Goal: Task Accomplishment & Management: Manage account settings

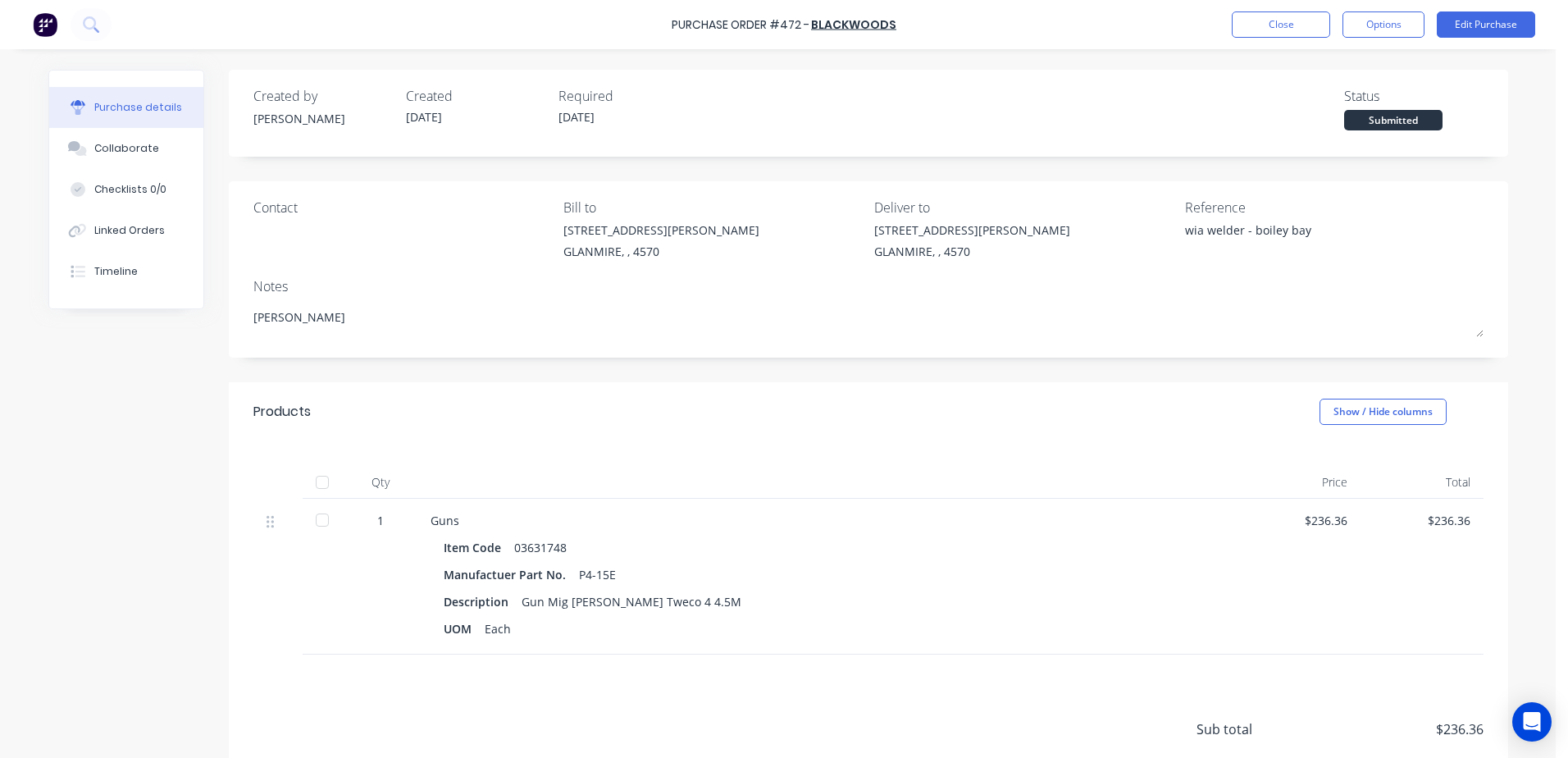
click at [1270, 13] on button "Close" at bounding box center [1282, 24] width 99 height 26
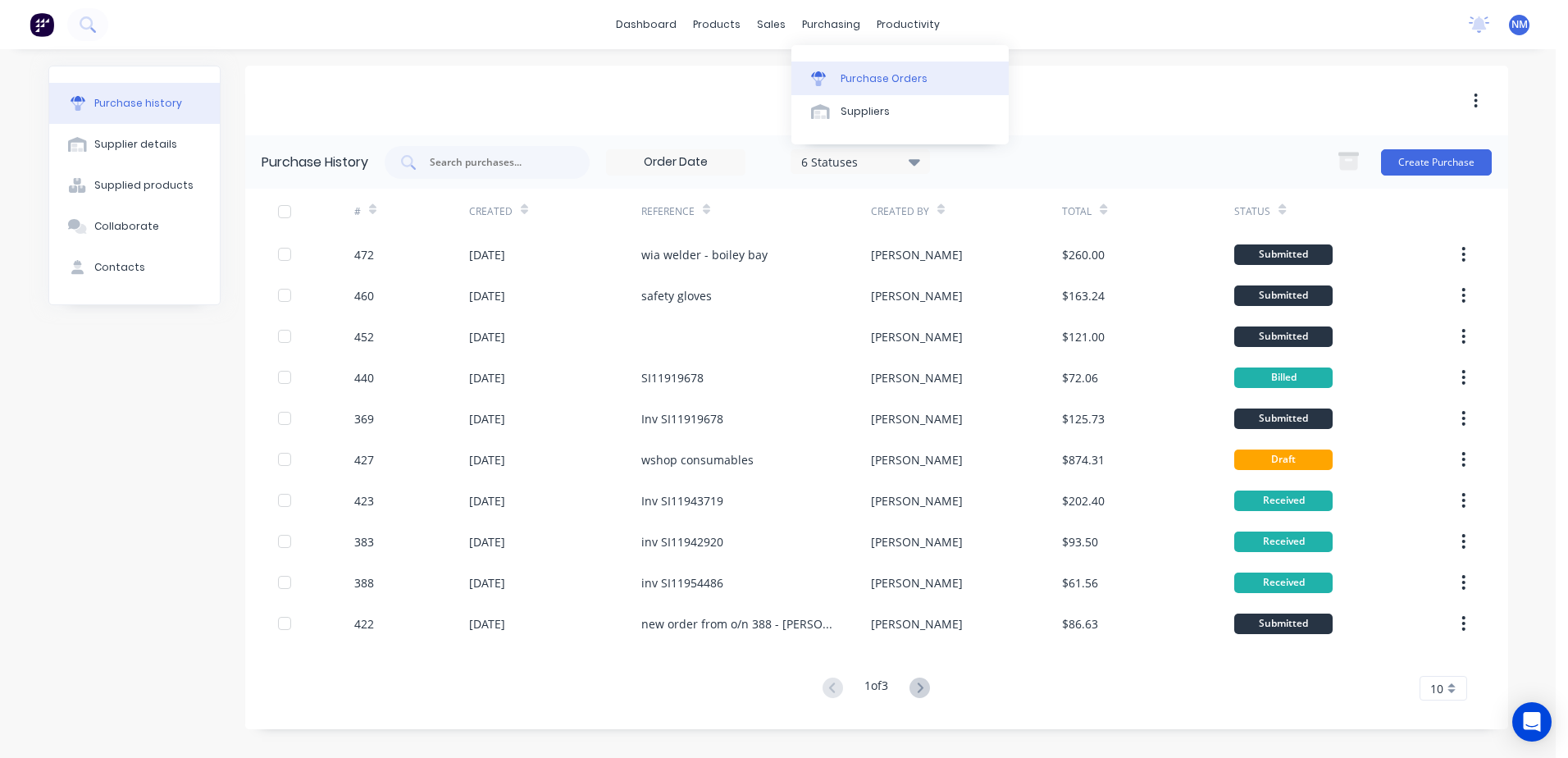
click at [868, 74] on div "Purchase Orders" at bounding box center [884, 79] width 87 height 15
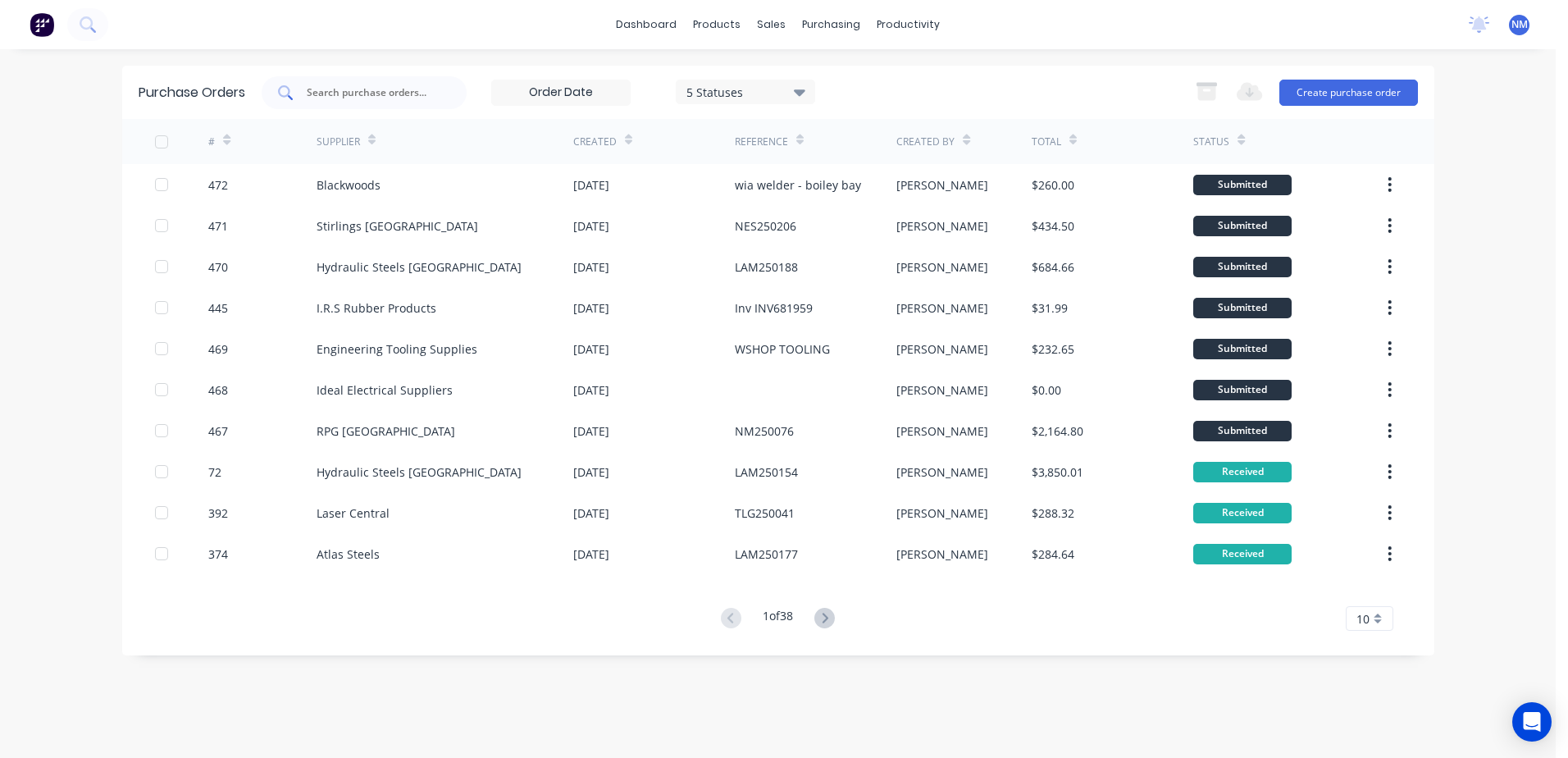
click at [367, 94] on input "text" at bounding box center [373, 92] width 136 height 16
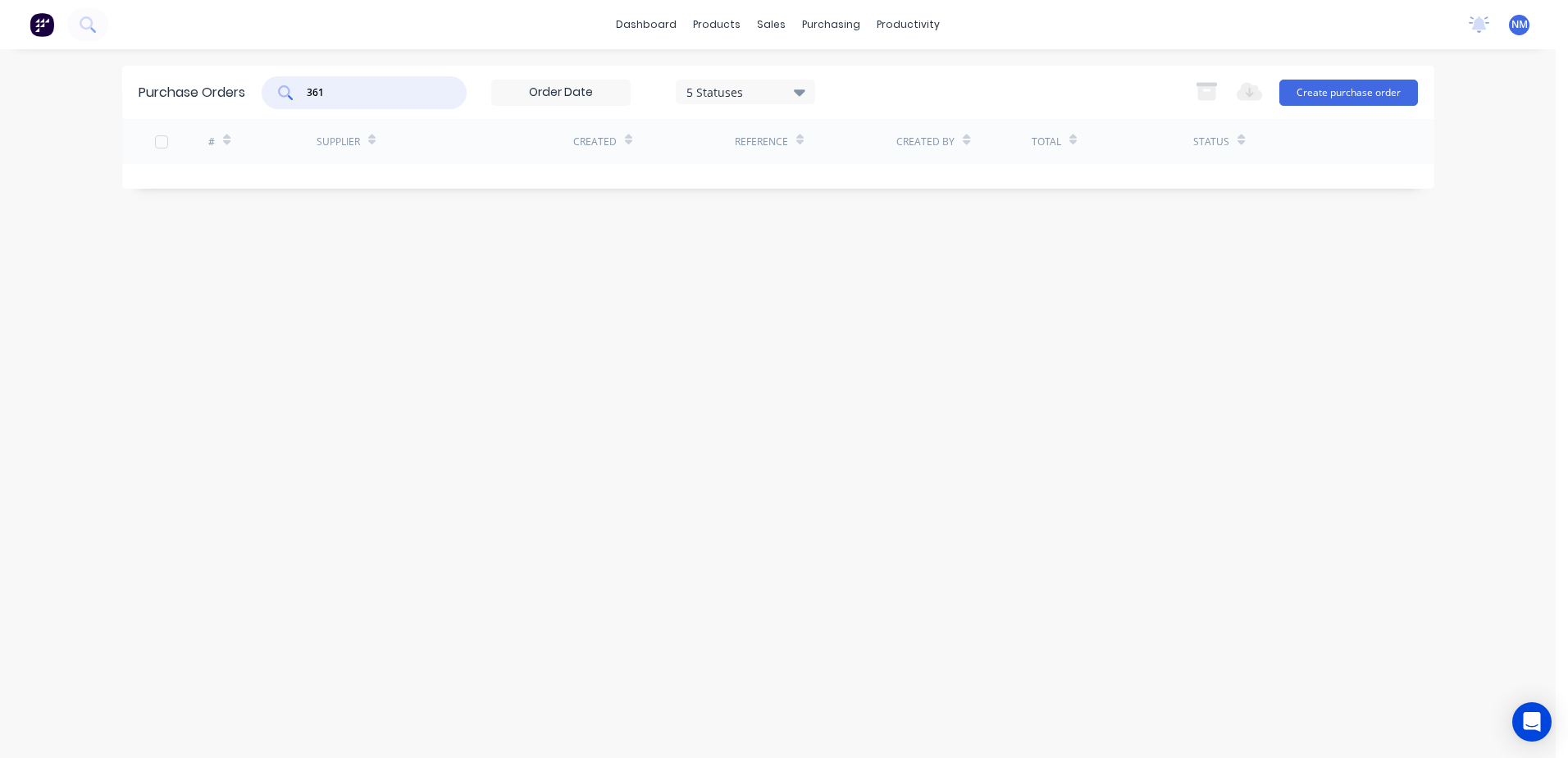
click at [336, 95] on input "361" at bounding box center [373, 92] width 136 height 16
type input "3"
type input "461"
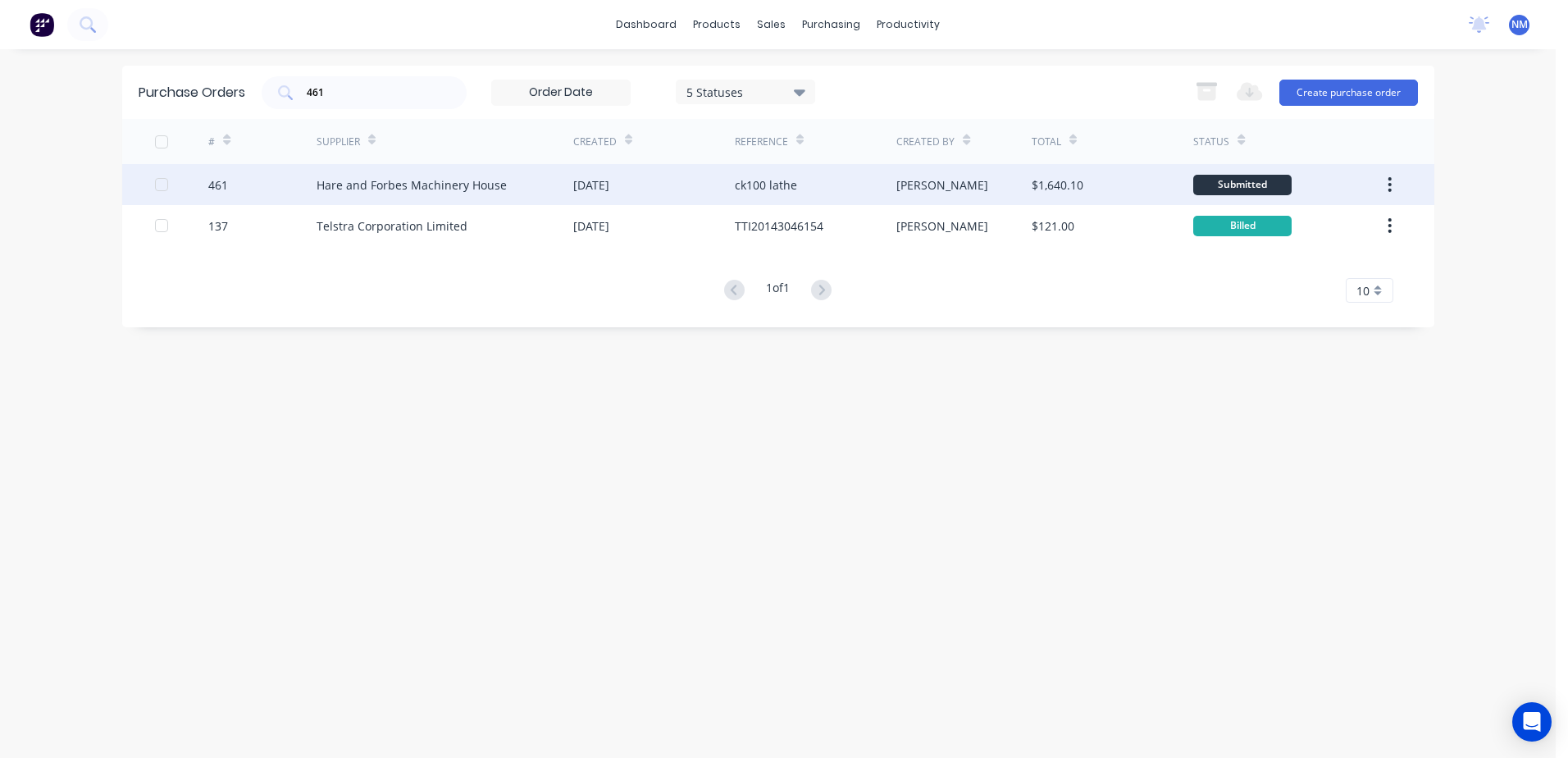
click at [945, 192] on div "[PERSON_NAME]" at bounding box center [965, 184] width 136 height 41
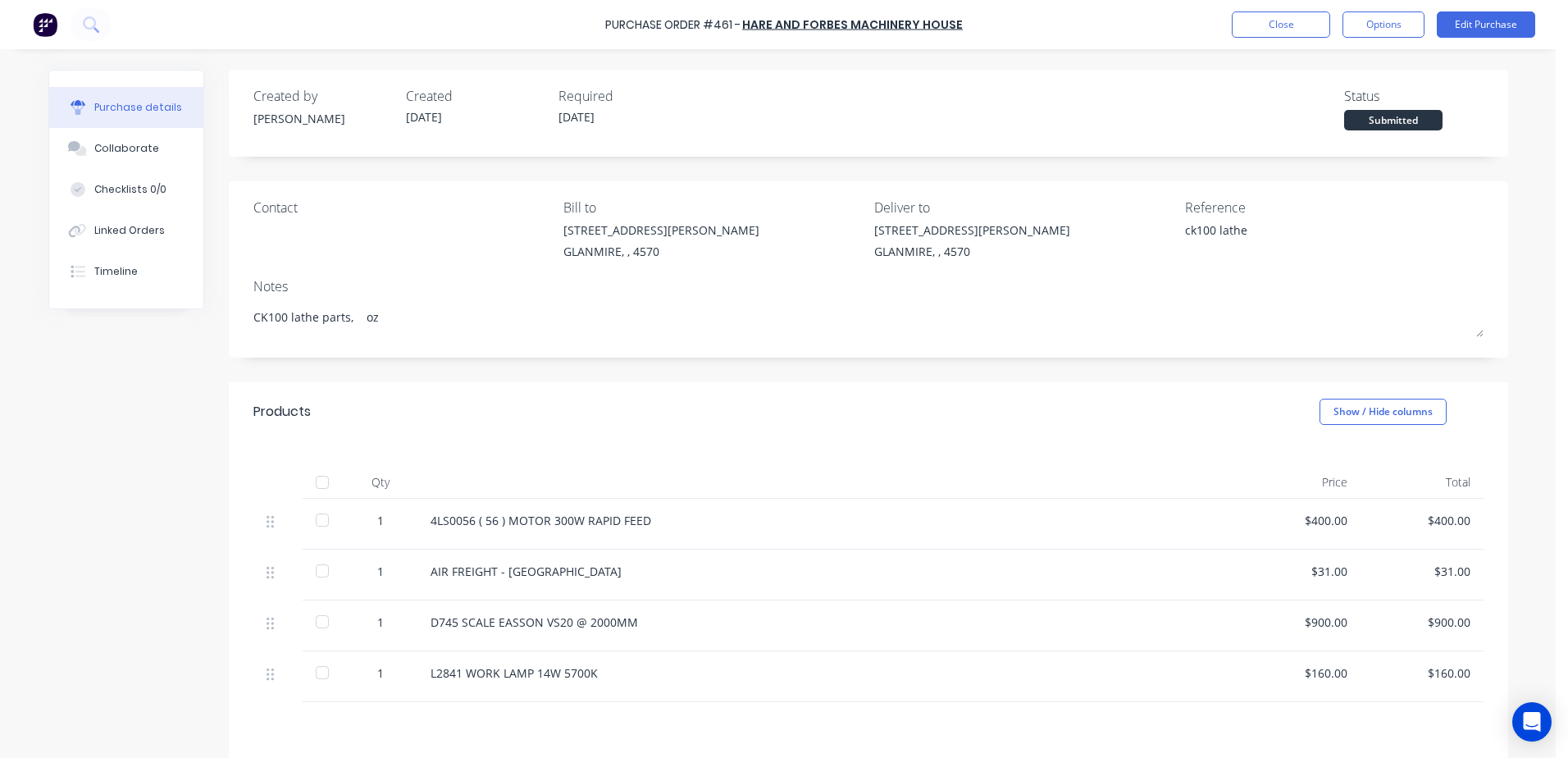
click at [312, 674] on div at bounding box center [323, 673] width 33 height 33
click at [320, 621] on div at bounding box center [323, 621] width 33 height 33
click at [1493, 18] on button "Edit Purchase" at bounding box center [1487, 24] width 99 height 26
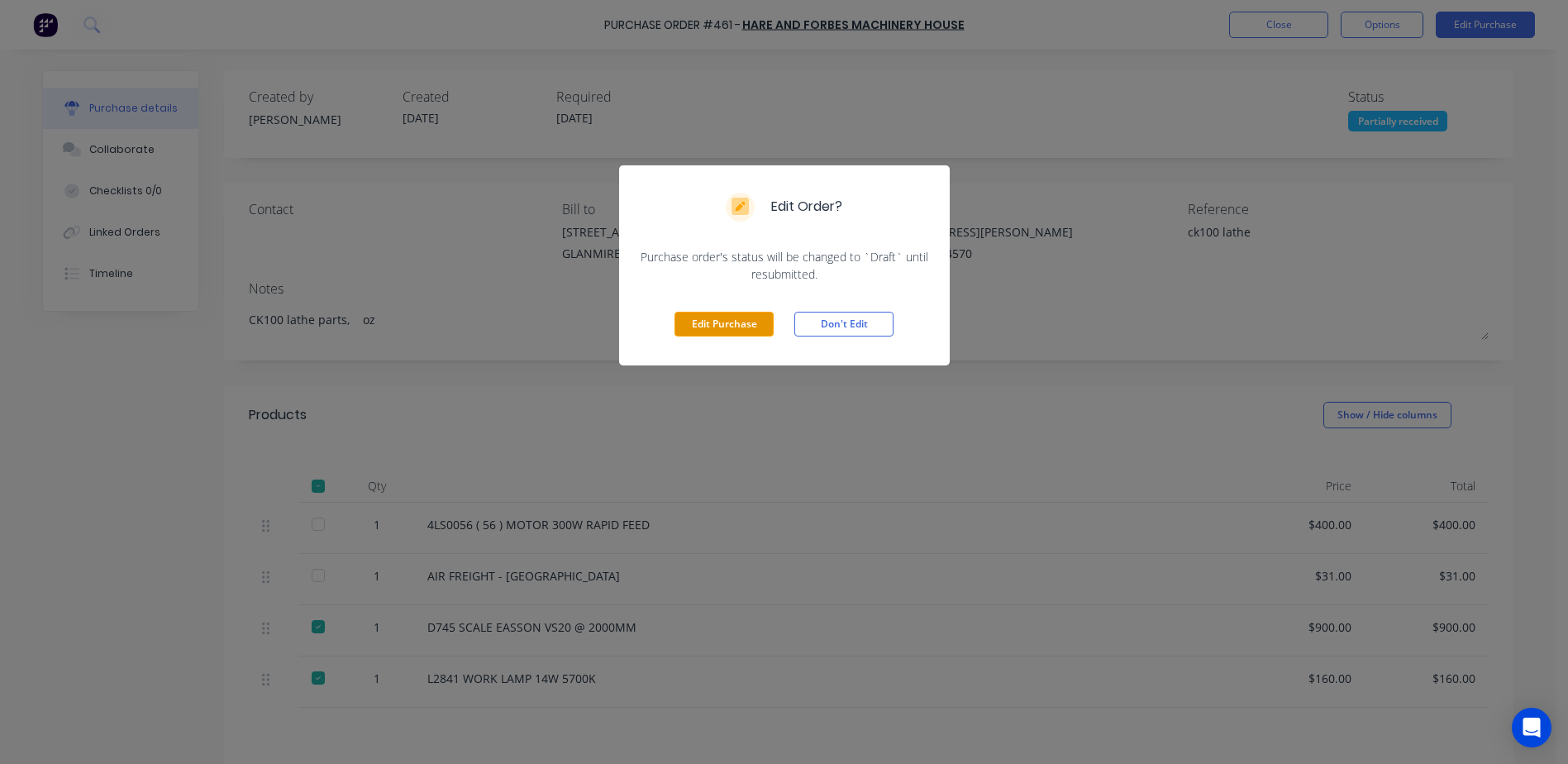
click at [756, 318] on button "Edit Purchase" at bounding box center [724, 323] width 100 height 24
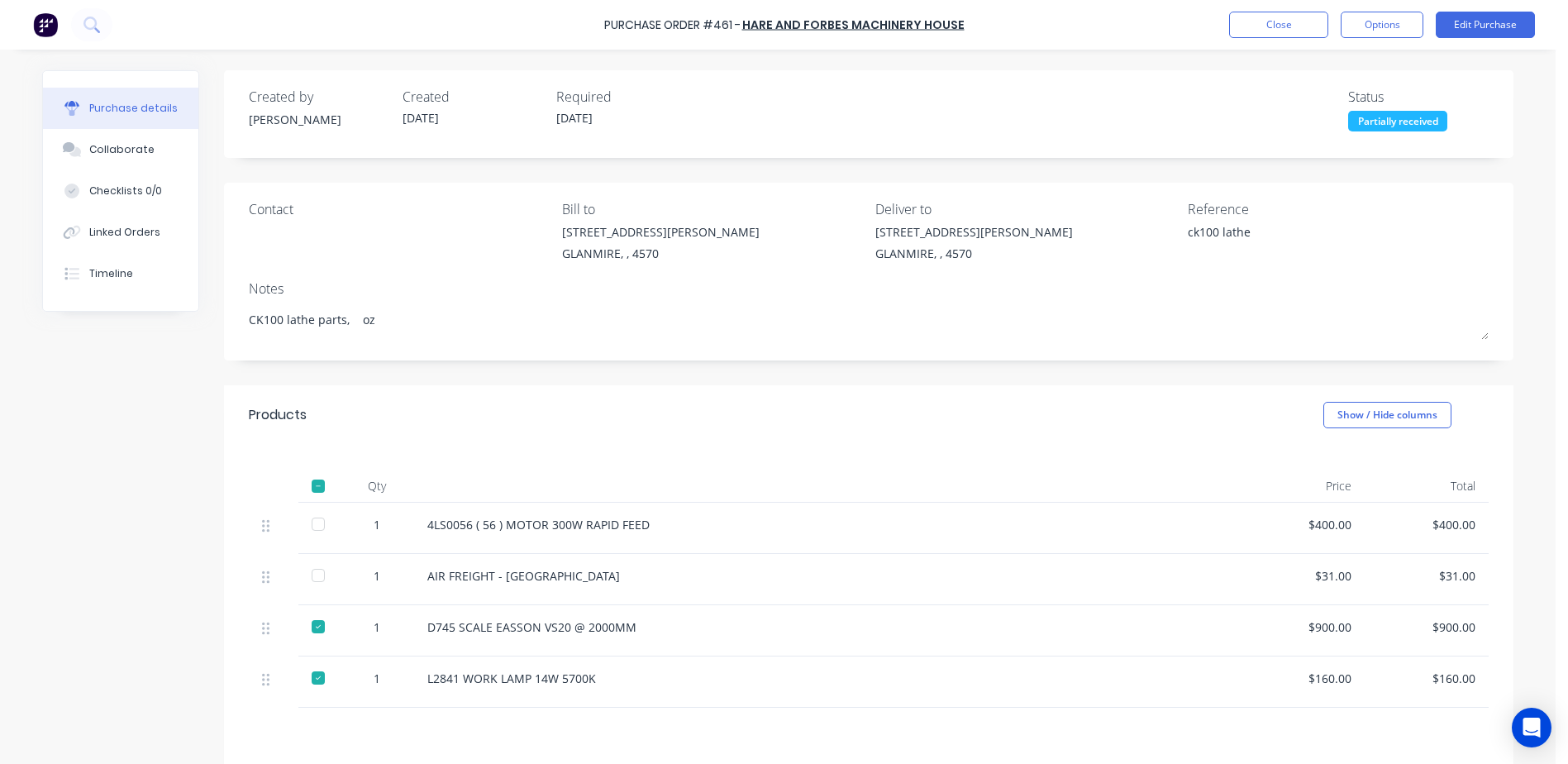
type textarea "x"
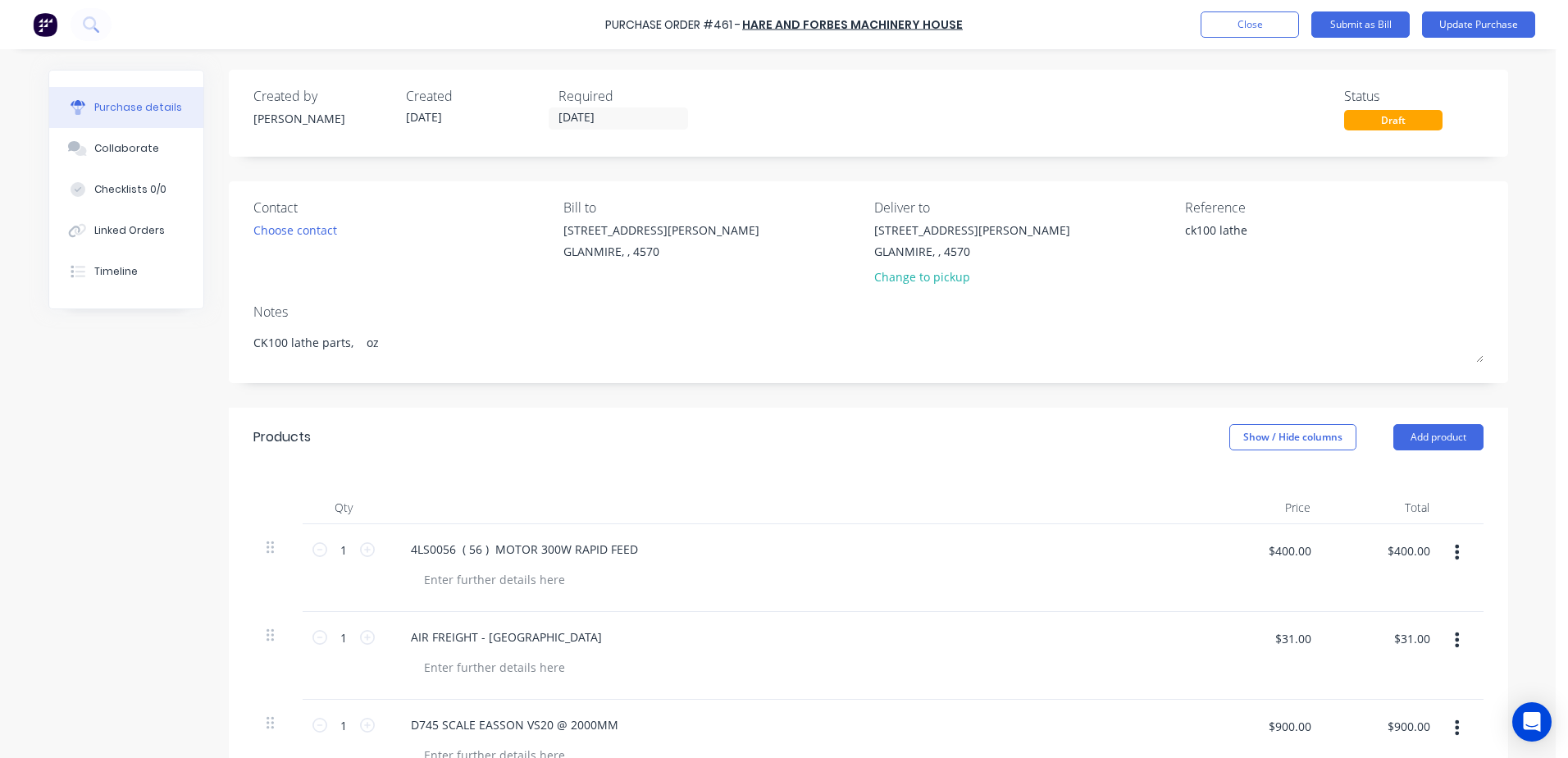
drag, startPoint x: 1247, startPoint y: 231, endPoint x: 1099, endPoint y: 237, distance: 148.1
click at [1099, 237] on div "Contact Choose contact Bill to 9 Dennis Little Drive GLANMIRE, , 4570 Deliver t…" at bounding box center [868, 245] width 1231 height 96
type textarea "Inv 3200637"
type textarea "x"
type textarea "Inv 3200637"
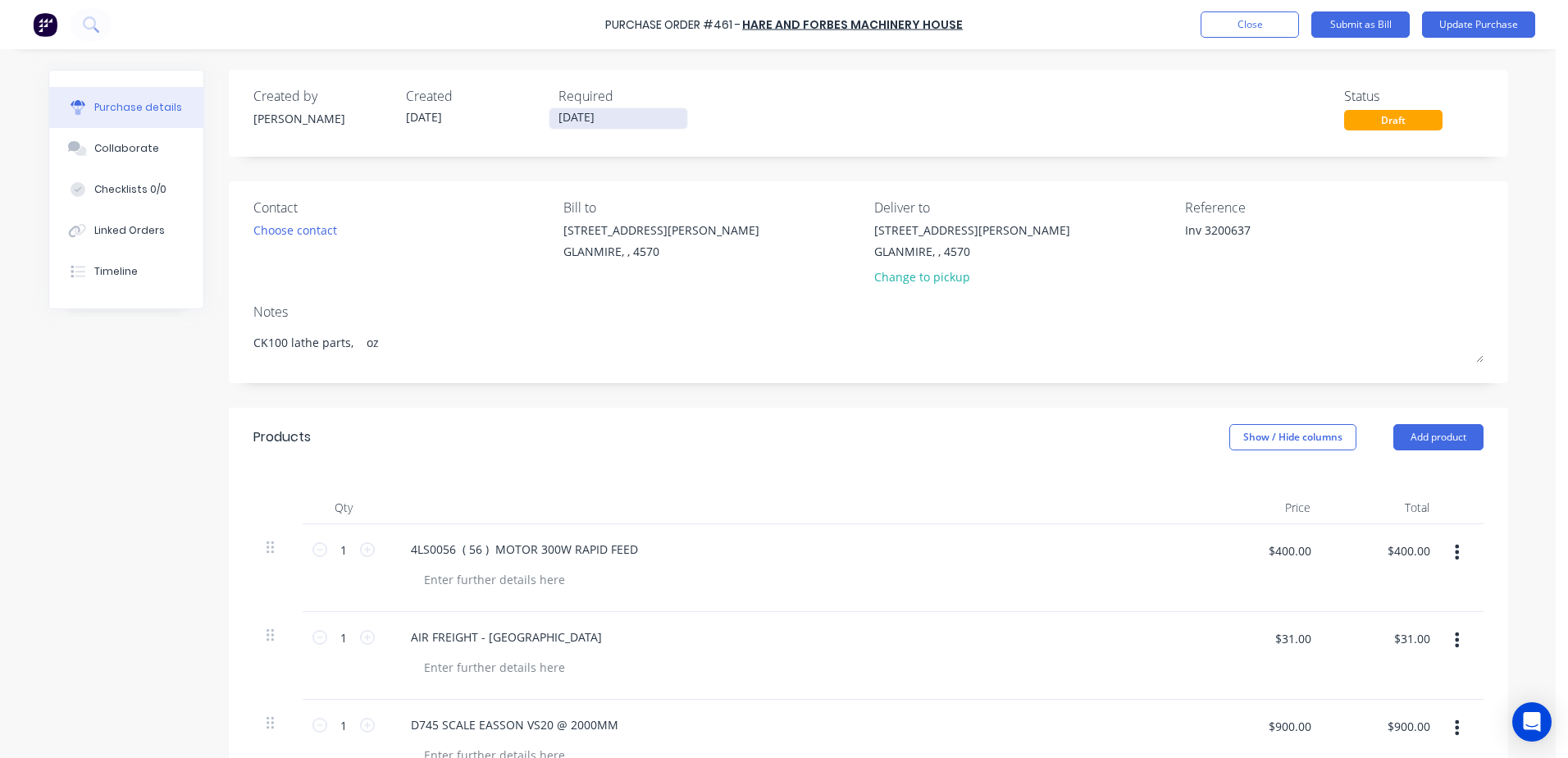
click at [595, 120] on input "[DATE]" at bounding box center [619, 118] width 138 height 20
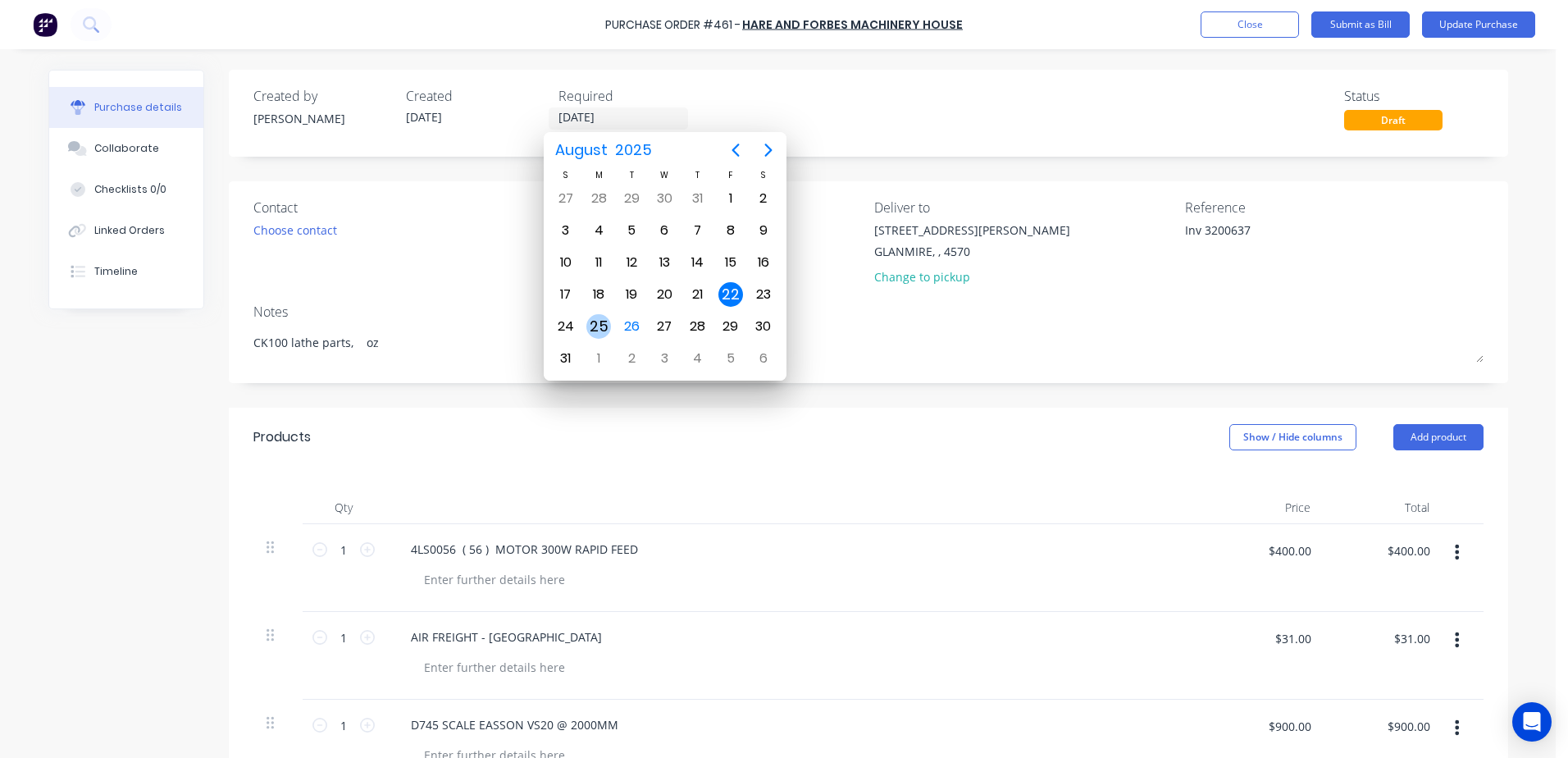
click at [603, 325] on div "25" at bounding box center [598, 326] width 24 height 24
type textarea "x"
type input "[DATE]"
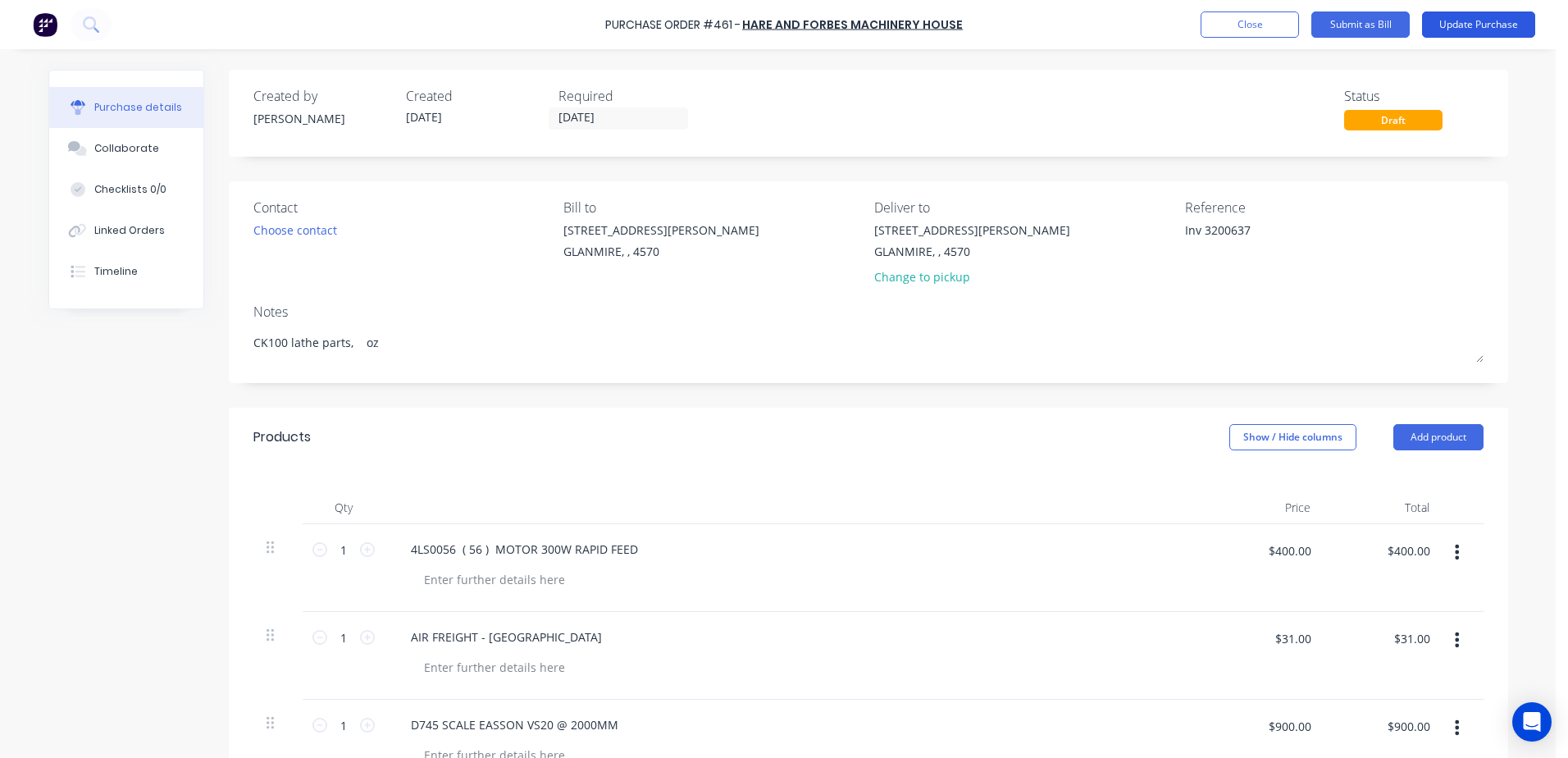
click at [1459, 29] on button "Update Purchase" at bounding box center [1479, 24] width 113 height 26
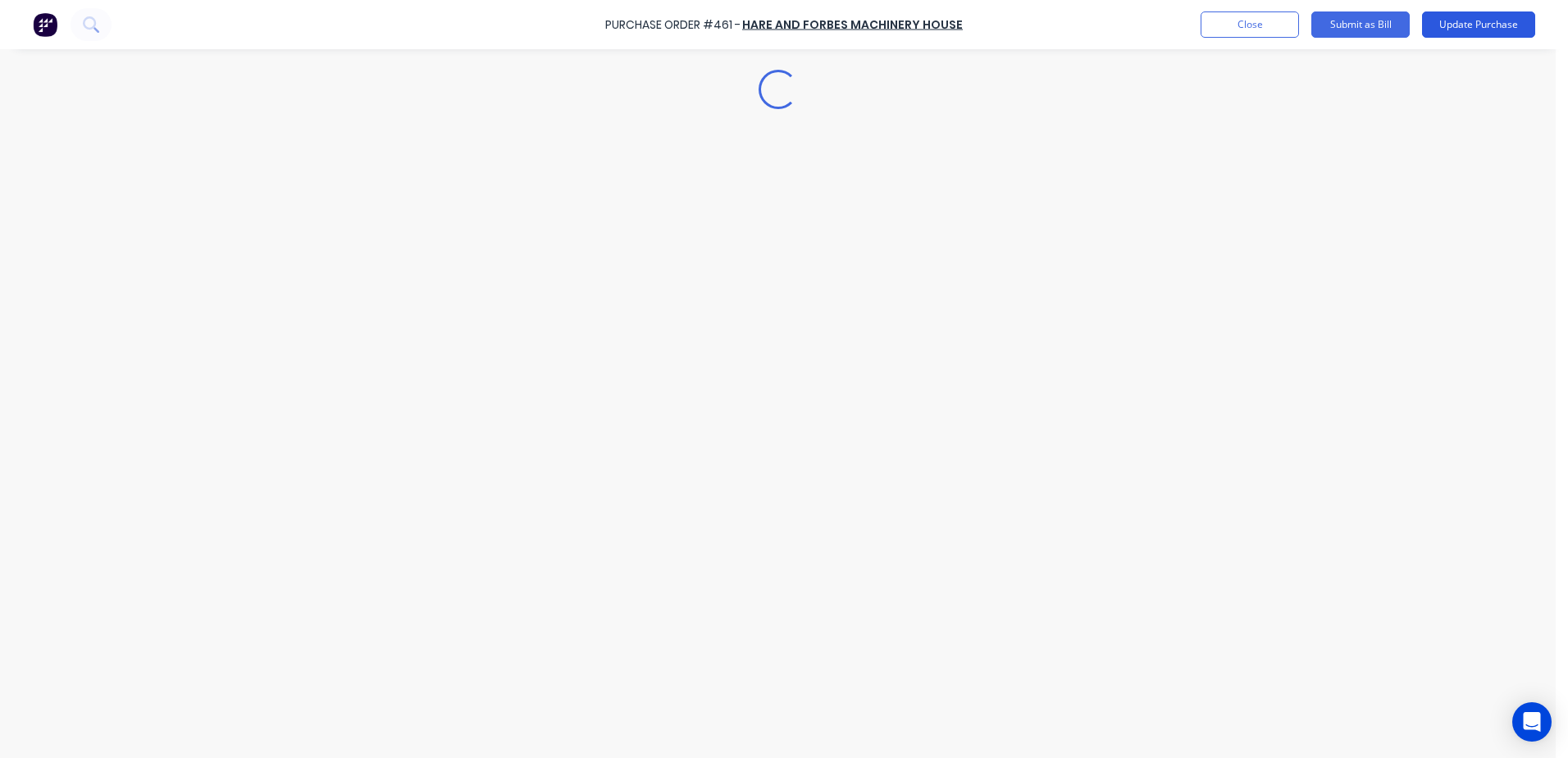
type textarea "x"
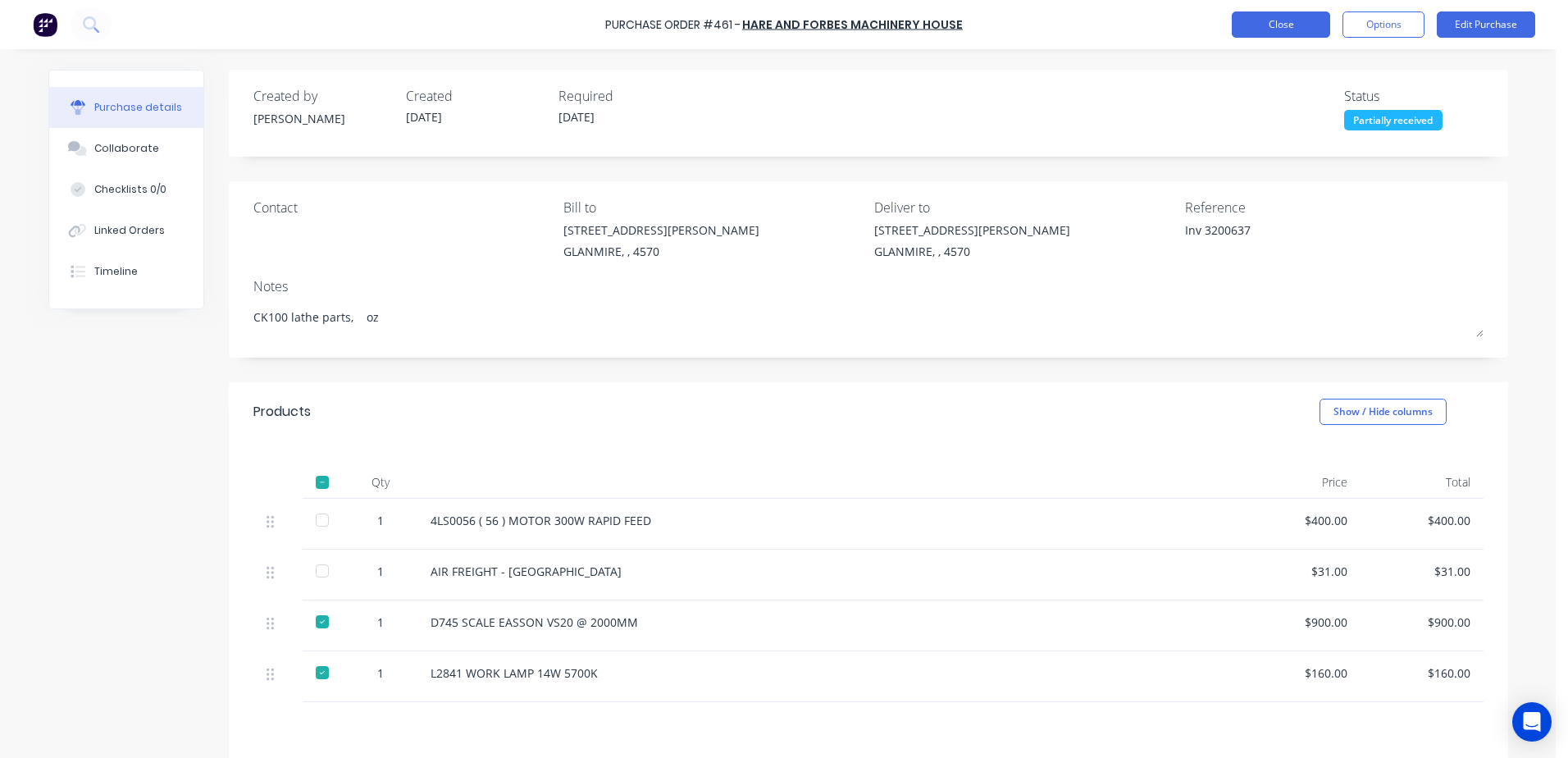
click at [1276, 24] on button "Close" at bounding box center [1282, 24] width 99 height 26
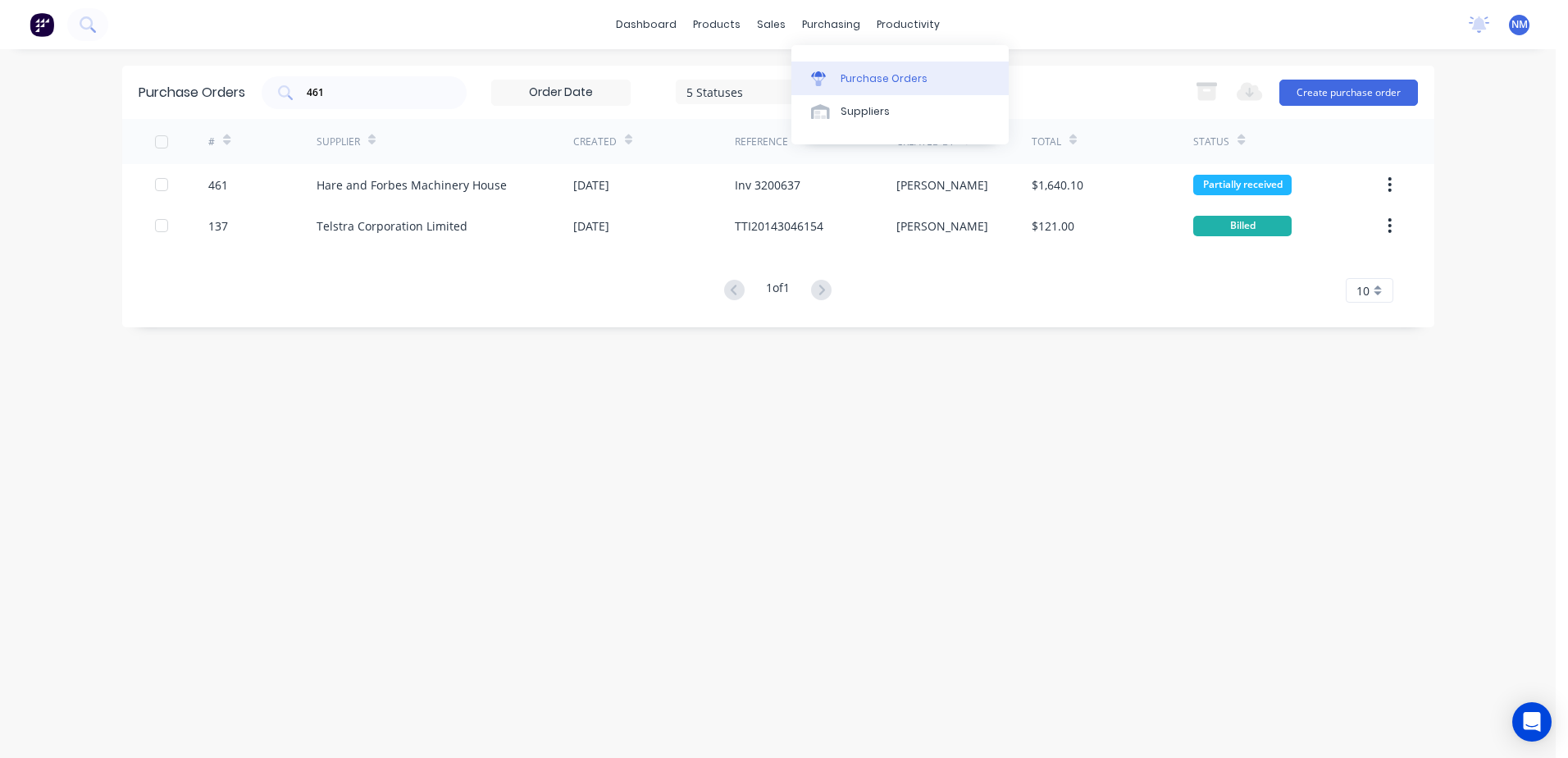
click at [853, 87] on link "Purchase Orders" at bounding box center [900, 78] width 217 height 33
click at [344, 104] on div "461" at bounding box center [364, 93] width 205 height 33
type input "469"
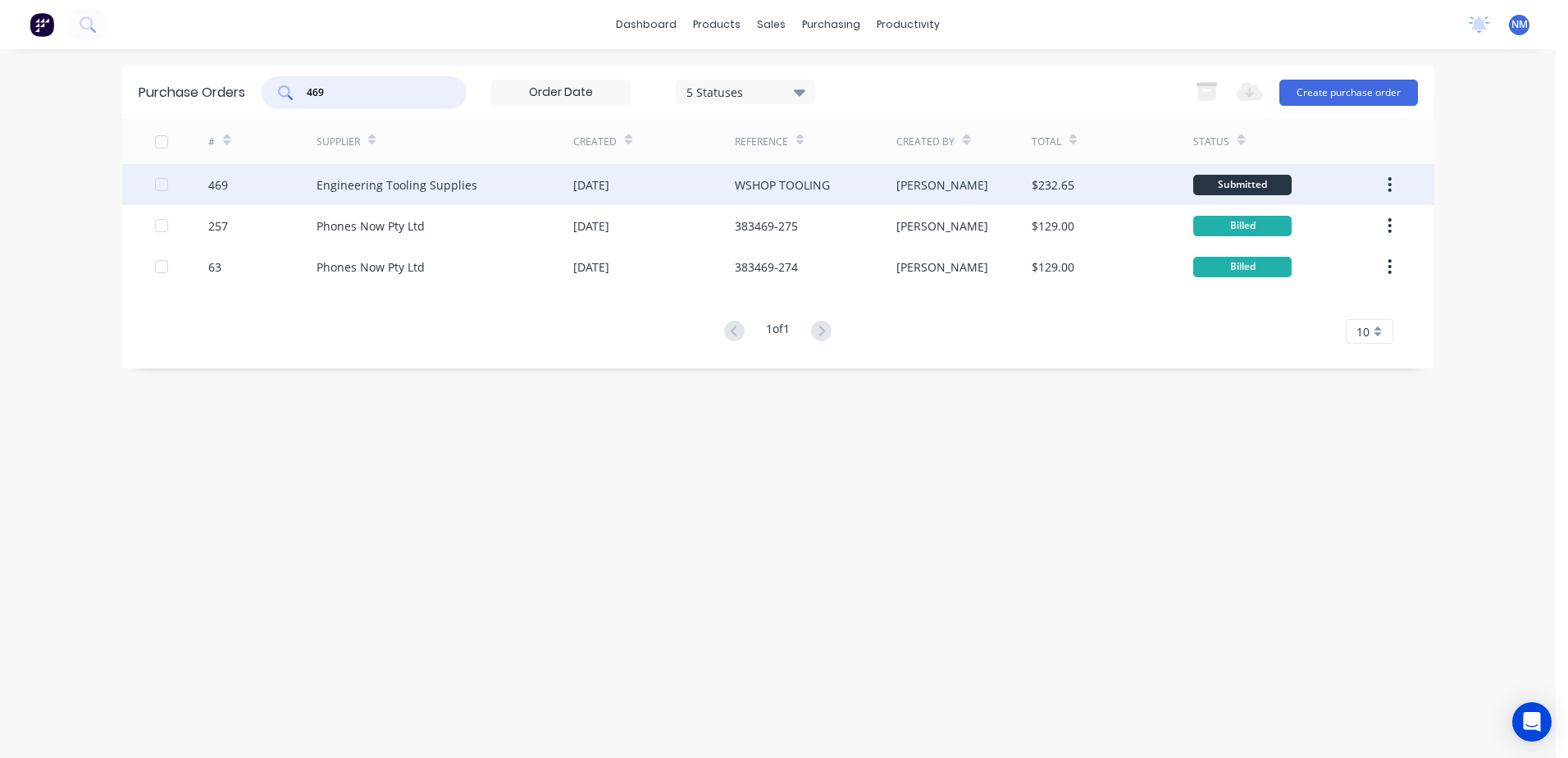
click at [979, 179] on div "[PERSON_NAME]" at bounding box center [965, 184] width 136 height 41
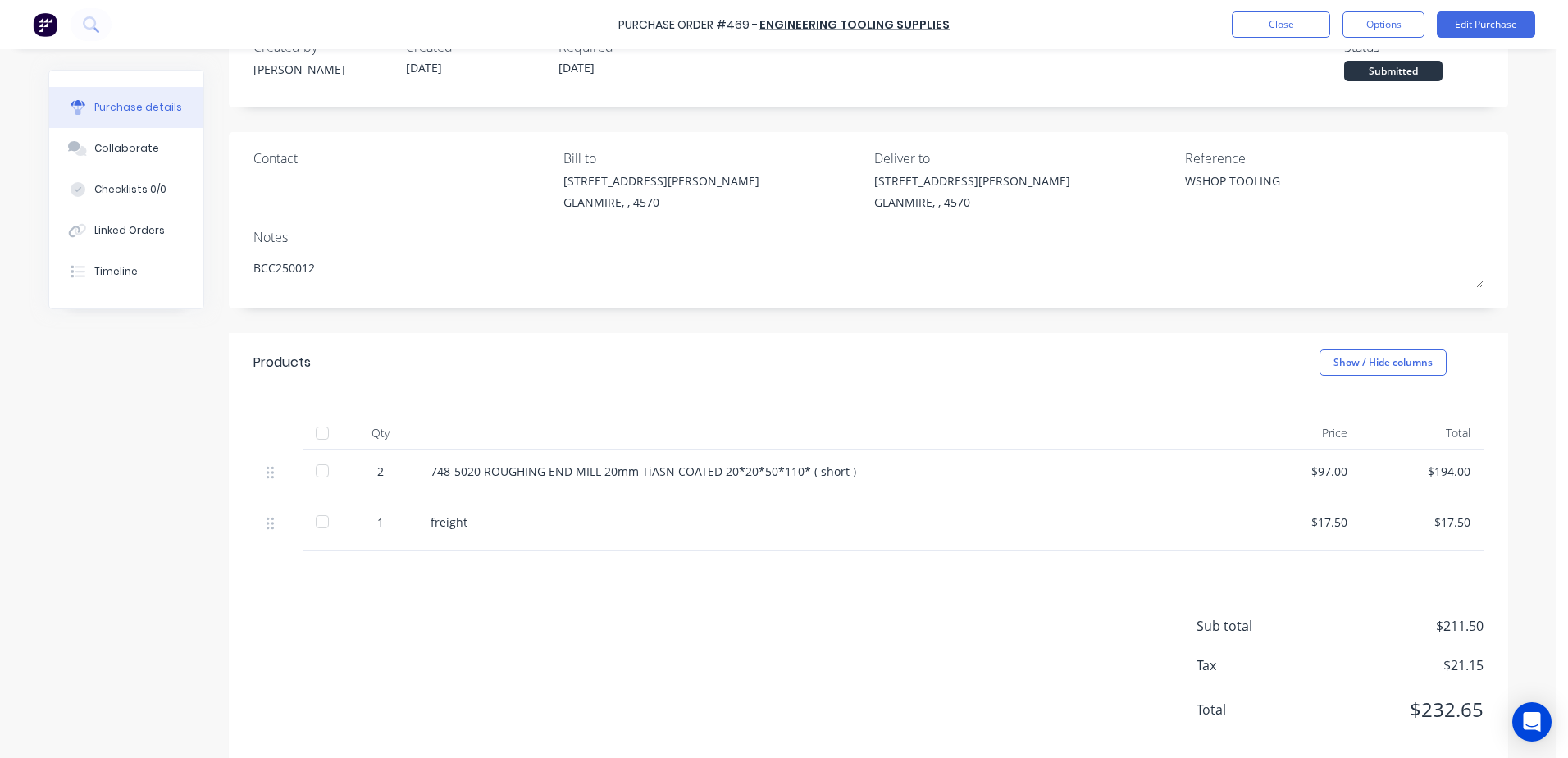
scroll to position [77, 0]
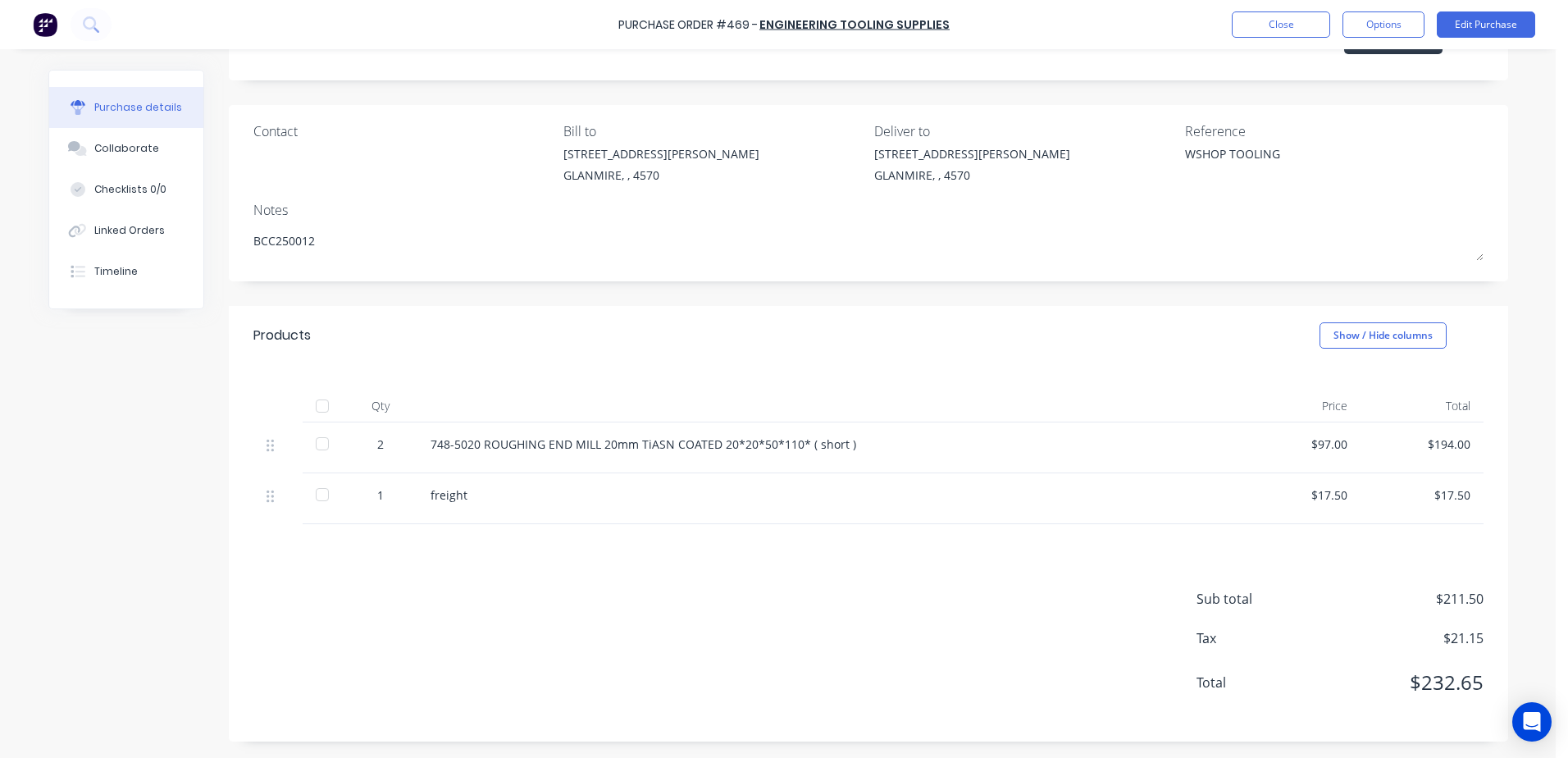
click at [321, 402] on div at bounding box center [323, 406] width 33 height 33
click at [1456, 32] on button "Edit Purchase" at bounding box center [1487, 24] width 99 height 26
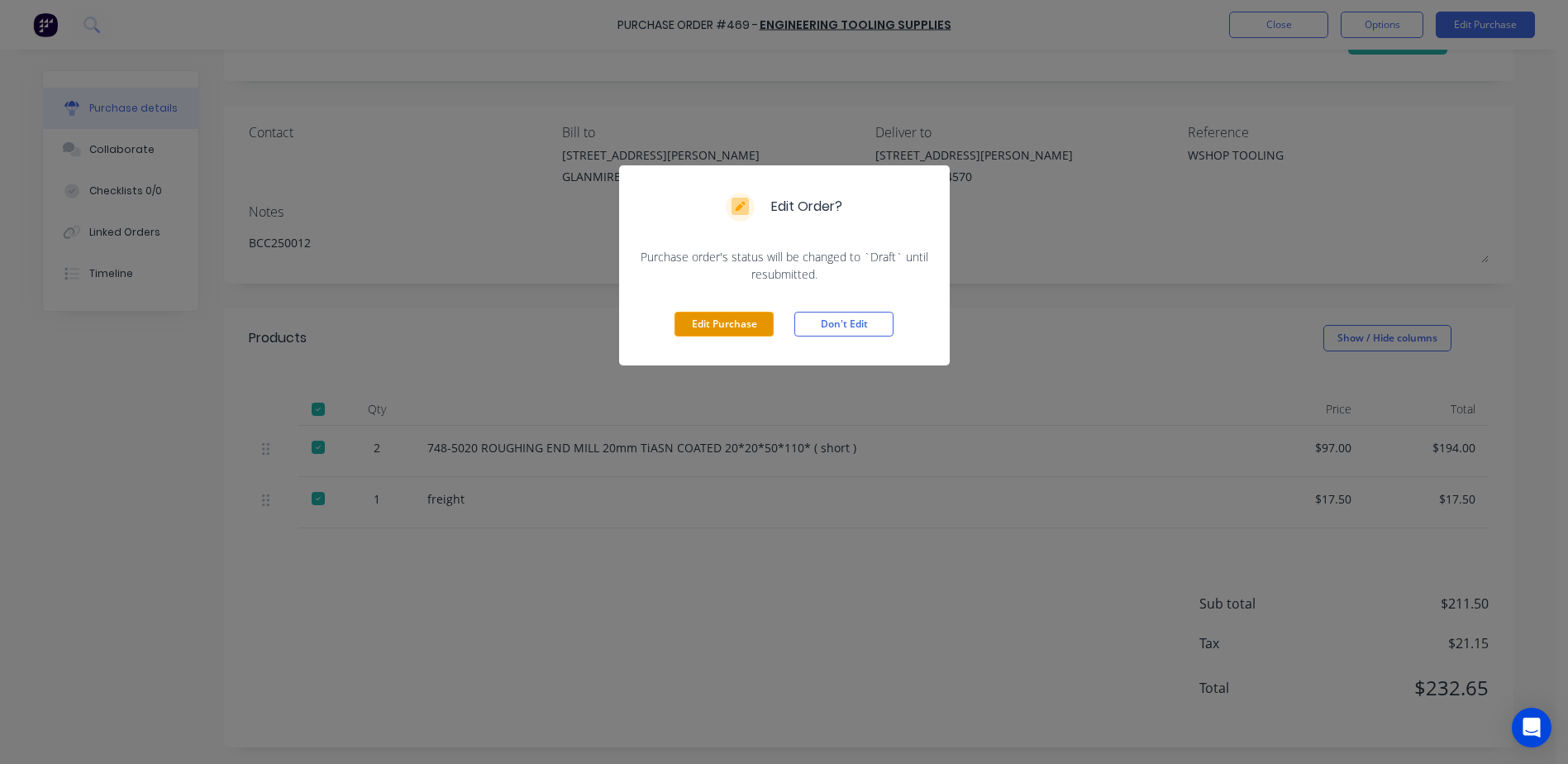
click at [712, 324] on button "Edit Purchase" at bounding box center [724, 323] width 100 height 24
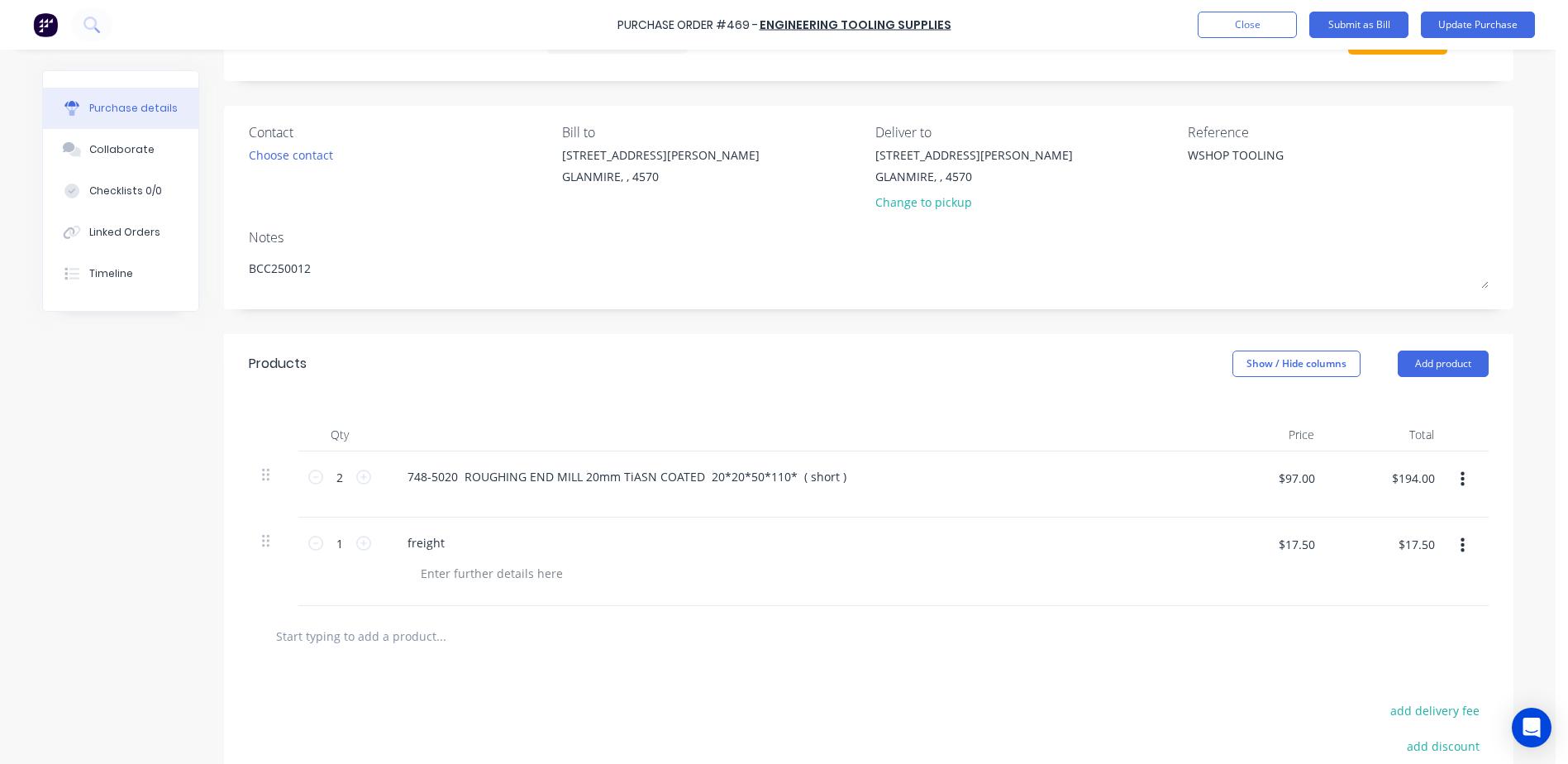
type textarea "x"
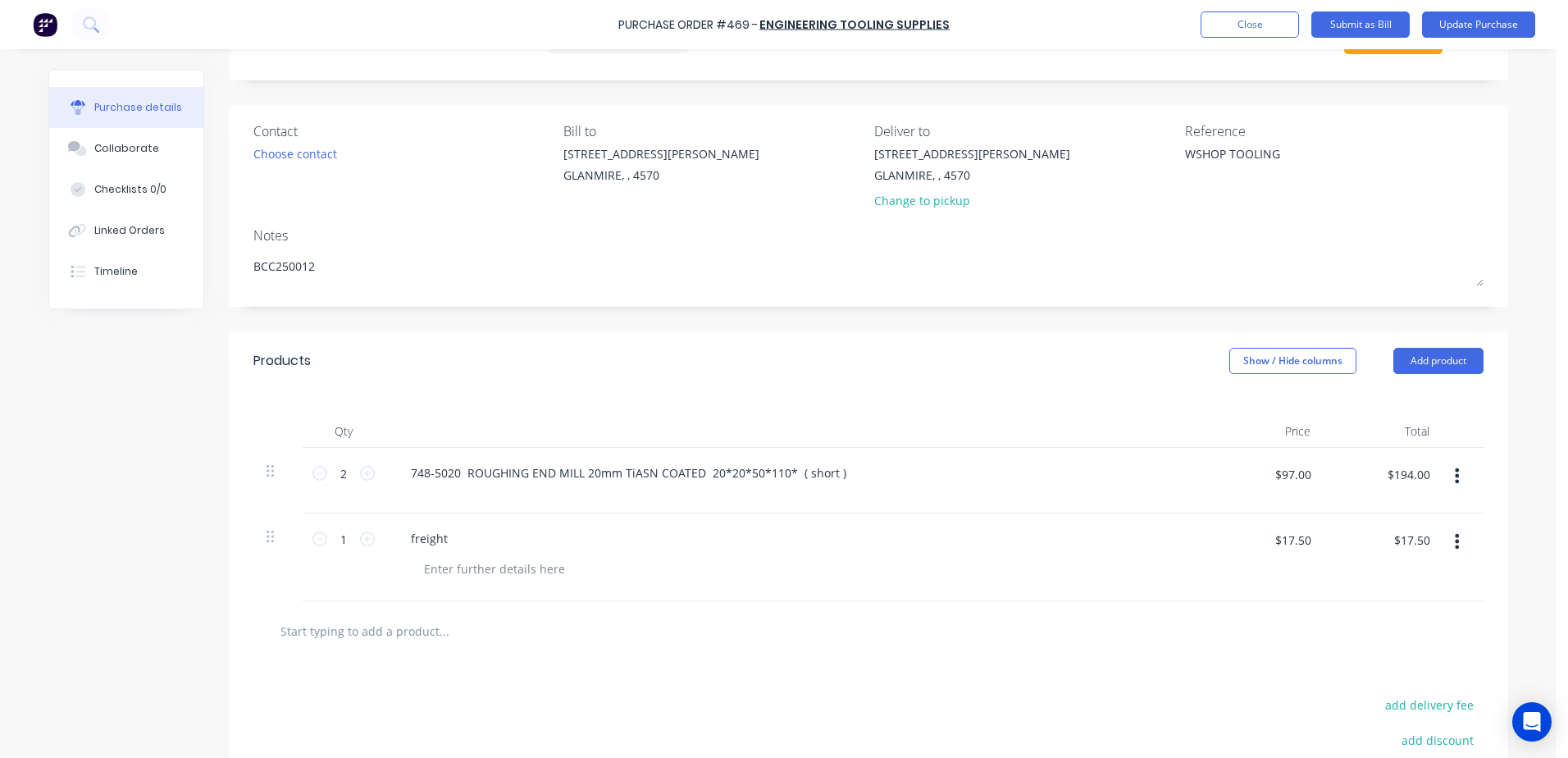
drag, startPoint x: 1284, startPoint y: 152, endPoint x: 1097, endPoint y: 180, distance: 189.1
click at [1097, 180] on div "Contact Choose contact Bill to 9 Dennis Little Drive GLANMIRE, , 4570 Deliver t…" at bounding box center [868, 169] width 1231 height 96
type textarea "Inv INV02204"
type textarea "x"
type textarea "Inv INV022044"
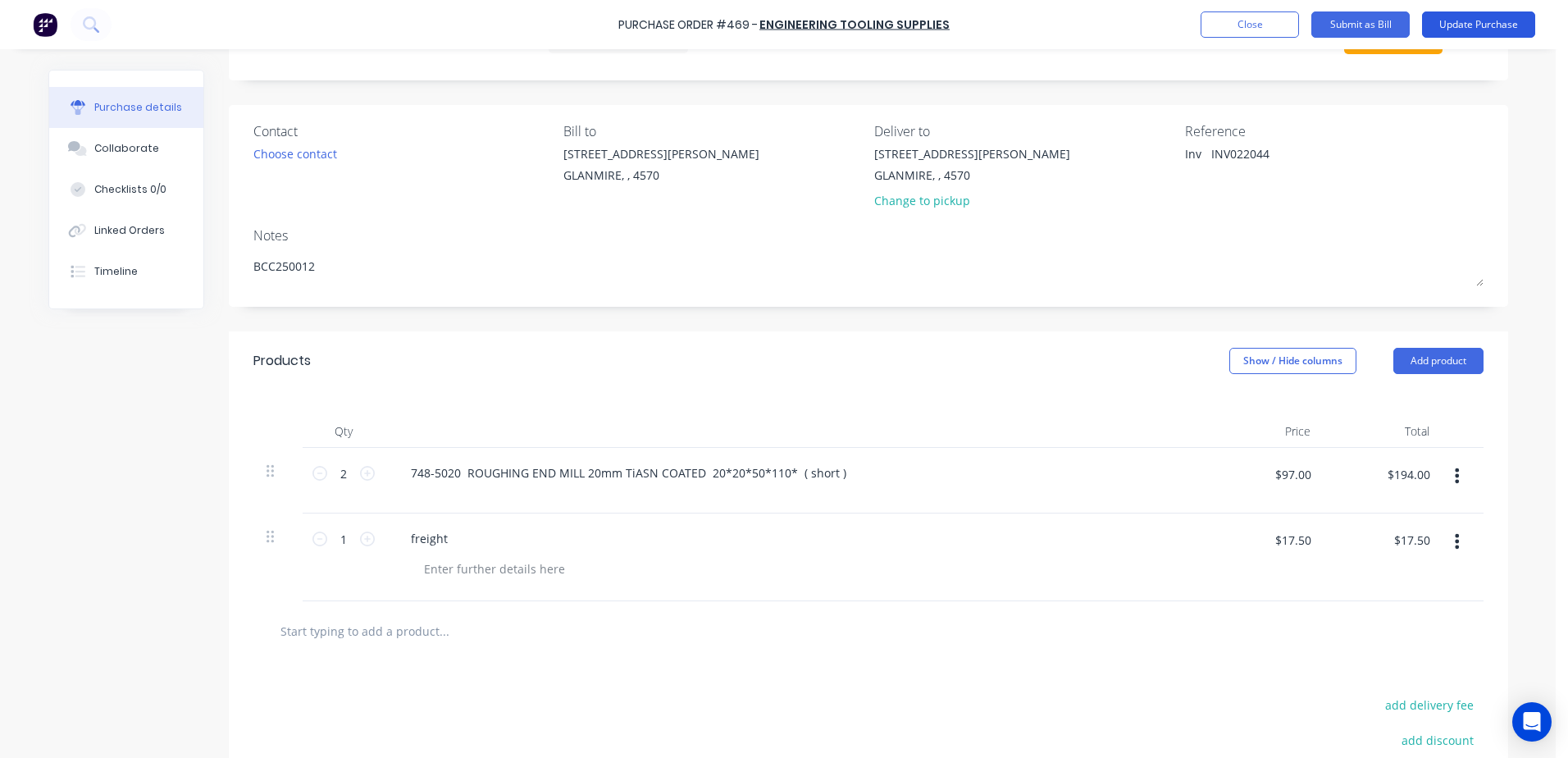
type textarea "x"
type textarea "Inv INV022044"
click at [1474, 20] on button "Update Purchase" at bounding box center [1479, 24] width 113 height 26
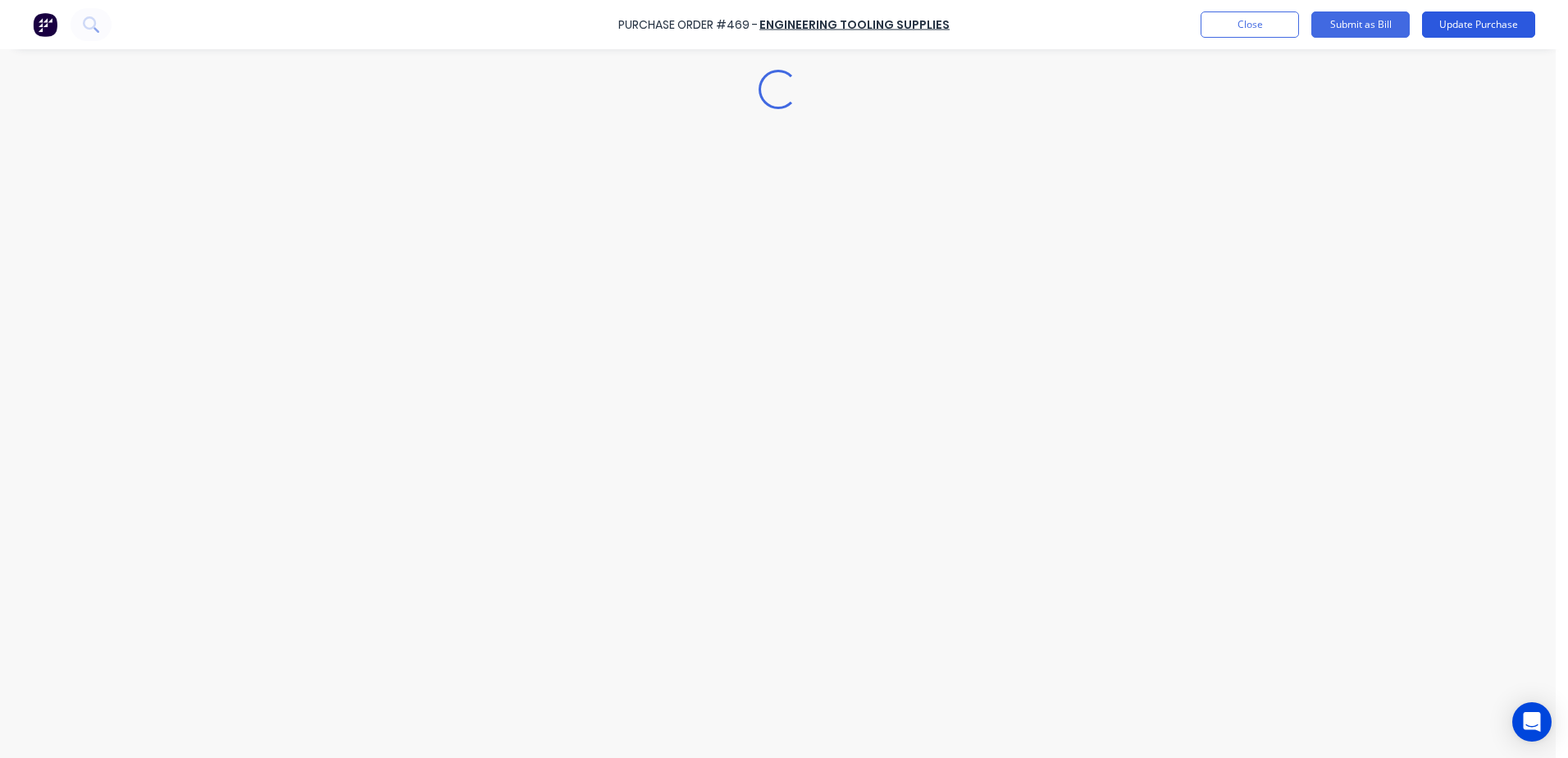
scroll to position [0, 0]
type textarea "x"
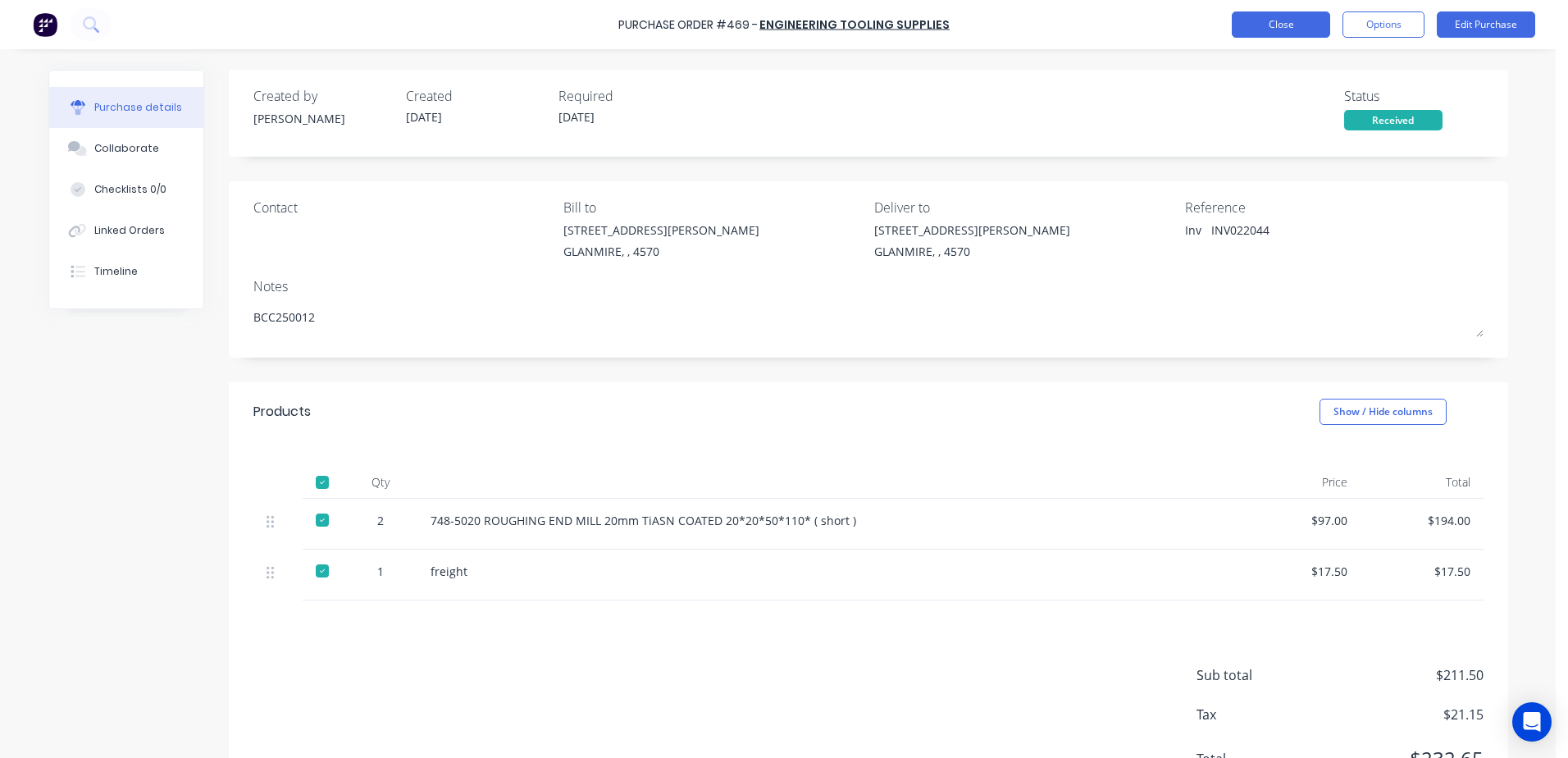
click at [1275, 25] on button "Close" at bounding box center [1282, 24] width 99 height 26
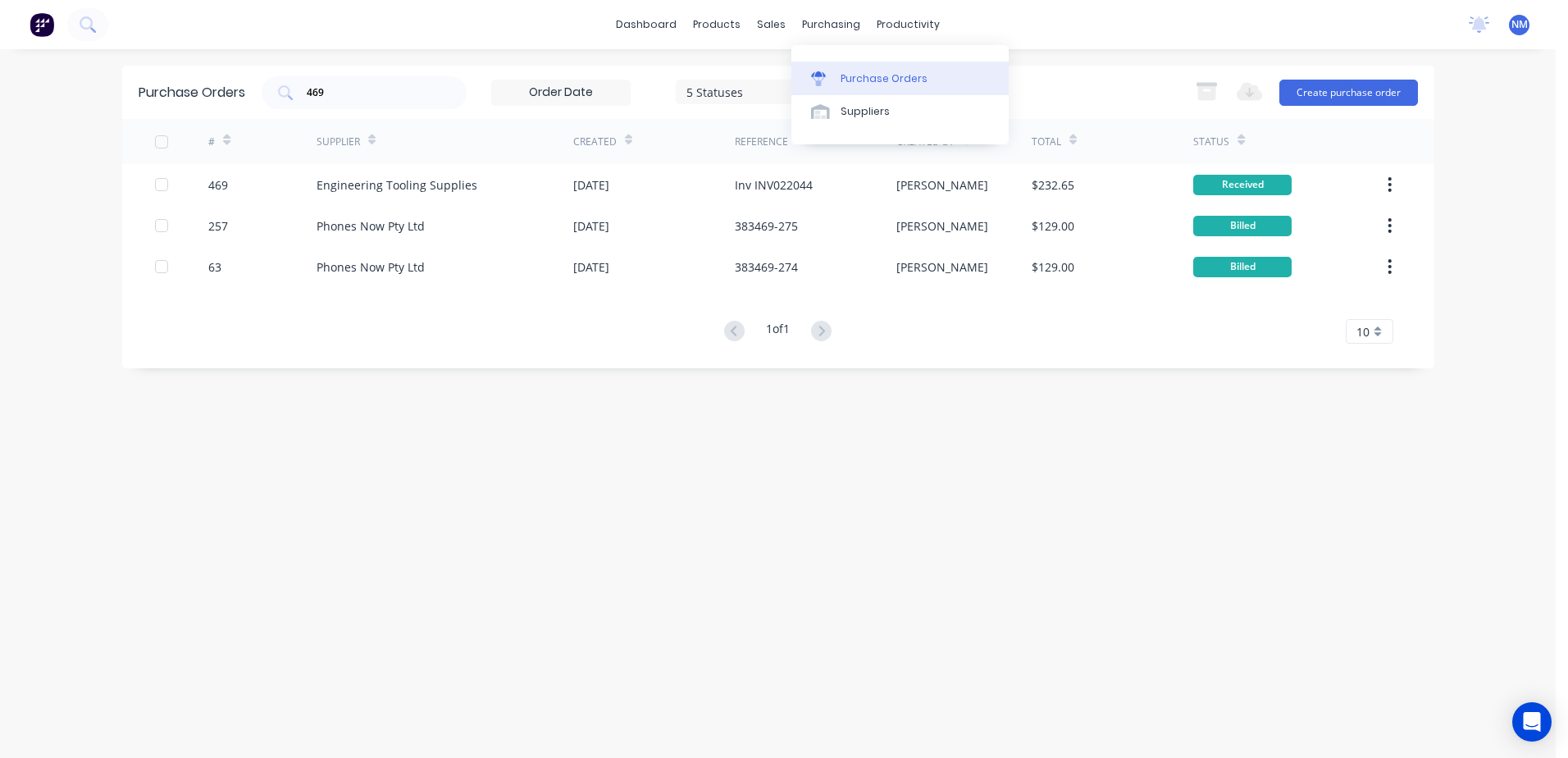
click at [888, 78] on div "Purchase Orders" at bounding box center [884, 79] width 87 height 15
click at [366, 96] on input "469" at bounding box center [373, 92] width 136 height 16
type input "4"
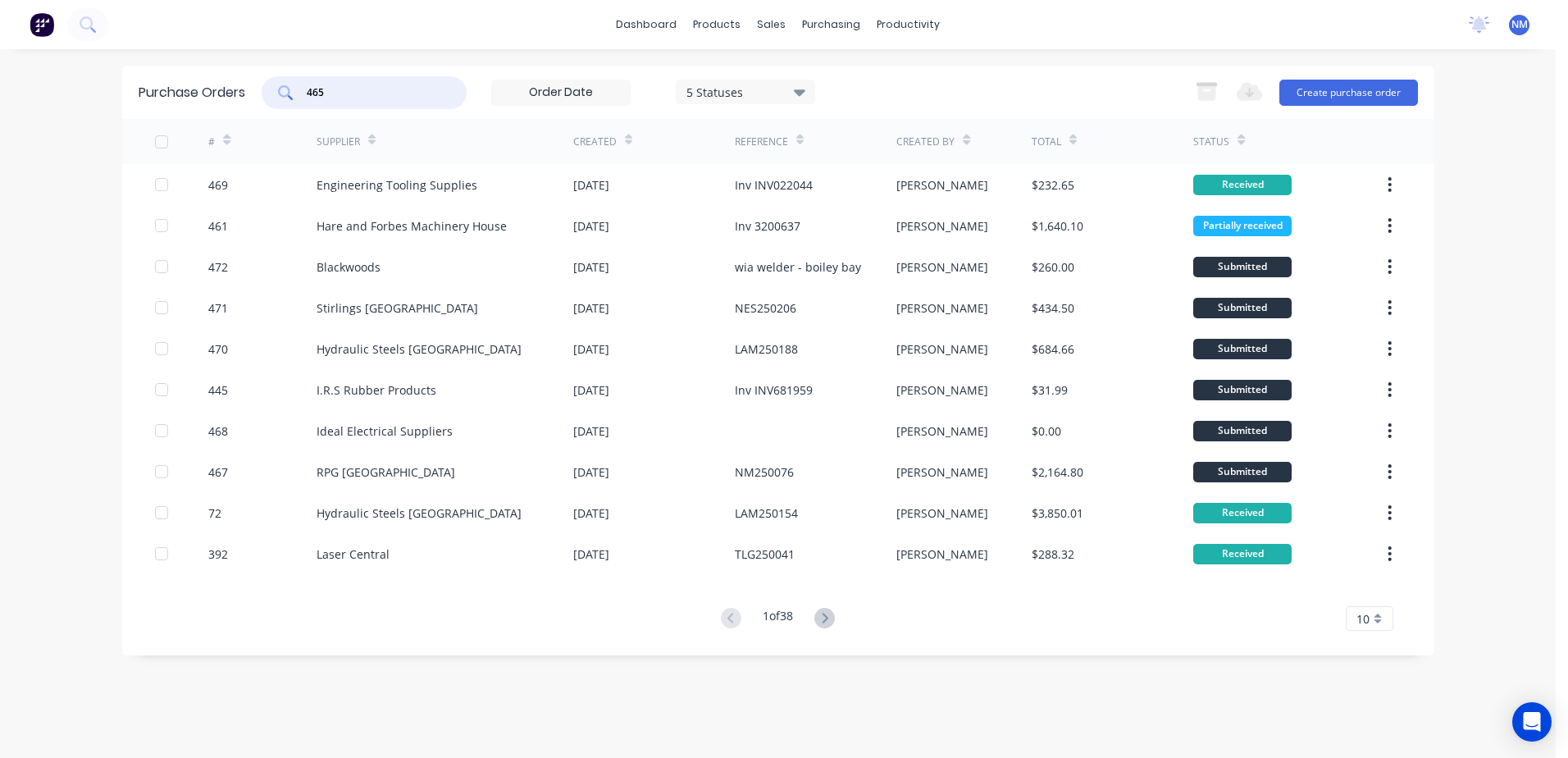
type input "465"
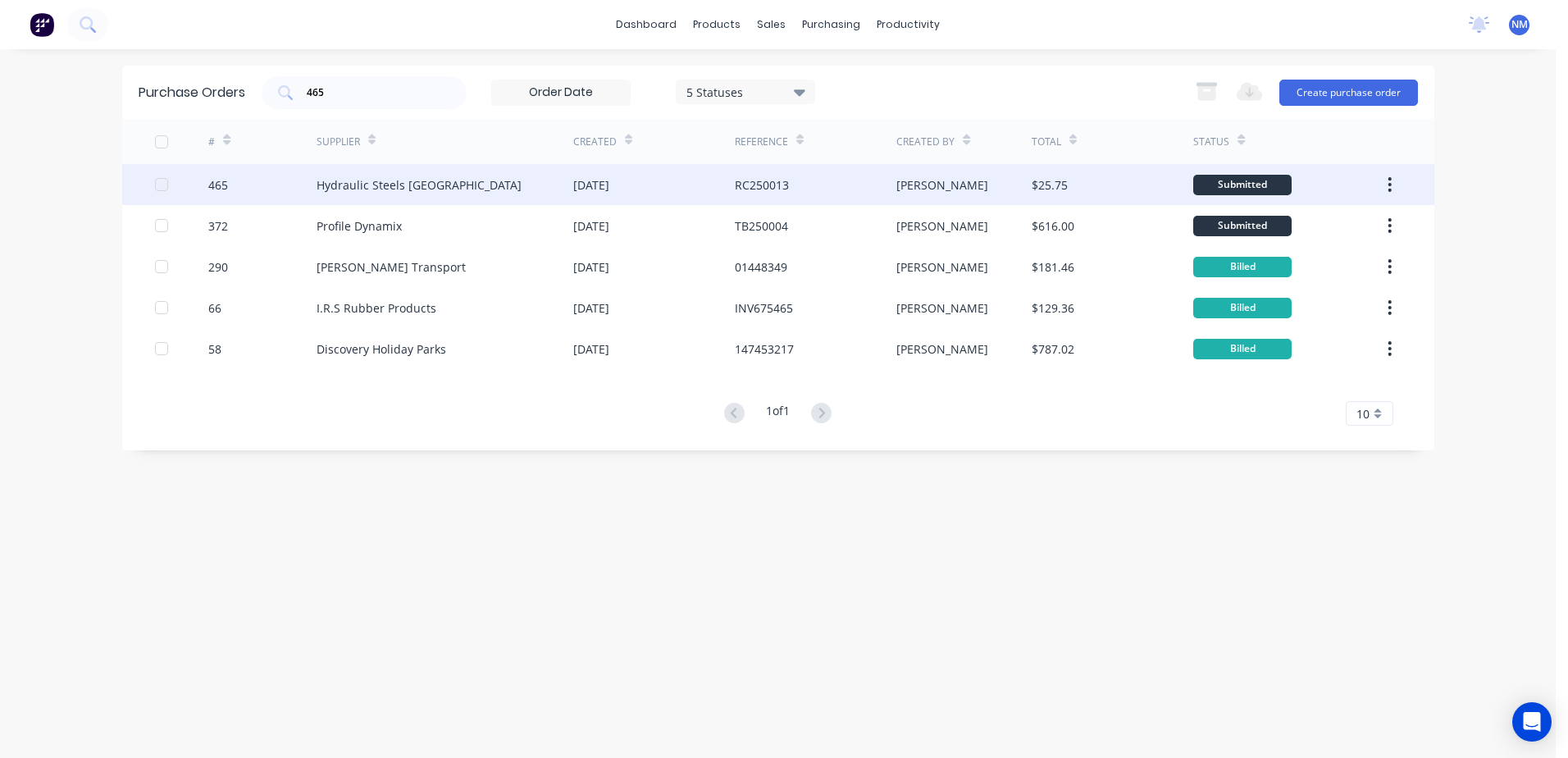
click at [978, 182] on div "[PERSON_NAME]" at bounding box center [965, 184] width 136 height 41
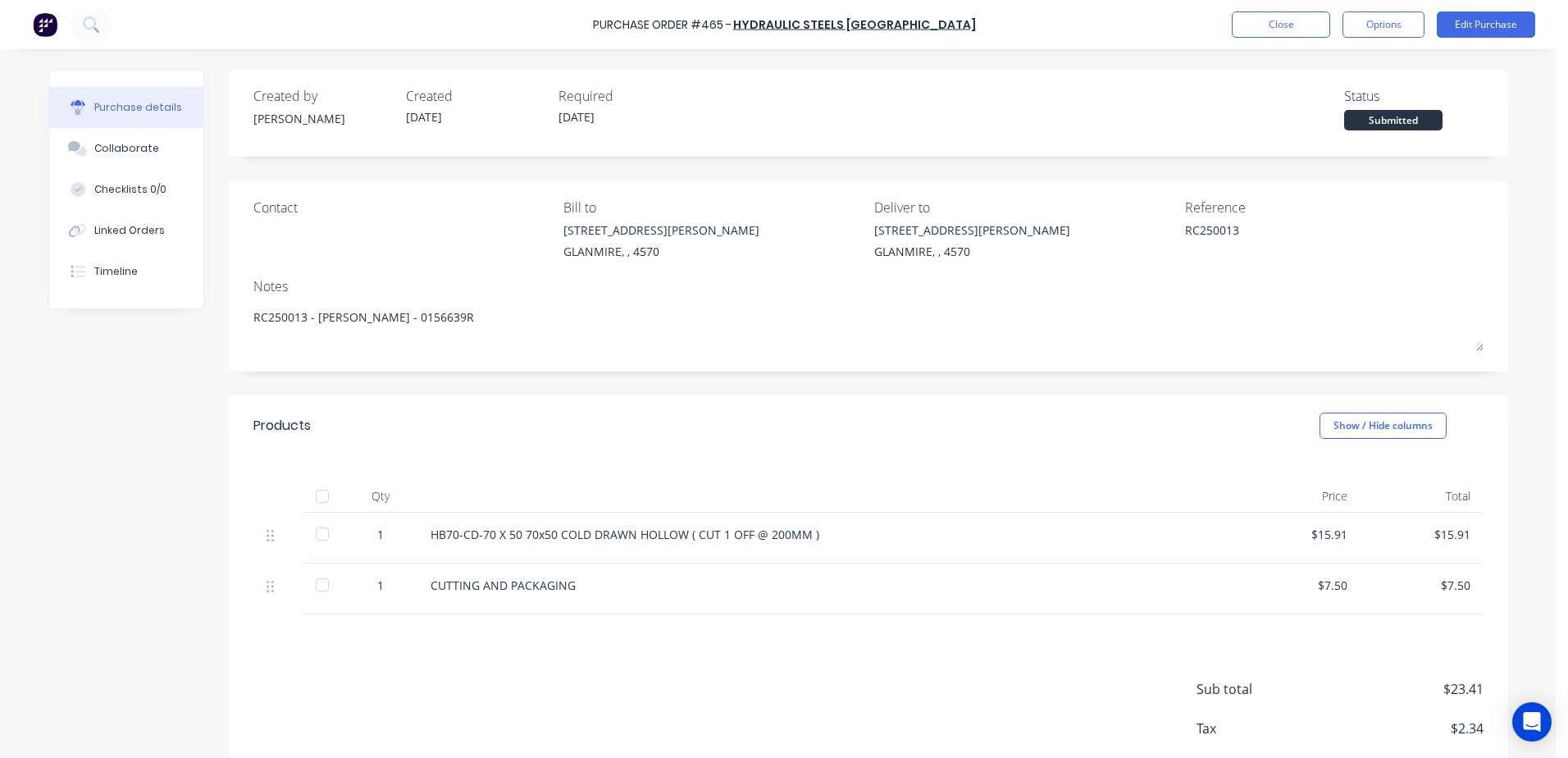
click at [322, 494] on div at bounding box center [323, 496] width 33 height 33
type textarea "x"
click at [1285, 21] on button "Close" at bounding box center [1282, 24] width 99 height 26
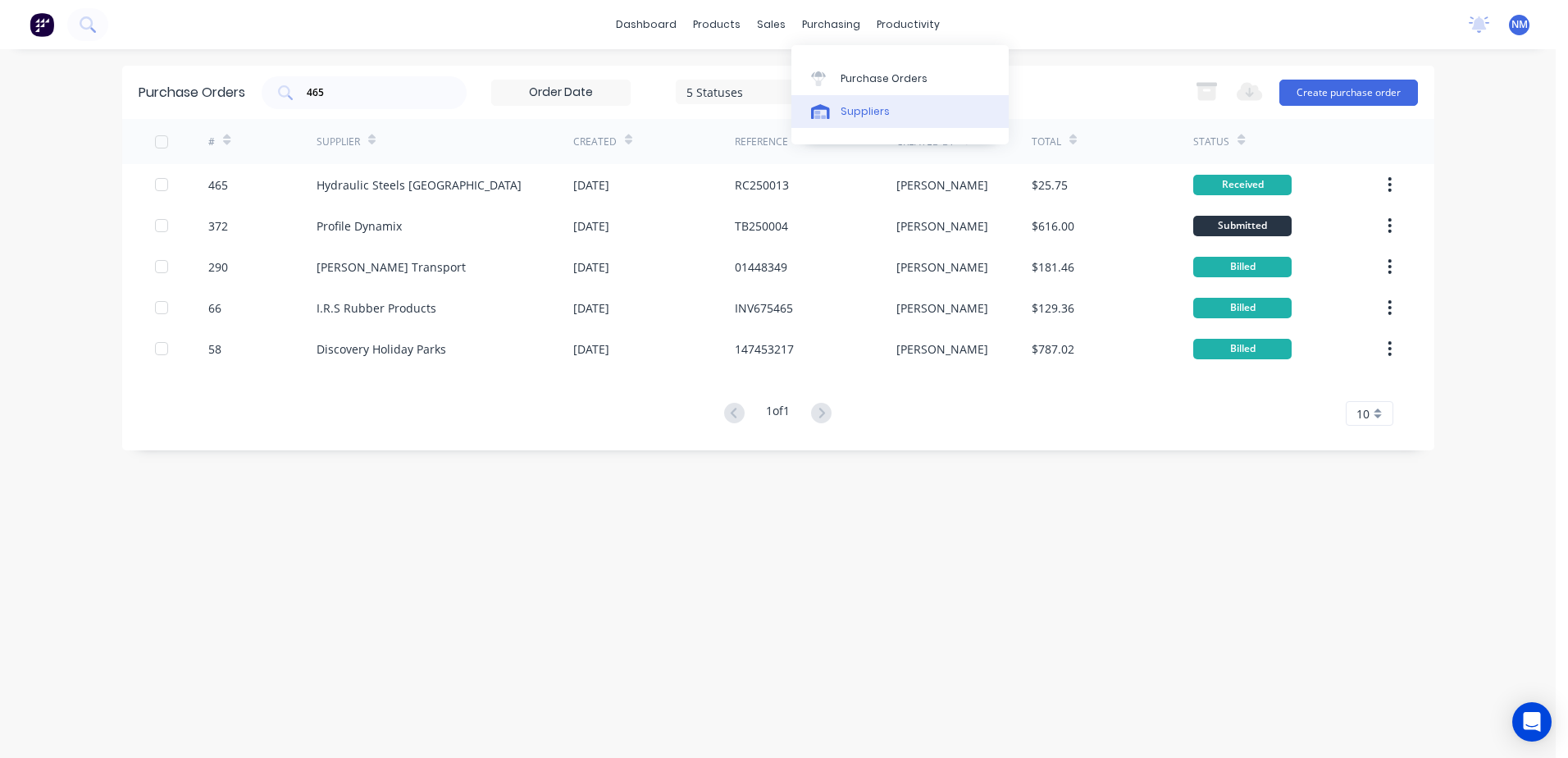
click at [863, 117] on div "Suppliers" at bounding box center [865, 111] width 49 height 15
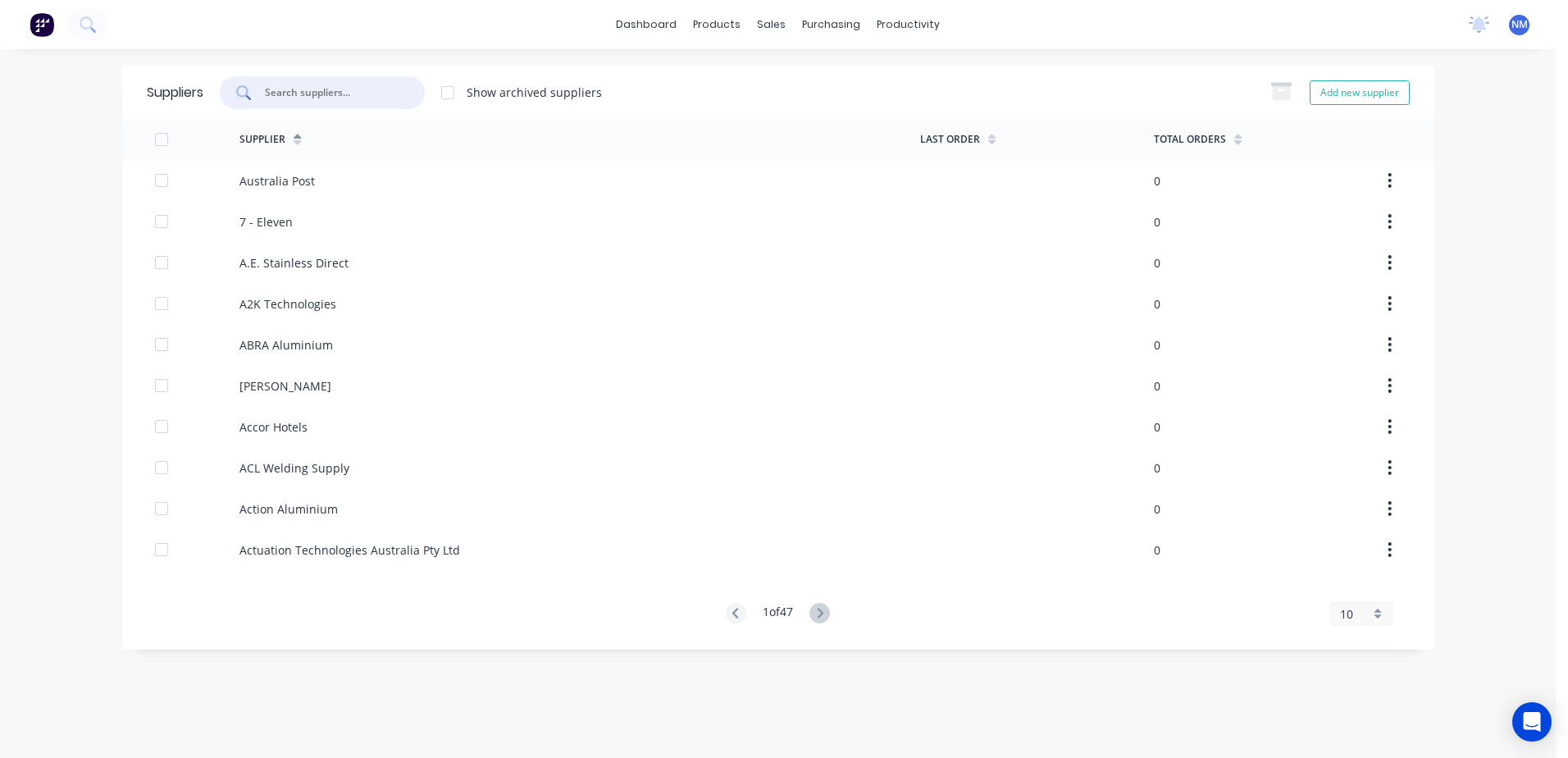
click at [341, 92] on input "text" at bounding box center [332, 92] width 136 height 16
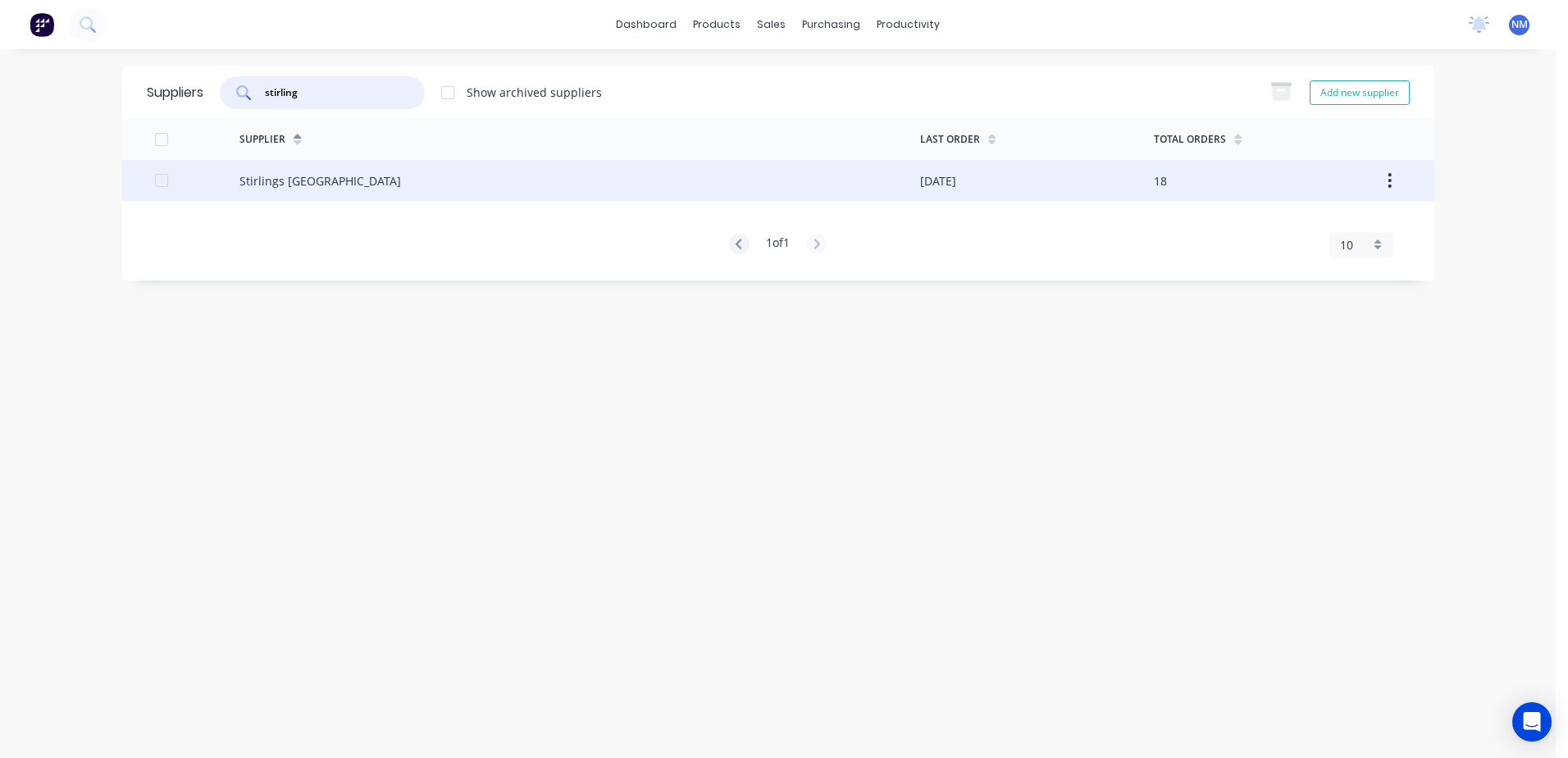
type input "stirling"
click at [732, 180] on div "Stirlings [GEOGRAPHIC_DATA]" at bounding box center [580, 180] width 681 height 41
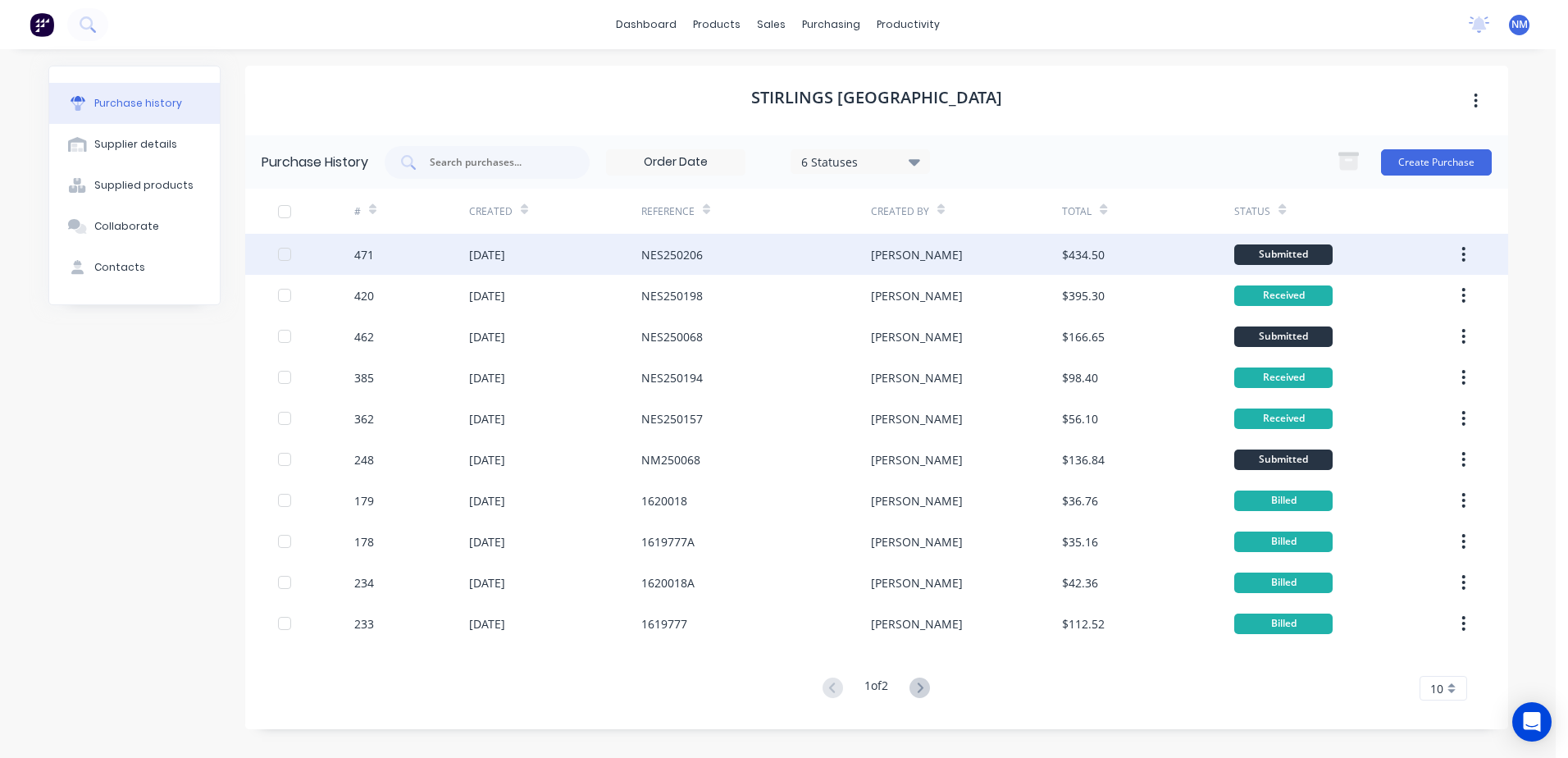
click at [778, 265] on div "NES250206" at bounding box center [756, 254] width 230 height 41
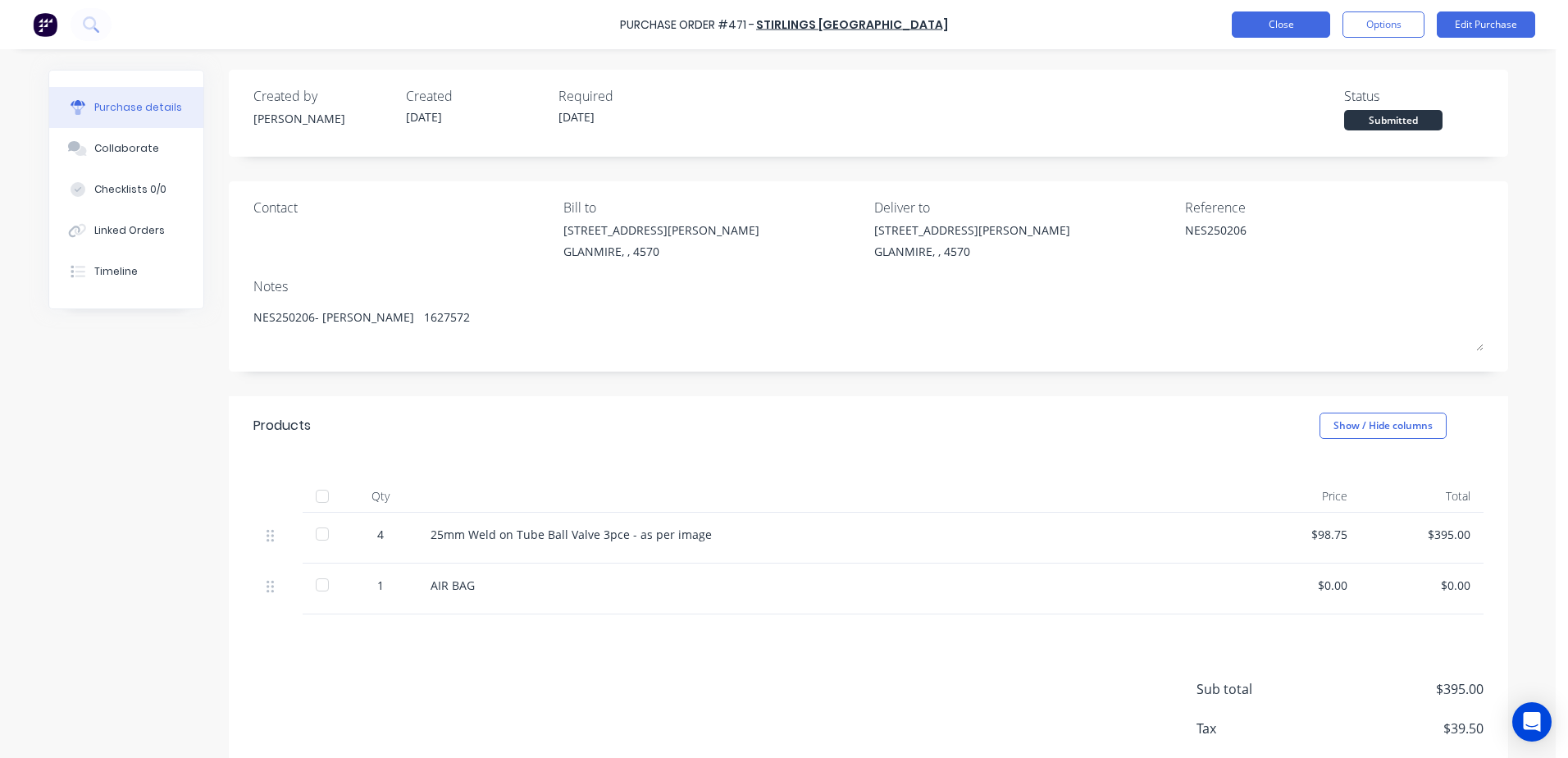
click at [1269, 25] on button "Close" at bounding box center [1282, 24] width 99 height 26
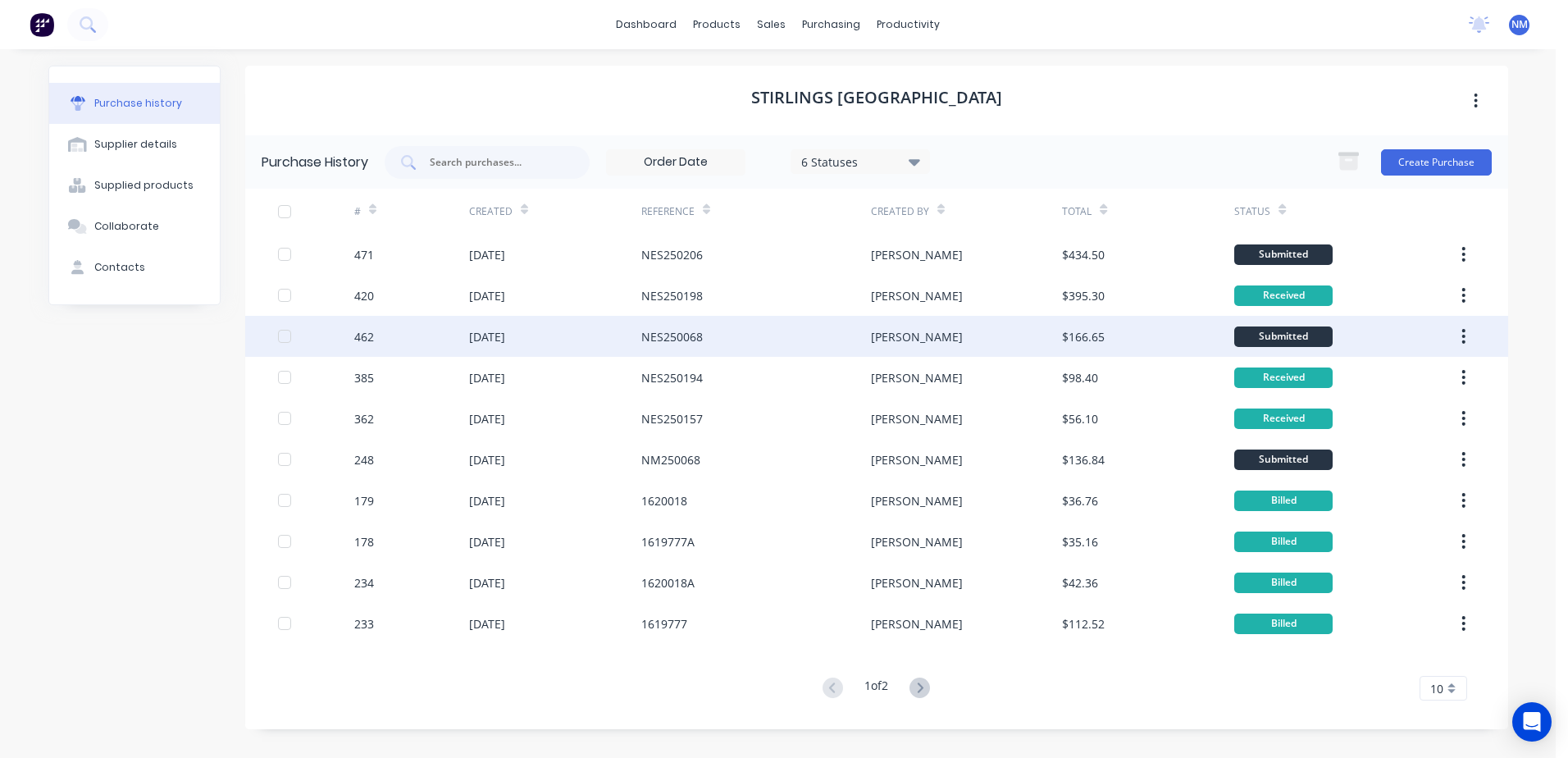
click at [799, 333] on div "NES250068" at bounding box center [756, 336] width 230 height 41
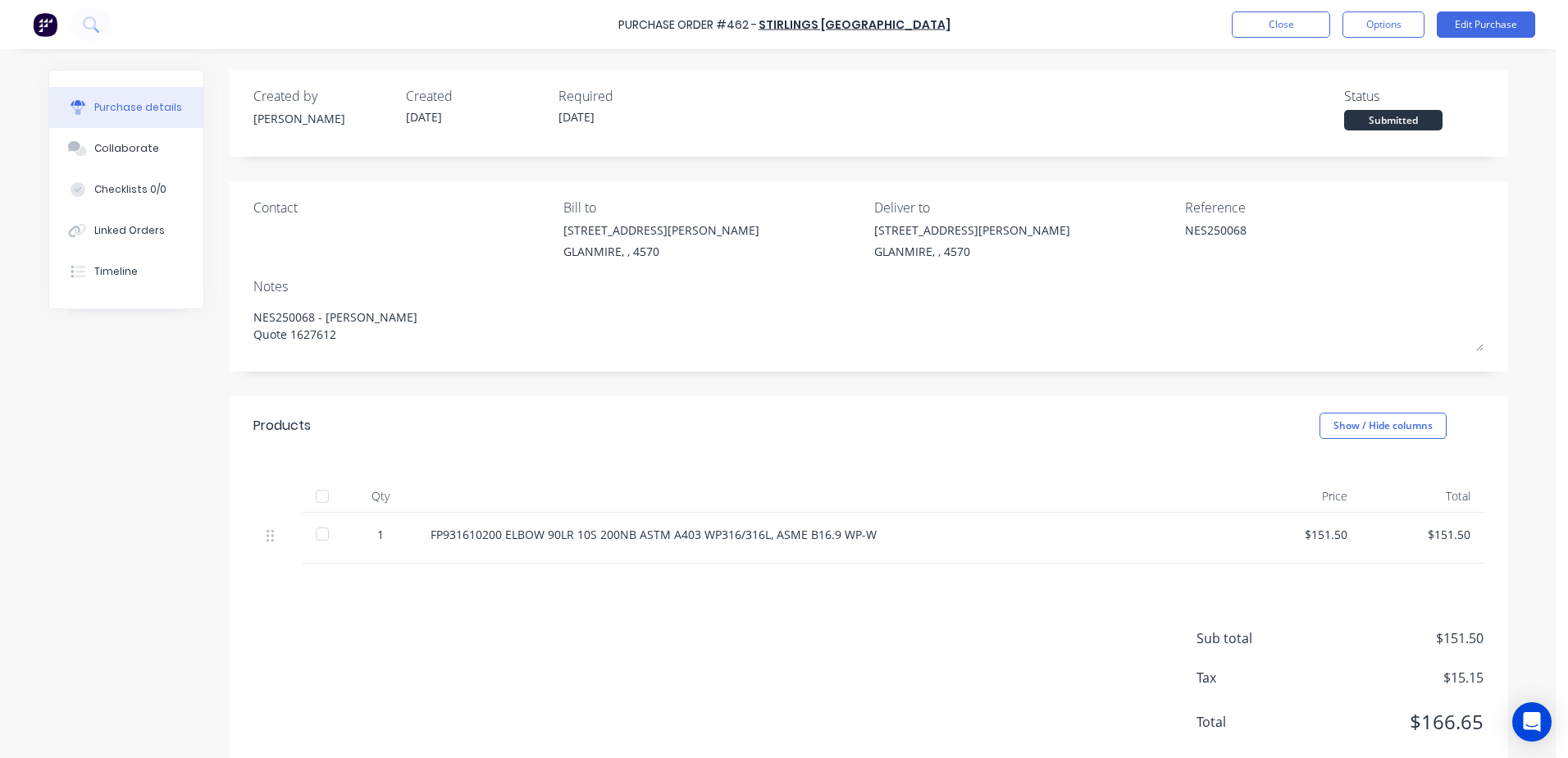
click at [322, 499] on div at bounding box center [323, 496] width 33 height 33
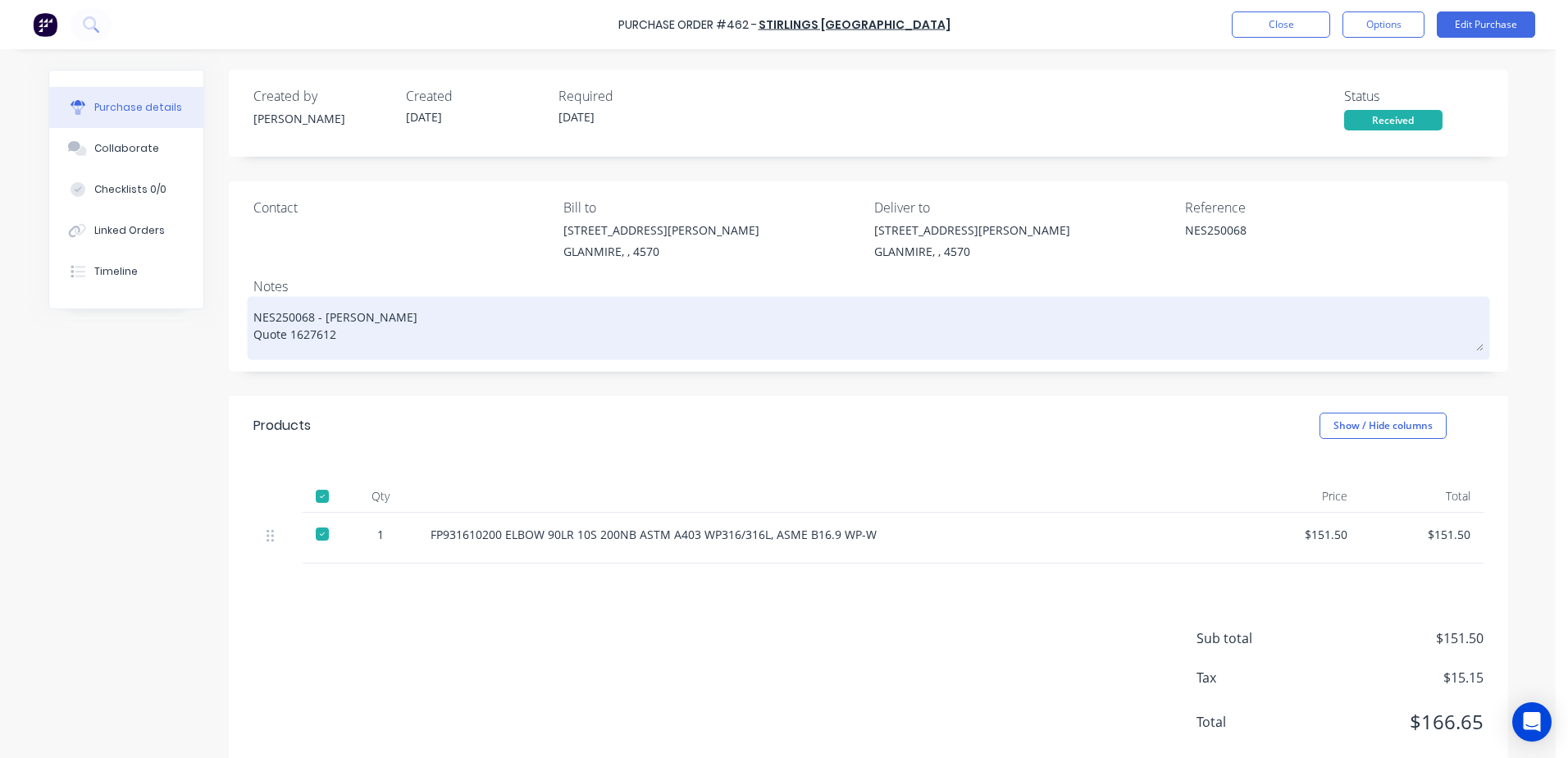
drag, startPoint x: 354, startPoint y: 315, endPoint x: 247, endPoint y: 313, distance: 107.0
click at [253, 313] on textarea "NES250068 - glen Quote 1627612" at bounding box center [868, 326] width 1231 height 50
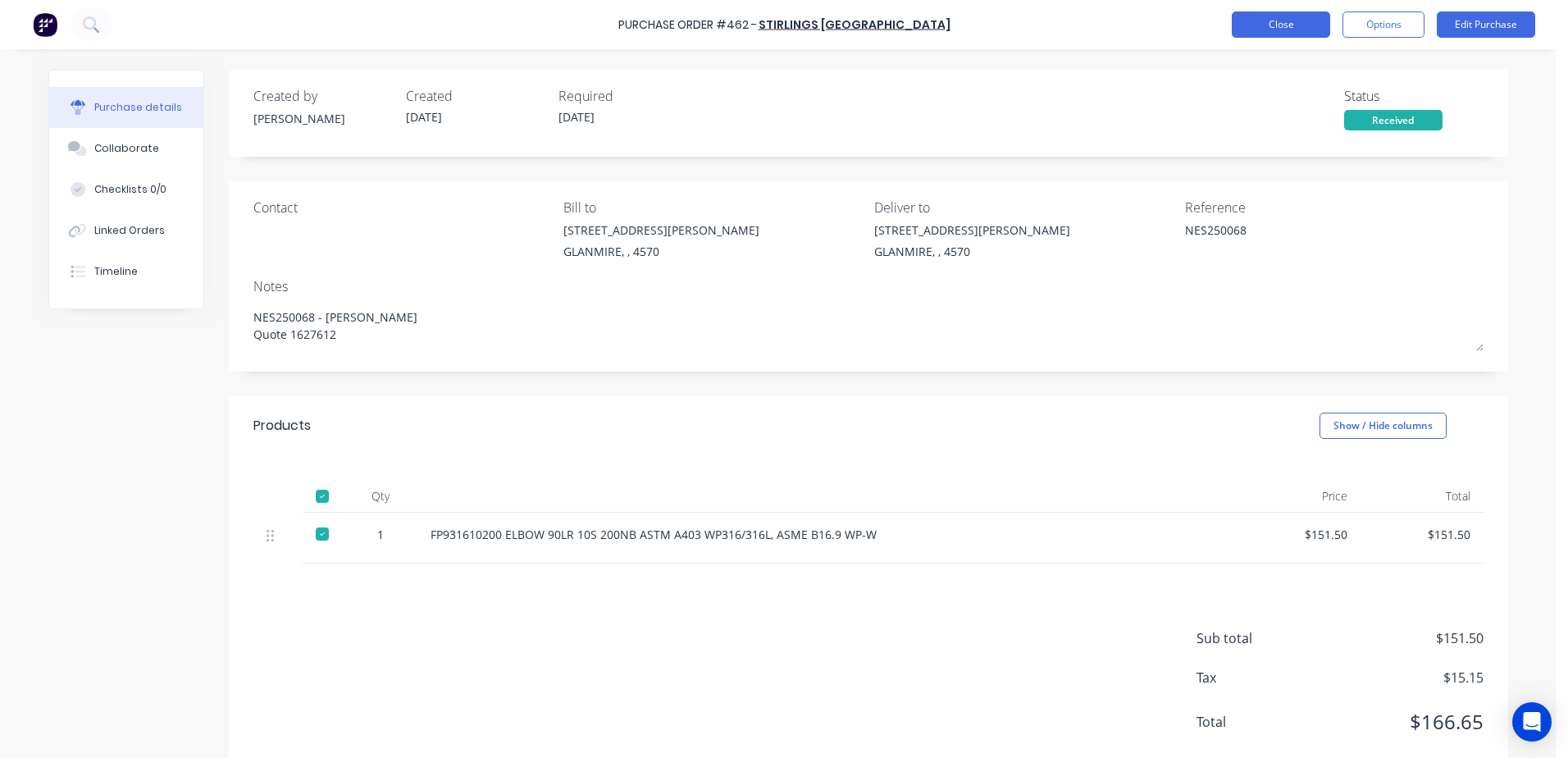
click at [1285, 26] on button "Close" at bounding box center [1282, 24] width 99 height 26
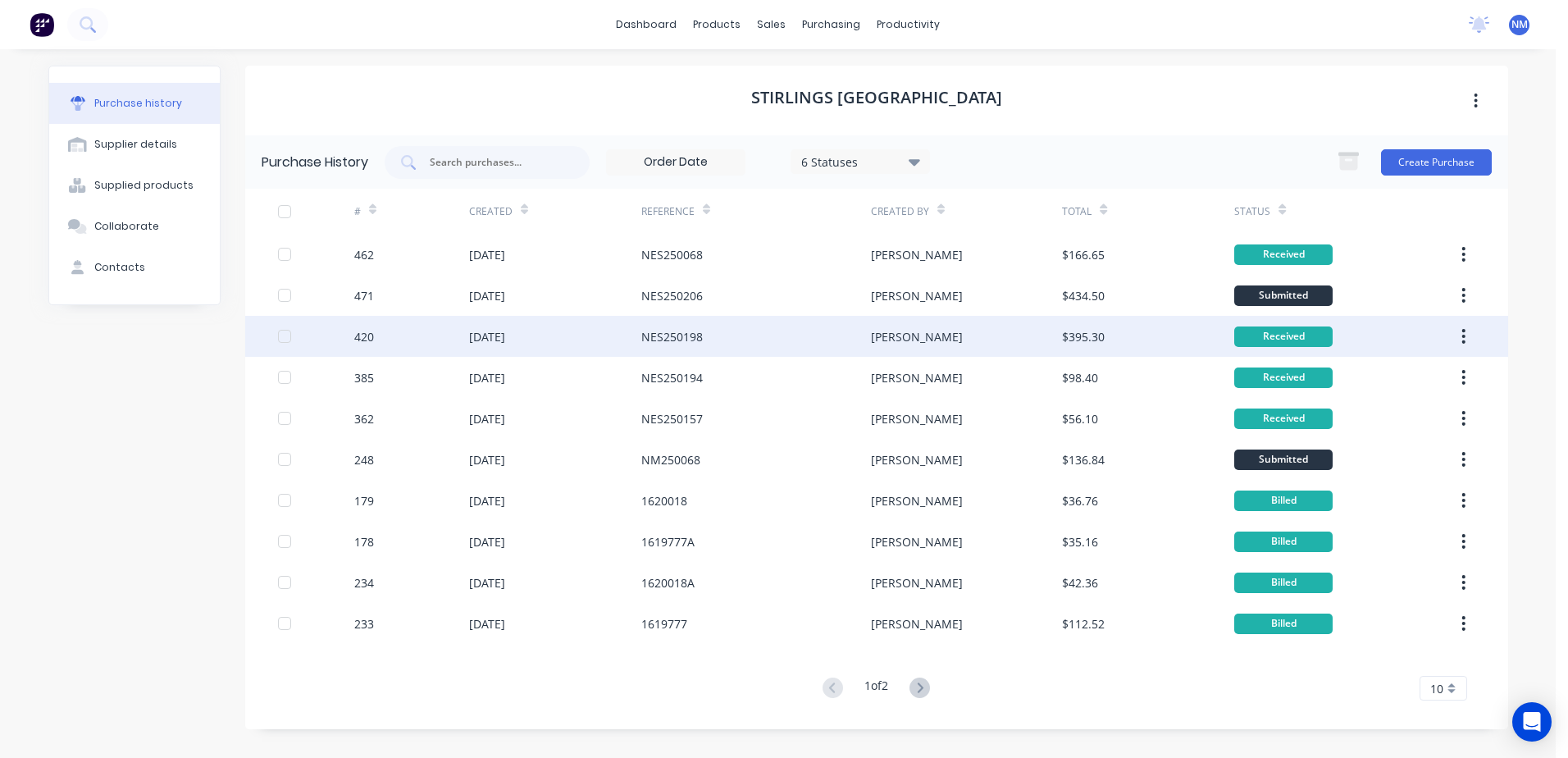
click at [700, 337] on div "NES250198" at bounding box center [672, 336] width 61 height 17
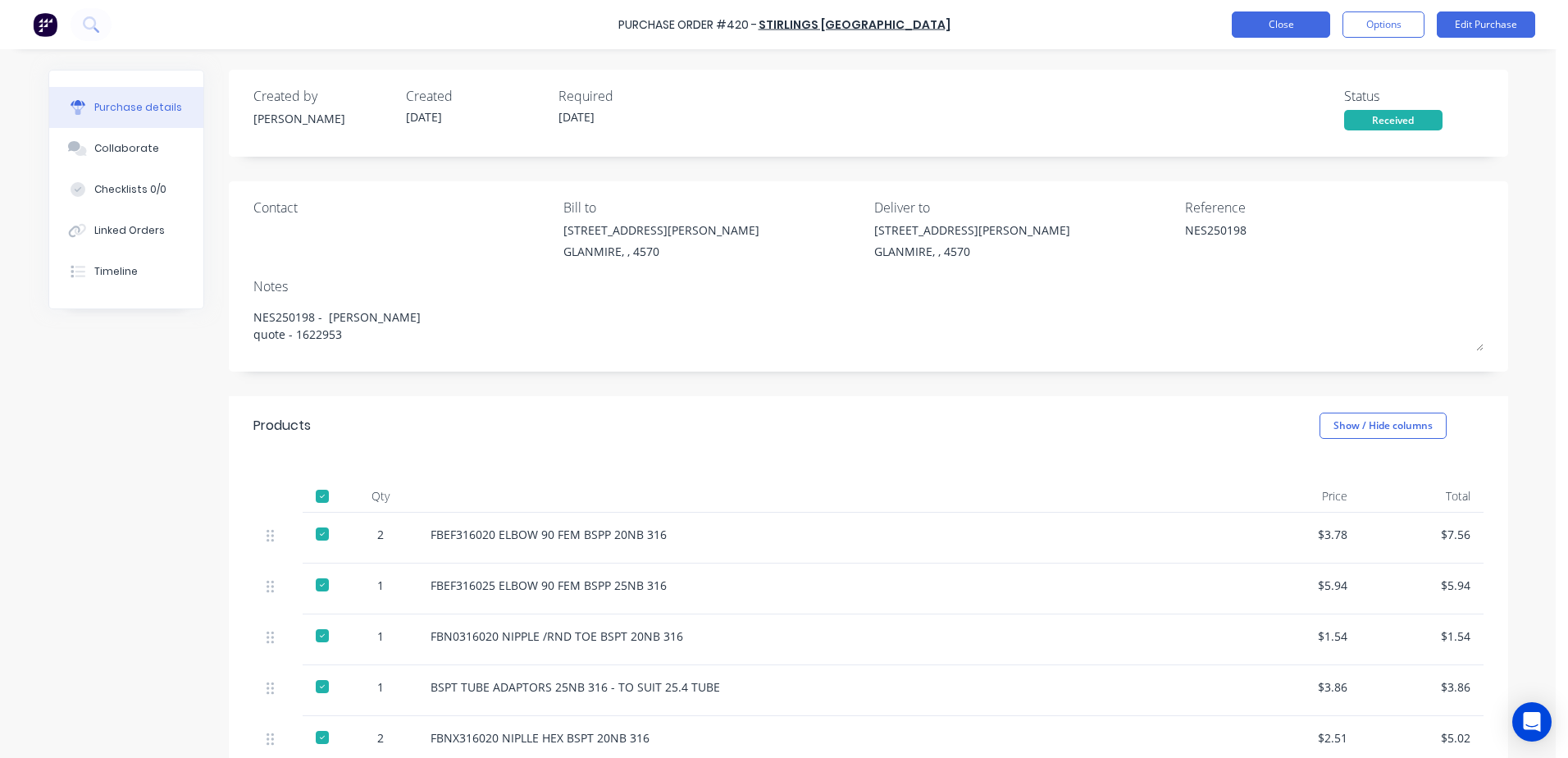
click at [1250, 24] on button "Close" at bounding box center [1282, 24] width 99 height 26
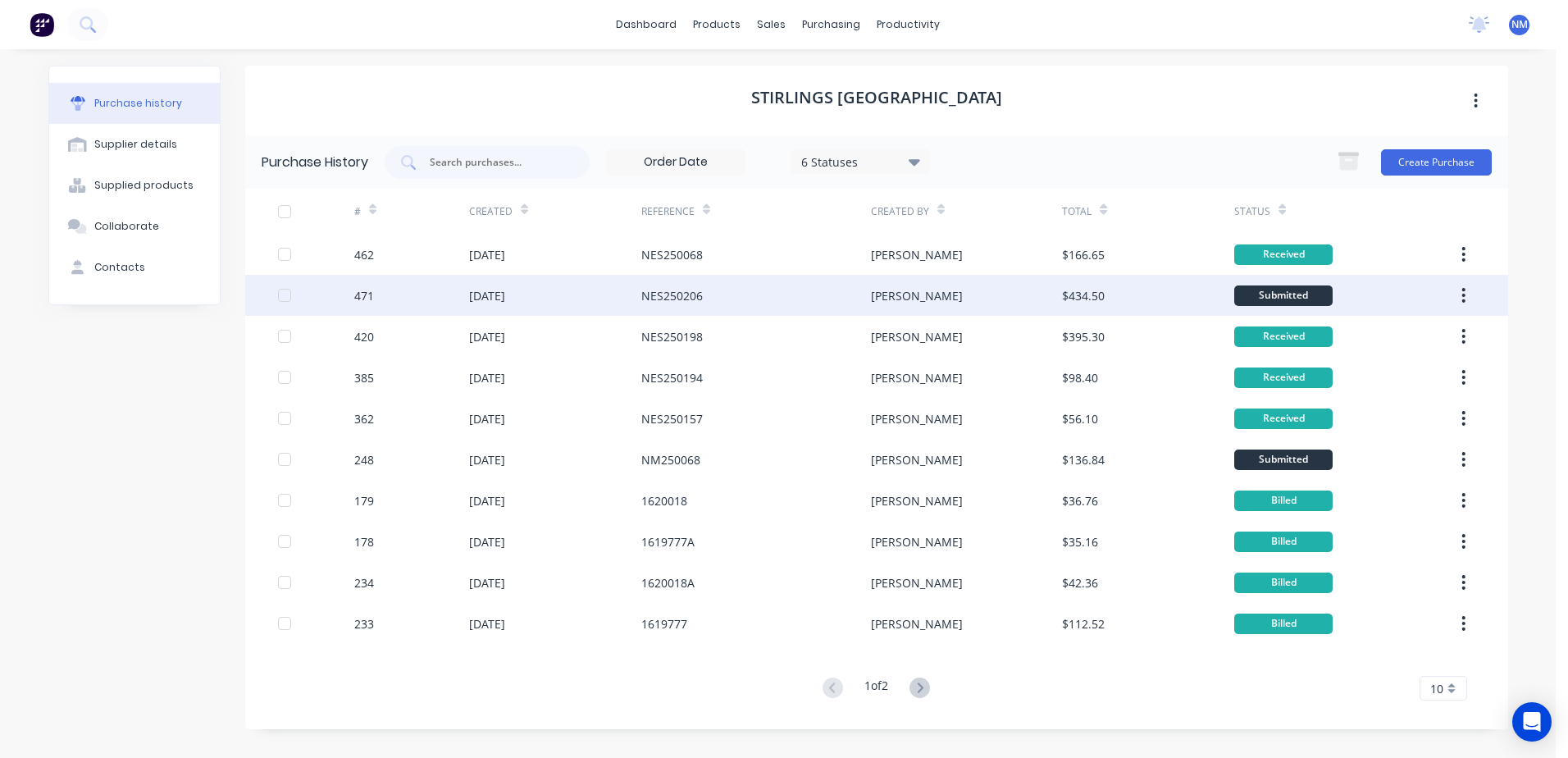
click at [666, 291] on div "NES250206" at bounding box center [672, 296] width 61 height 17
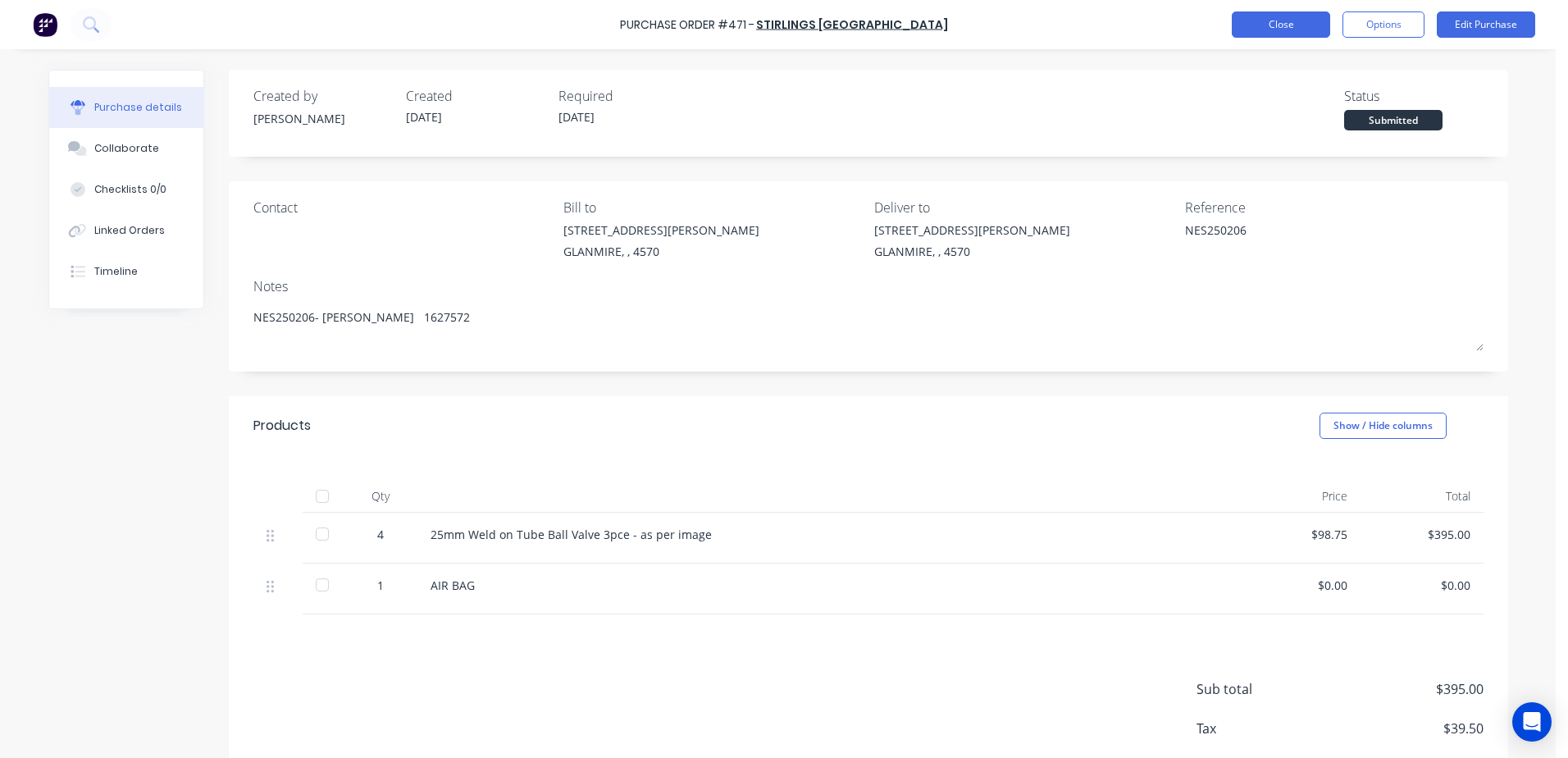
click at [1292, 16] on button "Close" at bounding box center [1282, 24] width 99 height 26
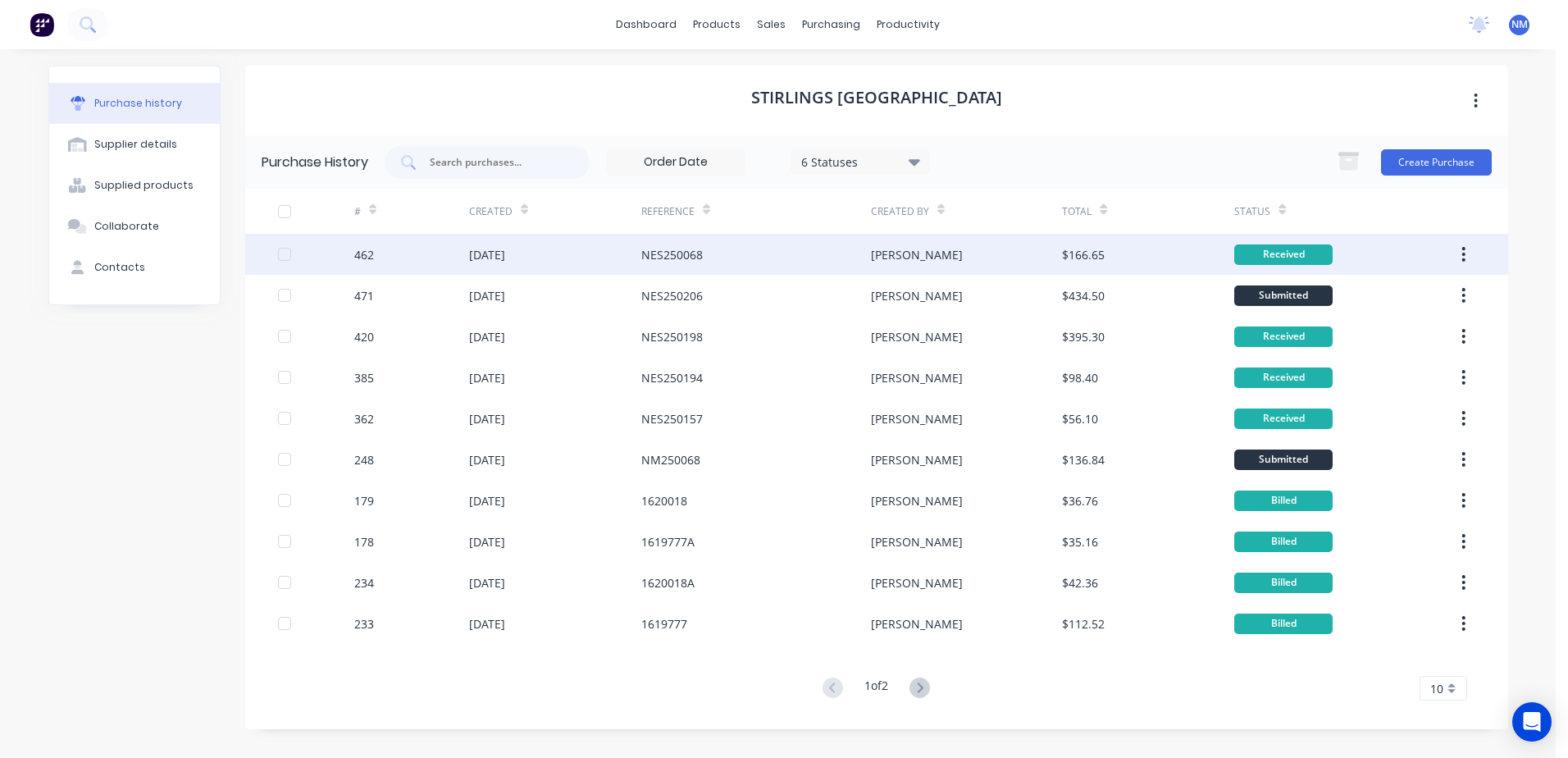
click at [692, 254] on div "NES250068" at bounding box center [672, 255] width 61 height 17
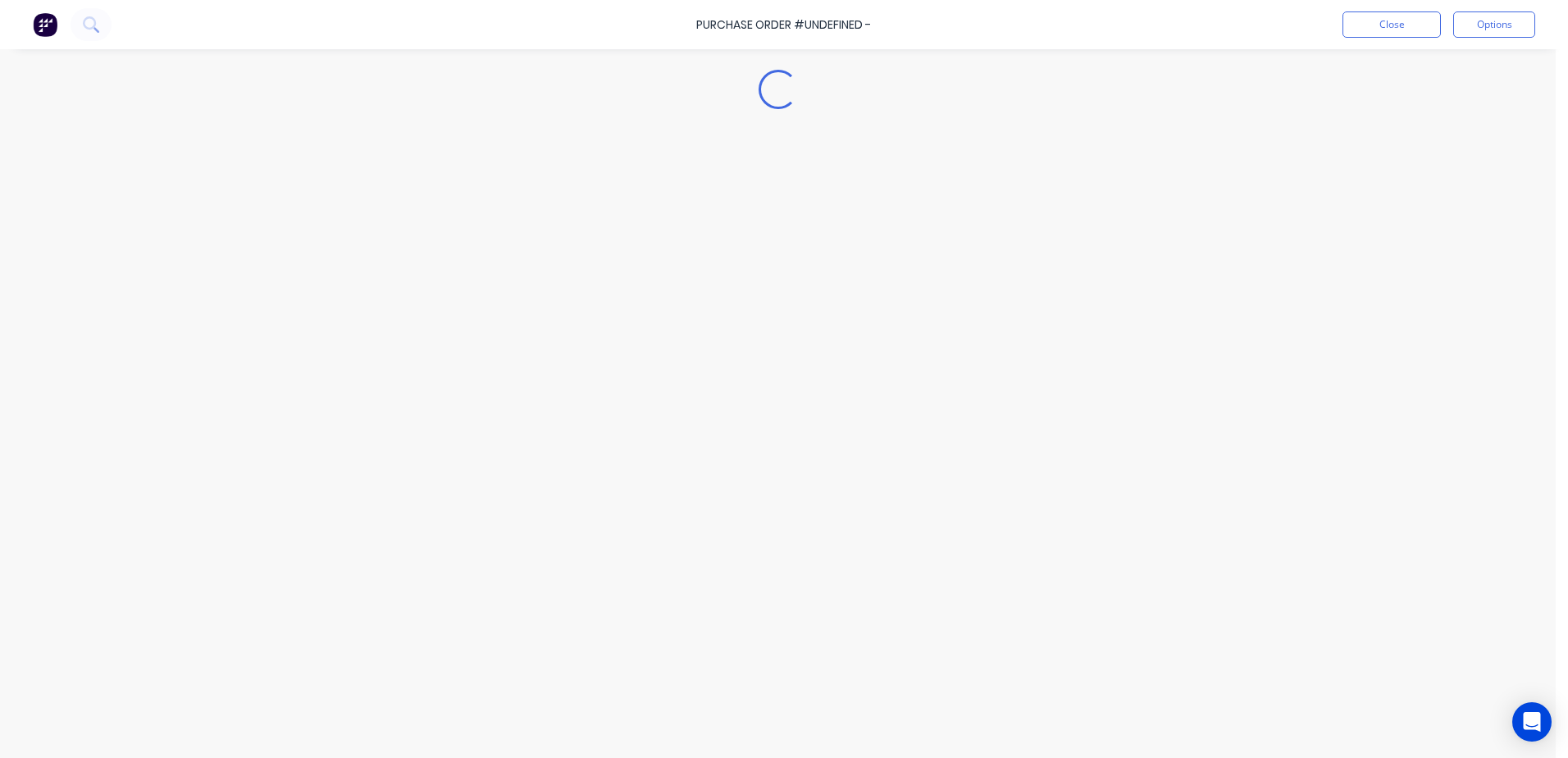
type textarea "x"
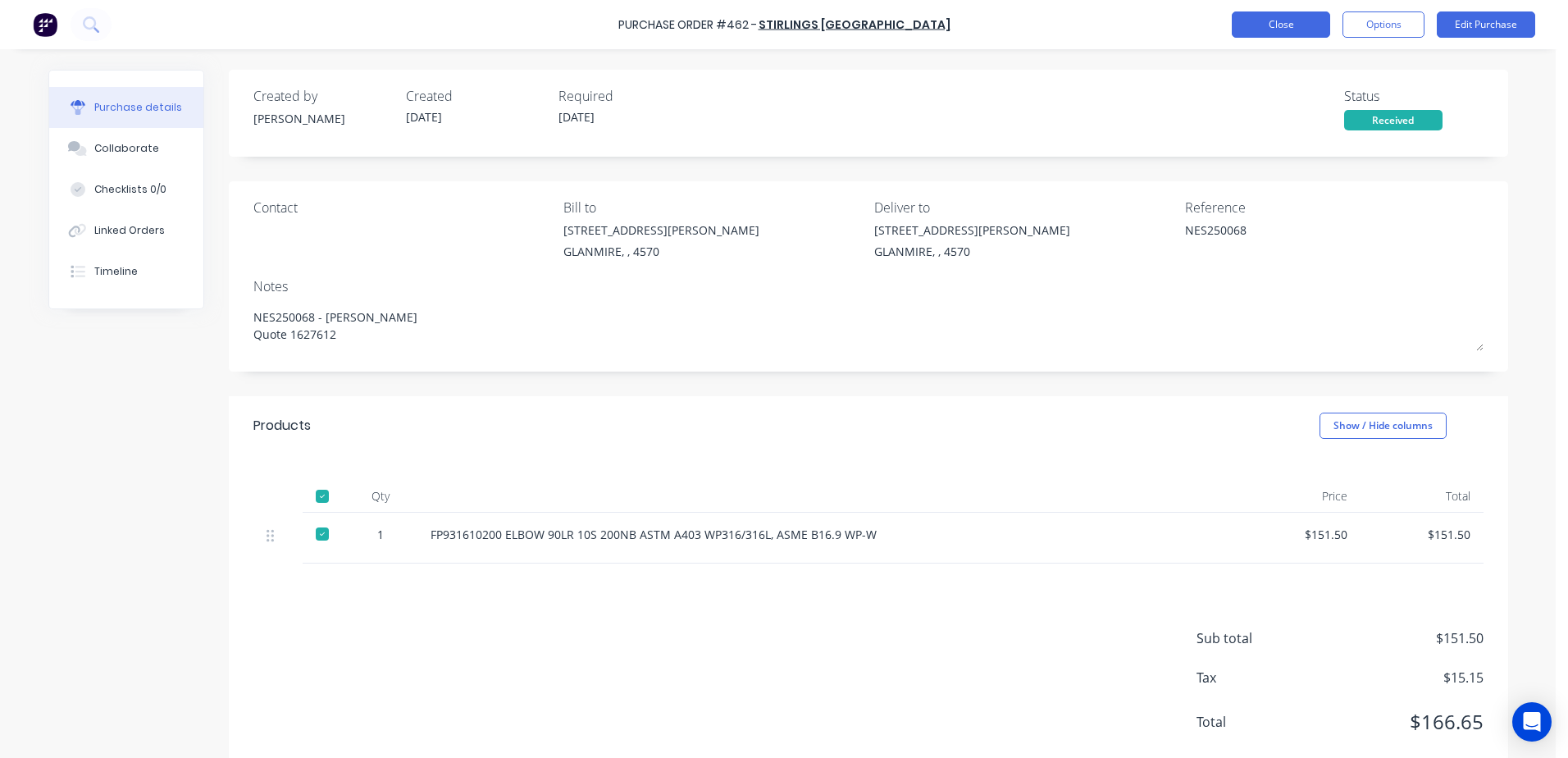
click at [1280, 23] on button "Close" at bounding box center [1282, 24] width 99 height 26
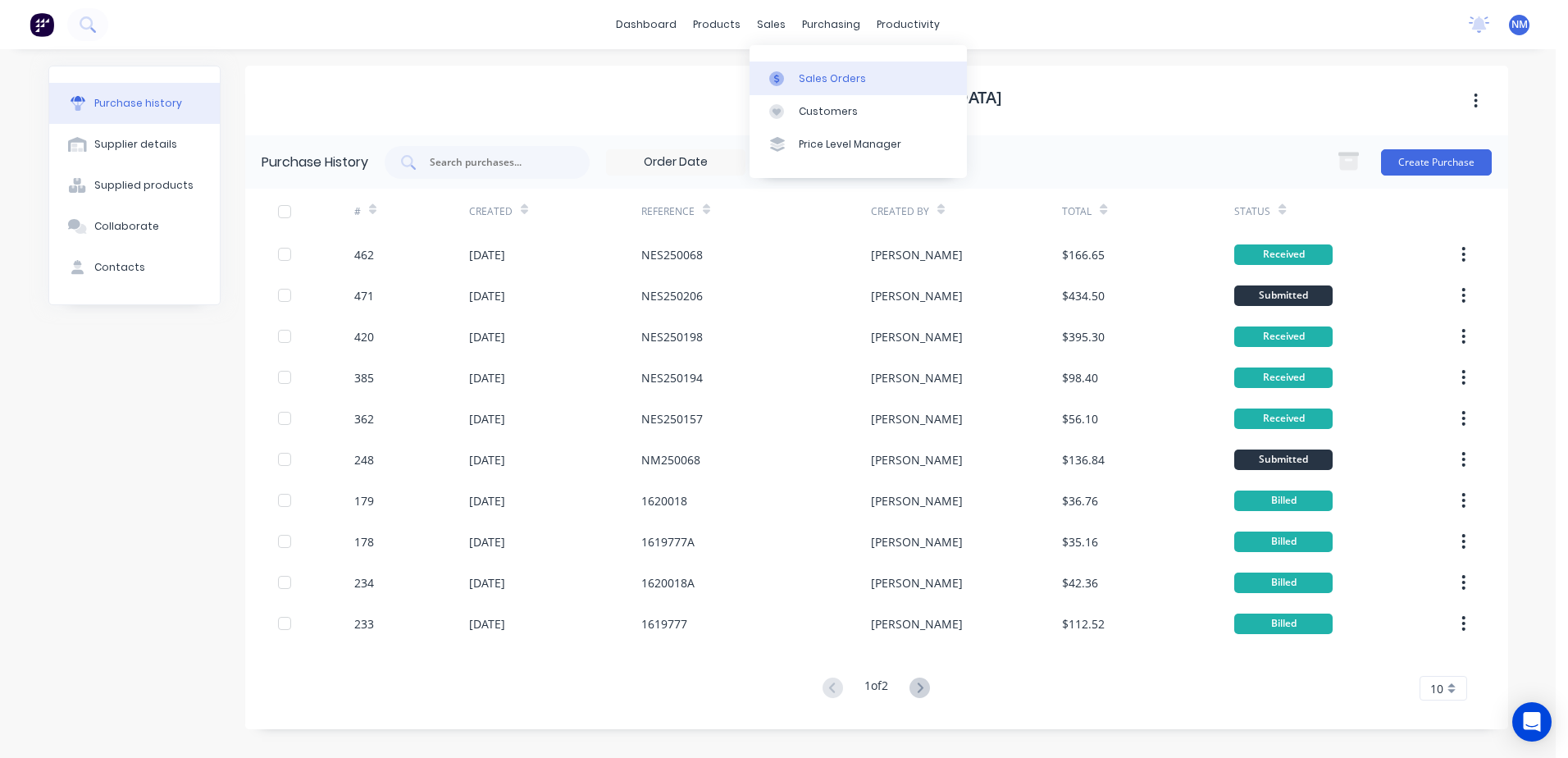
click at [820, 80] on div "Sales Orders" at bounding box center [832, 79] width 67 height 15
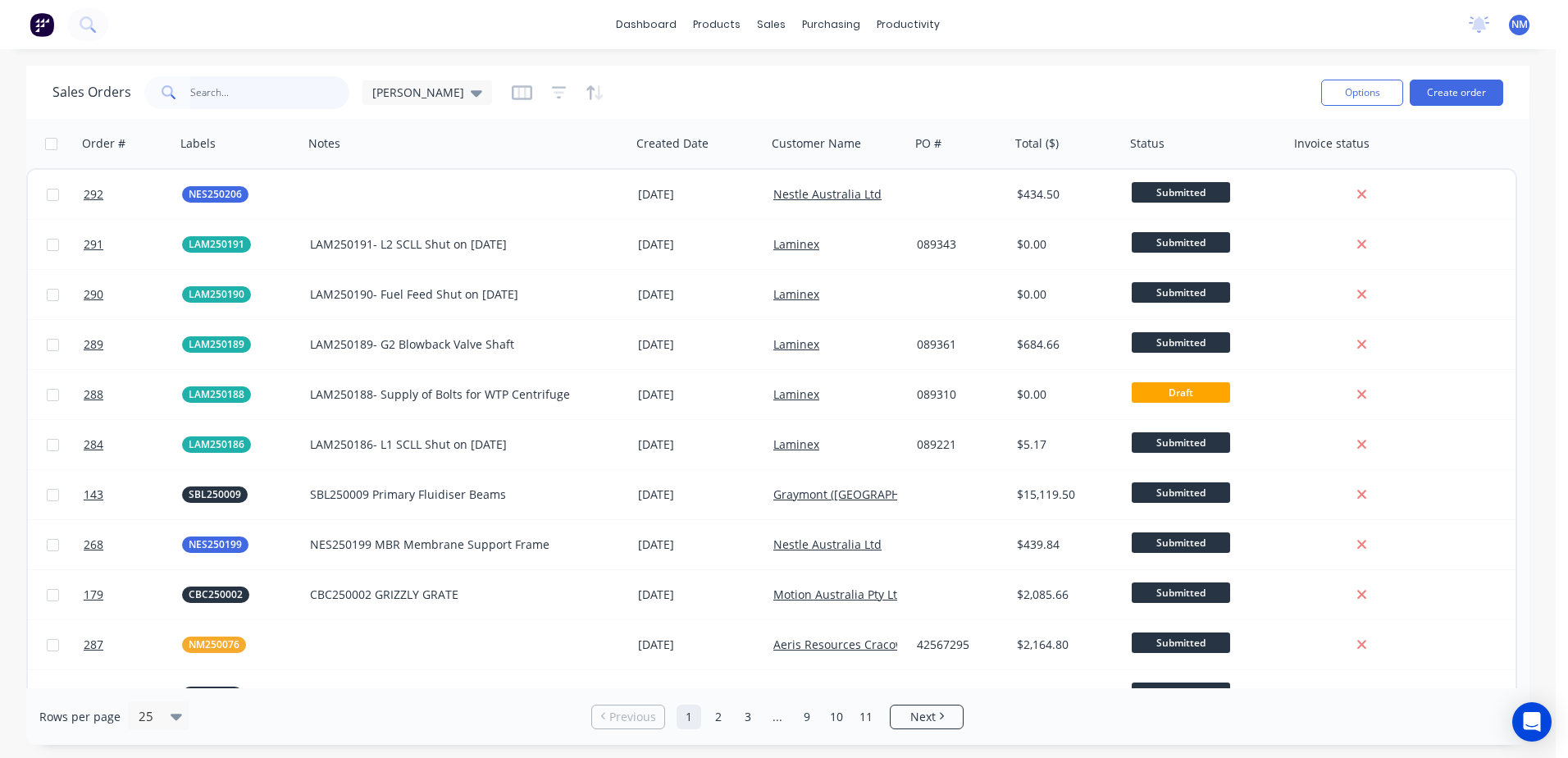
click at [241, 96] on input "text" at bounding box center [270, 93] width 160 height 33
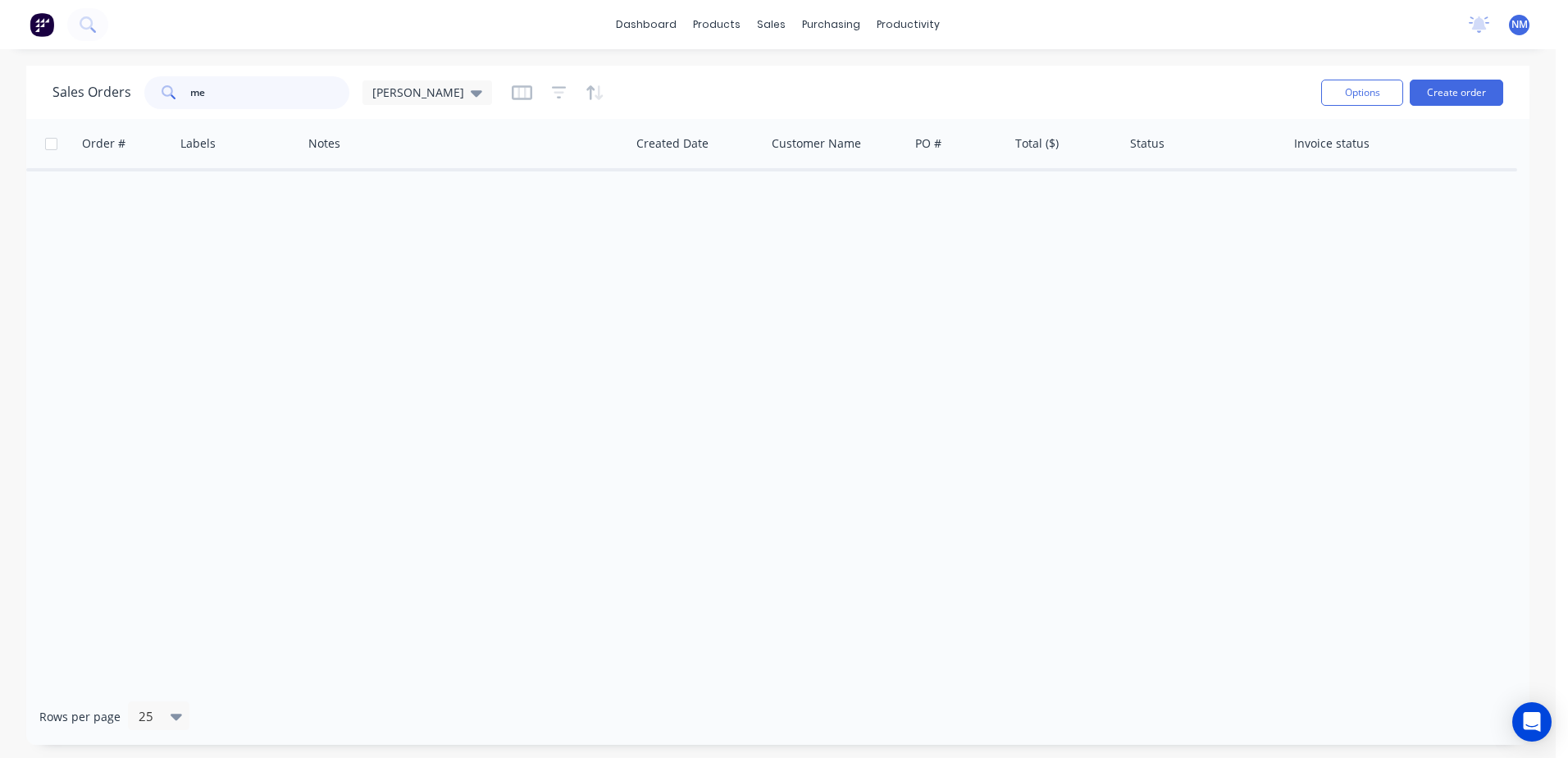
type input "m"
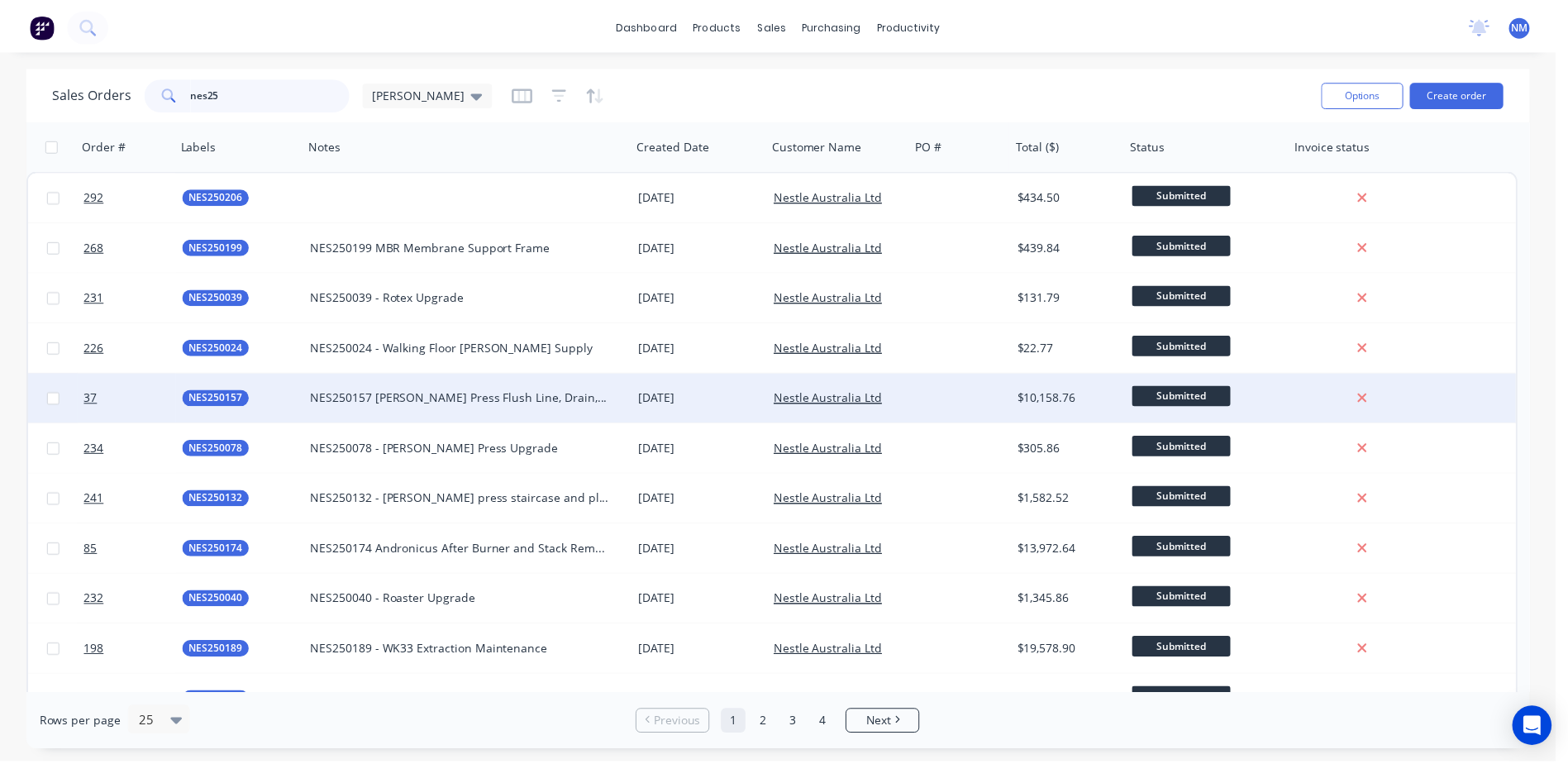
scroll to position [83, 0]
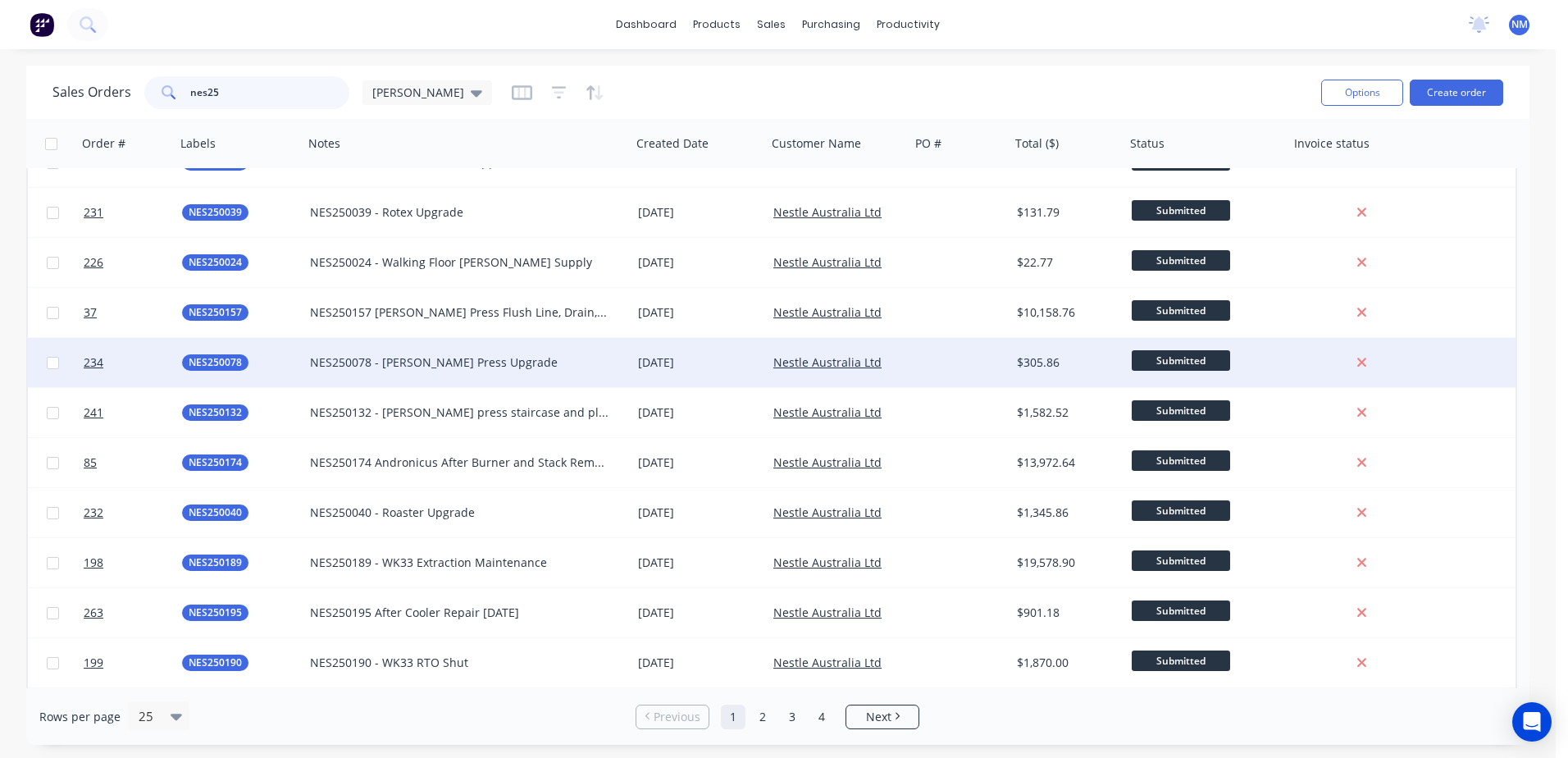
type input "nes25"
click at [948, 364] on div at bounding box center [960, 363] width 100 height 49
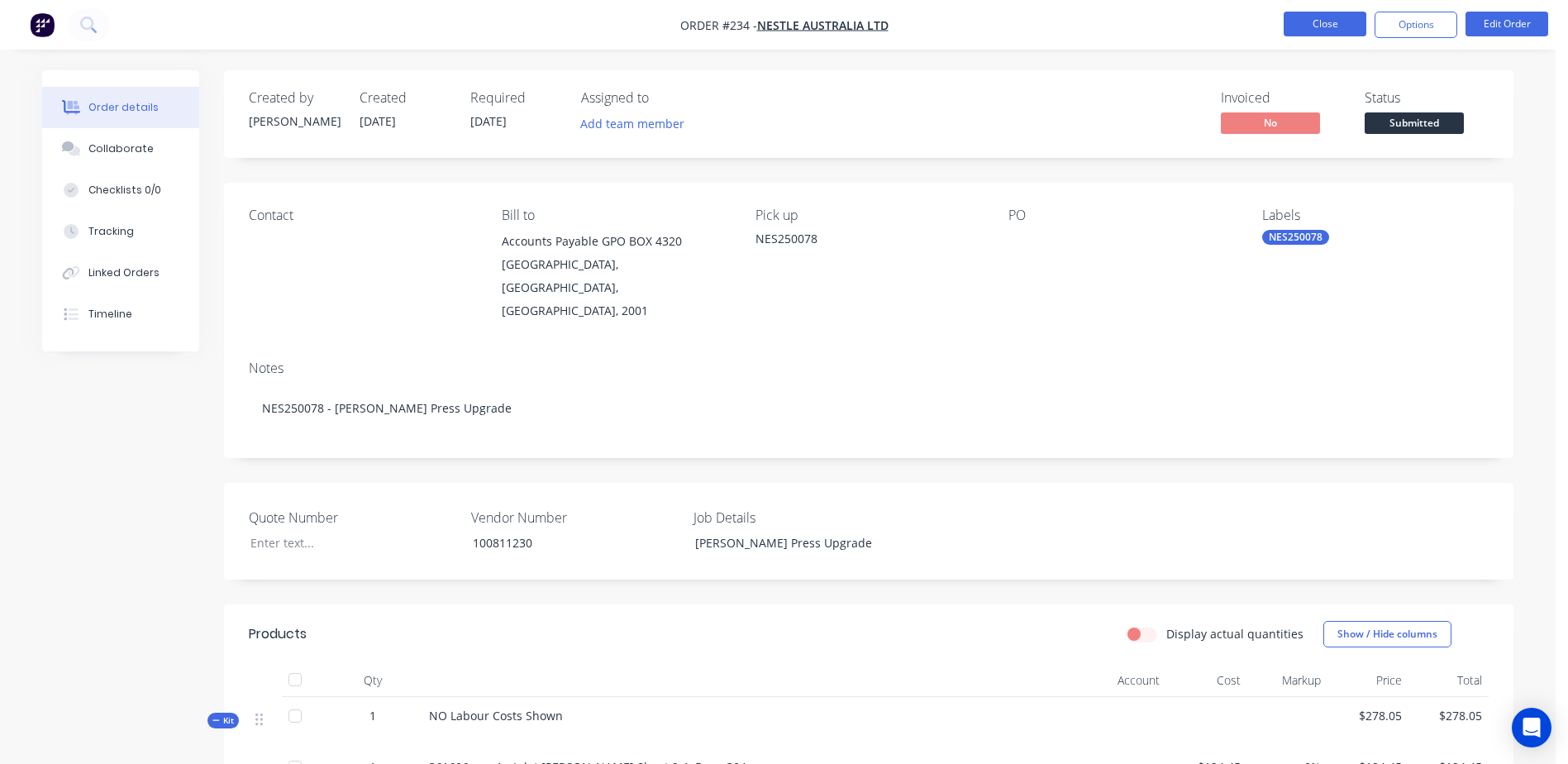
click at [1300, 33] on button "Close" at bounding box center [1325, 23] width 83 height 24
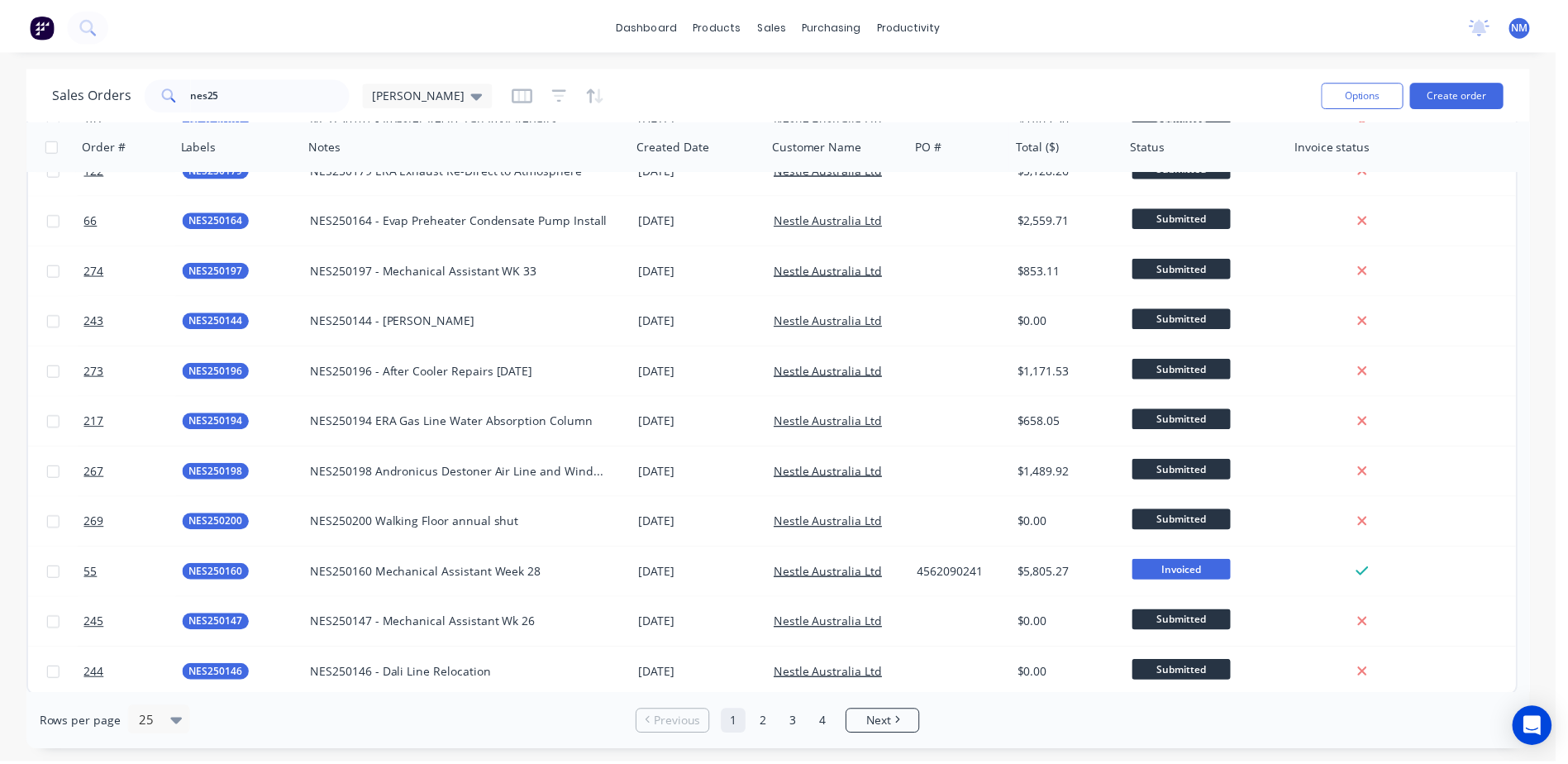
scroll to position [737, 0]
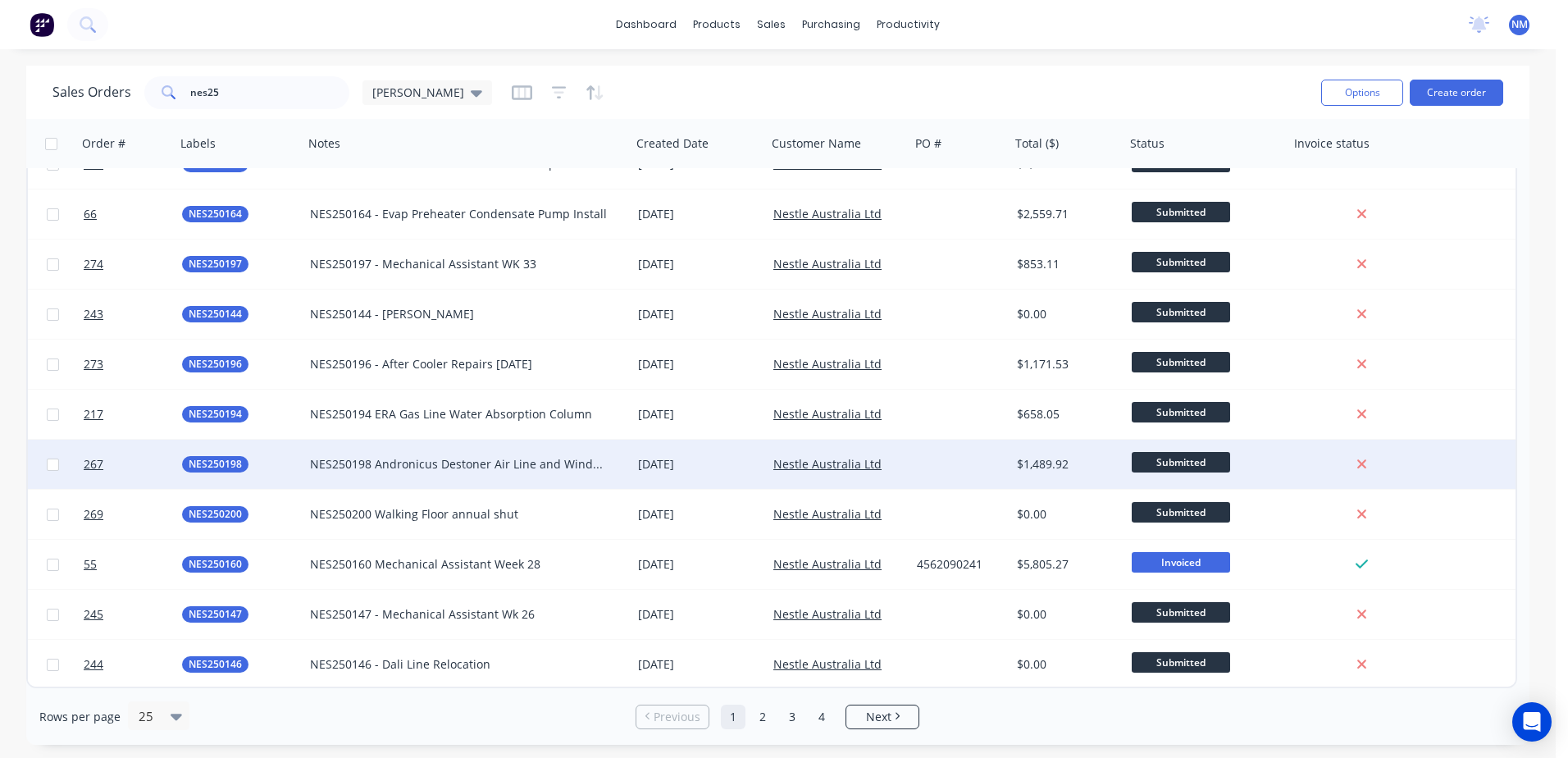
click at [935, 457] on div at bounding box center [960, 463] width 100 height 49
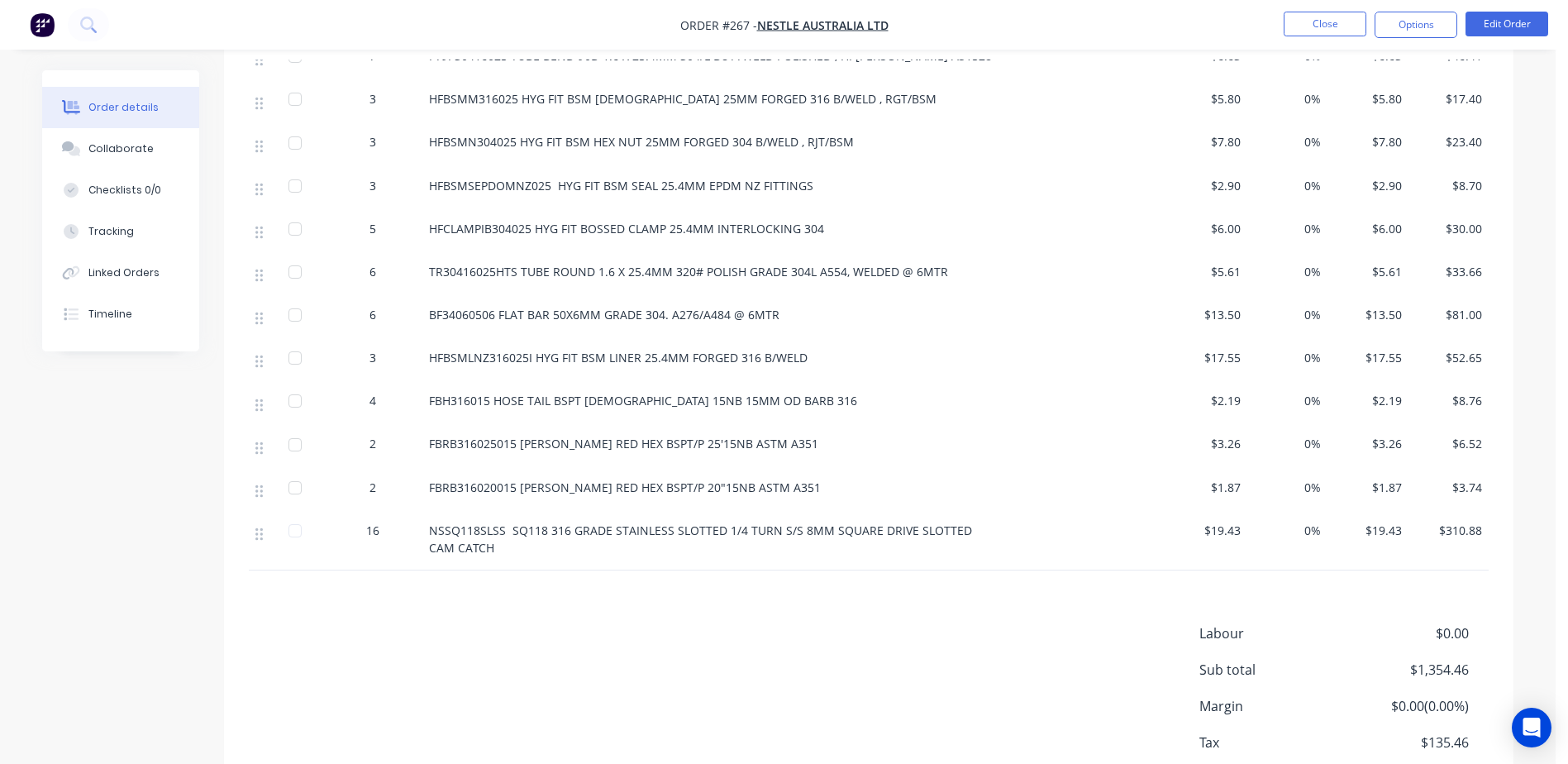
scroll to position [1075, 0]
click at [1483, 21] on button "Edit Order" at bounding box center [1506, 23] width 83 height 24
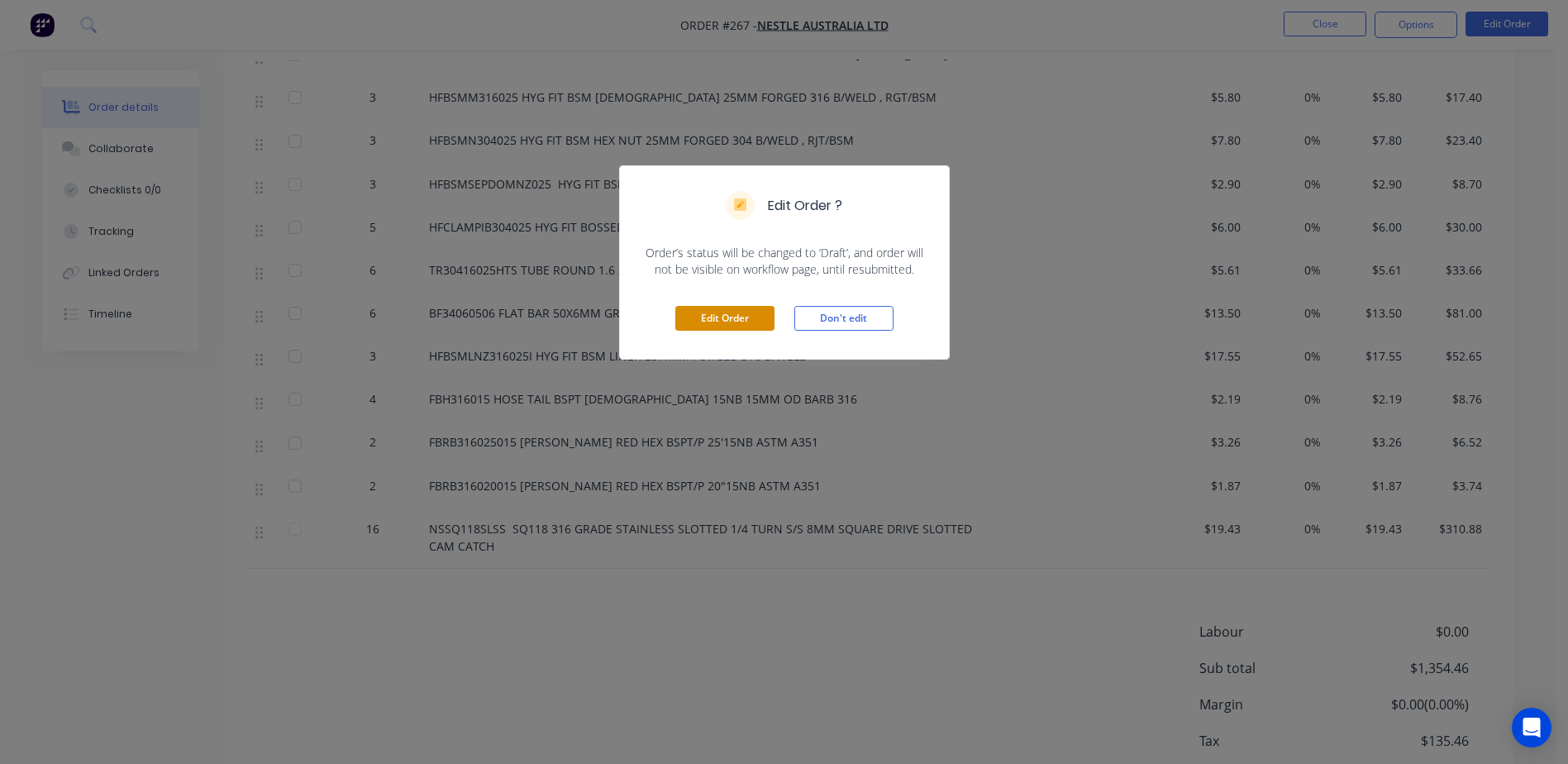
click at [711, 318] on button "Edit Order" at bounding box center [725, 318] width 100 height 24
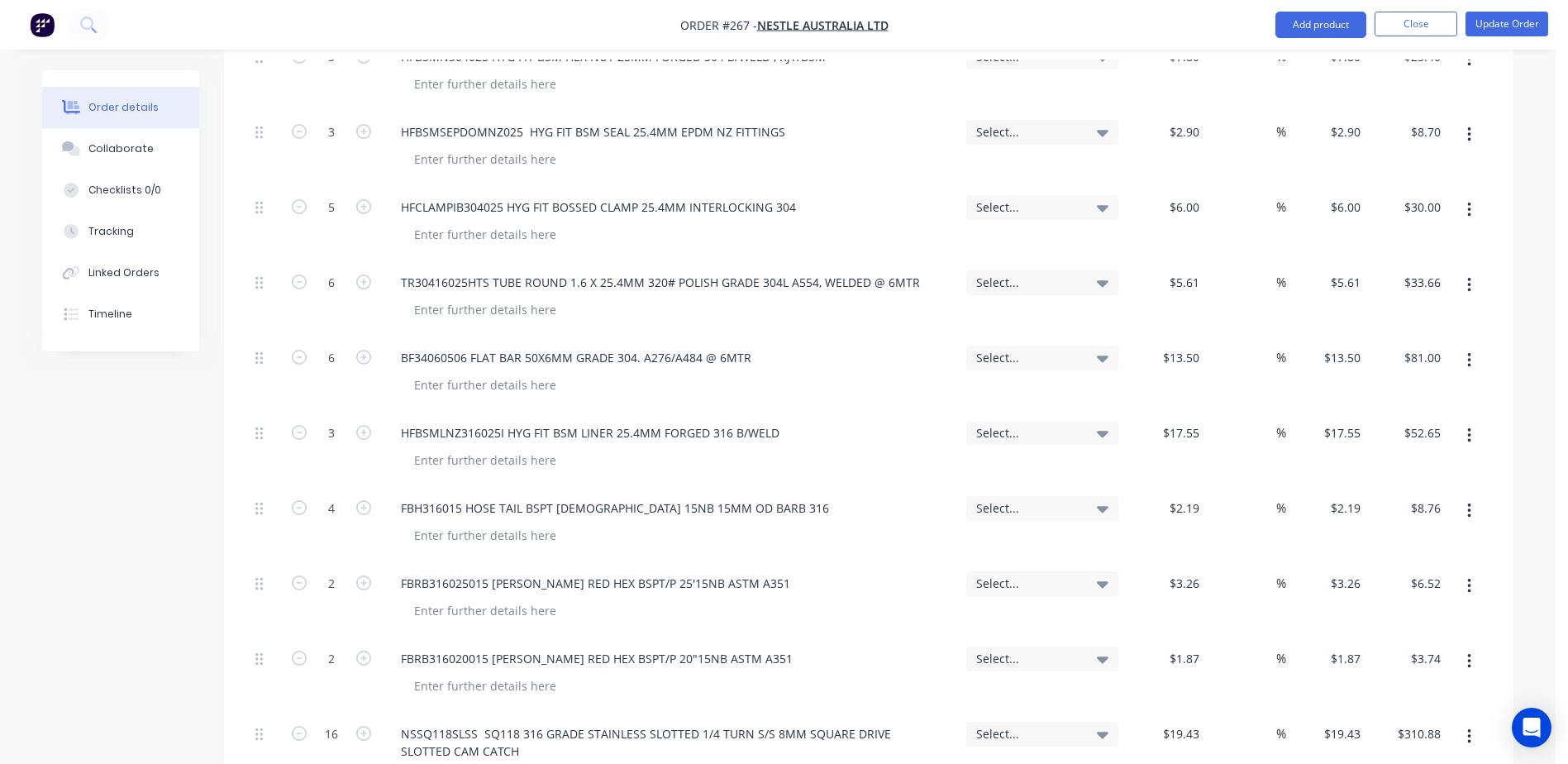
scroll to position [1983, 0]
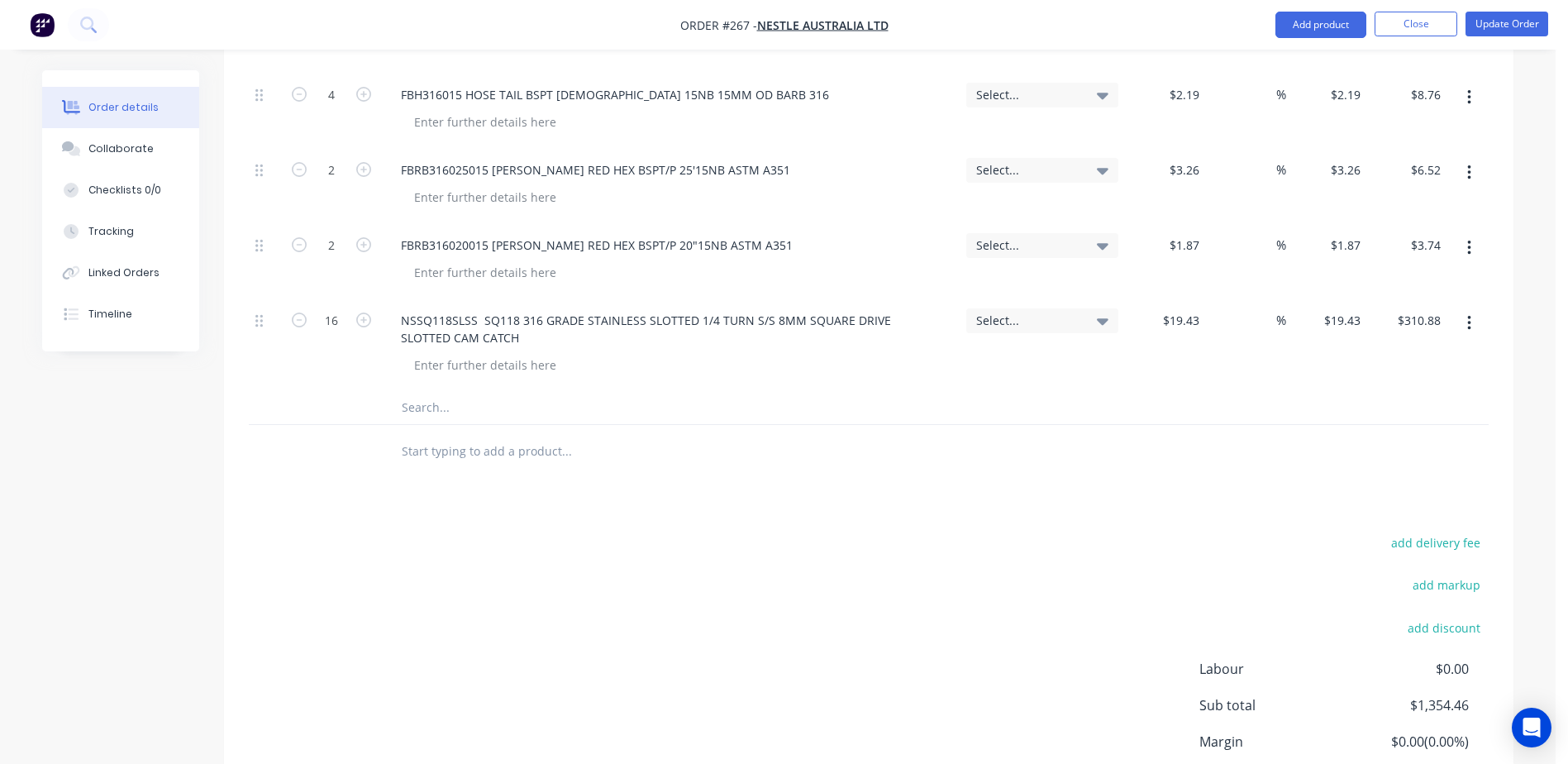
click at [436, 391] on input "text" at bounding box center [566, 407] width 330 height 33
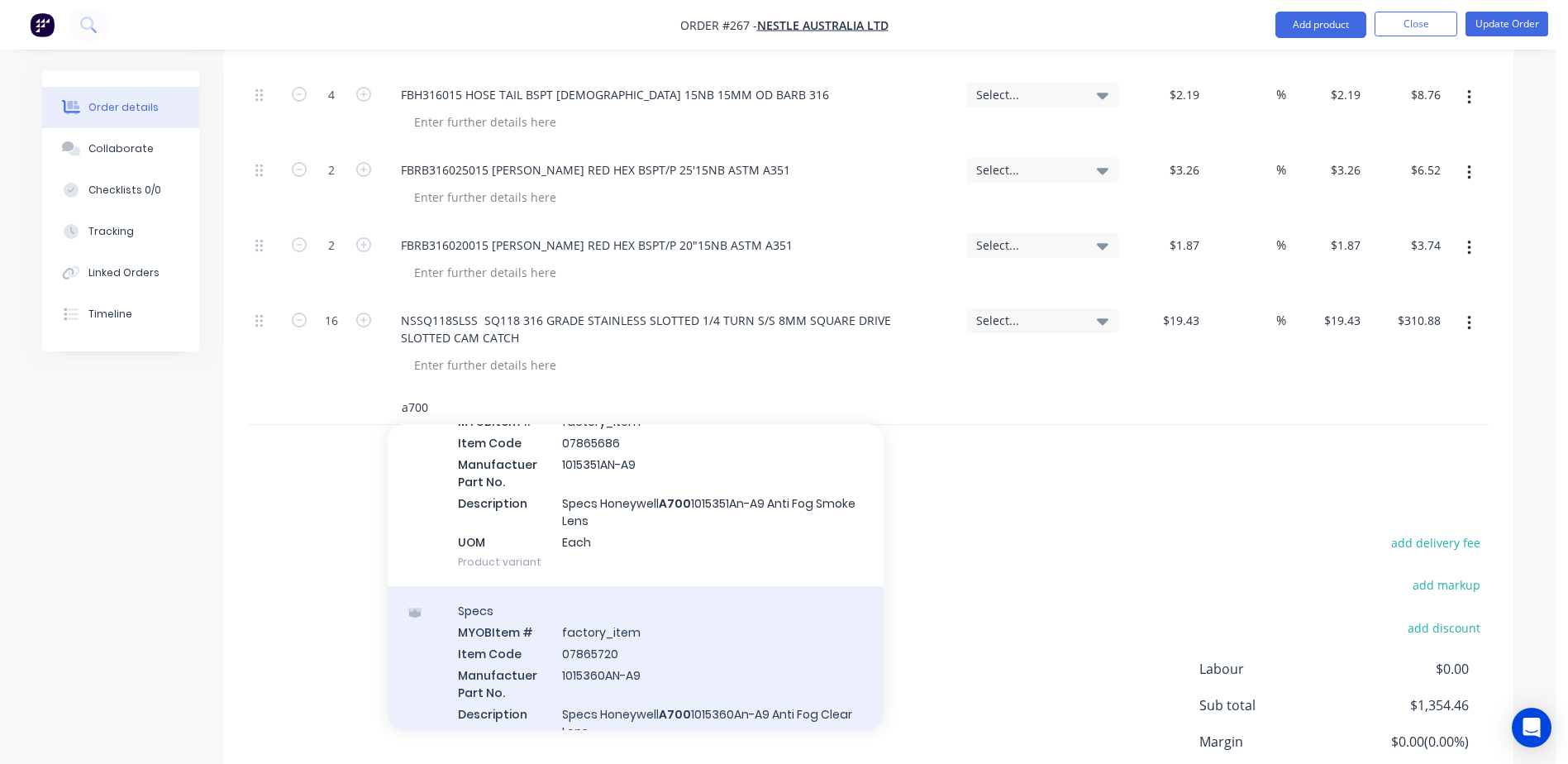
scroll to position [72, 0]
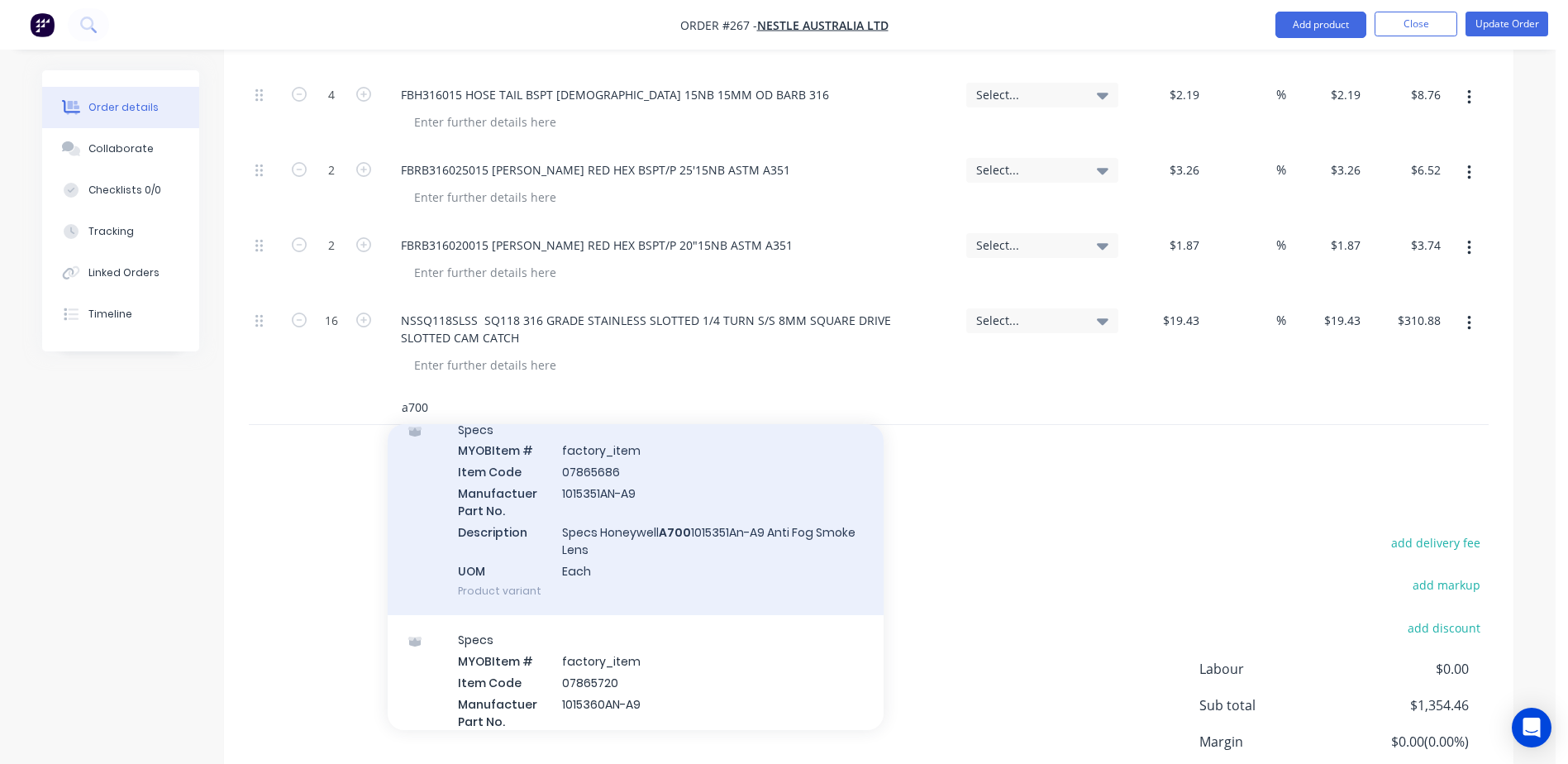
type input "a700"
click at [683, 467] on div "Specs MYOB Item # factory_item Item Code 07865686 Manufactuer Part No. 1015351A…" at bounding box center [636, 511] width 496 height 211
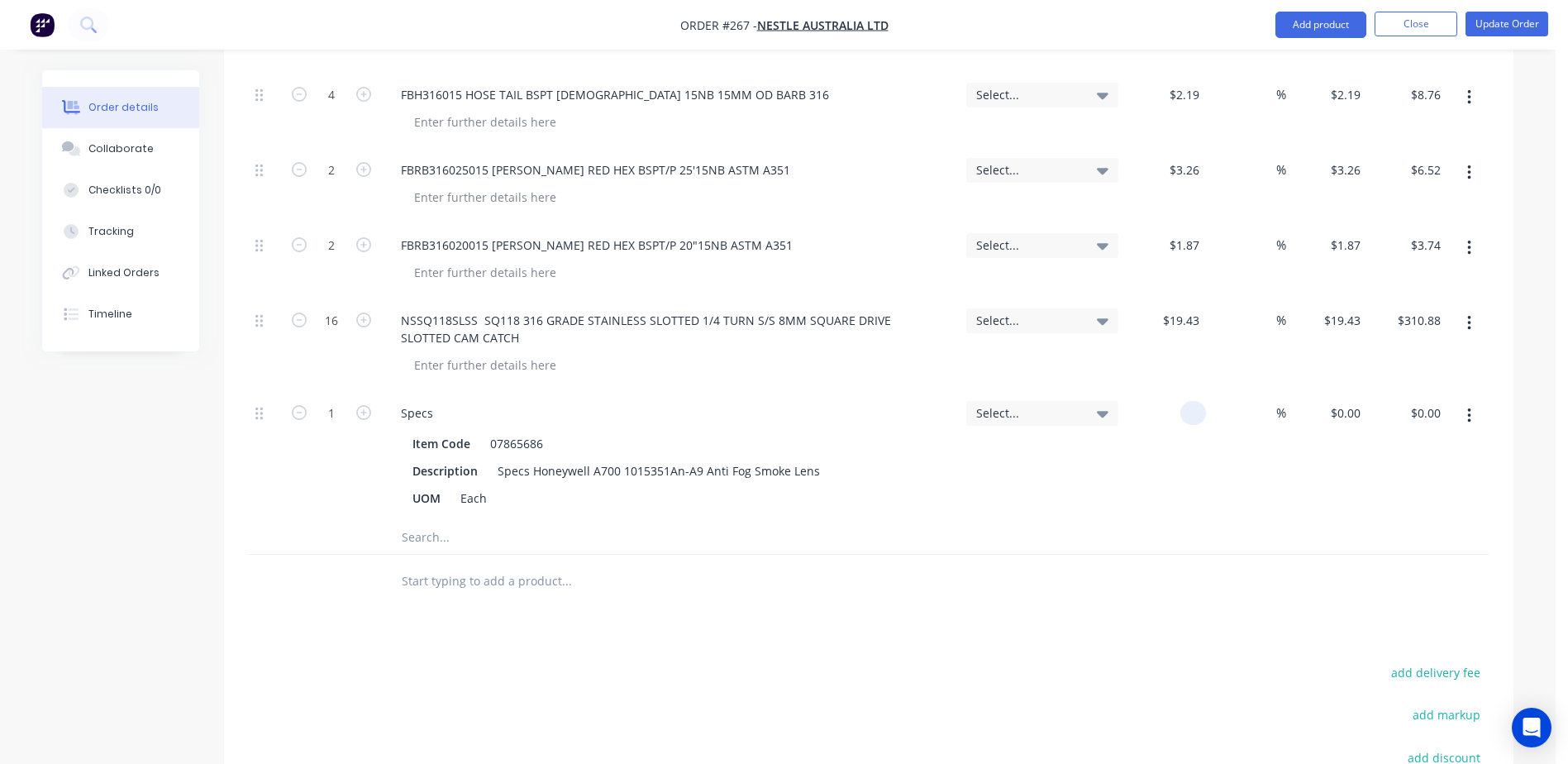
click at [1173, 391] on div at bounding box center [1165, 455] width 81 height 130
type input "$4.25"
click at [435, 521] on input "text" at bounding box center [566, 537] width 330 height 33
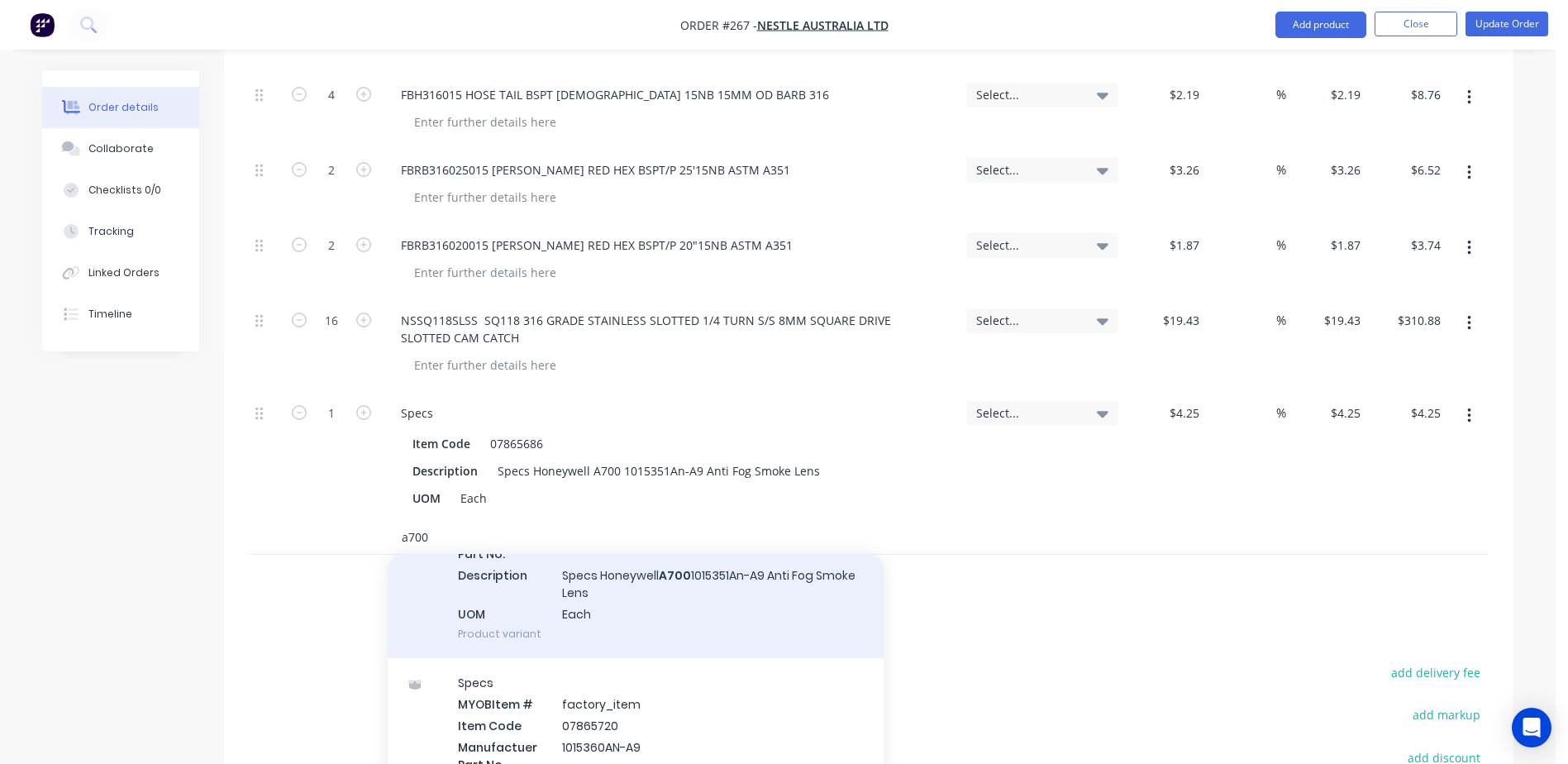
scroll to position [237, 0]
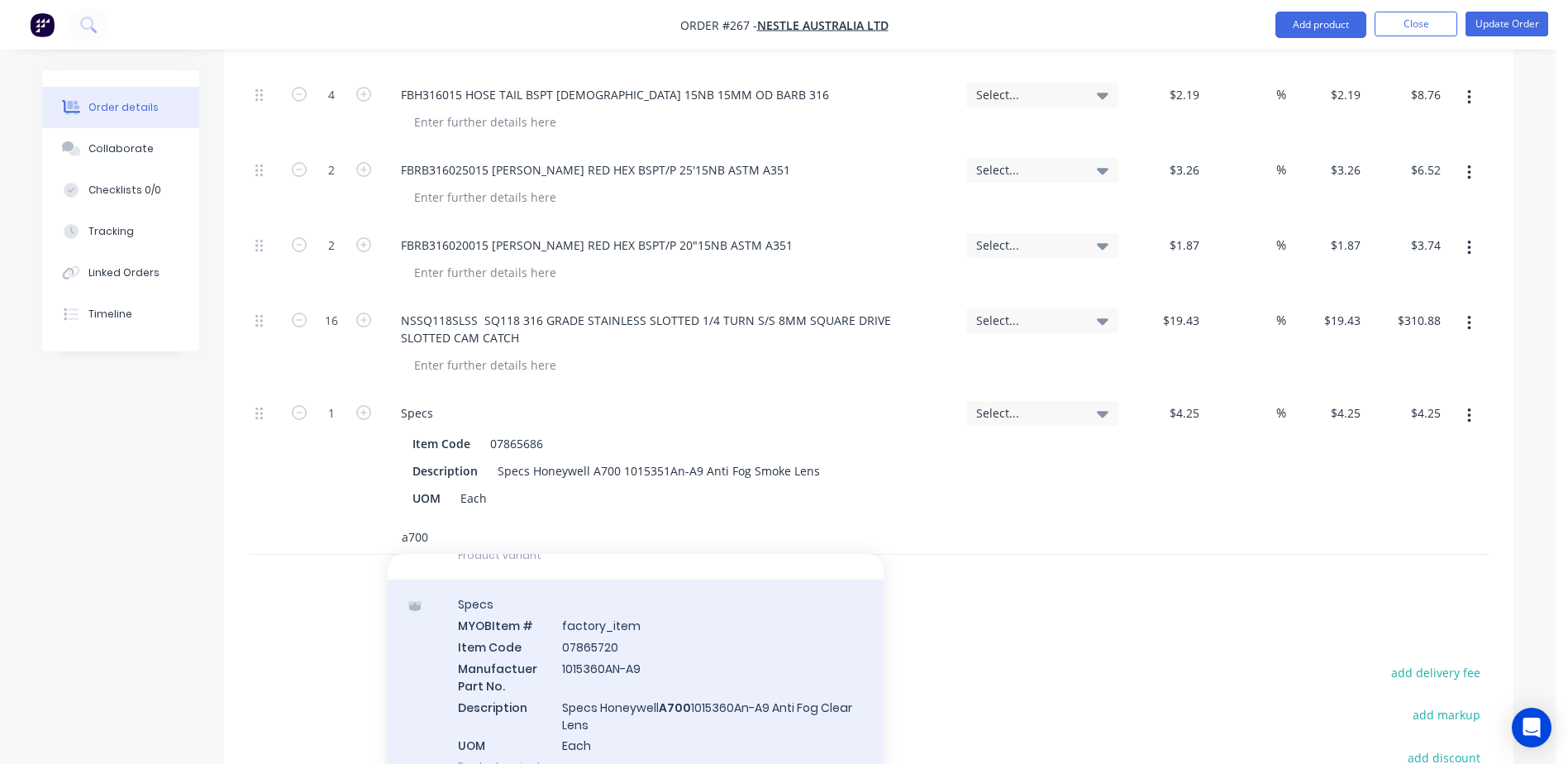
type input "a700"
click at [587, 622] on div "Specs MYOB Item # factory_item Item Code 07865720 Manufactuer Part No. 1015360A…" at bounding box center [636, 685] width 496 height 211
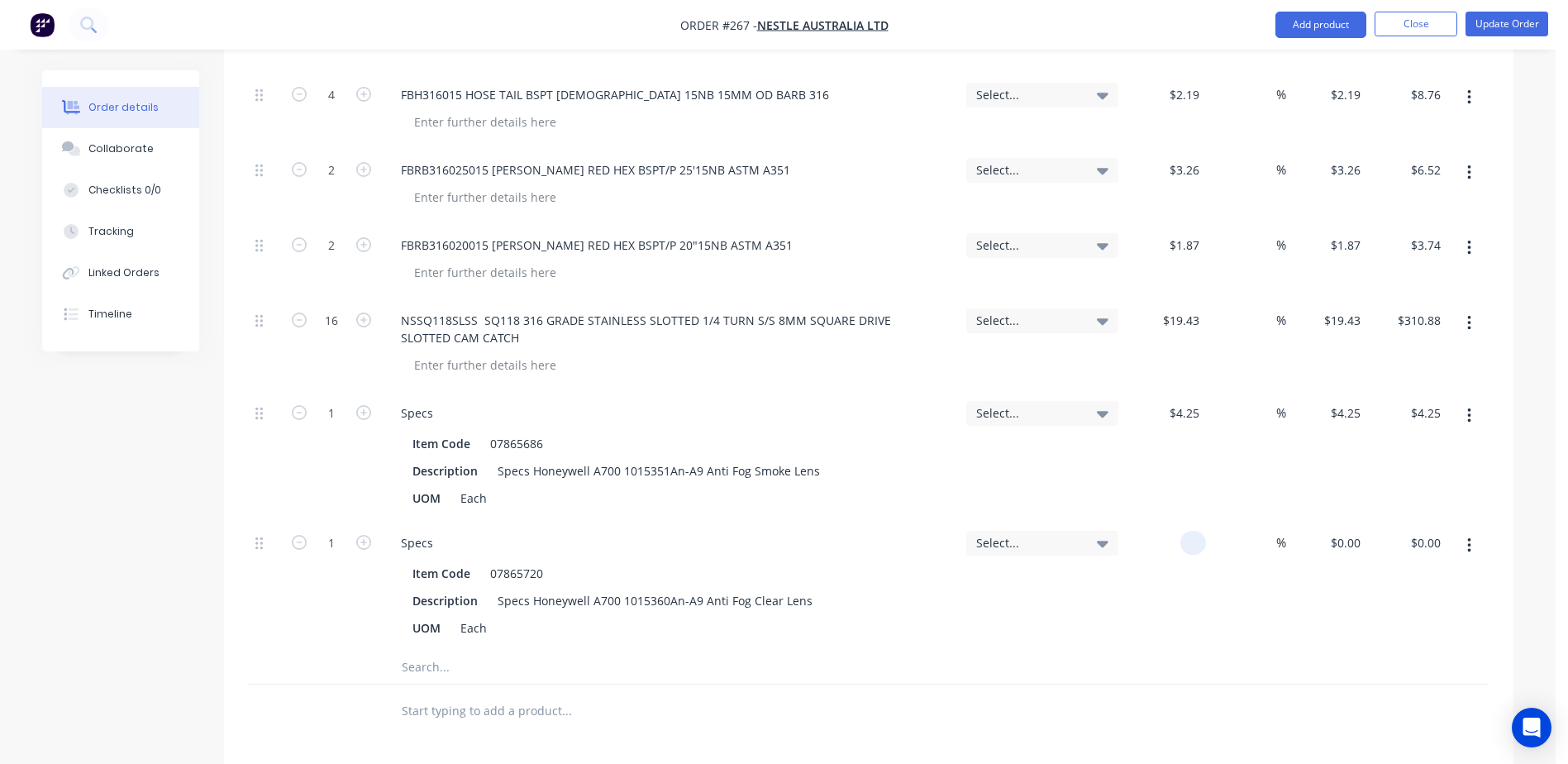
click at [1173, 521] on div at bounding box center [1165, 585] width 81 height 130
type input "$4.25"
click at [1498, 28] on button "Update Order" at bounding box center [1506, 23] width 83 height 24
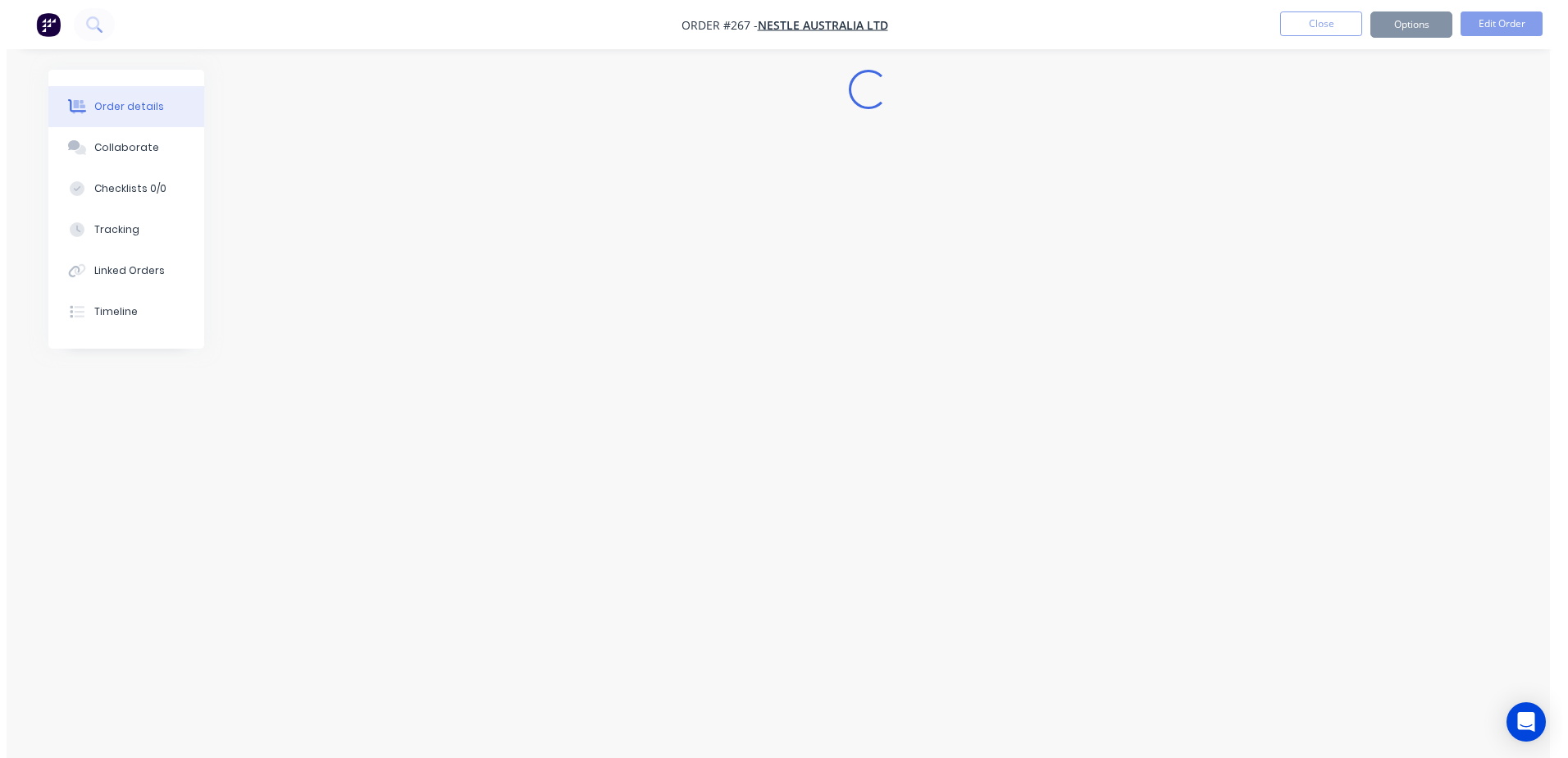
scroll to position [0, 0]
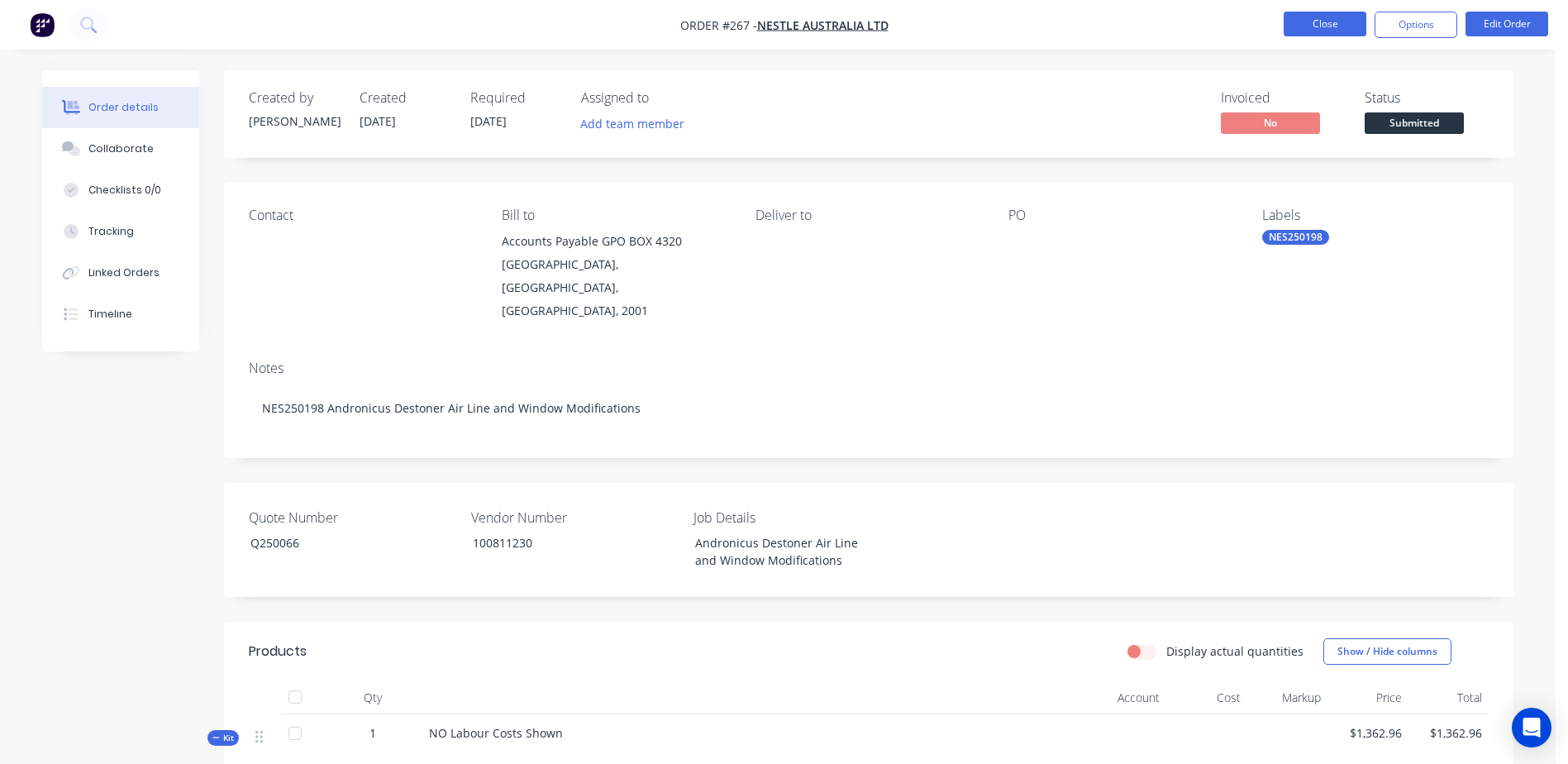
click at [1339, 35] on button "Close" at bounding box center [1325, 23] width 83 height 24
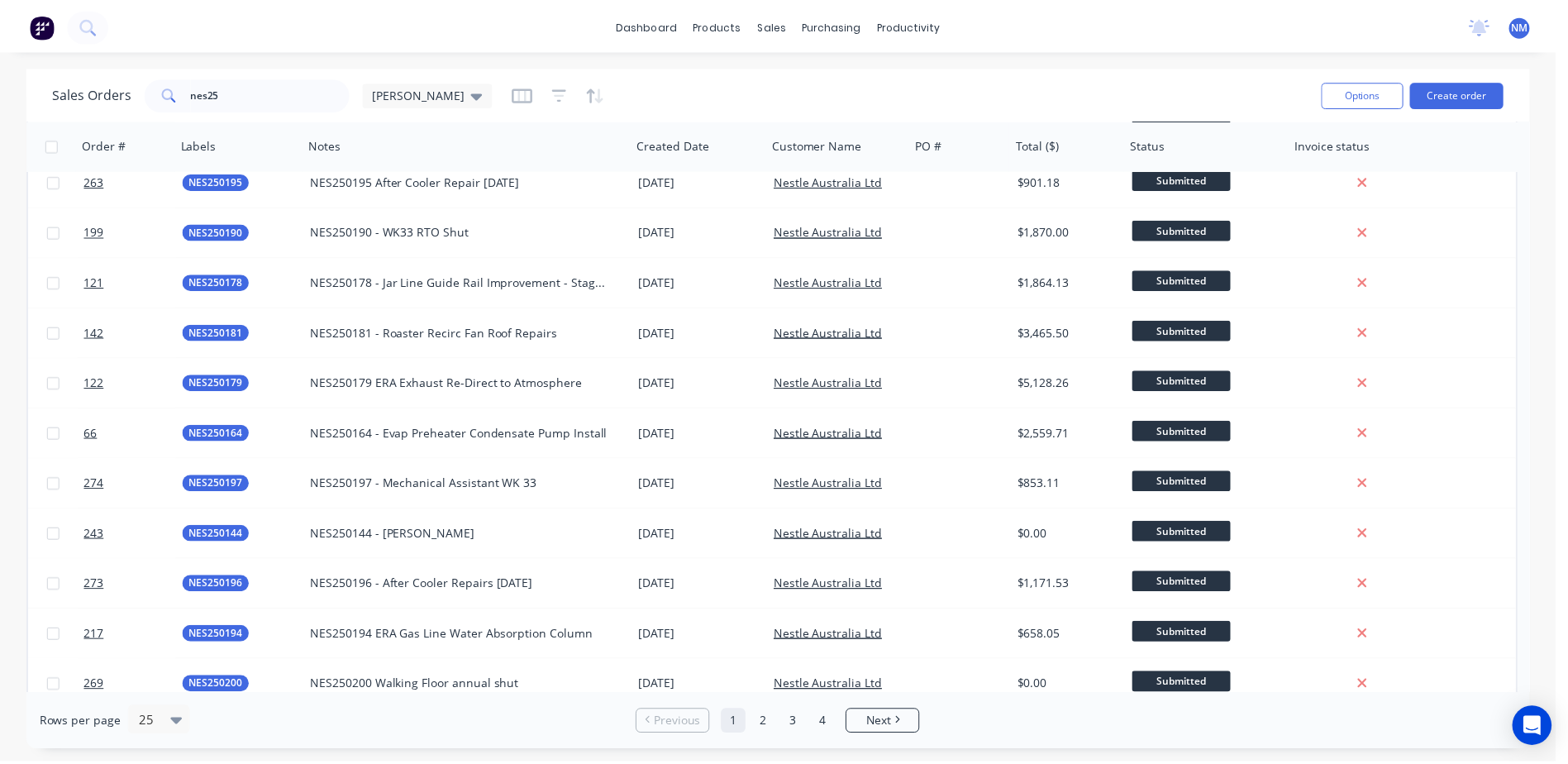
scroll to position [578, 0]
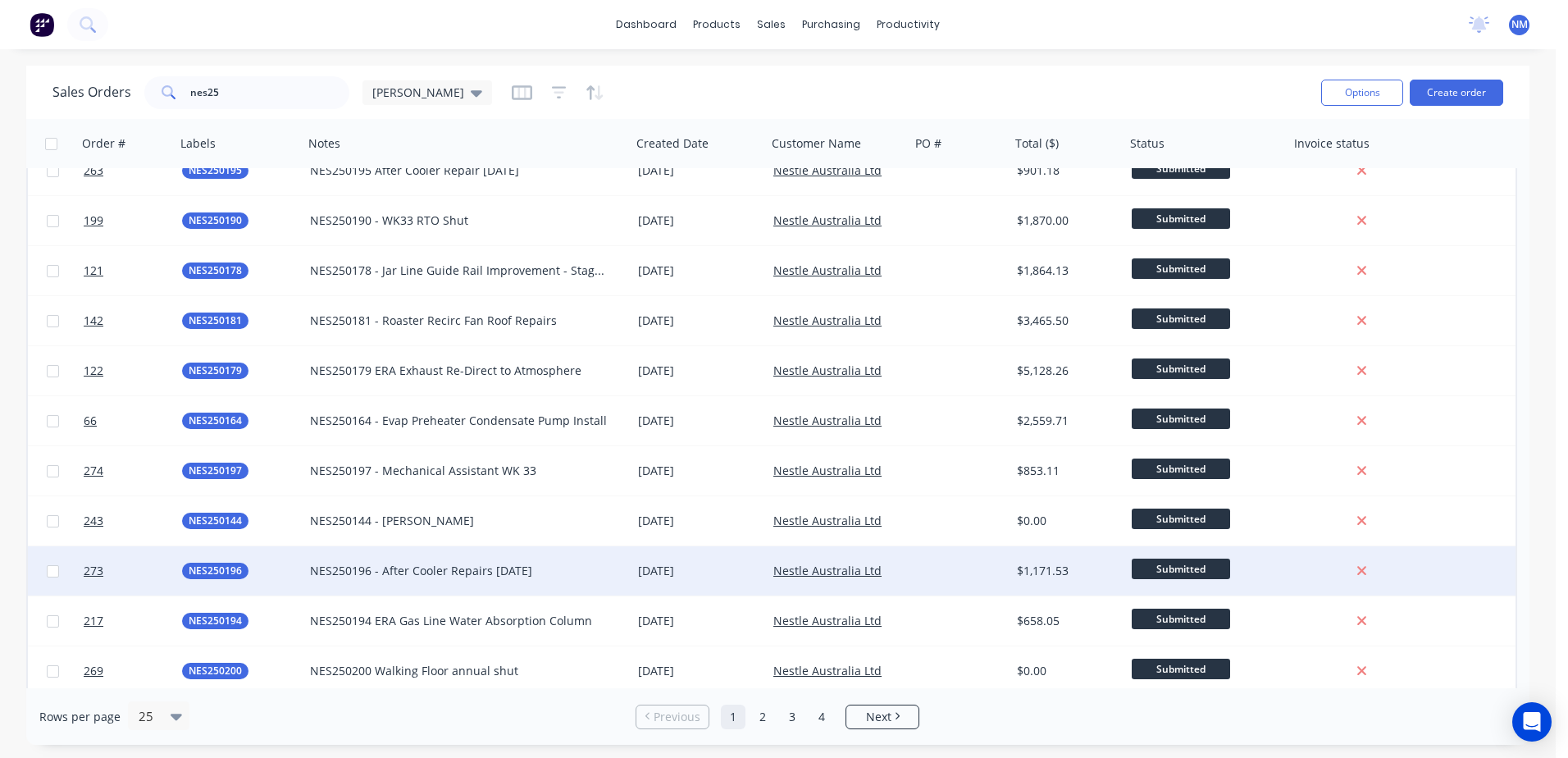
click at [944, 578] on div at bounding box center [960, 570] width 100 height 49
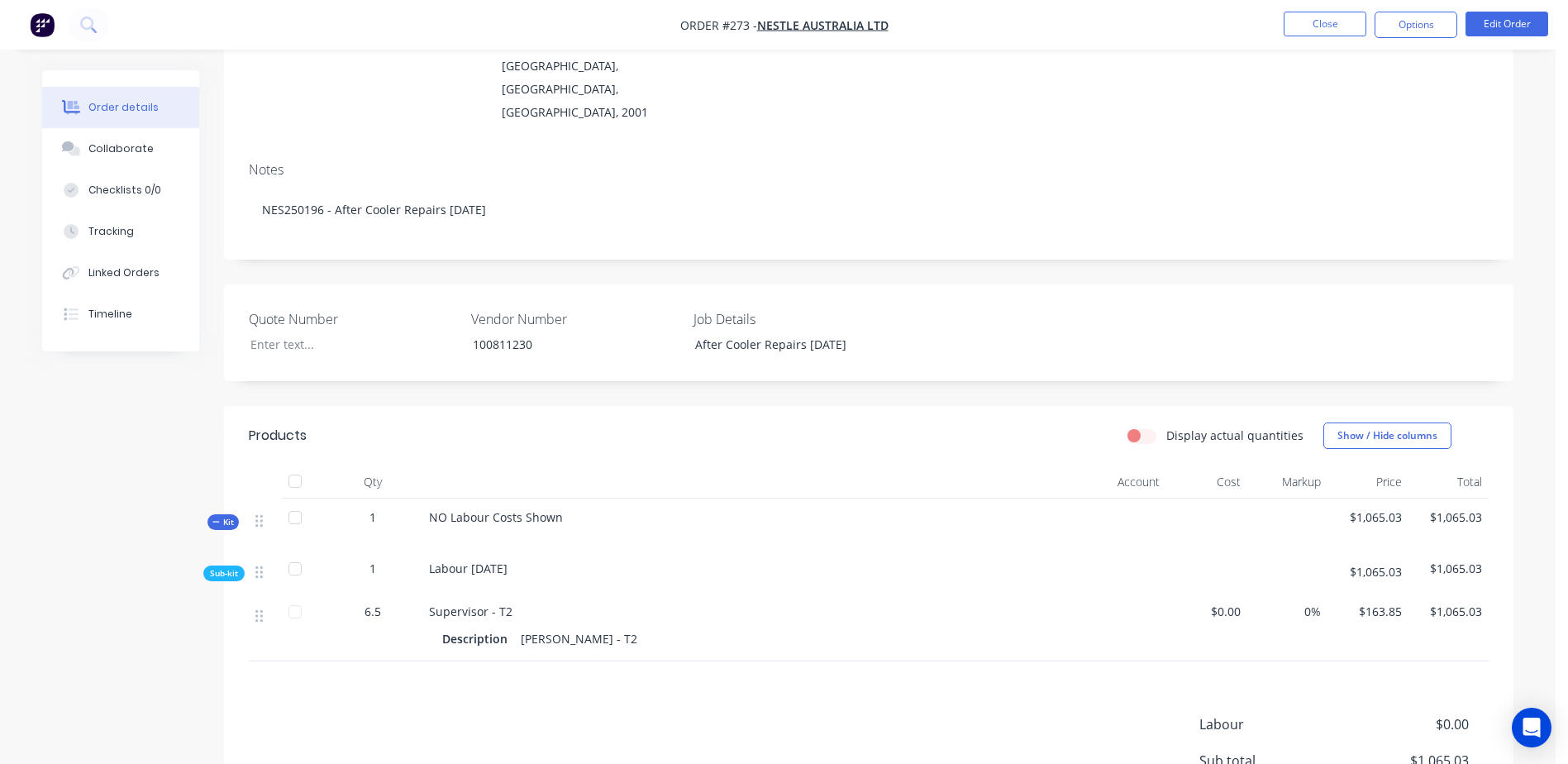
scroll to position [330, 0]
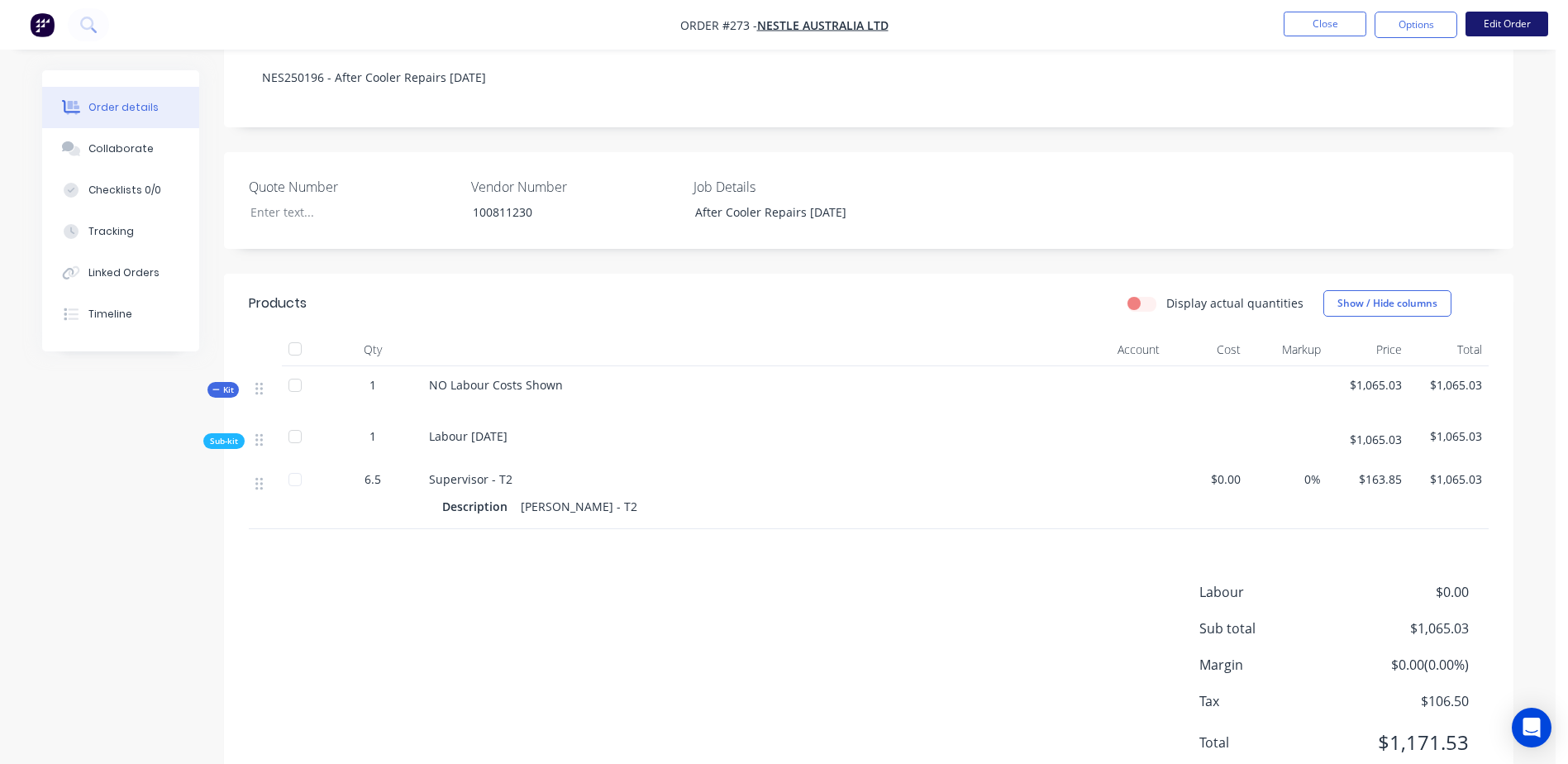
click at [1481, 31] on button "Edit Order" at bounding box center [1506, 23] width 83 height 24
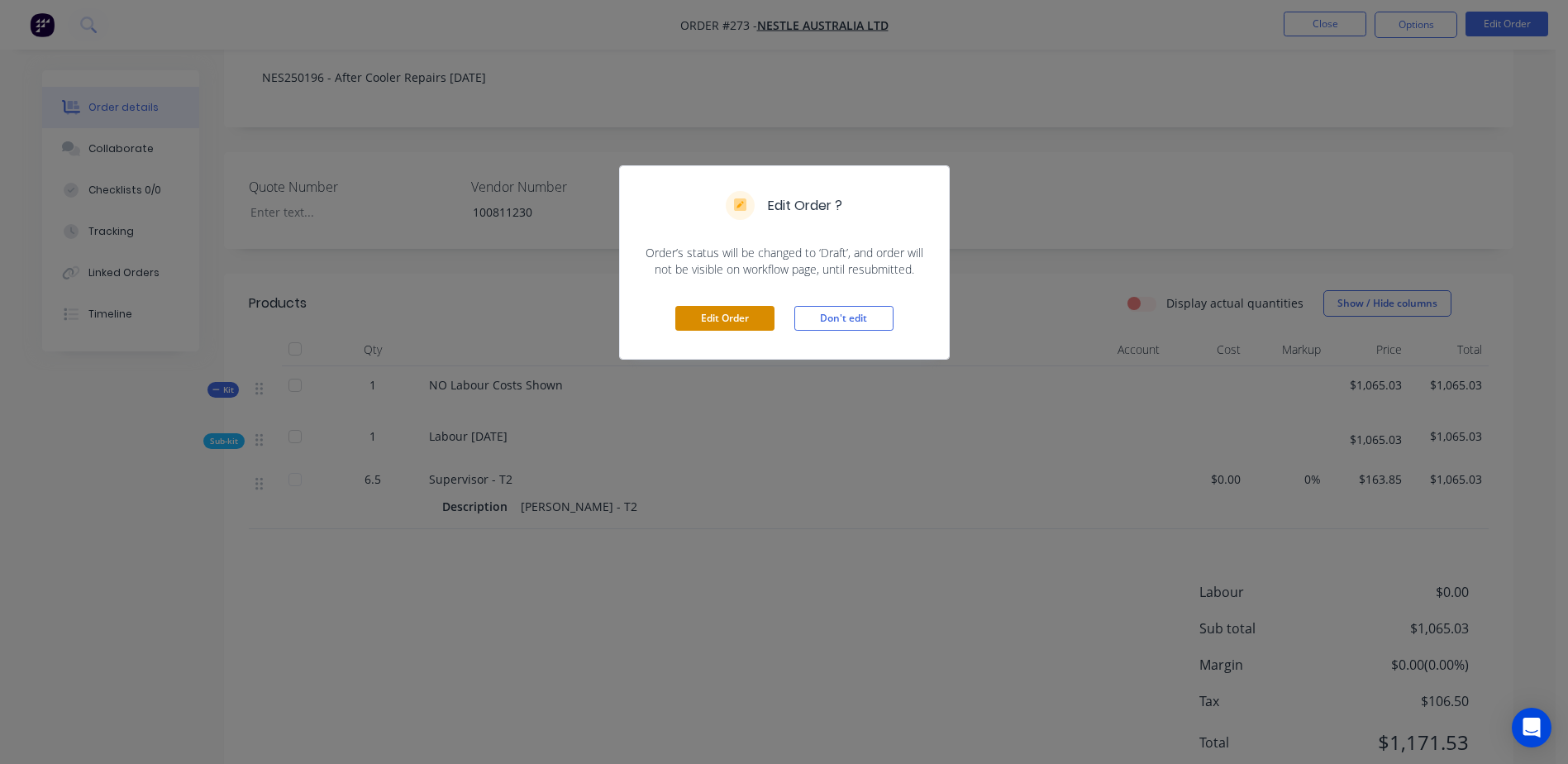
click at [714, 317] on button "Edit Order" at bounding box center [725, 318] width 100 height 24
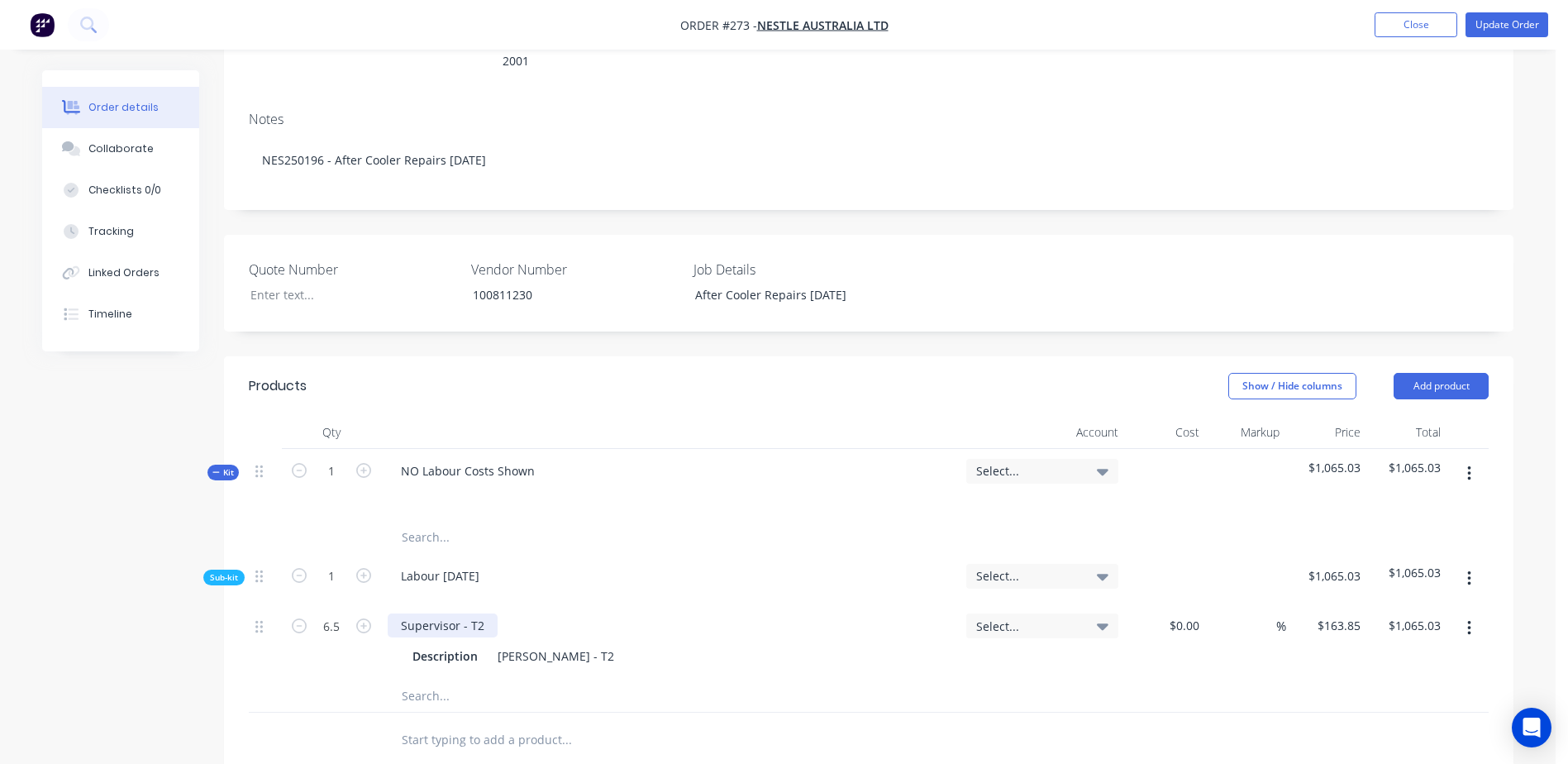
scroll to position [413, 0]
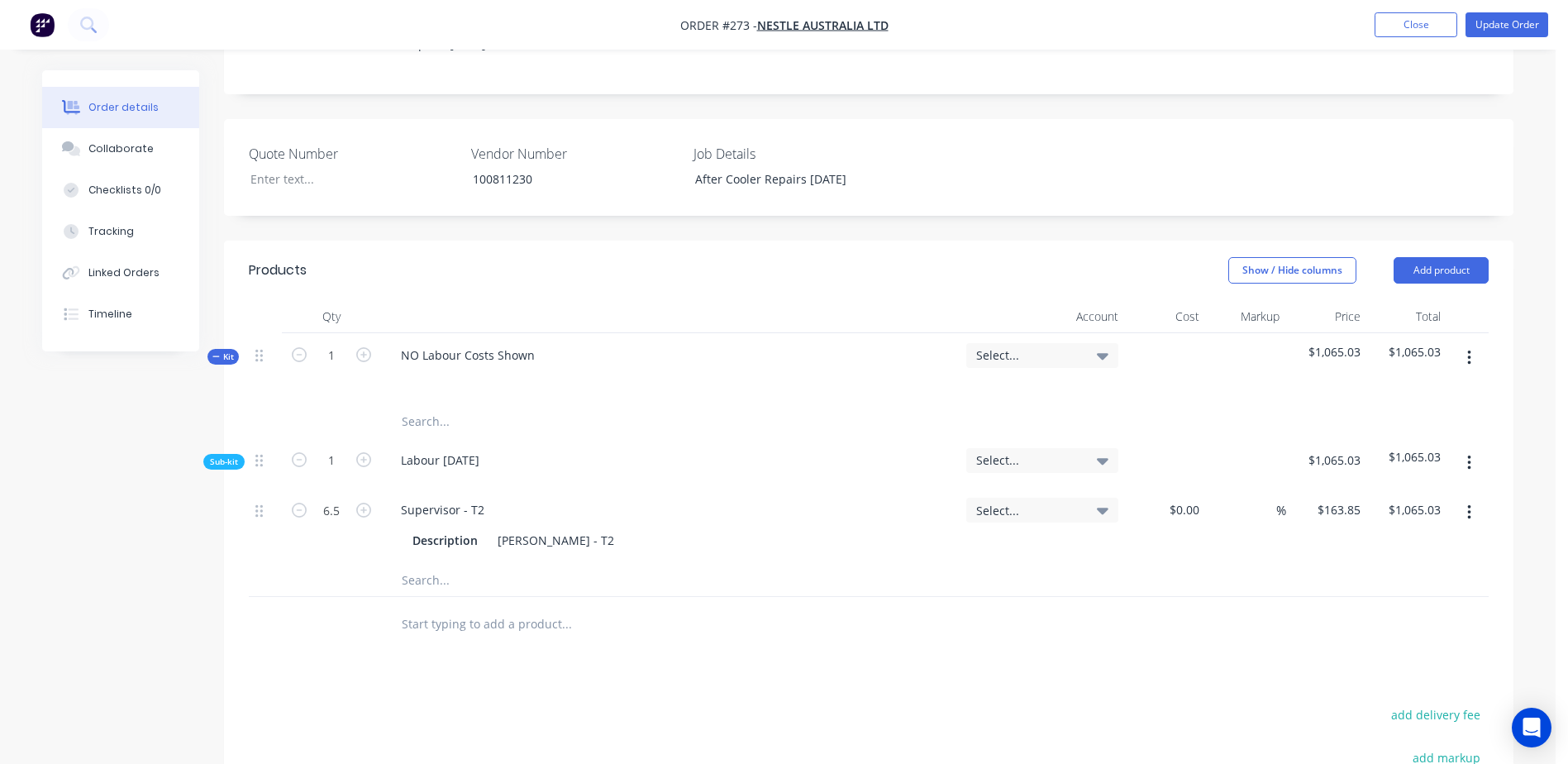
click at [428, 563] on input "text" at bounding box center [566, 579] width 330 height 33
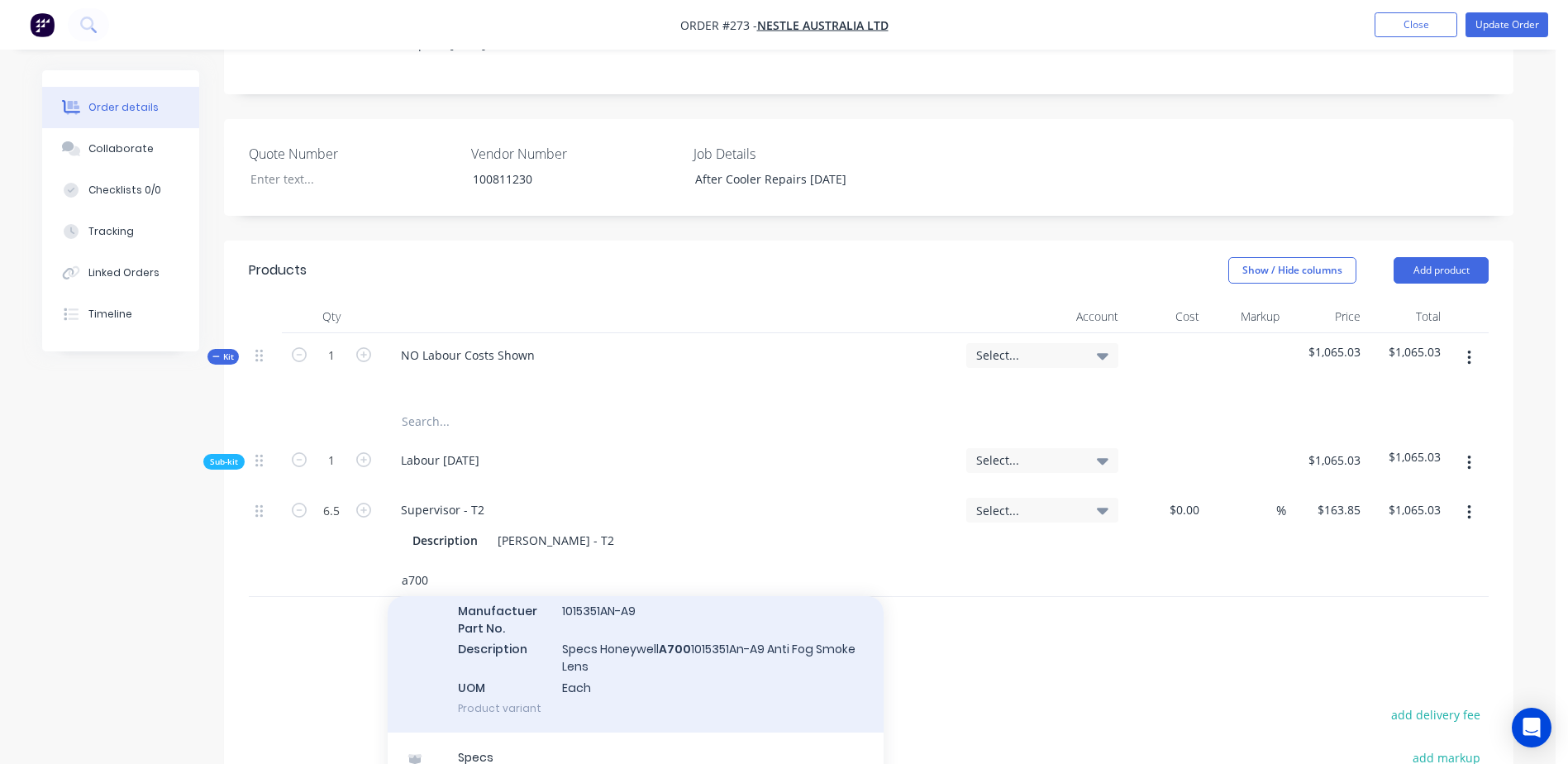
scroll to position [237, 0]
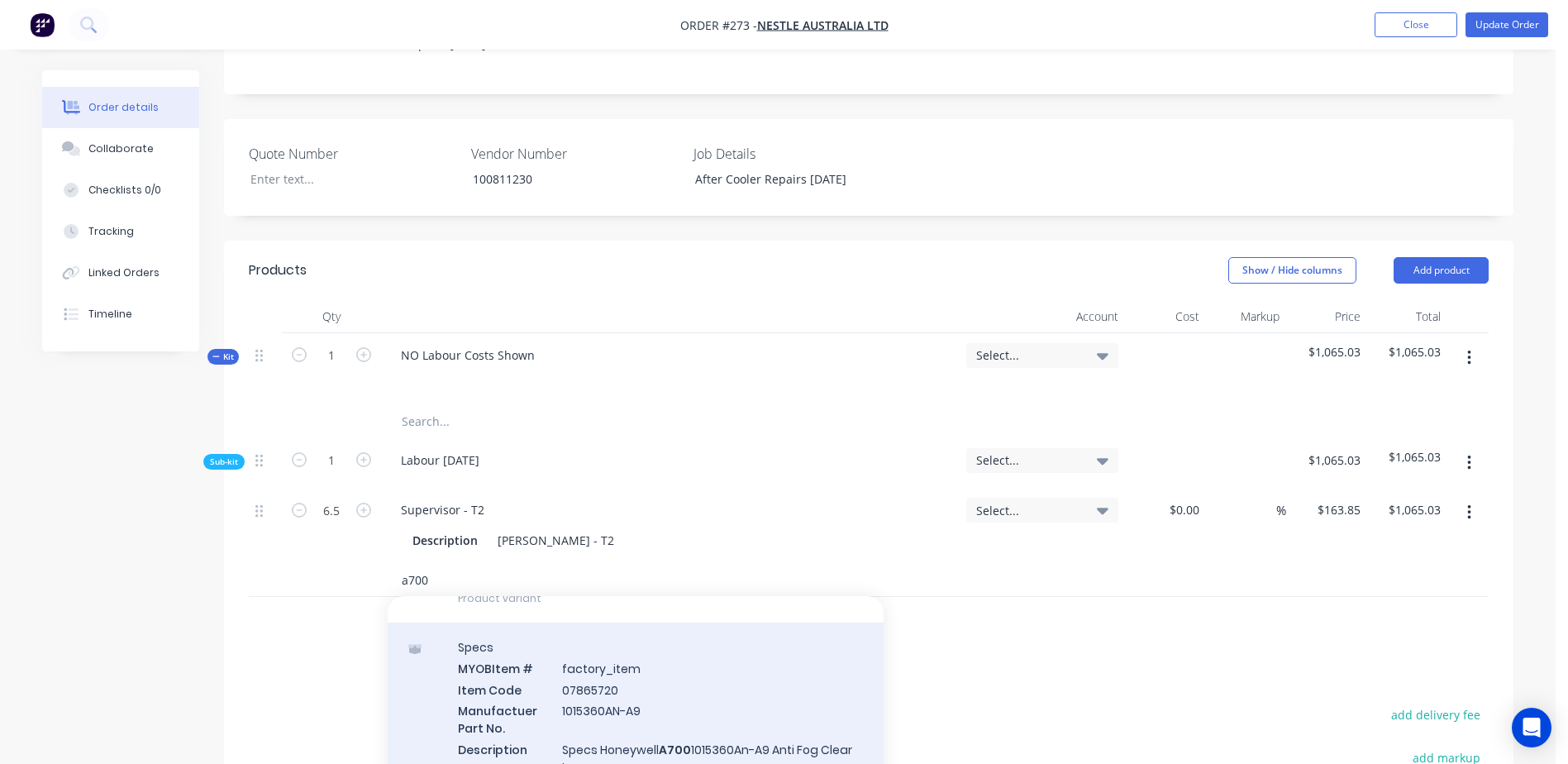
type input "a700"
click at [694, 658] on div "Specs MYOB Item # factory_item Item Code 07865720 Manufactuer Part No. 1015360A…" at bounding box center [636, 728] width 496 height 211
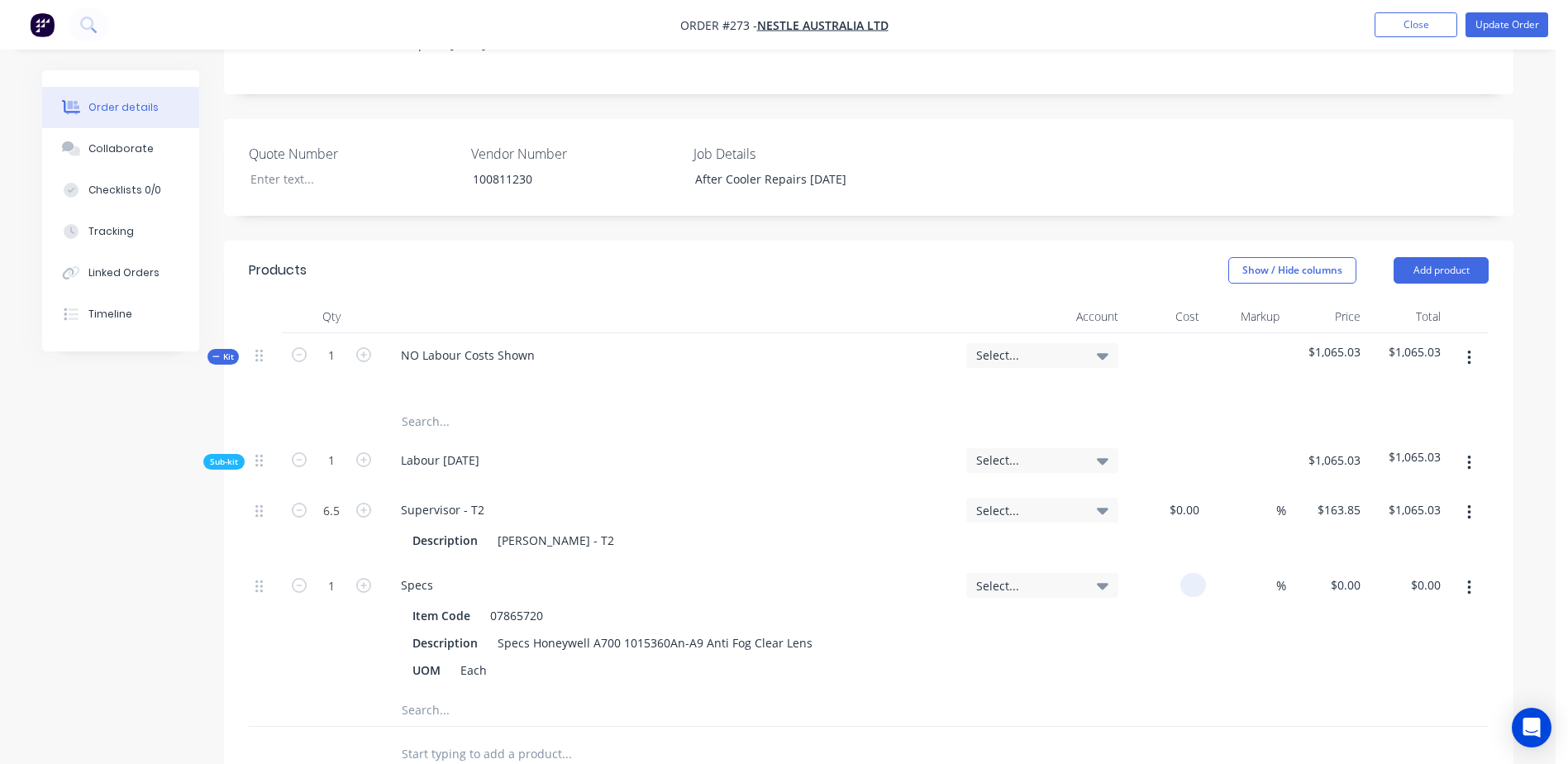
click at [1166, 563] on div at bounding box center [1165, 627] width 81 height 130
type input "$4.25"
click at [1487, 37] on nav "Order #273 - Nestle Australia Ltd Add product Close Update Order" at bounding box center [784, 24] width 1568 height 50
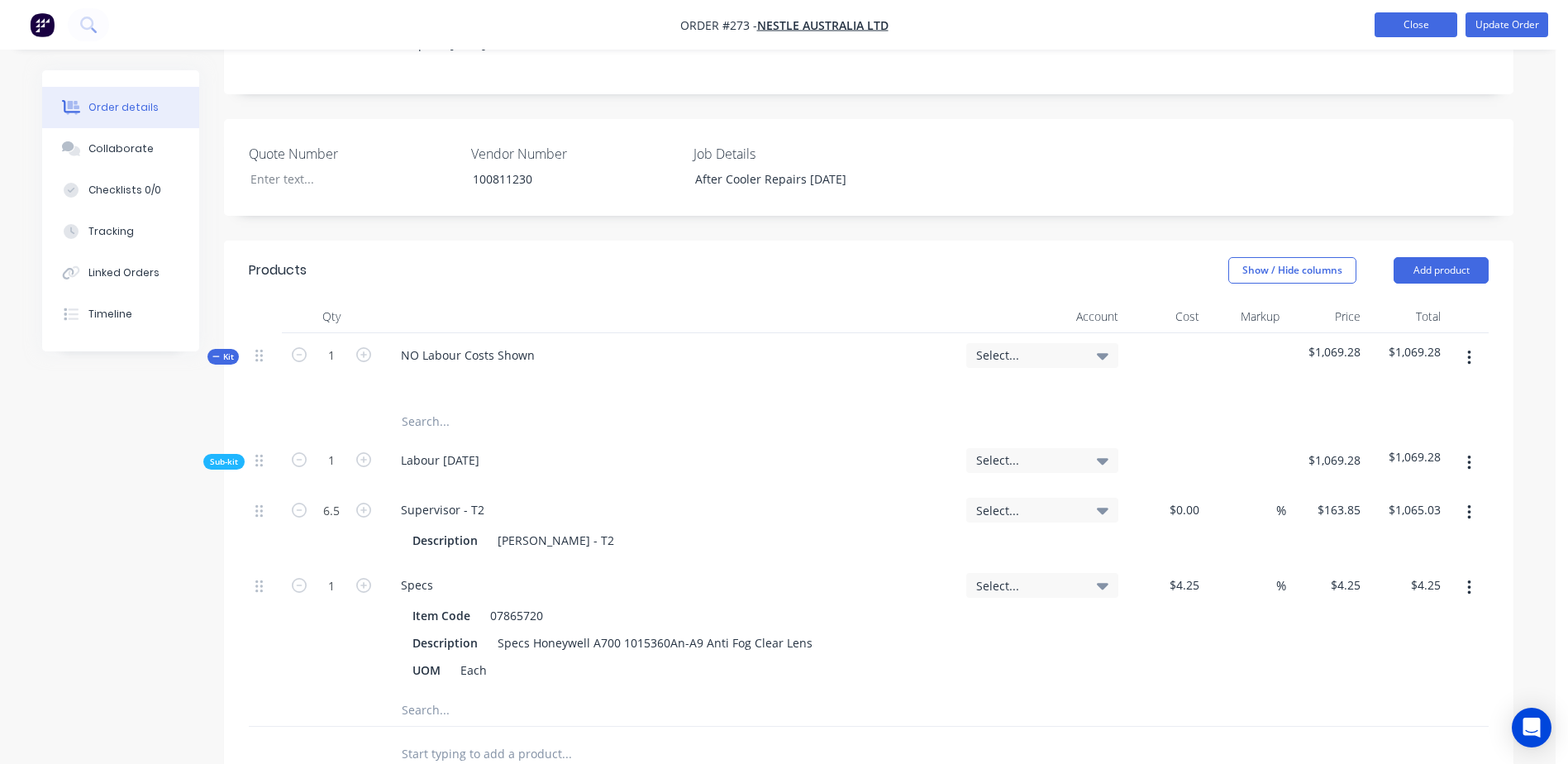
click at [1398, 19] on button "Close" at bounding box center [1416, 24] width 83 height 24
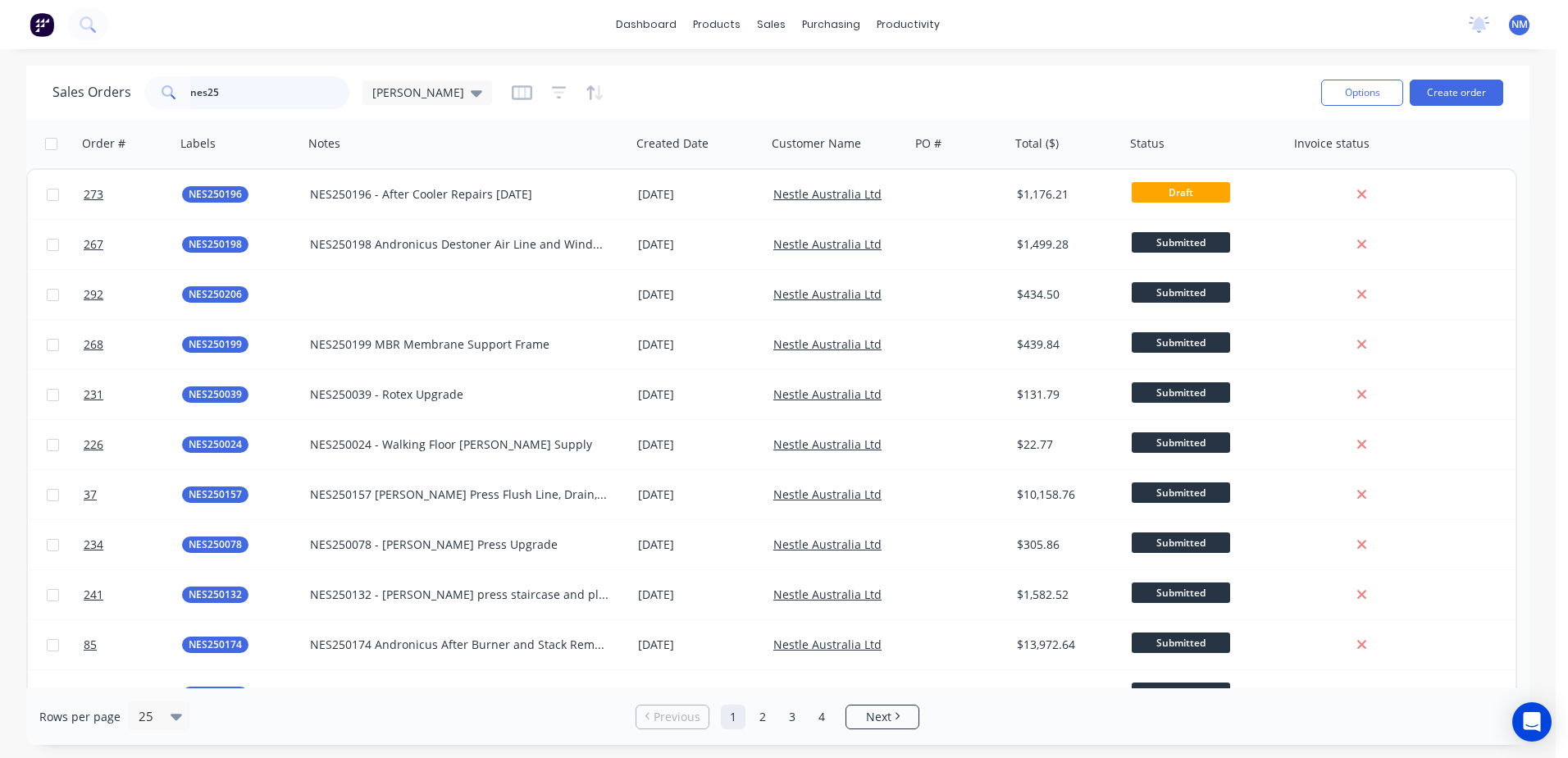
drag, startPoint x: 223, startPoint y: 94, endPoint x: 58, endPoint y: 114, distance: 166.2
click at [58, 114] on div "Sales Orders nes25 Neil Options Create order" at bounding box center [778, 92] width 1504 height 53
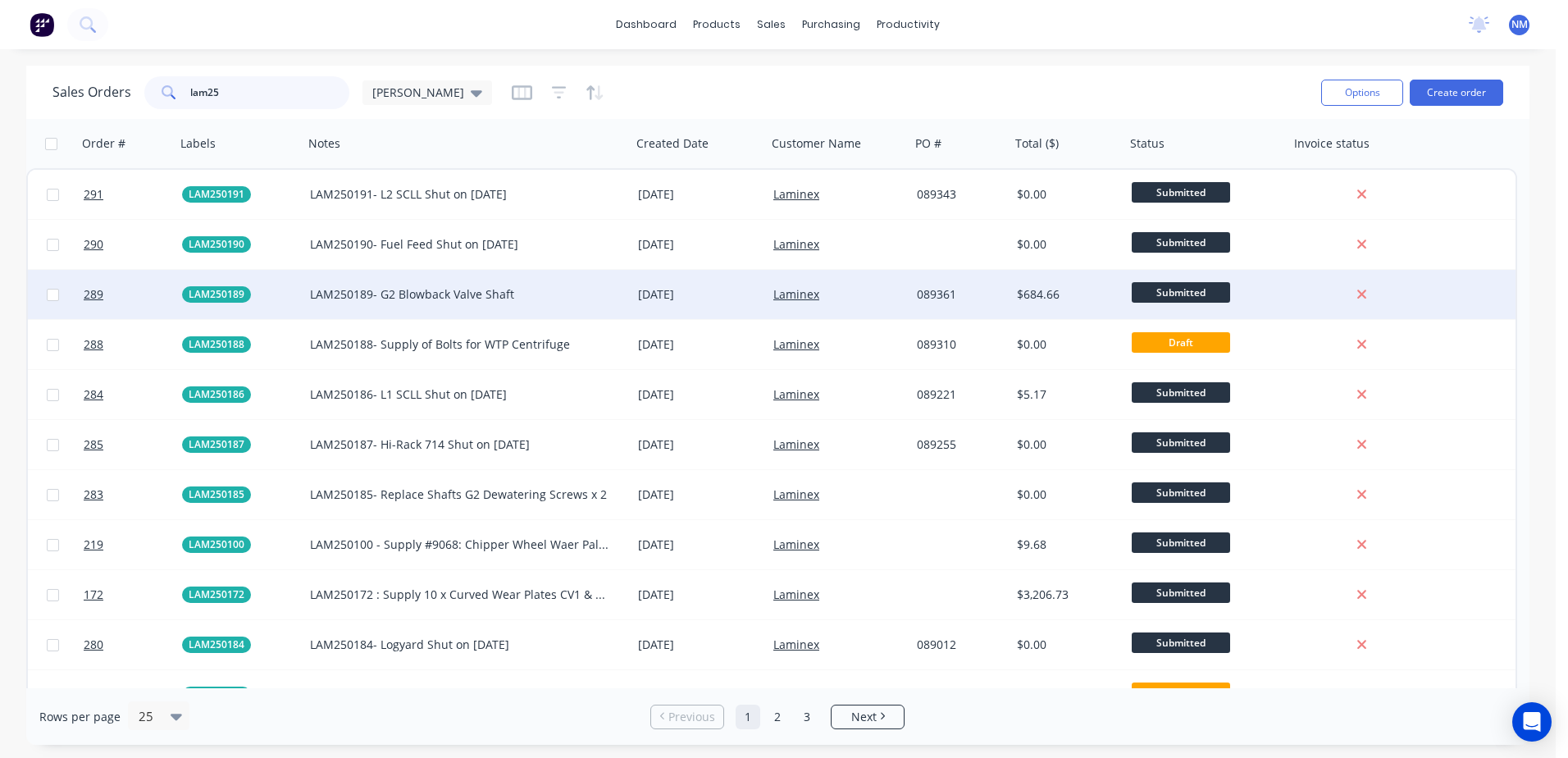
type input "lam25"
click at [919, 296] on div "089361" at bounding box center [958, 294] width 82 height 16
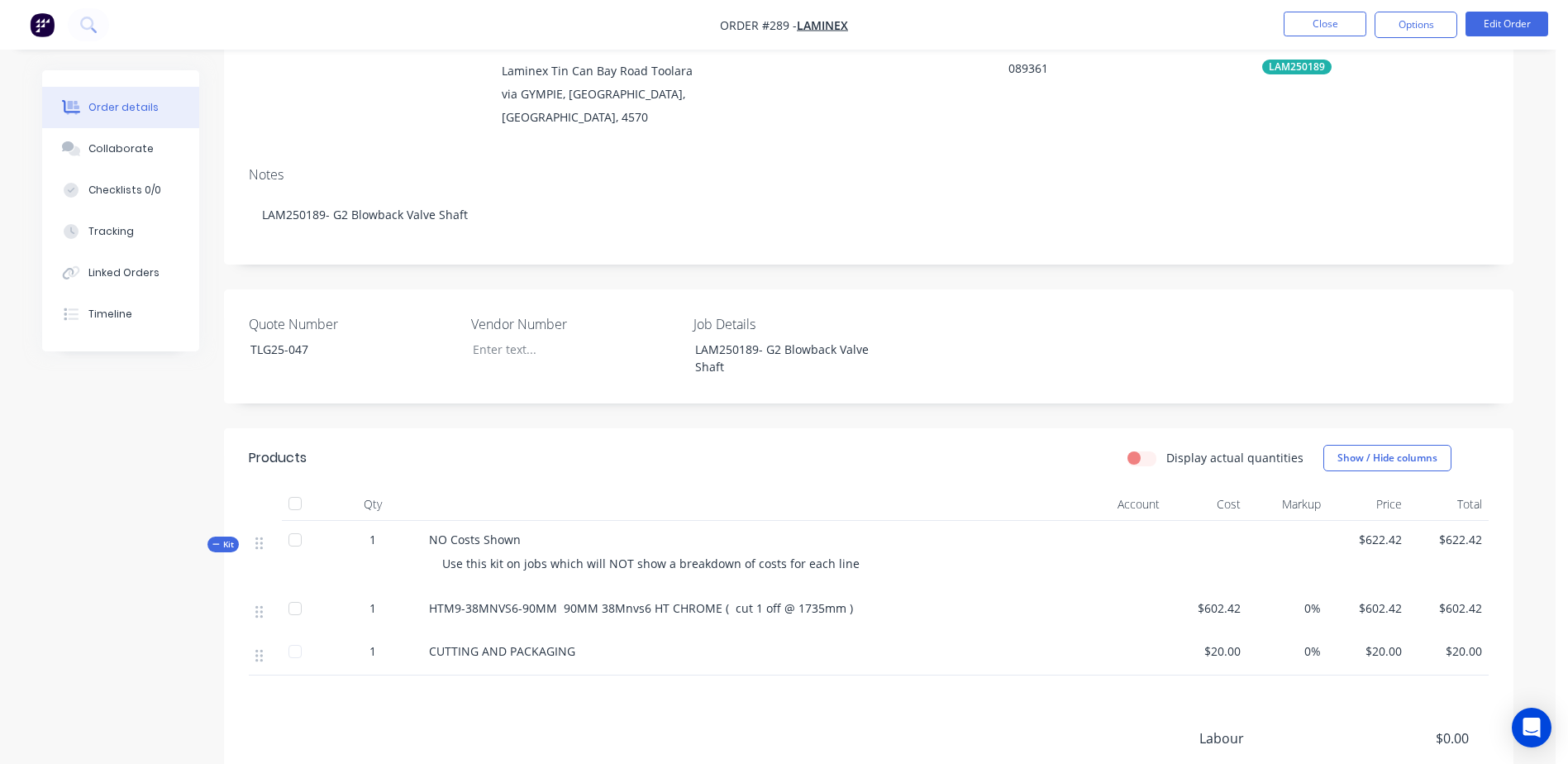
scroll to position [248, 0]
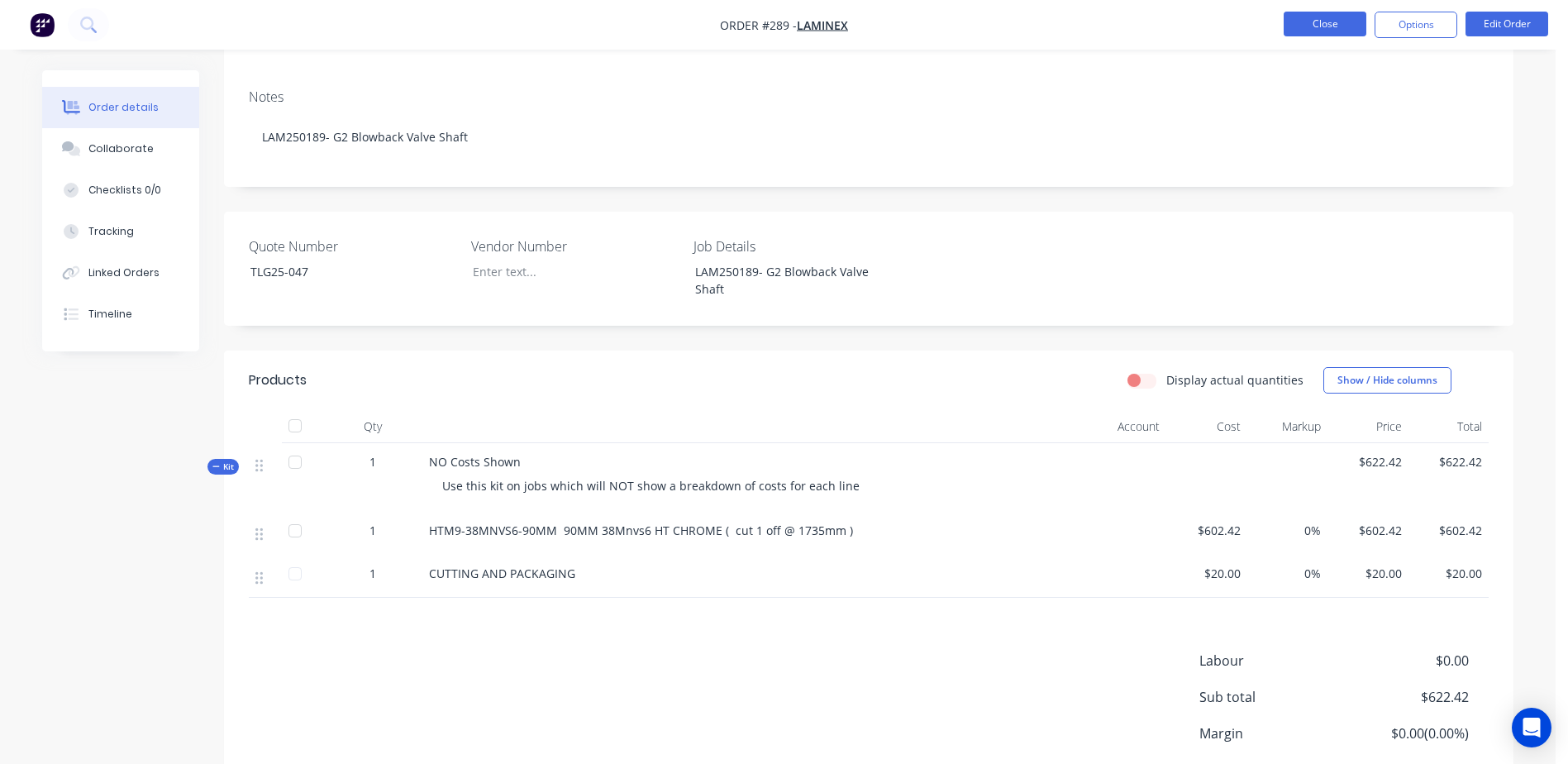
click at [1336, 25] on button "Close" at bounding box center [1325, 23] width 83 height 24
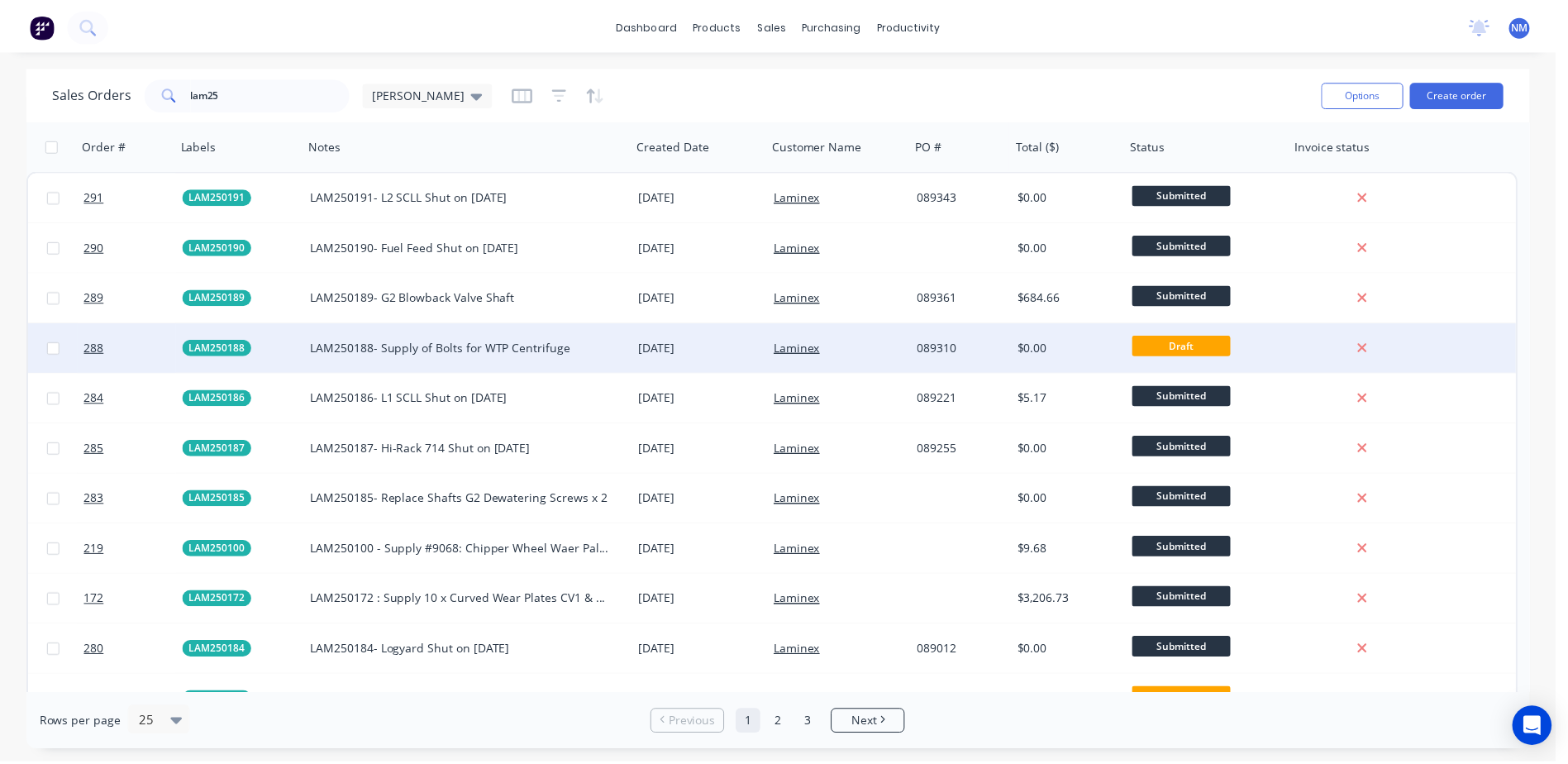
scroll to position [83, 0]
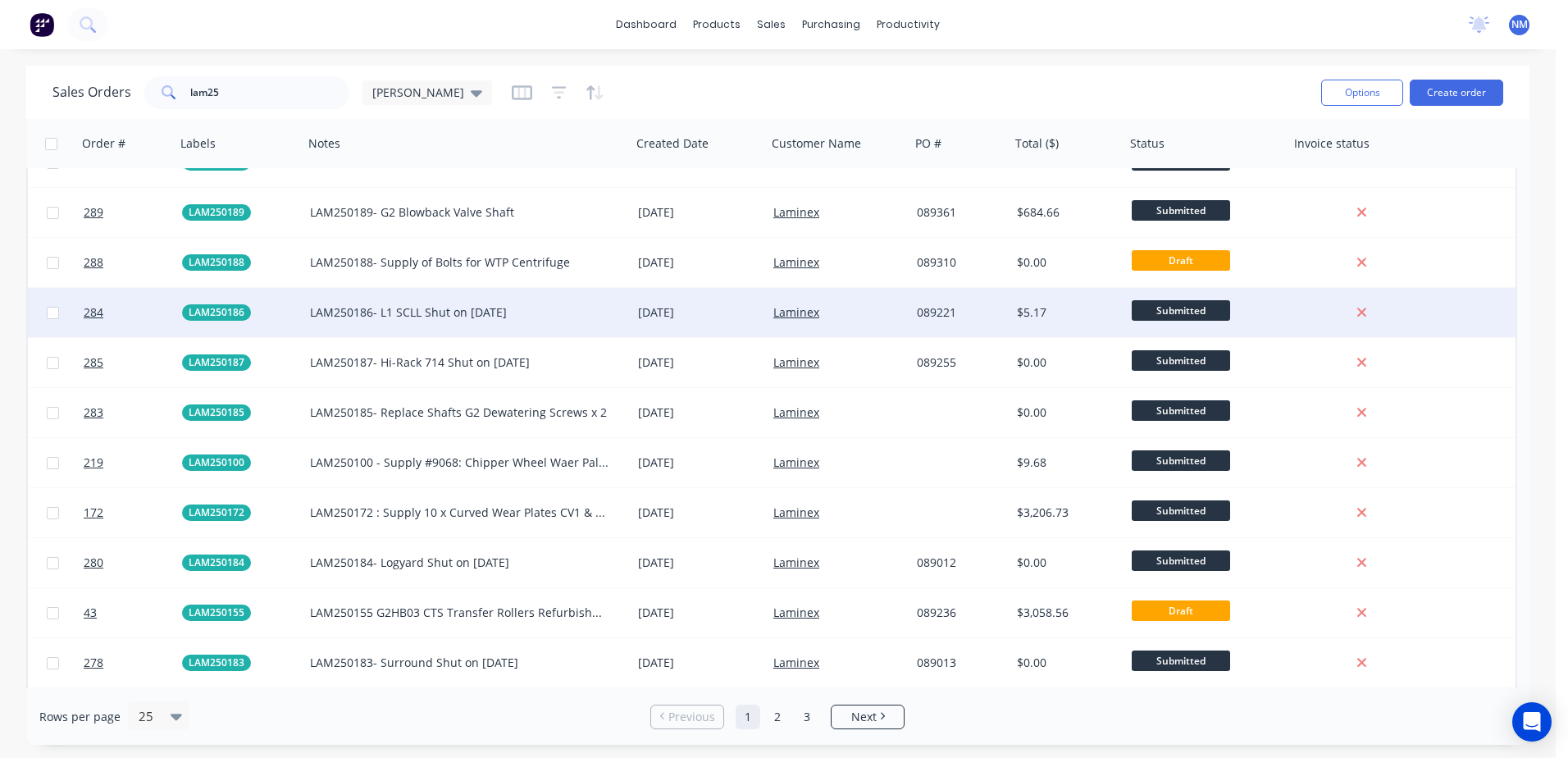
click at [972, 320] on div "089221" at bounding box center [958, 312] width 82 height 16
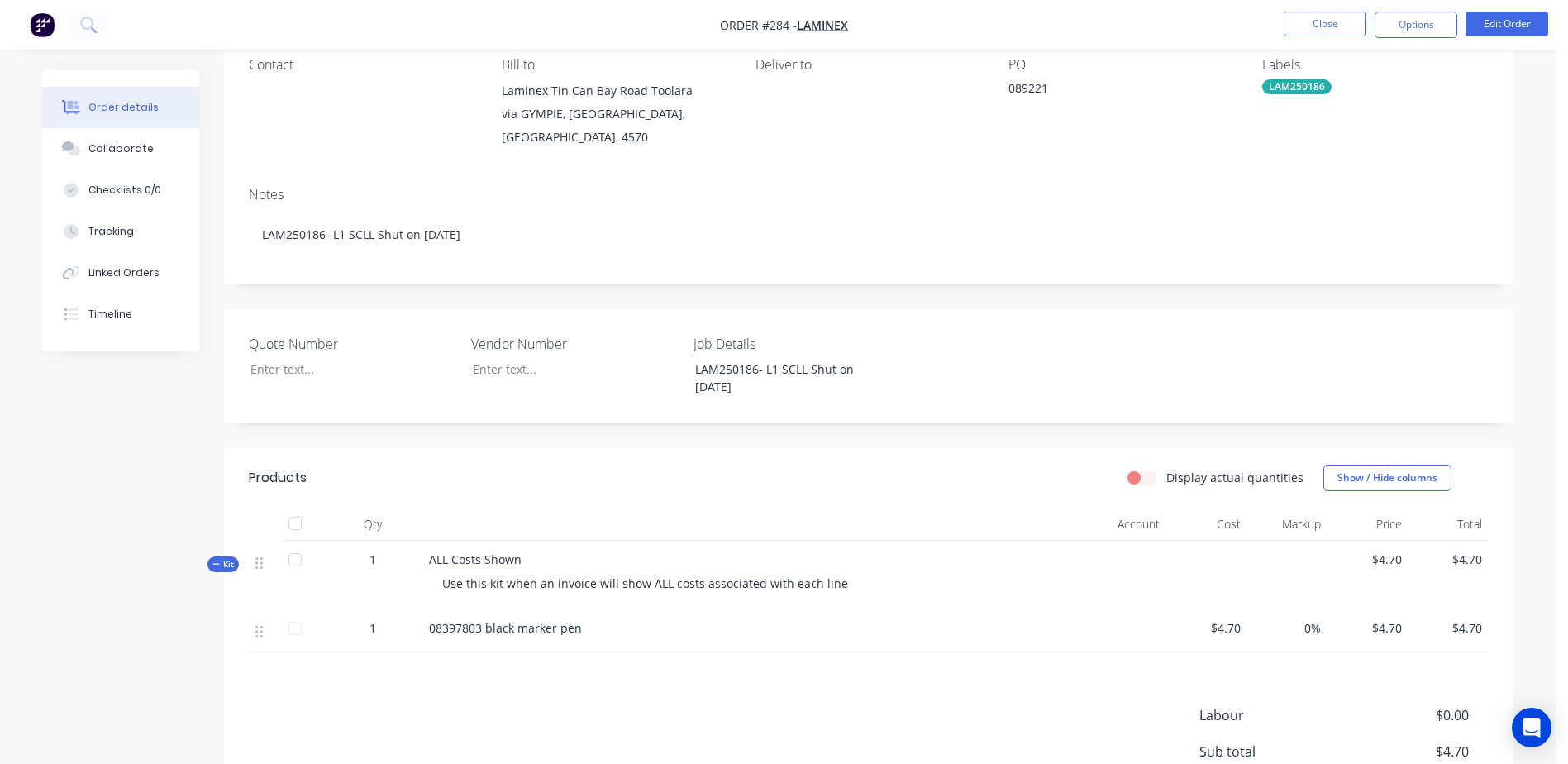
scroll to position [165, 0]
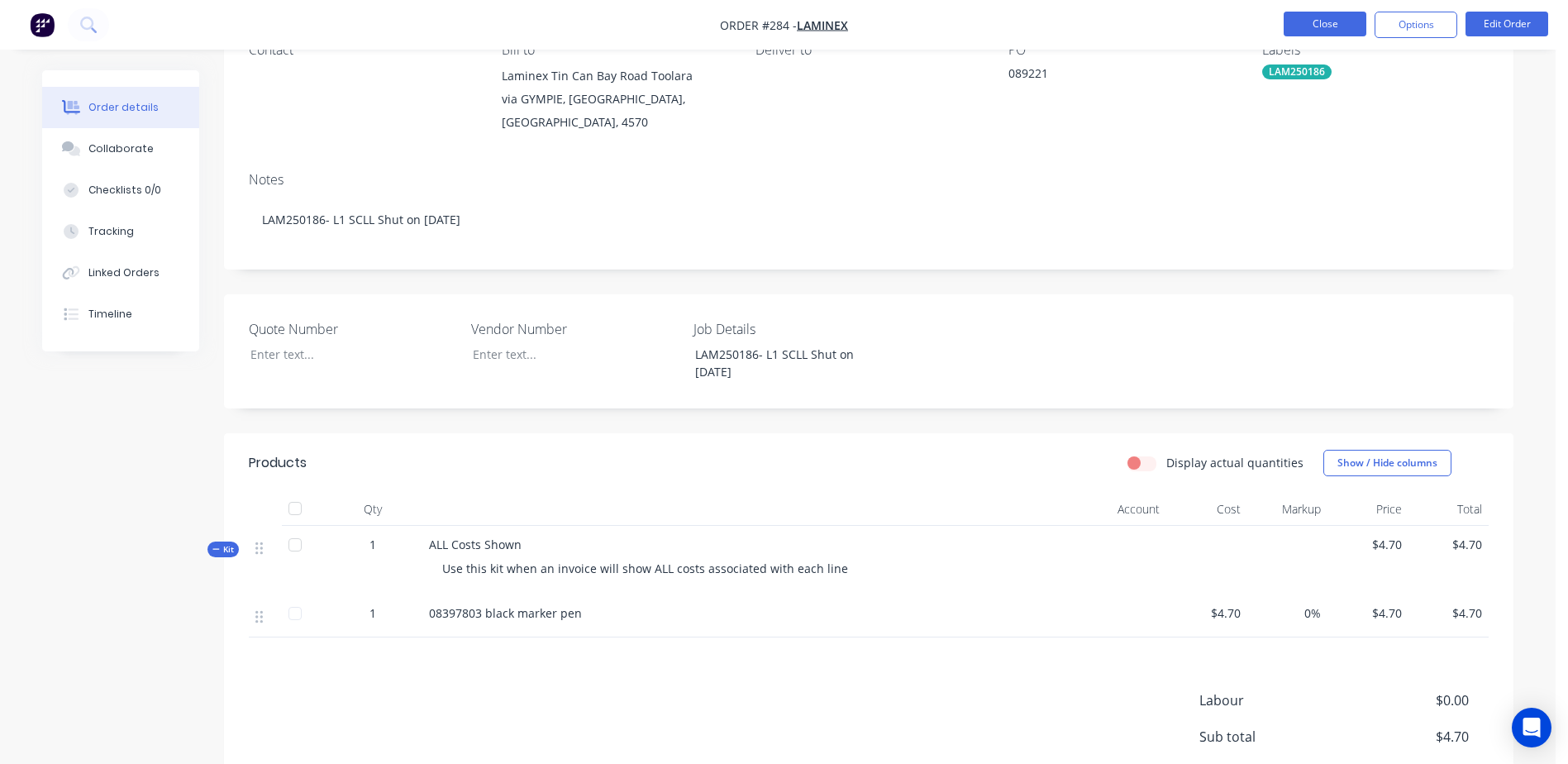
click at [1338, 29] on button "Close" at bounding box center [1325, 23] width 83 height 24
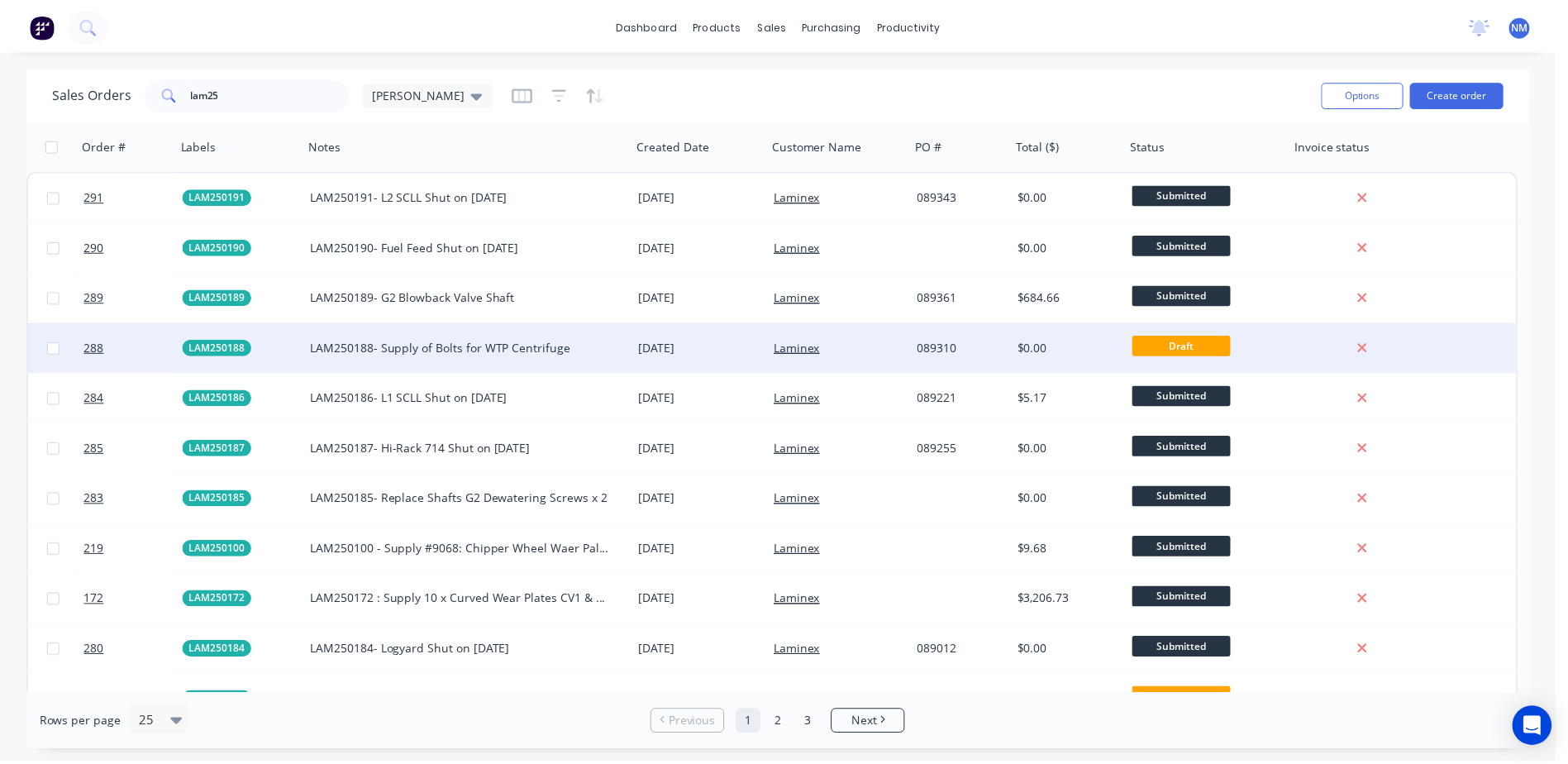
scroll to position [83, 0]
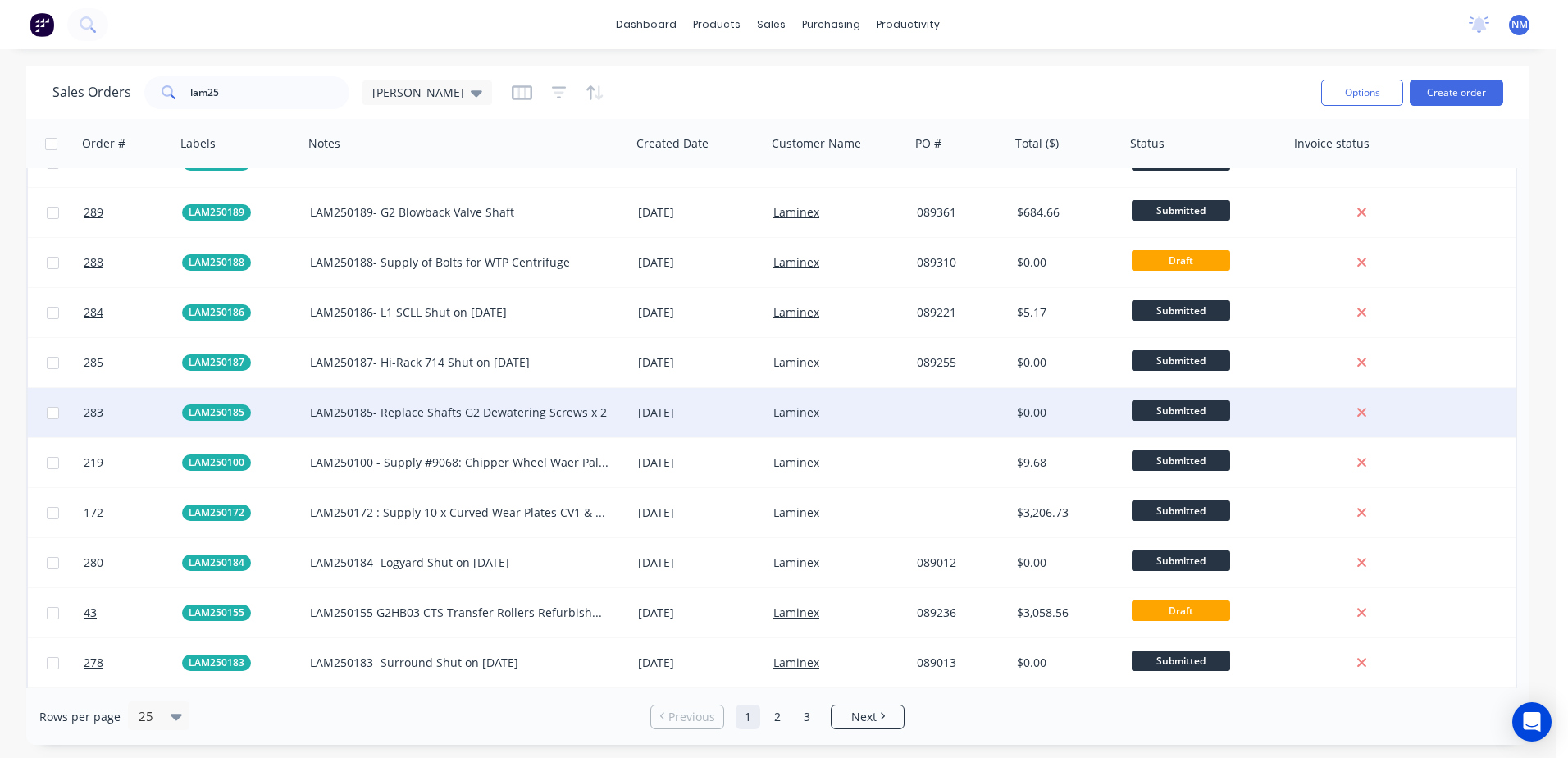
click at [945, 408] on div at bounding box center [960, 412] width 100 height 49
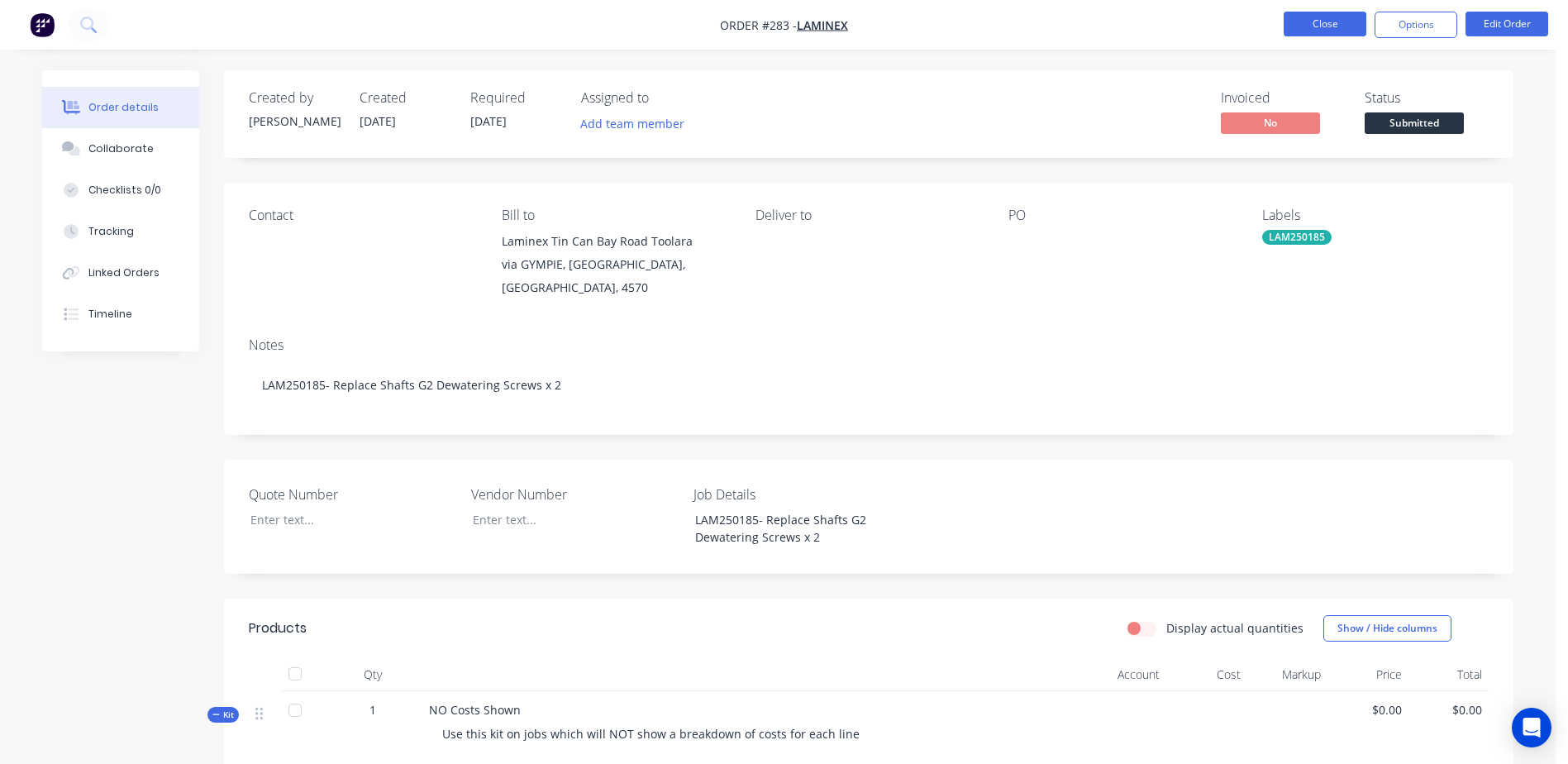
click at [1332, 24] on button "Close" at bounding box center [1325, 23] width 83 height 24
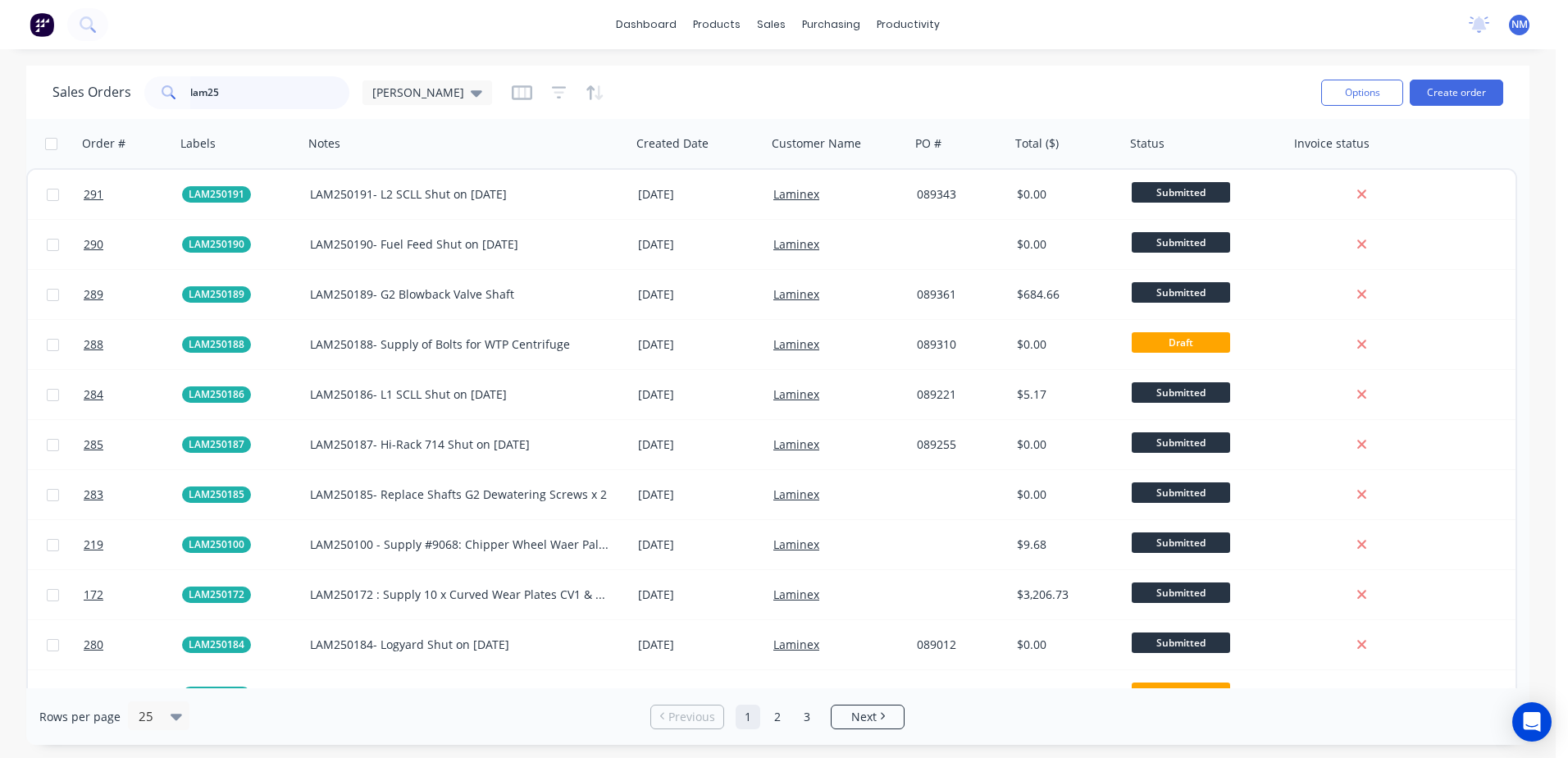
click at [235, 99] on input "lam25" at bounding box center [270, 93] width 160 height 33
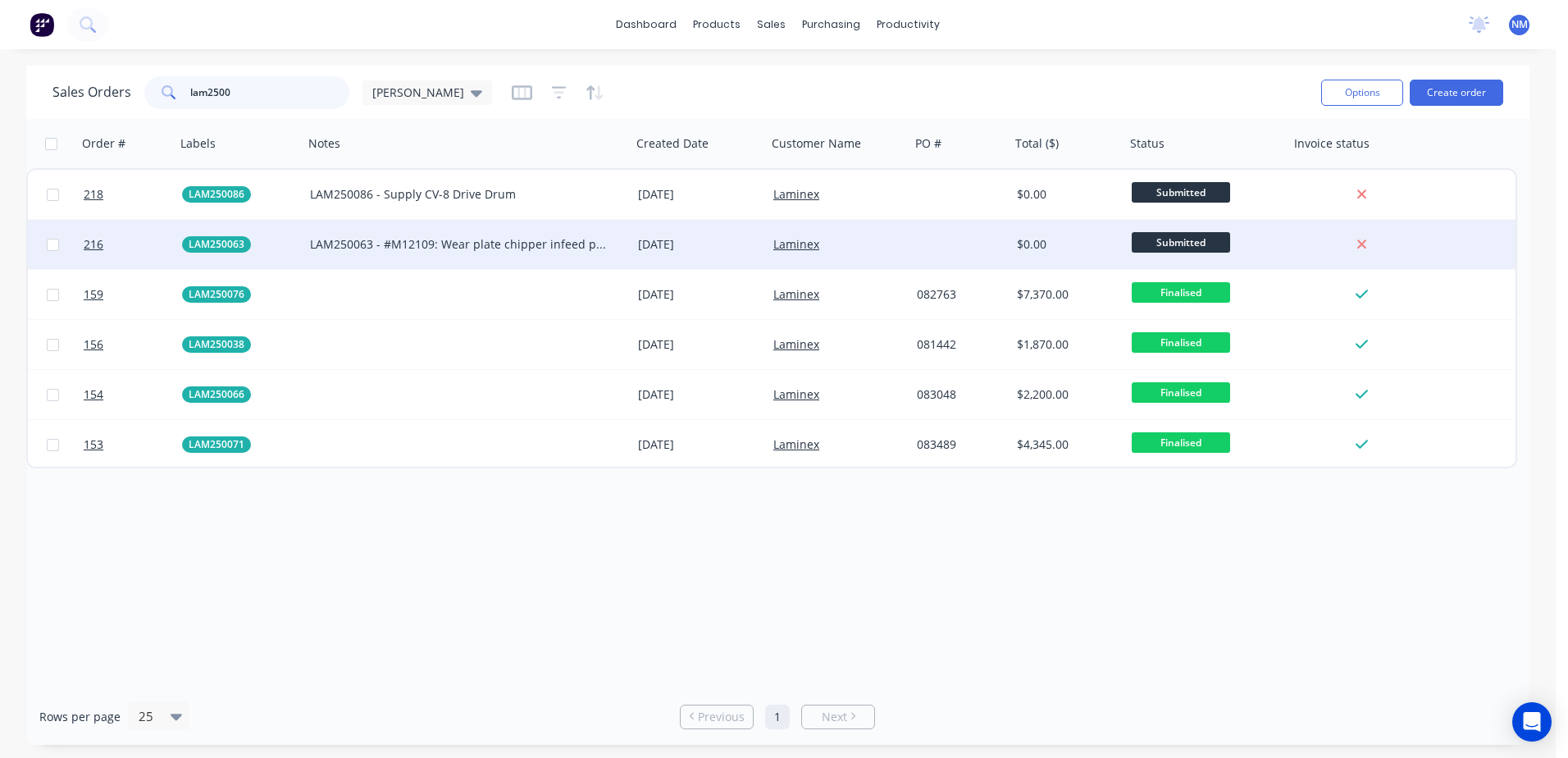
type input "lam2500"
click at [970, 248] on div at bounding box center [960, 244] width 100 height 49
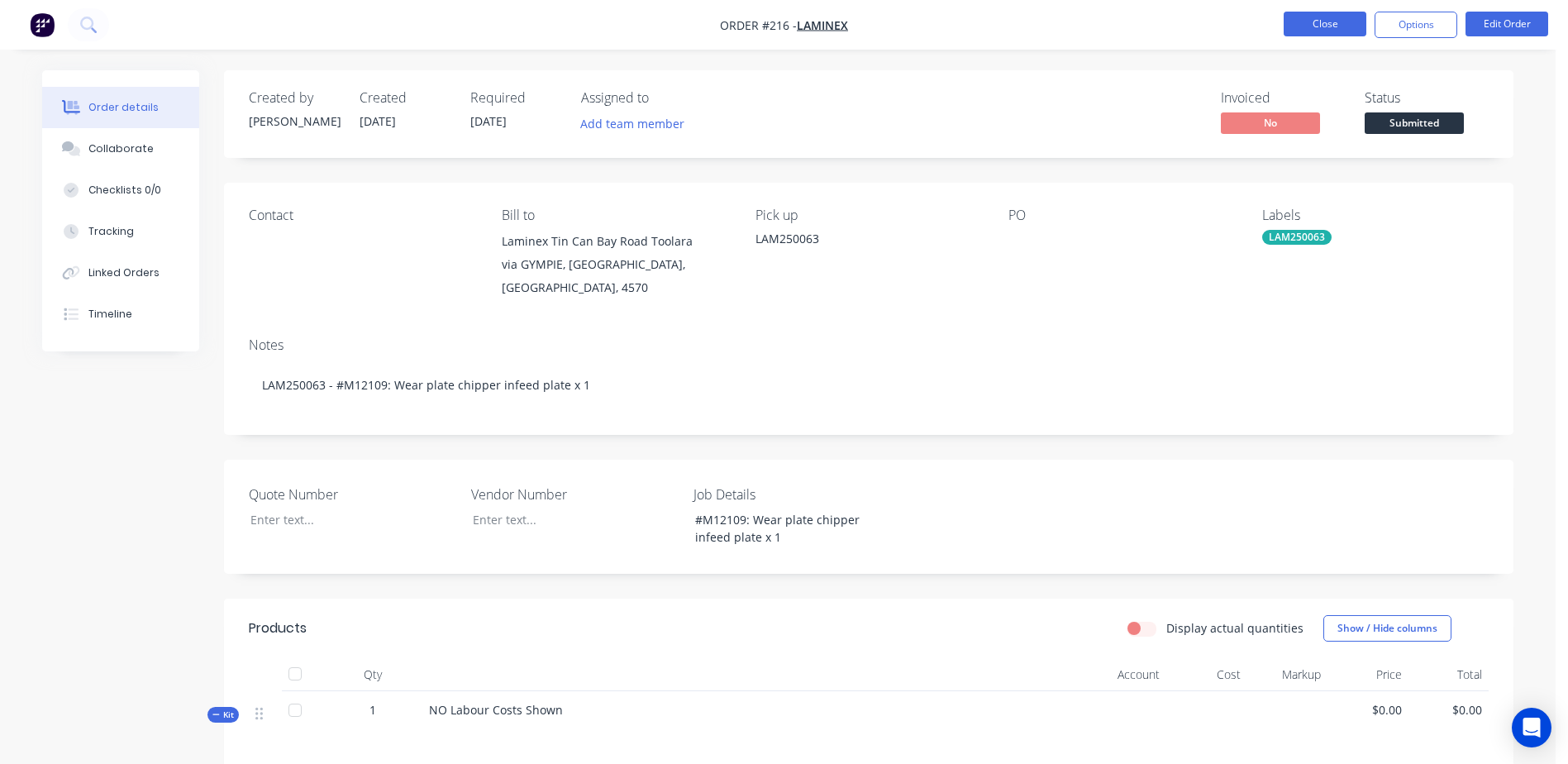
click at [1300, 17] on button "Close" at bounding box center [1325, 23] width 83 height 24
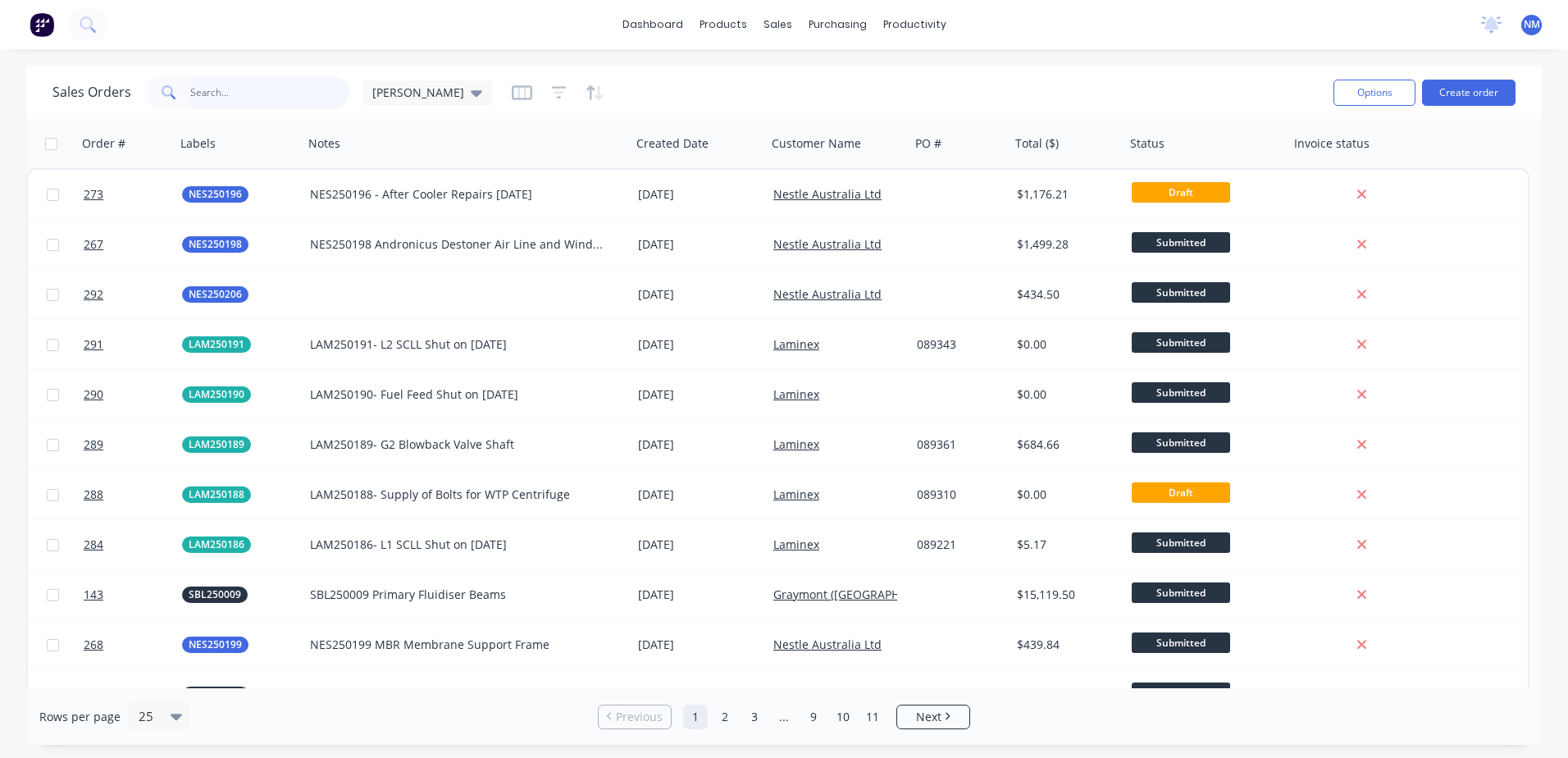
click at [206, 99] on input "text" at bounding box center [270, 93] width 160 height 33
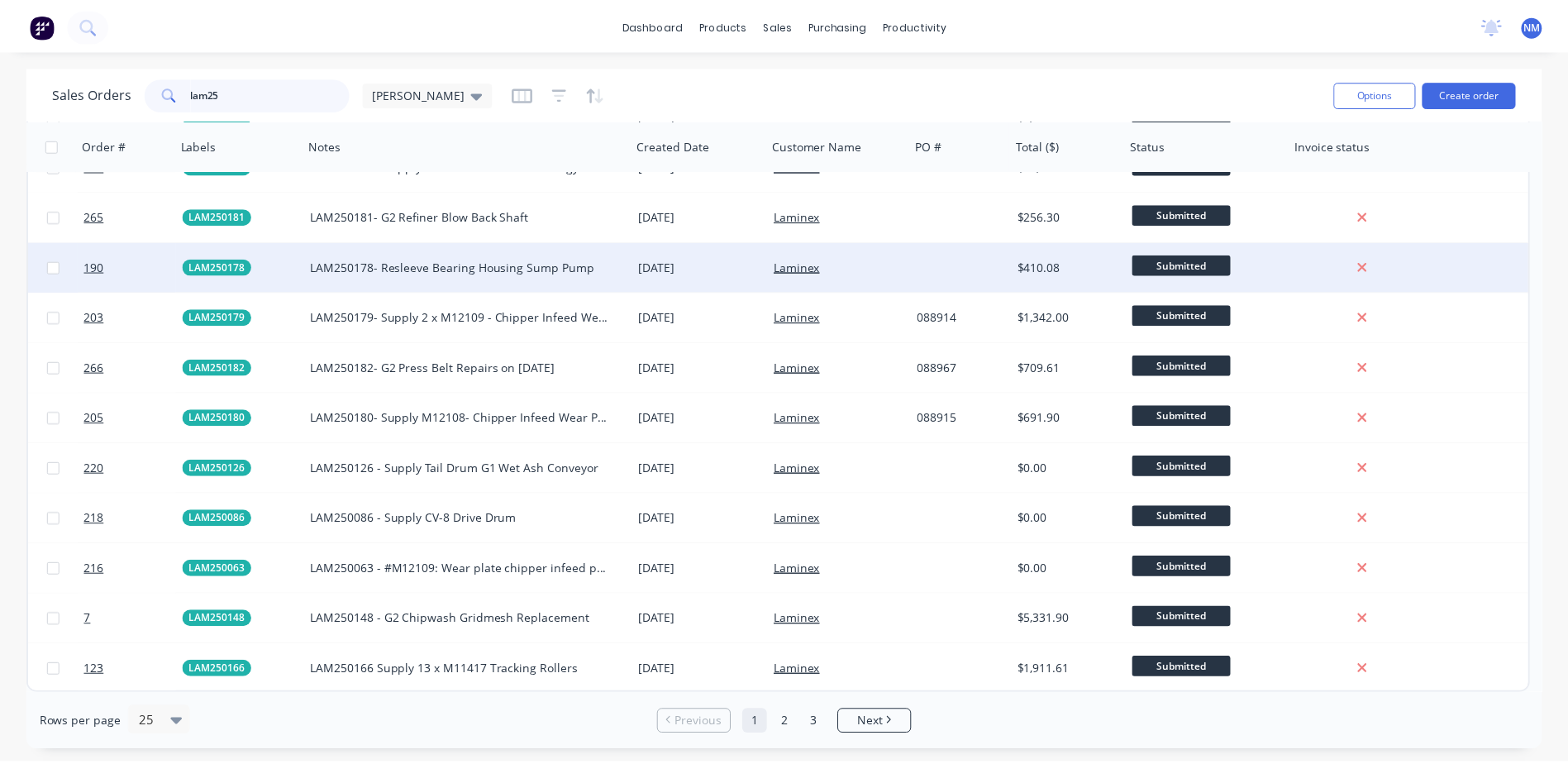
scroll to position [323, 0]
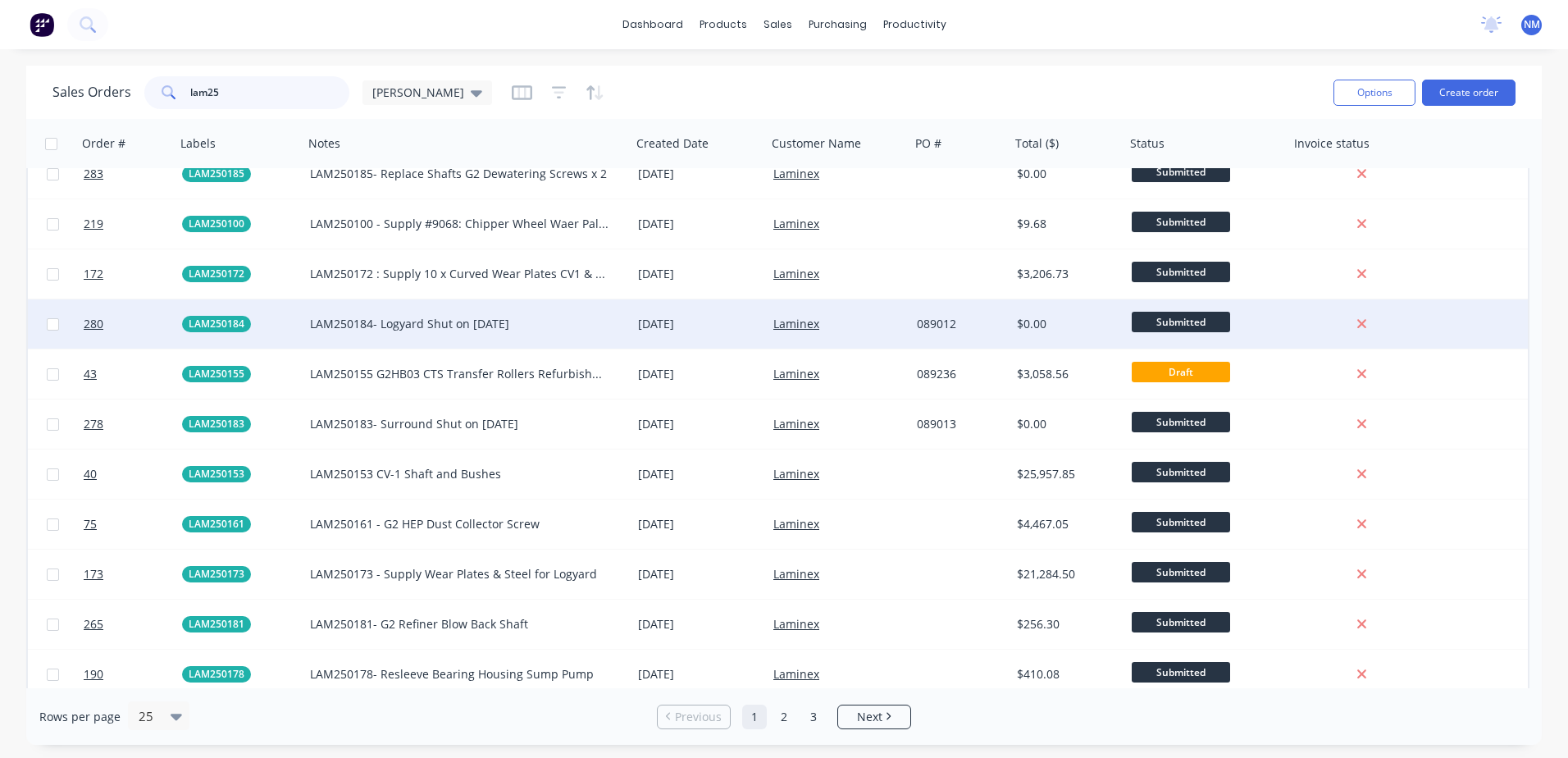
type input "lam25"
click at [870, 322] on div "Laminex" at bounding box center [836, 324] width 124 height 16
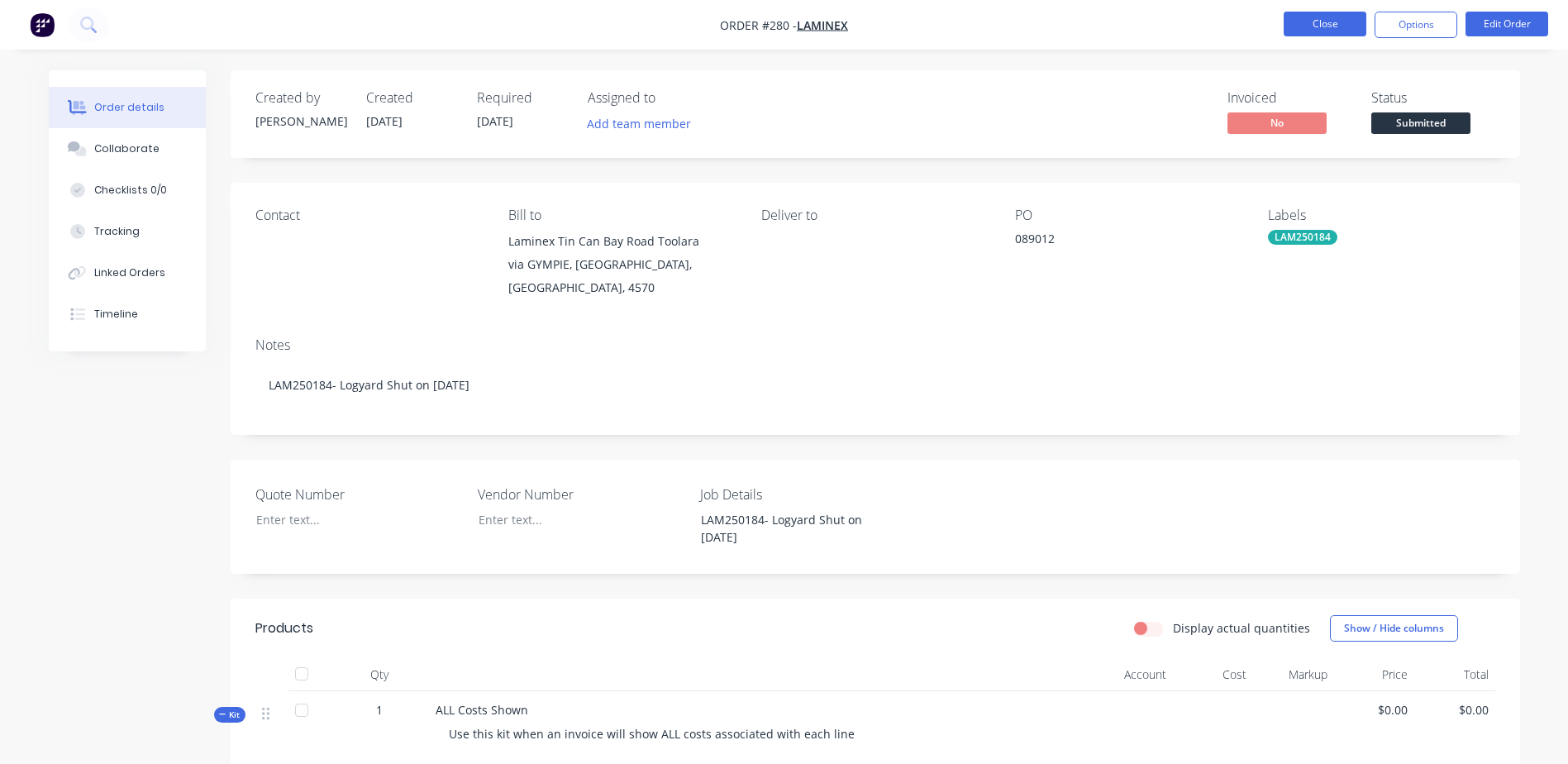
click at [1294, 25] on button "Close" at bounding box center [1325, 23] width 83 height 24
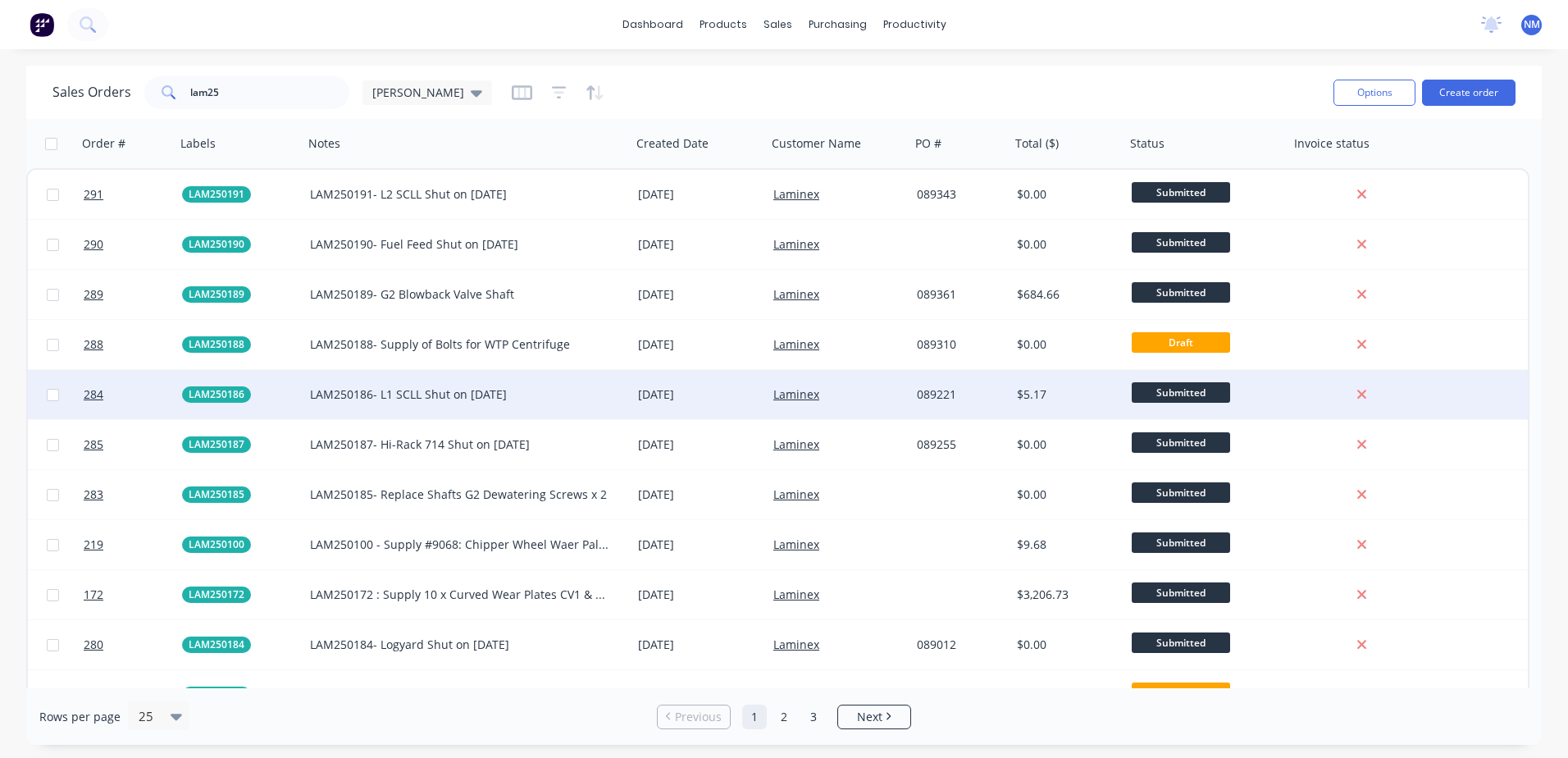
click at [970, 405] on div "089221" at bounding box center [960, 395] width 100 height 49
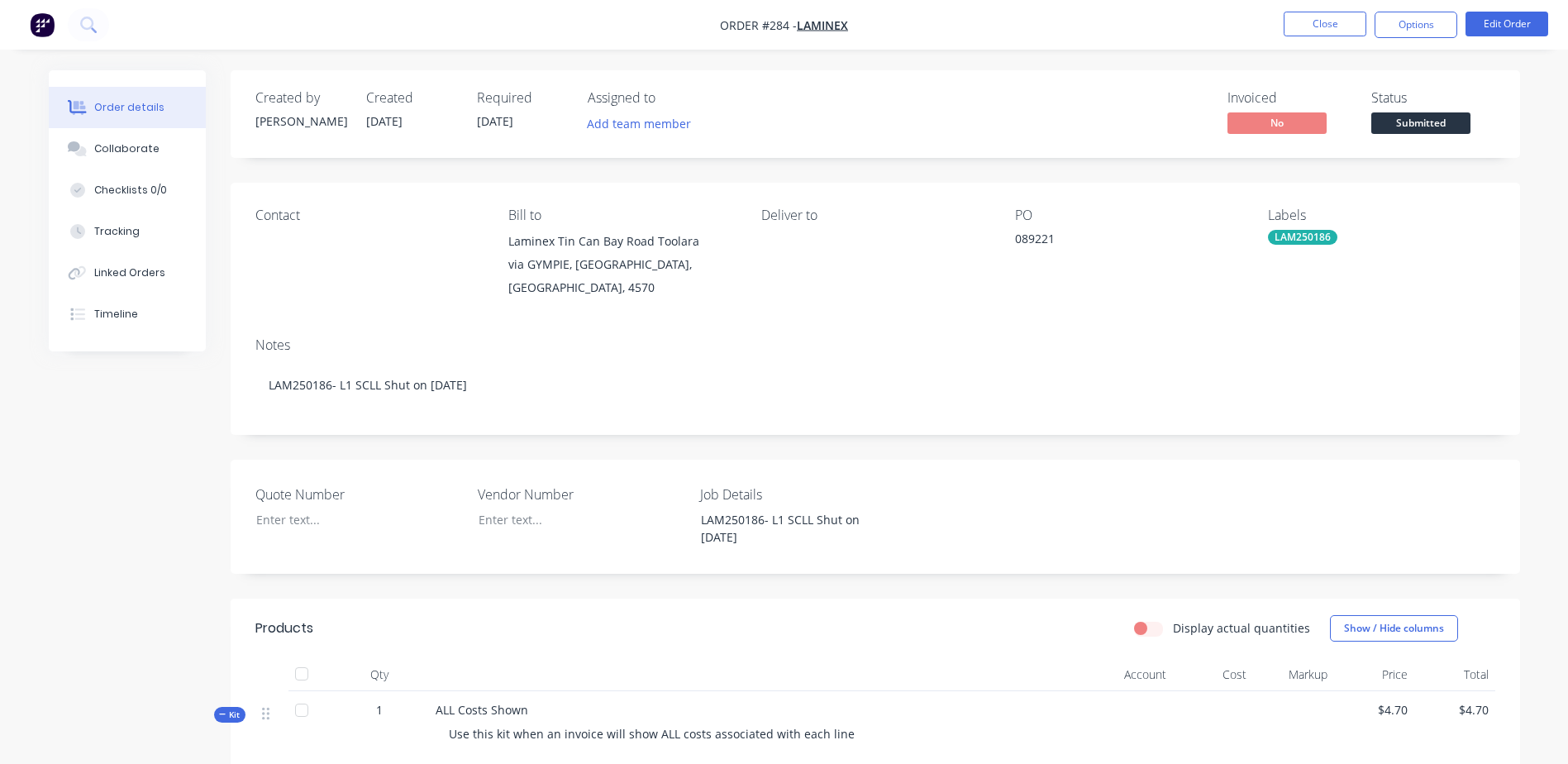
scroll to position [83, 0]
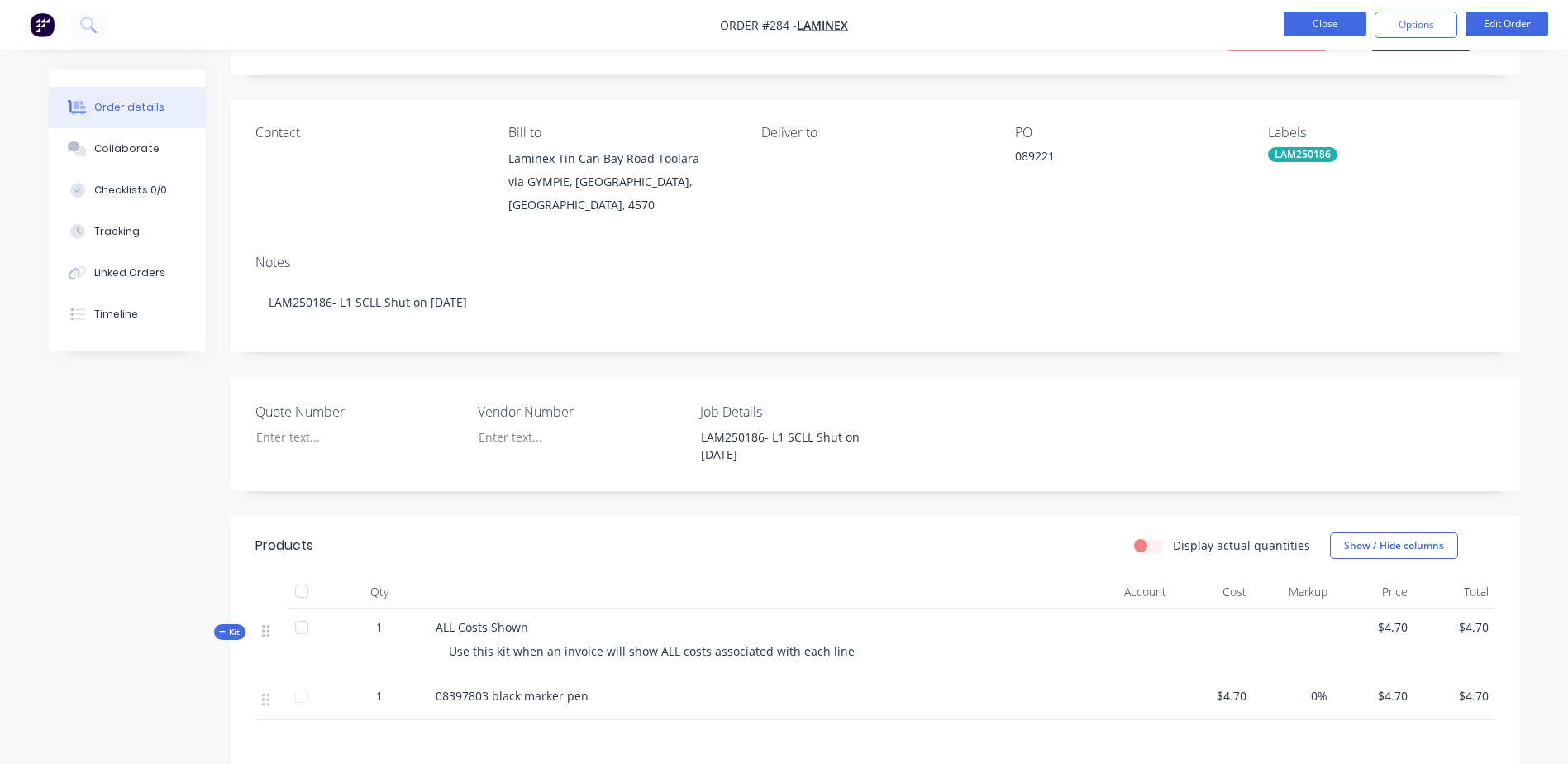
click at [1301, 18] on button "Close" at bounding box center [1325, 23] width 83 height 24
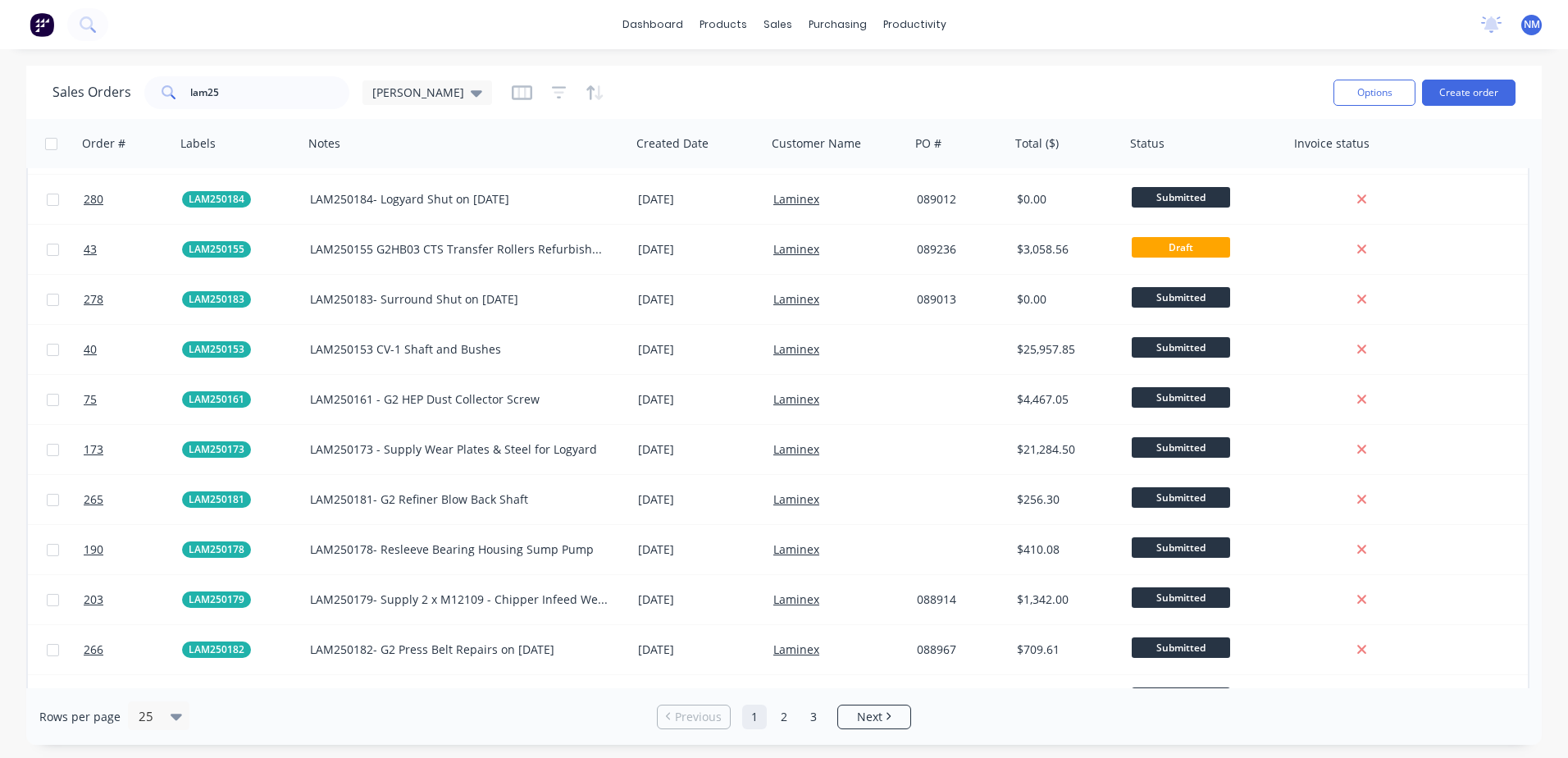
scroll to position [731, 0]
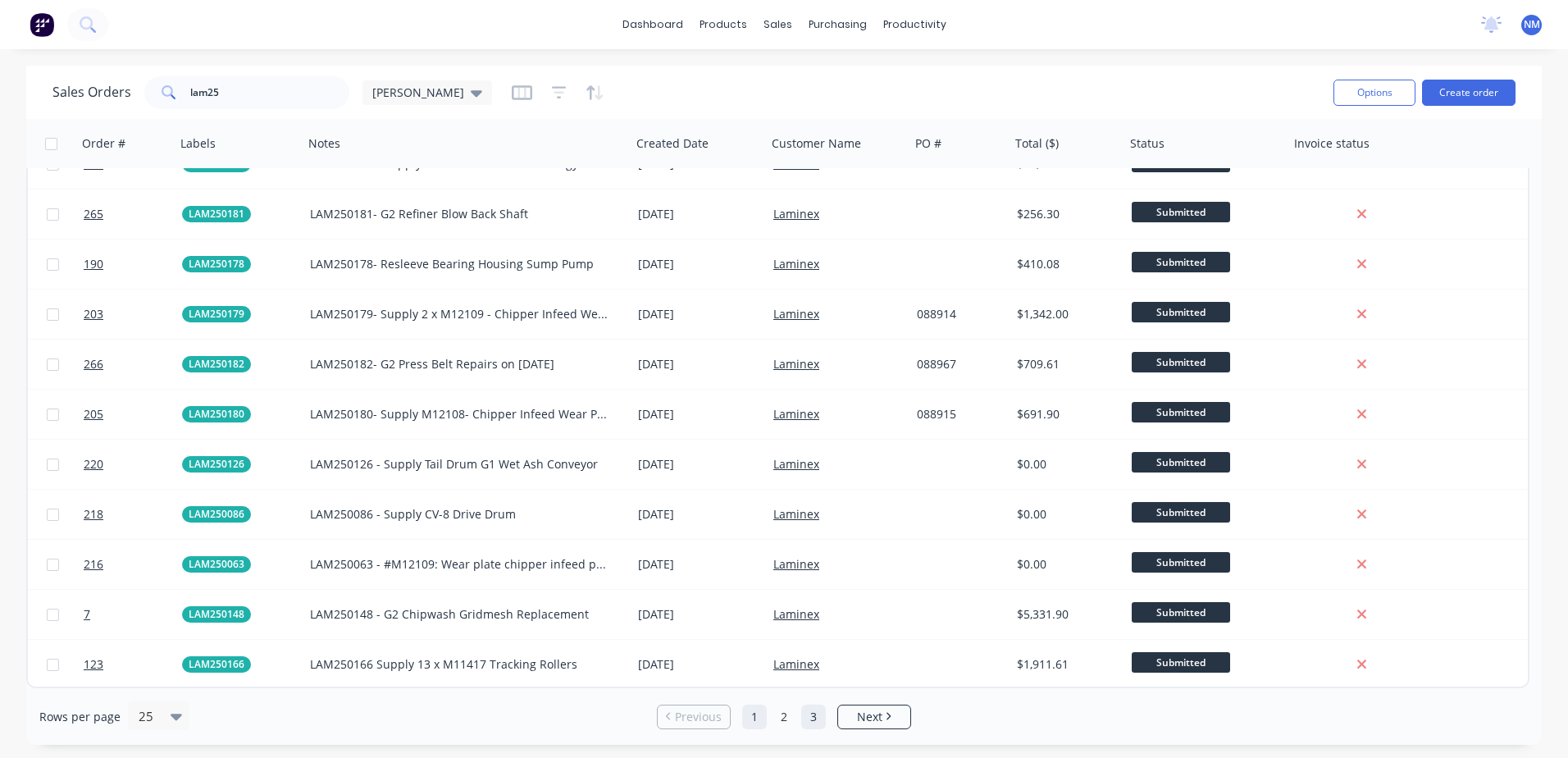
click at [814, 710] on link "3" at bounding box center [813, 716] width 24 height 24
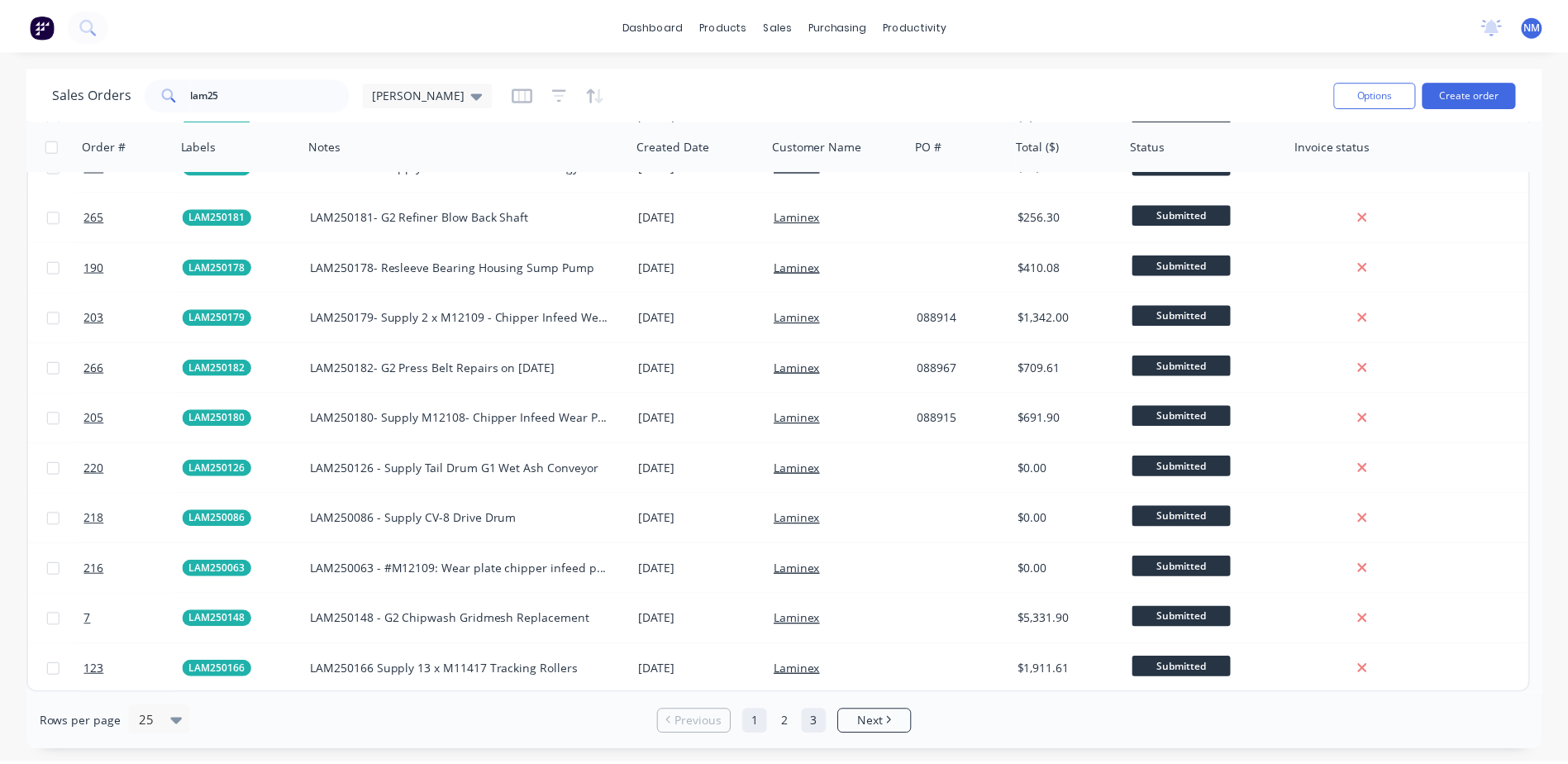
scroll to position [0, 0]
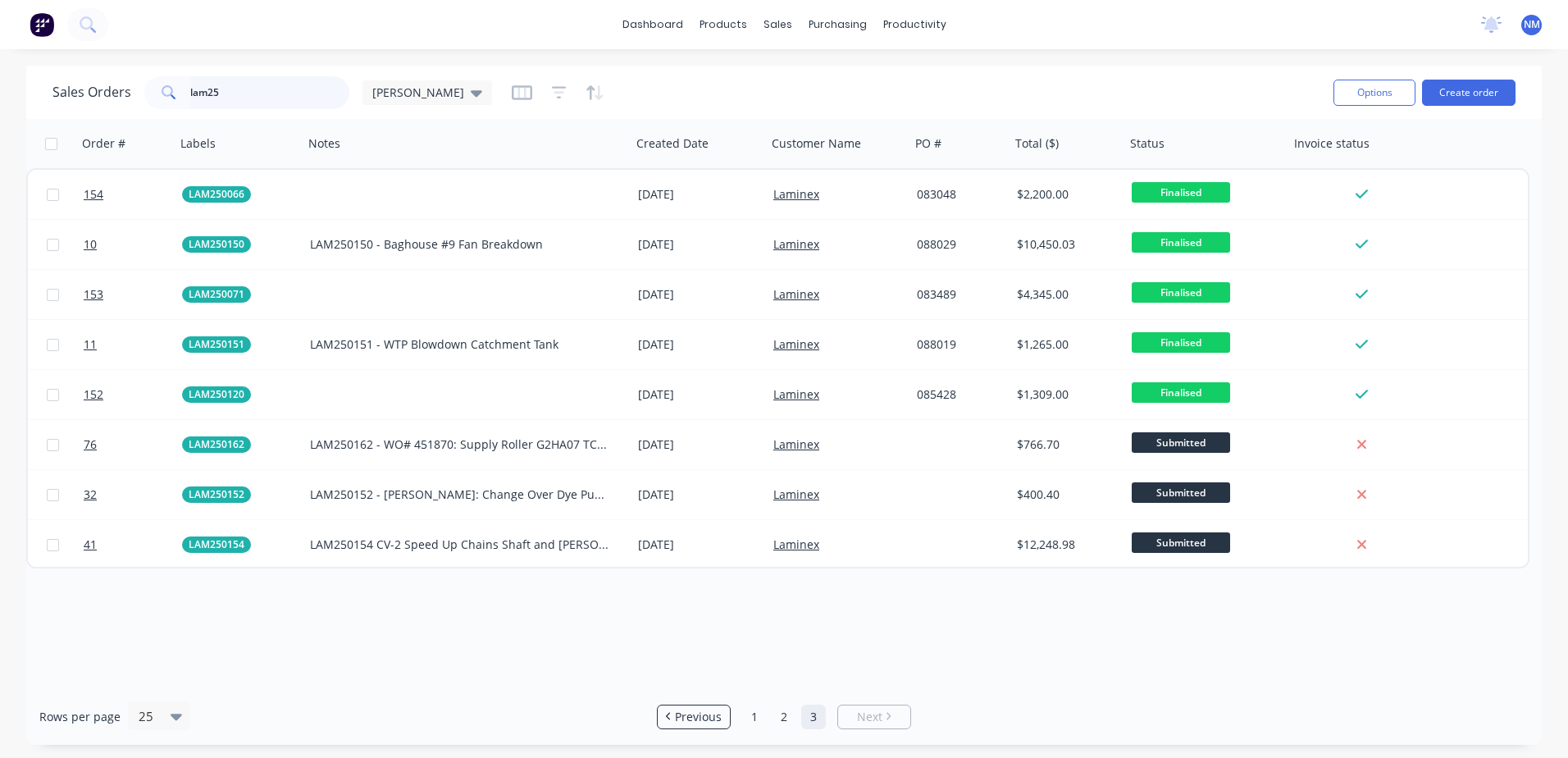
click at [229, 81] on input "lam25" at bounding box center [270, 93] width 160 height 33
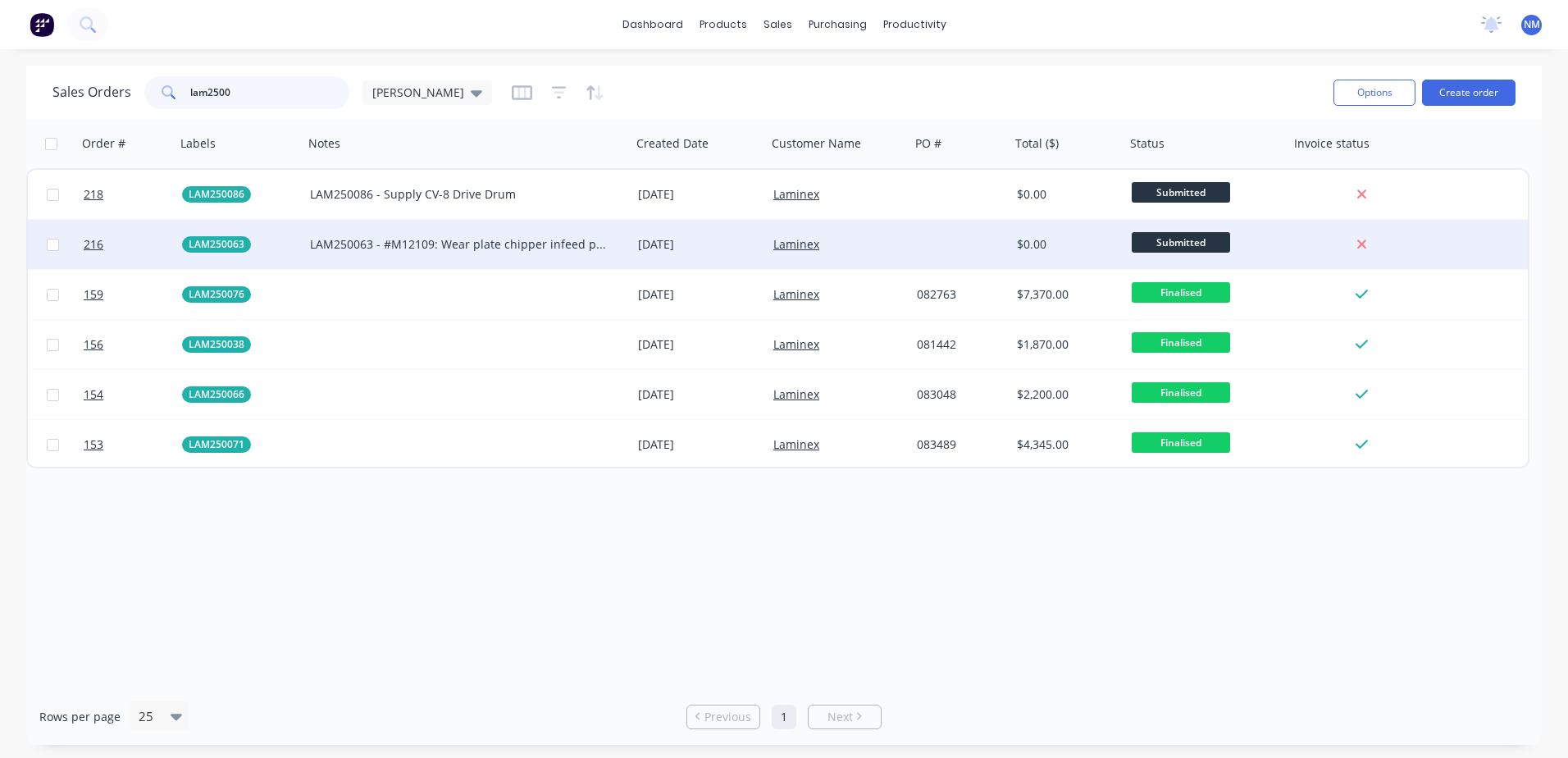
type input "lam2500"
click at [893, 247] on div "Laminex" at bounding box center [836, 244] width 124 height 16
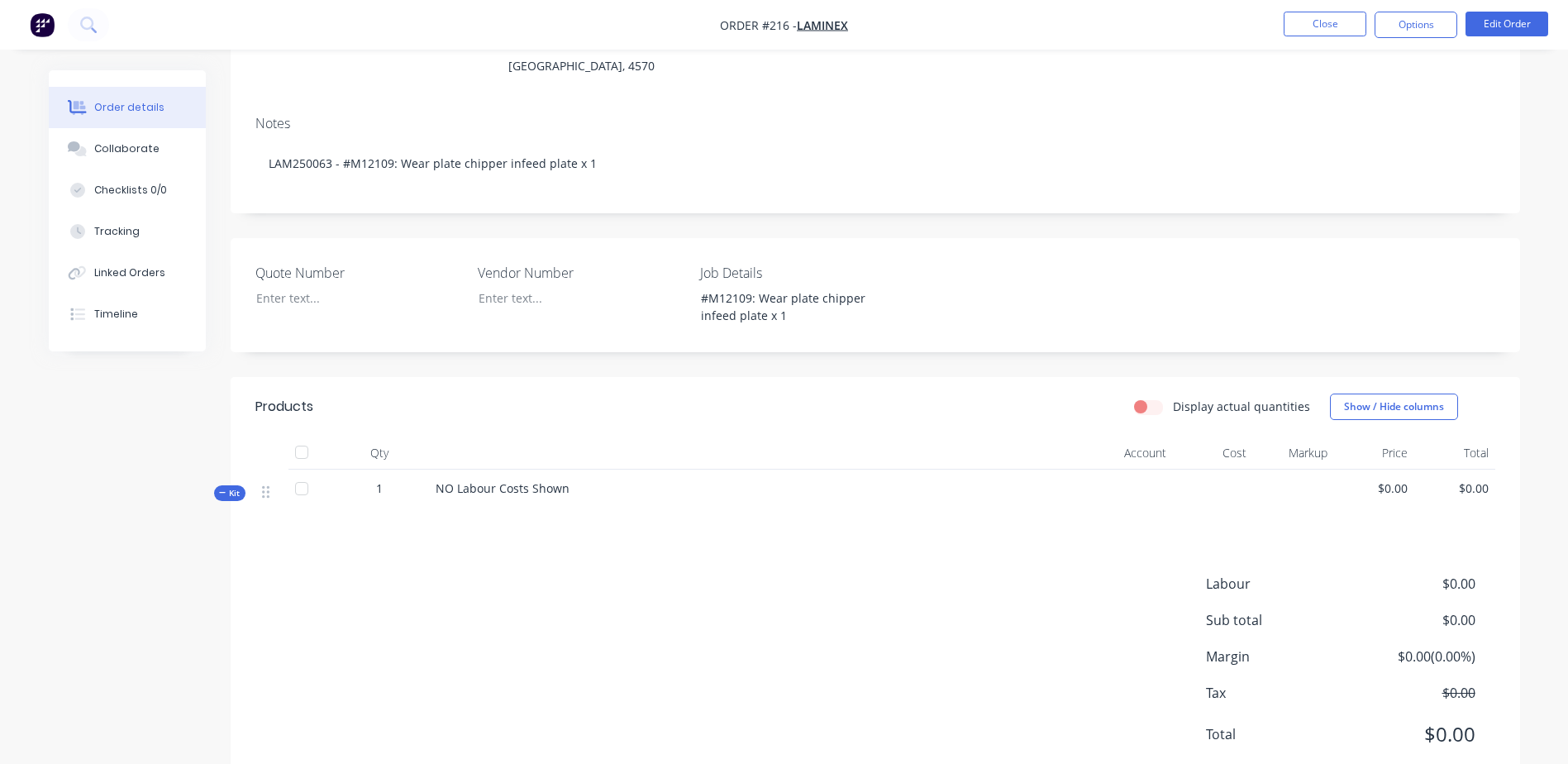
scroll to position [248, 0]
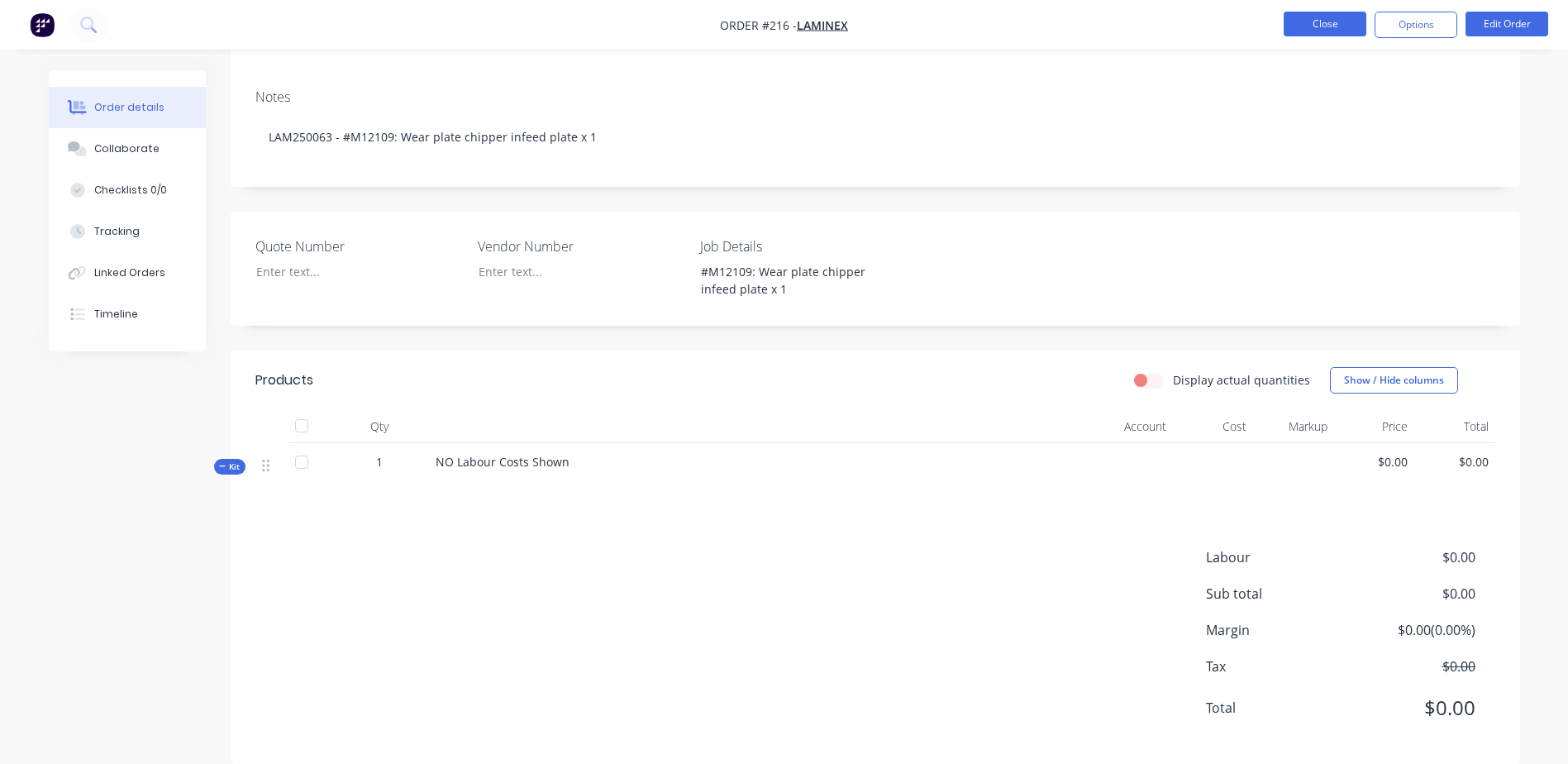
click at [1333, 31] on button "Close" at bounding box center [1325, 23] width 83 height 24
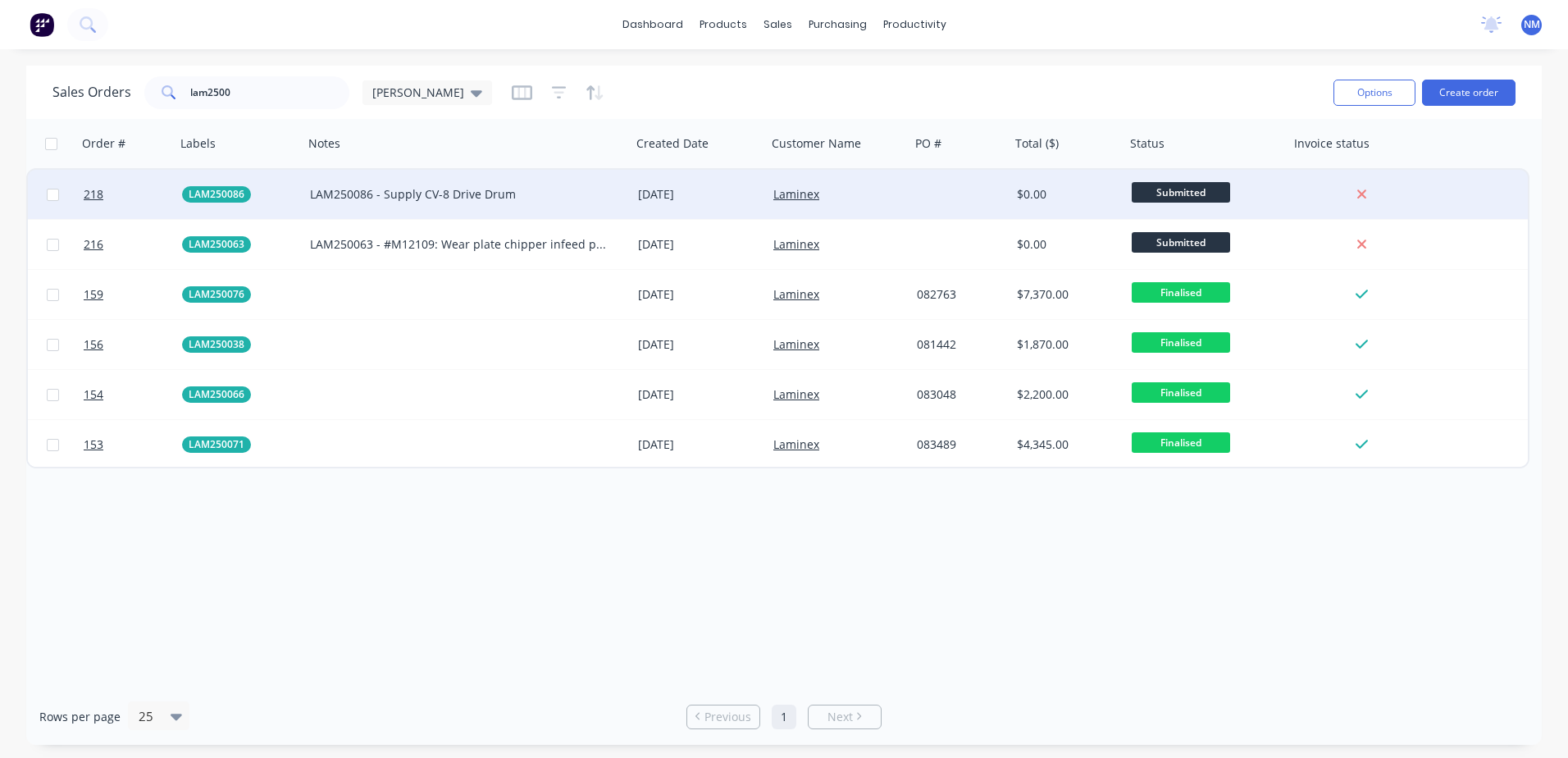
click at [839, 200] on div "Laminex" at bounding box center [836, 194] width 124 height 16
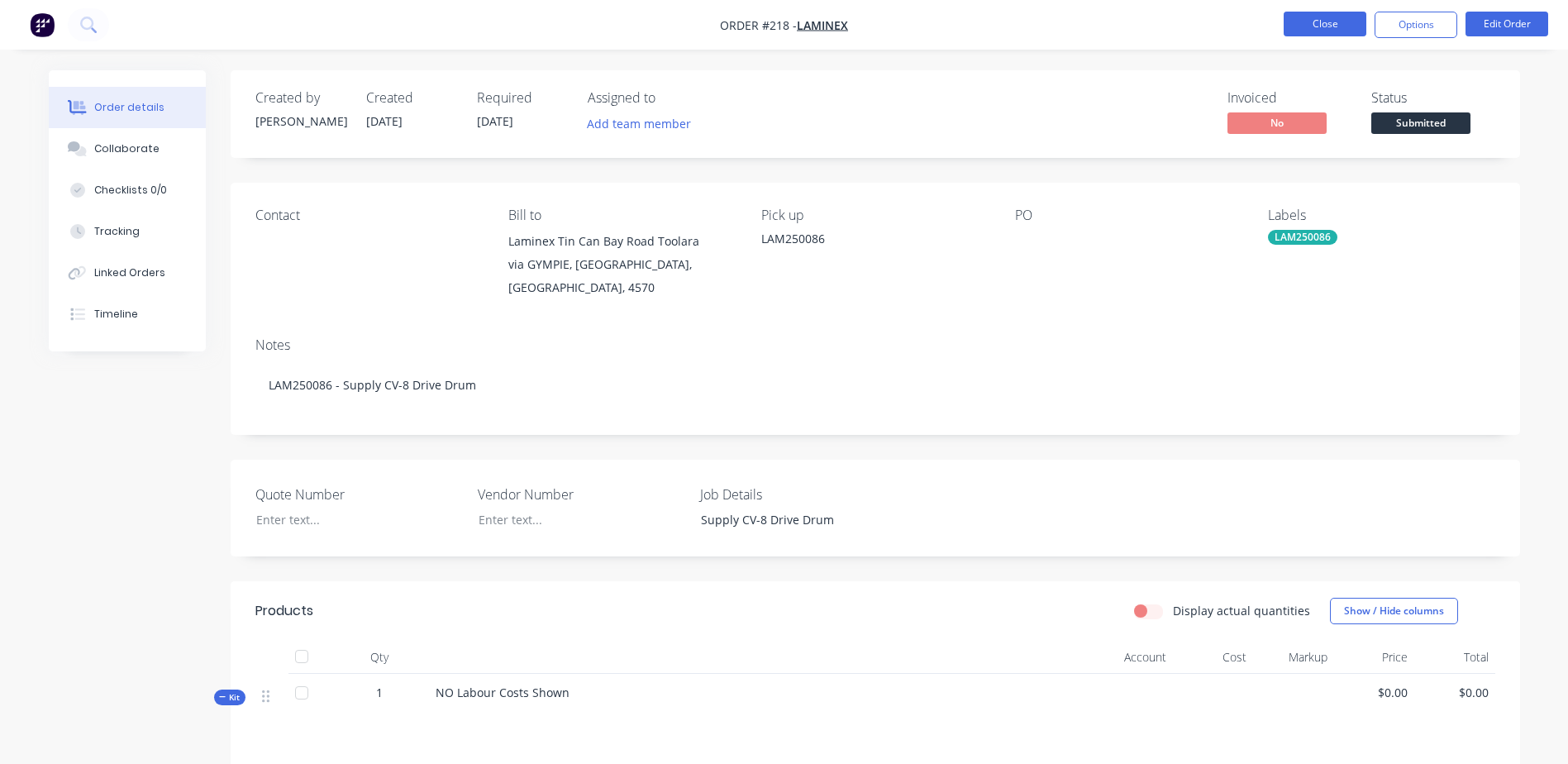
click at [1310, 24] on button "Close" at bounding box center [1325, 23] width 83 height 24
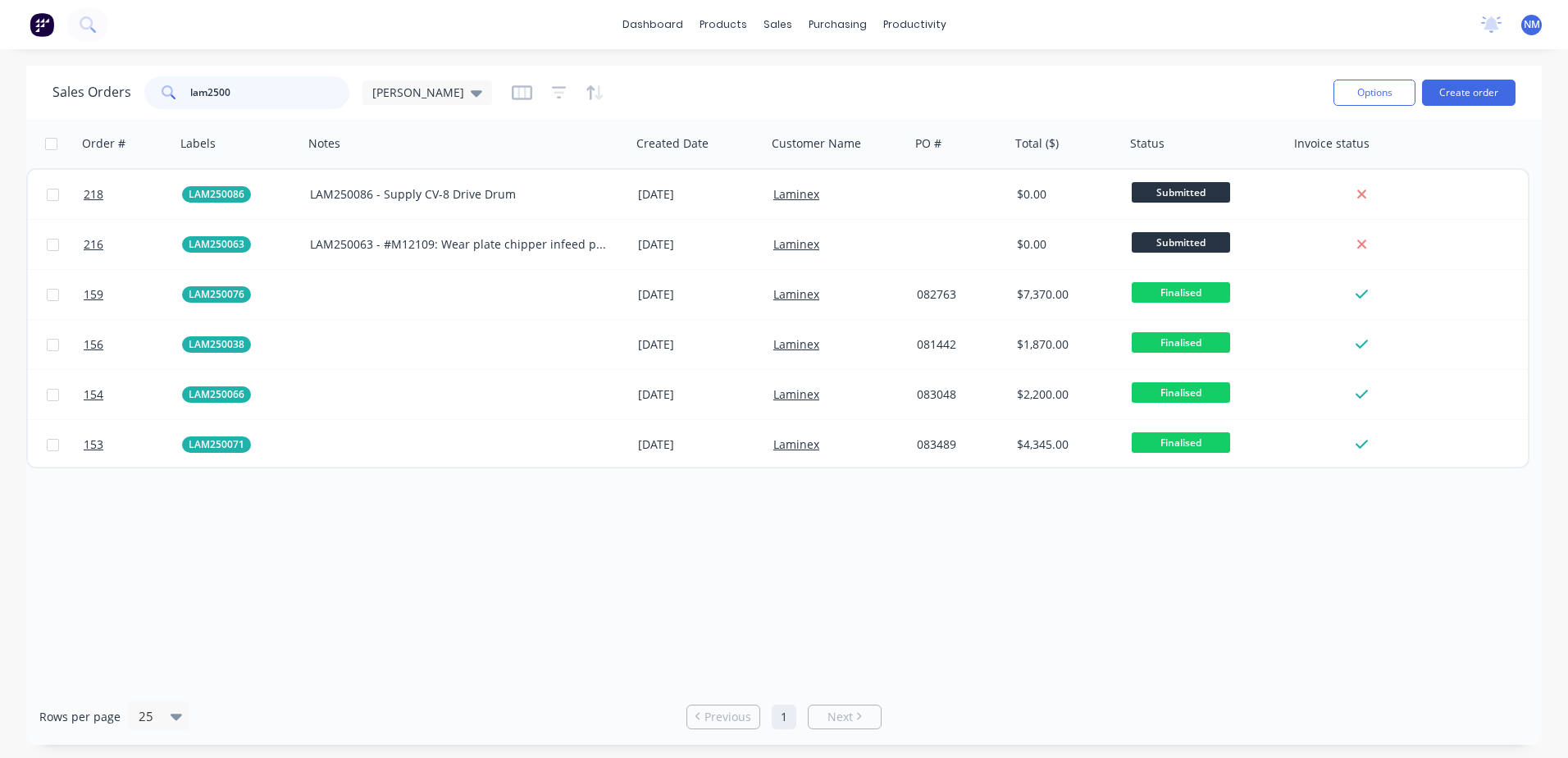
click at [240, 86] on input "lam2500" at bounding box center [270, 93] width 160 height 33
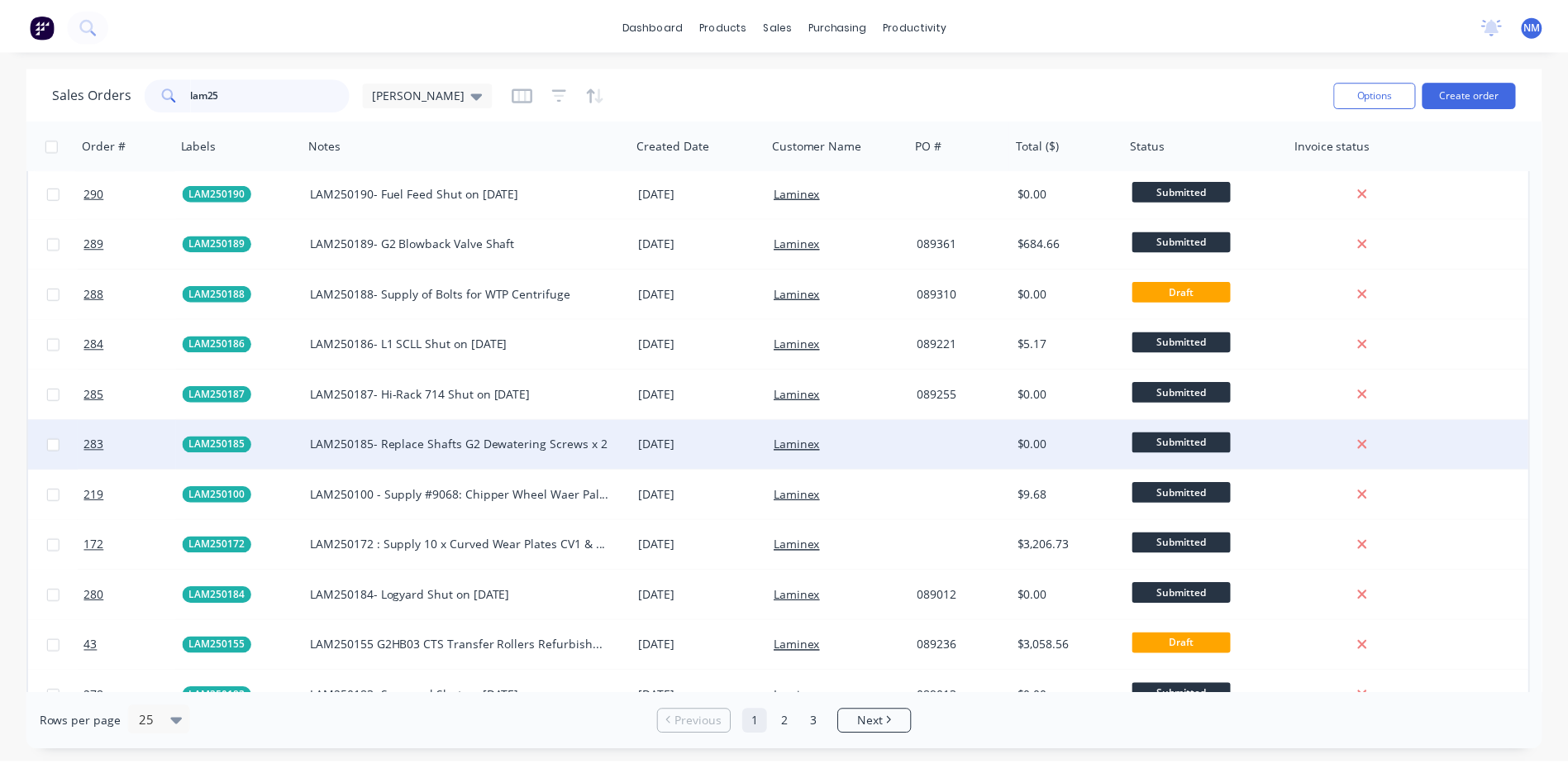
scroll to position [83, 0]
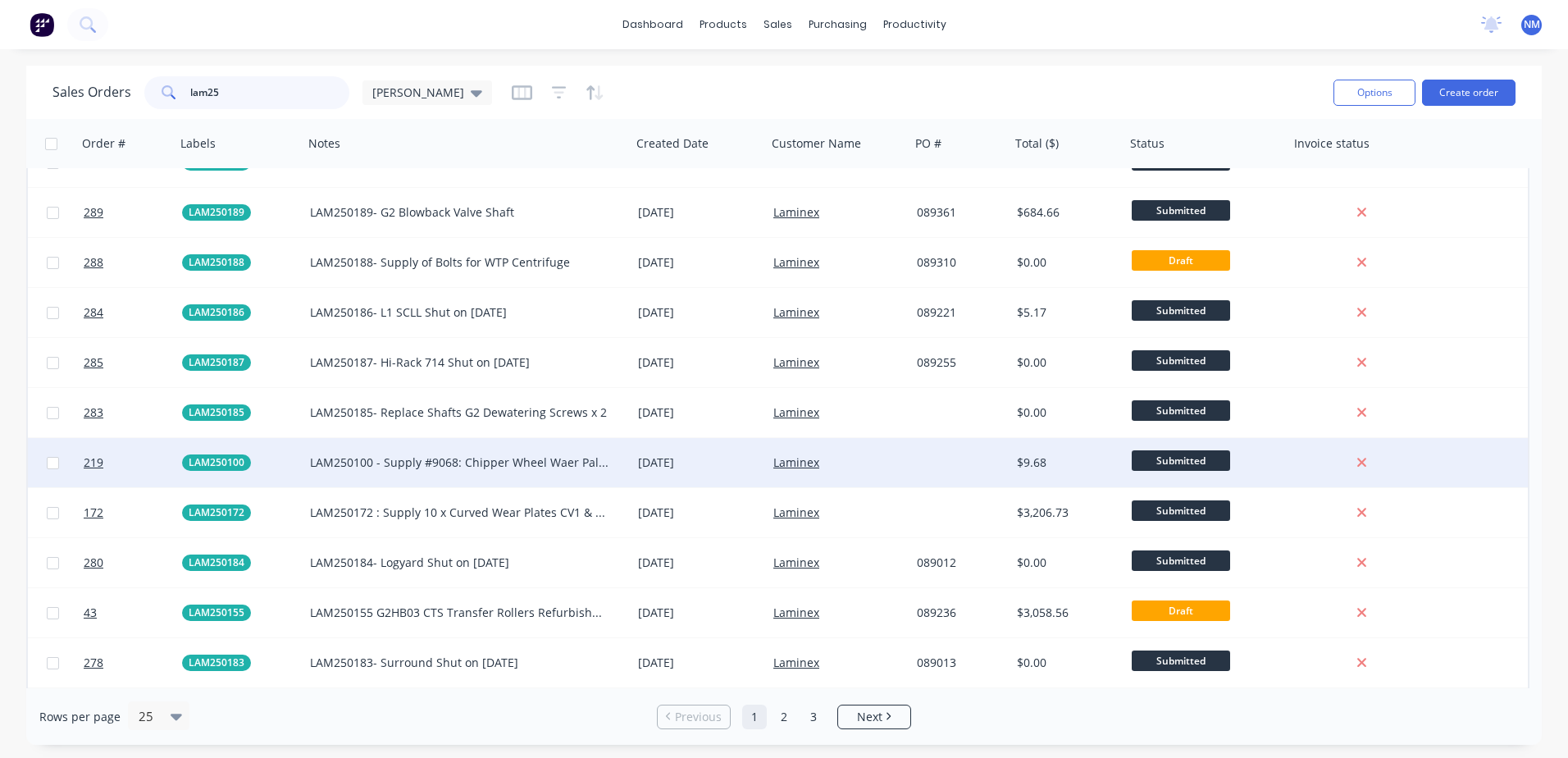
type input "lam25"
click at [886, 466] on div "Laminex" at bounding box center [836, 462] width 124 height 16
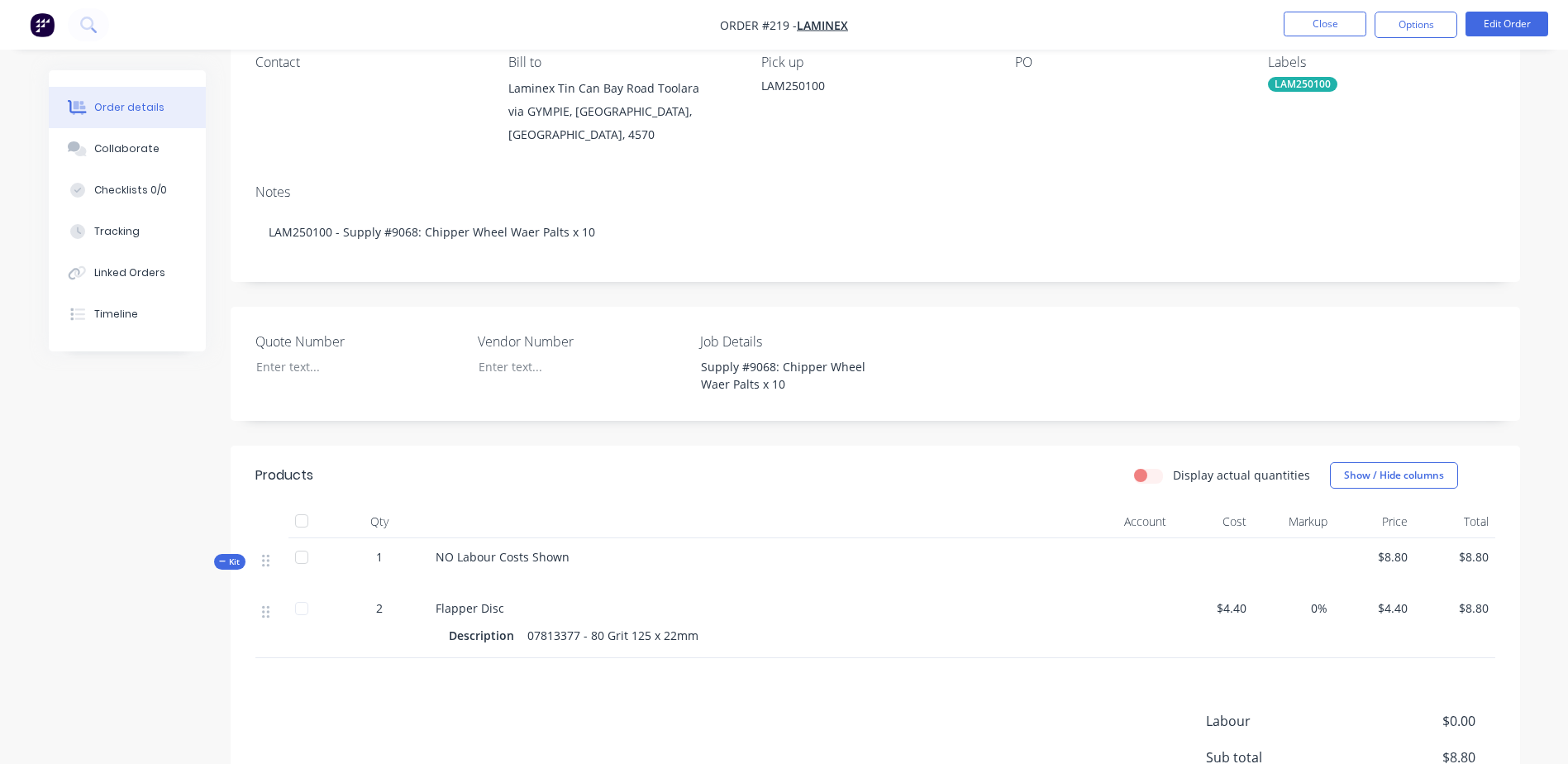
scroll to position [165, 0]
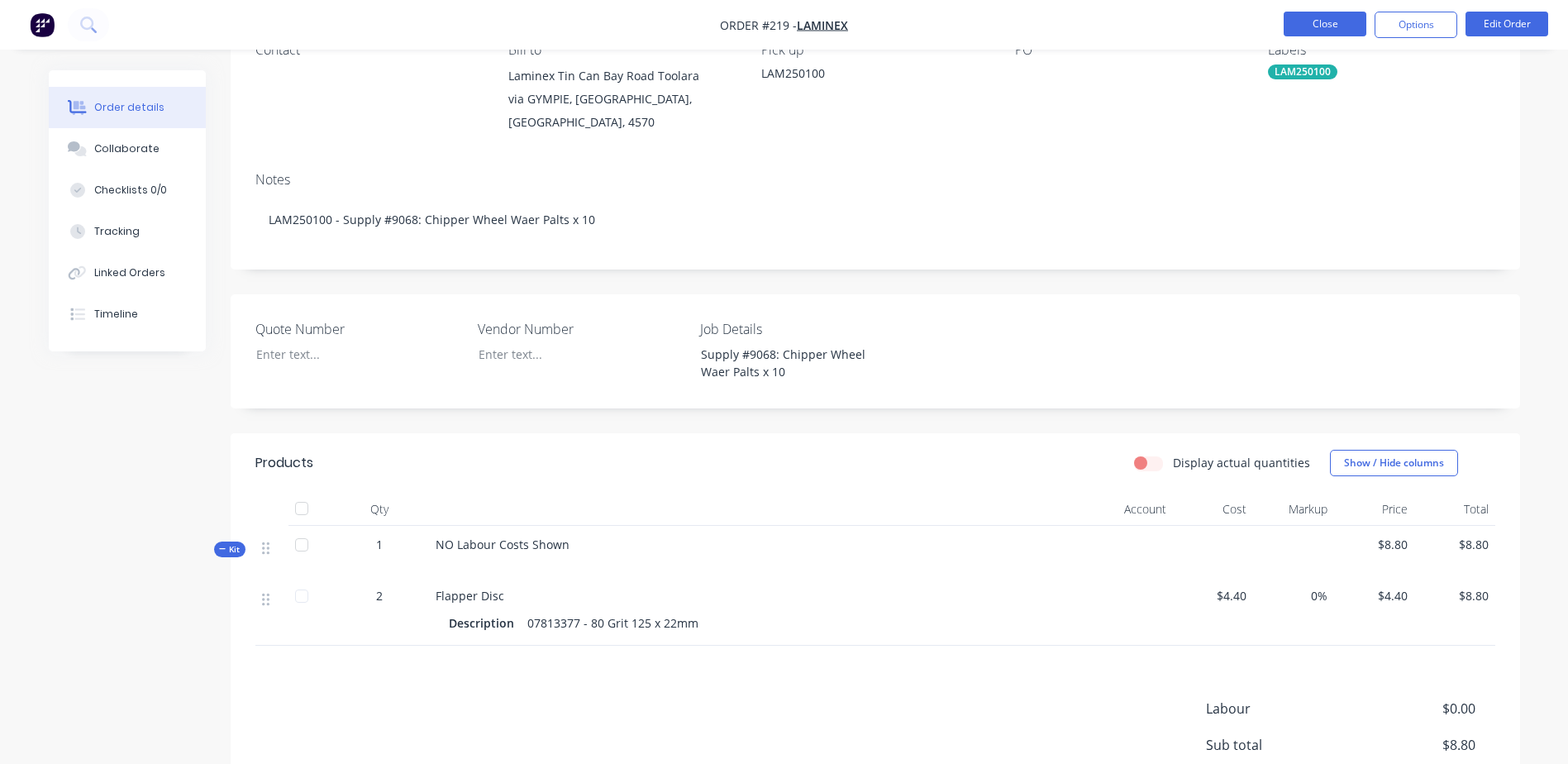
click at [1329, 24] on button "Close" at bounding box center [1325, 23] width 83 height 24
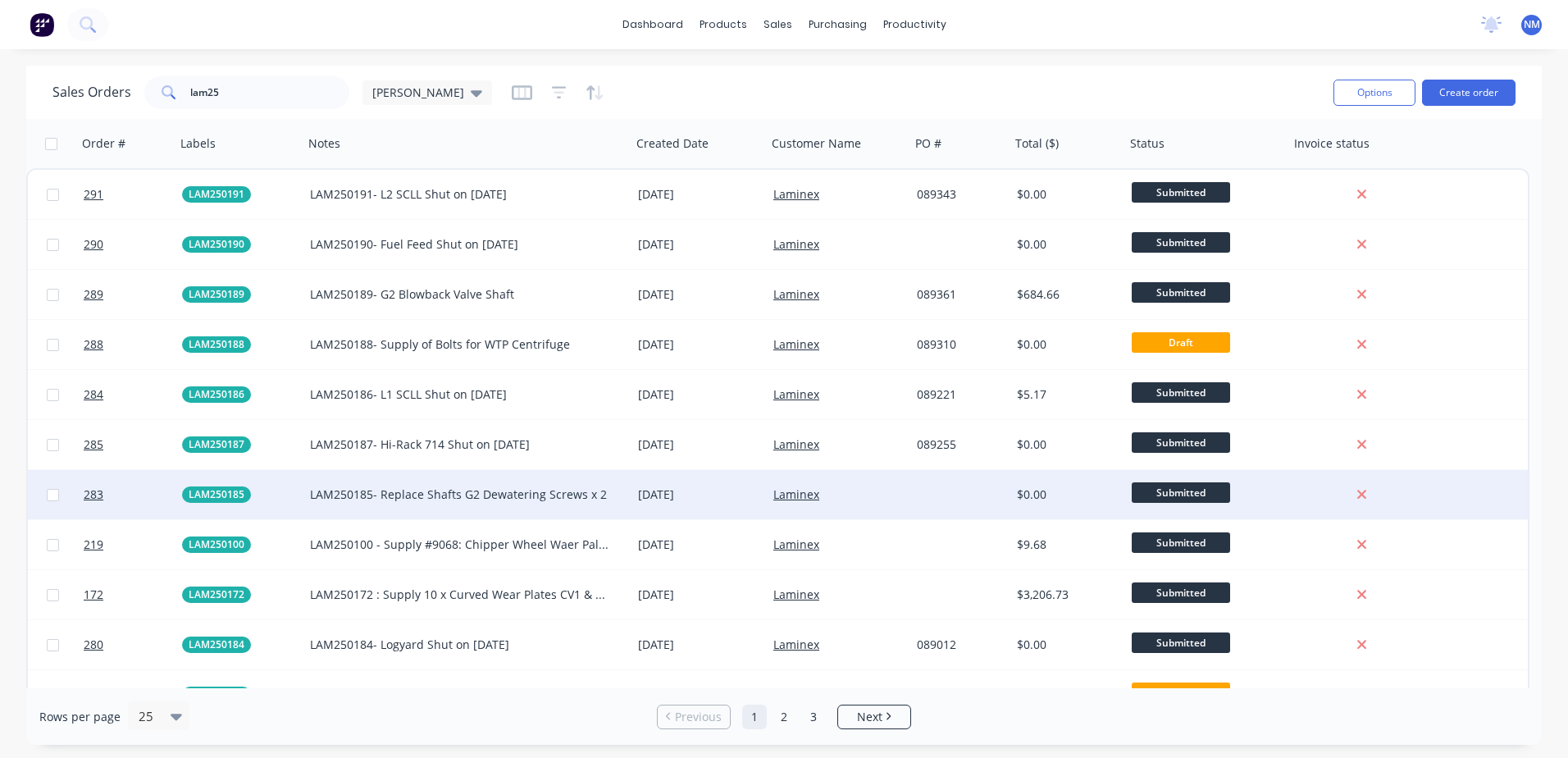
click at [861, 508] on div "Laminex" at bounding box center [839, 494] width 144 height 49
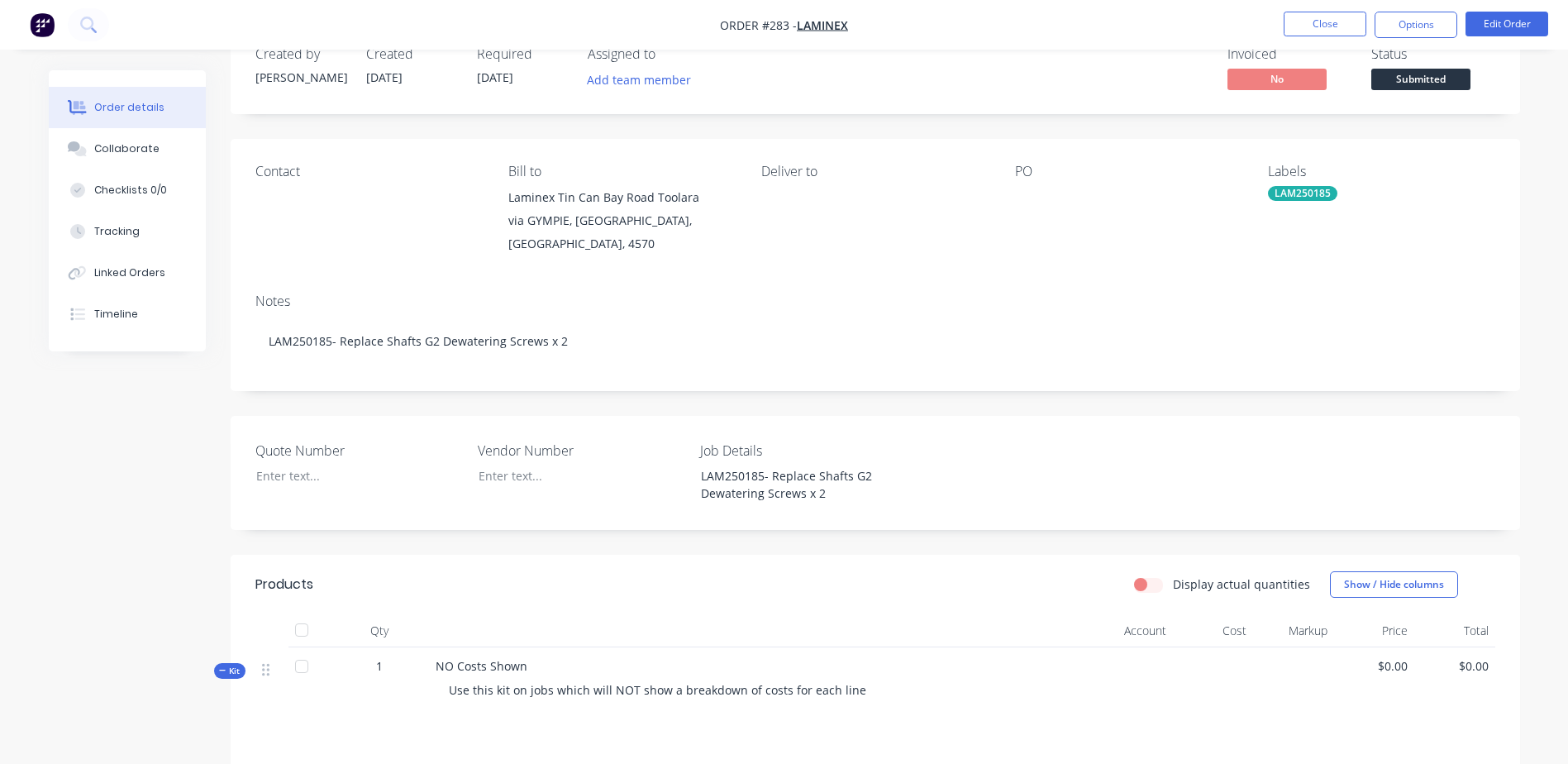
scroll to position [165, 0]
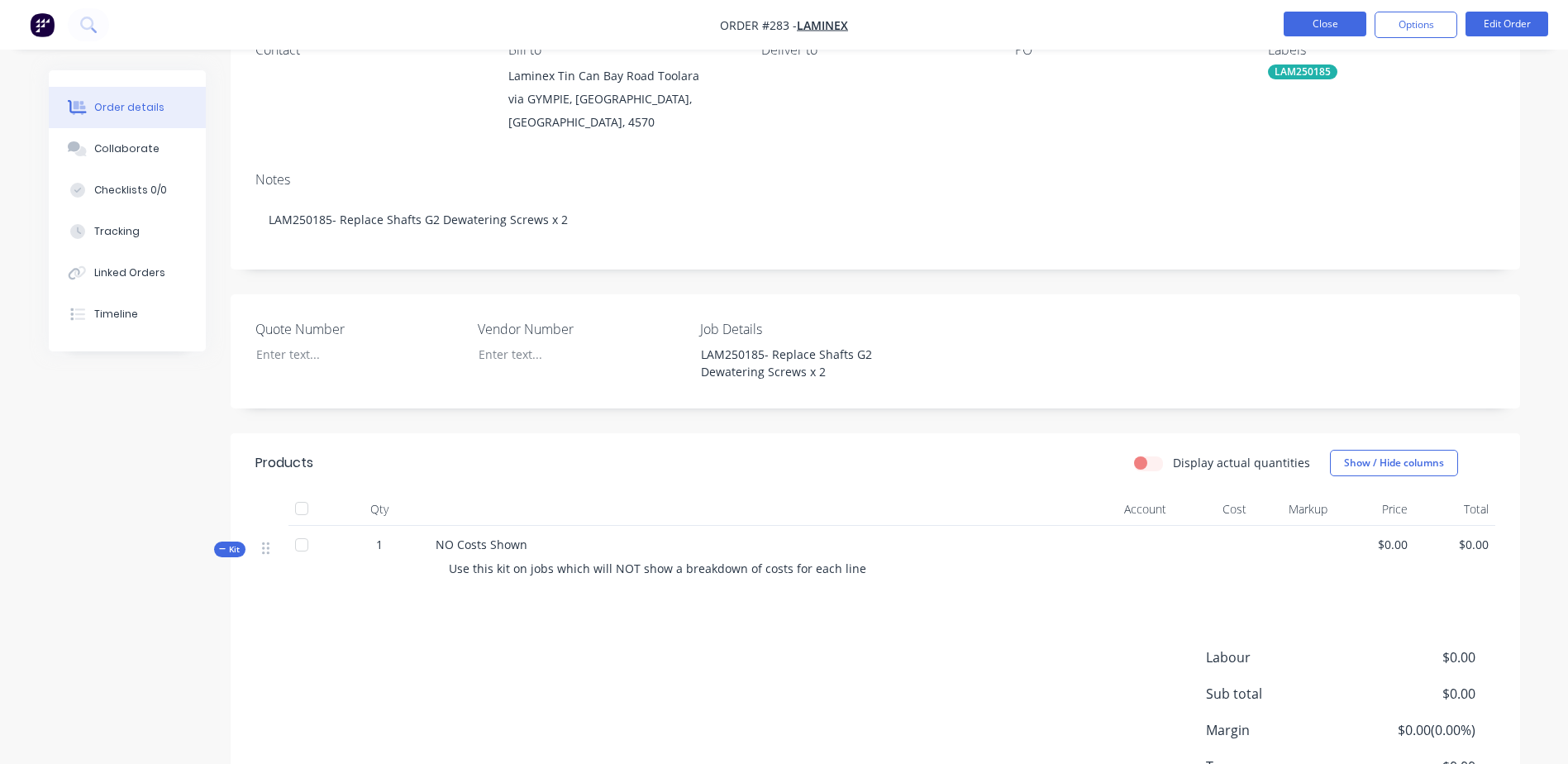
click at [1317, 28] on button "Close" at bounding box center [1325, 23] width 83 height 24
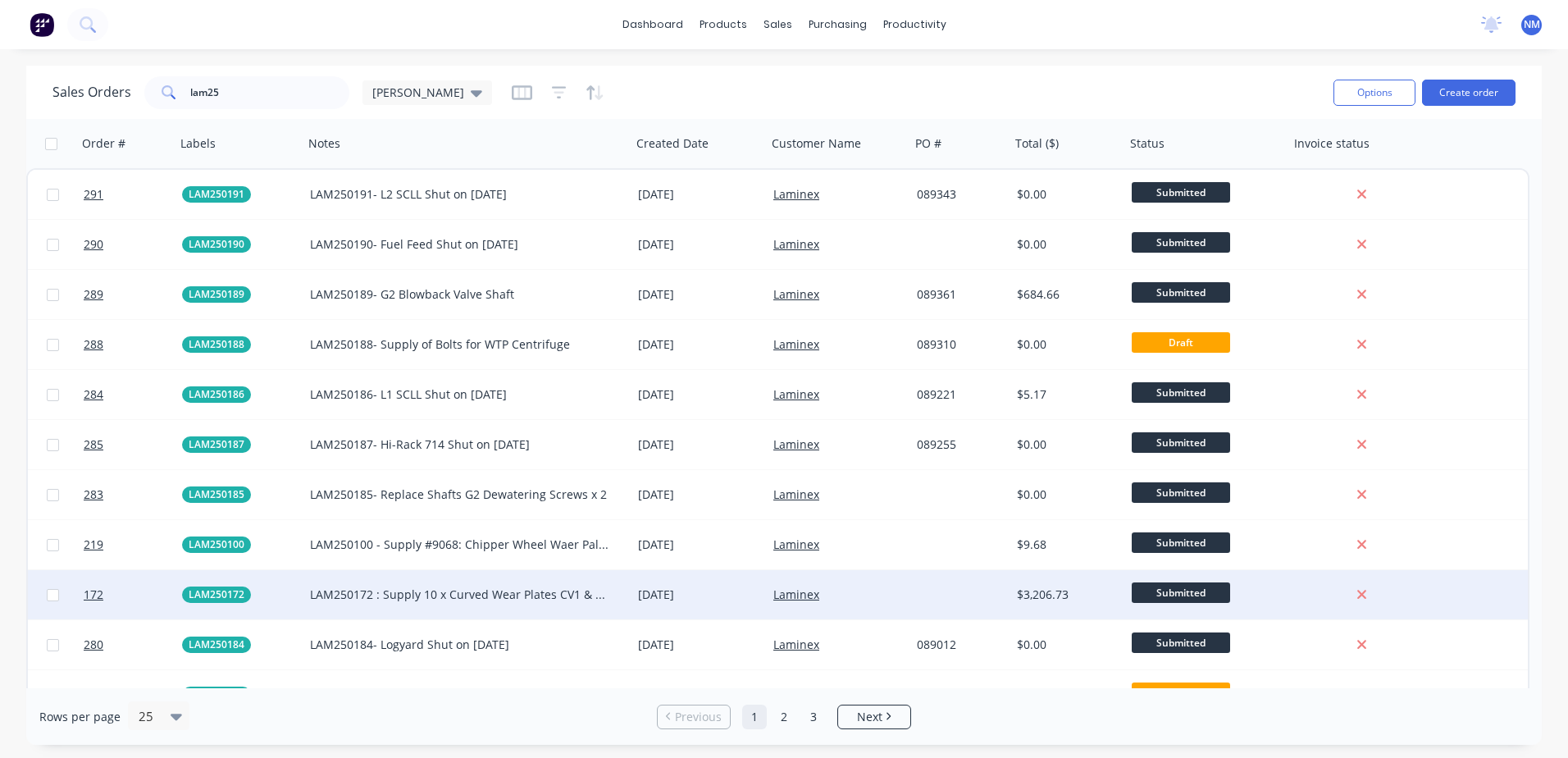
click at [947, 598] on div at bounding box center [960, 594] width 100 height 49
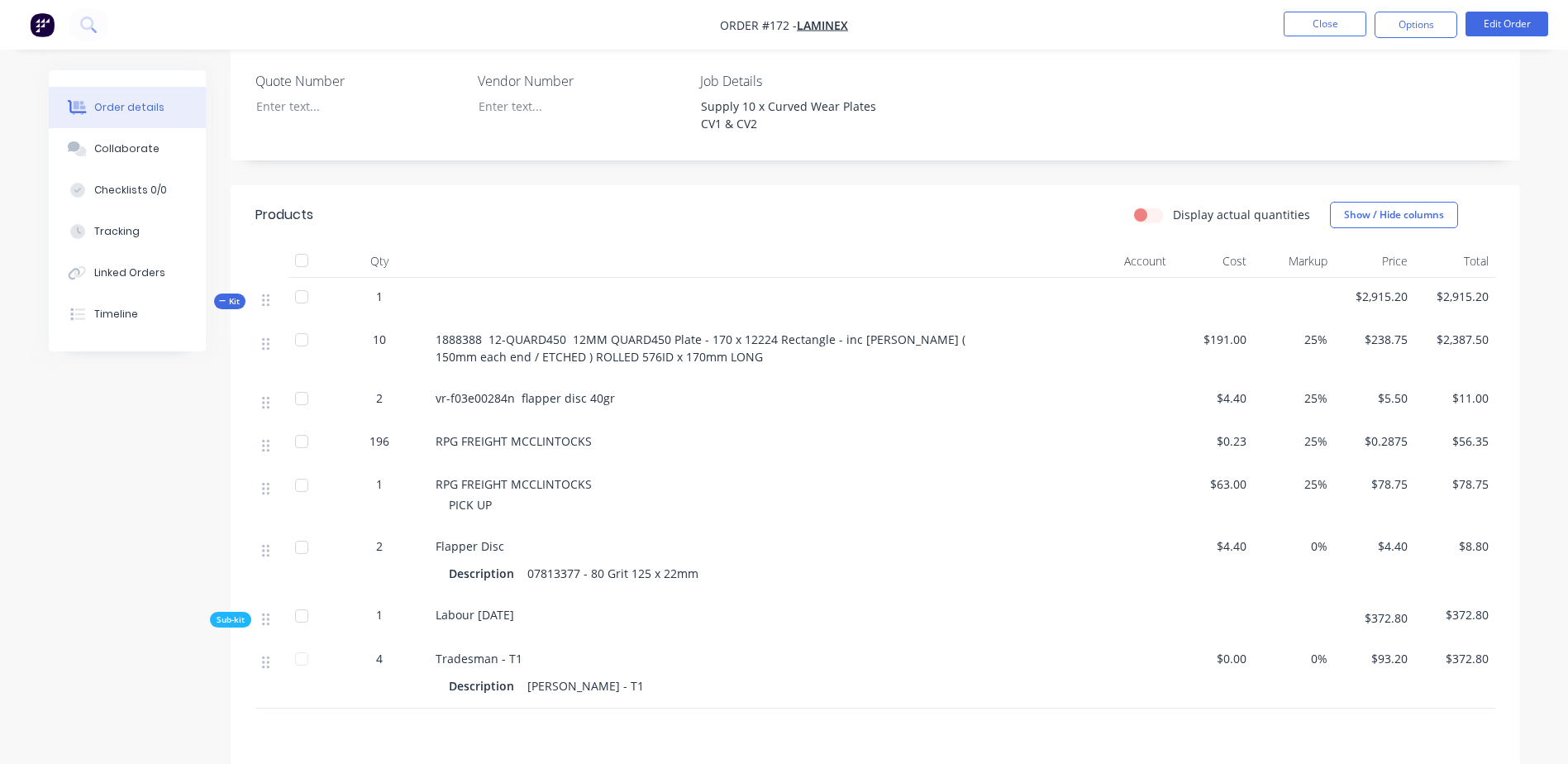
scroll to position [496, 0]
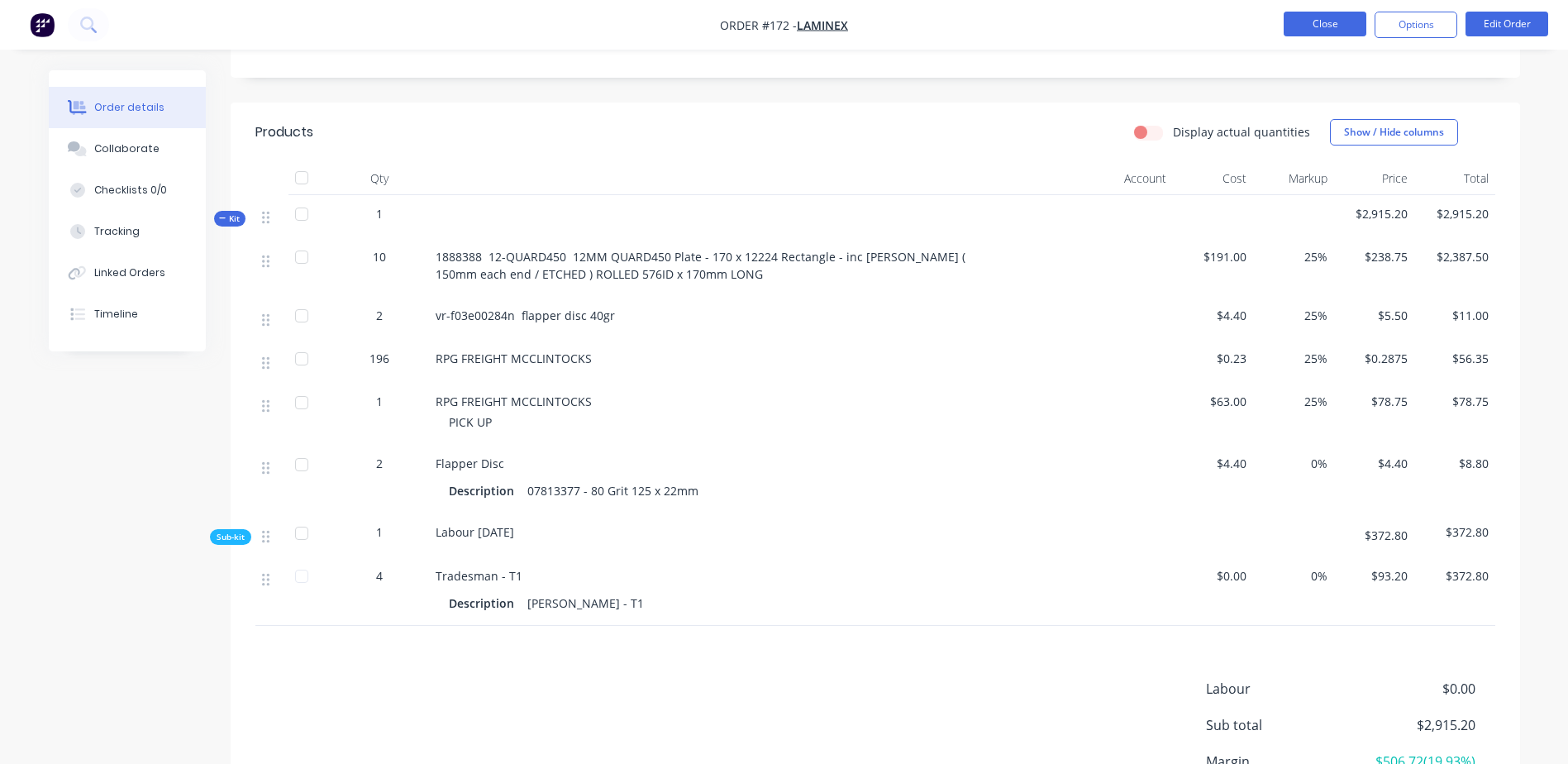
click at [1329, 25] on button "Close" at bounding box center [1325, 23] width 83 height 24
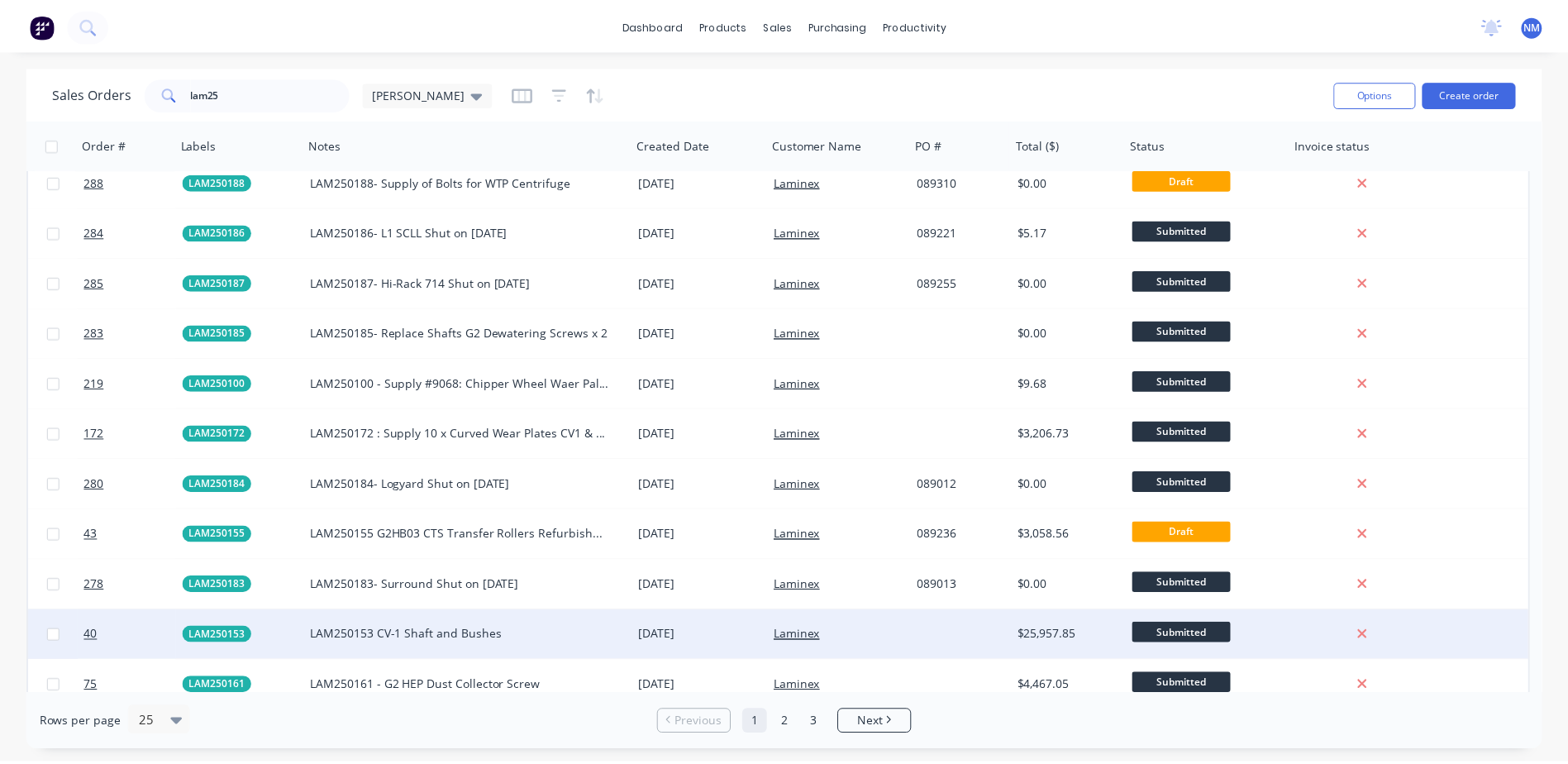
scroll to position [248, 0]
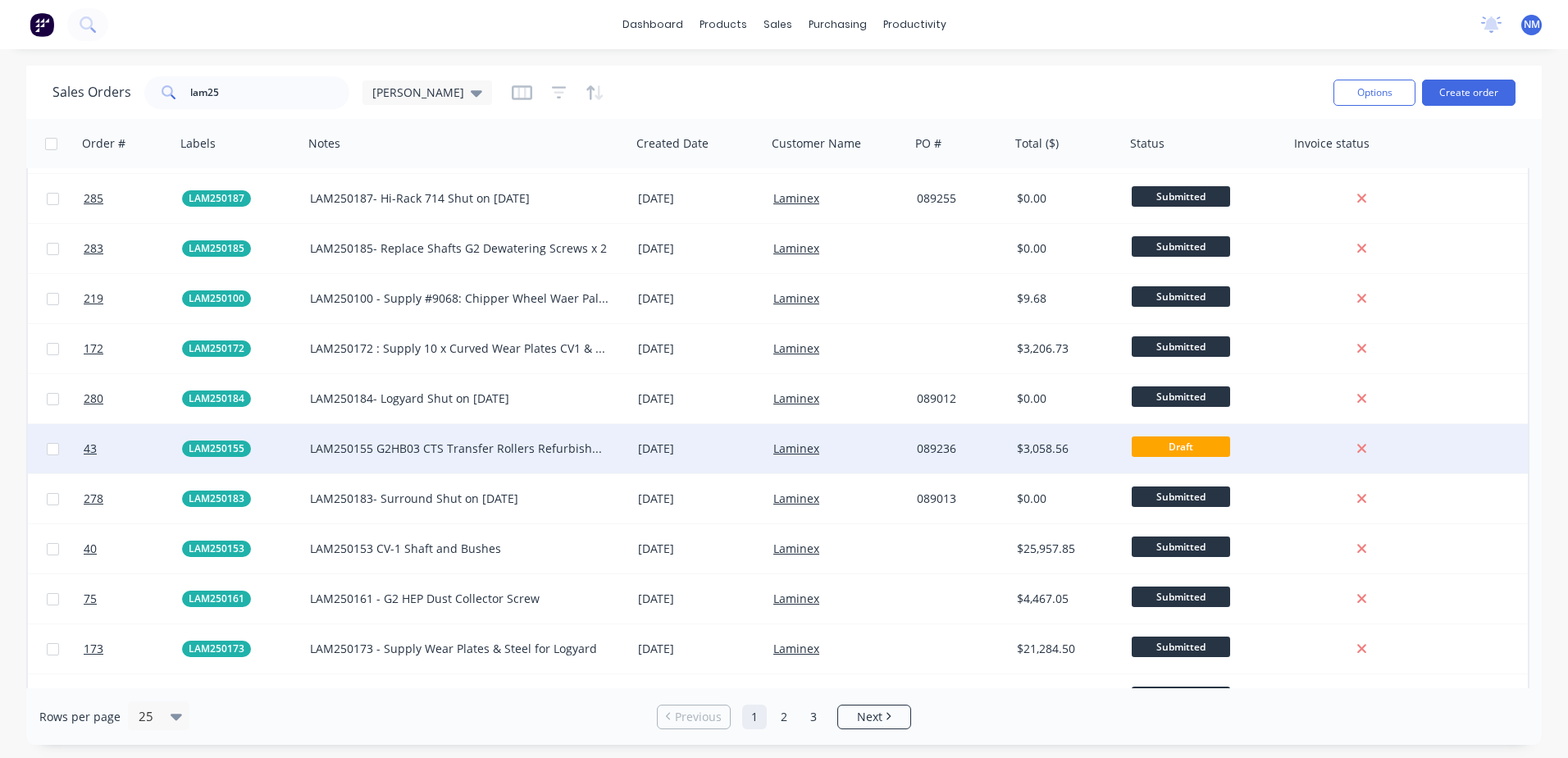
click at [971, 448] on div "089236" at bounding box center [958, 448] width 82 height 16
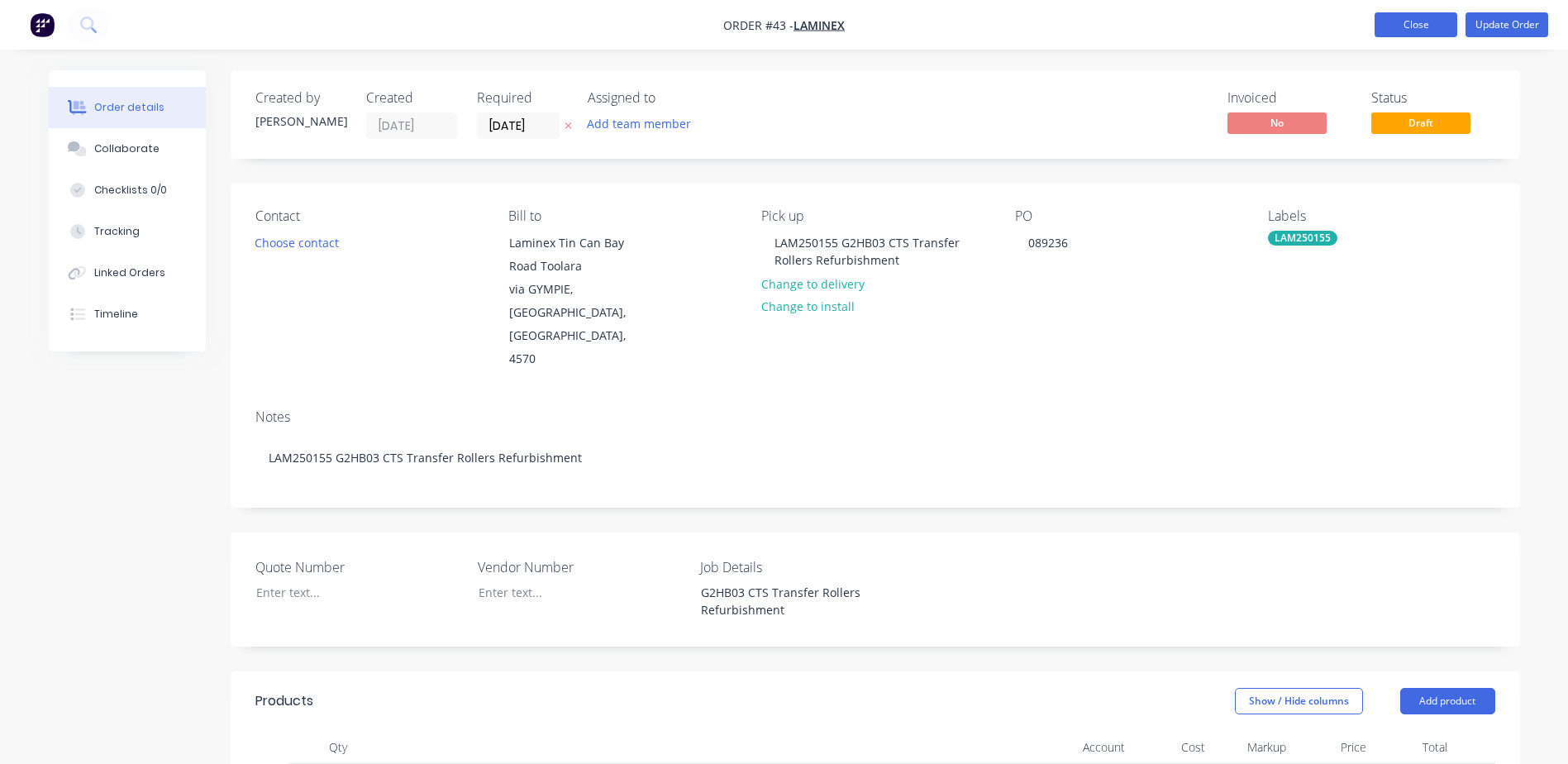
click at [1392, 29] on button "Close" at bounding box center [1416, 24] width 83 height 24
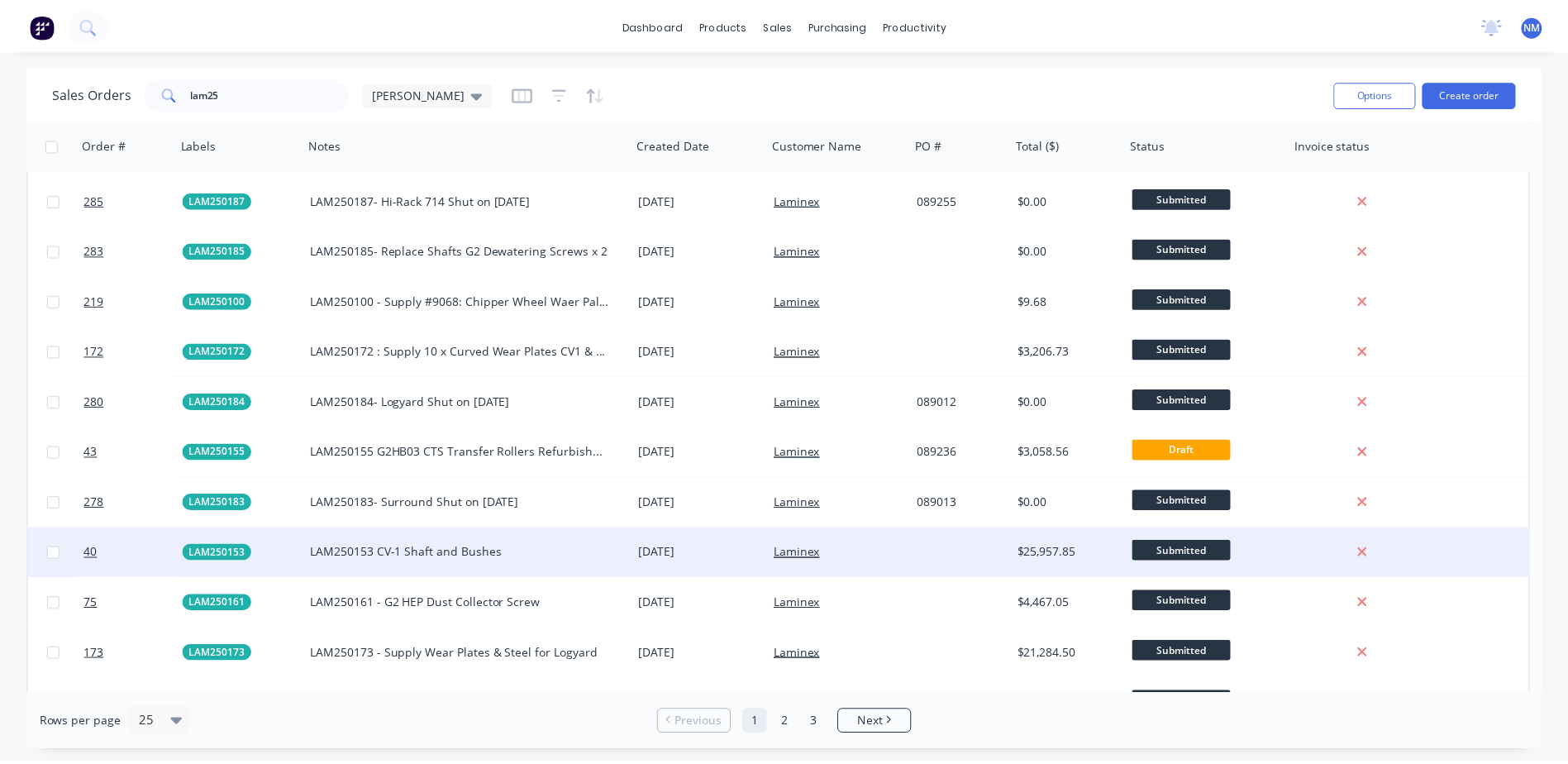
scroll to position [330, 0]
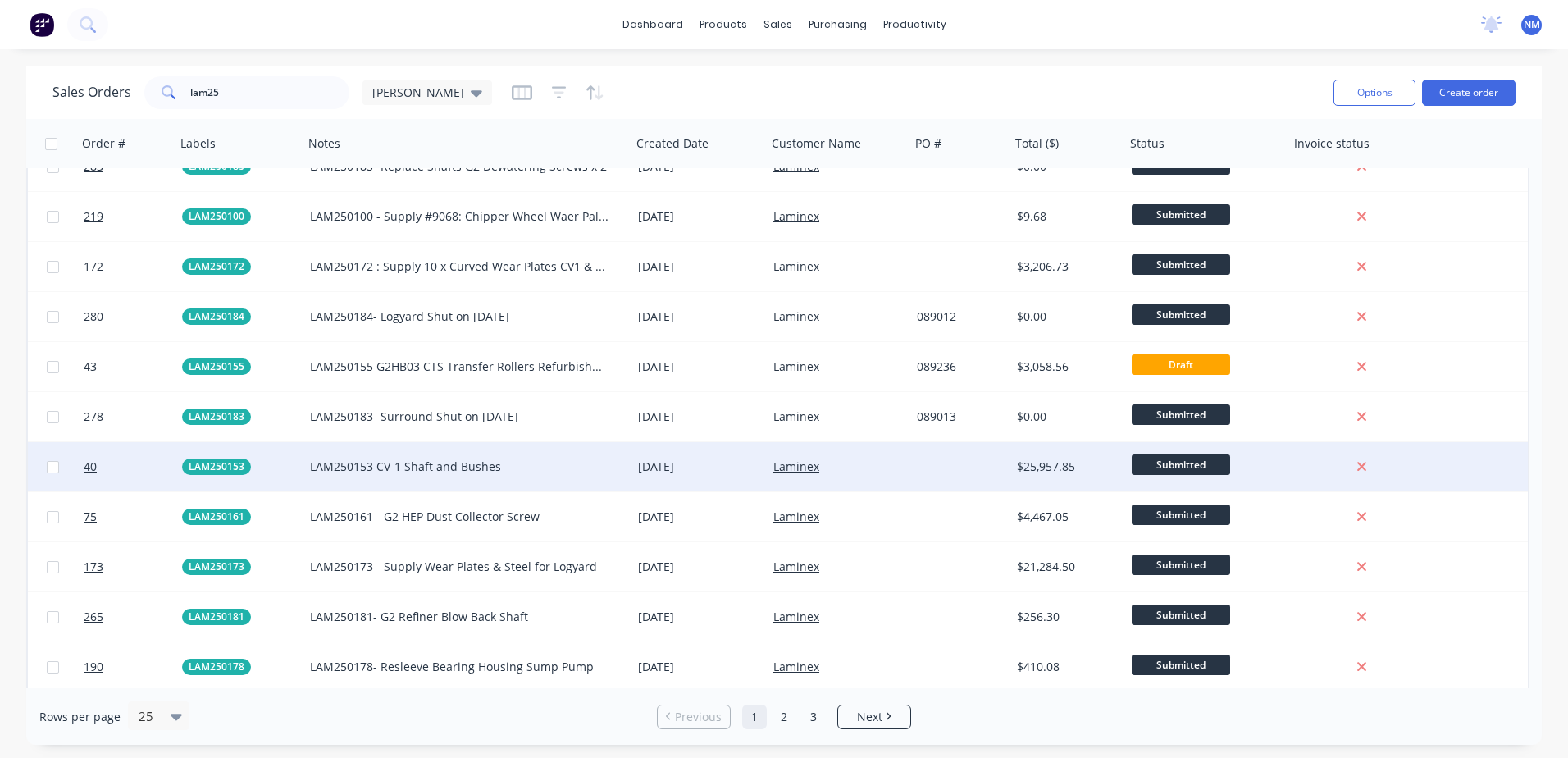
click at [977, 462] on div at bounding box center [960, 466] width 100 height 49
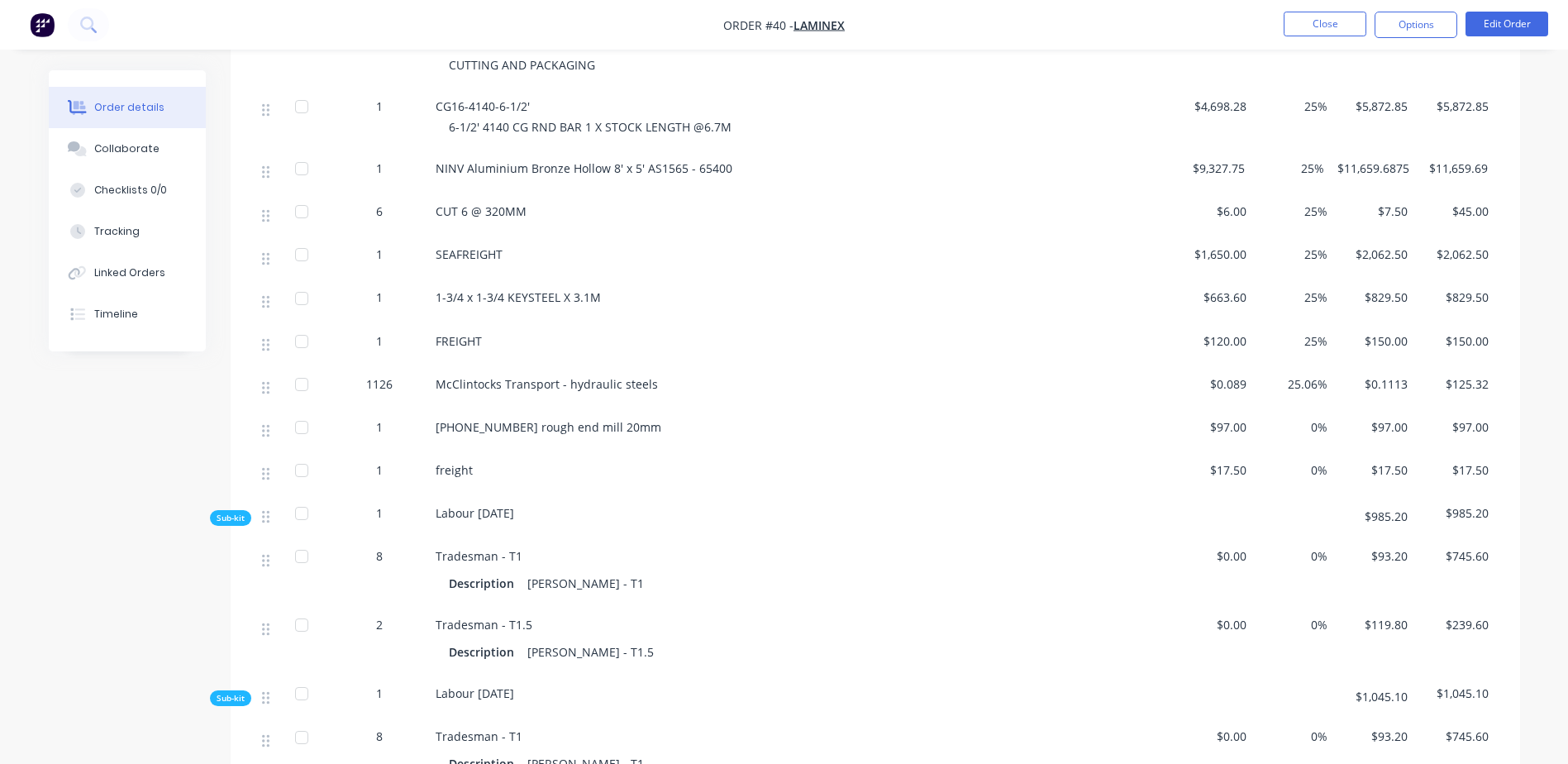
scroll to position [743, 0]
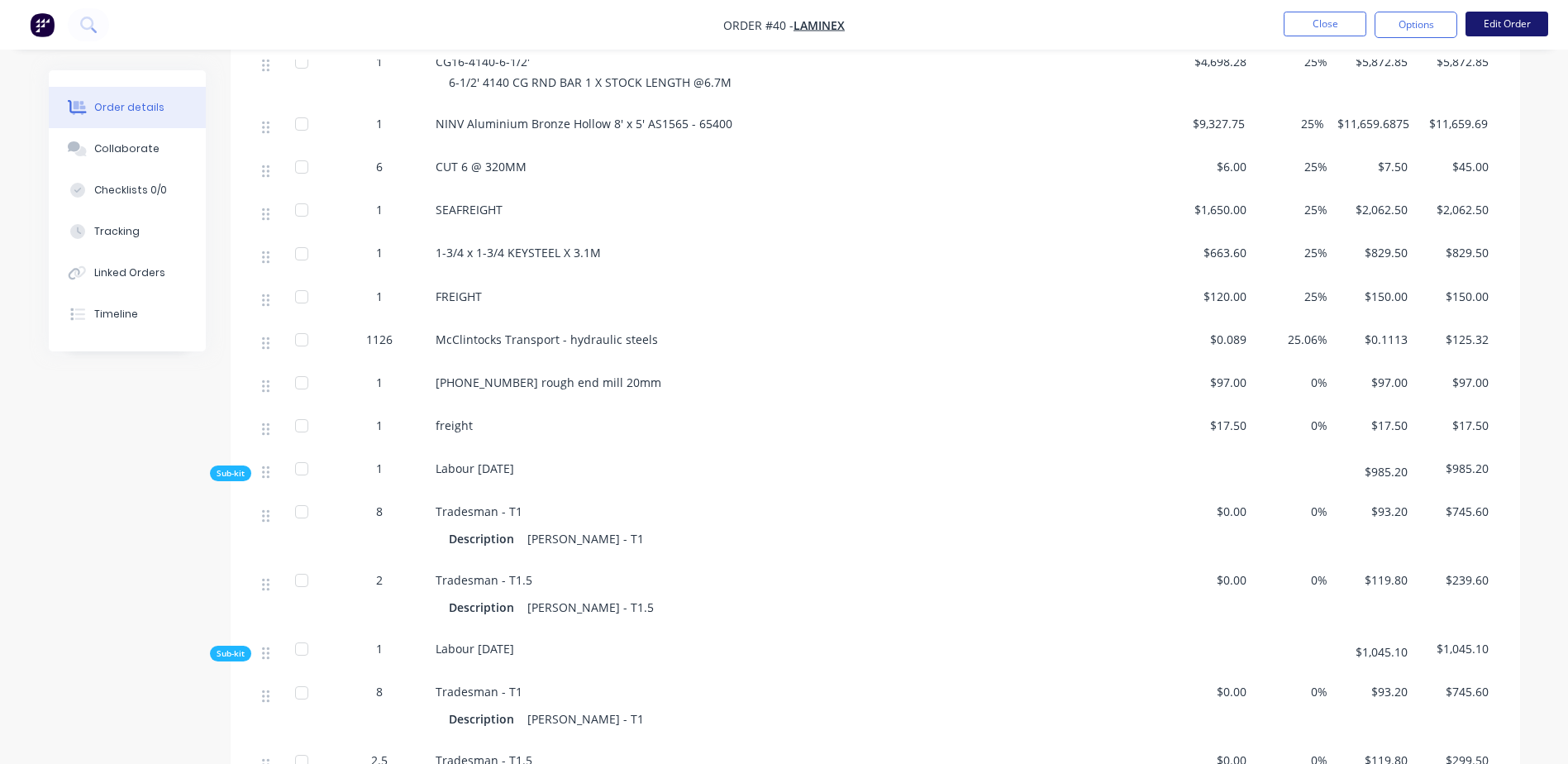
click at [1520, 34] on button "Edit Order" at bounding box center [1506, 23] width 83 height 24
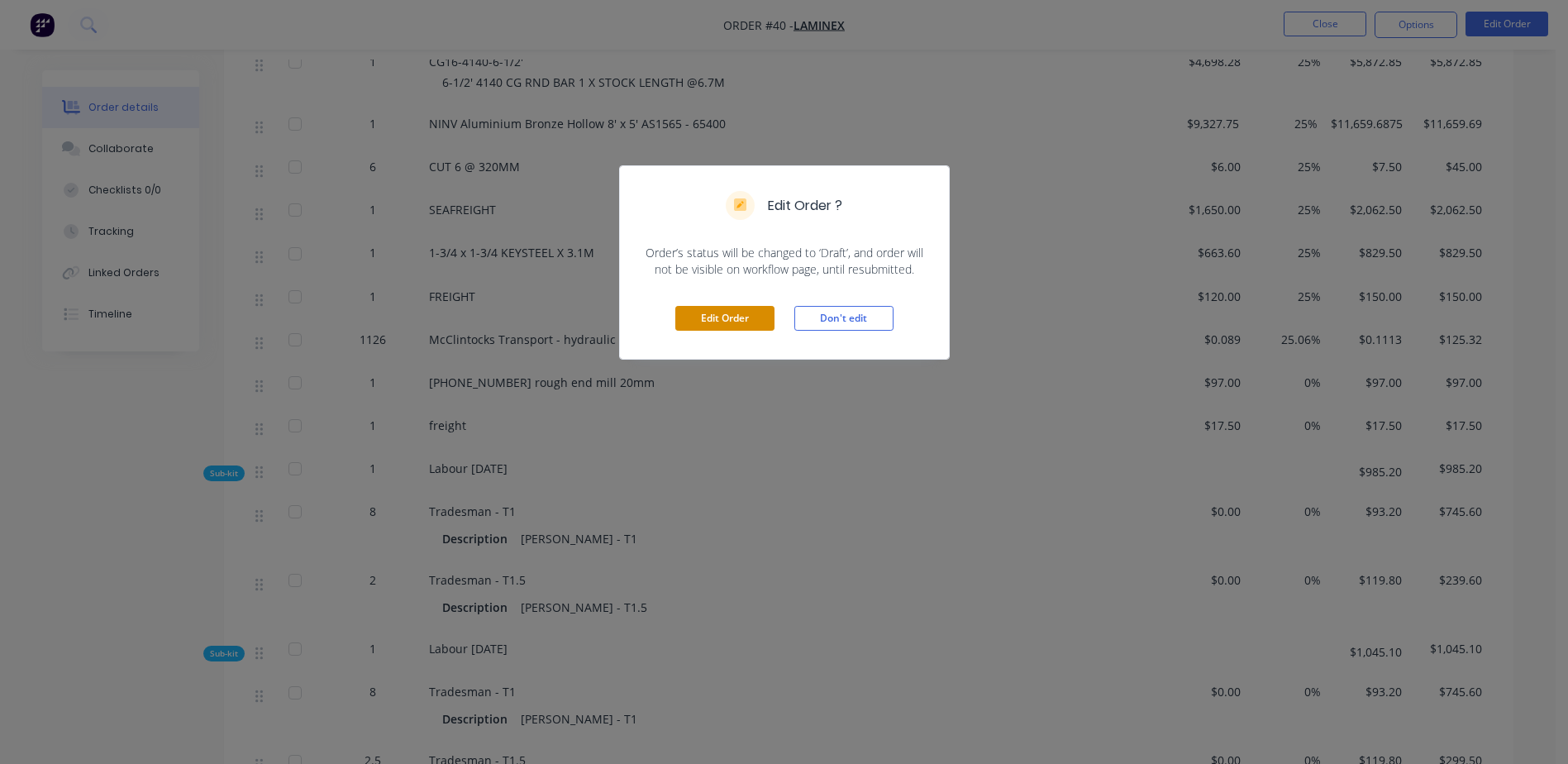
click at [723, 314] on button "Edit Order" at bounding box center [725, 318] width 100 height 24
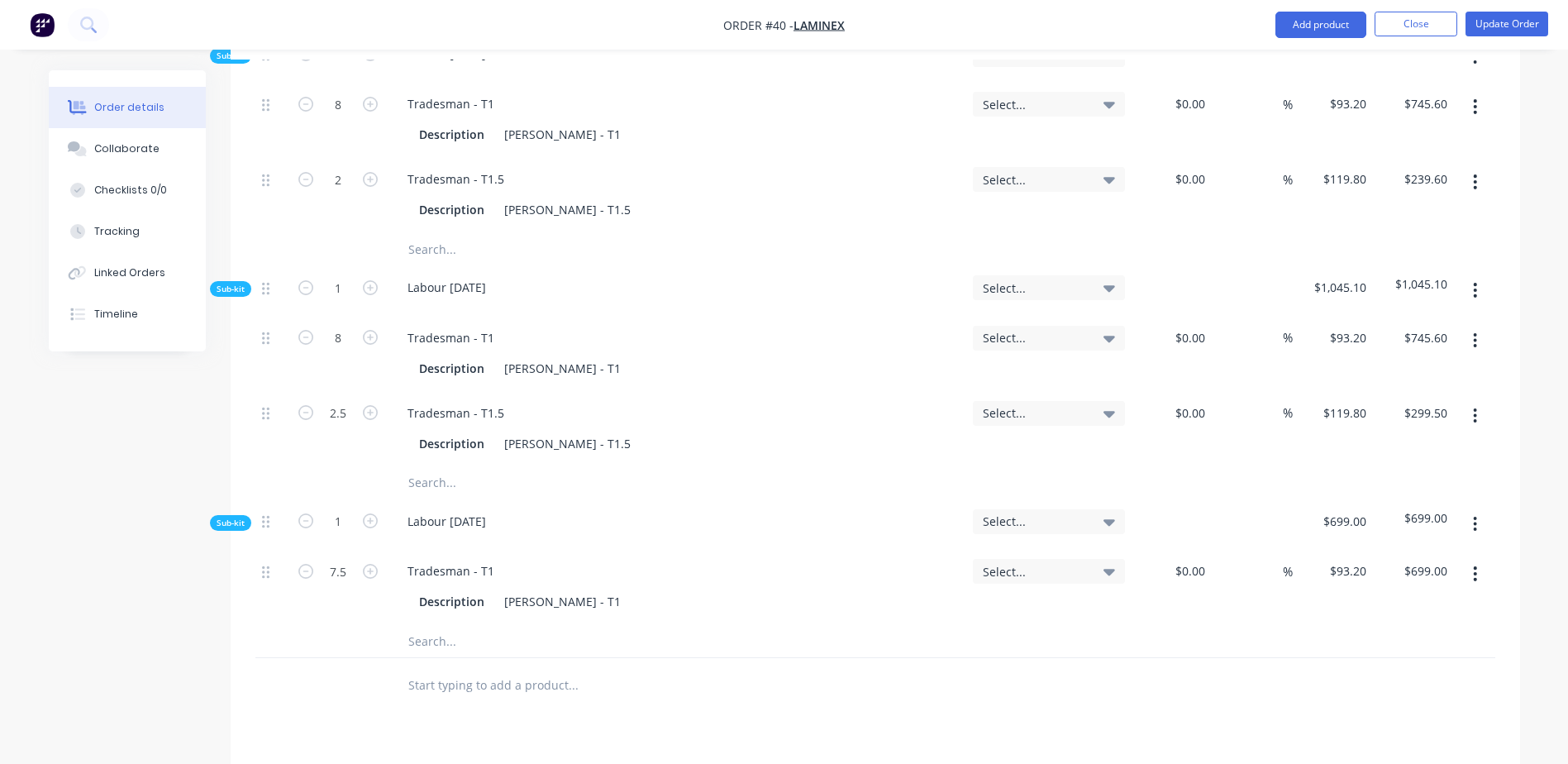
scroll to position [1564, 0]
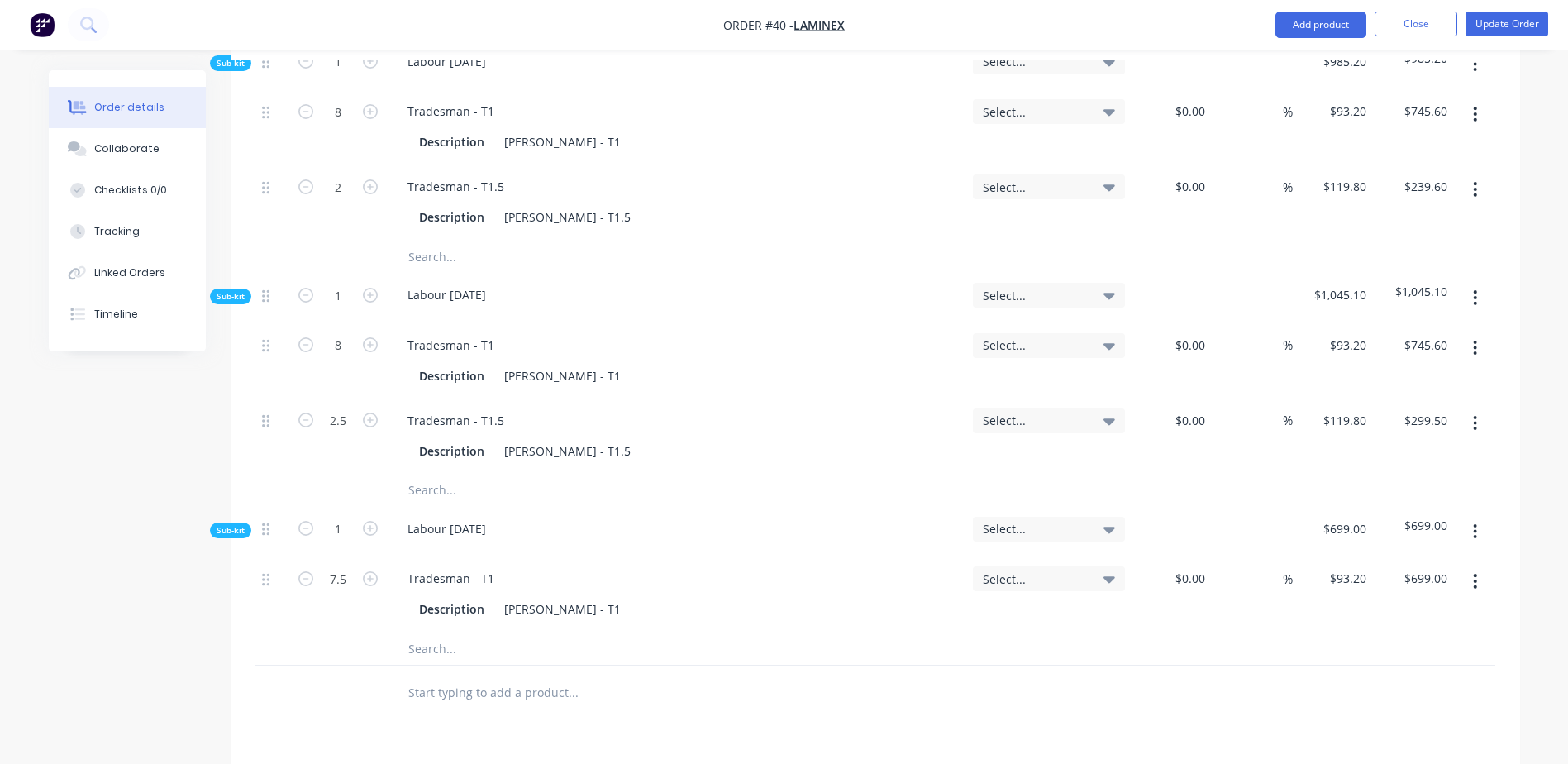
click at [425, 631] on input "text" at bounding box center [572, 648] width 330 height 33
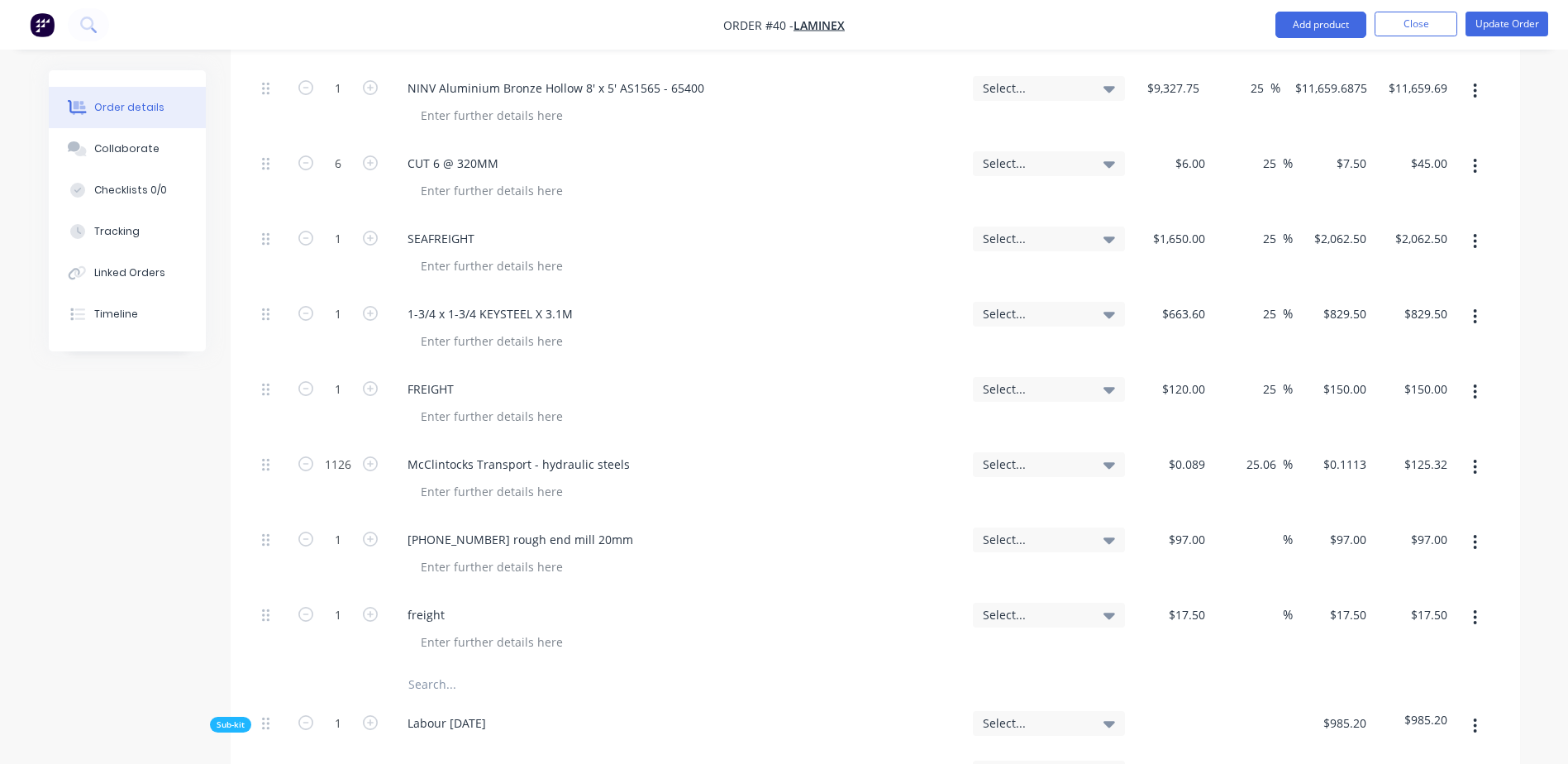
scroll to position [985, 0]
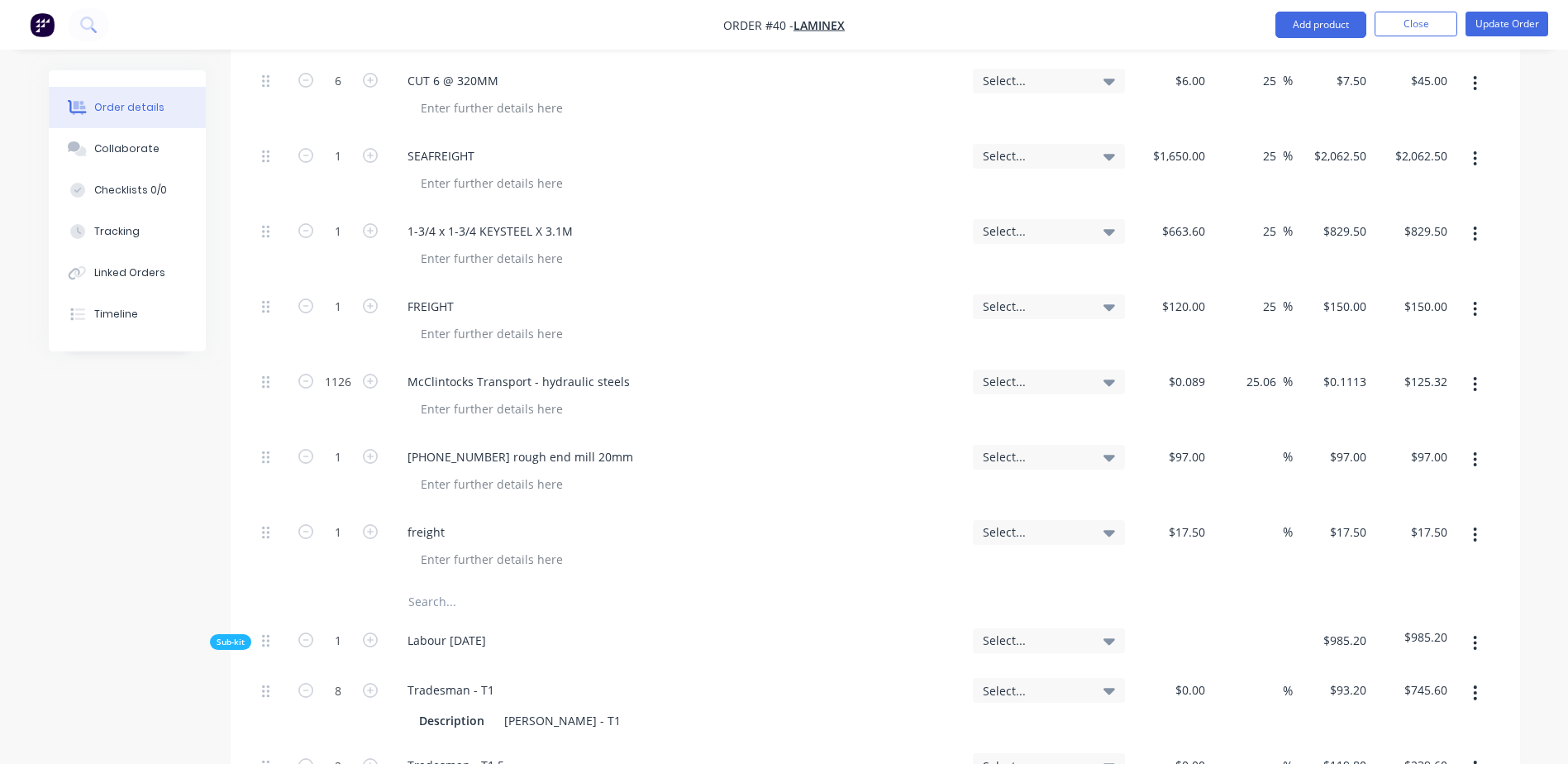
click at [419, 585] on input "text" at bounding box center [572, 602] width 330 height 33
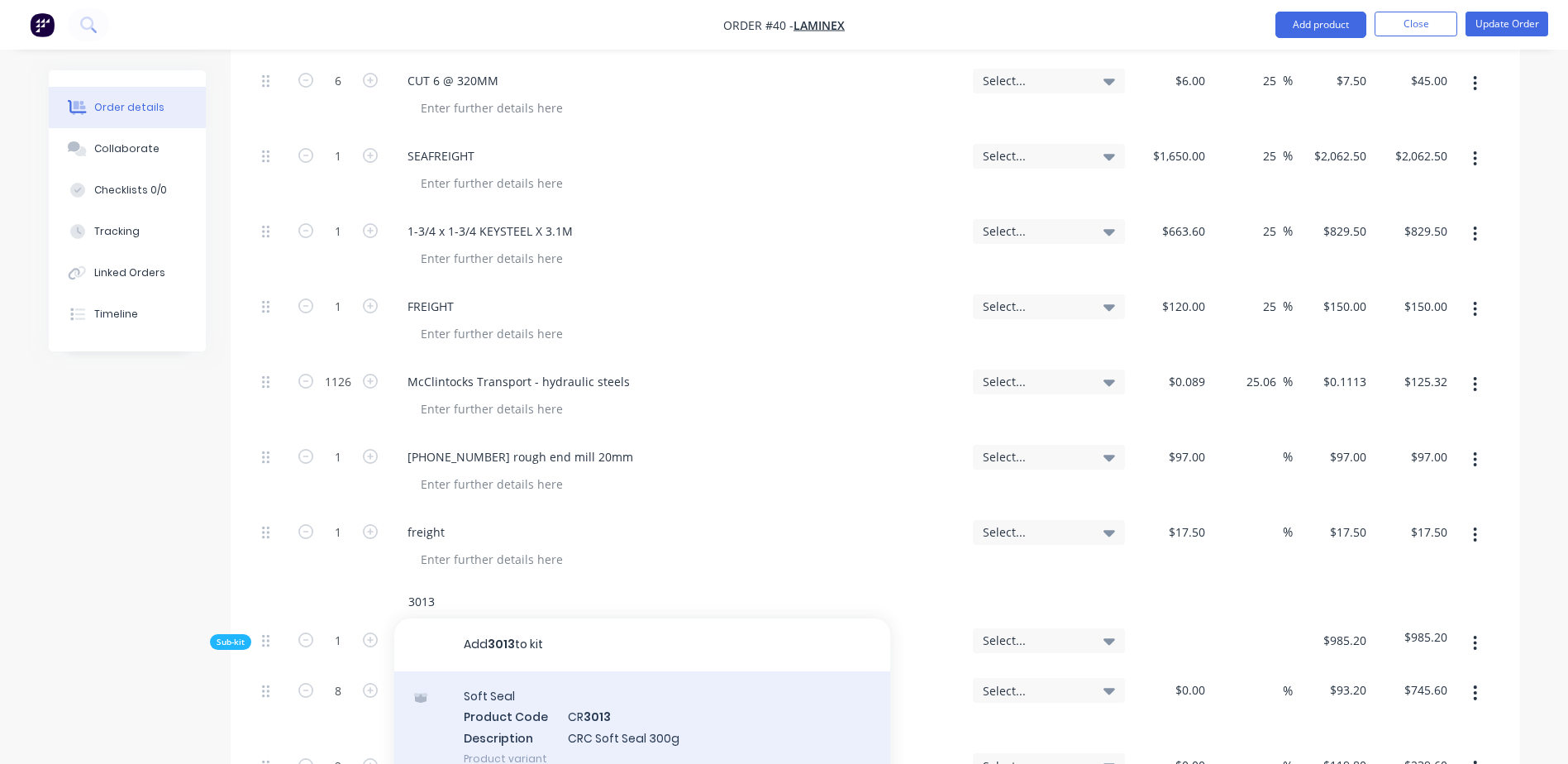
type input "3013"
click at [587, 673] on div "Soft Seal Product Code CR 3013 Description CRC Soft Seal 300g Product variant" at bounding box center [643, 727] width 496 height 111
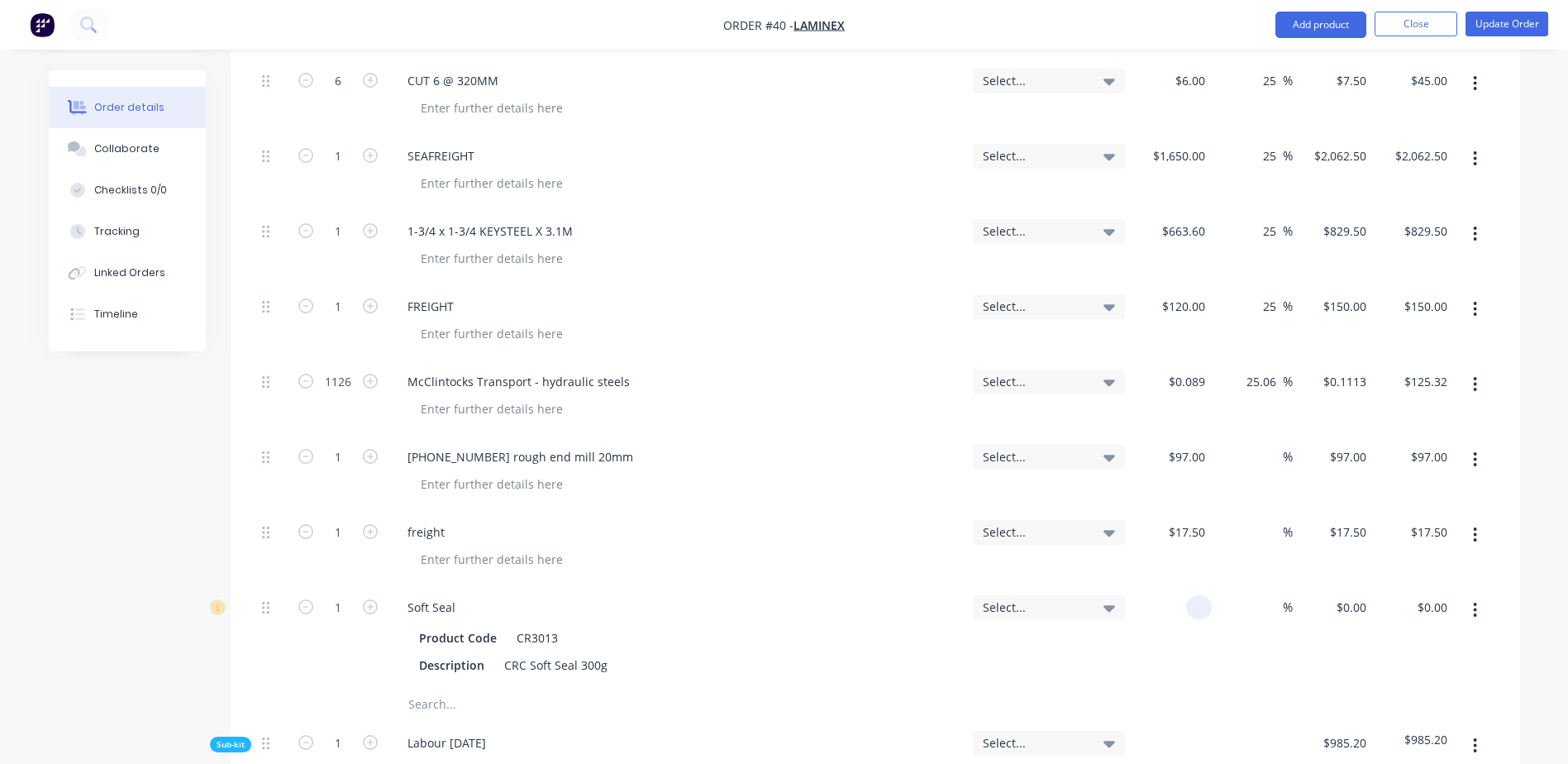
click at [1171, 585] on div at bounding box center [1171, 636] width 81 height 103
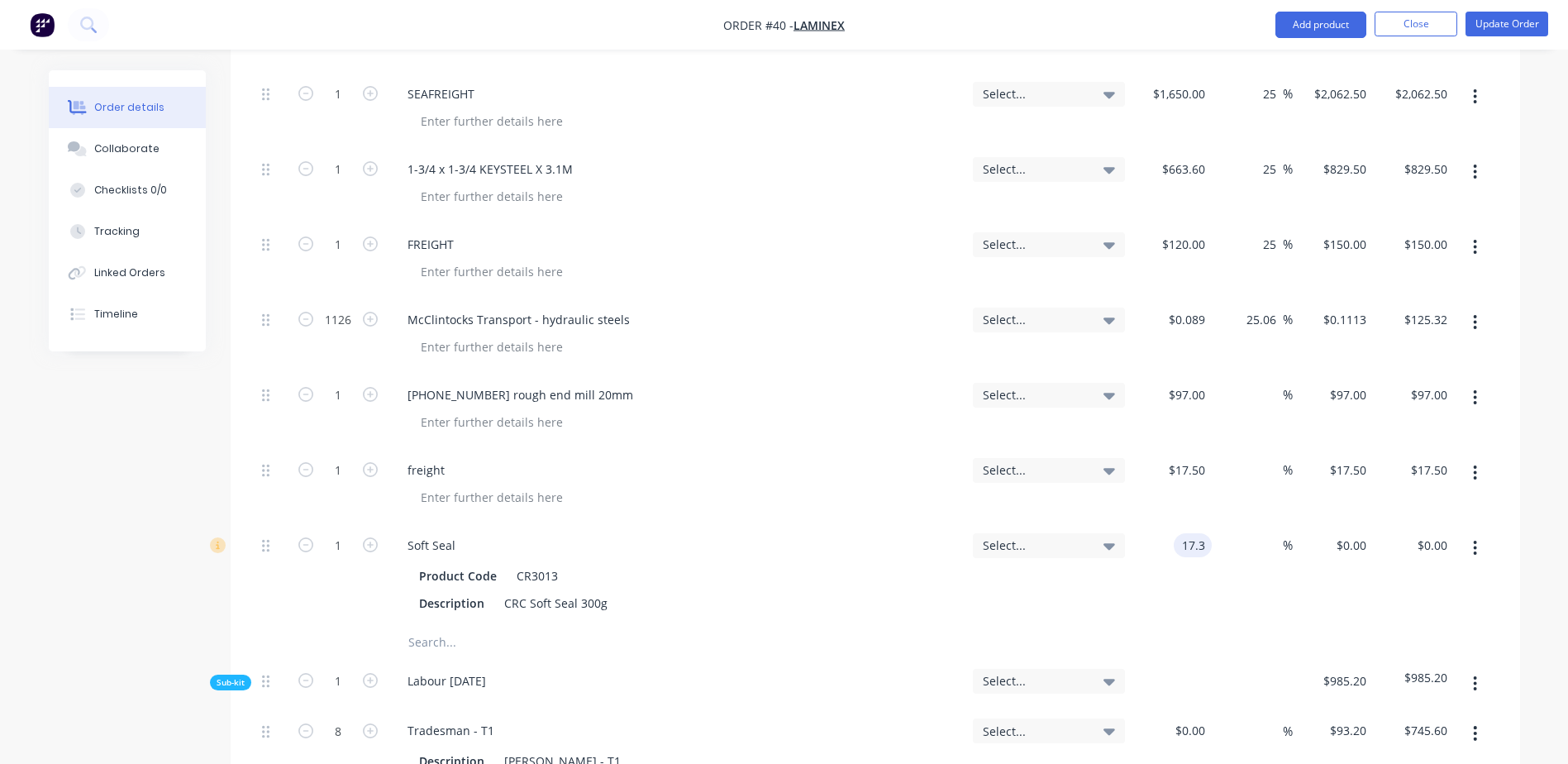
scroll to position [1151, 0]
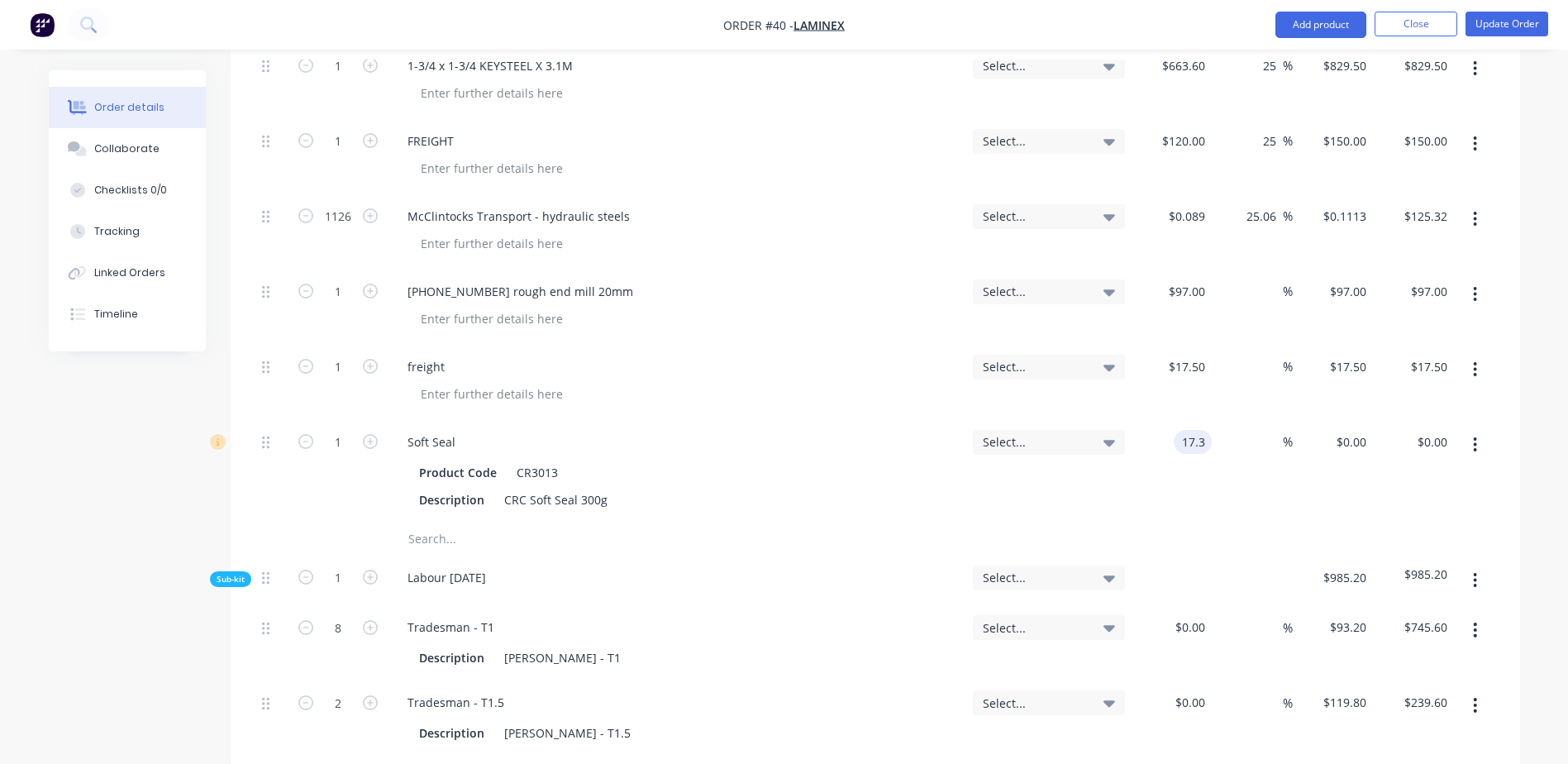
type input "$17.30"
click at [445, 523] on input "text" at bounding box center [572, 539] width 330 height 33
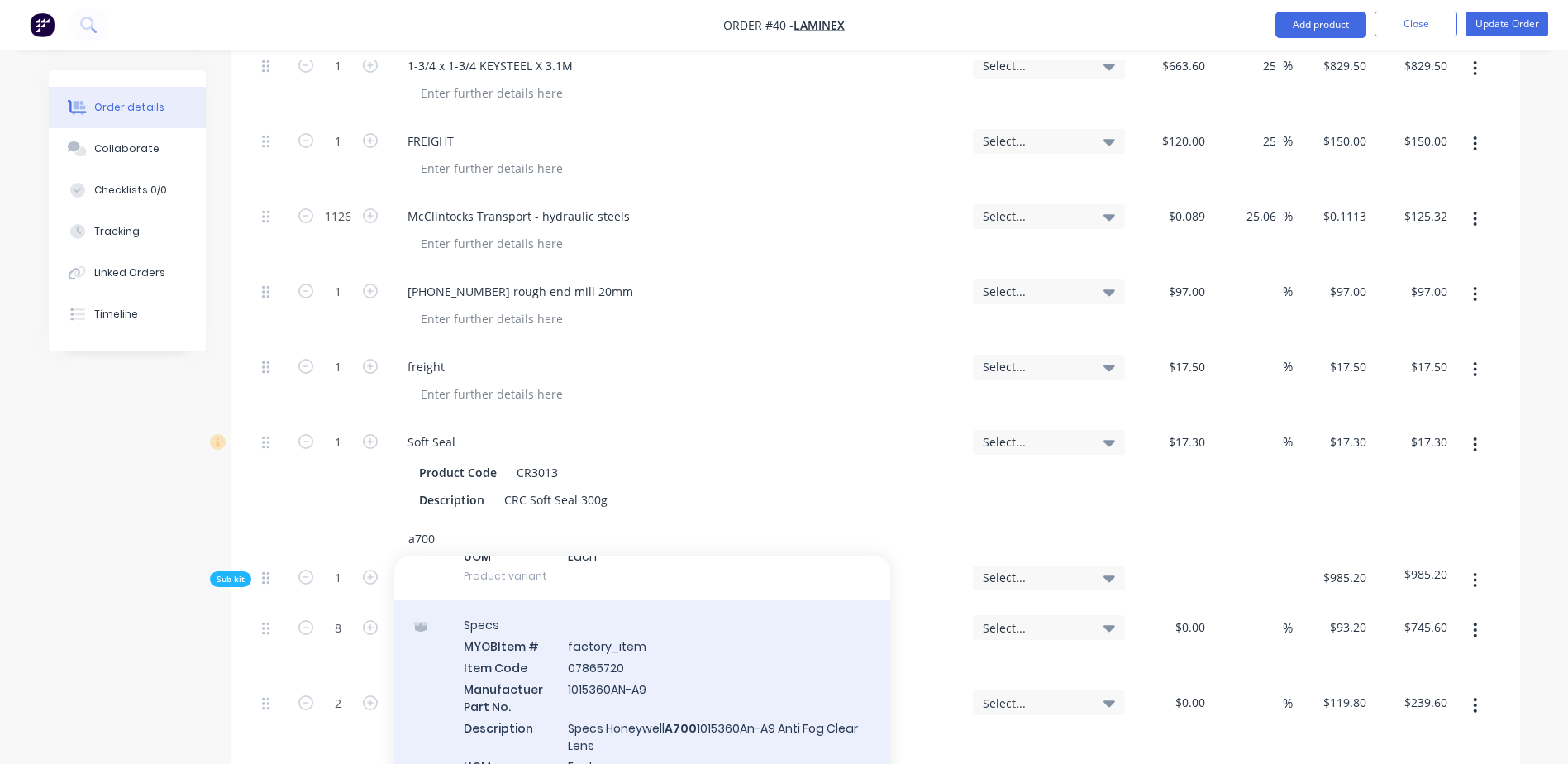
scroll to position [237, 0]
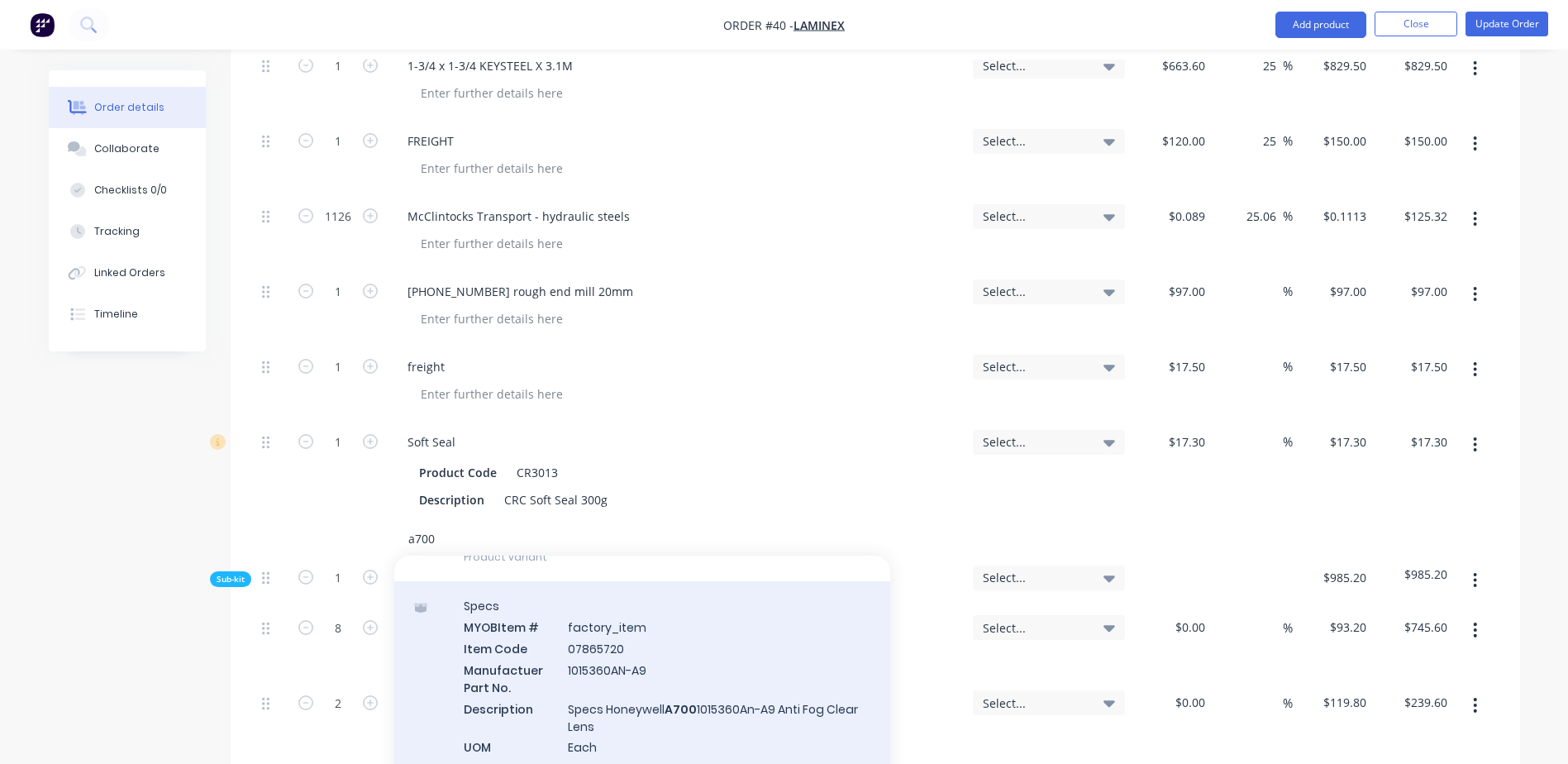
type input "a700"
click at [700, 669] on div "Specs MYOB Item # factory_item Item Code 07865720 Manufactuer Part No. 1015360A…" at bounding box center [643, 687] width 496 height 211
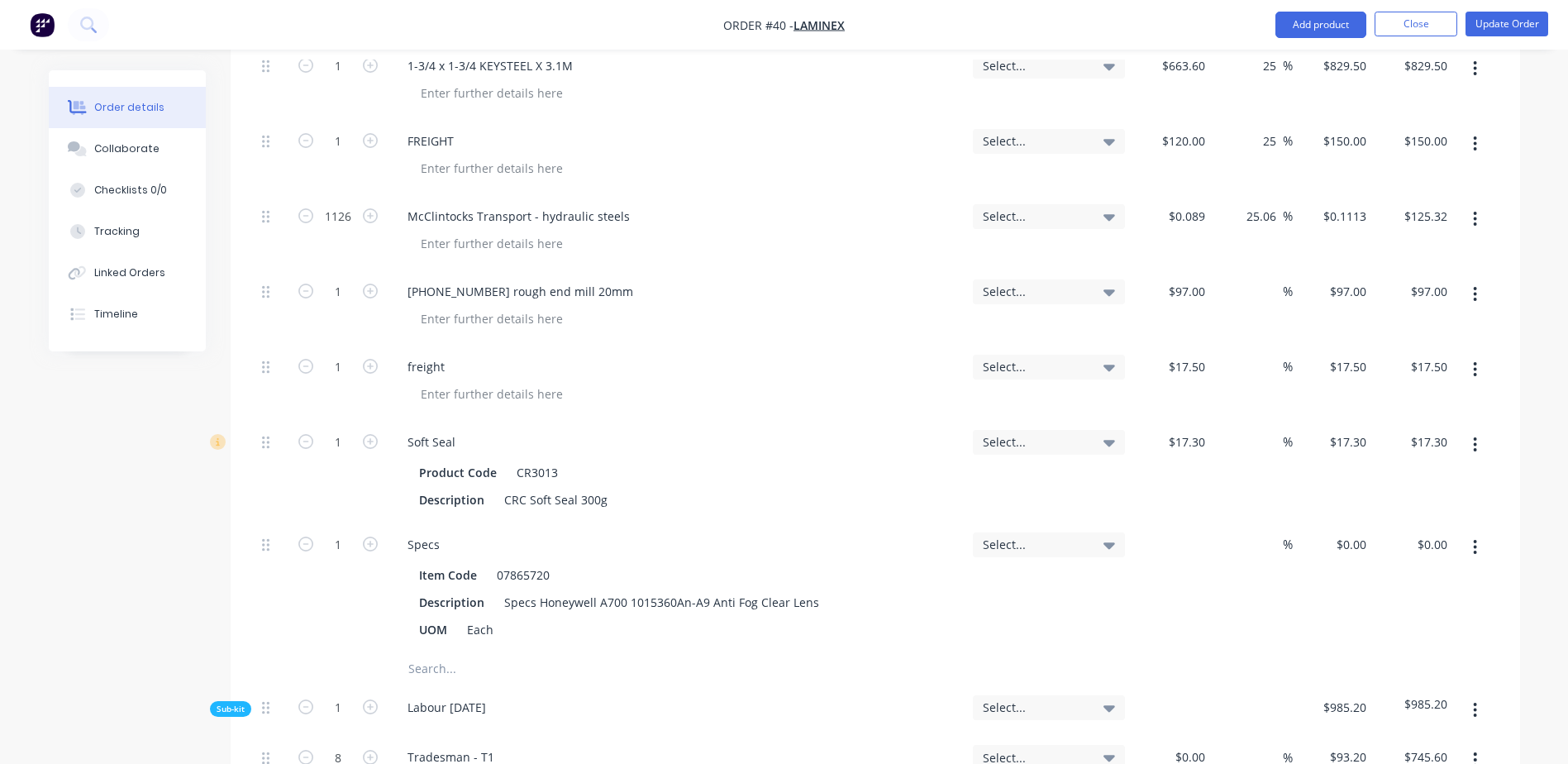
drag, startPoint x: 1181, startPoint y: 493, endPoint x: 1172, endPoint y: 520, distance: 28.5
click at [1181, 523] on div "$0.00" at bounding box center [1171, 587] width 81 height 130
type input "$4.25"
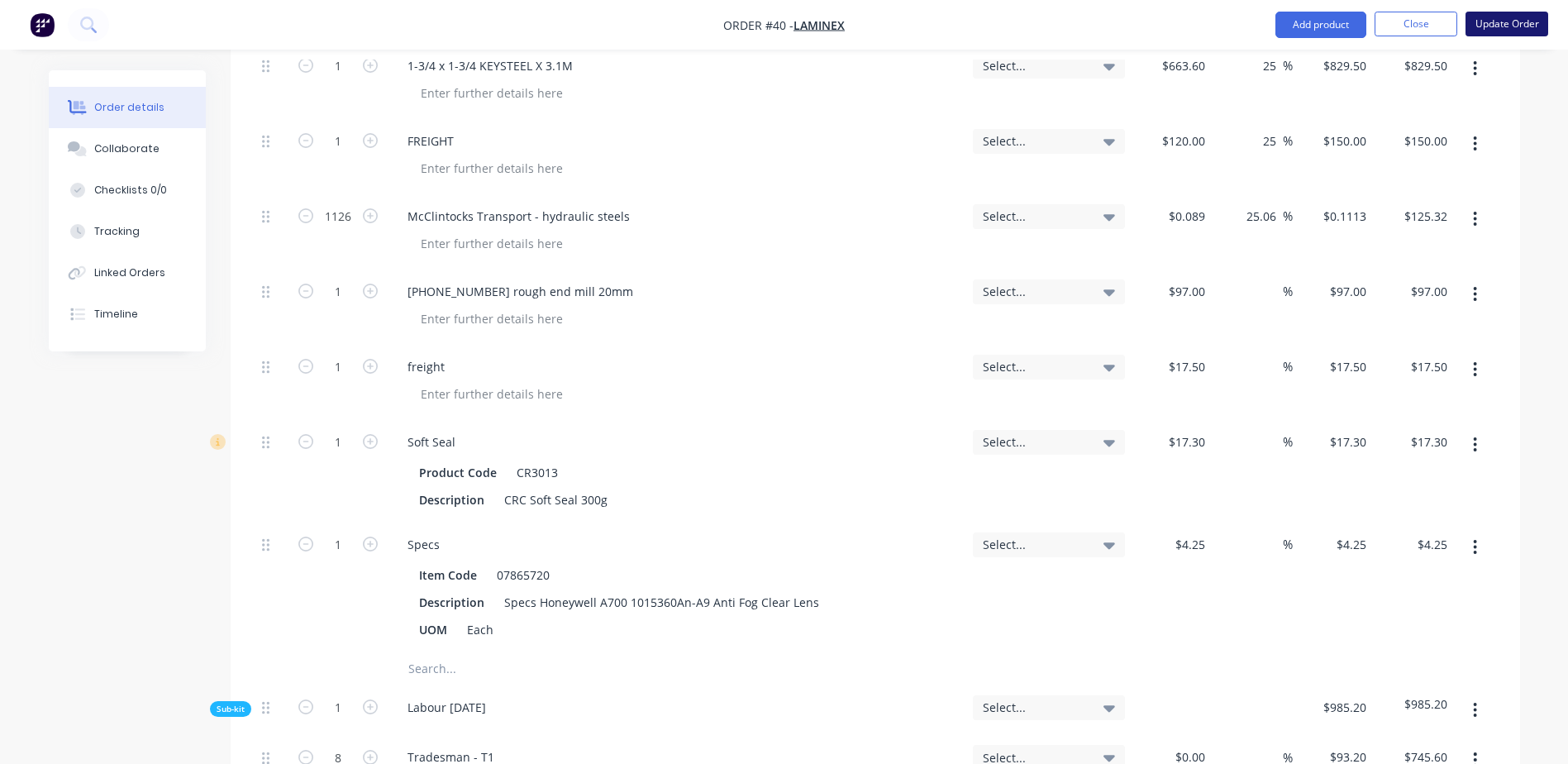
click at [1495, 29] on button "Update Order" at bounding box center [1506, 23] width 83 height 24
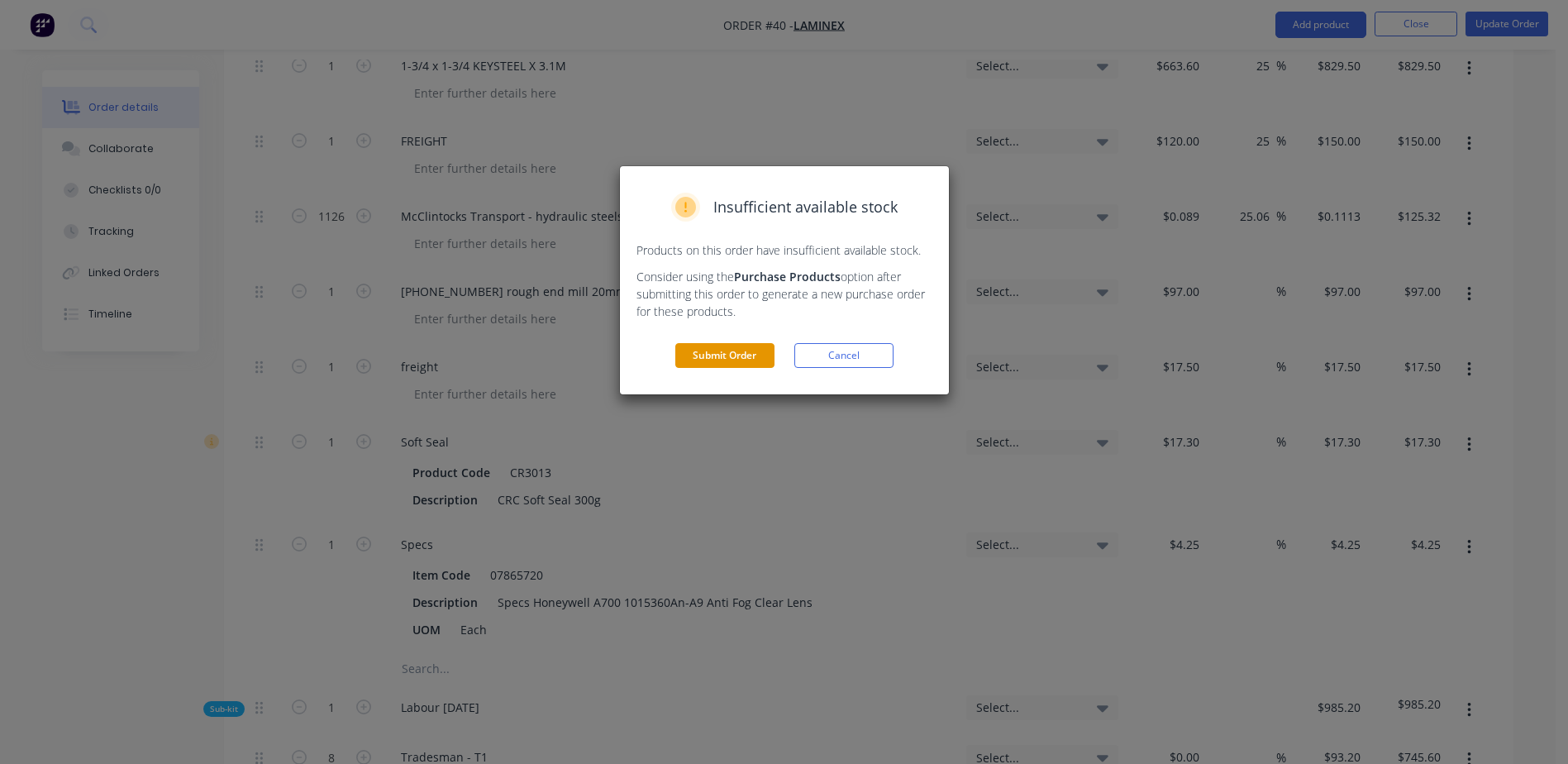
drag, startPoint x: 690, startPoint y: 360, endPoint x: 716, endPoint y: 354, distance: 26.7
click at [691, 360] on button "Submit Order" at bounding box center [725, 355] width 100 height 24
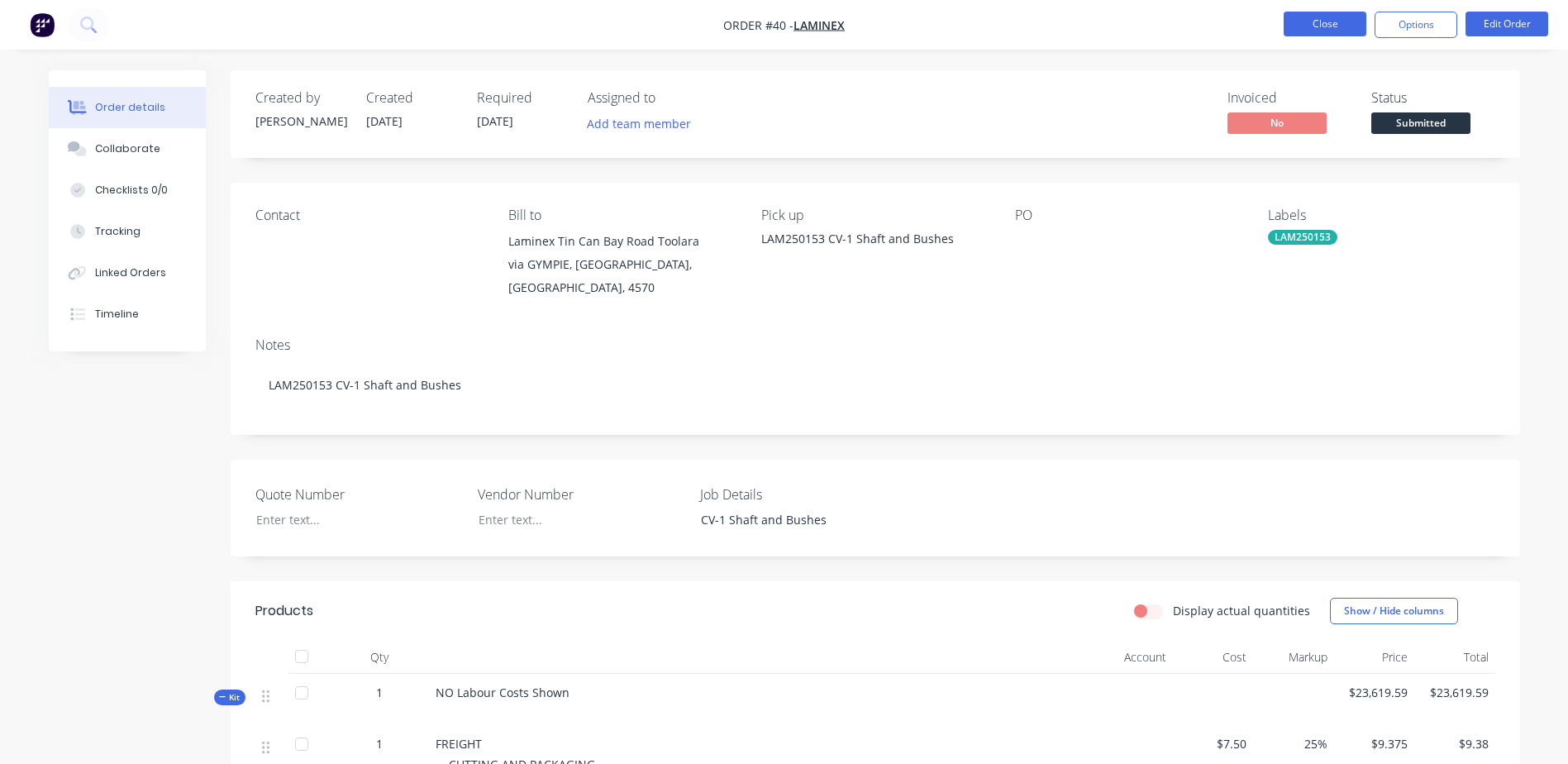
click at [1317, 28] on button "Close" at bounding box center [1325, 23] width 83 height 24
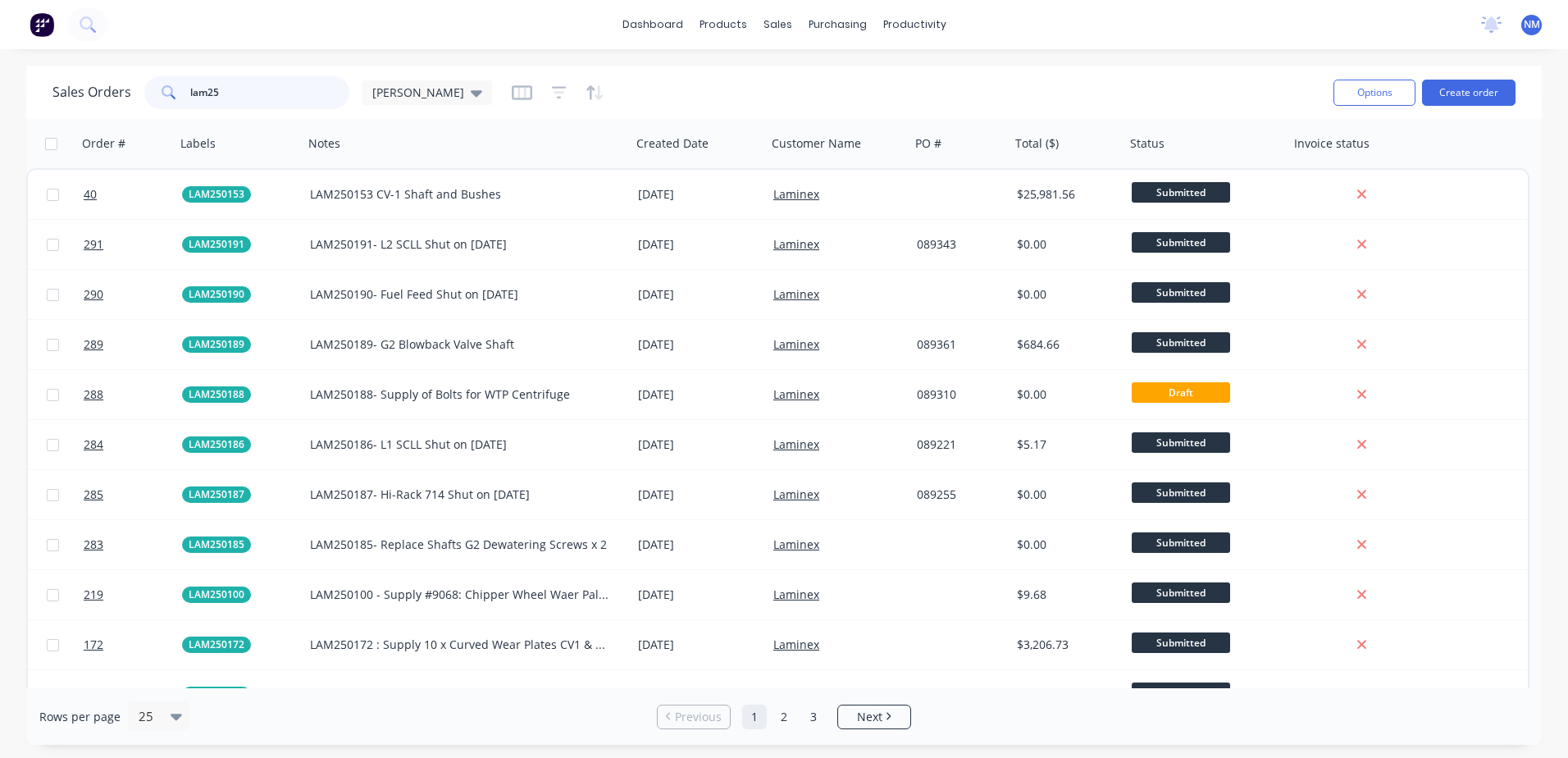
drag, startPoint x: 228, startPoint y: 93, endPoint x: 147, endPoint y: 89, distance: 81.1
click at [147, 89] on div "lam25" at bounding box center [246, 93] width 205 height 33
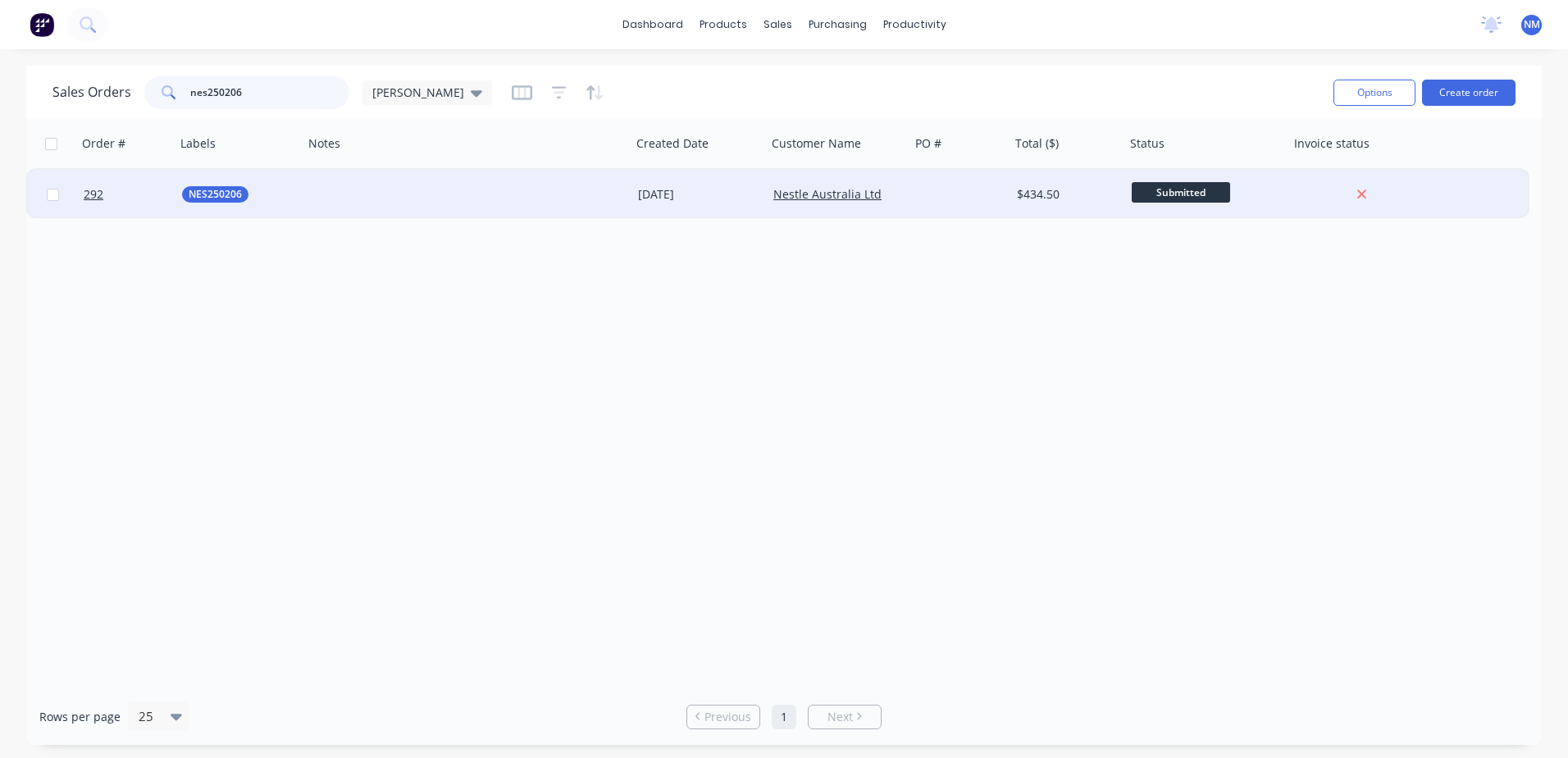
type input "nes250206"
click at [940, 189] on div at bounding box center [960, 194] width 100 height 49
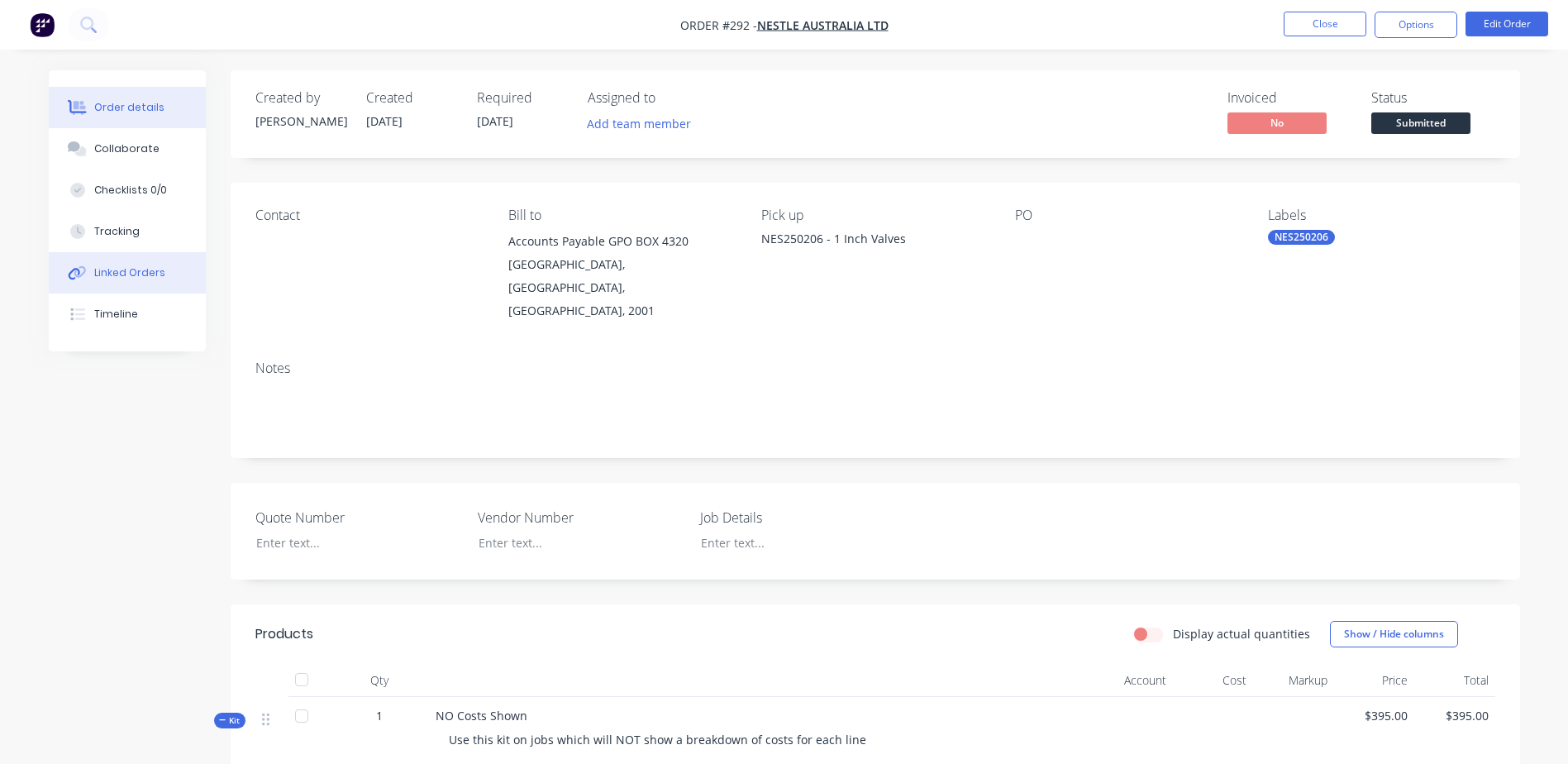
click at [129, 272] on div "Linked Orders" at bounding box center [129, 273] width 71 height 15
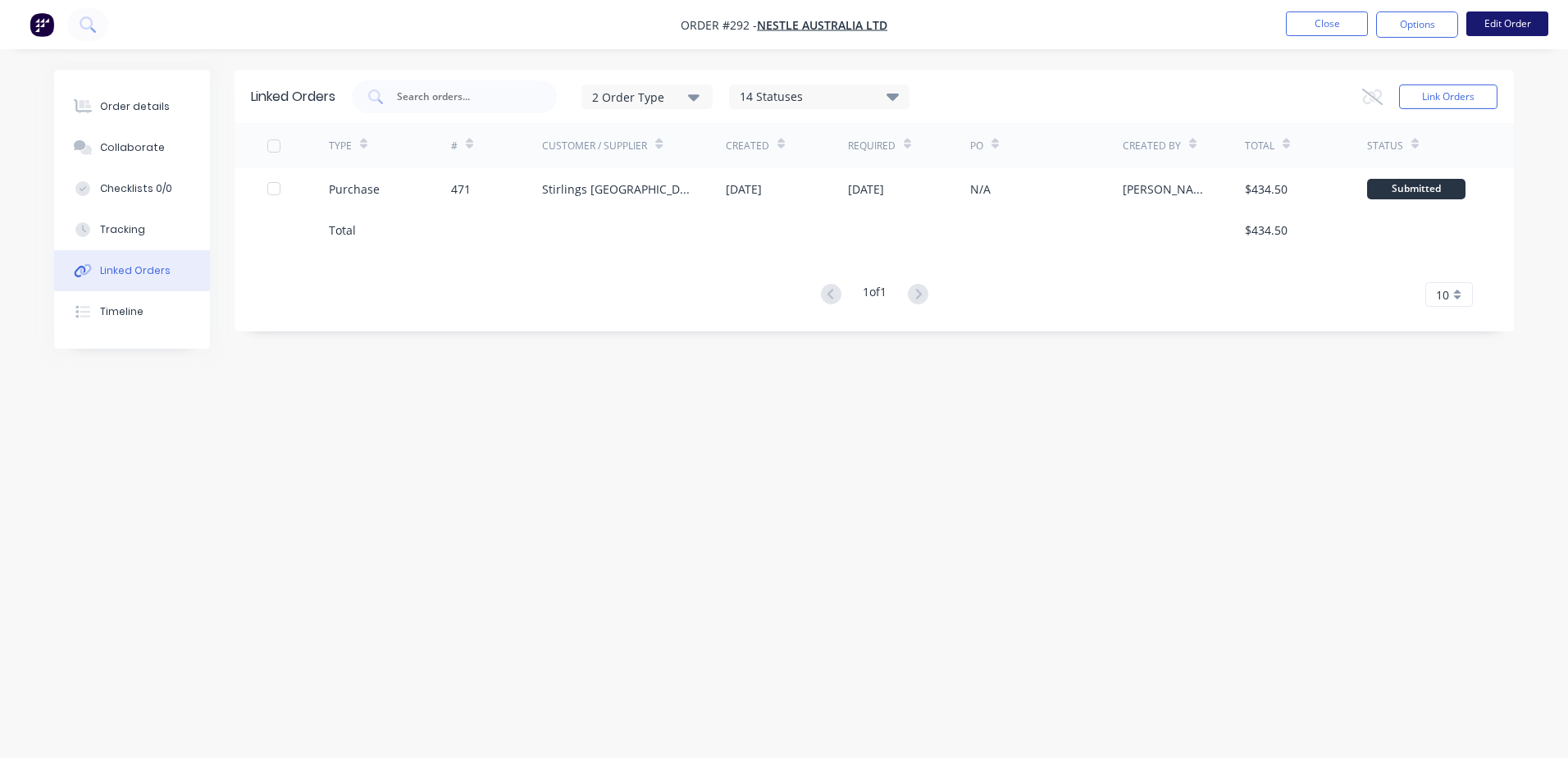
click at [1505, 15] on button "Edit Order" at bounding box center [1508, 23] width 82 height 24
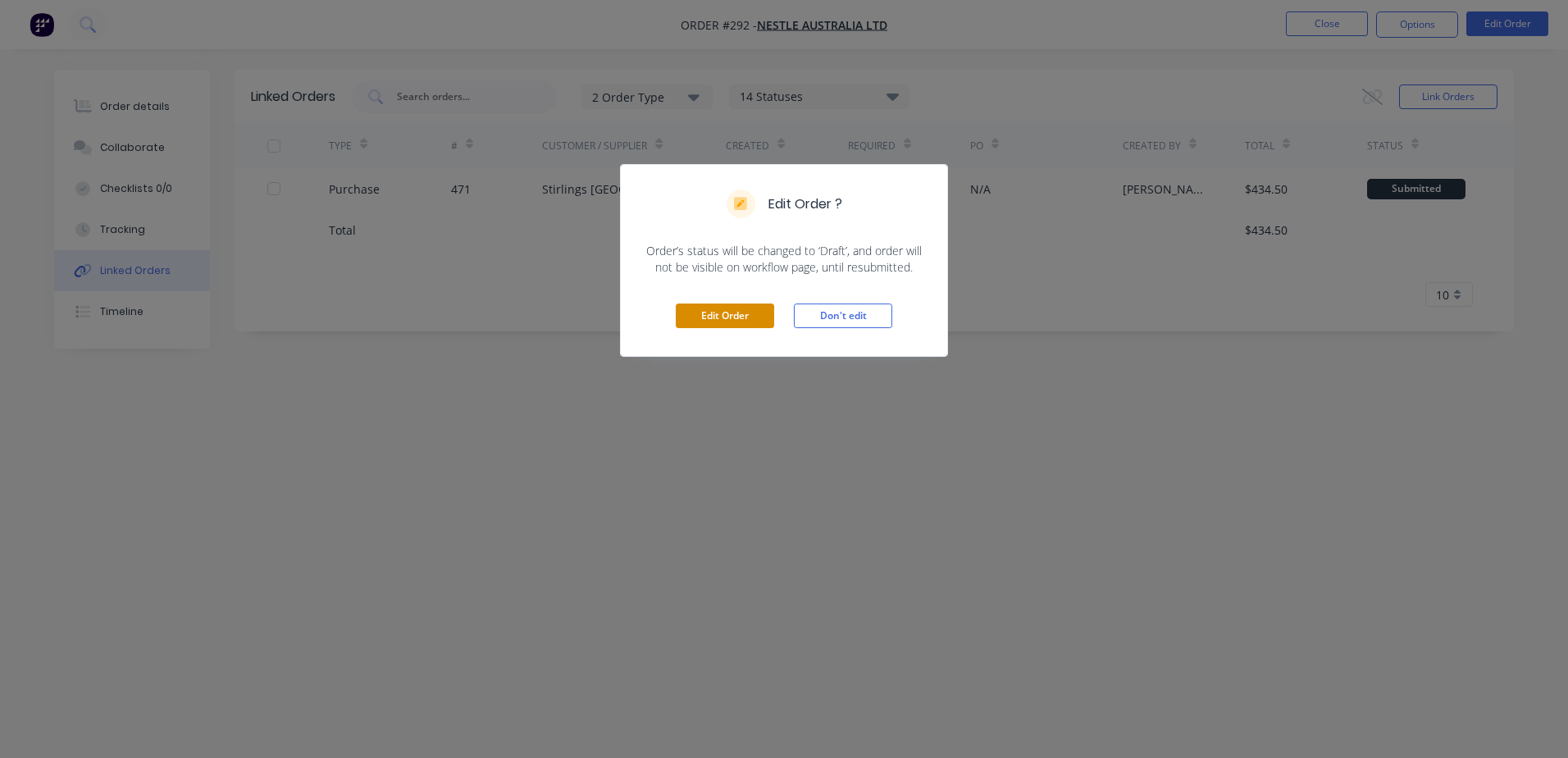
click at [731, 313] on button "Edit Order" at bounding box center [725, 315] width 99 height 24
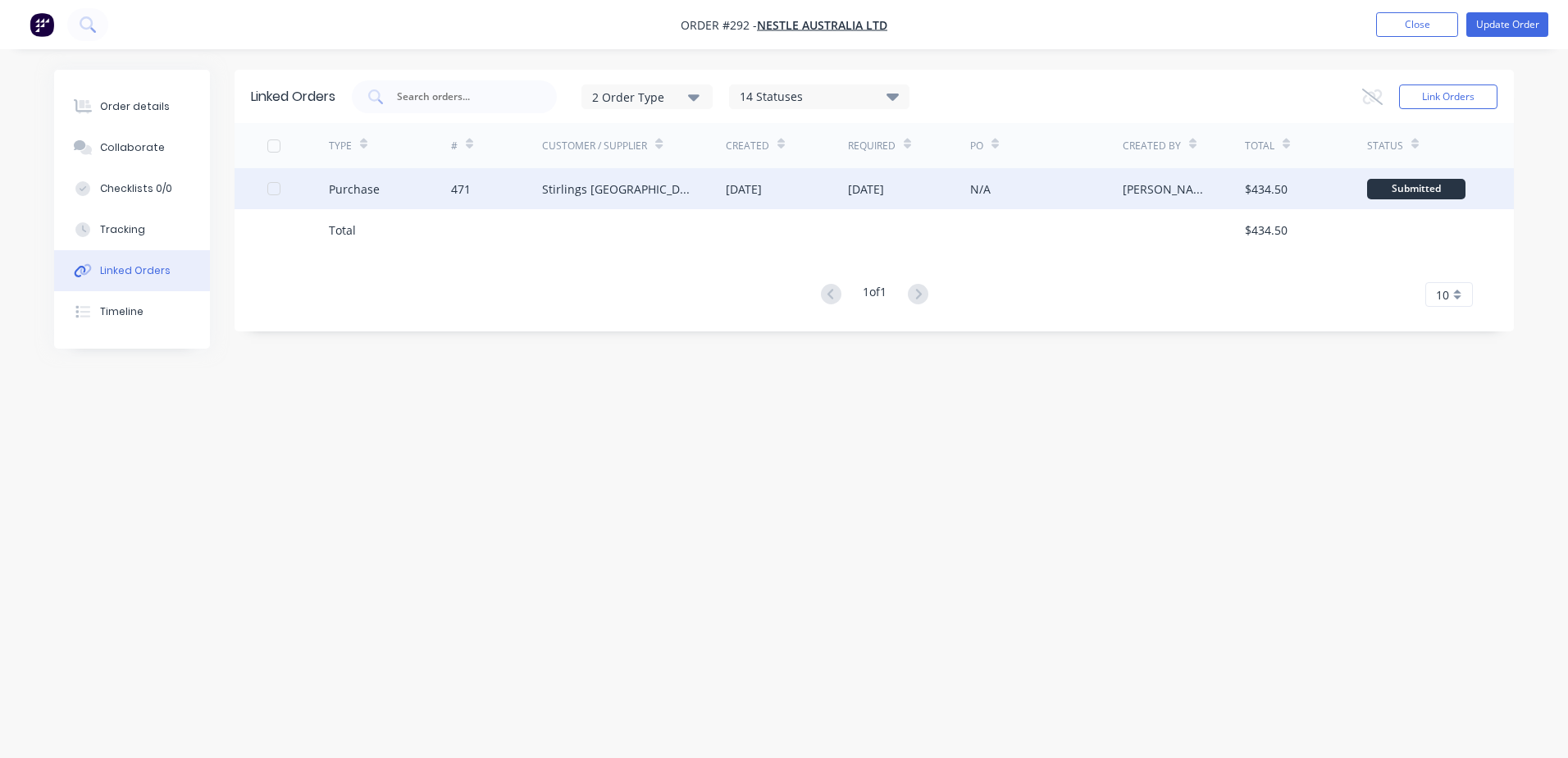
click at [671, 186] on div "Stirlings [GEOGRAPHIC_DATA]" at bounding box center [633, 188] width 183 height 41
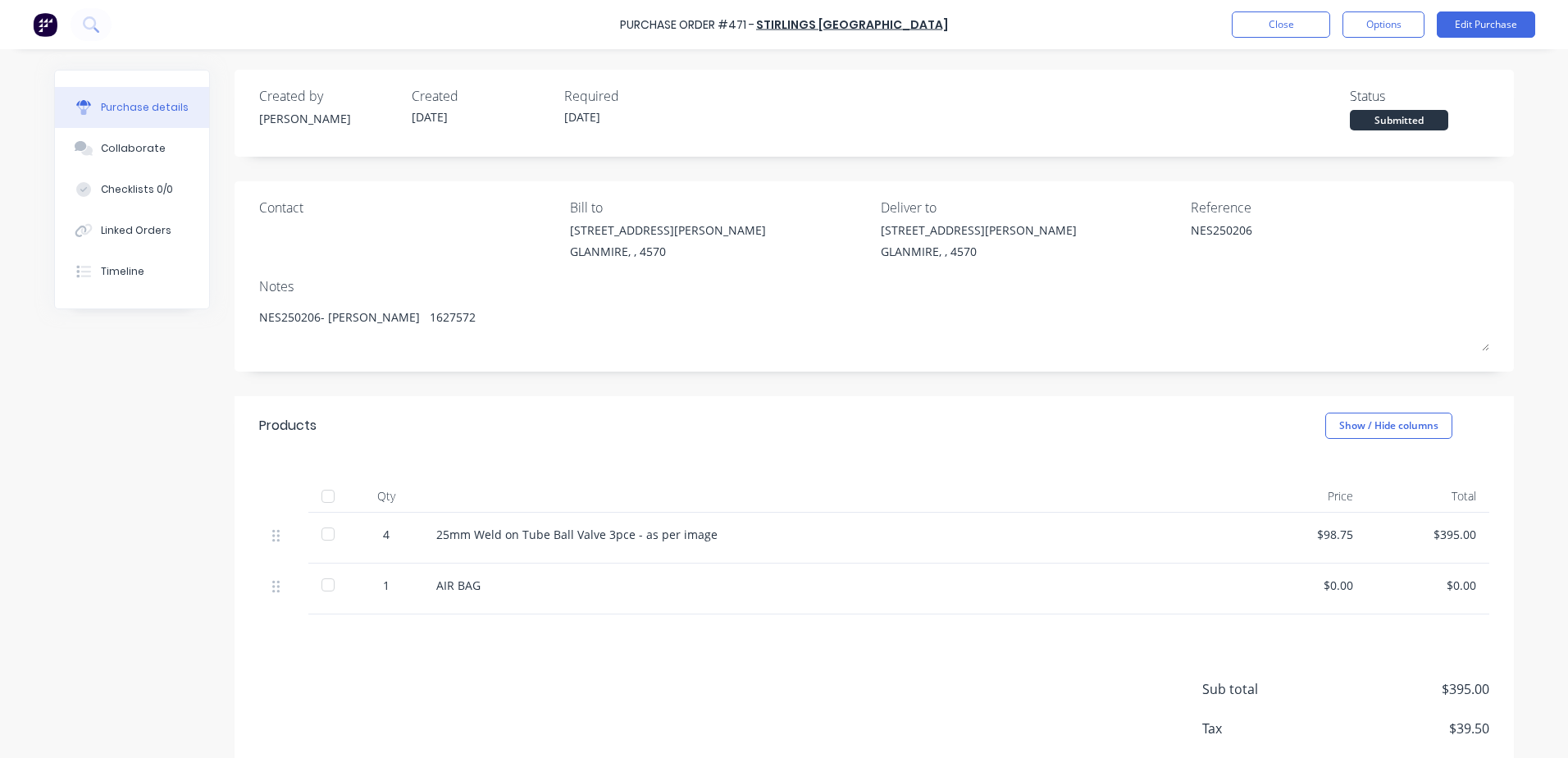
click at [1345, 578] on div "$0.00" at bounding box center [1305, 585] width 97 height 17
click at [1344, 585] on div "$0.00" at bounding box center [1305, 585] width 97 height 17
drag, startPoint x: 1313, startPoint y: 584, endPoint x: 1411, endPoint y: 585, distance: 98.0
click at [1411, 585] on div "1 AIR BAG $0.00 $0.00" at bounding box center [874, 588] width 1231 height 50
click at [1264, 587] on div "$0.00" at bounding box center [1305, 585] width 97 height 17
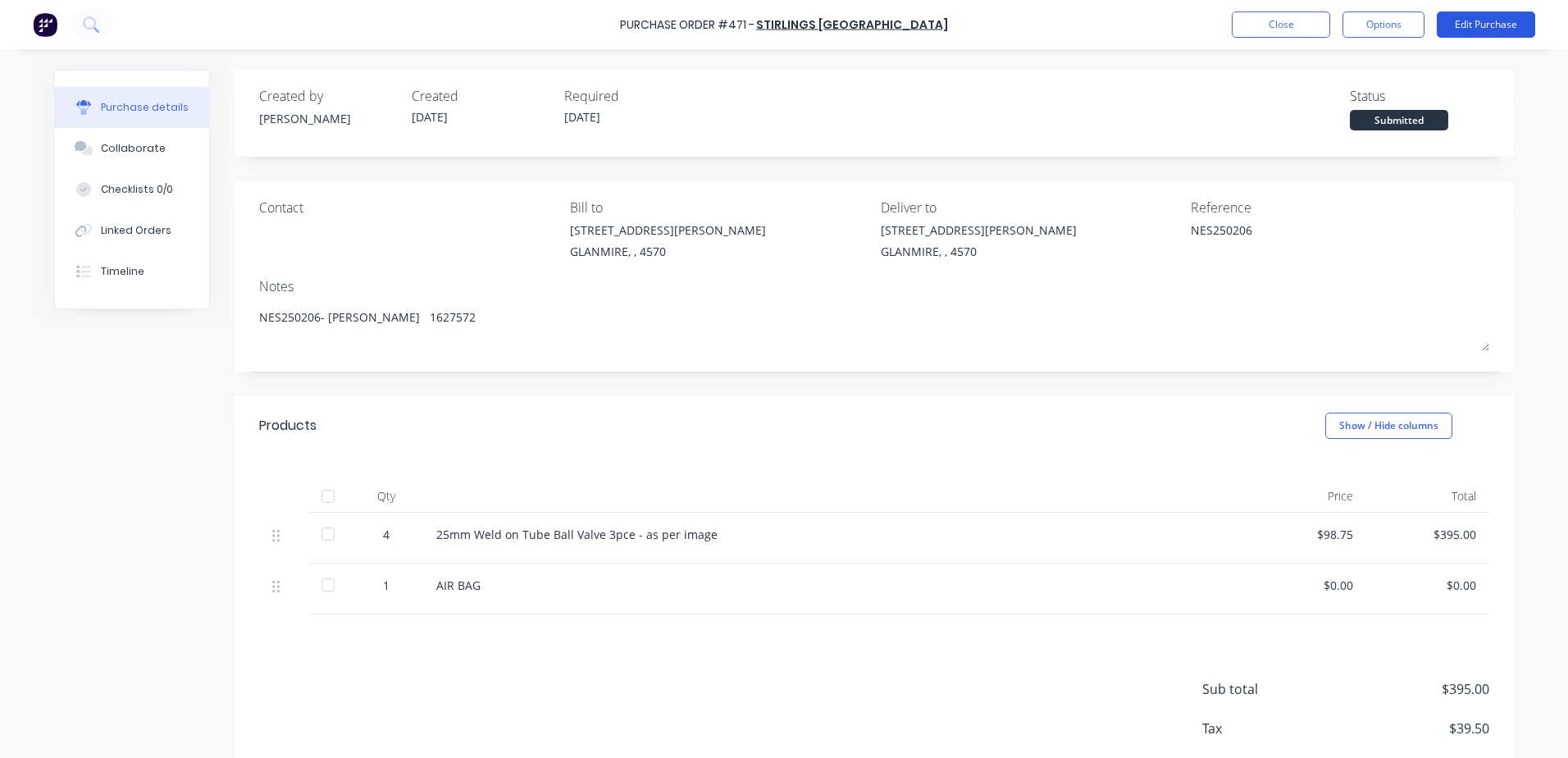
click at [1502, 26] on button "Edit Purchase" at bounding box center [1487, 24] width 99 height 26
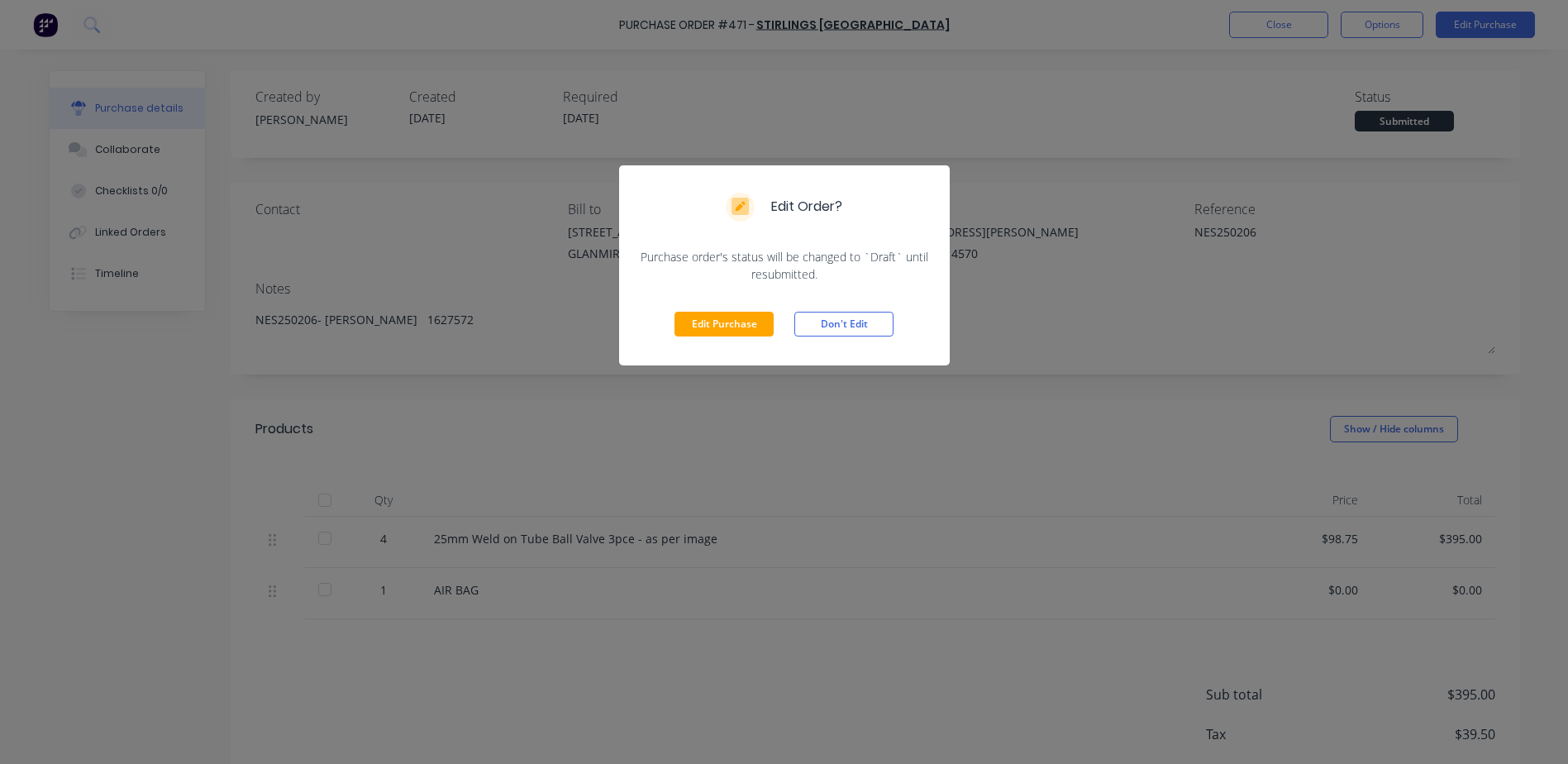
click at [718, 299] on div "Edit Purchase Don't Edit" at bounding box center [784, 323] width 330 height 83
click at [712, 328] on button "Edit Purchase" at bounding box center [724, 323] width 100 height 24
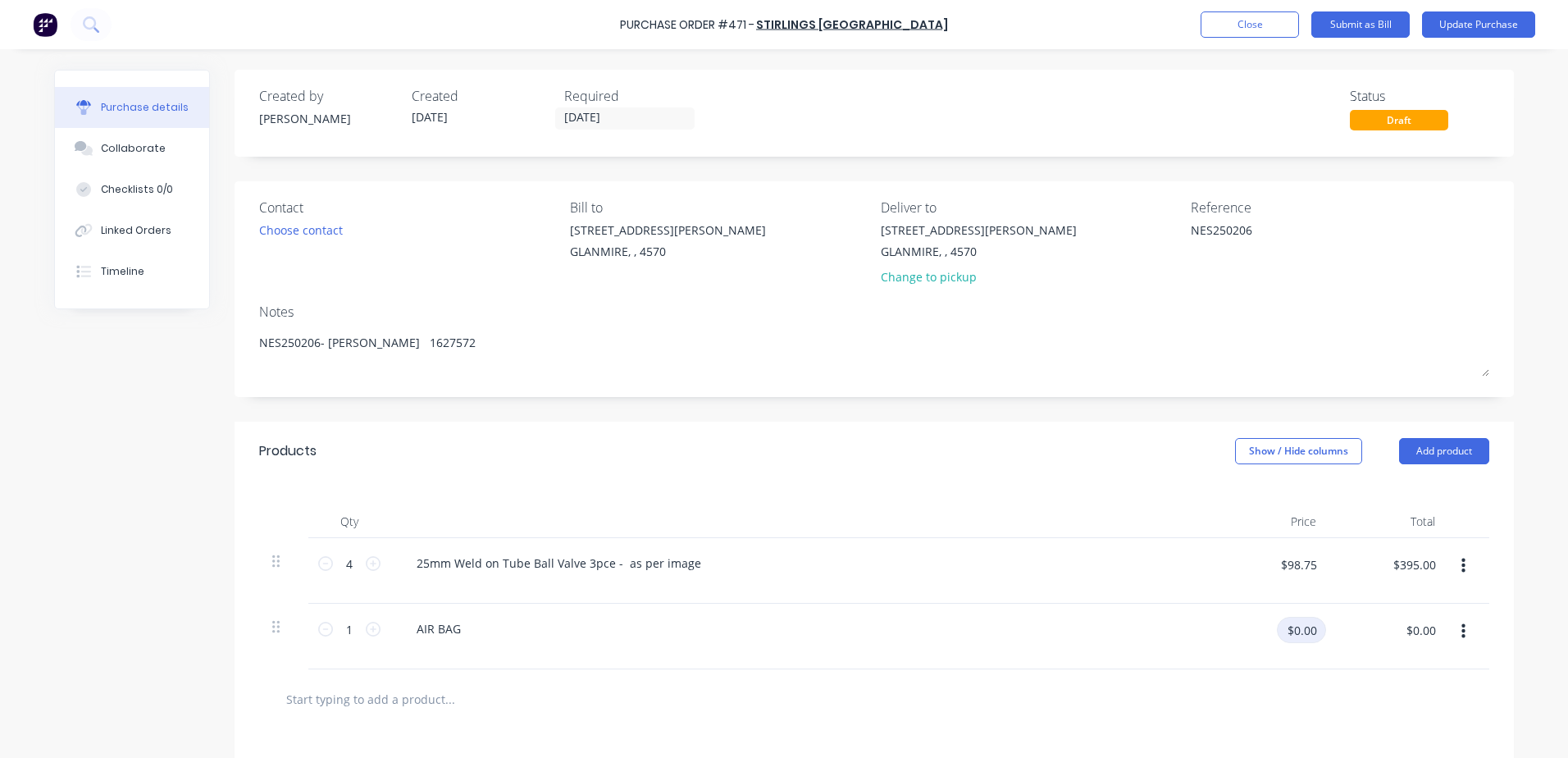
drag, startPoint x: 1296, startPoint y: 615, endPoint x: 1302, endPoint y: 633, distance: 19.0
click at [1298, 621] on div "$0.00 $0.00" at bounding box center [1270, 637] width 119 height 66
type textarea "x"
click at [1302, 637] on input "$0.00" at bounding box center [1301, 629] width 49 height 26
type input "35"
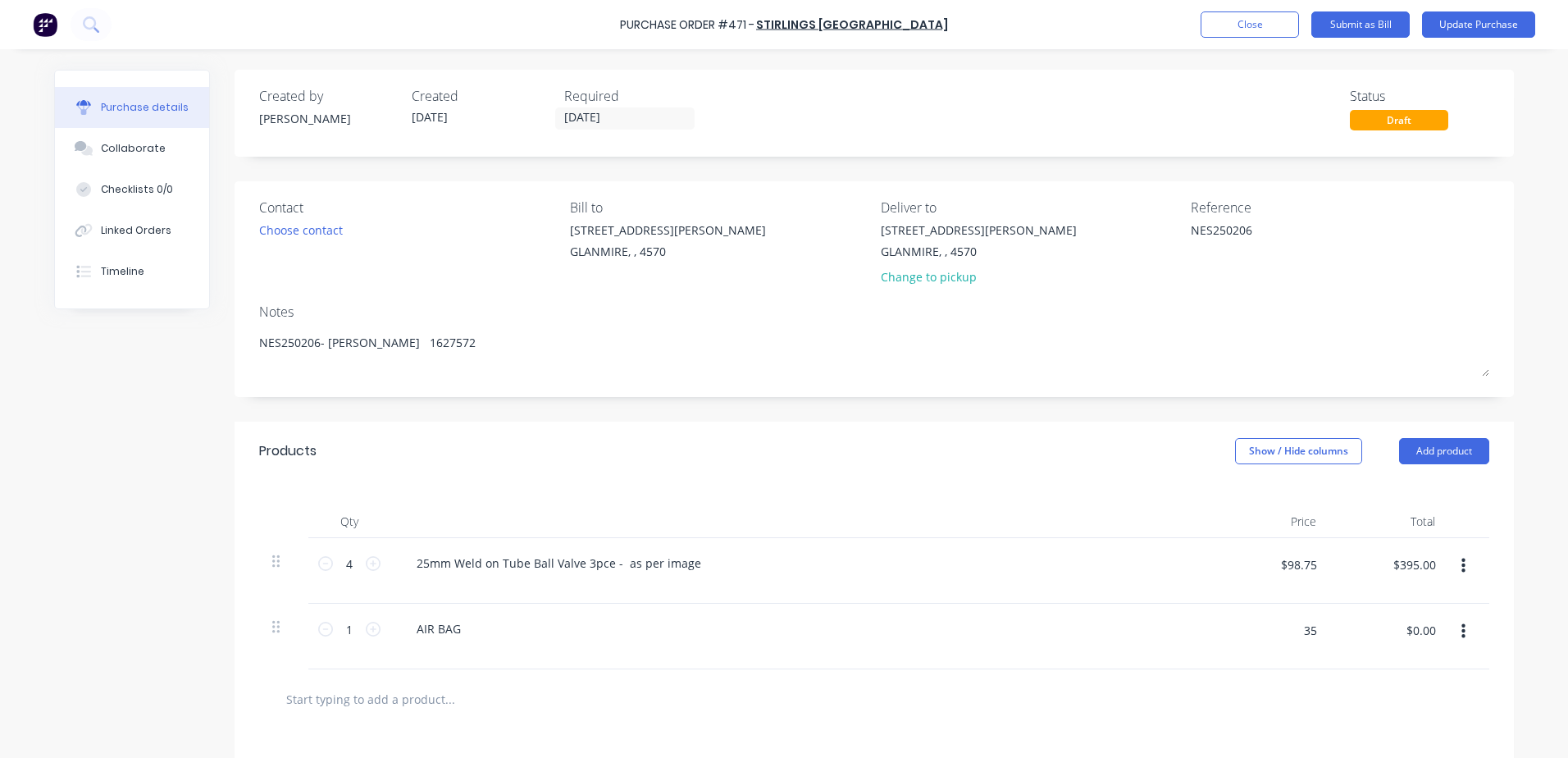
type textarea "x"
type input "$35.00"
click at [1463, 29] on button "Update Purchase" at bounding box center [1479, 24] width 113 height 26
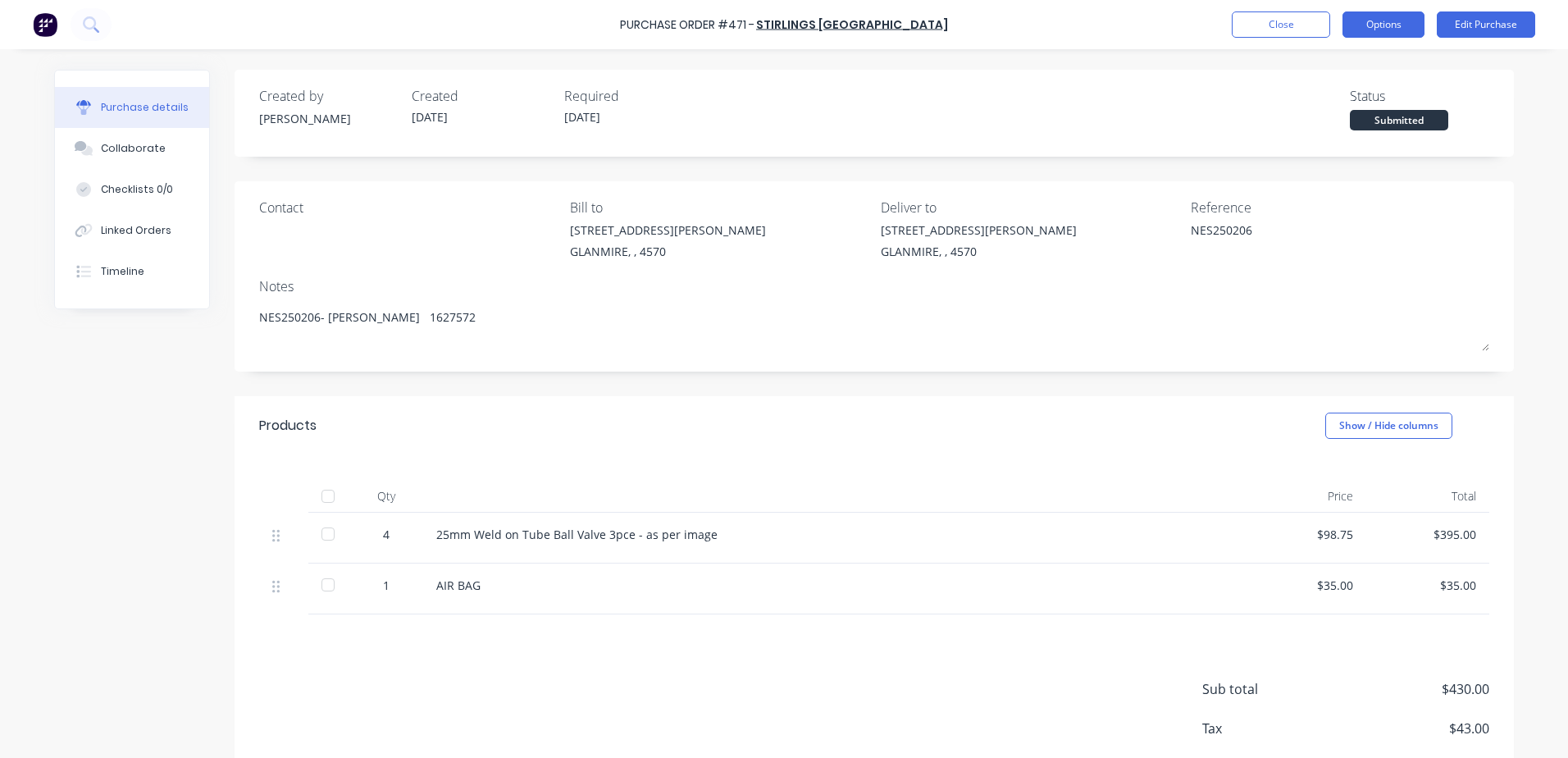
click at [1410, 18] on button "Options" at bounding box center [1384, 24] width 82 height 26
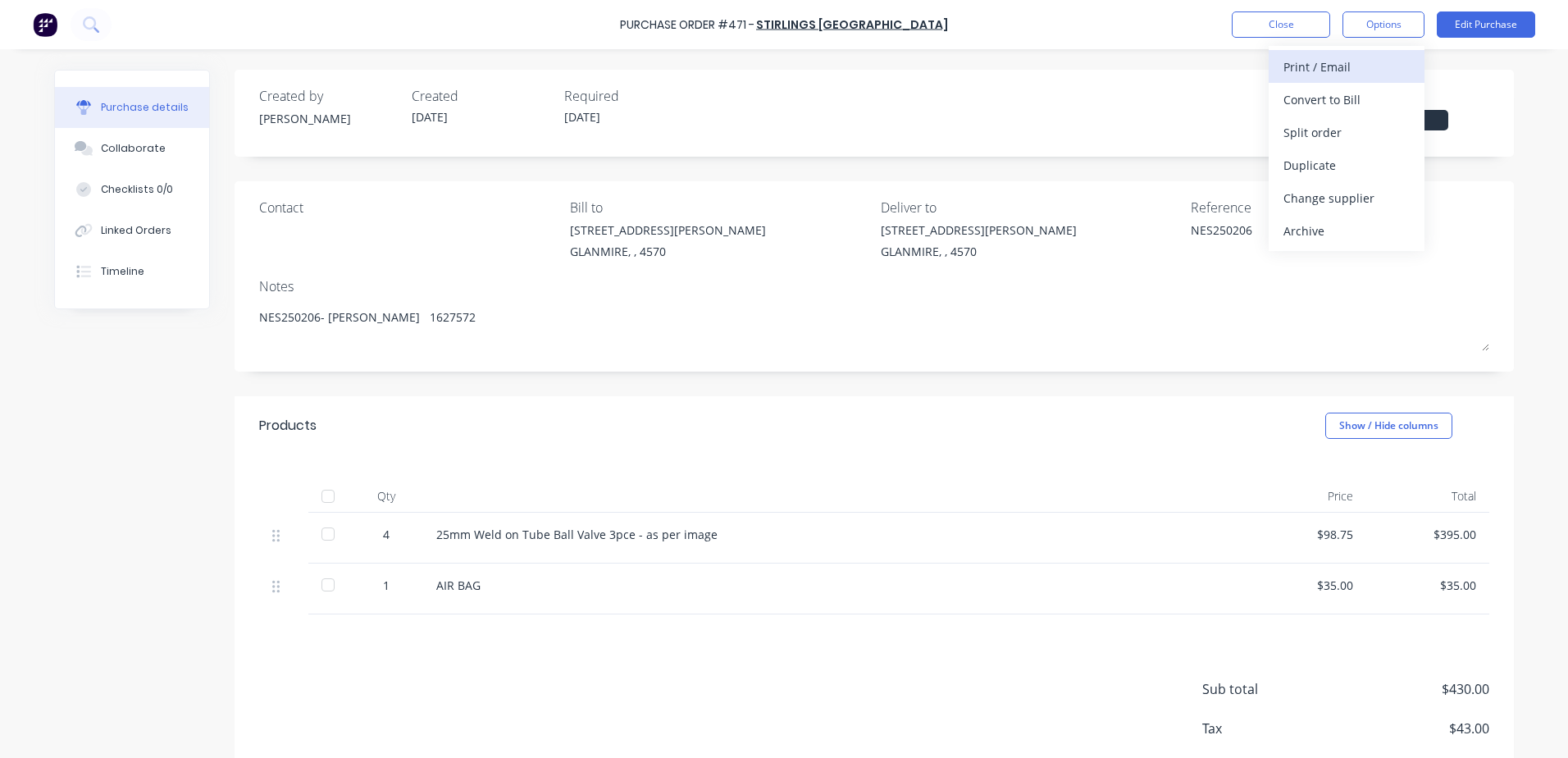
click at [1337, 66] on div "Print / Email" at bounding box center [1347, 67] width 126 height 24
click at [1333, 99] on div "With pricing" at bounding box center [1347, 100] width 126 height 24
type textarea "x"
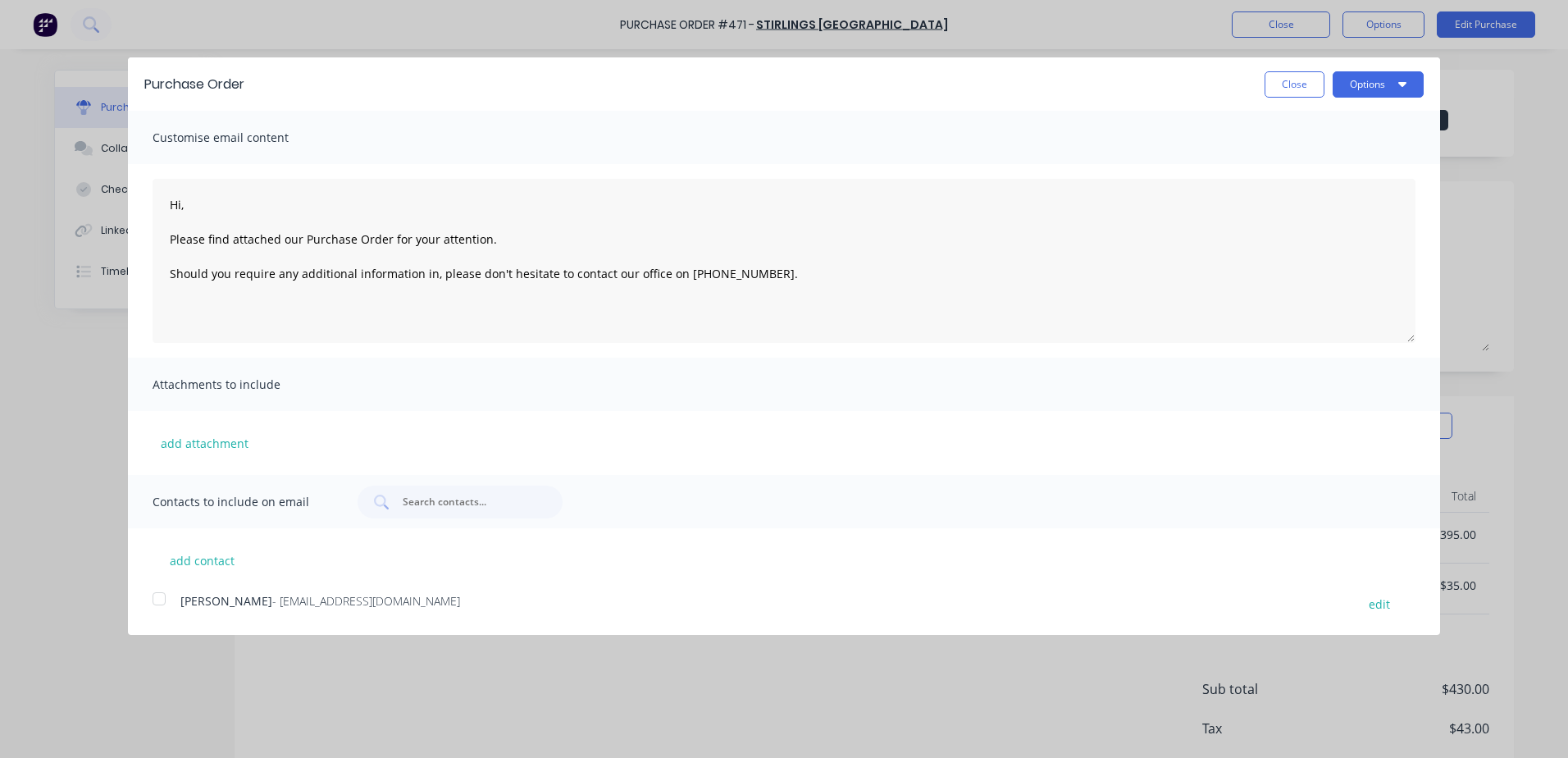
click at [156, 600] on div at bounding box center [159, 599] width 33 height 33
type textarea "Hi, Please find attached our Purchase Order for your attention. Should you requ…"
click at [1361, 90] on button "Options" at bounding box center [1379, 84] width 91 height 26
click at [1341, 168] on div "Email" at bounding box center [1346, 158] width 126 height 24
type textarea "x"
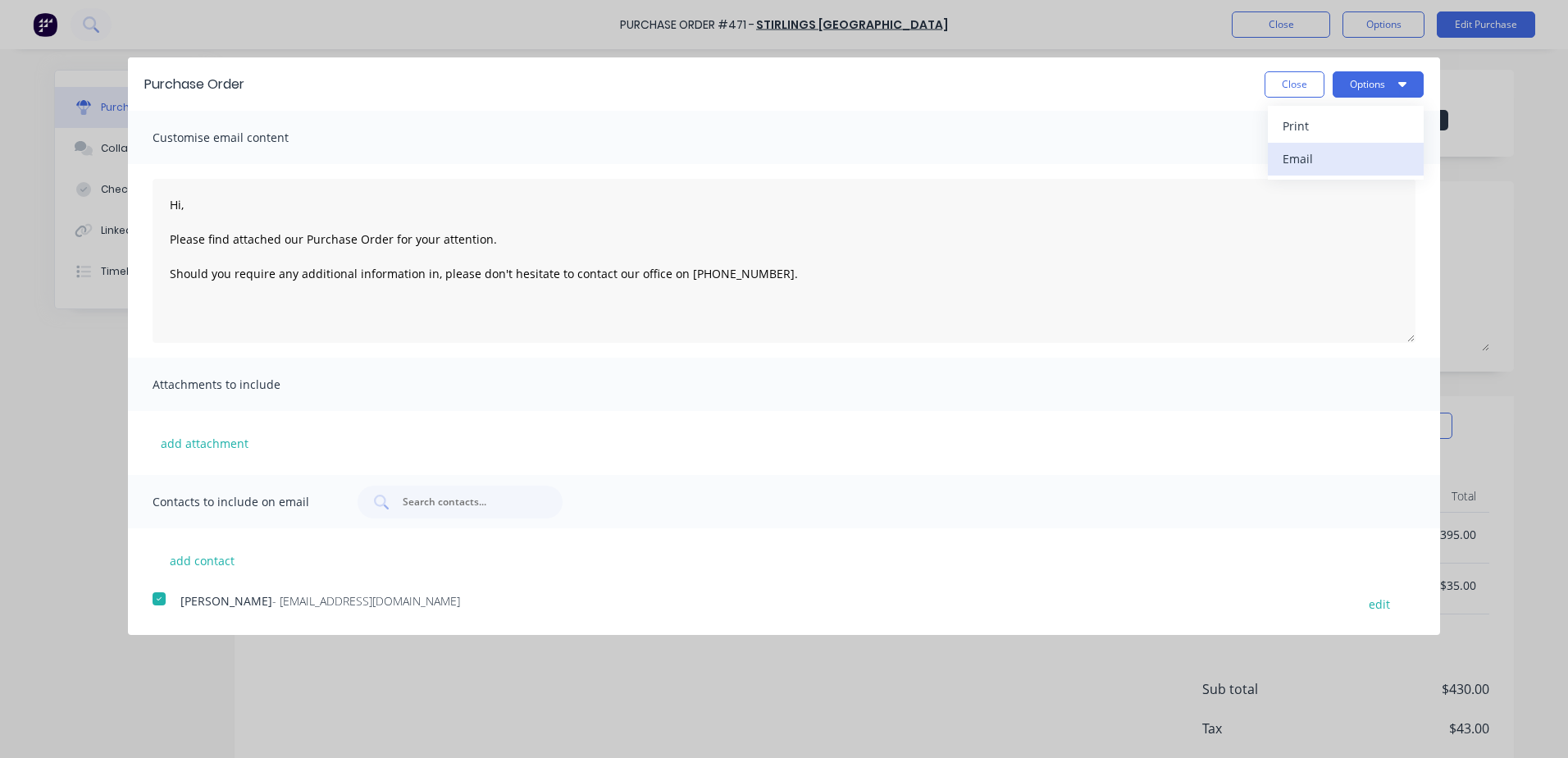
type textarea "Hi, Please find attached our Purchase Order for your attention. Should you requ…"
type textarea "x"
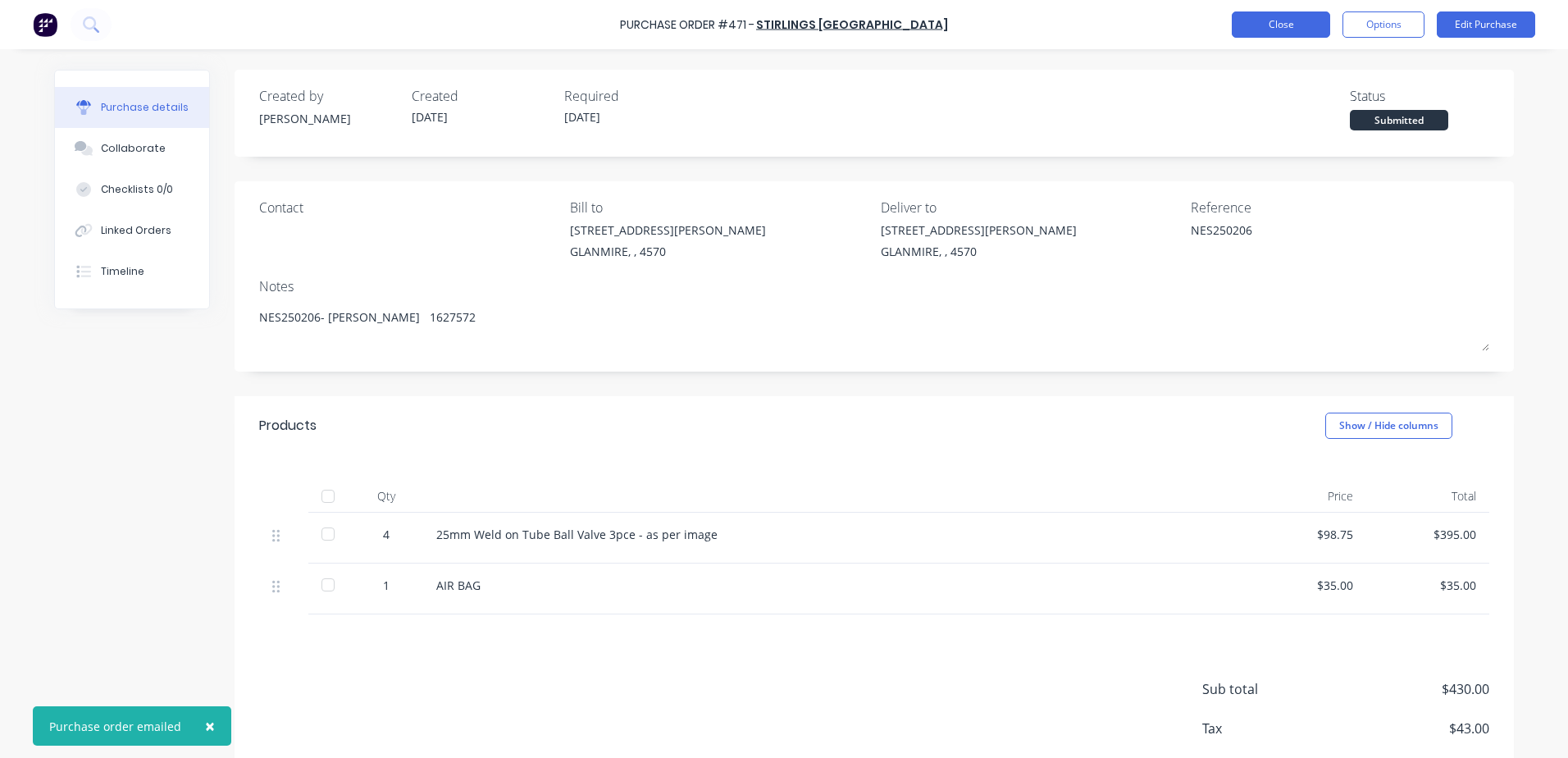
click at [1262, 27] on button "Close" at bounding box center [1282, 24] width 99 height 26
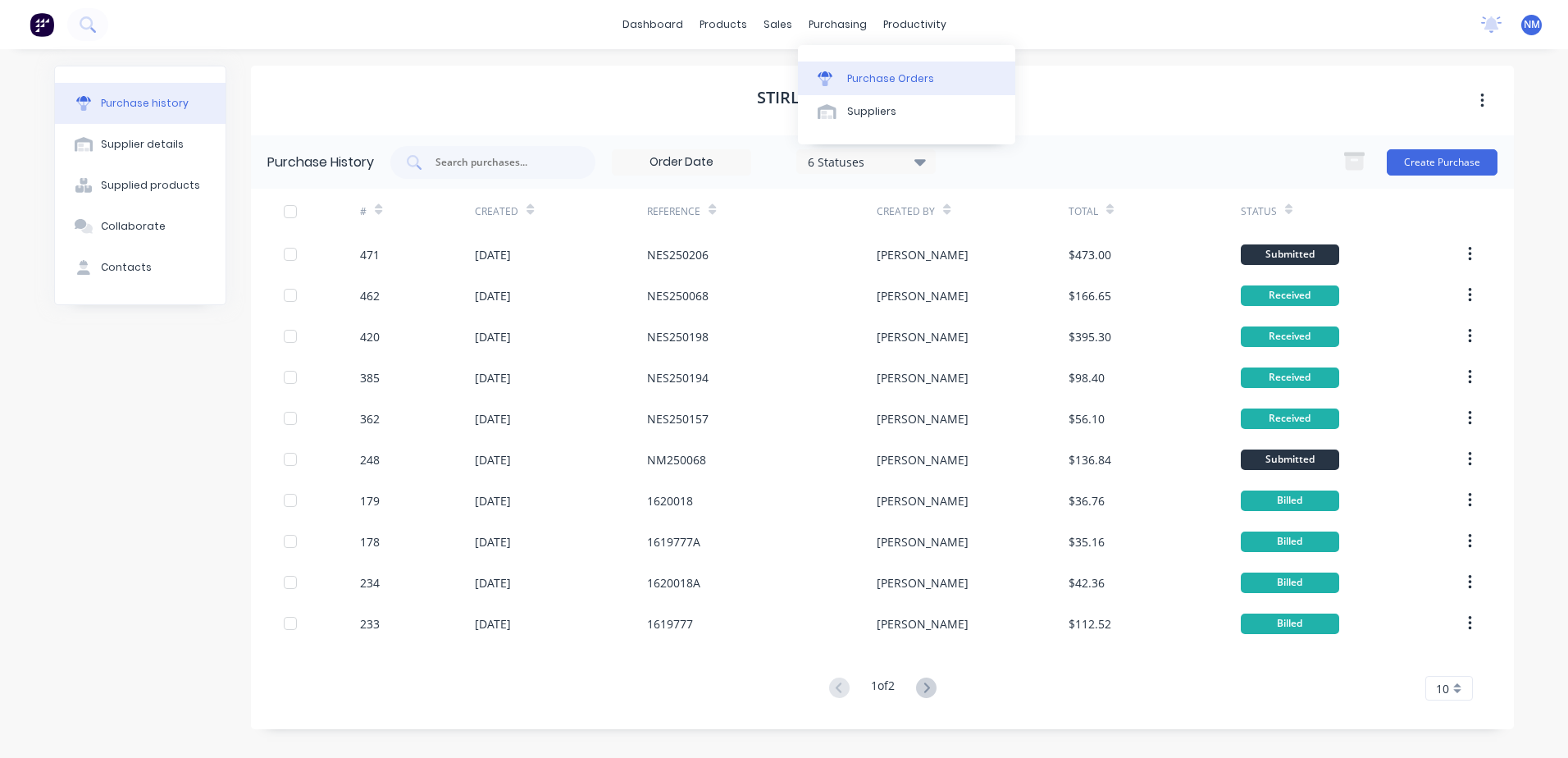
click at [880, 84] on div "Purchase Orders" at bounding box center [891, 79] width 87 height 15
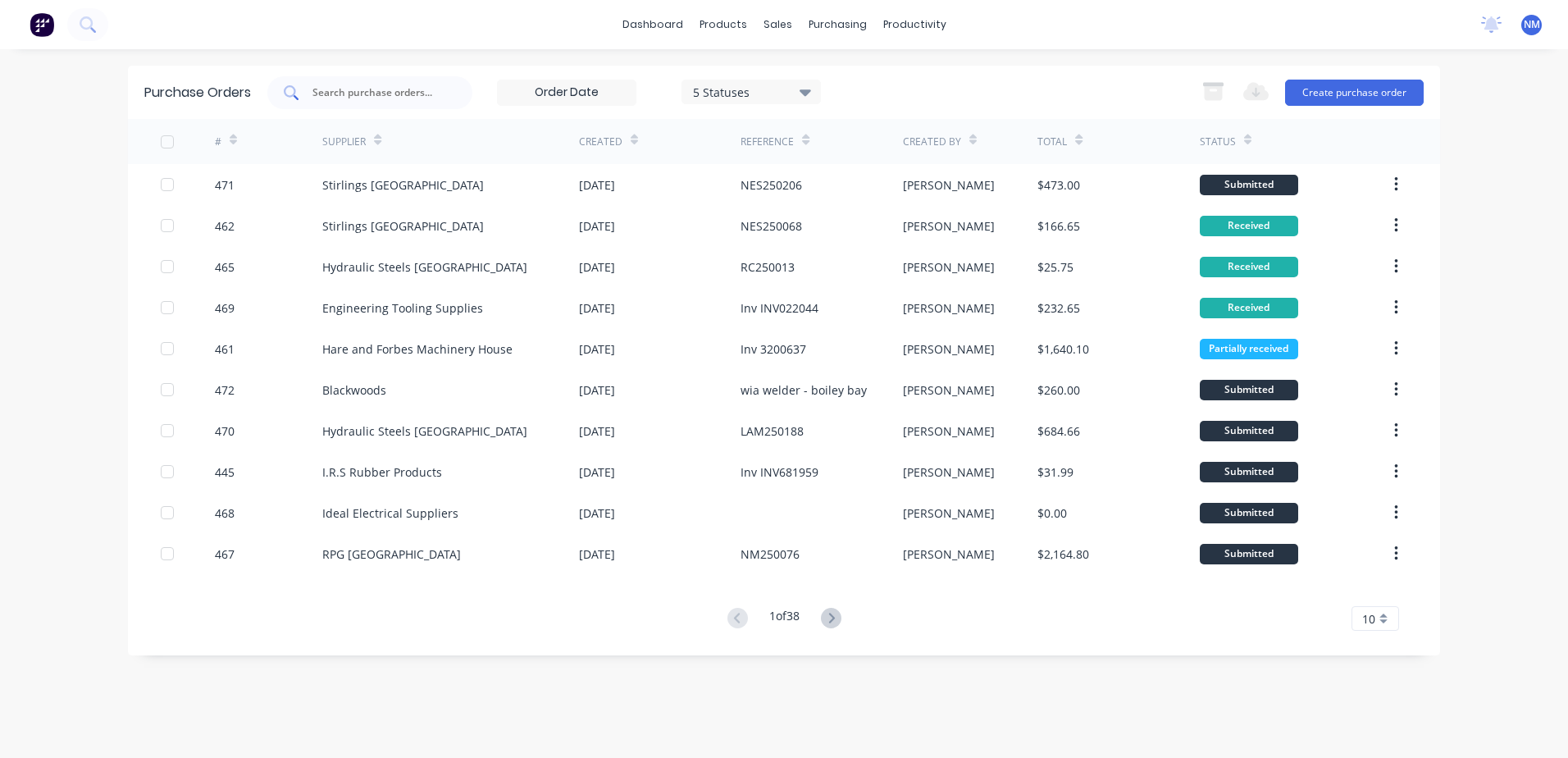
click at [380, 101] on div at bounding box center [369, 93] width 205 height 33
type input "457"
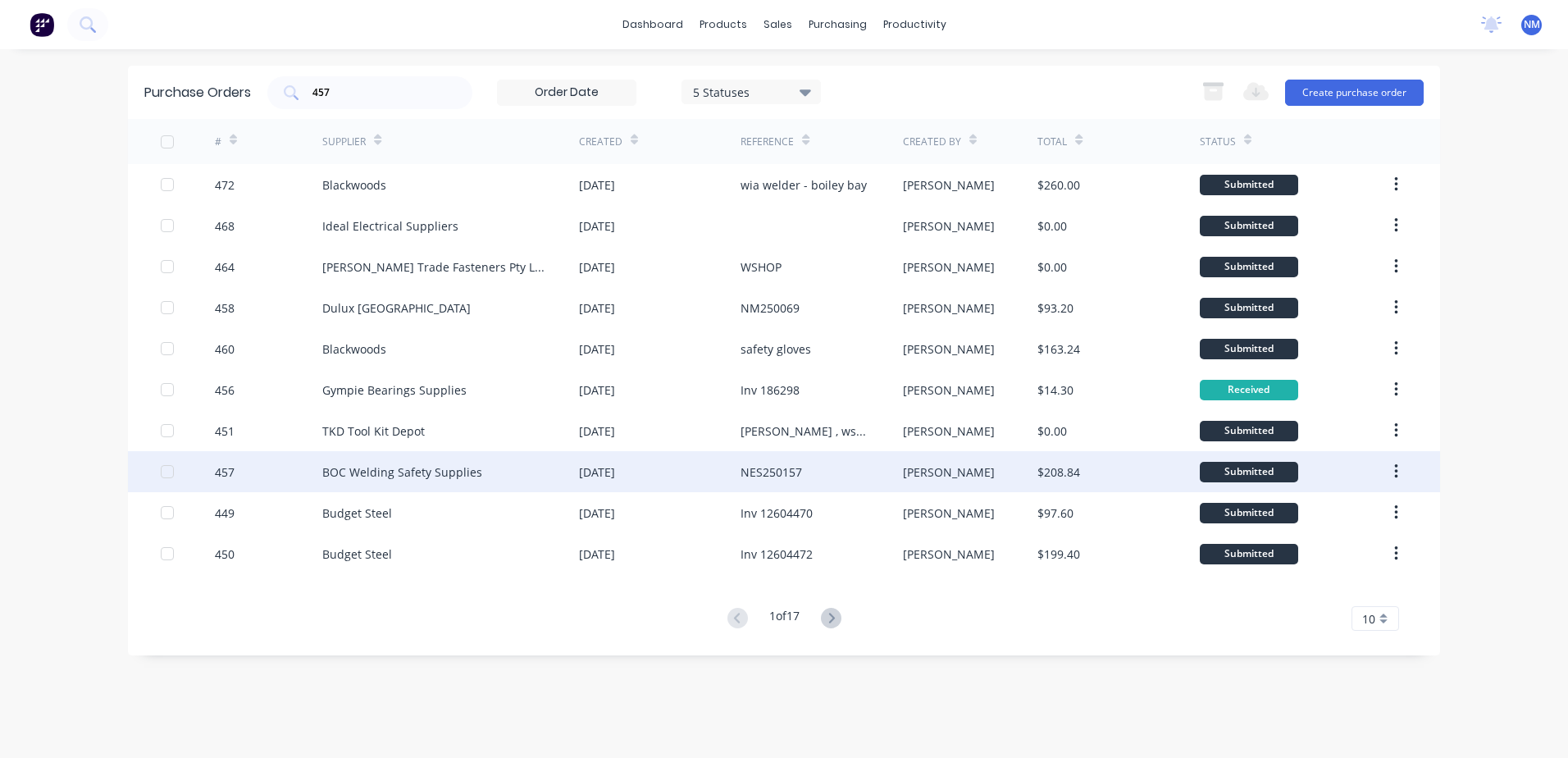
click at [994, 473] on div "[PERSON_NAME]" at bounding box center [971, 471] width 136 height 41
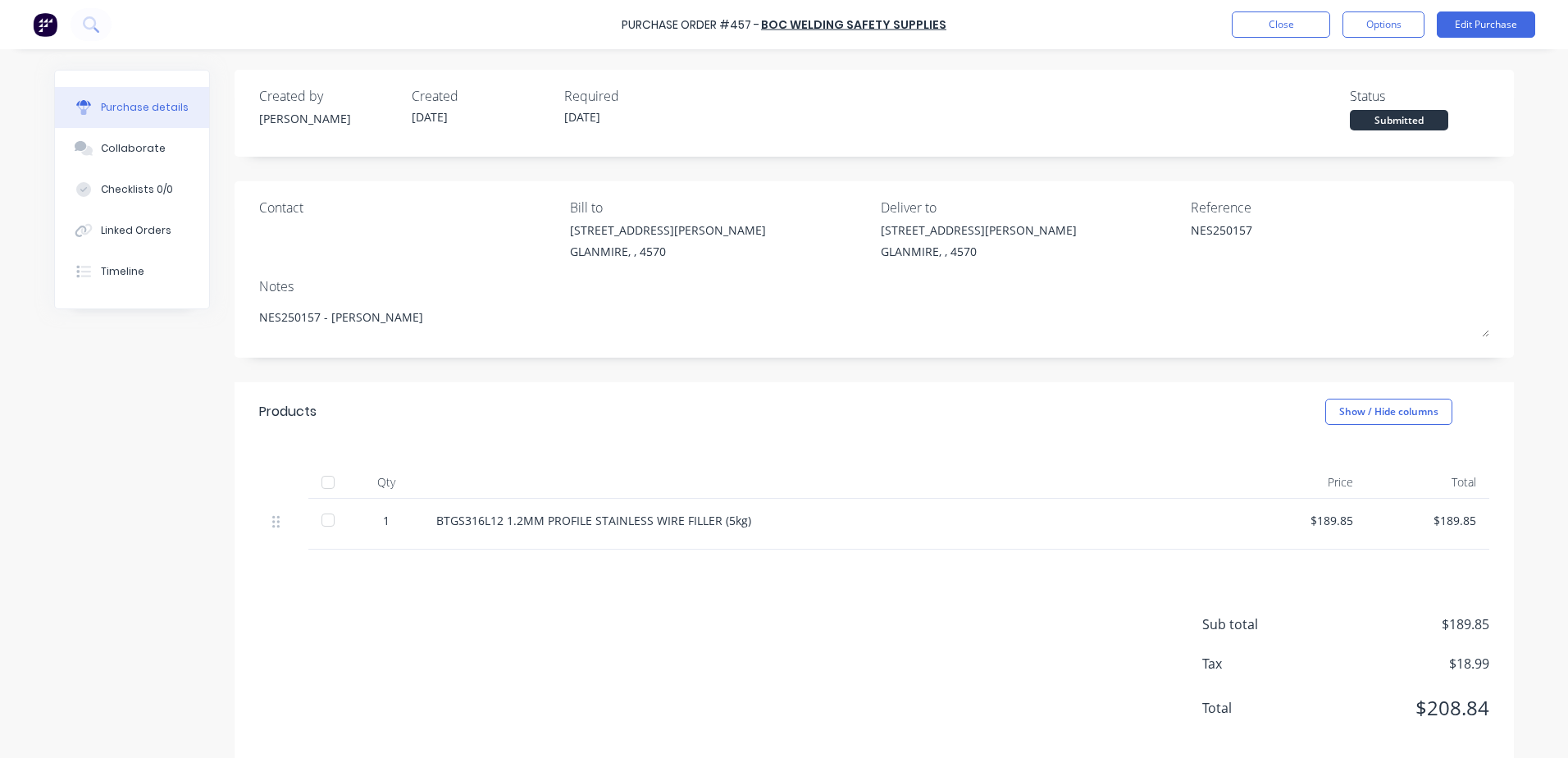
click at [322, 484] on div at bounding box center [328, 482] width 33 height 33
type textarea "x"
click at [1271, 20] on button "Close" at bounding box center [1282, 24] width 99 height 26
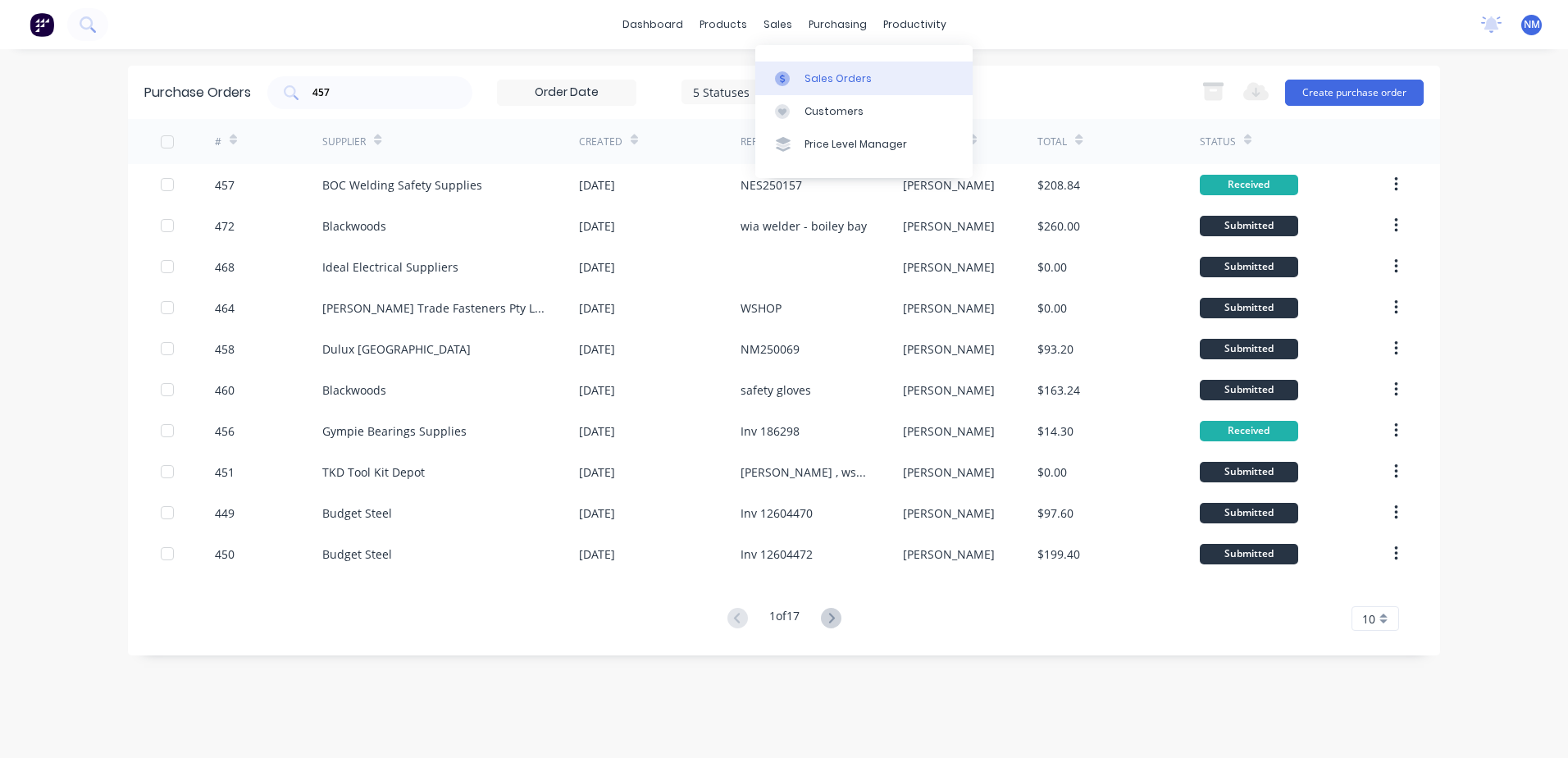
click at [830, 78] on div "Sales Orders" at bounding box center [838, 79] width 67 height 15
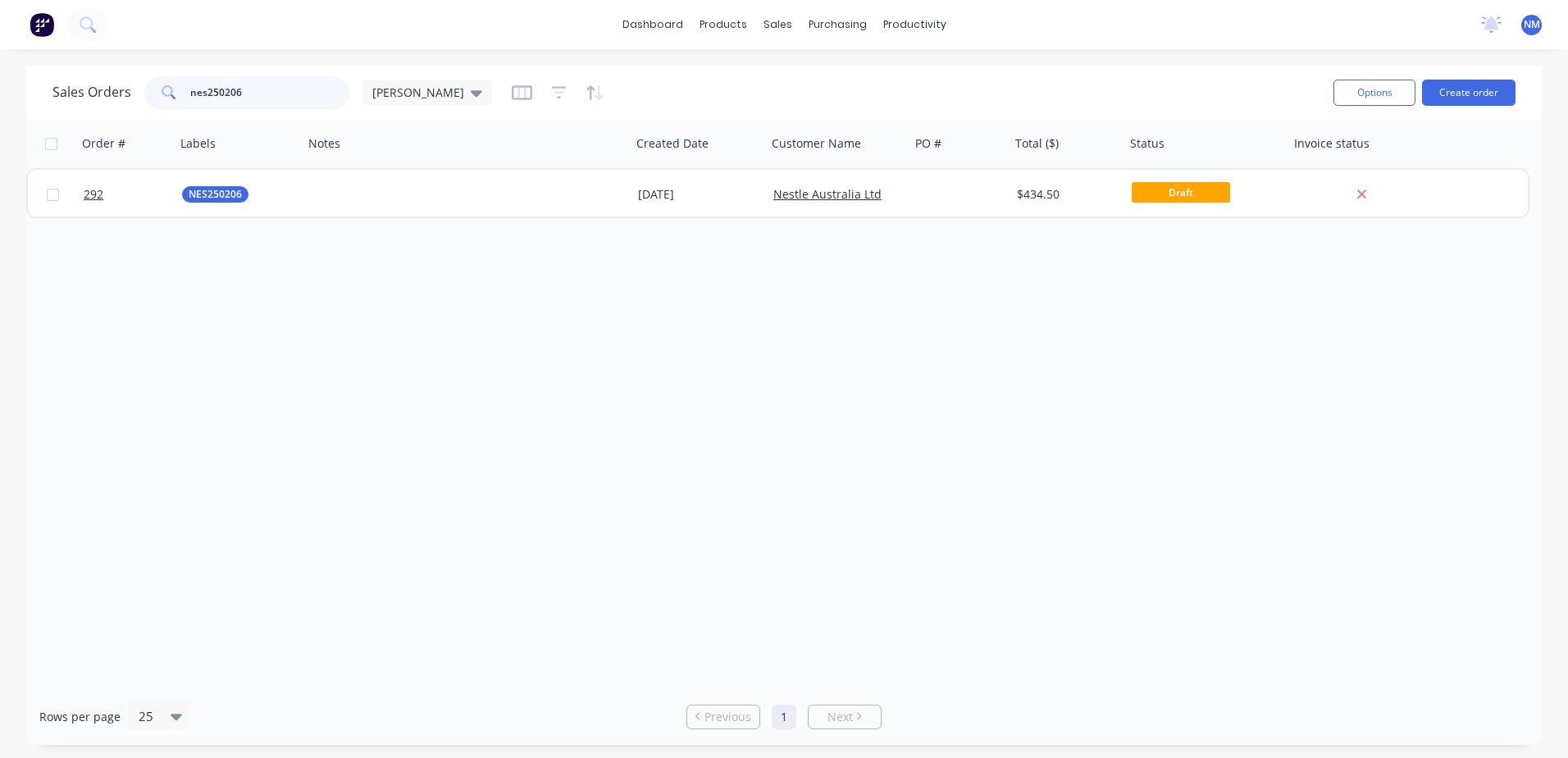
drag, startPoint x: 250, startPoint y: 94, endPoint x: 74, endPoint y: 115, distance: 177.2
click at [74, 115] on div "Sales Orders nes250206 [PERSON_NAME] Options Create order" at bounding box center [784, 92] width 1516 height 53
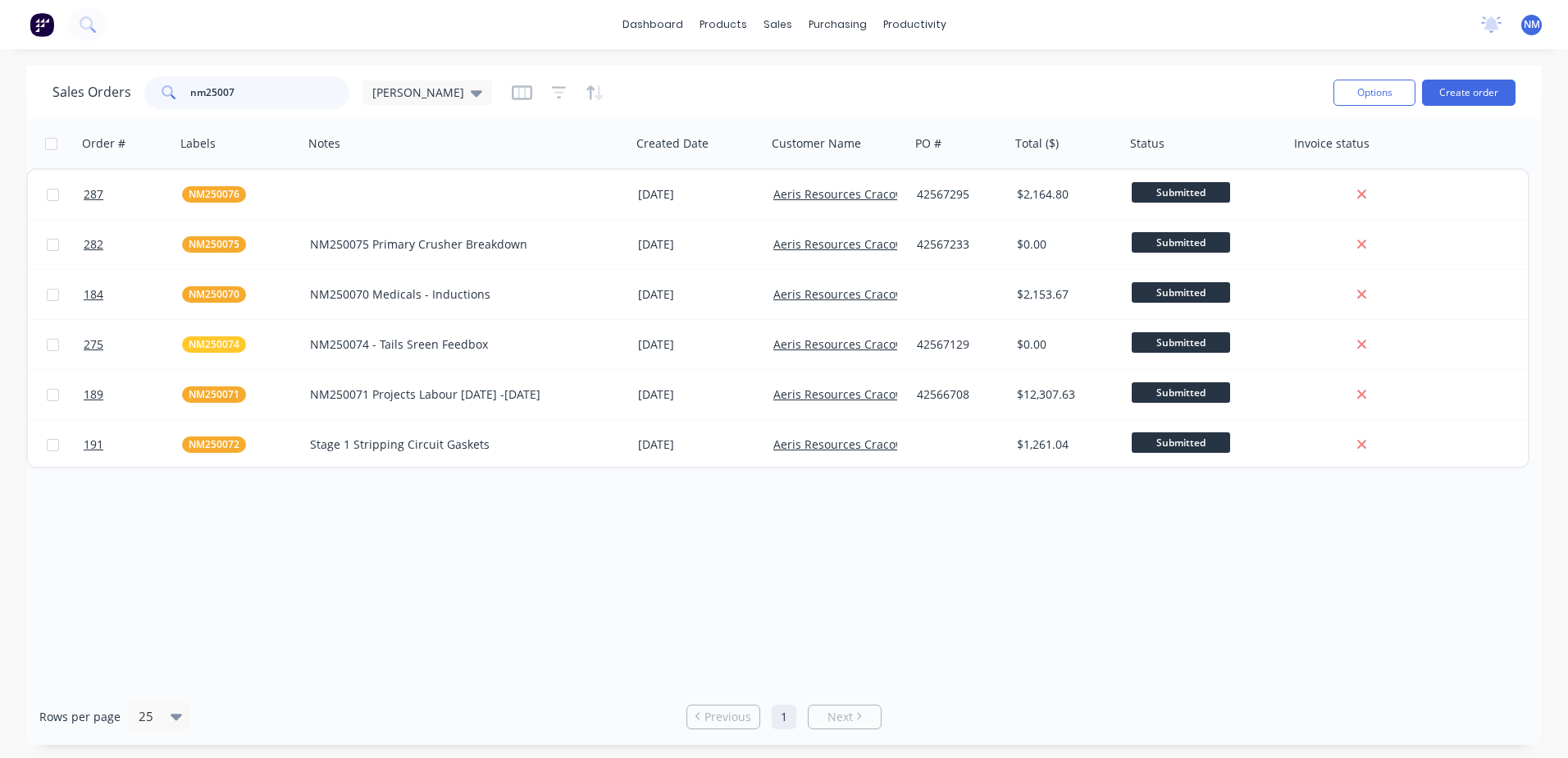
type input "nm25007"
click at [1448, 90] on button "Create order" at bounding box center [1469, 92] width 93 height 26
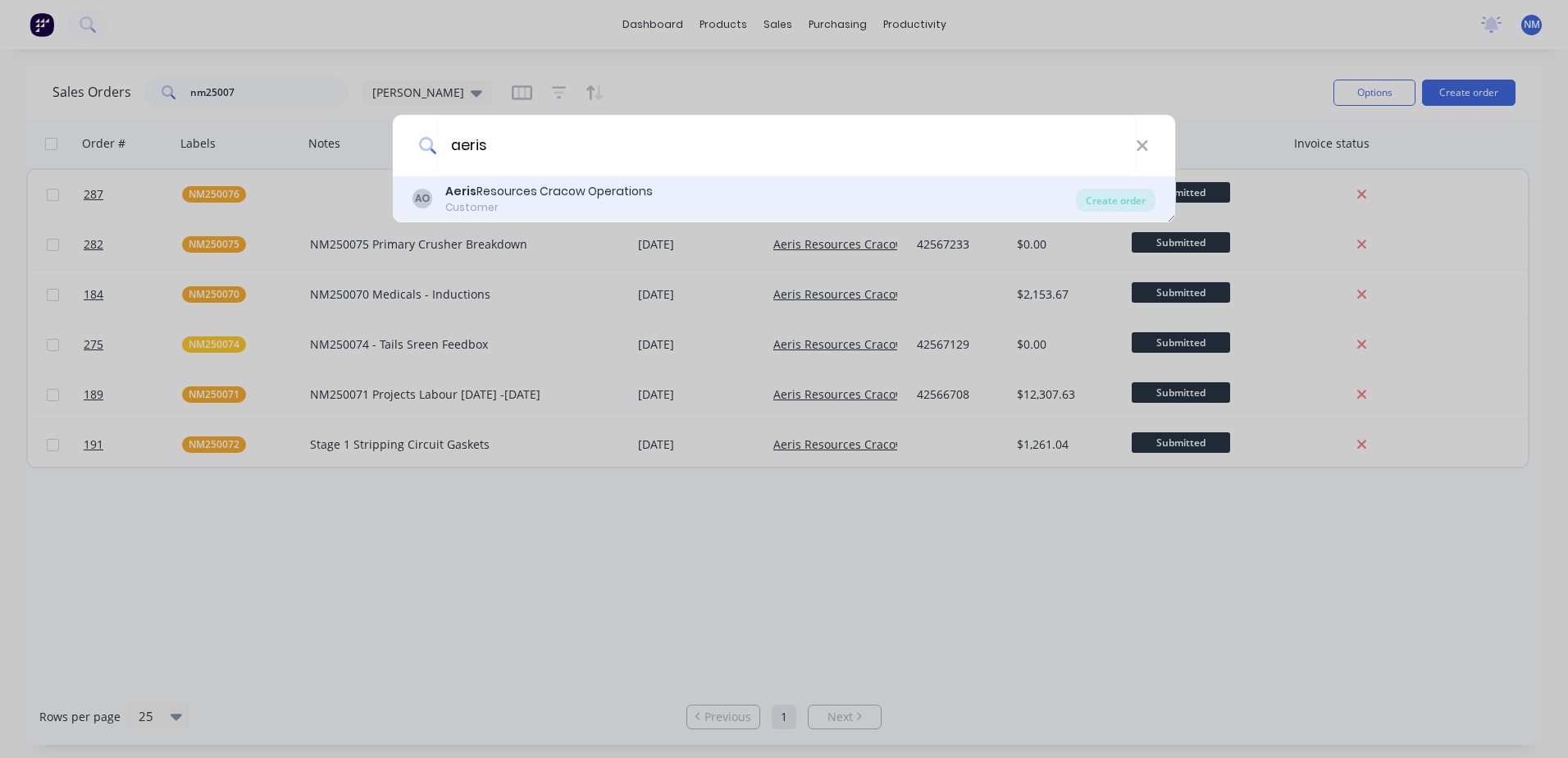
type input "aeris"
click at [592, 195] on div "Aeris Resources Cracow Operations" at bounding box center [549, 192] width 208 height 17
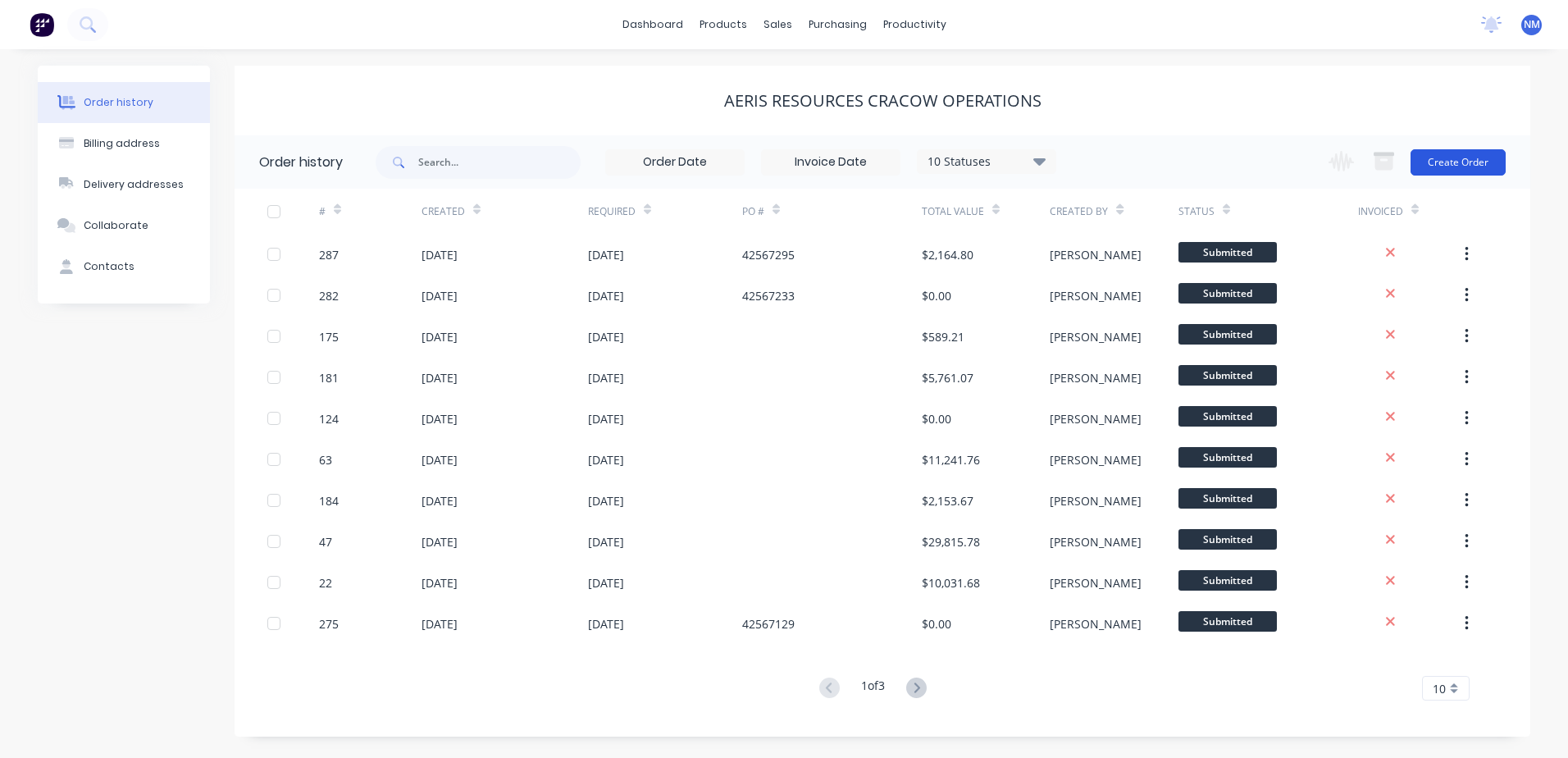
click at [1446, 160] on button "Create Order" at bounding box center [1458, 162] width 95 height 26
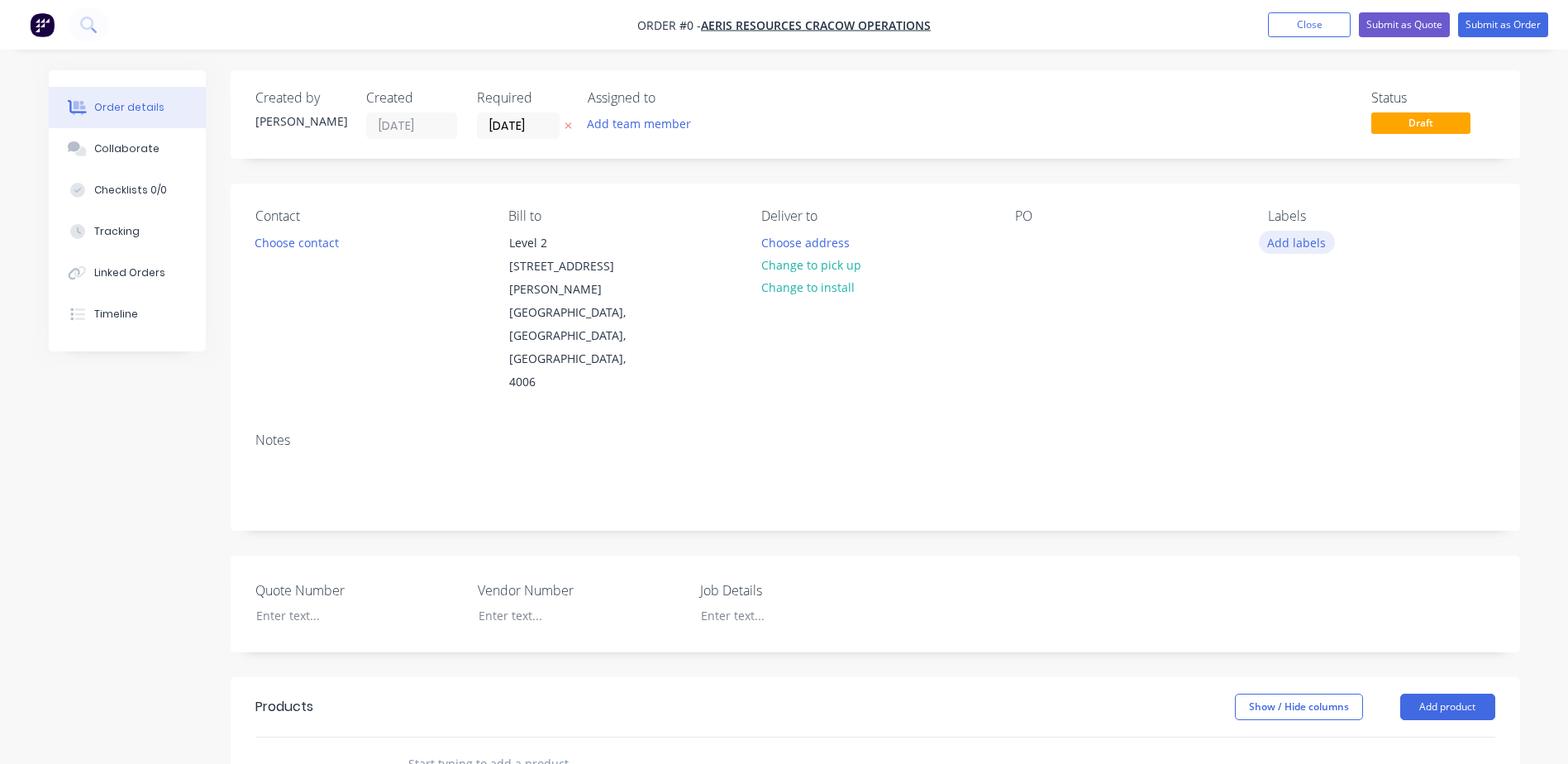
click at [1293, 248] on button "Add labels" at bounding box center [1296, 241] width 76 height 22
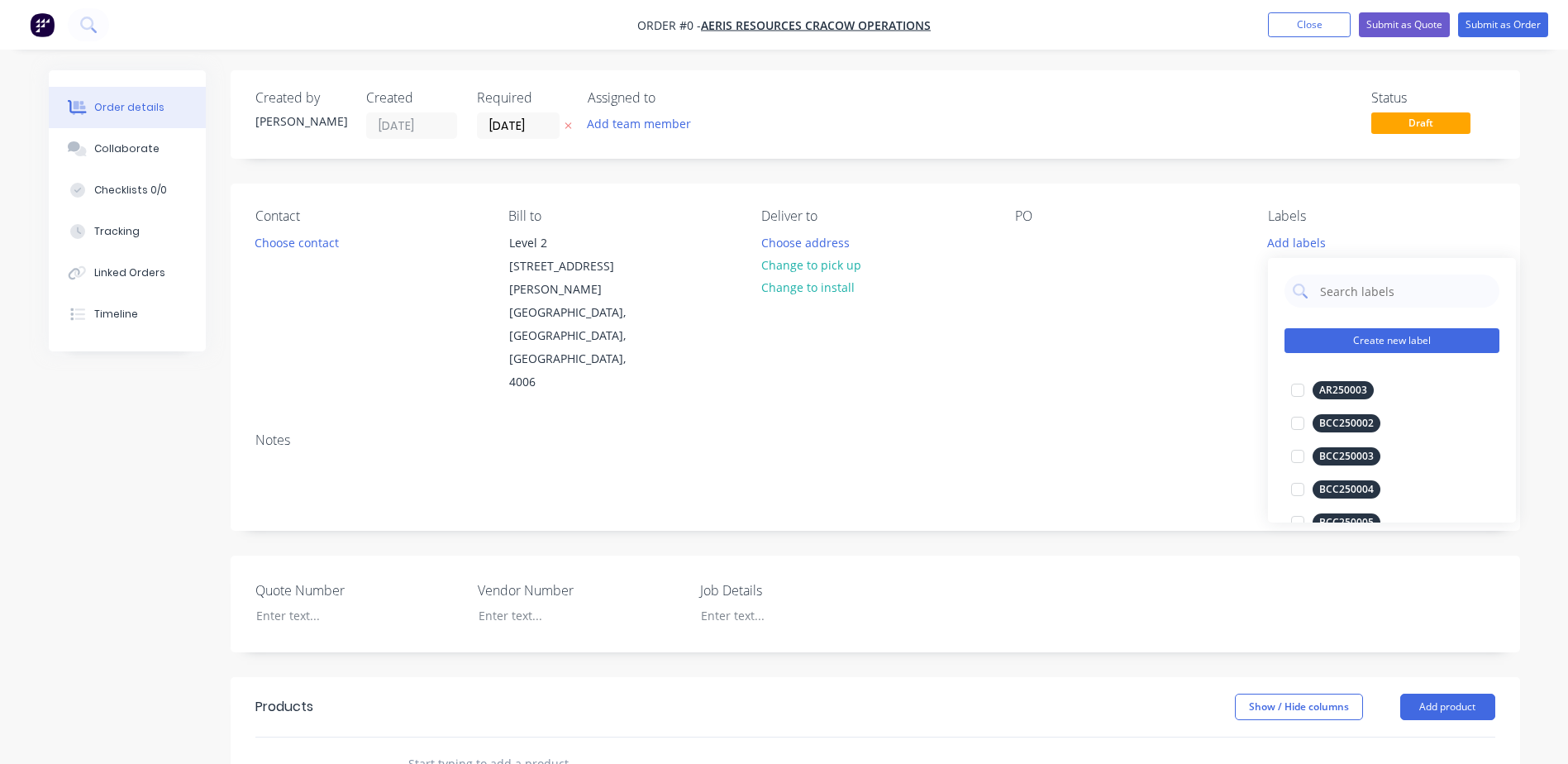
click at [1352, 334] on button "Create new label" at bounding box center [1392, 340] width 215 height 24
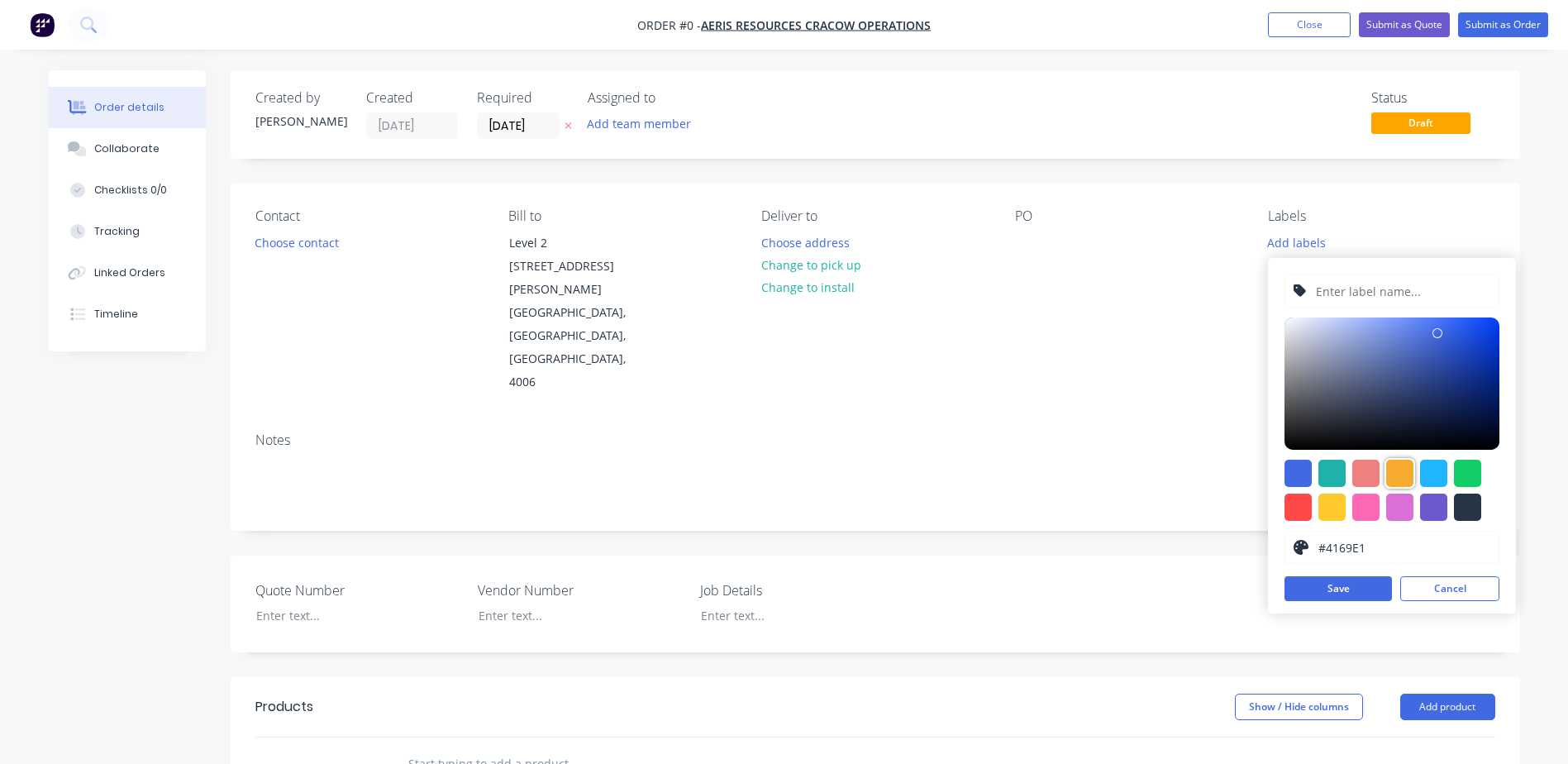
click at [1394, 467] on div at bounding box center [1400, 473] width 27 height 27
type input "#F6AB2F"
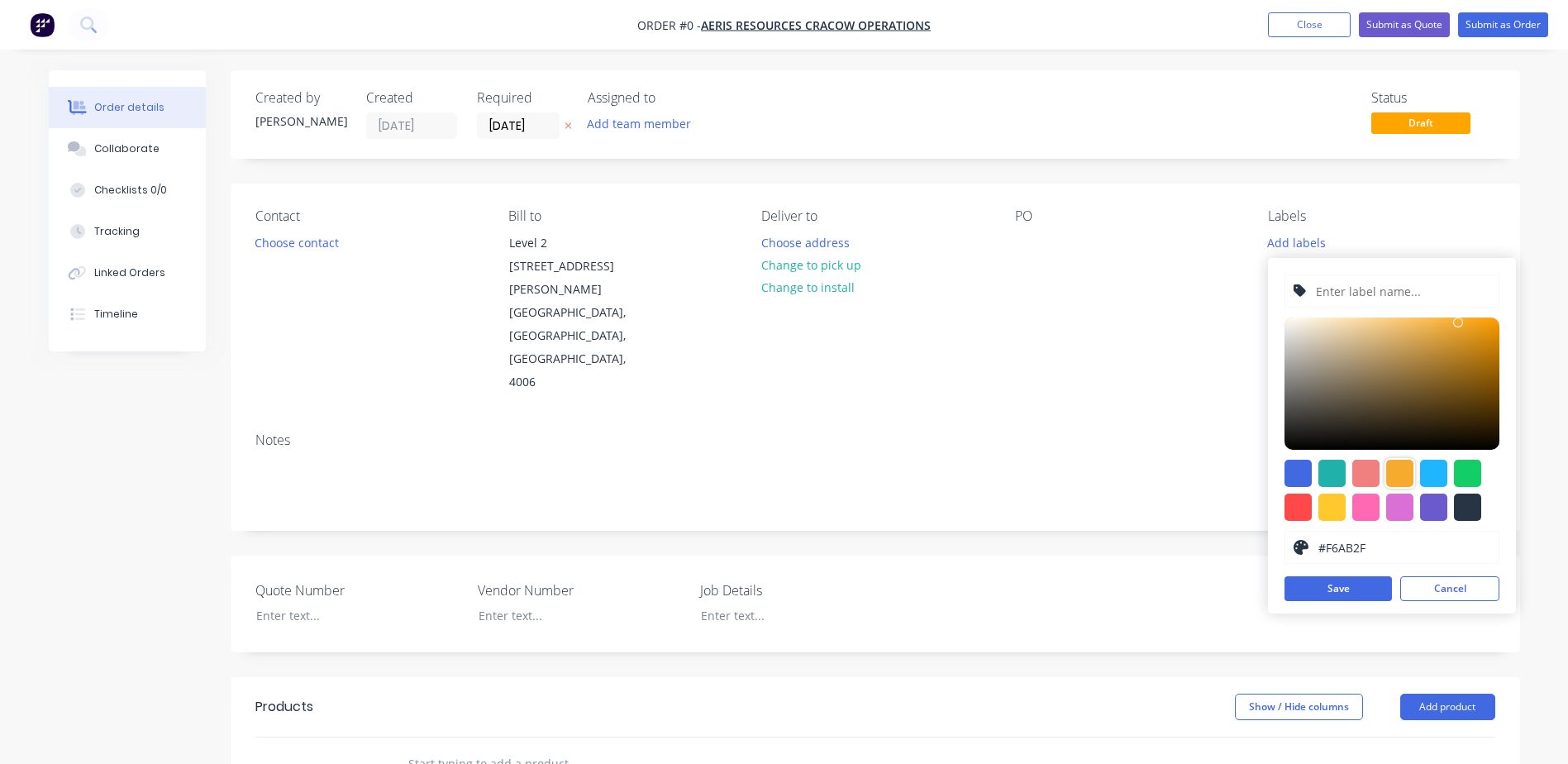
click at [1346, 291] on input "text" at bounding box center [1402, 291] width 176 height 31
type input "NM250077"
click at [1335, 587] on button "Save" at bounding box center [1338, 588] width 107 height 24
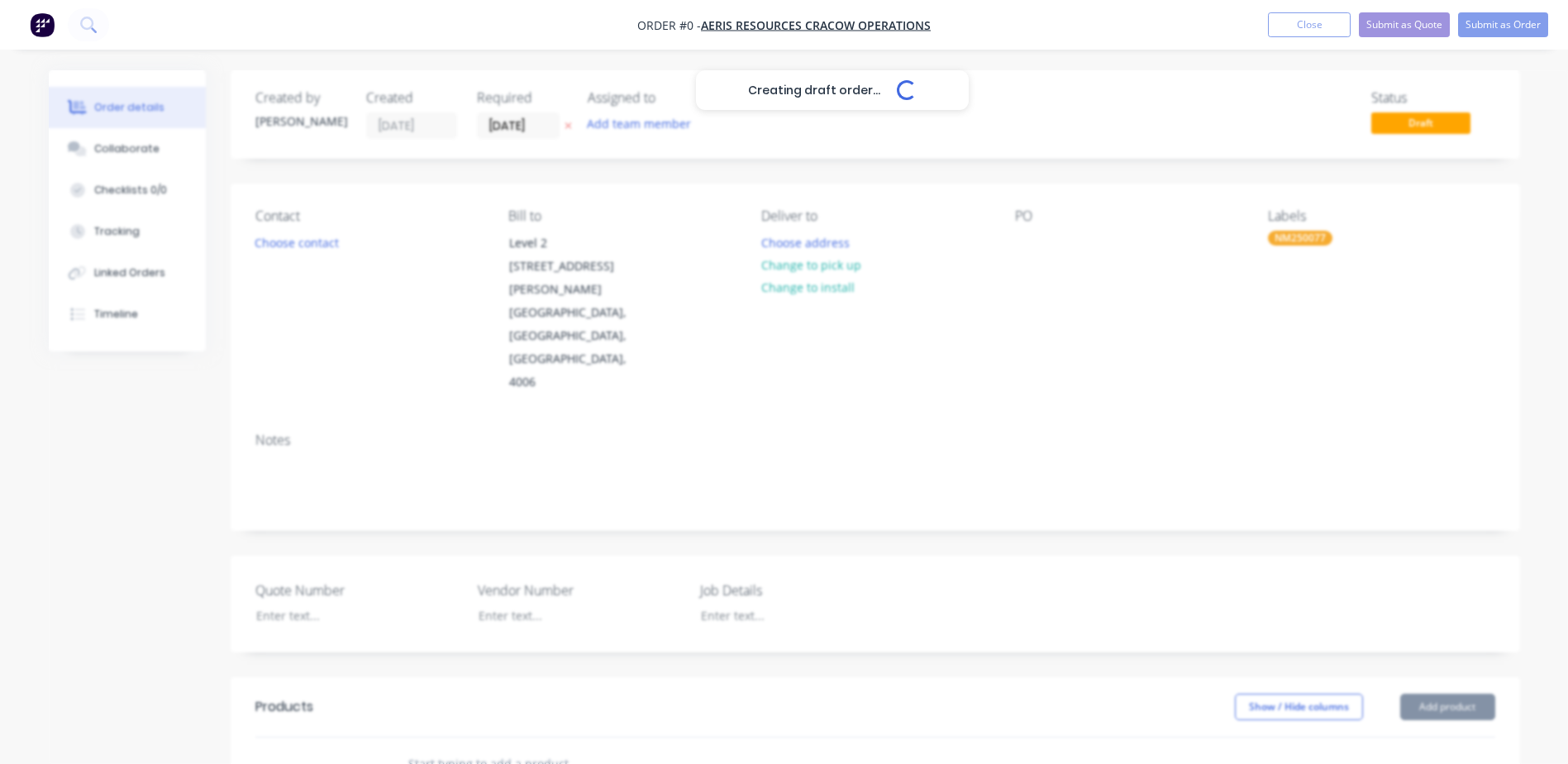
click at [1081, 379] on div "Creating draft order... Loading... Order details Collaborate Checklists 0/0 Tra…" at bounding box center [784, 642] width 1504 height 1143
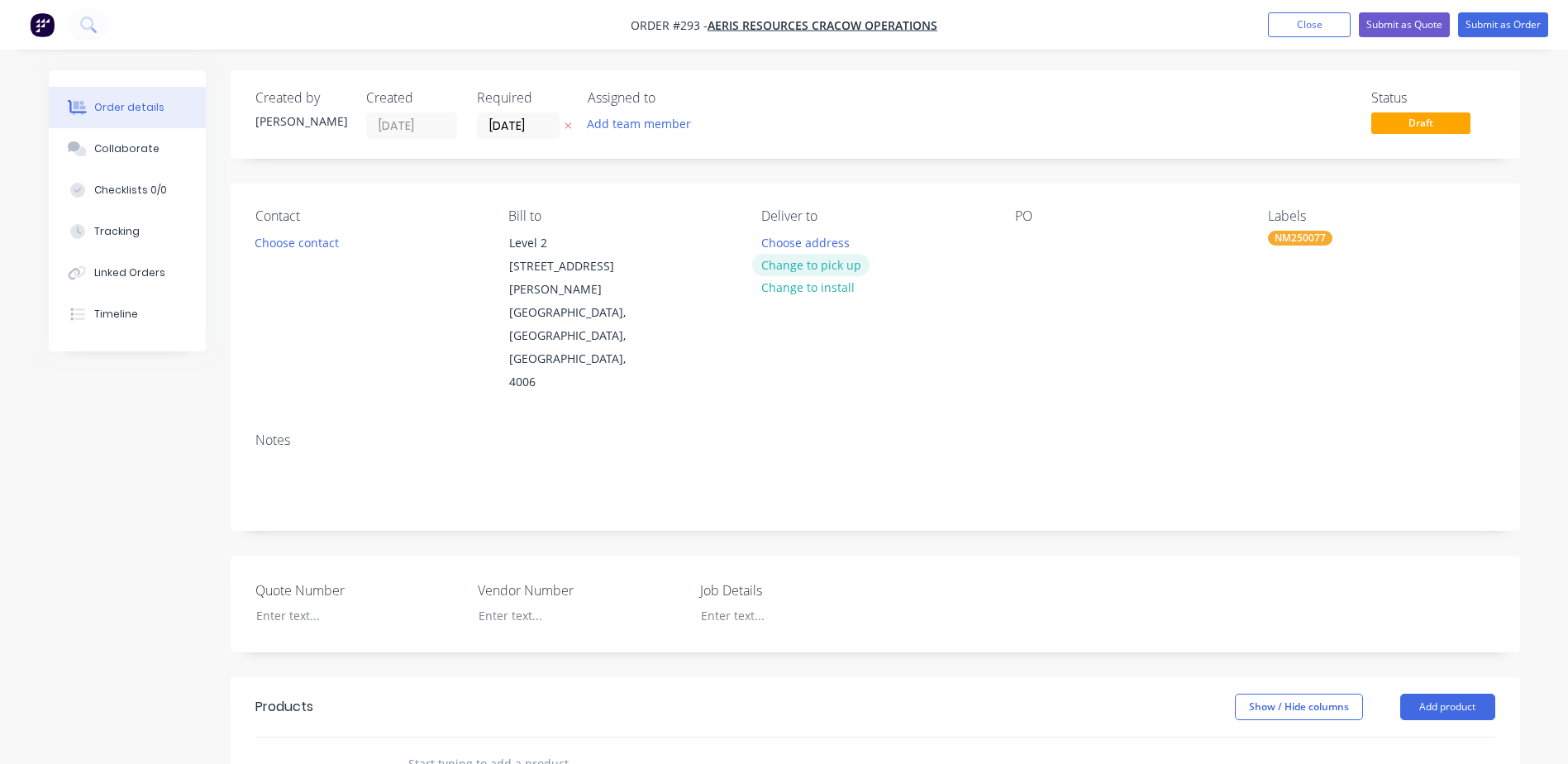
click at [794, 267] on button "Change to pick up" at bounding box center [811, 265] width 117 height 22
click at [765, 251] on div at bounding box center [774, 242] width 26 height 24
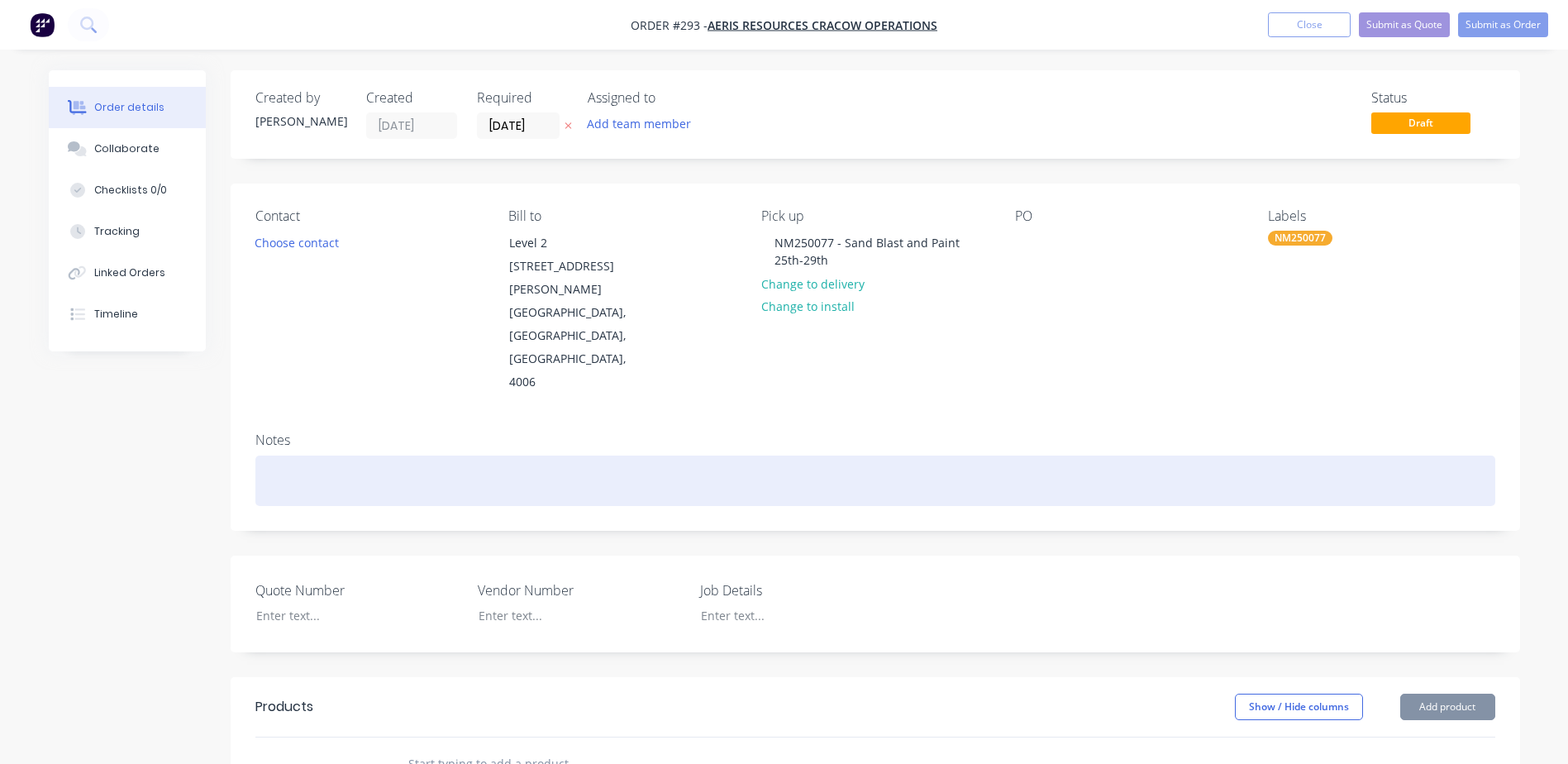
click at [279, 455] on div at bounding box center [874, 481] width 1240 height 51
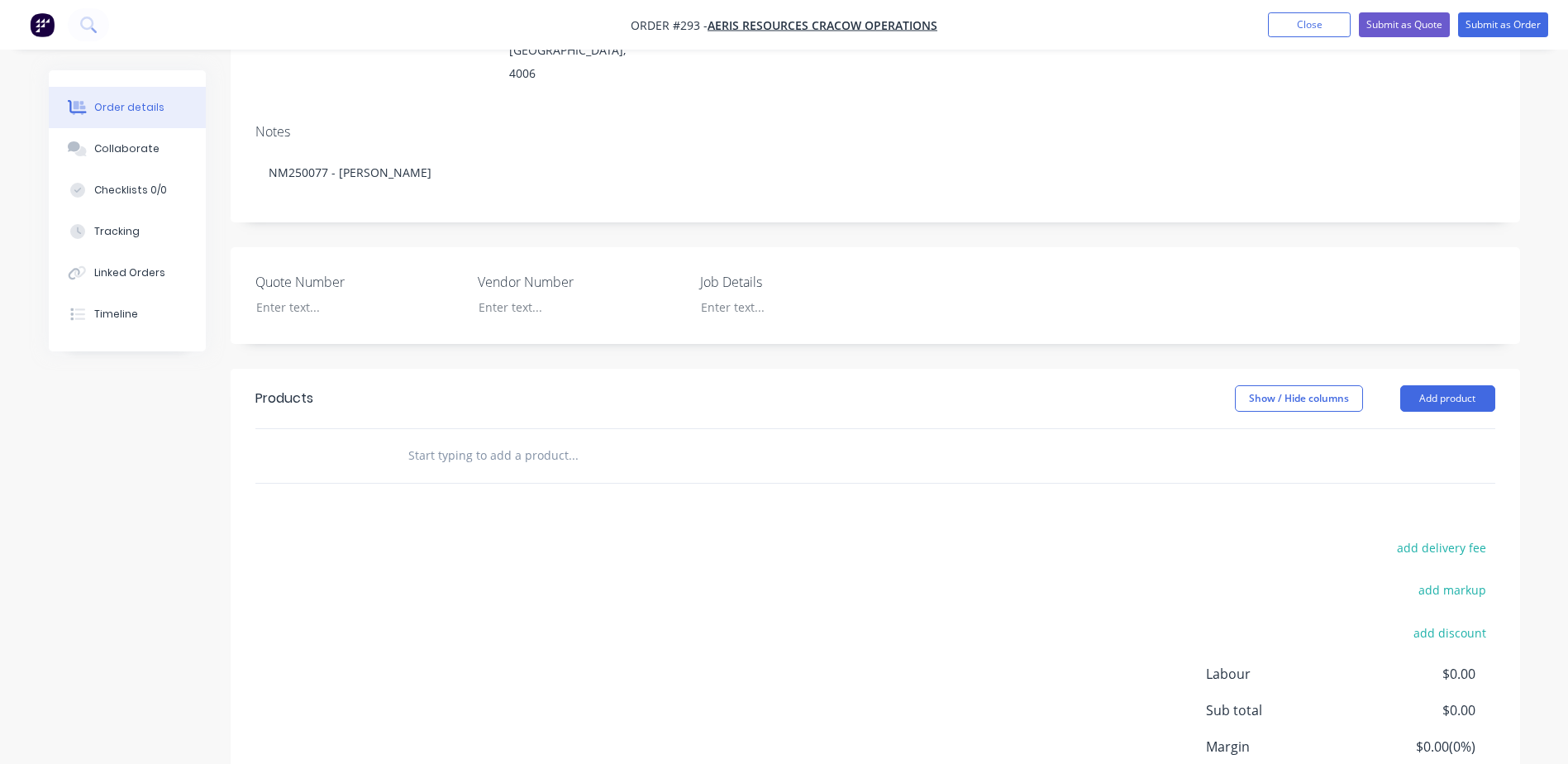
scroll to position [155, 0]
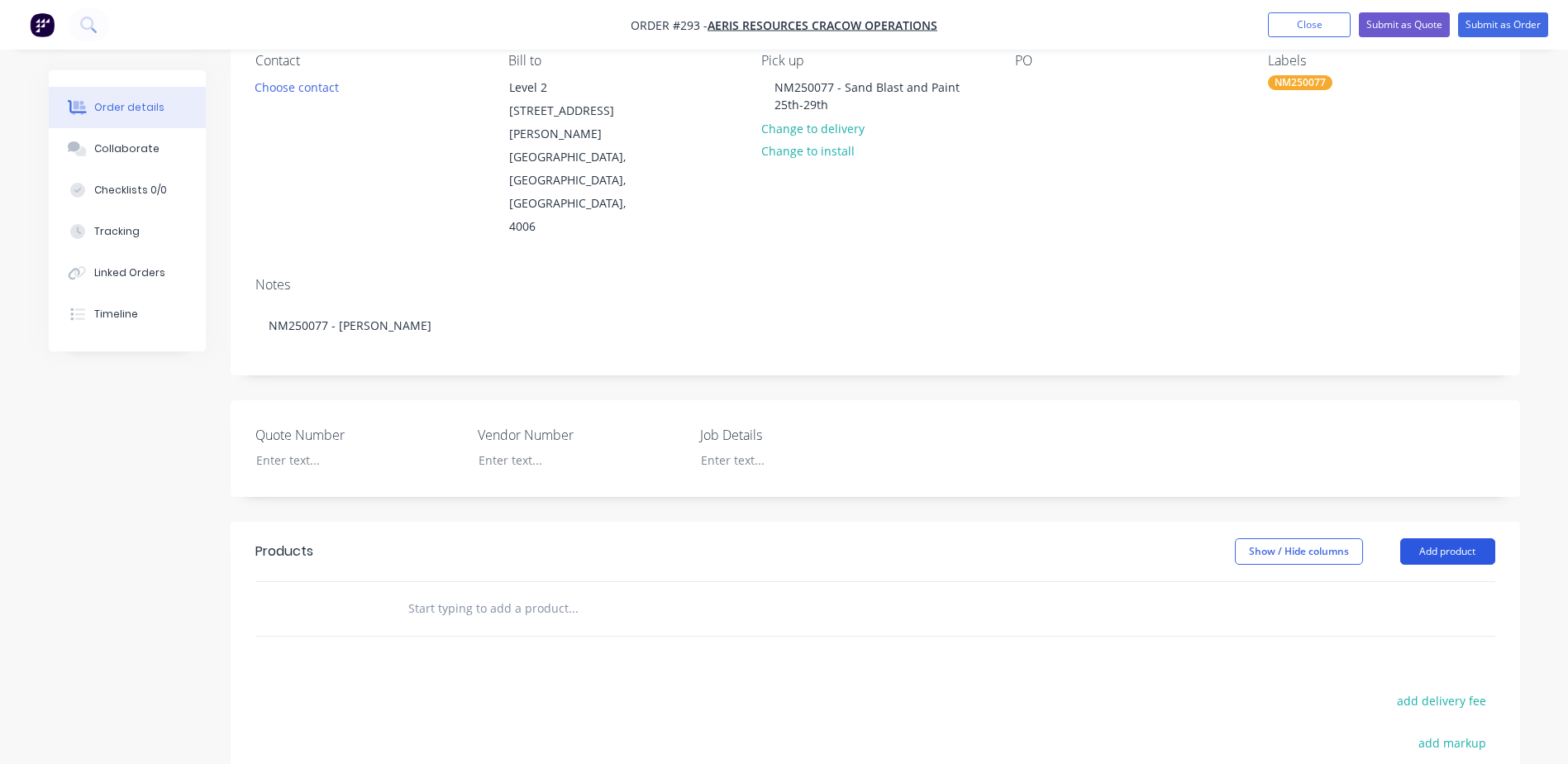
click at [1446, 538] on button "Add product" at bounding box center [1447, 551] width 95 height 26
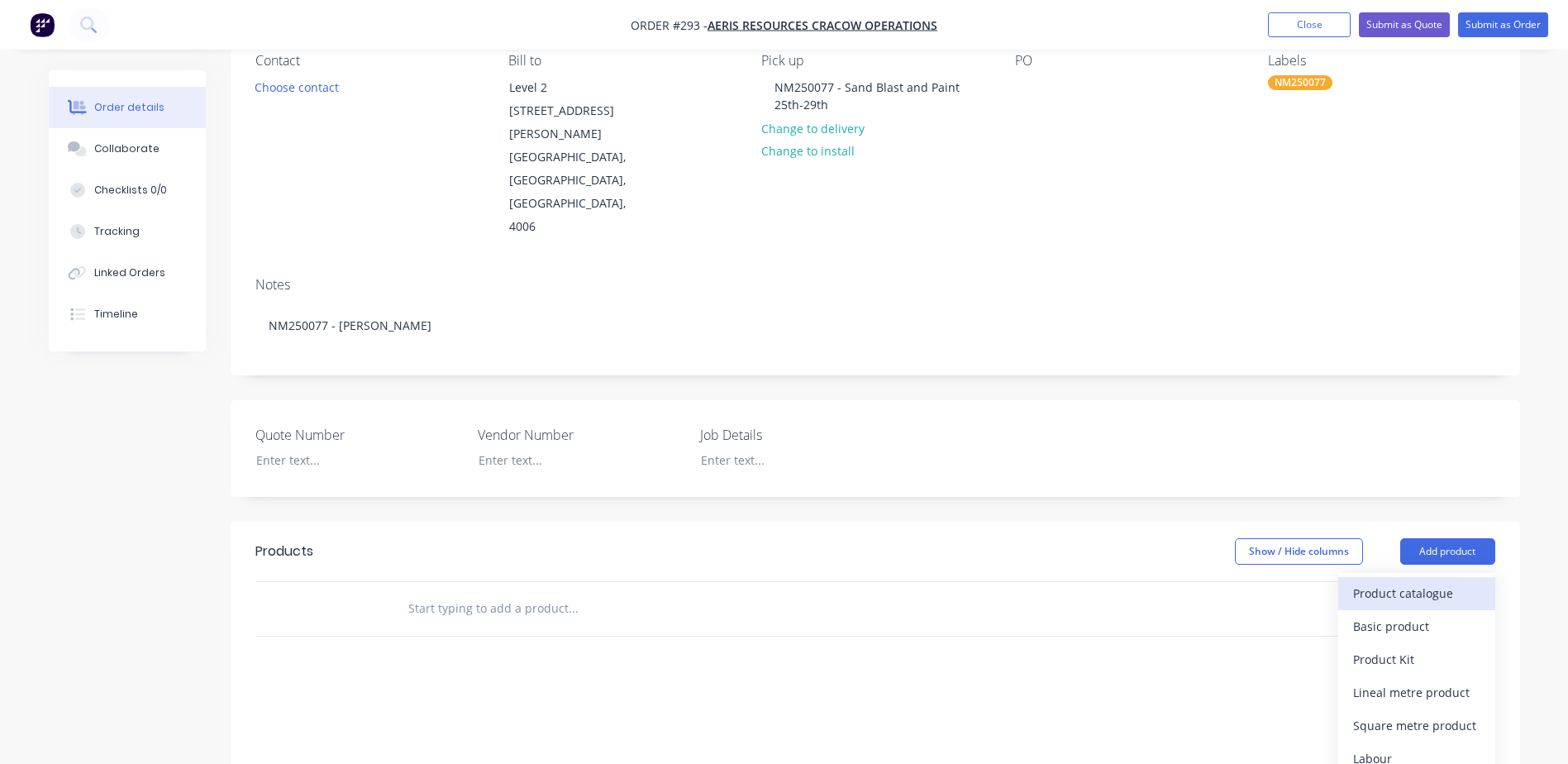
click at [1404, 581] on div "Product catalogue" at bounding box center [1417, 593] width 127 height 24
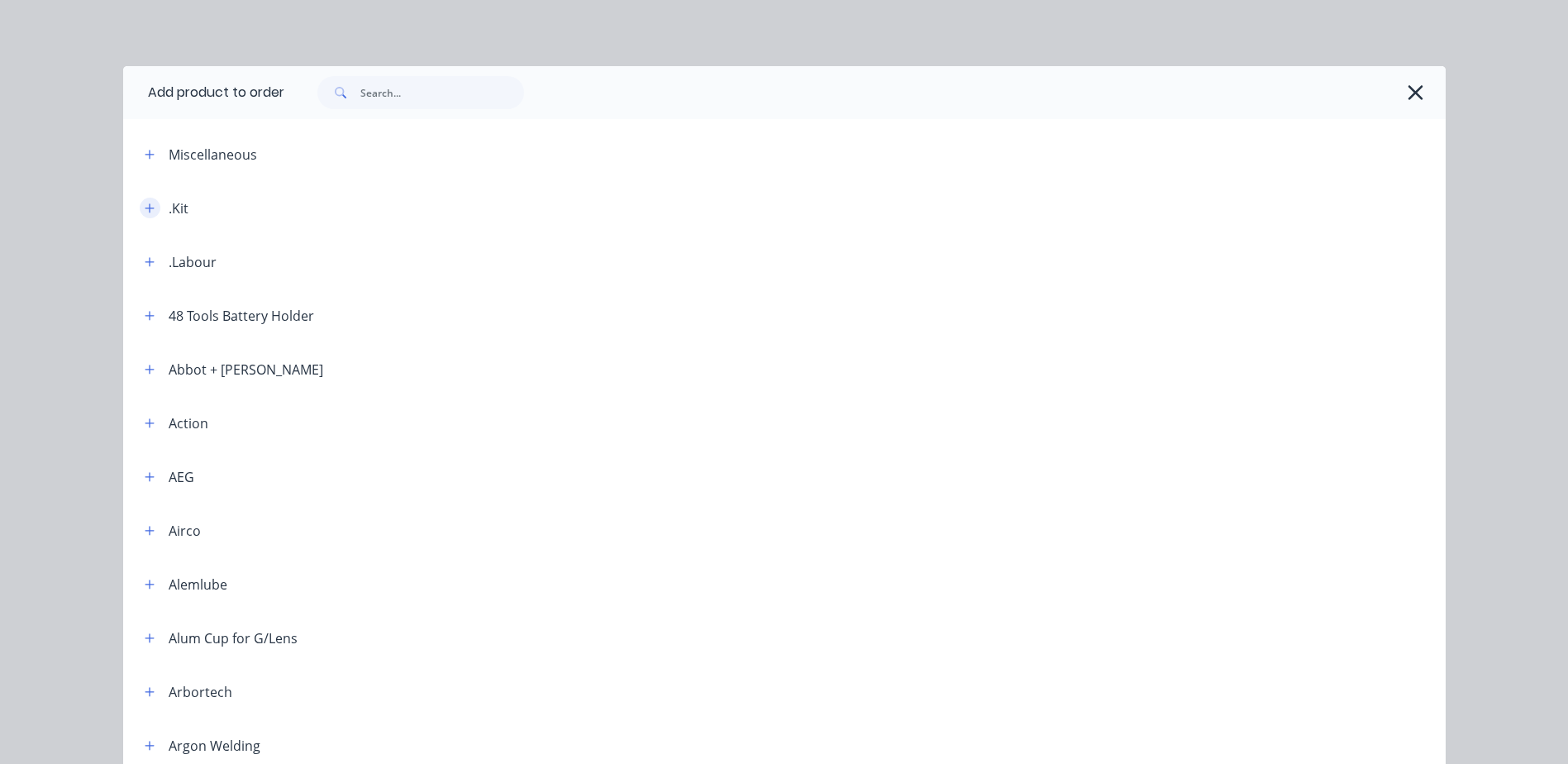
click at [145, 202] on icon "button" at bounding box center [149, 208] width 10 height 12
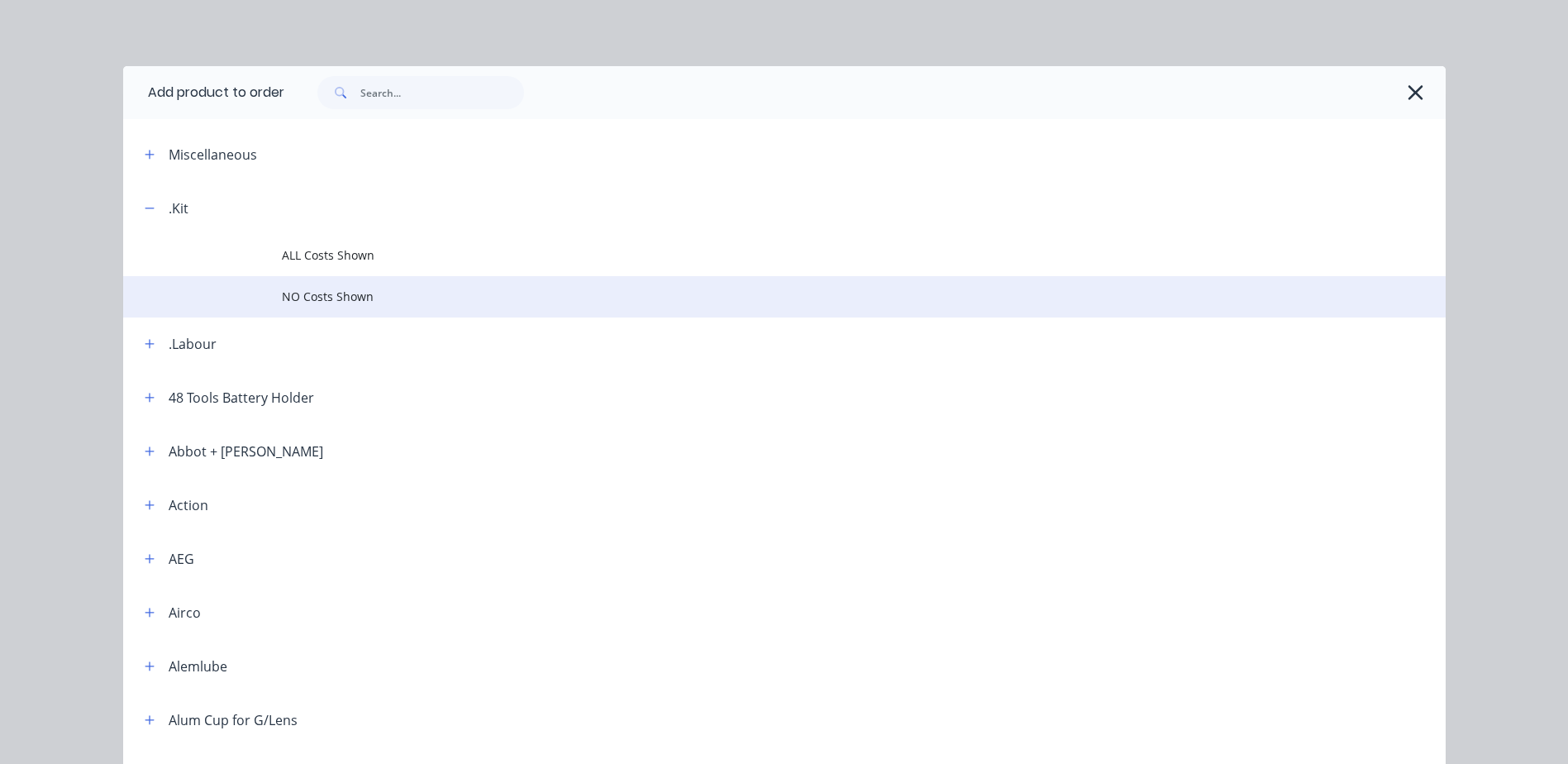
click at [316, 297] on span "NO Costs Shown" at bounding box center [746, 296] width 931 height 18
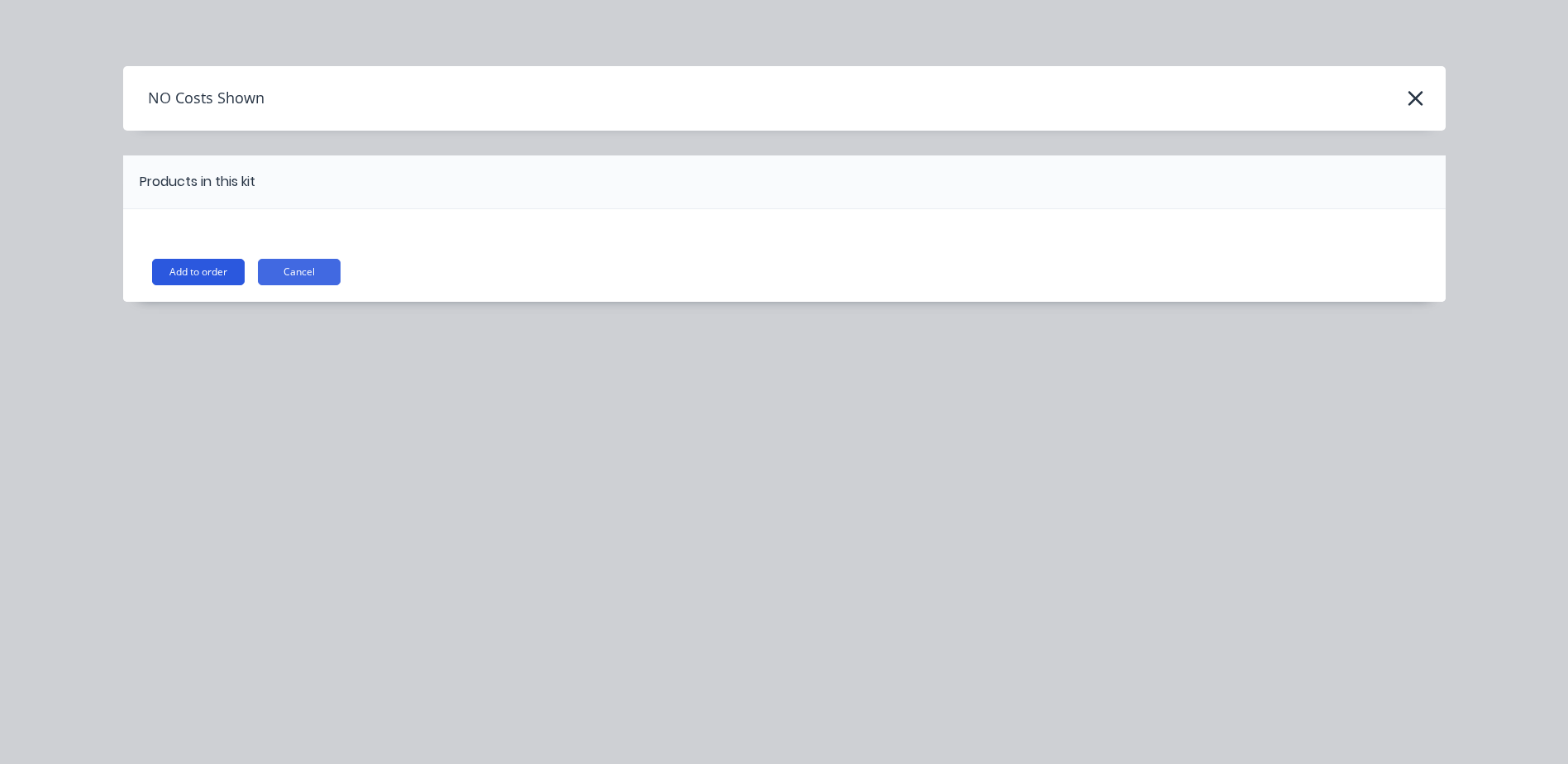
click at [203, 277] on button "Add to order" at bounding box center [198, 272] width 93 height 26
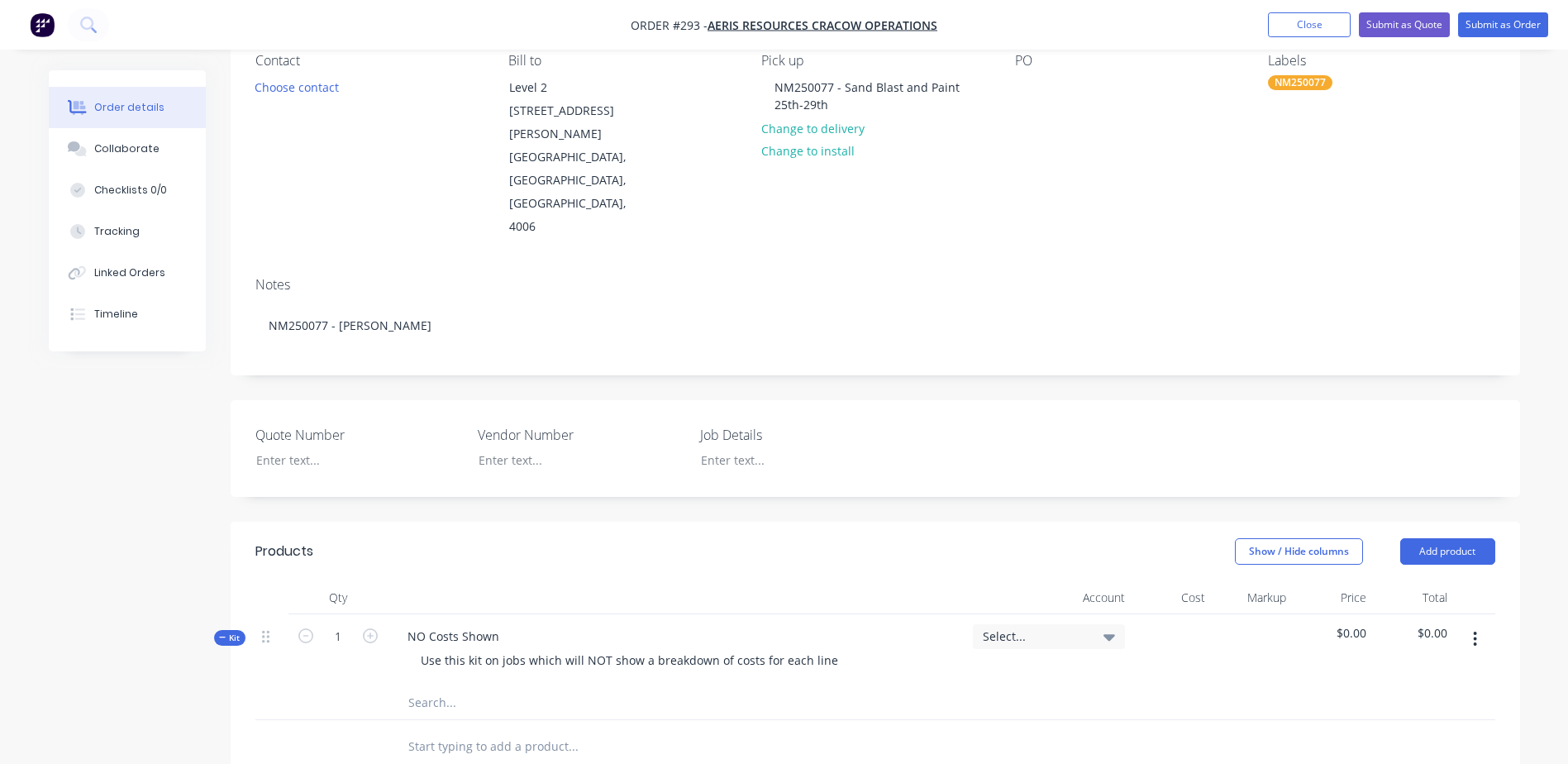
click at [430, 686] on input "text" at bounding box center [572, 702] width 330 height 33
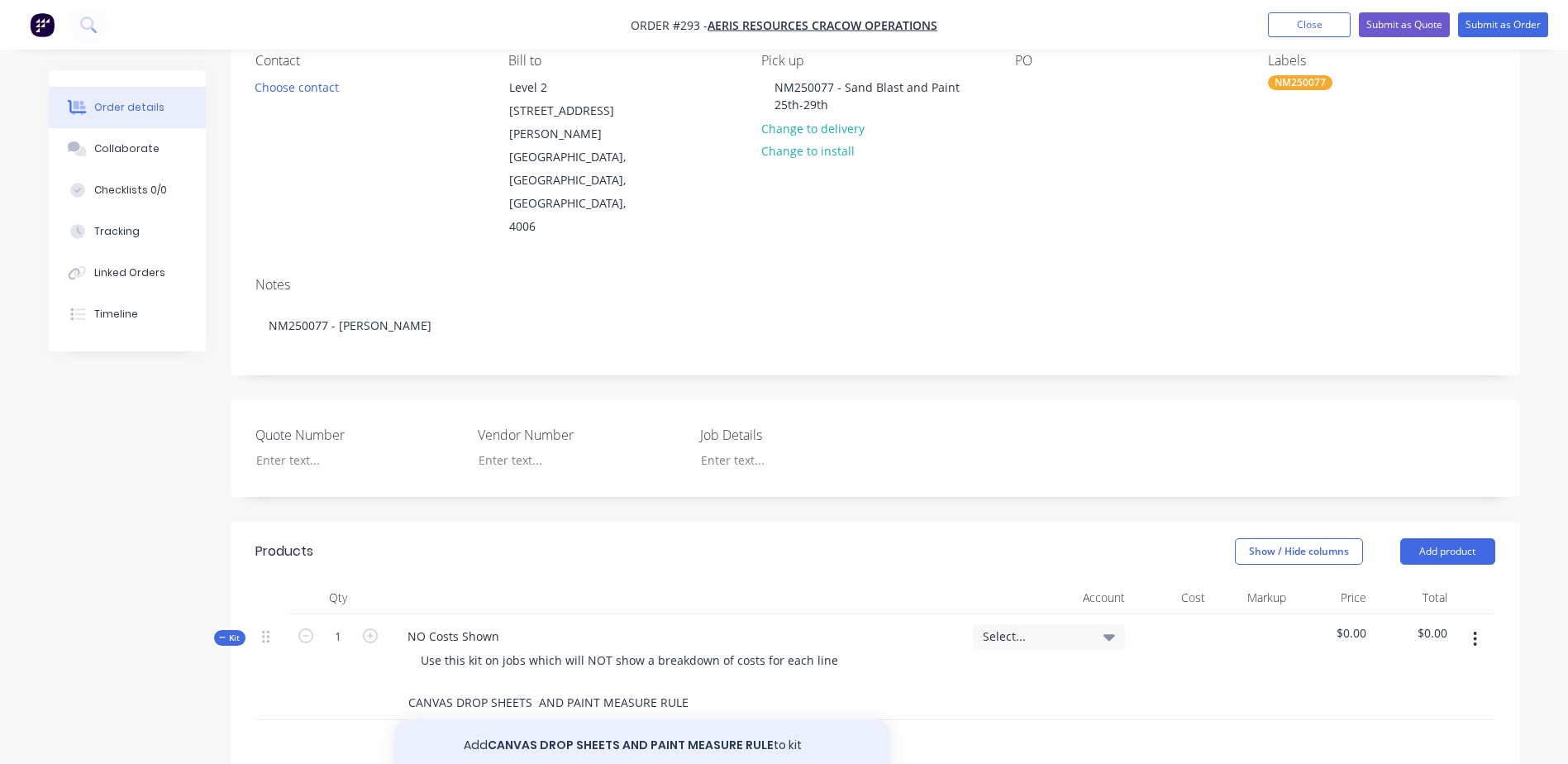
type input "CANVAS DROP SHEETS AND PAINT MEASURE RULE"
click at [536, 719] on button "Add CANVAS DROP SHEETS AND PAINT MEASURE RULE to kit" at bounding box center [643, 745] width 496 height 53
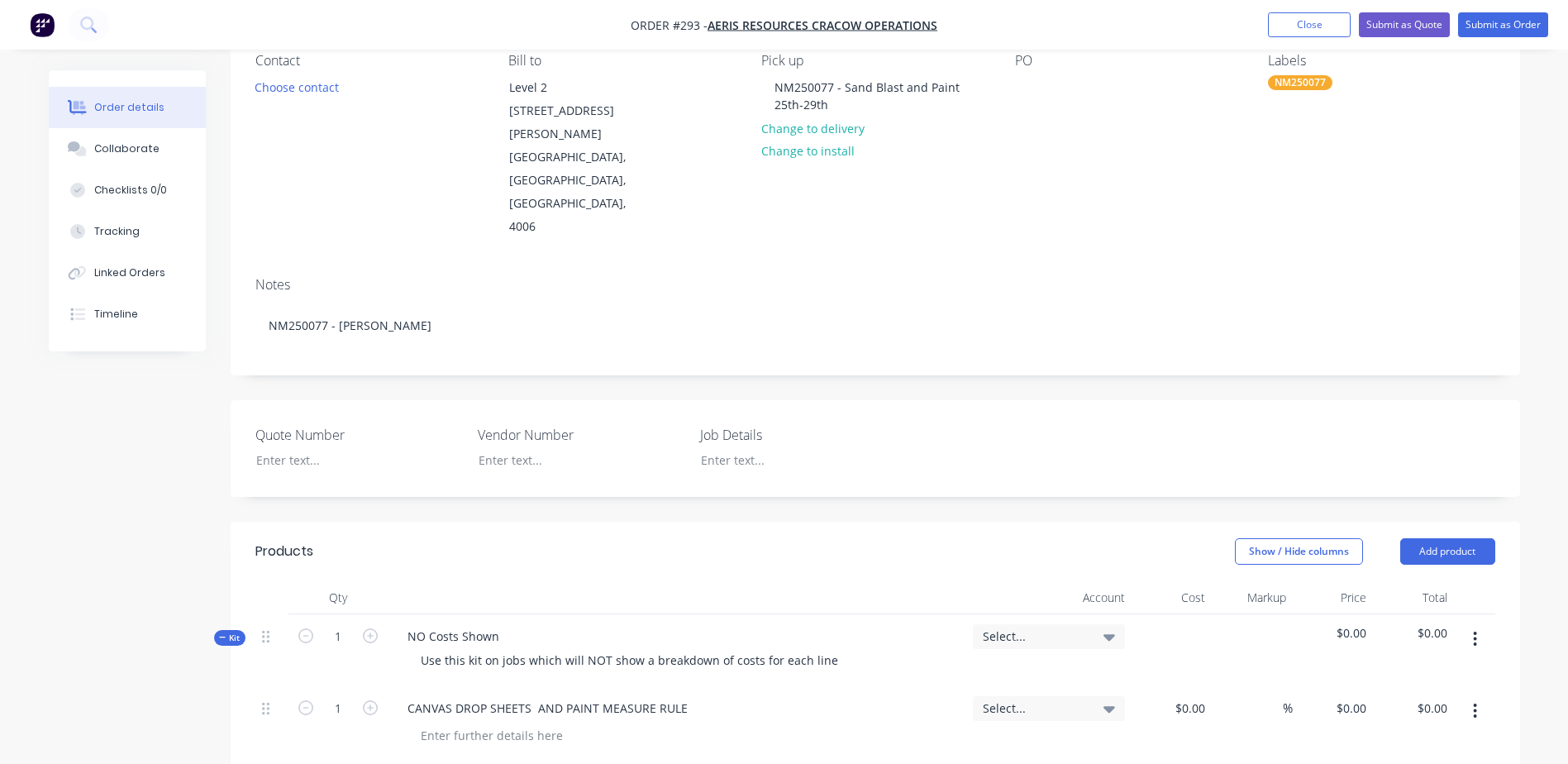
click at [1525, 40] on nav "Order #293 - Aeris Resources Cracow Operations Add product Close Submit as Quot…" at bounding box center [784, 24] width 1568 height 50
click at [1521, 24] on button "Submit as Order" at bounding box center [1503, 24] width 90 height 24
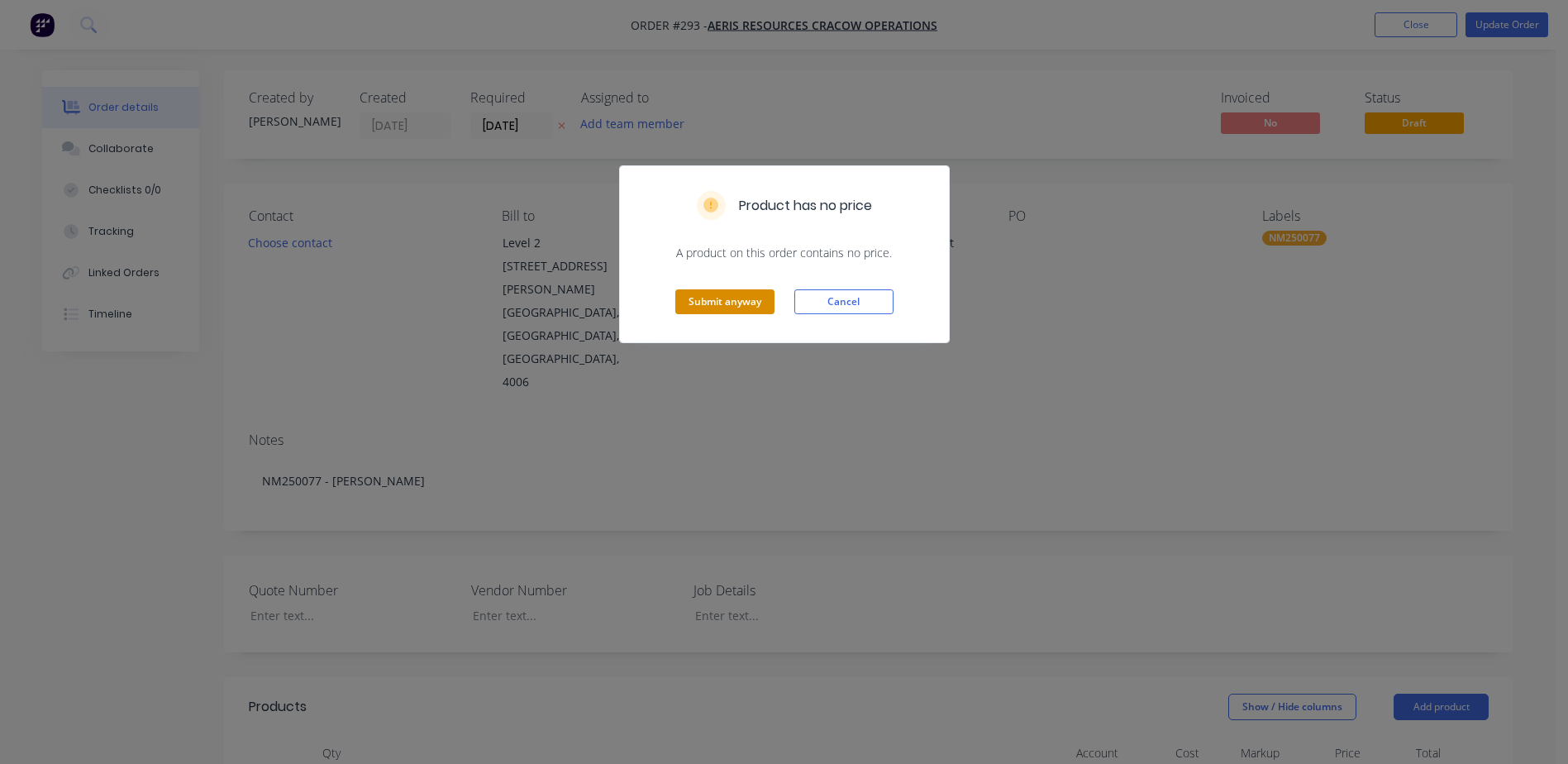
click at [727, 298] on button "Submit anyway" at bounding box center [725, 301] width 100 height 24
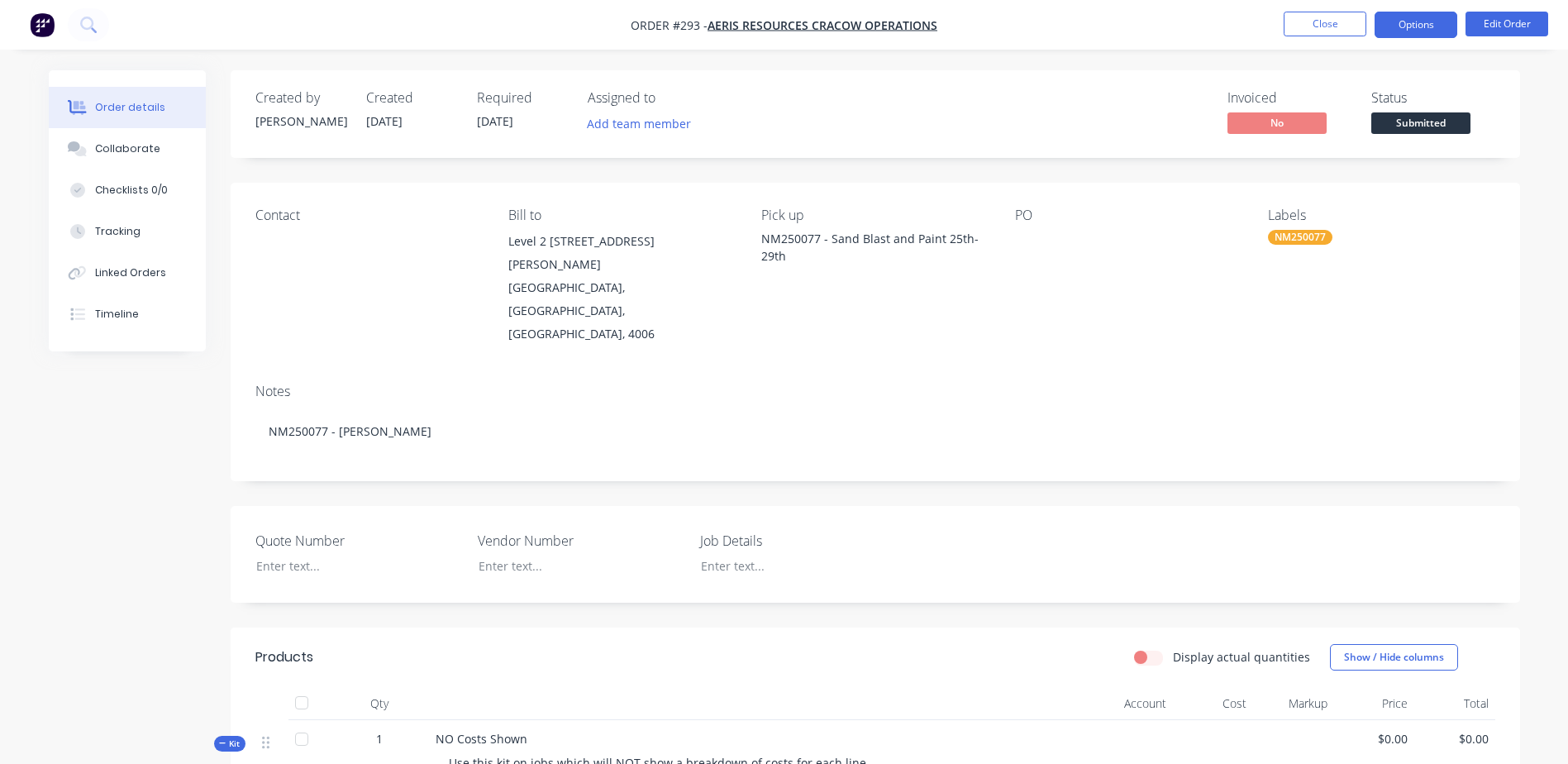
click at [1397, 27] on button "Options" at bounding box center [1416, 24] width 83 height 26
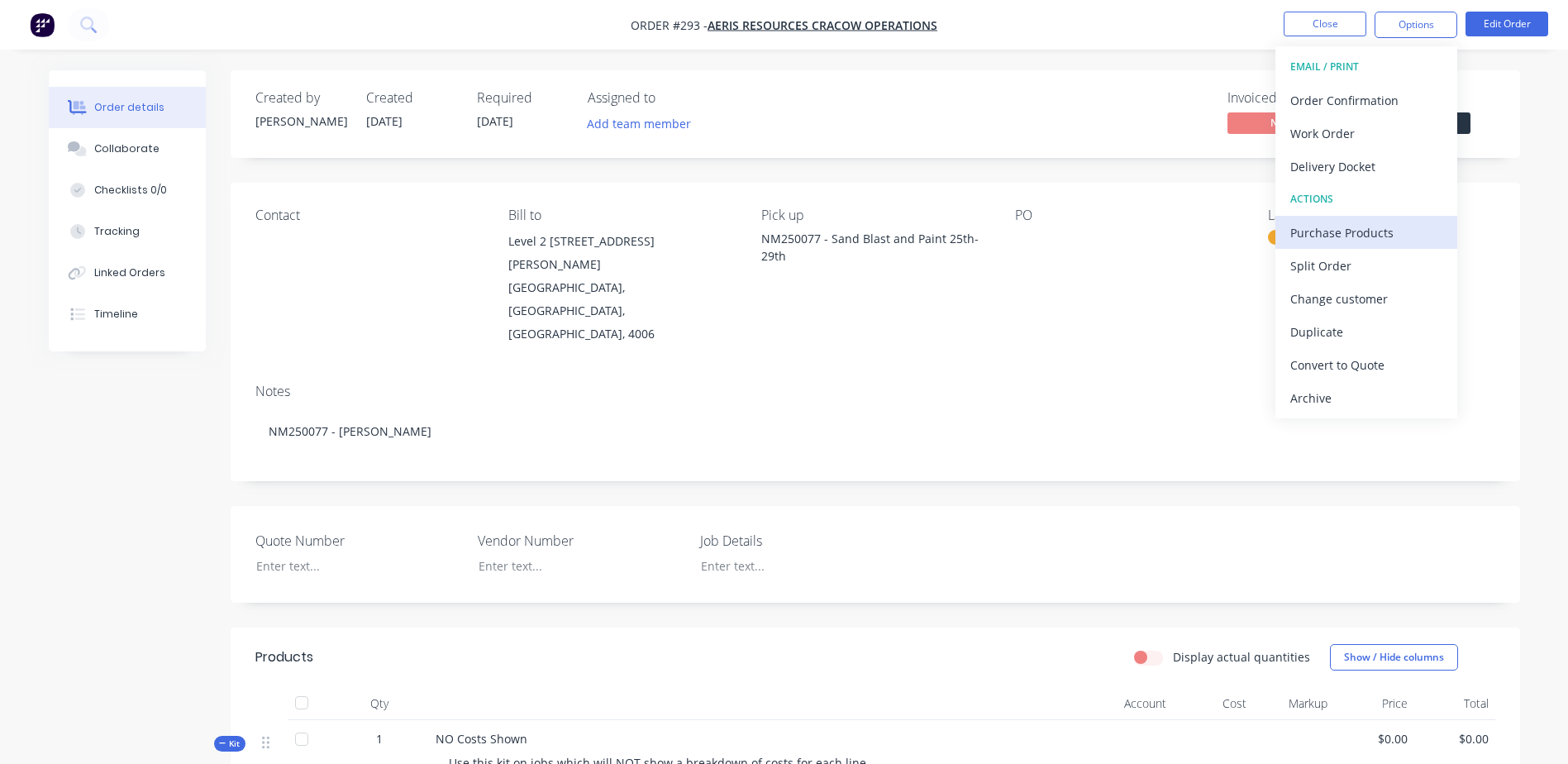
click at [1370, 233] on div "Purchase Products" at bounding box center [1367, 233] width 152 height 24
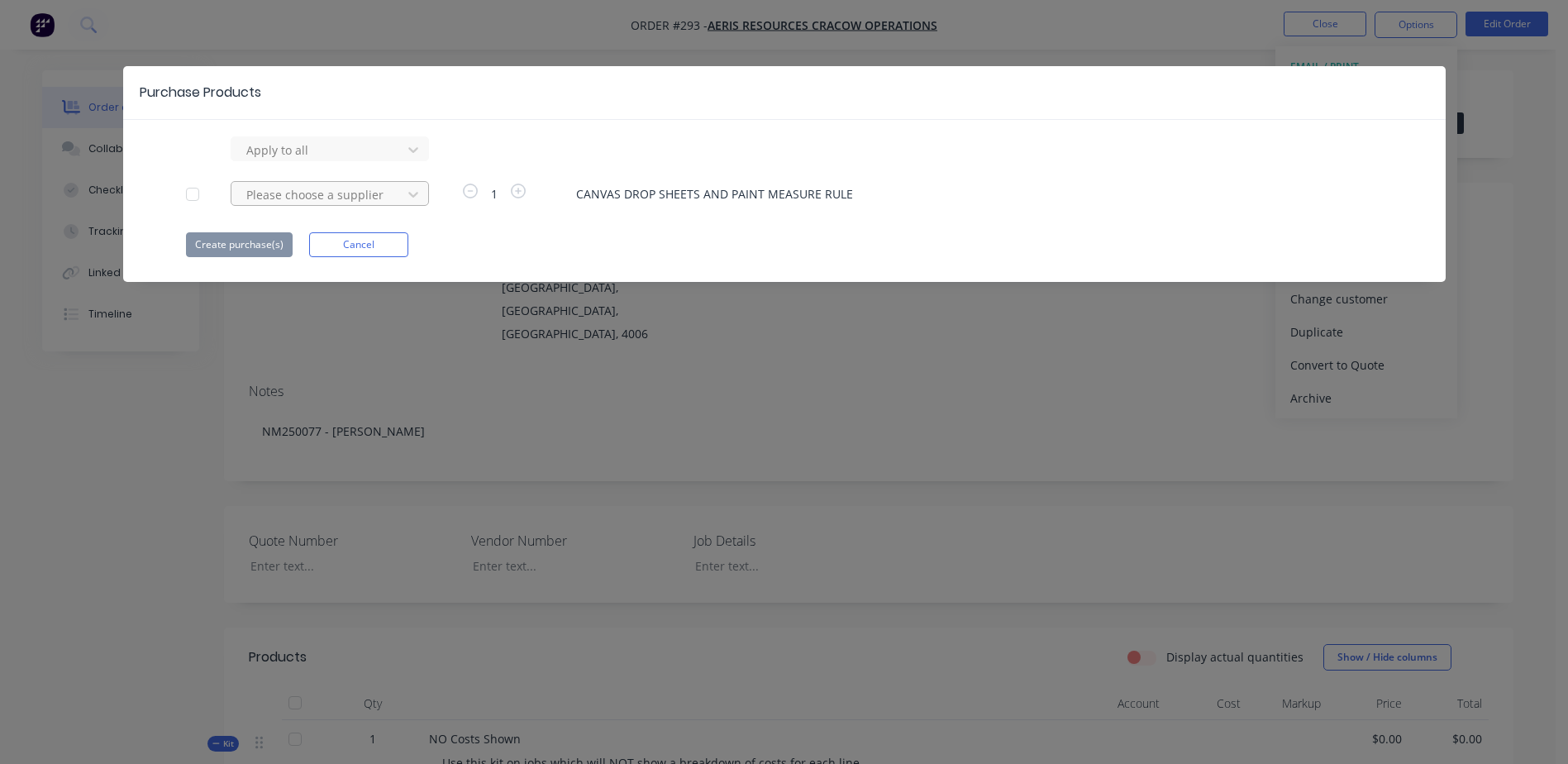
click at [287, 160] on div at bounding box center [318, 149] width 148 height 21
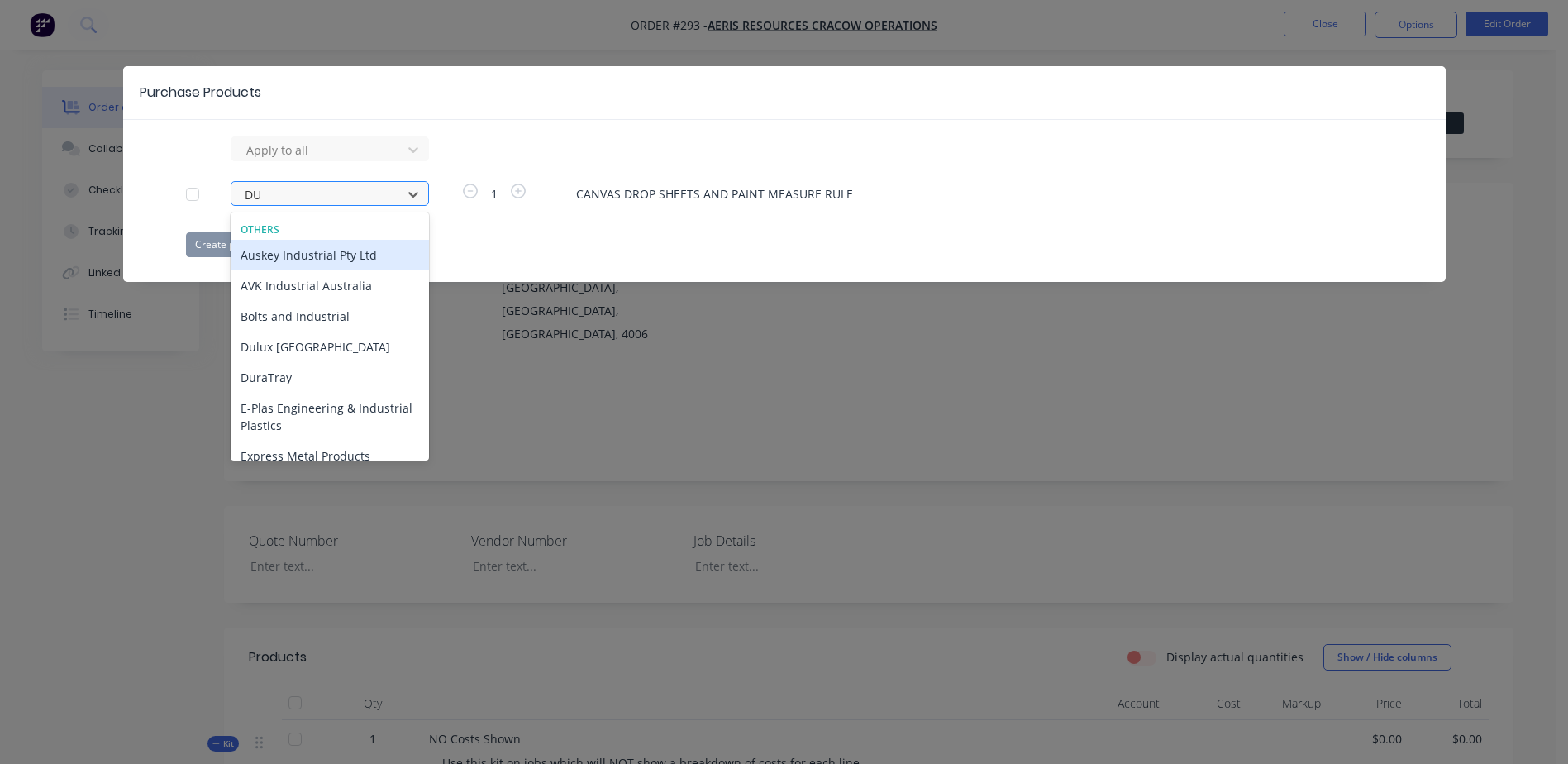
type input "DUL"
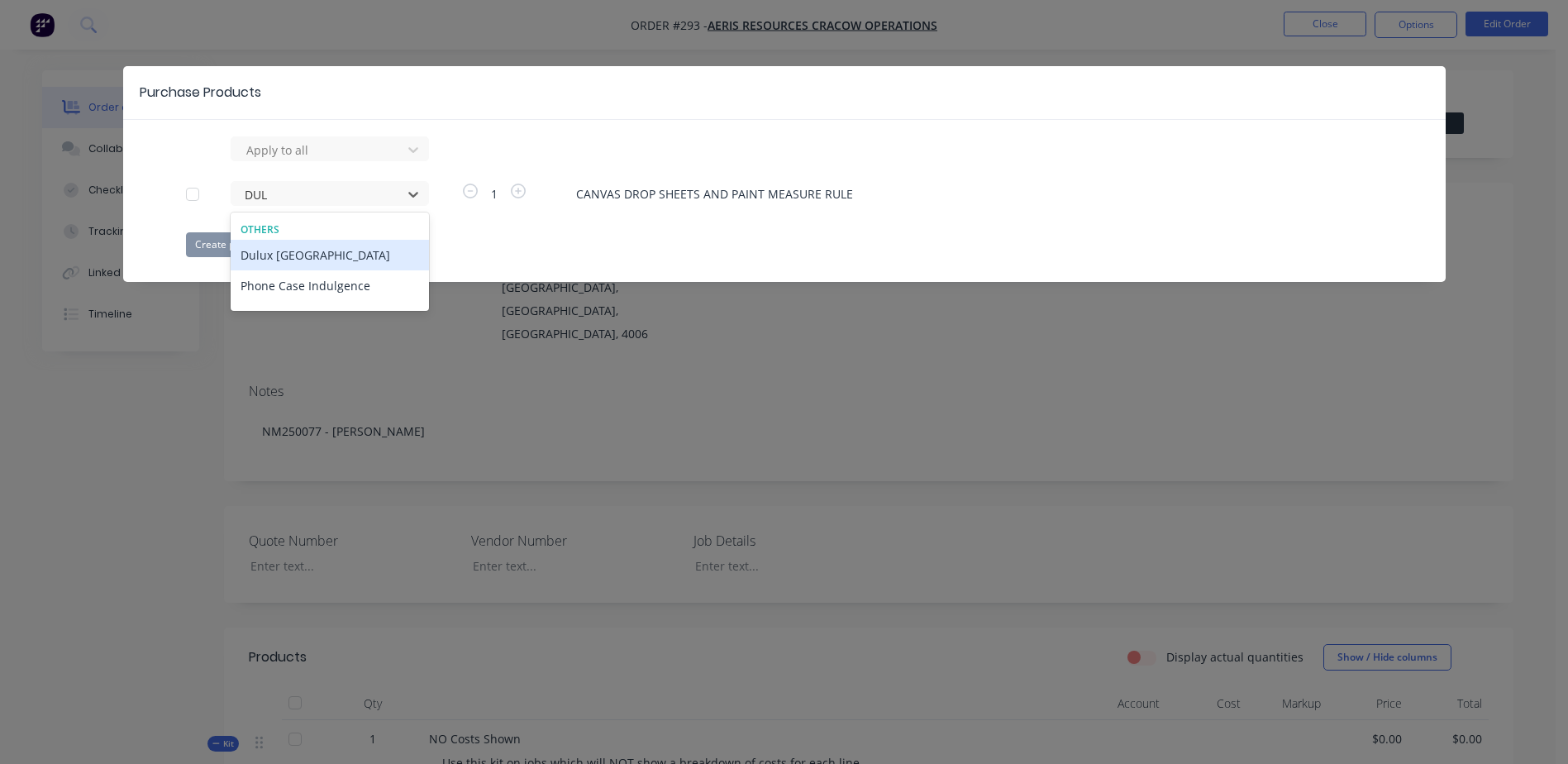
click at [296, 260] on div "Dulux [GEOGRAPHIC_DATA]" at bounding box center [329, 254] width 198 height 30
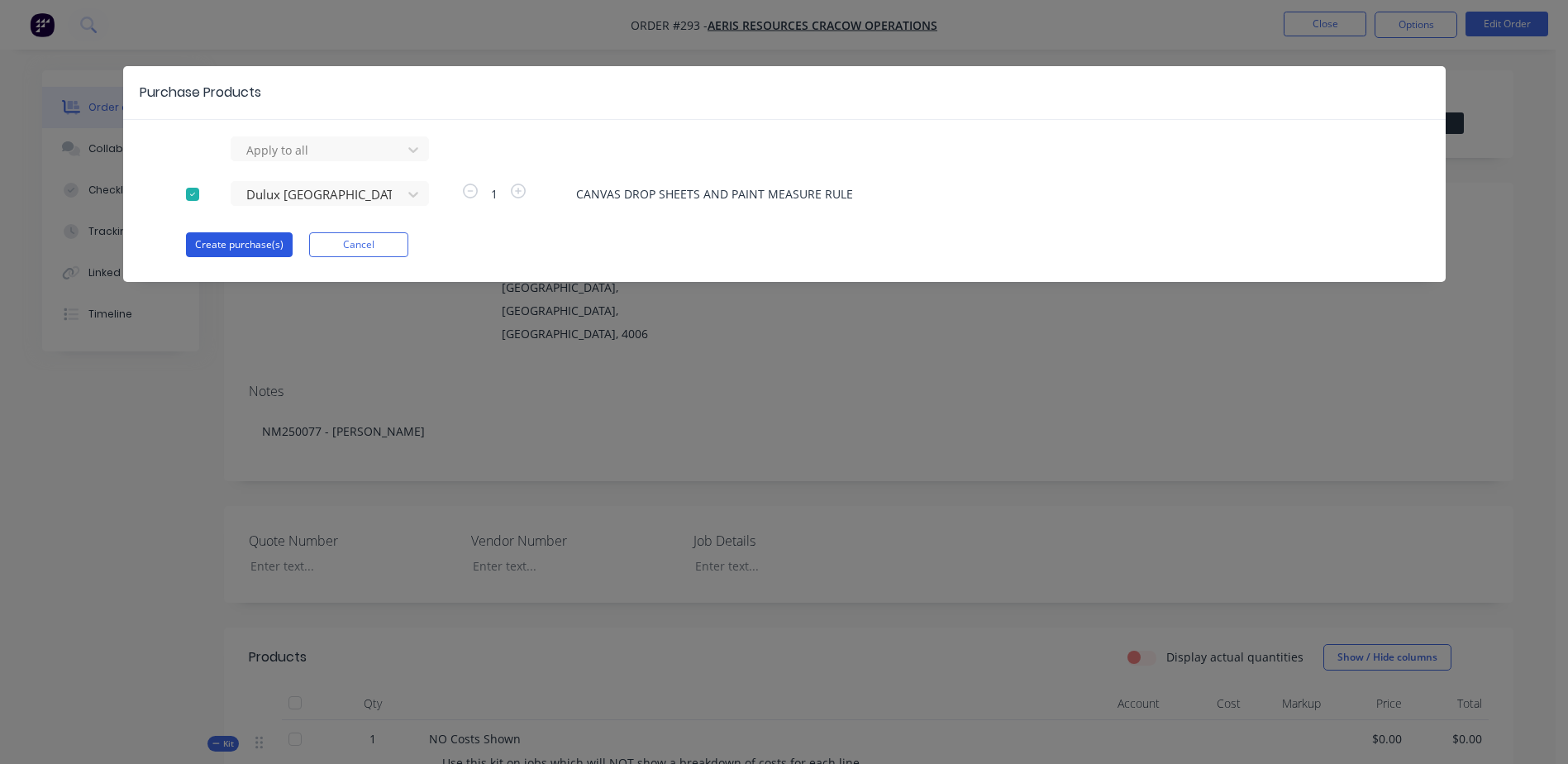
click at [230, 248] on button "Create purchase(s)" at bounding box center [238, 244] width 106 height 24
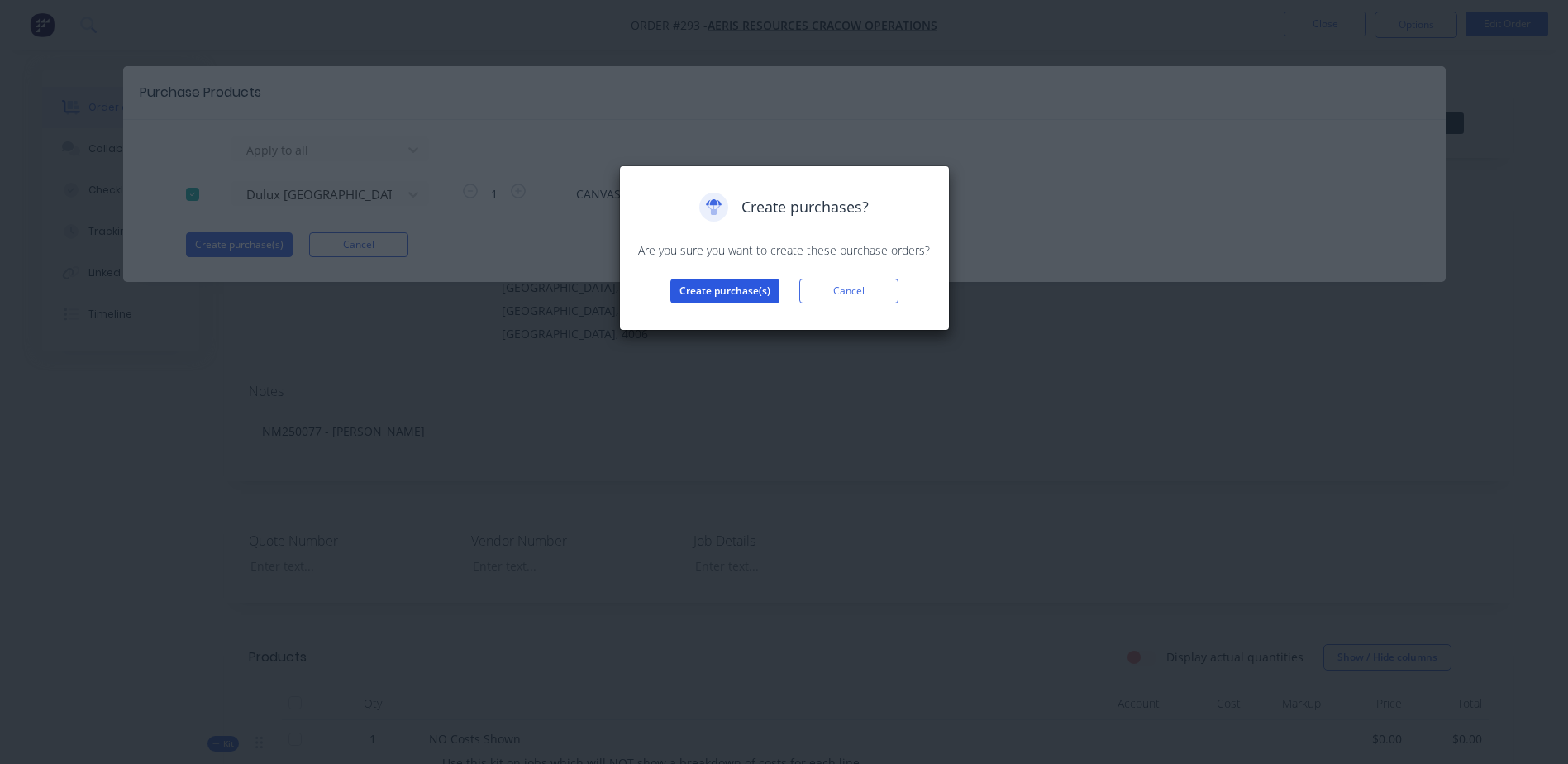
click at [733, 300] on button "Create purchase(s)" at bounding box center [725, 290] width 109 height 24
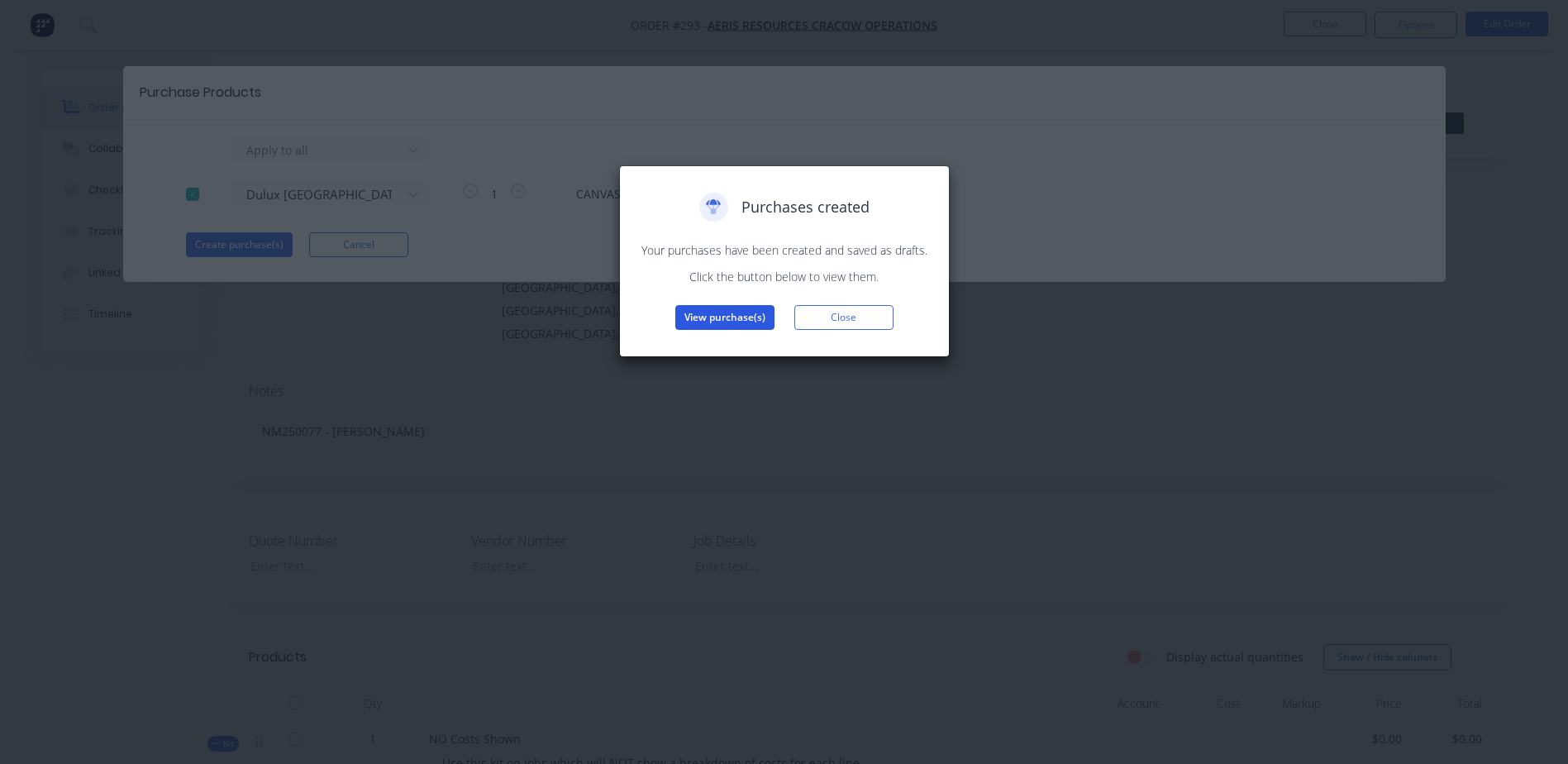
click at [715, 324] on button "View purchase(s)" at bounding box center [725, 317] width 100 height 24
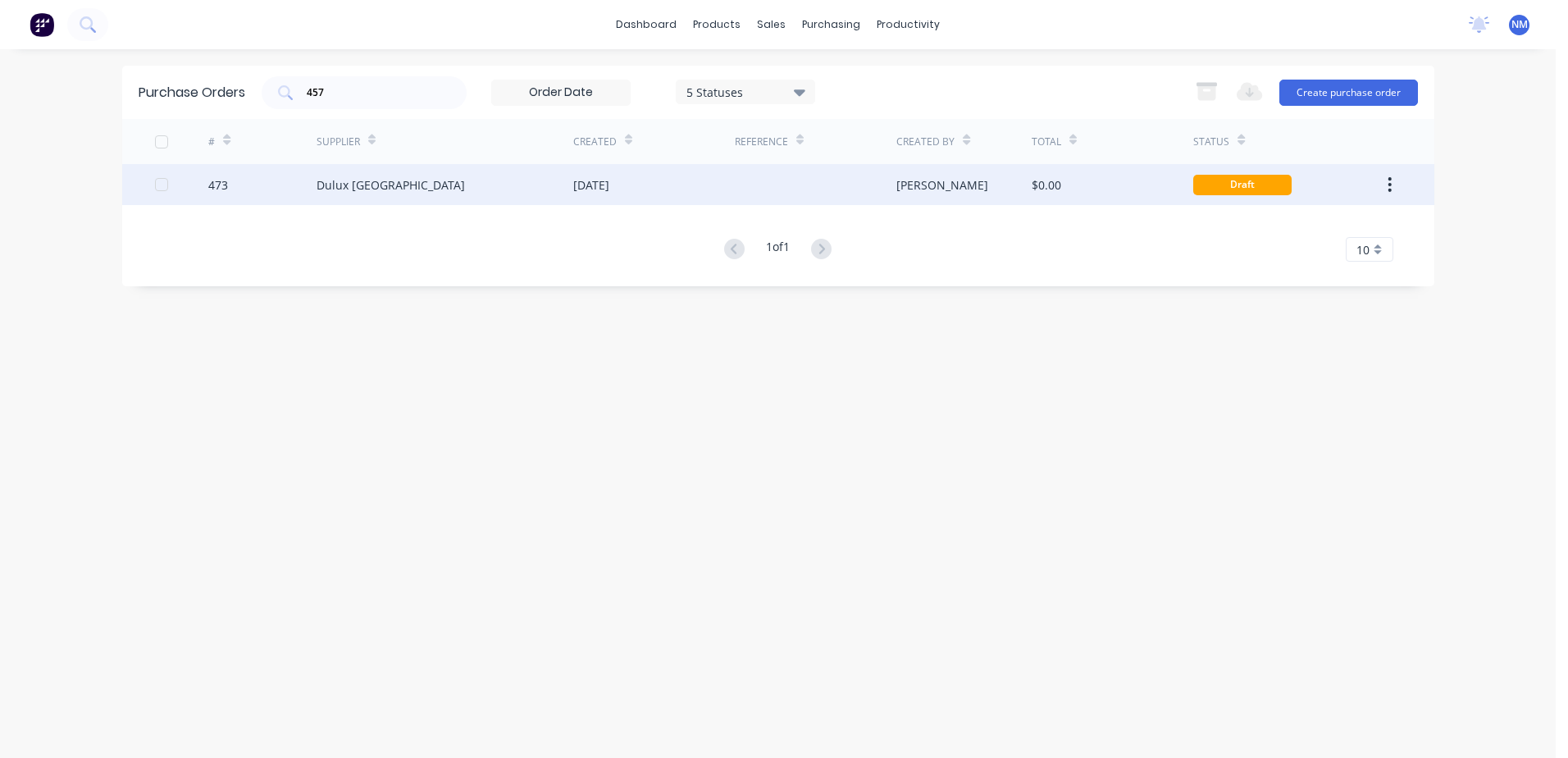
click at [1106, 180] on div "$0.00" at bounding box center [1112, 184] width 162 height 41
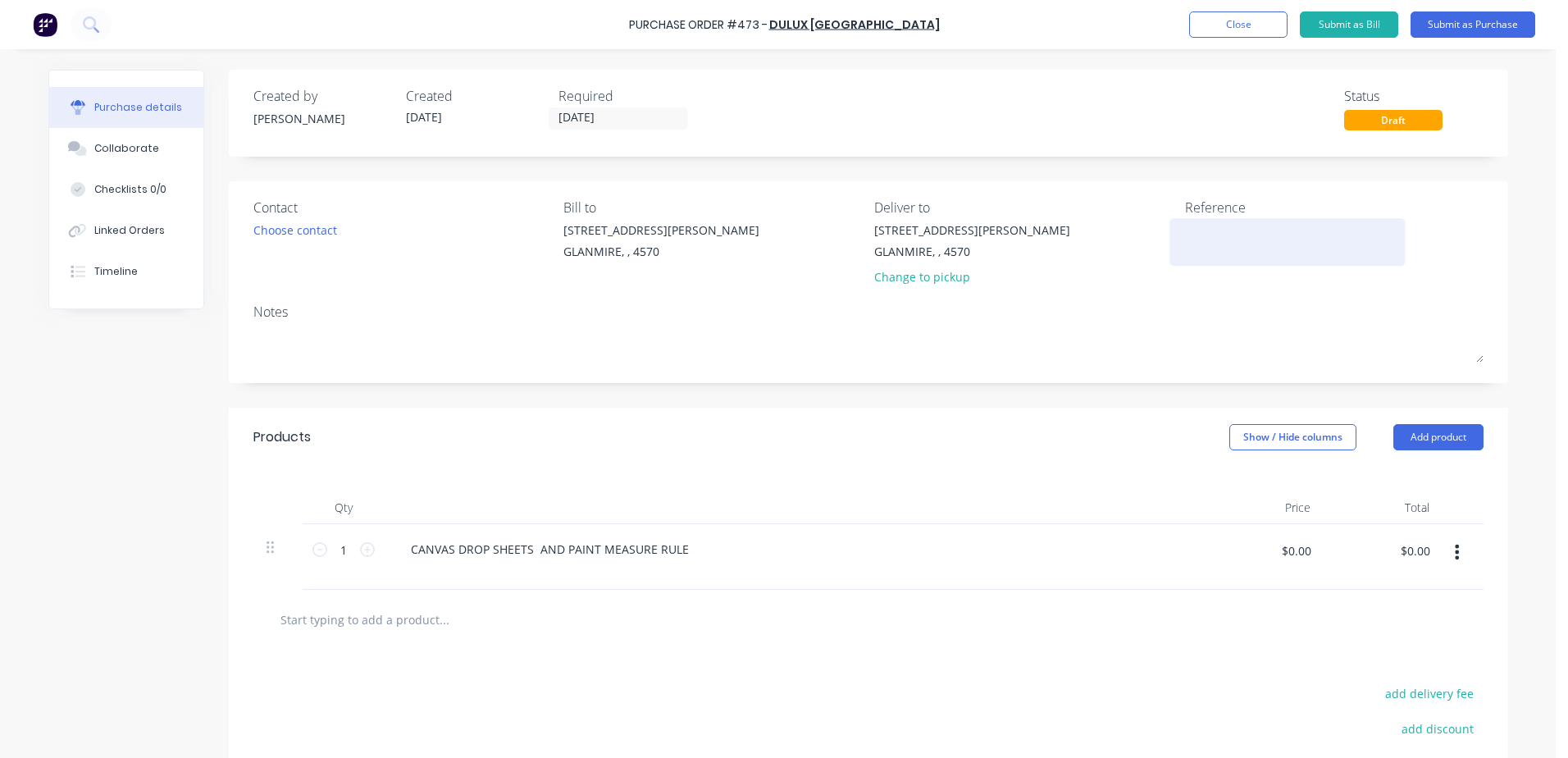
click at [1191, 236] on textarea at bounding box center [1287, 239] width 205 height 37
type textarea "n"
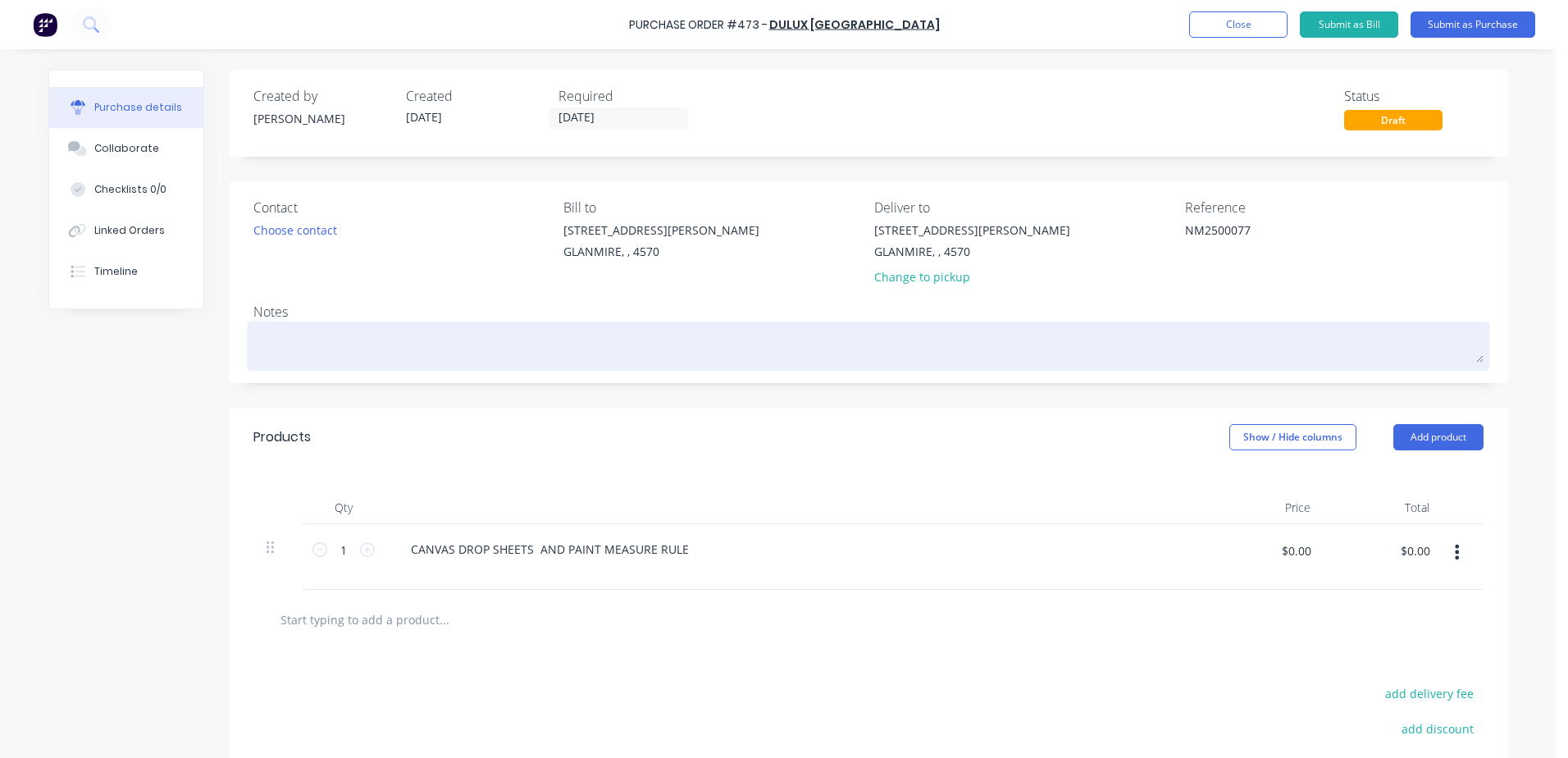
type textarea "NM2500077"
type textarea "x"
type textarea "NM2500077"
click at [288, 332] on textarea at bounding box center [868, 344] width 1231 height 37
type textarea "x"
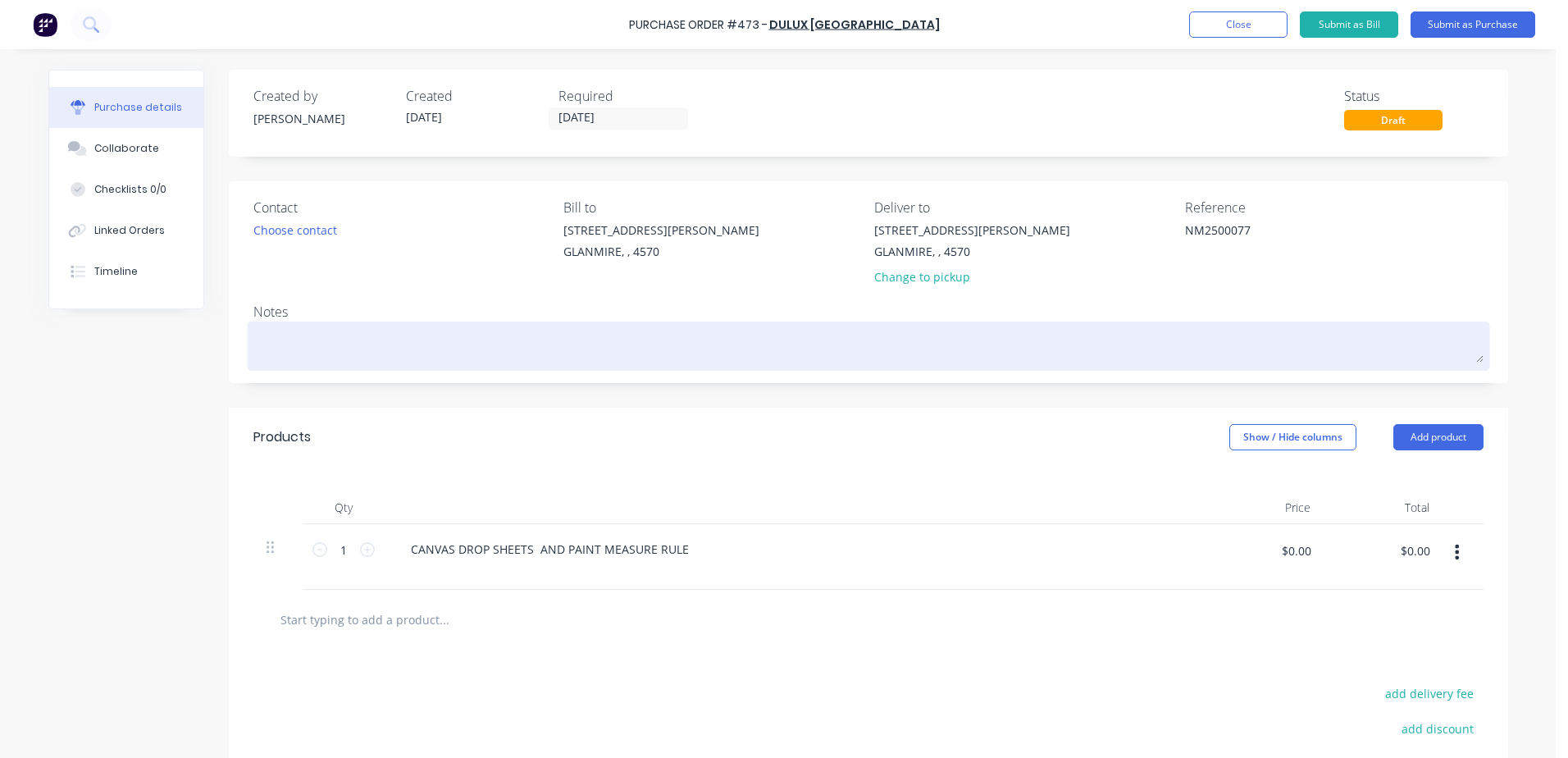
type textarea "N"
type textarea "x"
type textarea "NM"
type textarea "x"
type textarea "NM2"
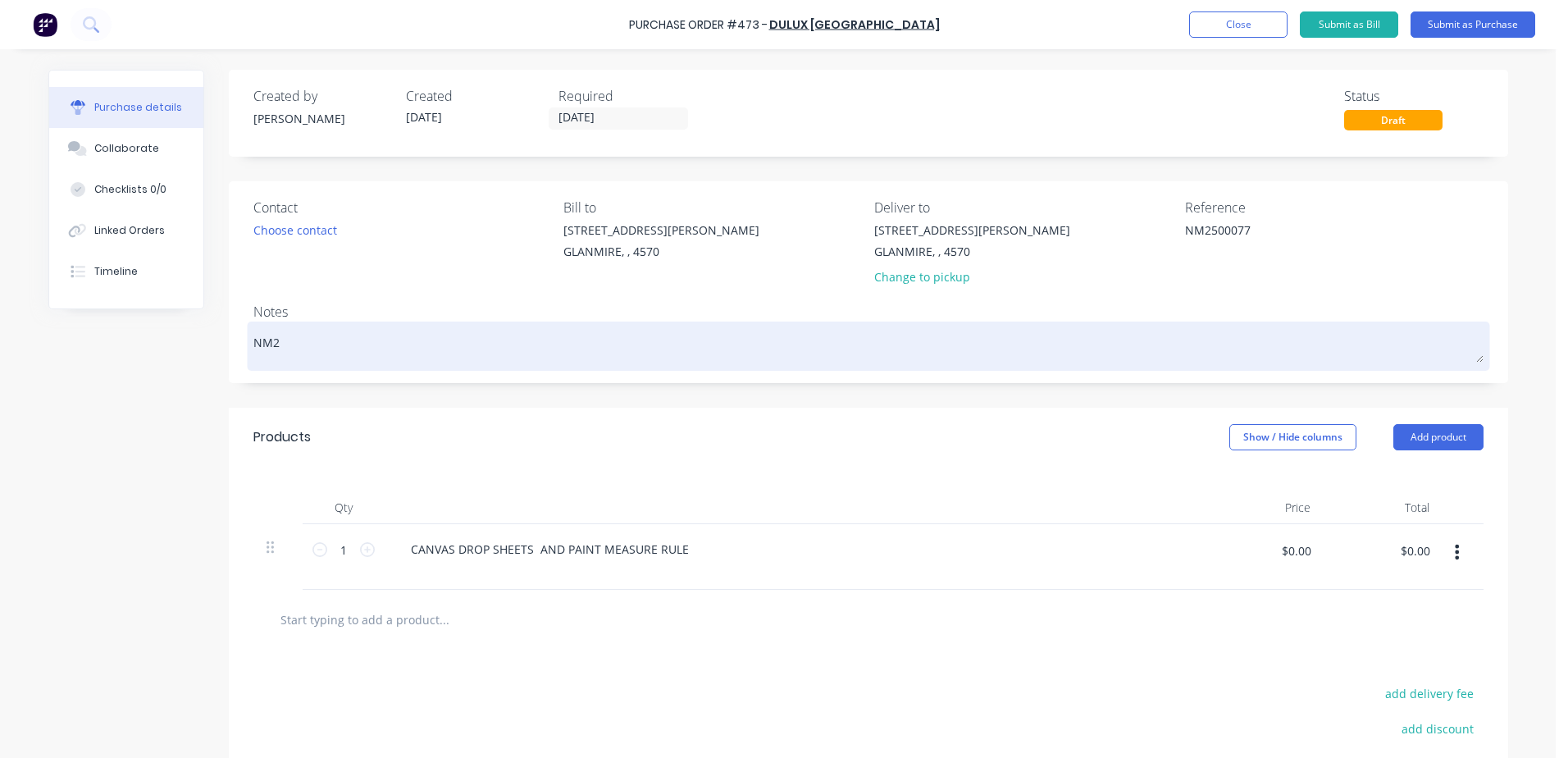
type textarea "x"
type textarea "NM25"
type textarea "x"
type textarea "NM250"
type textarea "x"
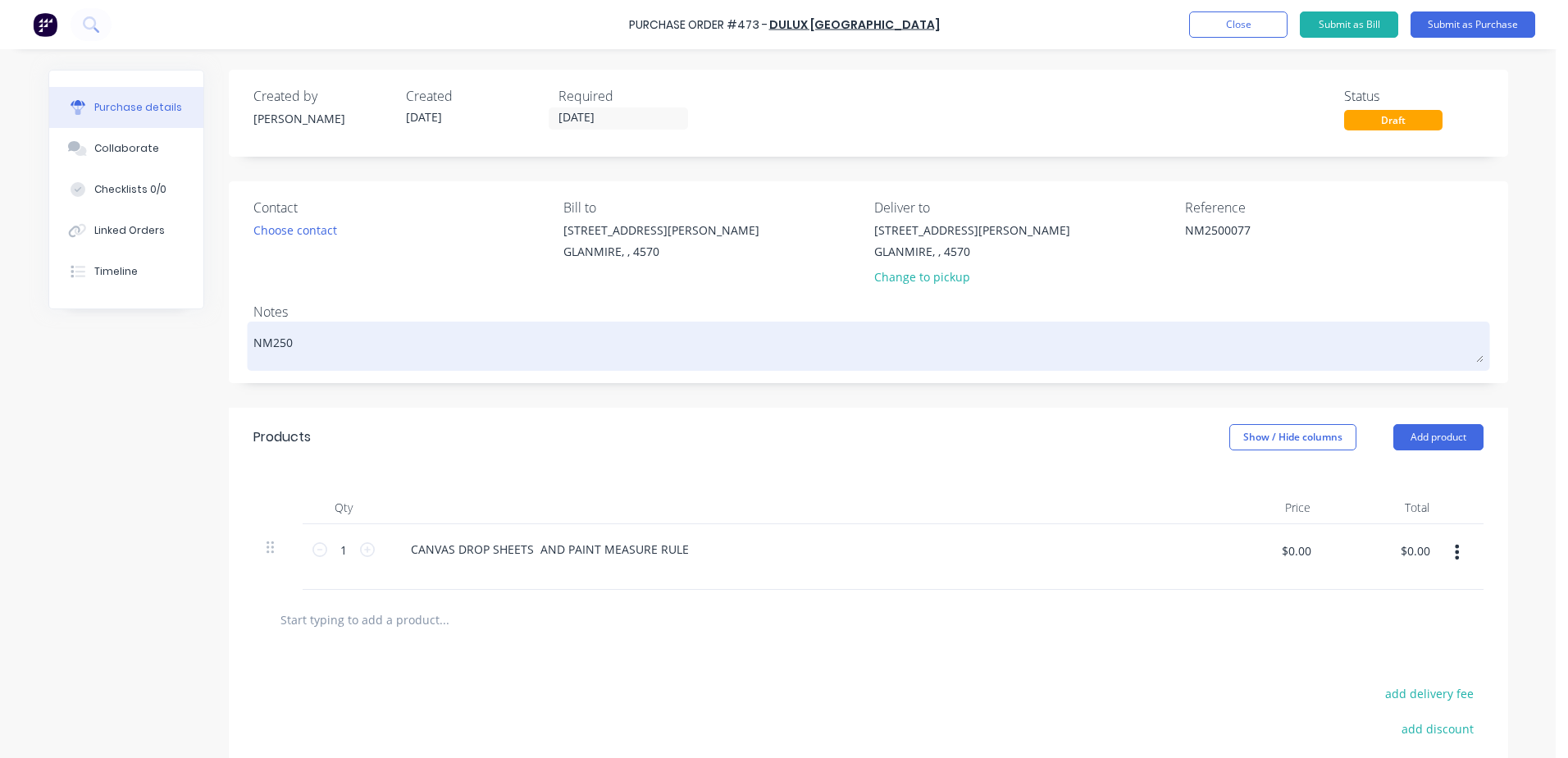
type textarea "NM2500"
type textarea "x"
type textarea "NM25007"
type textarea "x"
type textarea "NM250077"
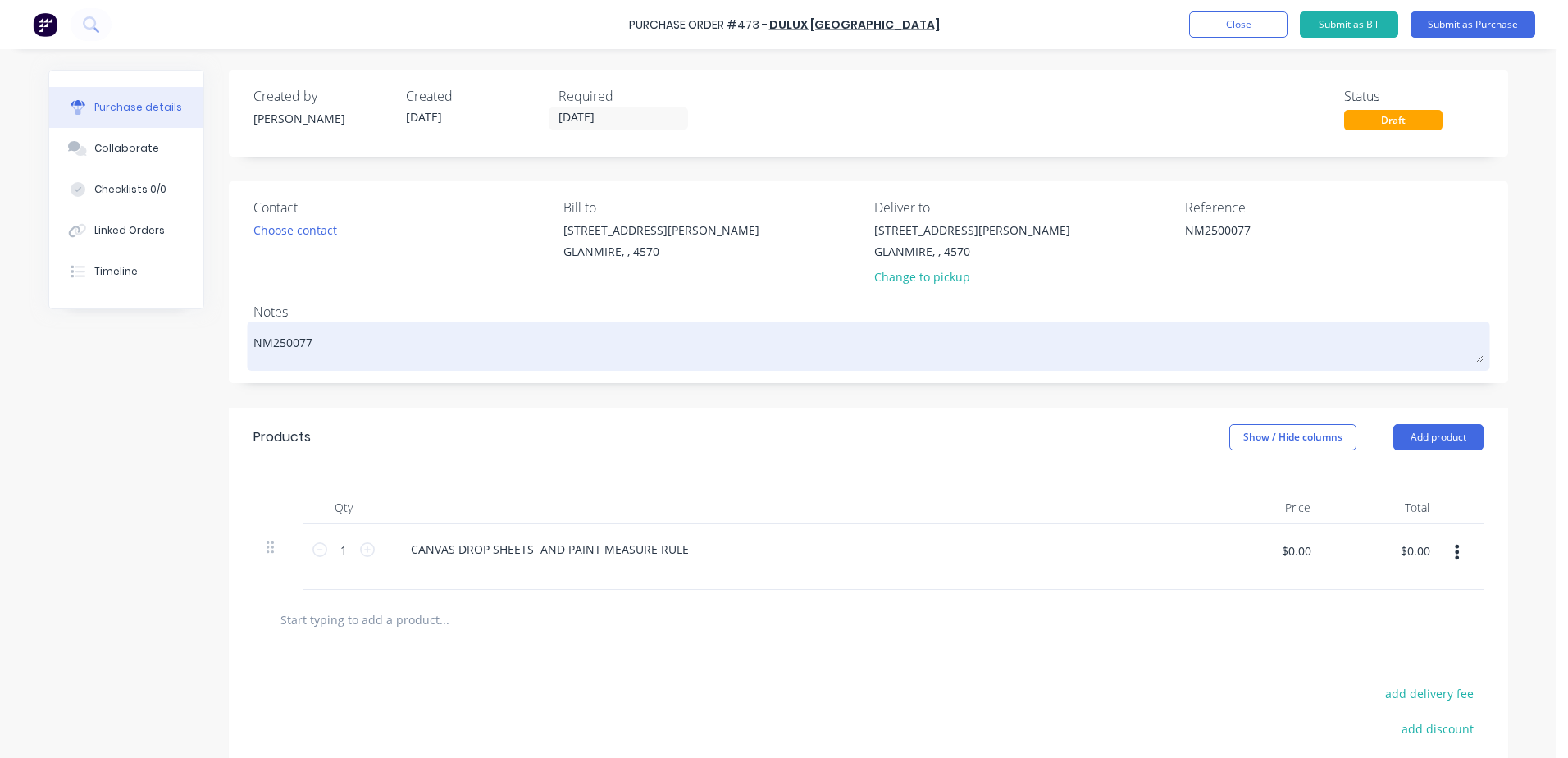
type textarea "x"
type textarea "NM250077"
type textarea "x"
type textarea "NM250077 -"
type textarea "x"
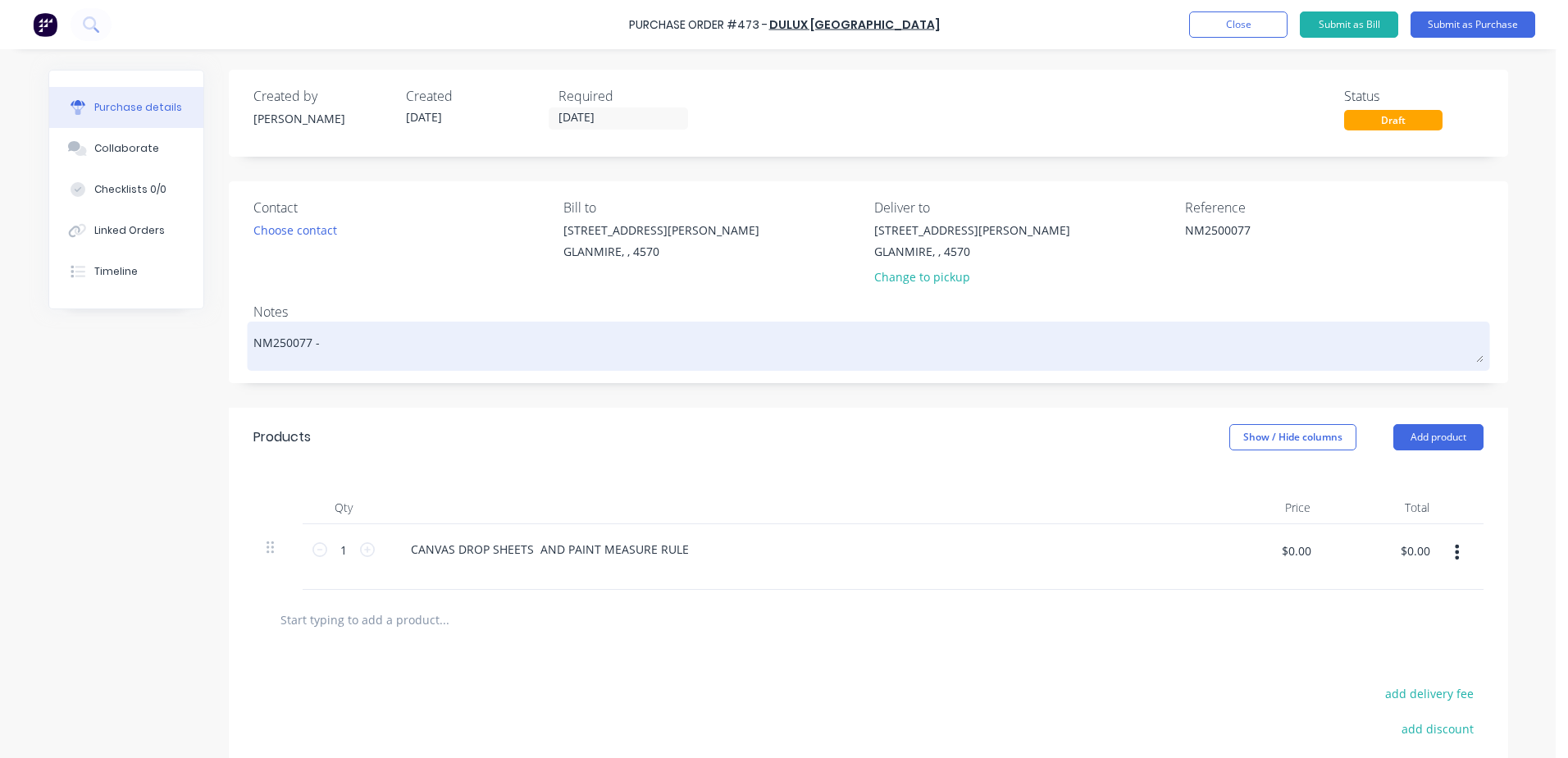
type textarea "NM250077 -"
type textarea "x"
type textarea "NM250077 - g"
type textarea "x"
type textarea "NM250077 - ge"
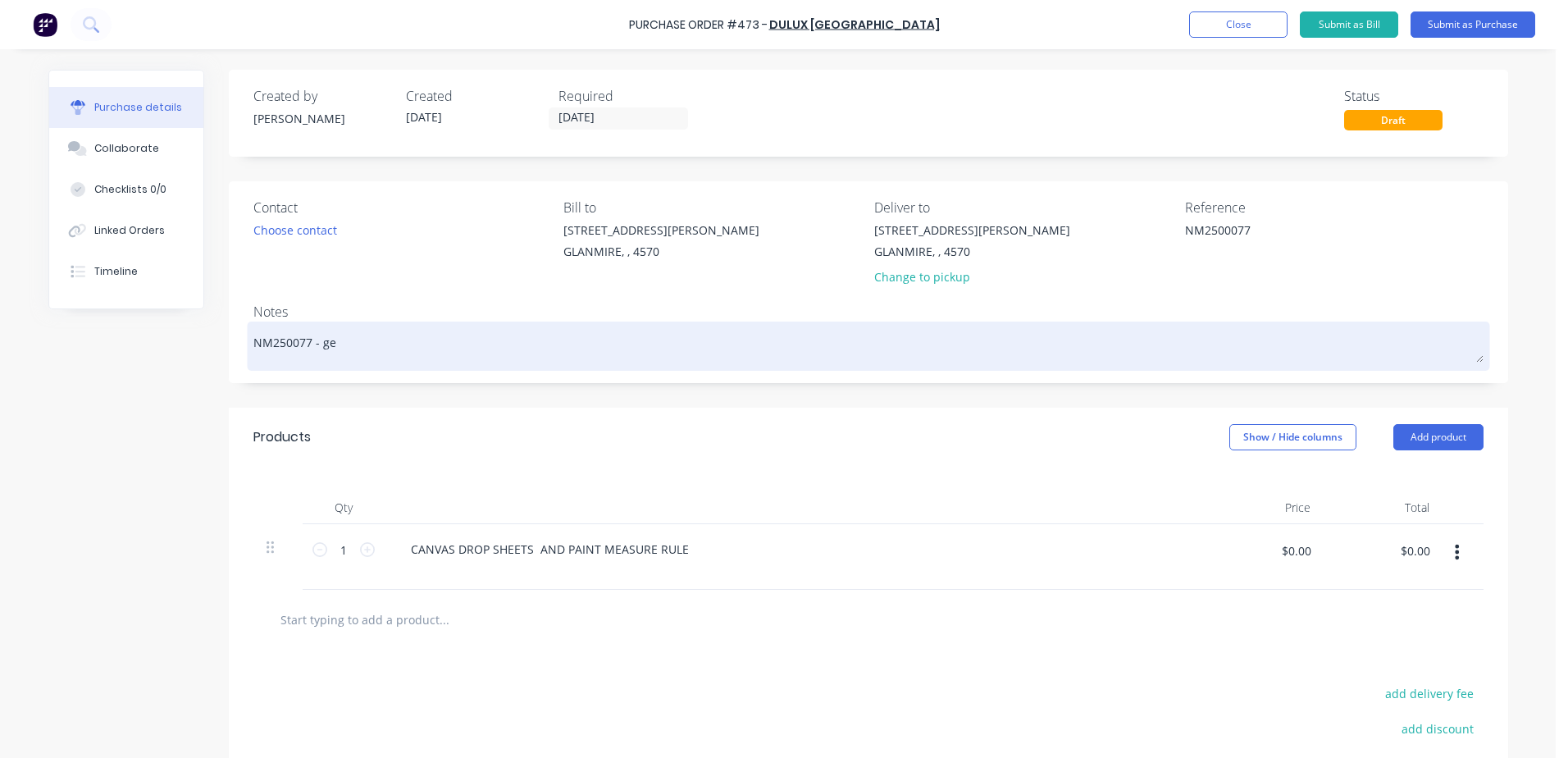
type textarea "x"
type textarea "NM250077 - g"
type textarea "x"
type textarea "NM250077 - gl"
type textarea "x"
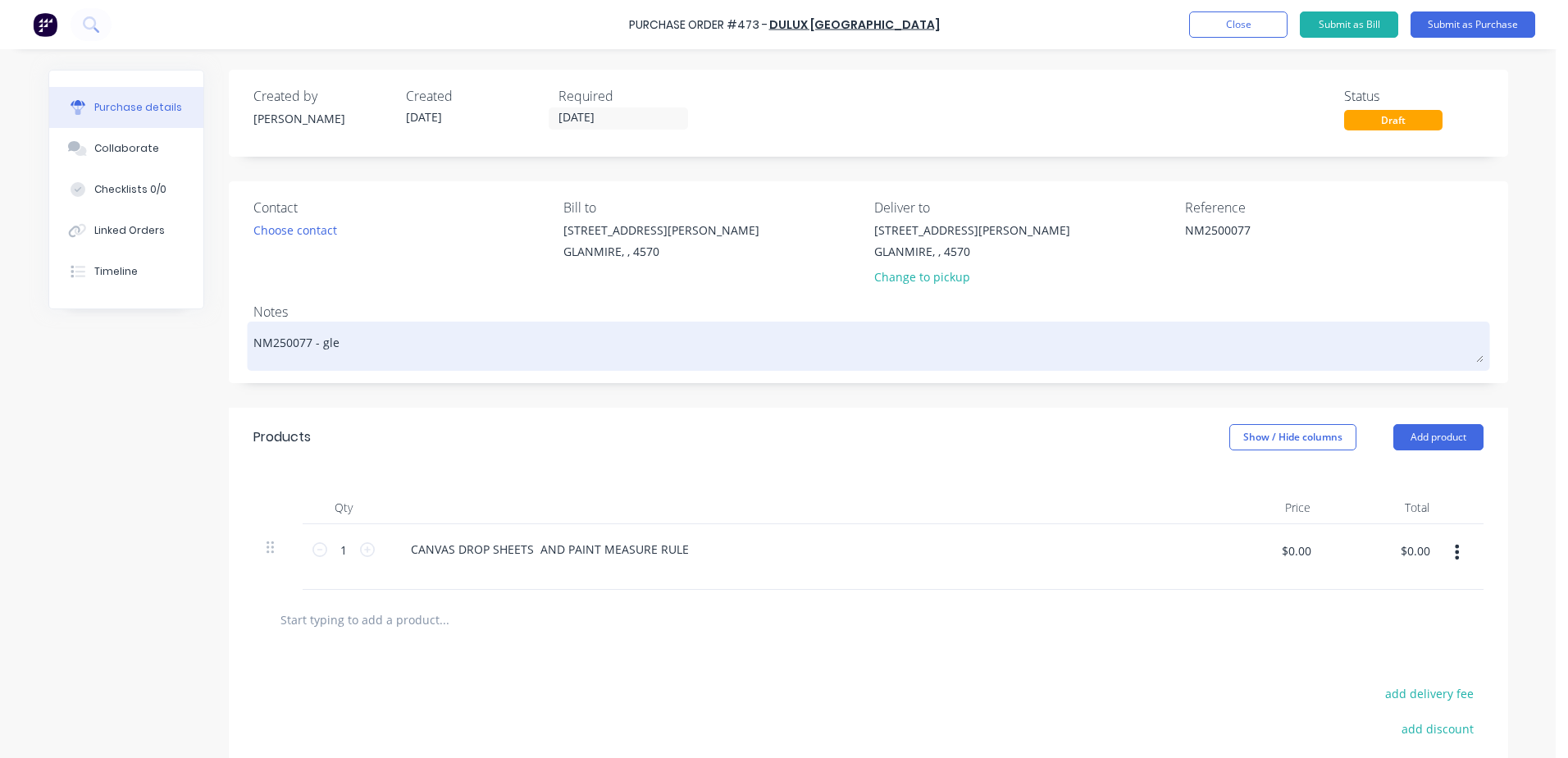
type textarea "NM250077 - [PERSON_NAME]"
type textarea "x"
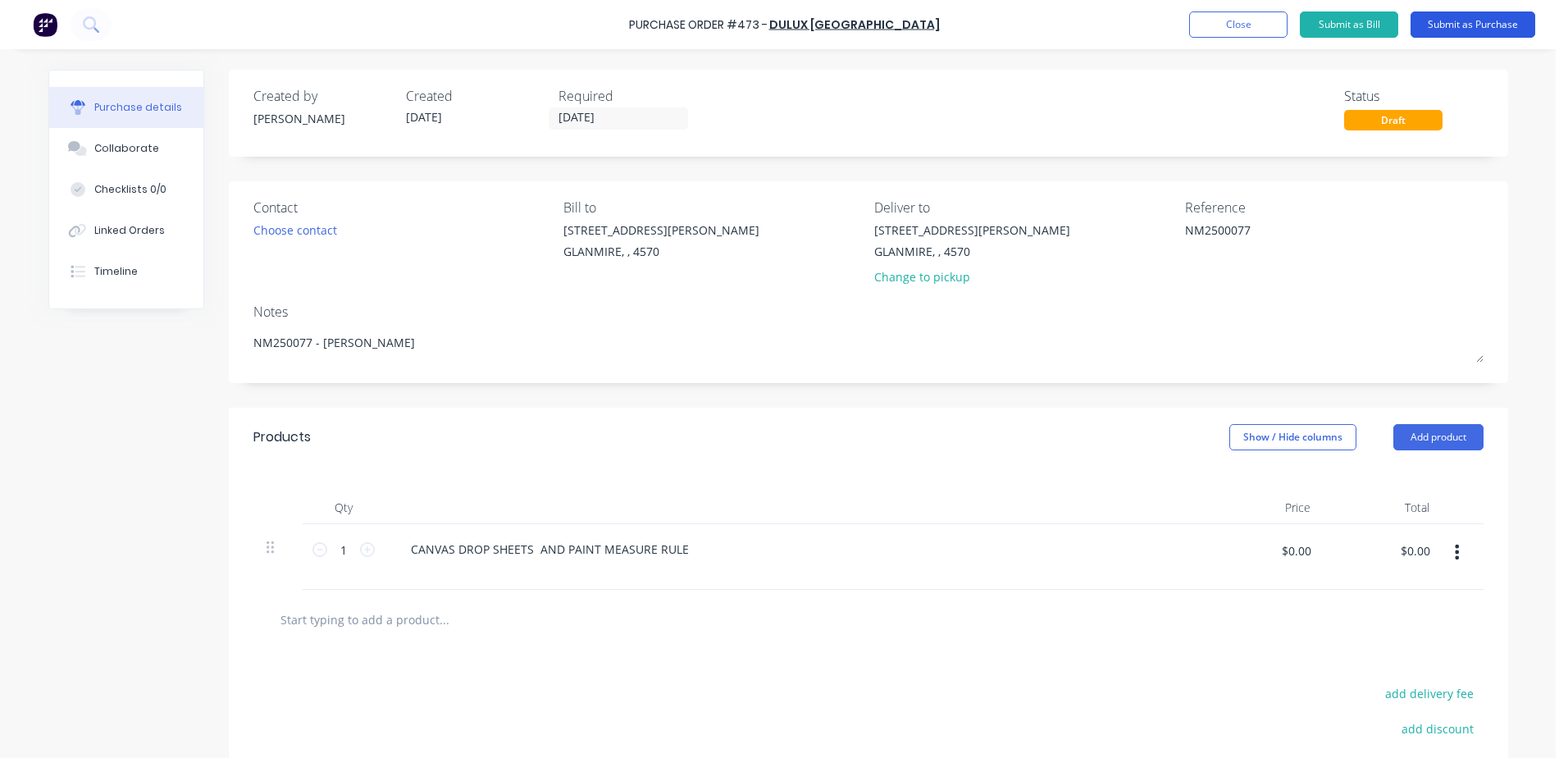
type textarea "NM250077 - [PERSON_NAME]"
type textarea "x"
type textarea "NM250077 - [PERSON_NAME]"
click at [1504, 28] on button "Submit as Purchase" at bounding box center [1473, 24] width 125 height 26
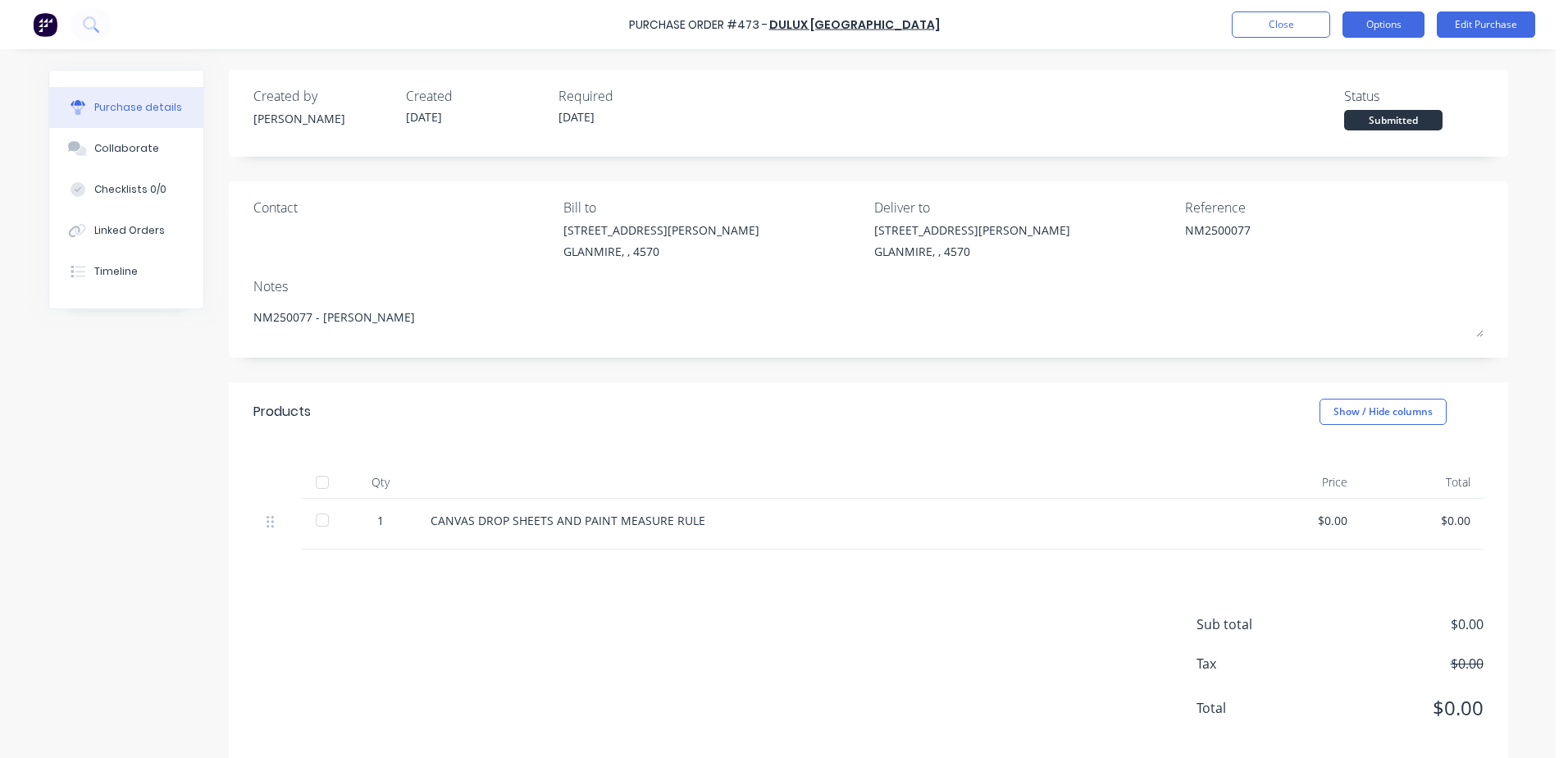
click at [1382, 17] on button "Options" at bounding box center [1384, 24] width 82 height 26
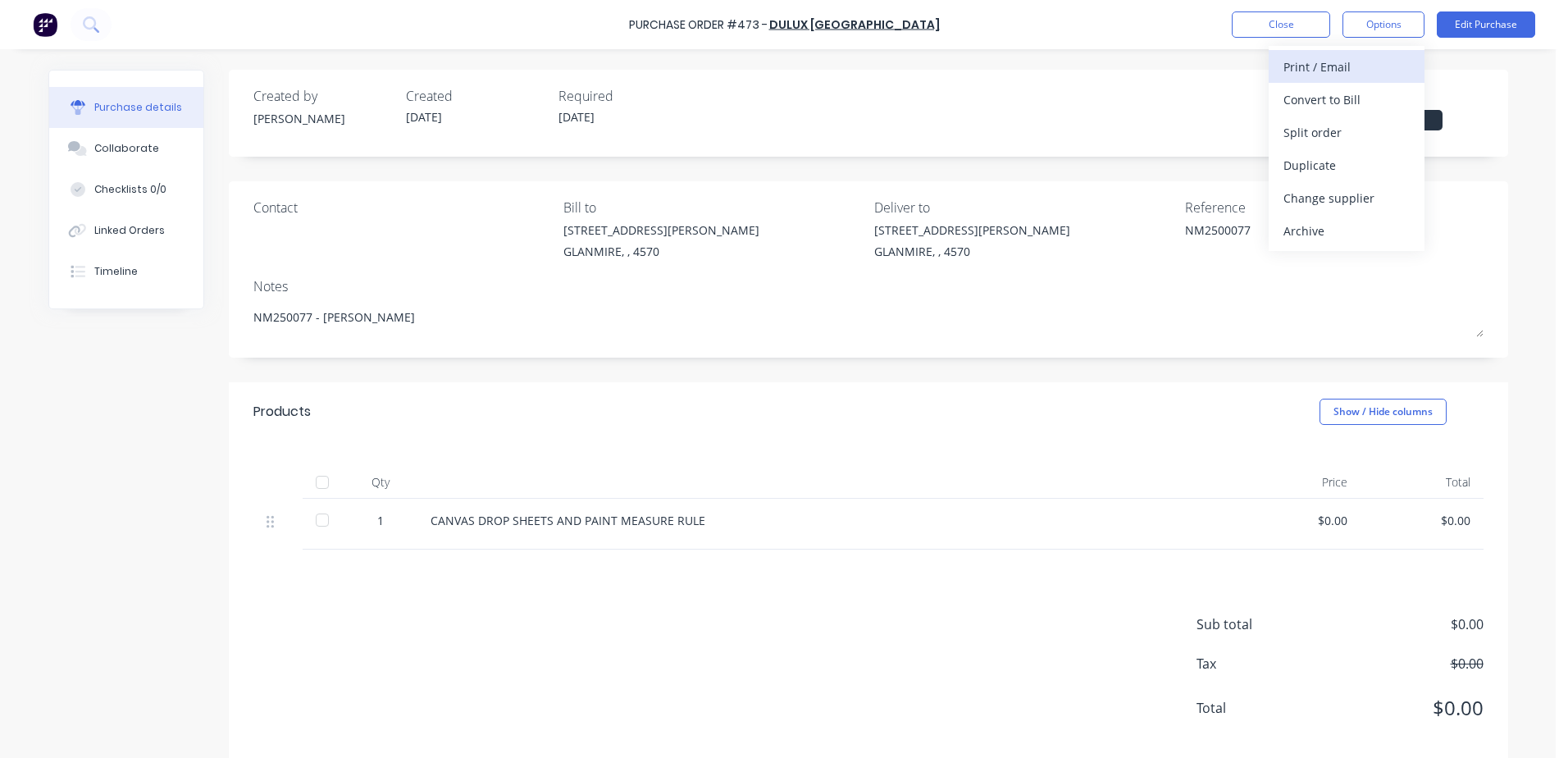
click at [1287, 70] on div "Print / Email" at bounding box center [1347, 67] width 126 height 24
click at [1297, 92] on div "With pricing" at bounding box center [1347, 100] width 126 height 24
type textarea "x"
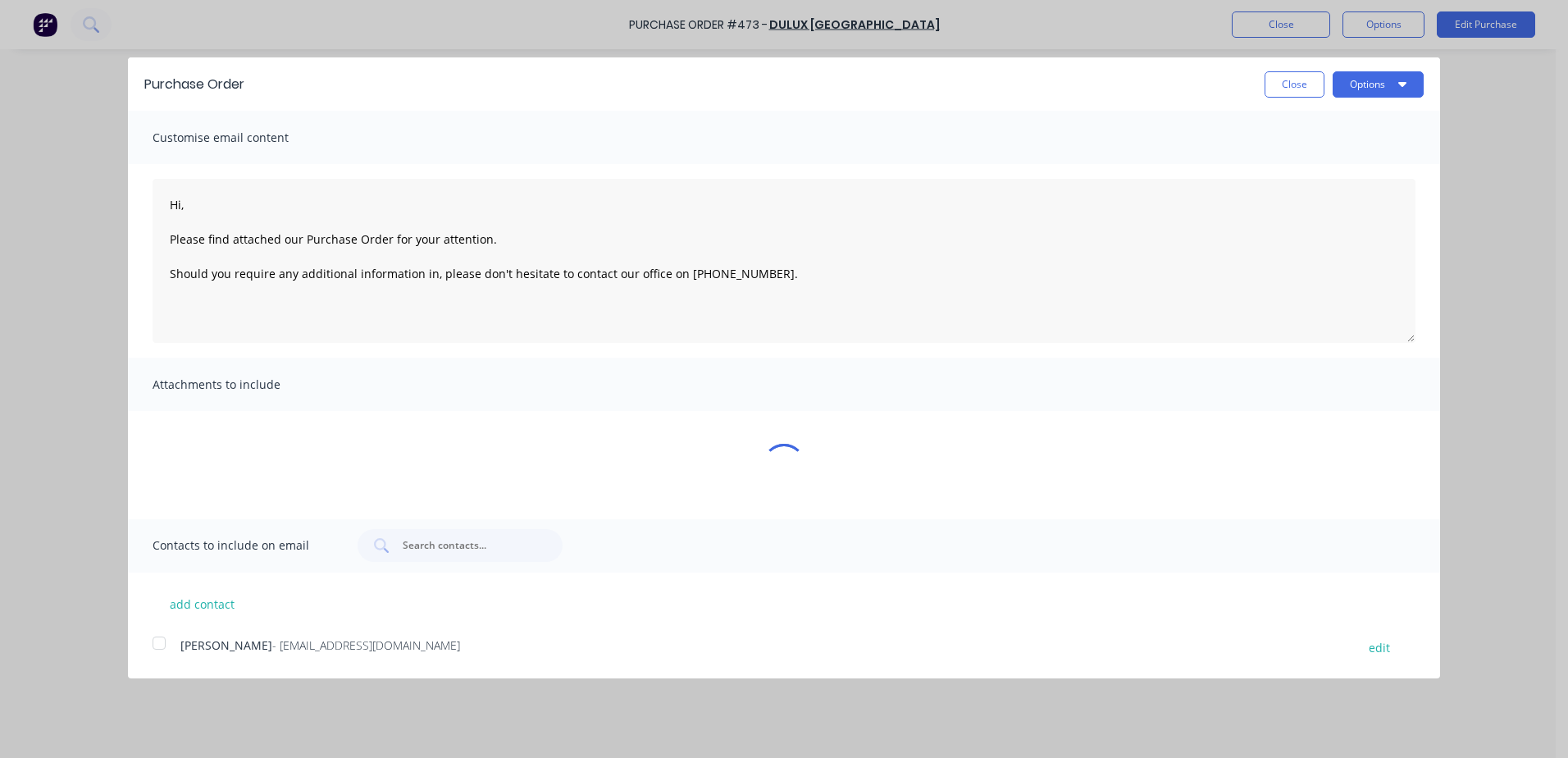
type textarea "Hi, Please find attached our Purchase Order for your attention. Should you requ…"
type textarea "x"
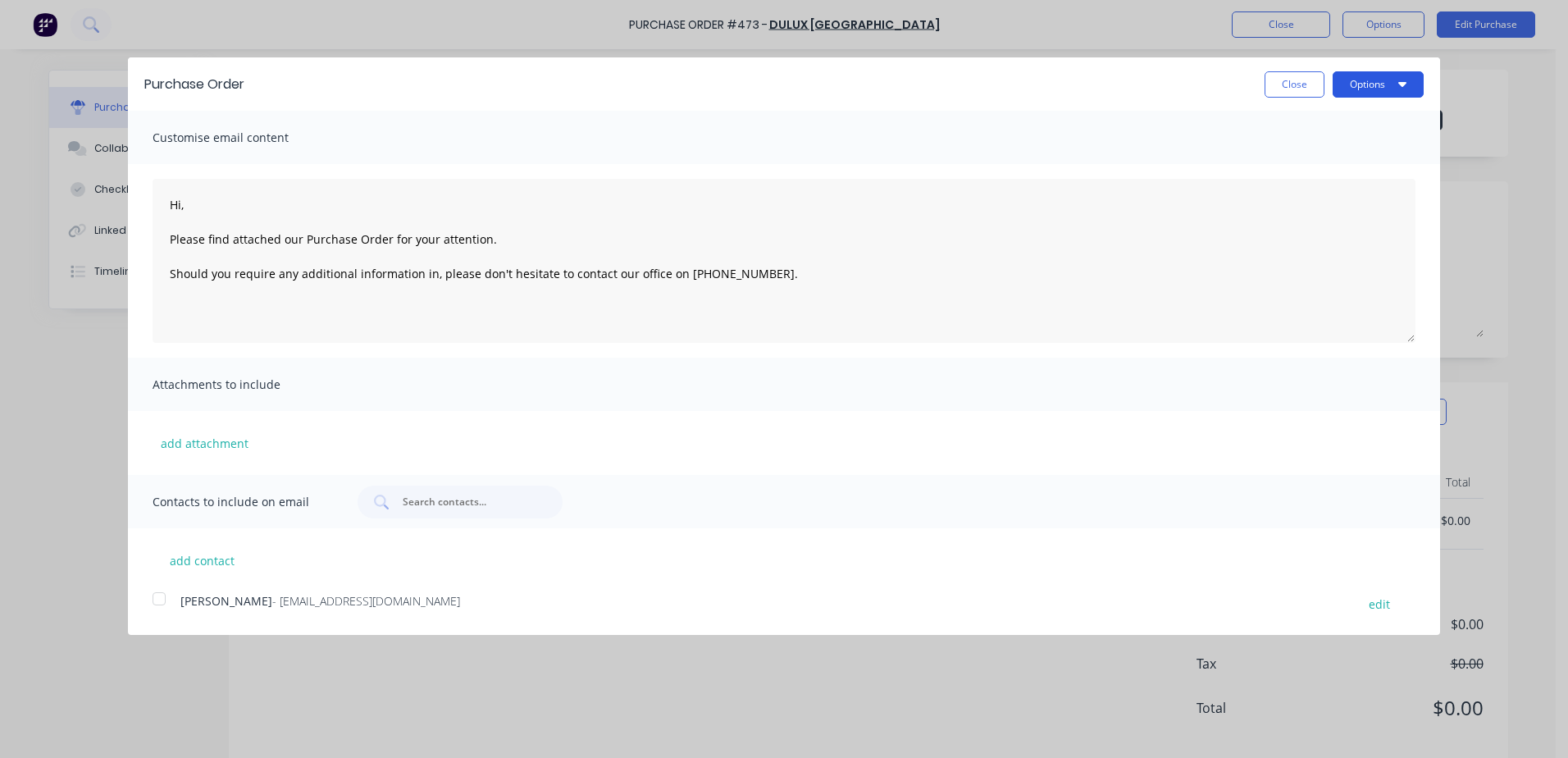
click at [1360, 91] on button "Options" at bounding box center [1379, 84] width 91 height 26
click at [1317, 125] on div "Print" at bounding box center [1346, 126] width 126 height 24
type textarea "Hi, Please find attached our Purchase Order for your attention. Should you requ…"
type textarea "x"
type textarea "Hi, Please find attached our Purchase Order for your attention. Should you requ…"
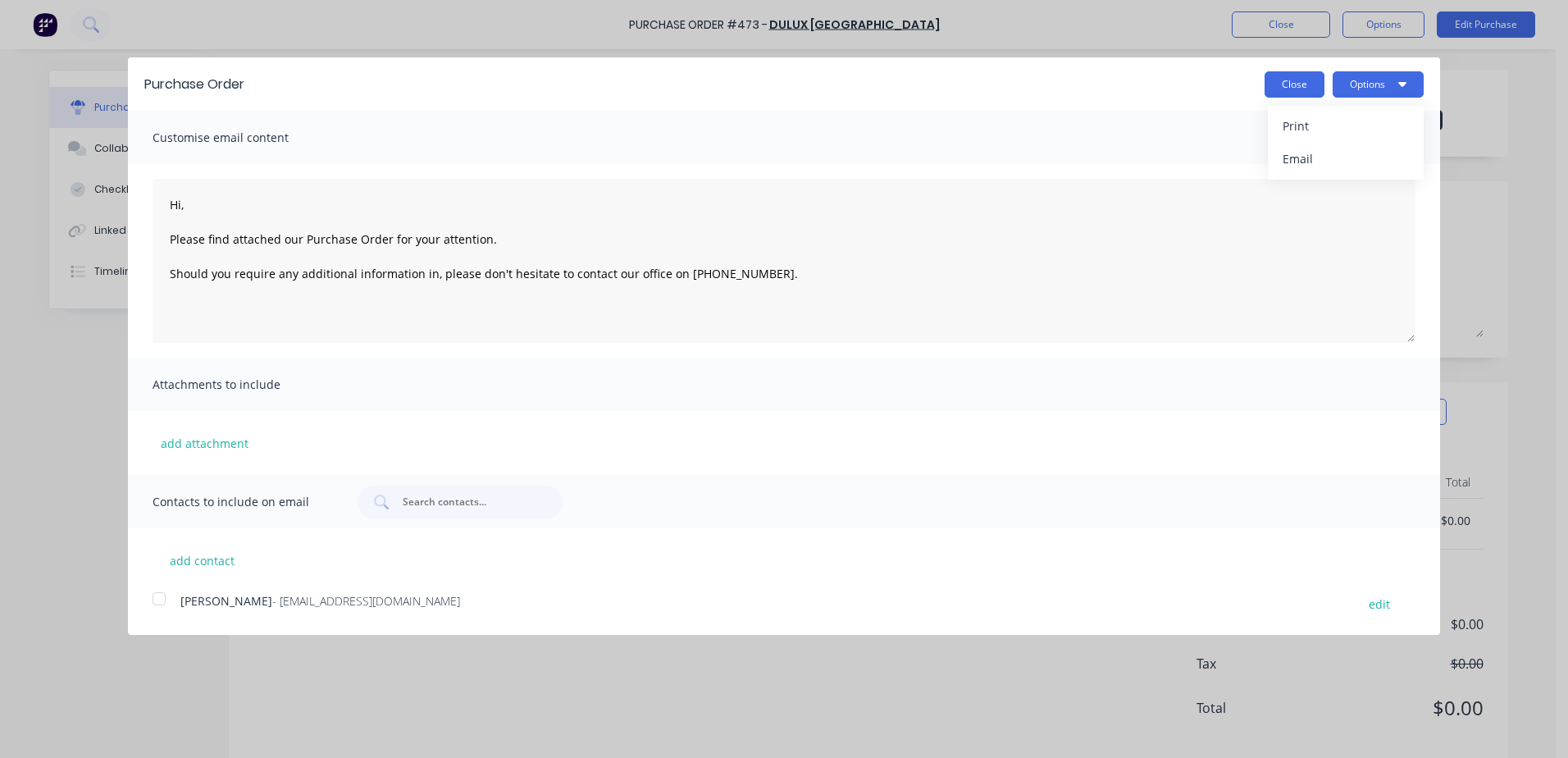
click at [1293, 78] on button "Close" at bounding box center [1295, 84] width 60 height 26
type textarea "x"
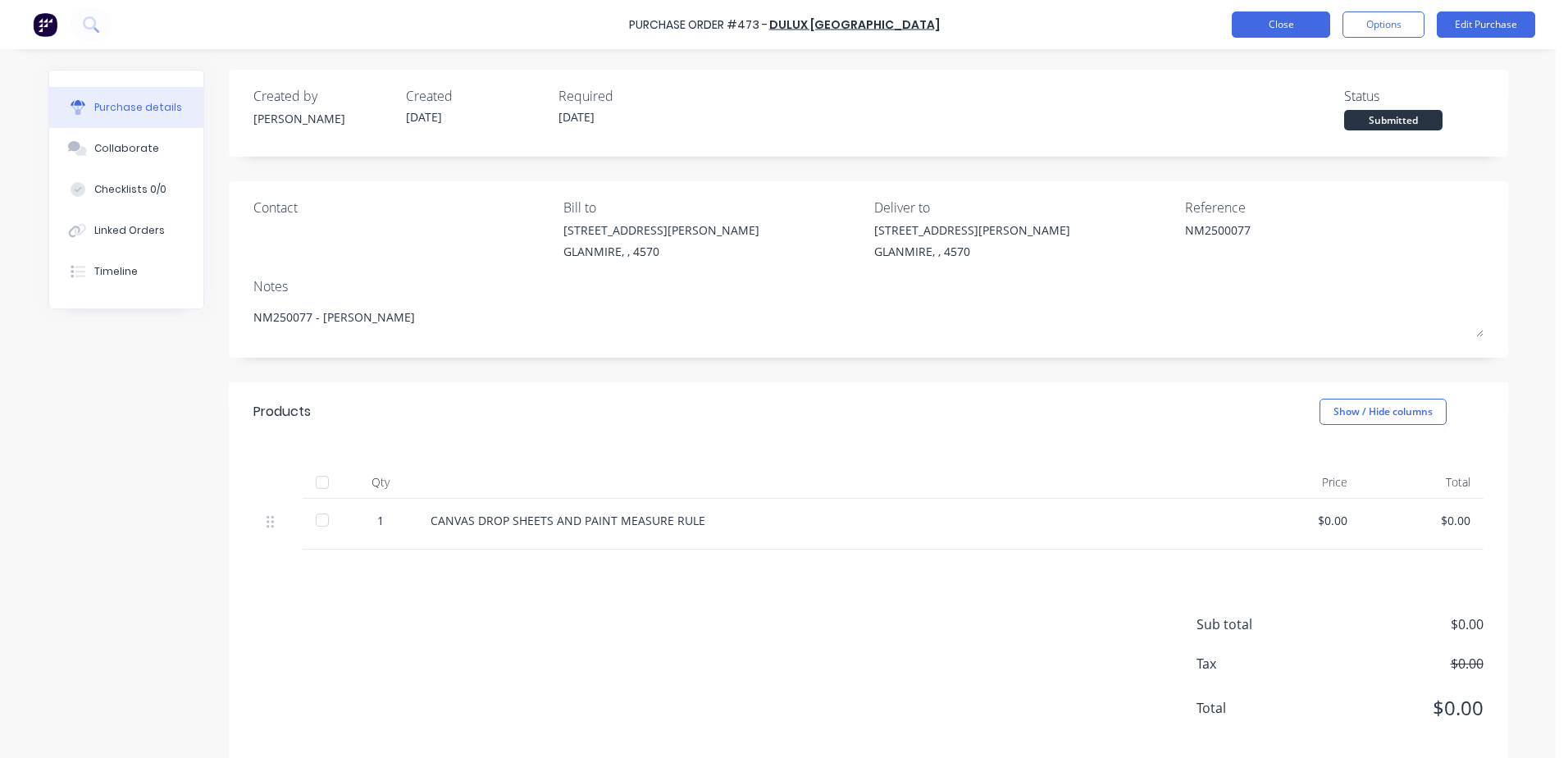
click at [1253, 32] on button "Close" at bounding box center [1282, 24] width 99 height 26
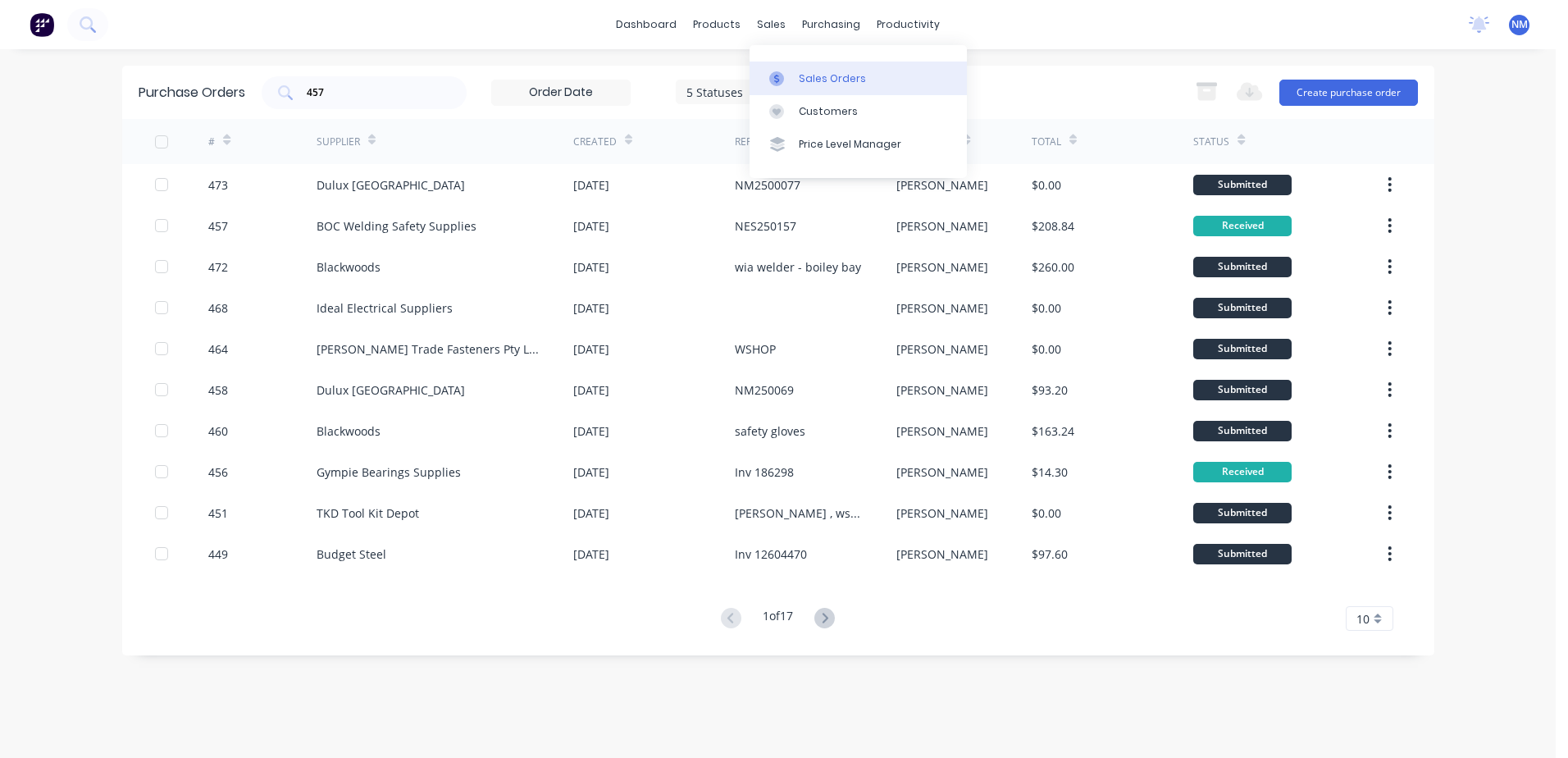
click at [811, 75] on div "Sales Orders" at bounding box center [832, 79] width 67 height 15
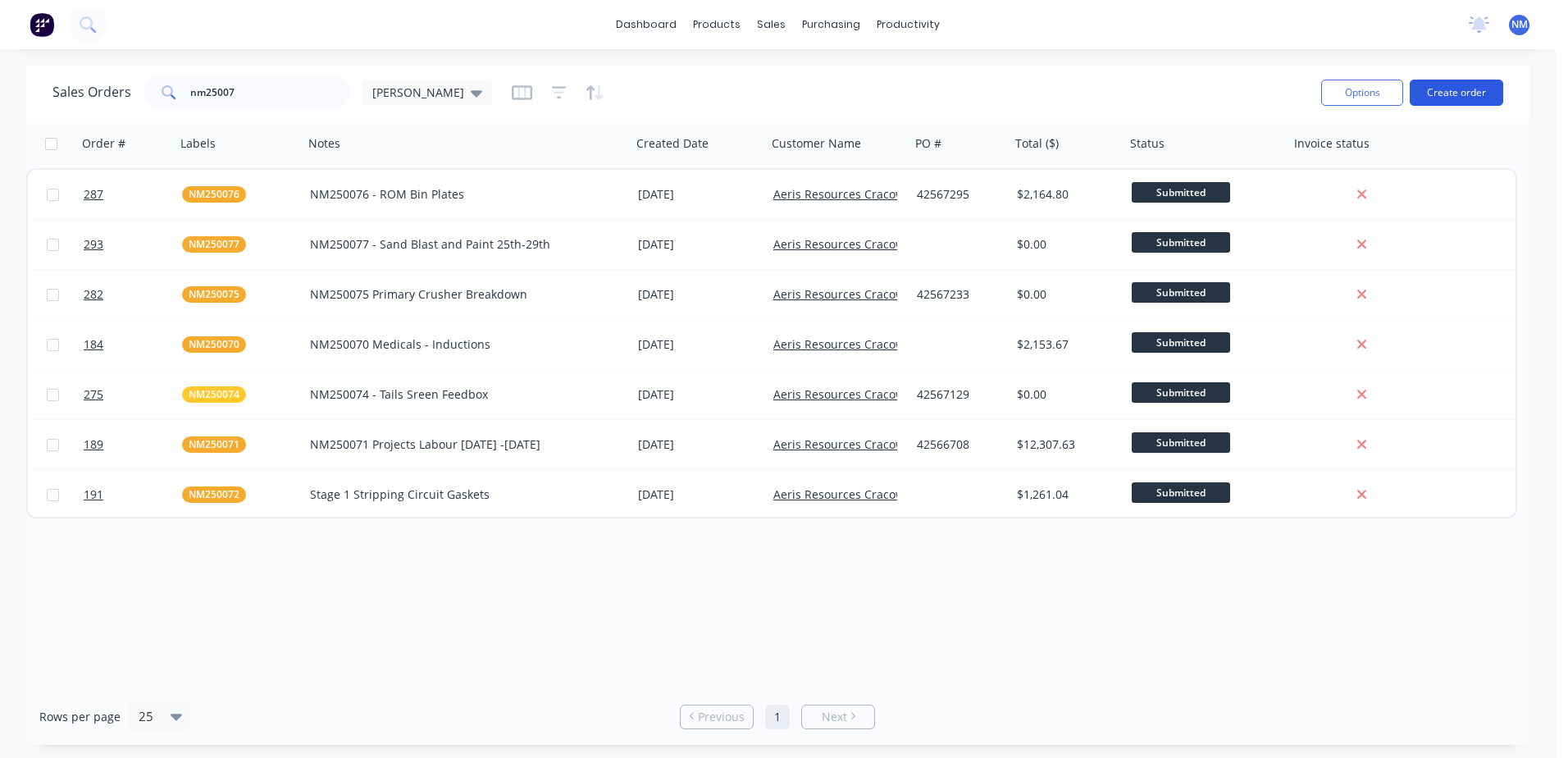
click at [1469, 95] on button "Create order" at bounding box center [1456, 92] width 93 height 26
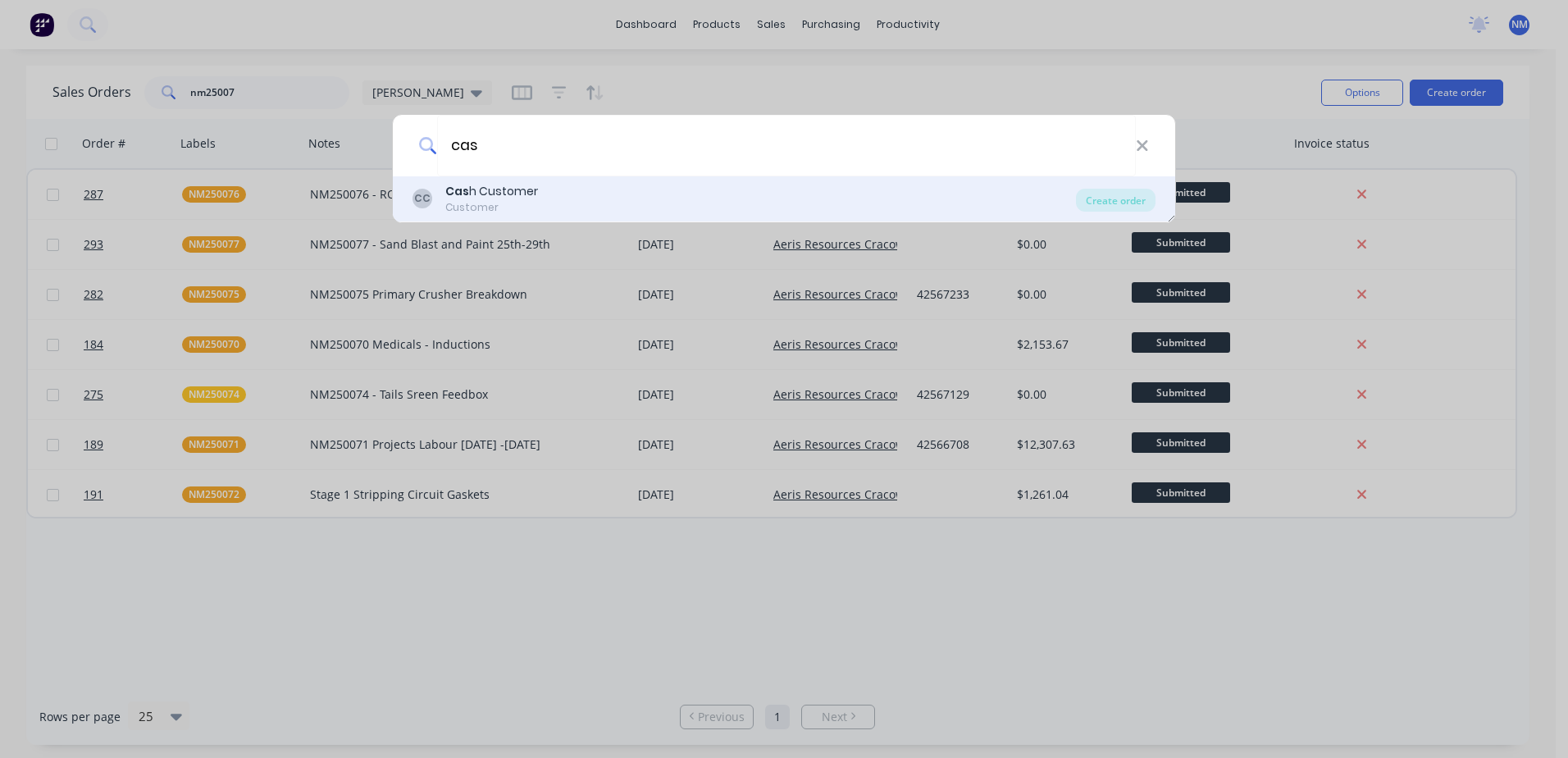
type input "cas"
click at [512, 198] on div "Cas h Customer" at bounding box center [492, 192] width 93 height 17
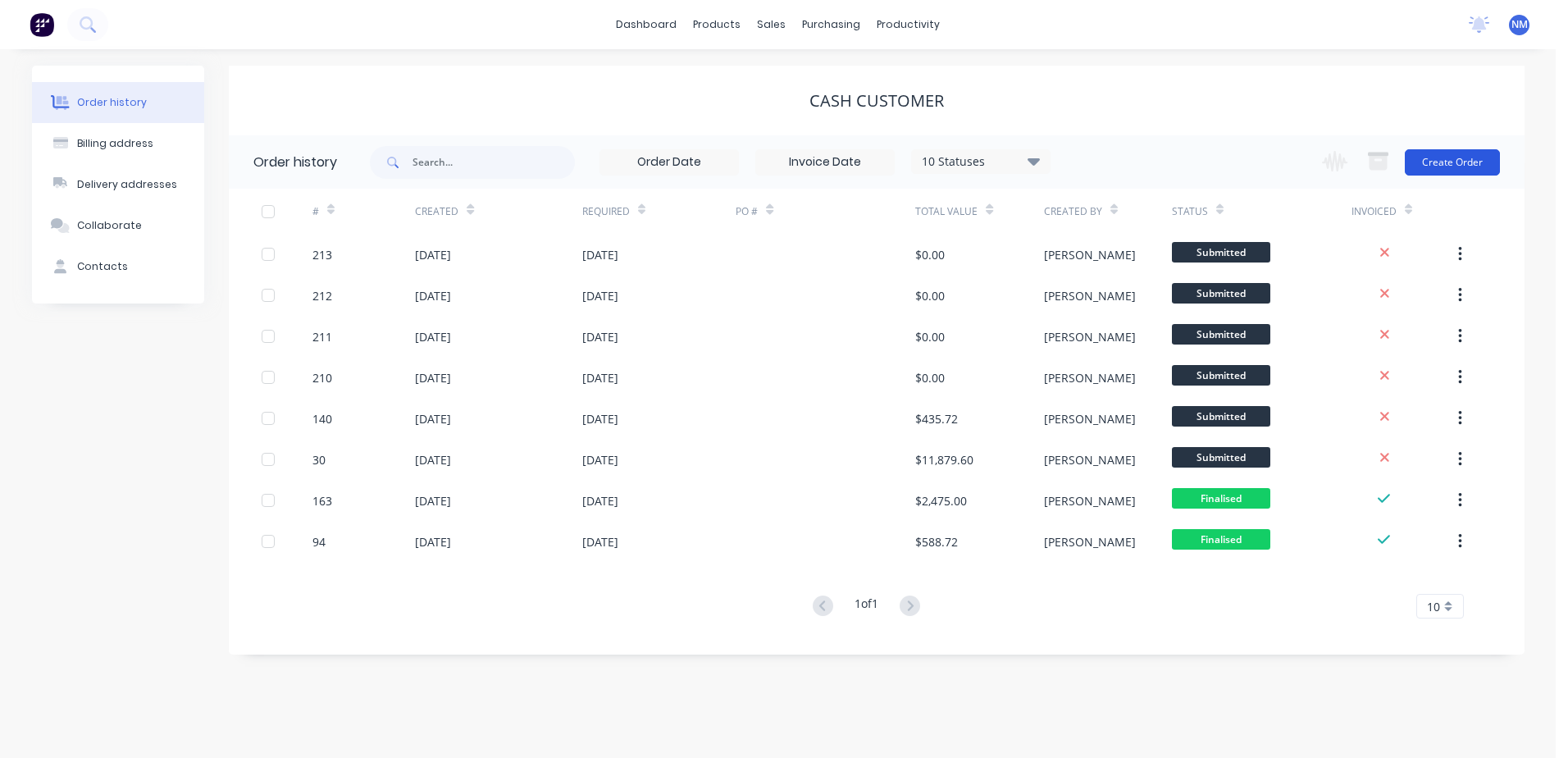
click at [1471, 155] on button "Create Order" at bounding box center [1453, 162] width 95 height 26
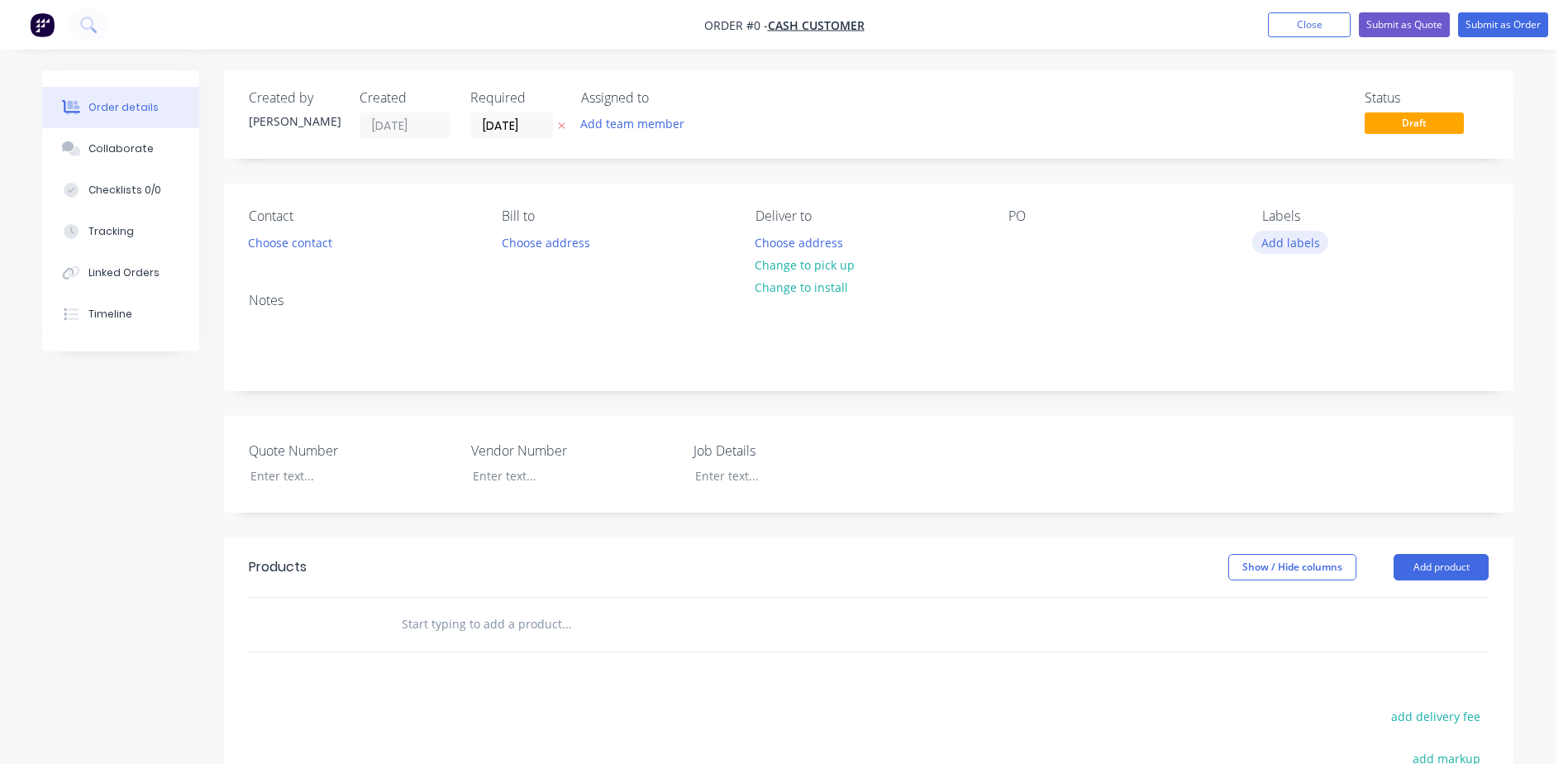
click at [1285, 247] on button "Add labels" at bounding box center [1291, 241] width 76 height 22
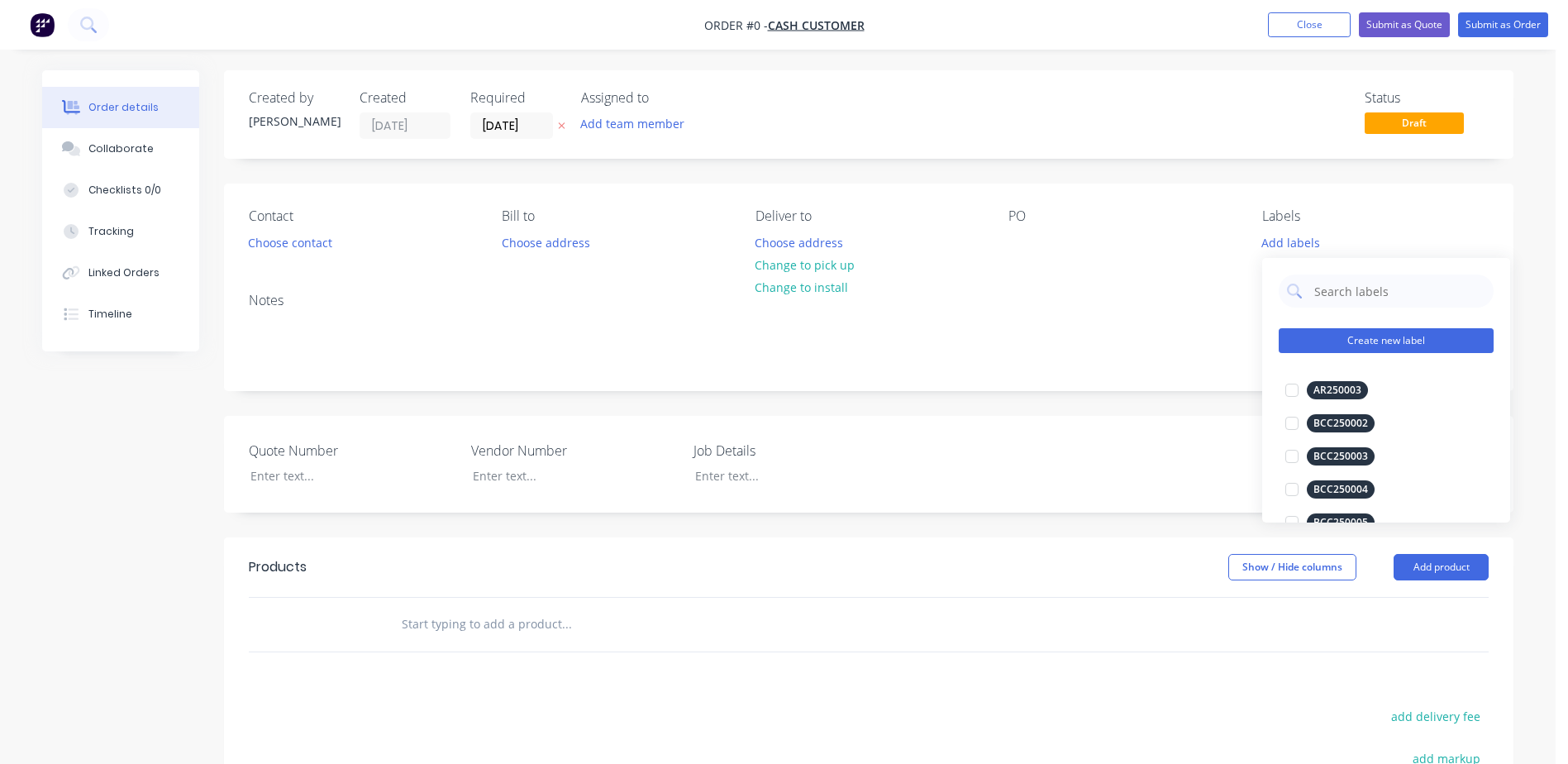
click at [1341, 347] on button "Create new label" at bounding box center [1386, 340] width 215 height 24
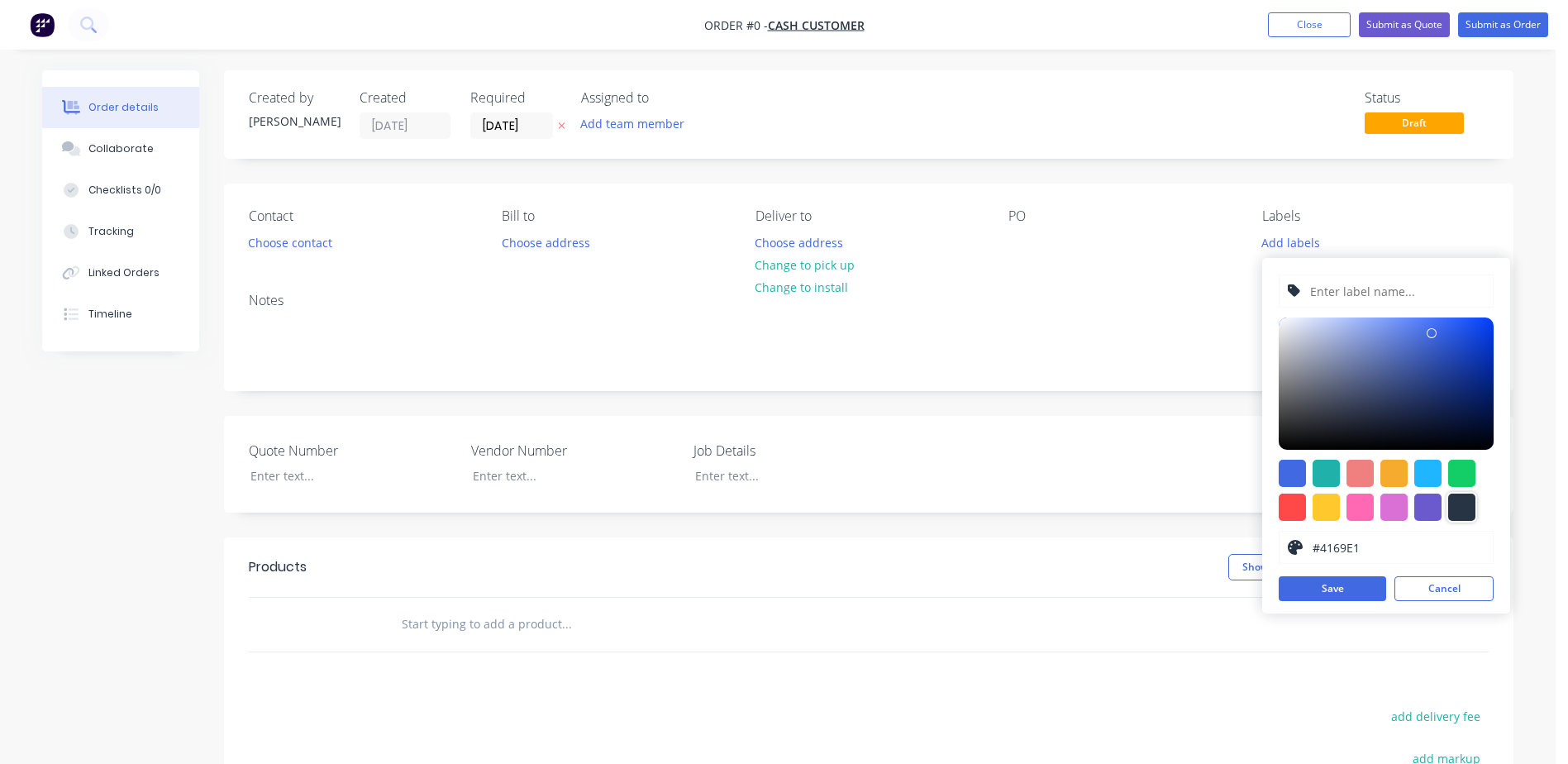
click at [1462, 508] on div at bounding box center [1462, 507] width 27 height 27
type input "#273444"
click at [1341, 286] on input "text" at bounding box center [1396, 291] width 176 height 31
type input "CSH250025"
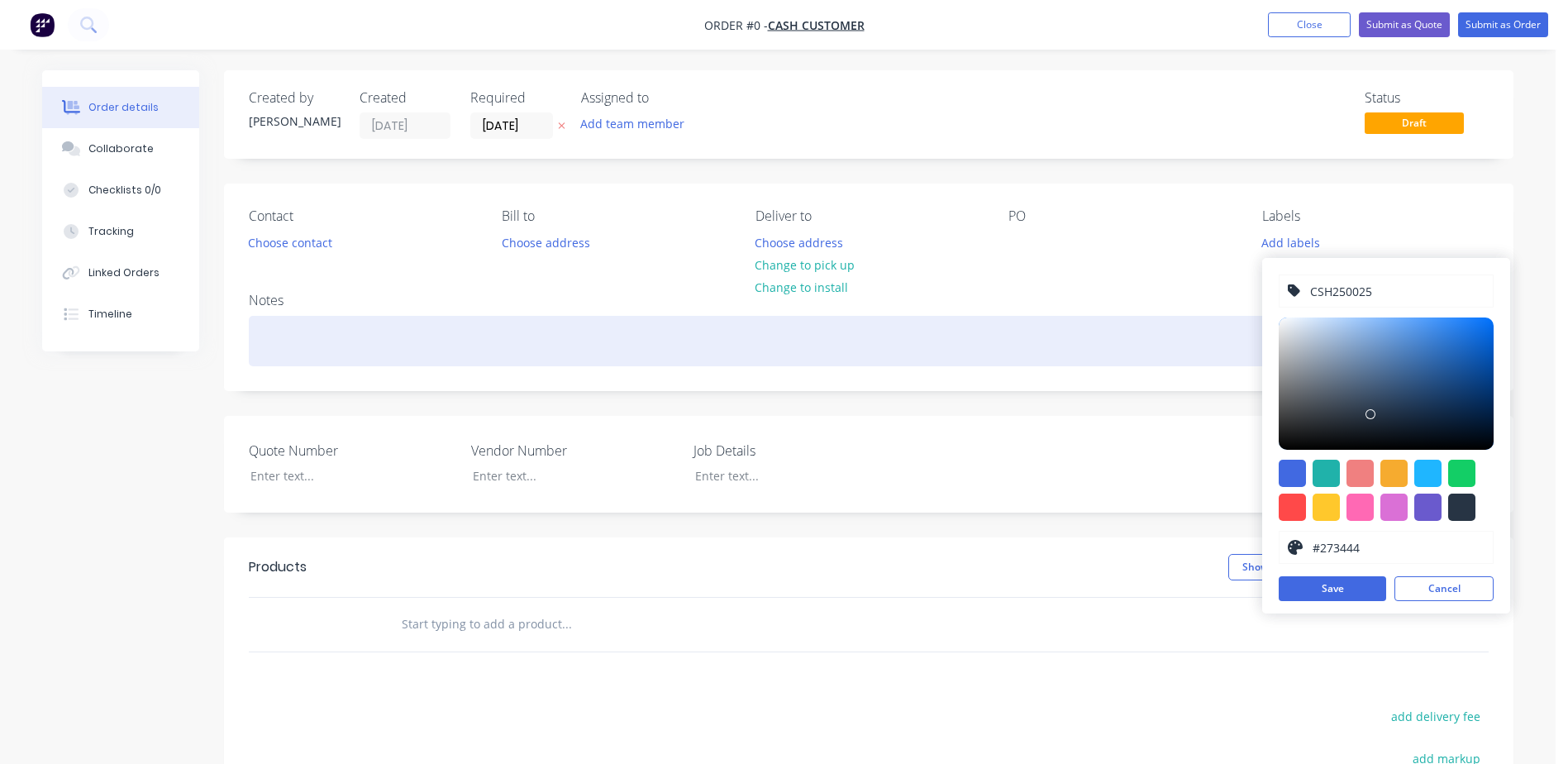
click at [1149, 331] on div "Order details Collaborate Checklists 0/0 Tracking Linked Orders Timeline Order …" at bounding box center [778, 572] width 1504 height 1003
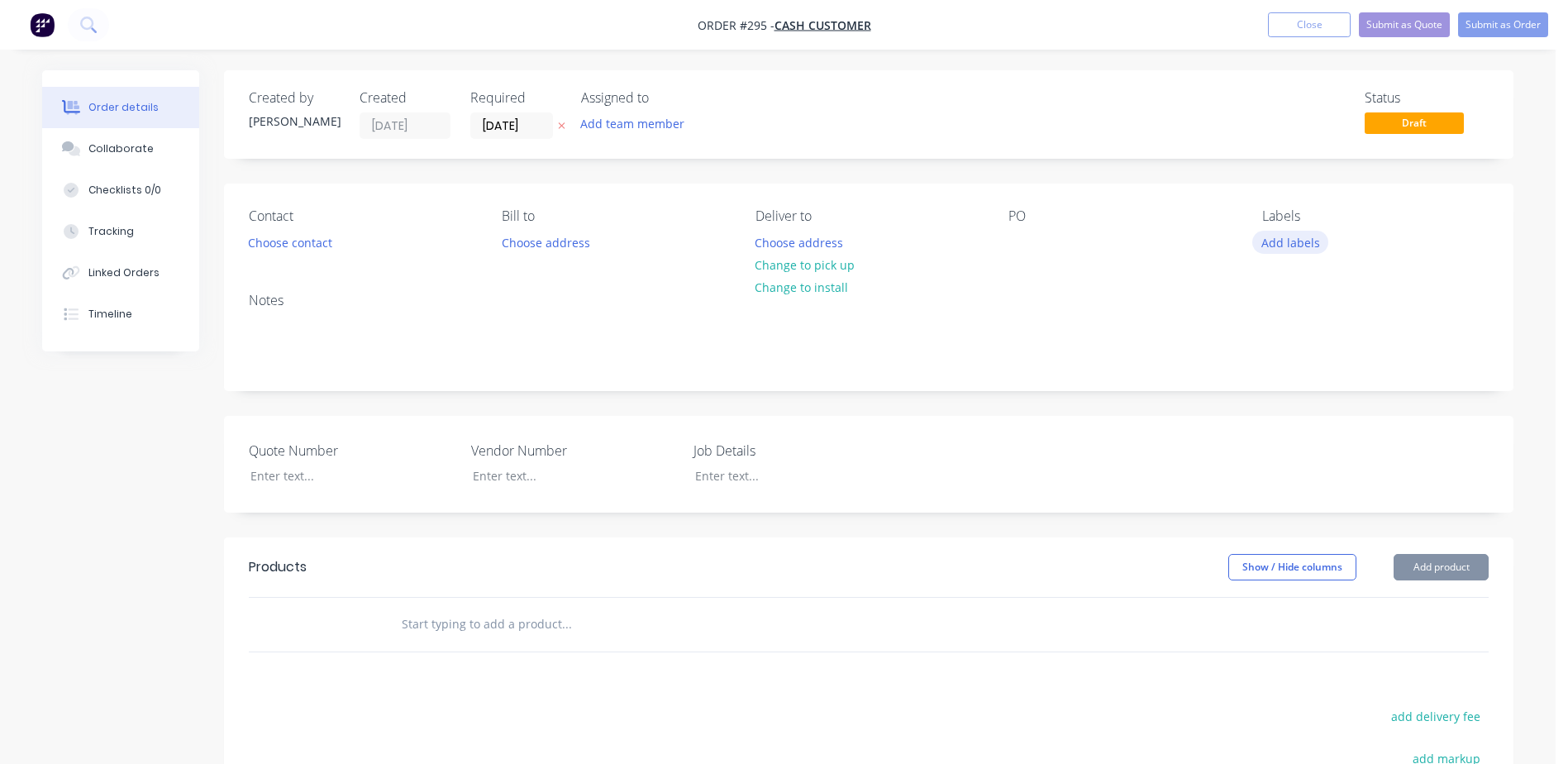
click at [1287, 241] on button "Add labels" at bounding box center [1291, 241] width 76 height 22
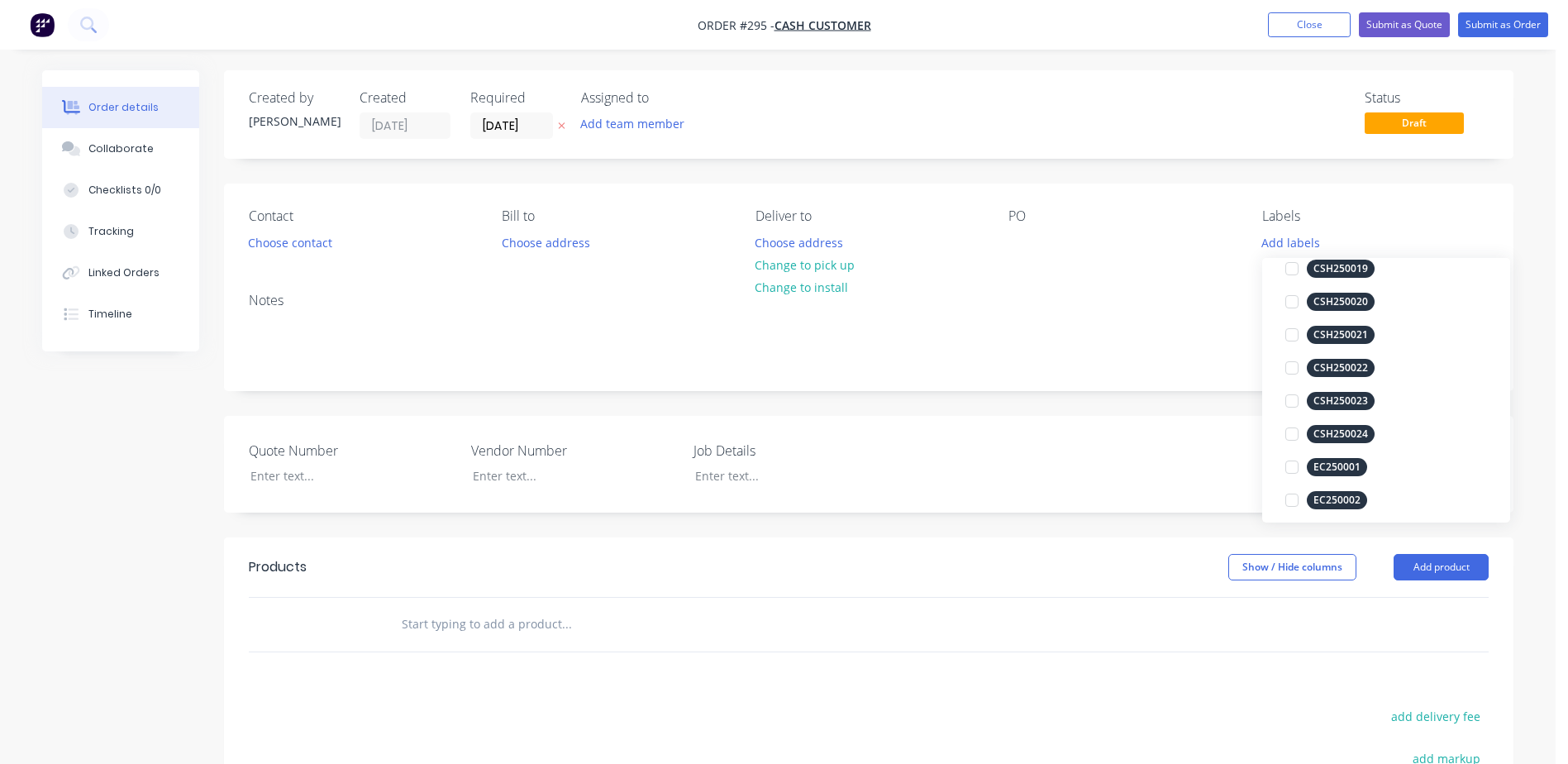
scroll to position [992, 0]
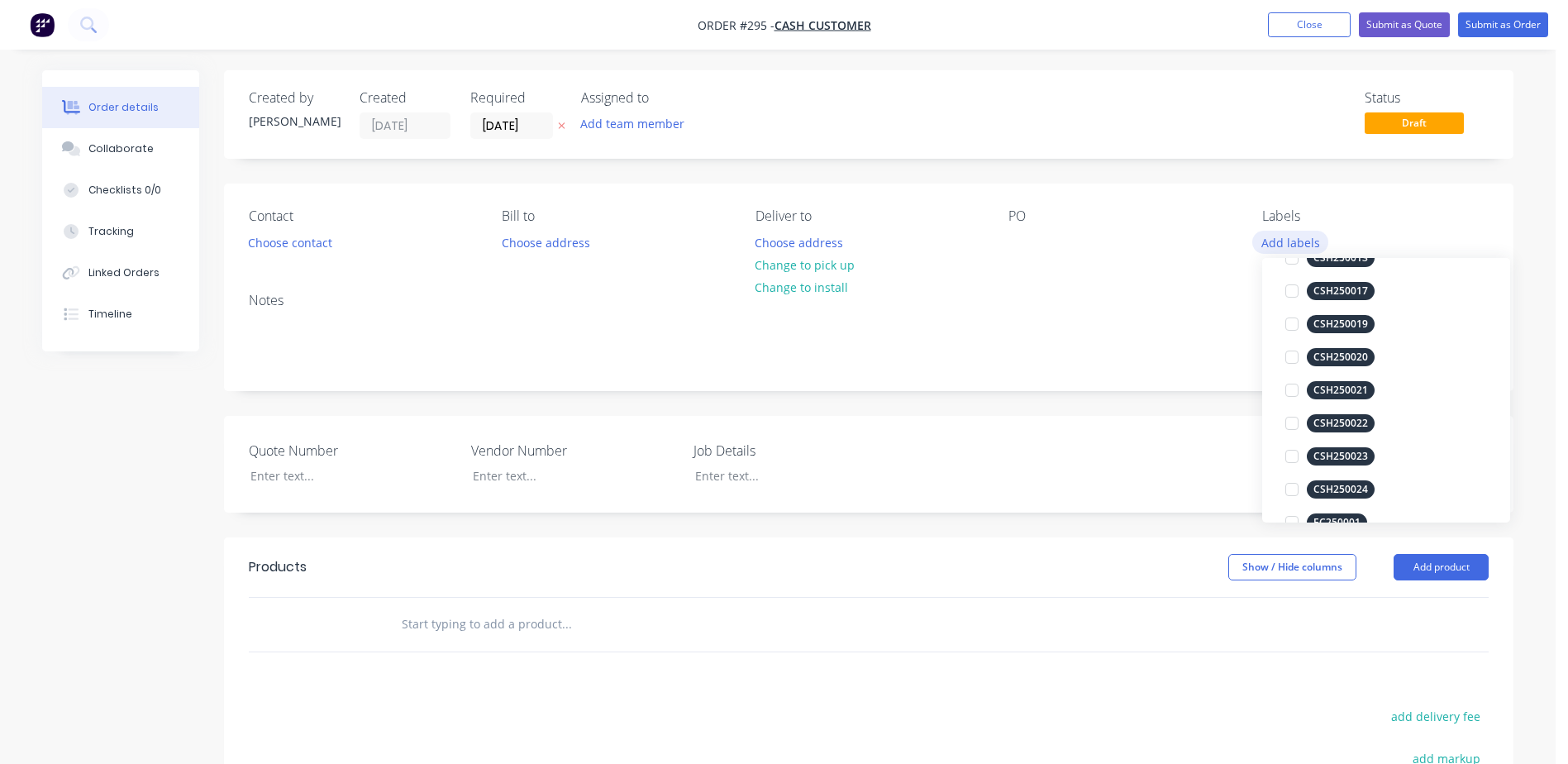
click at [1288, 239] on button "Add labels" at bounding box center [1291, 241] width 76 height 22
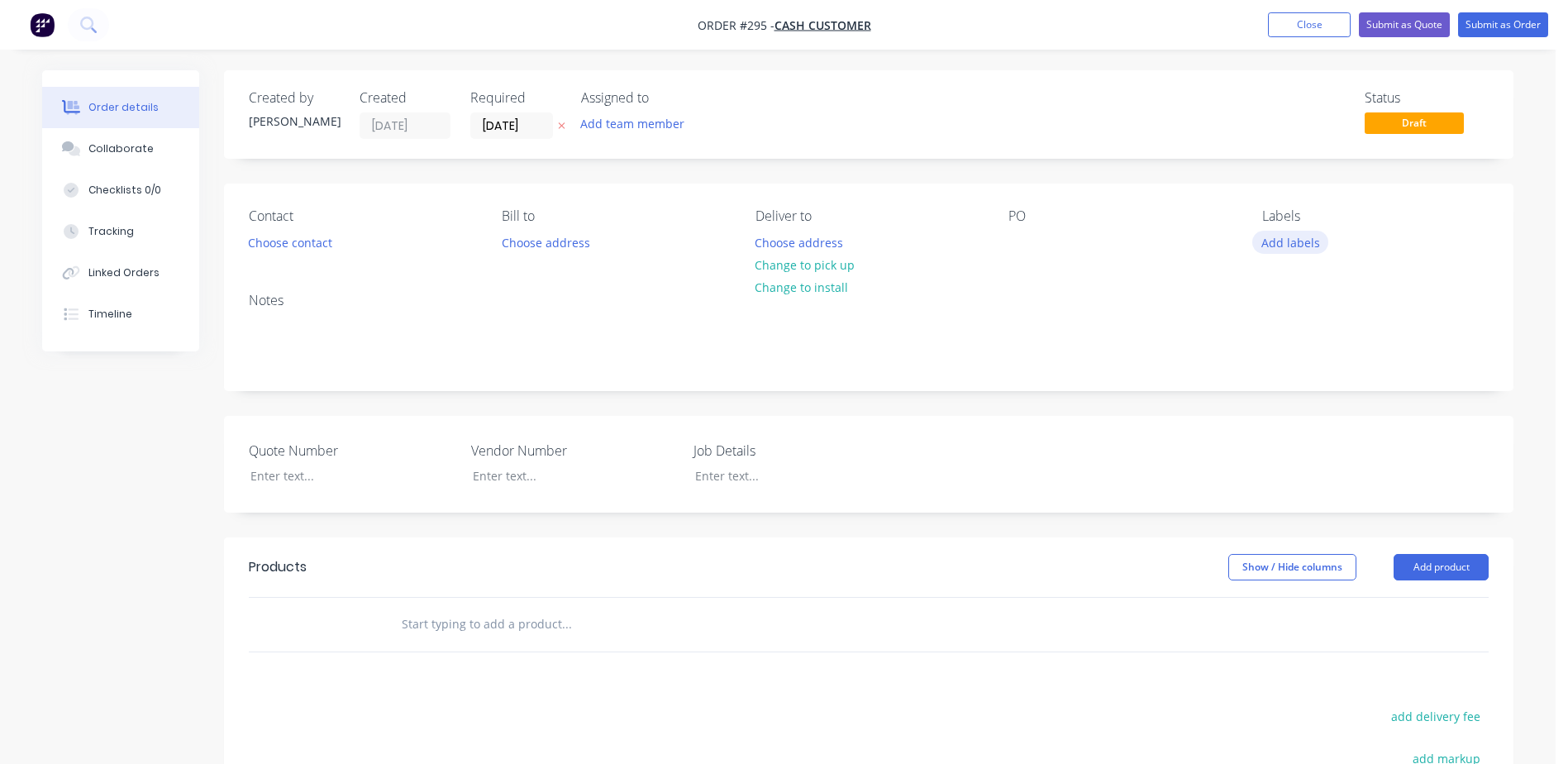
click at [1288, 239] on button "Add labels" at bounding box center [1291, 241] width 76 height 22
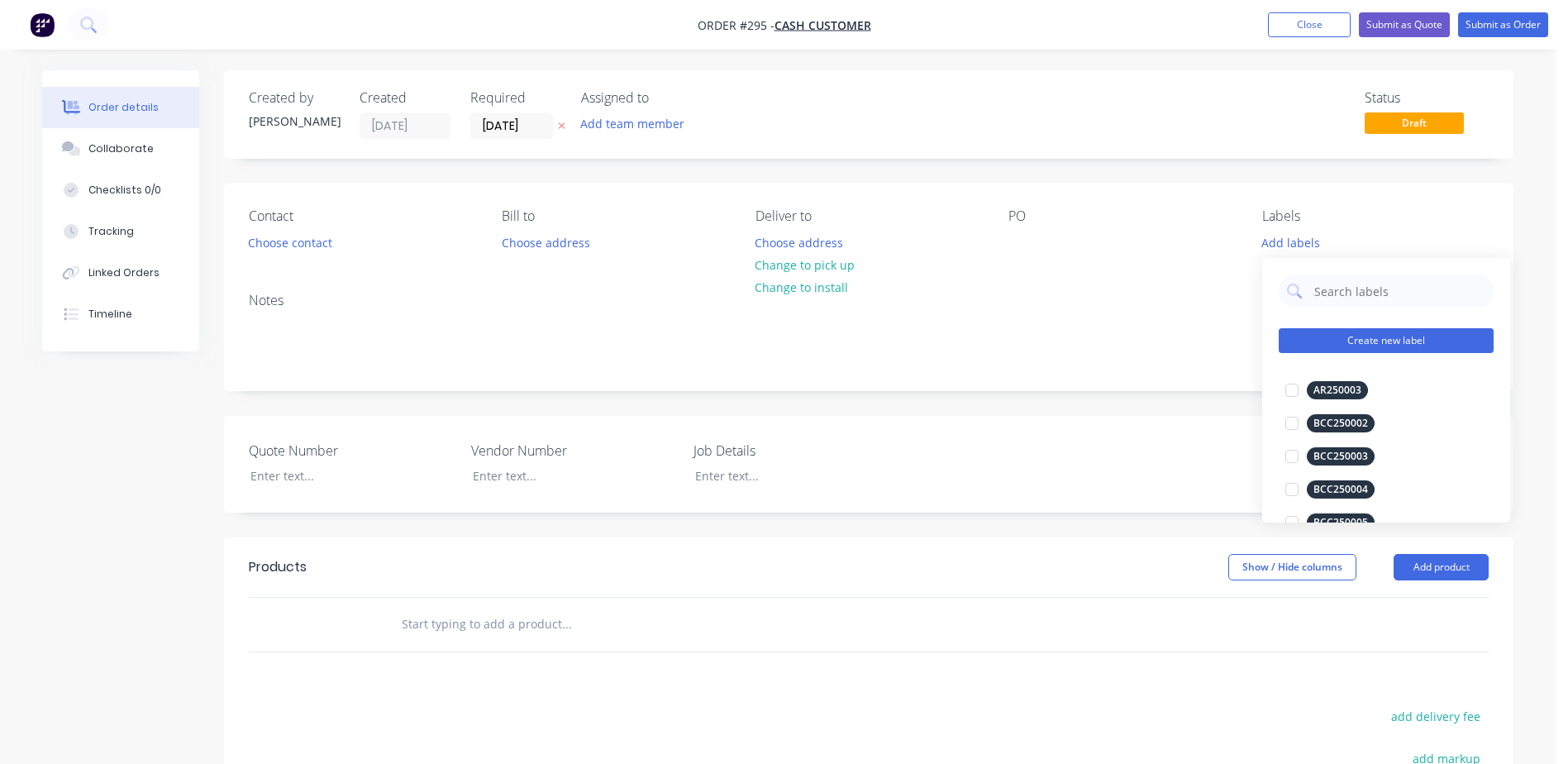
click at [1386, 335] on button "Create new label" at bounding box center [1386, 340] width 215 height 24
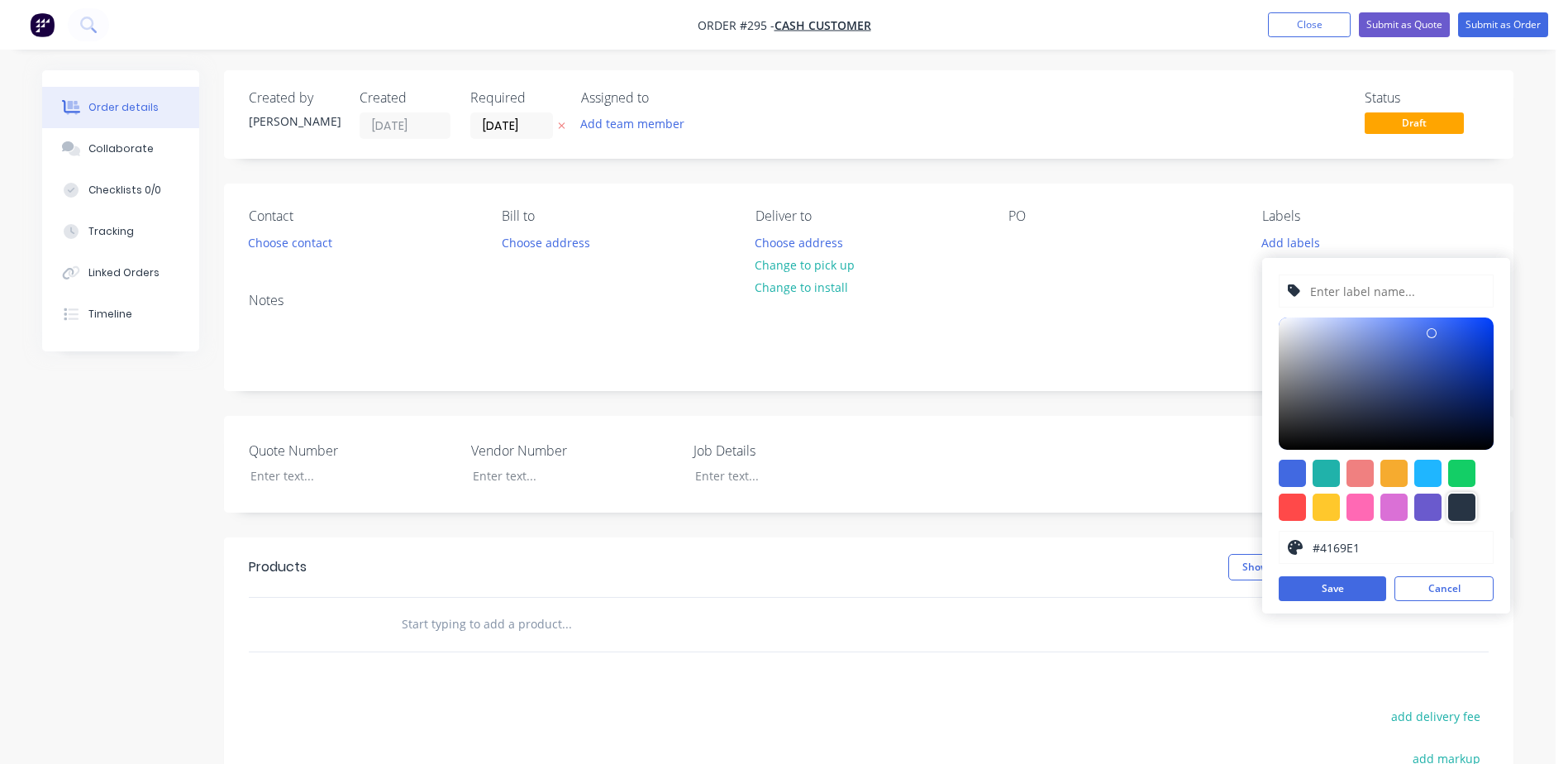
click at [1466, 507] on div at bounding box center [1462, 507] width 27 height 27
type input "#273444"
click at [1341, 289] on input "text" at bounding box center [1396, 291] width 176 height 31
type input "CSH250025"
drag, startPoint x: 1334, startPoint y: 593, endPoint x: 1320, endPoint y: 548, distance: 47.1
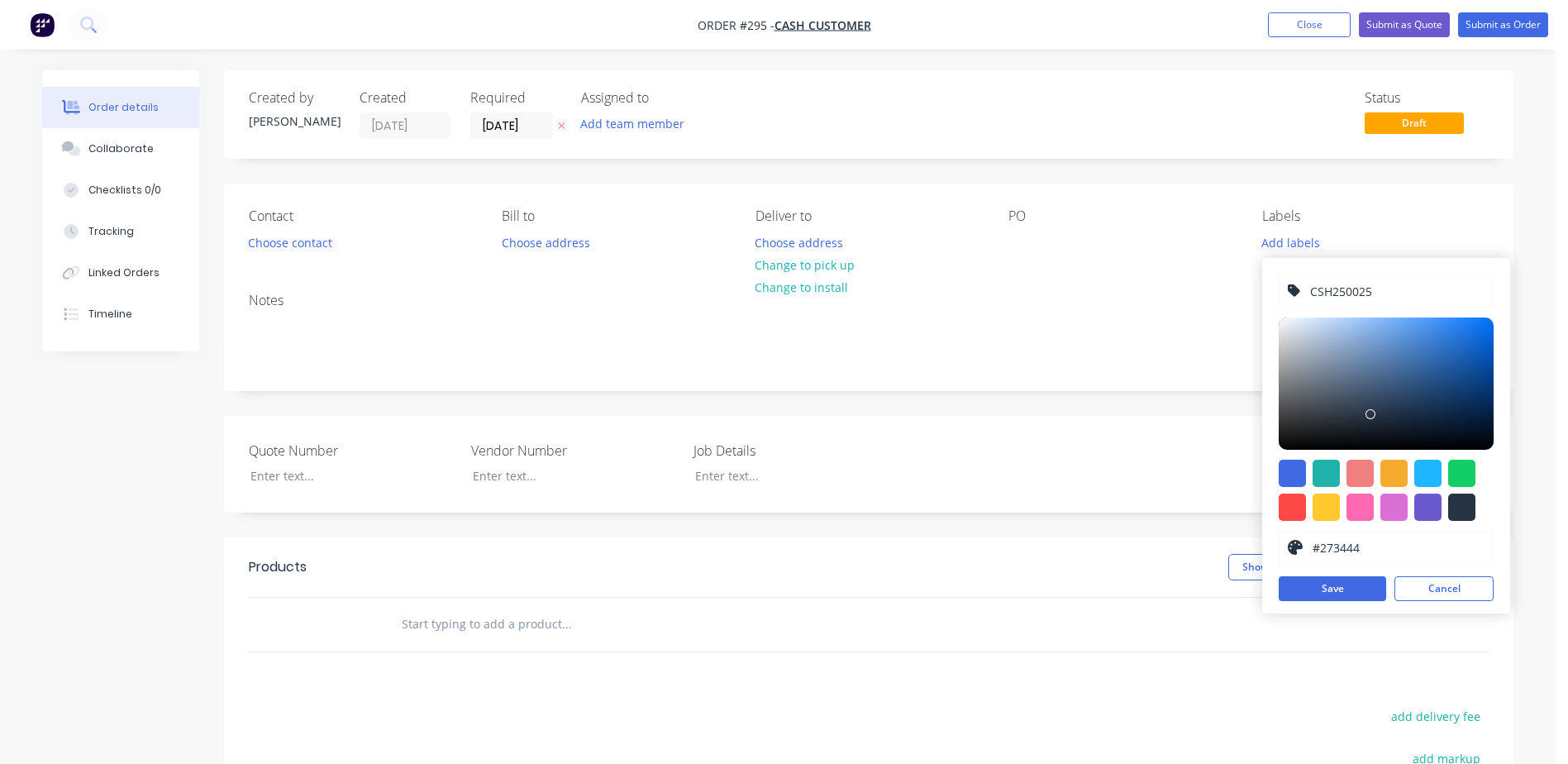
click at [1335, 593] on button "Save" at bounding box center [1333, 588] width 107 height 24
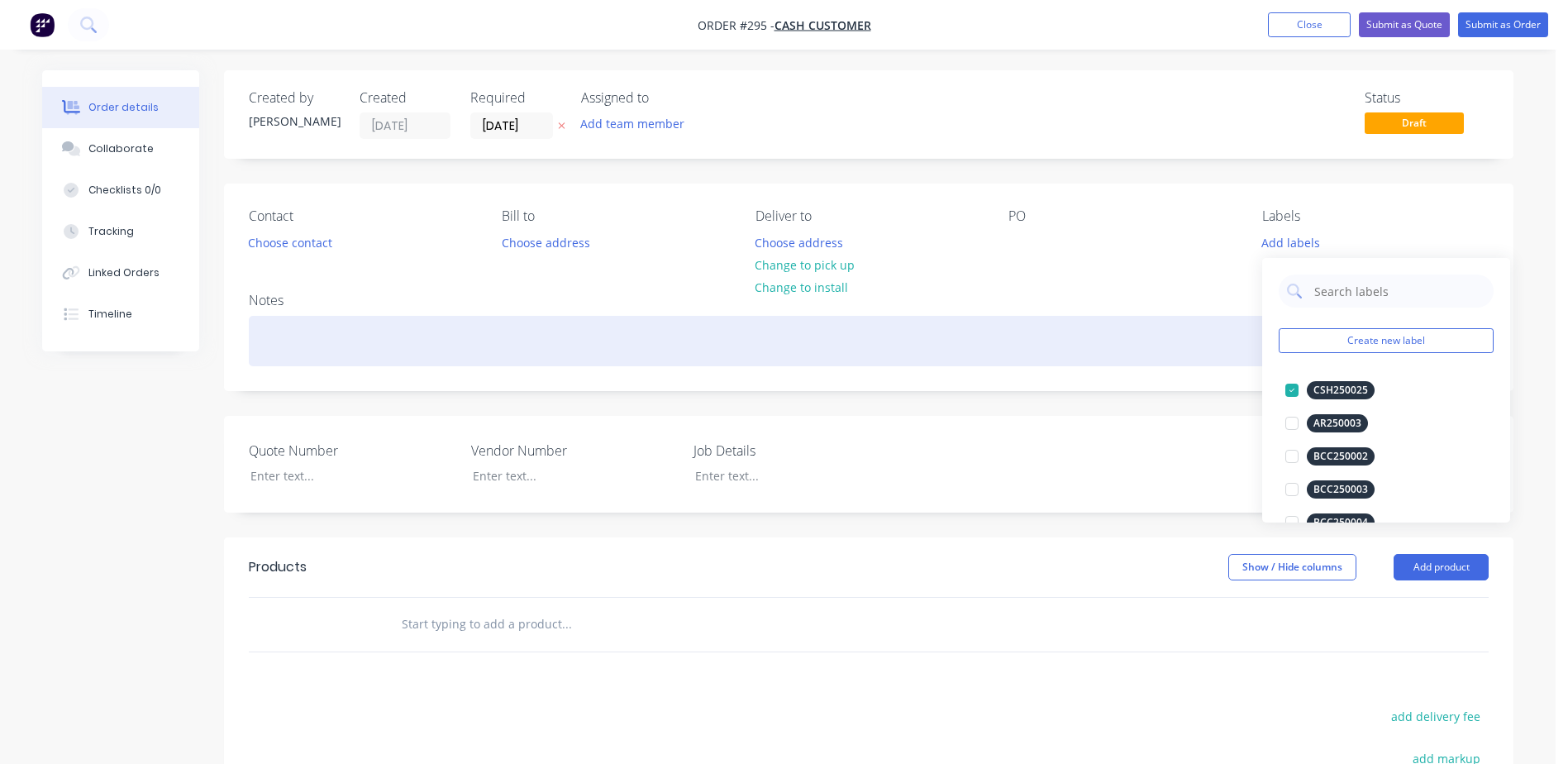
click at [1078, 324] on div at bounding box center [869, 341] width 1240 height 51
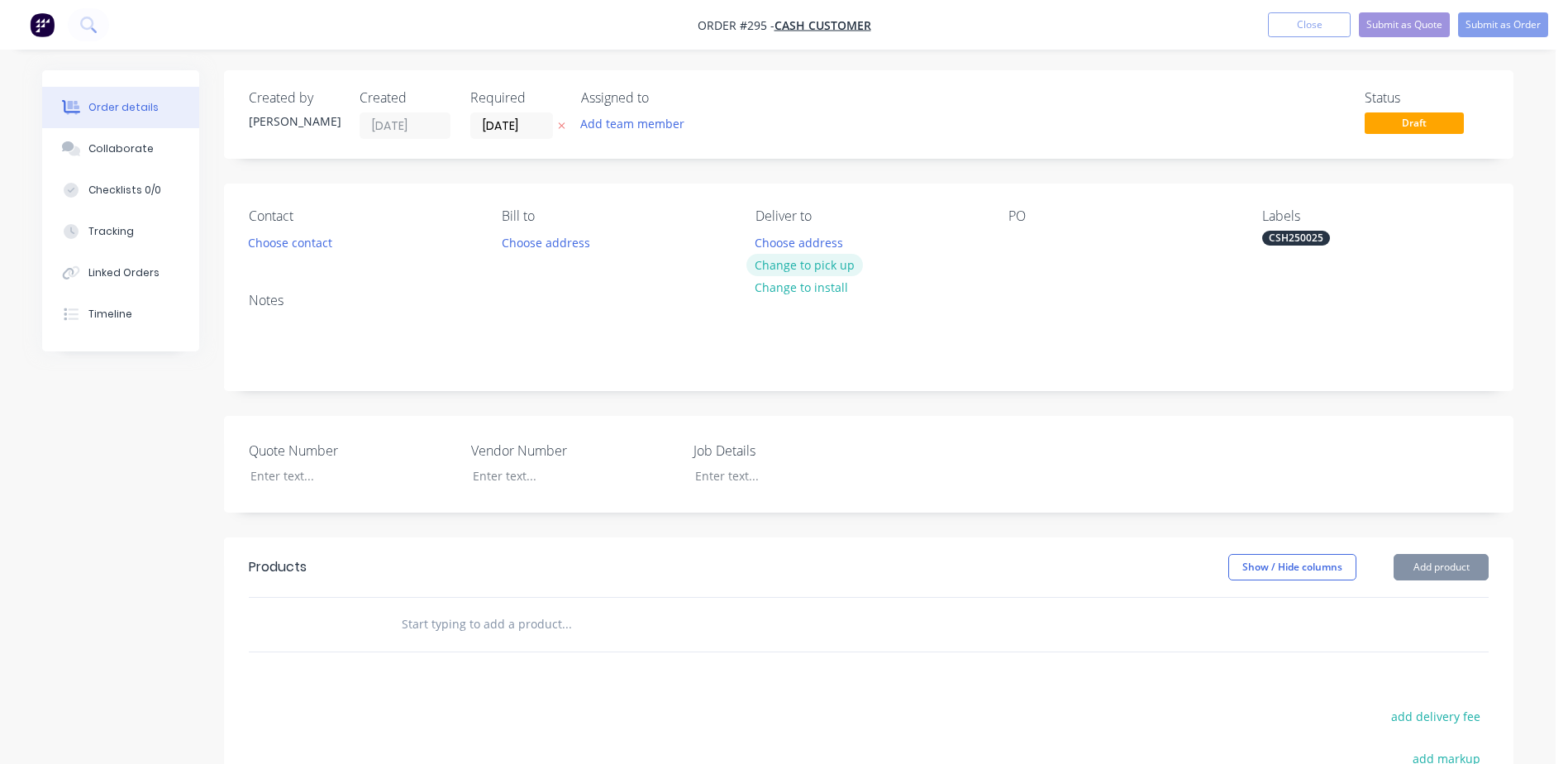
click at [782, 269] on button "Change to pick up" at bounding box center [805, 265] width 117 height 22
click at [781, 246] on div at bounding box center [768, 242] width 26 height 24
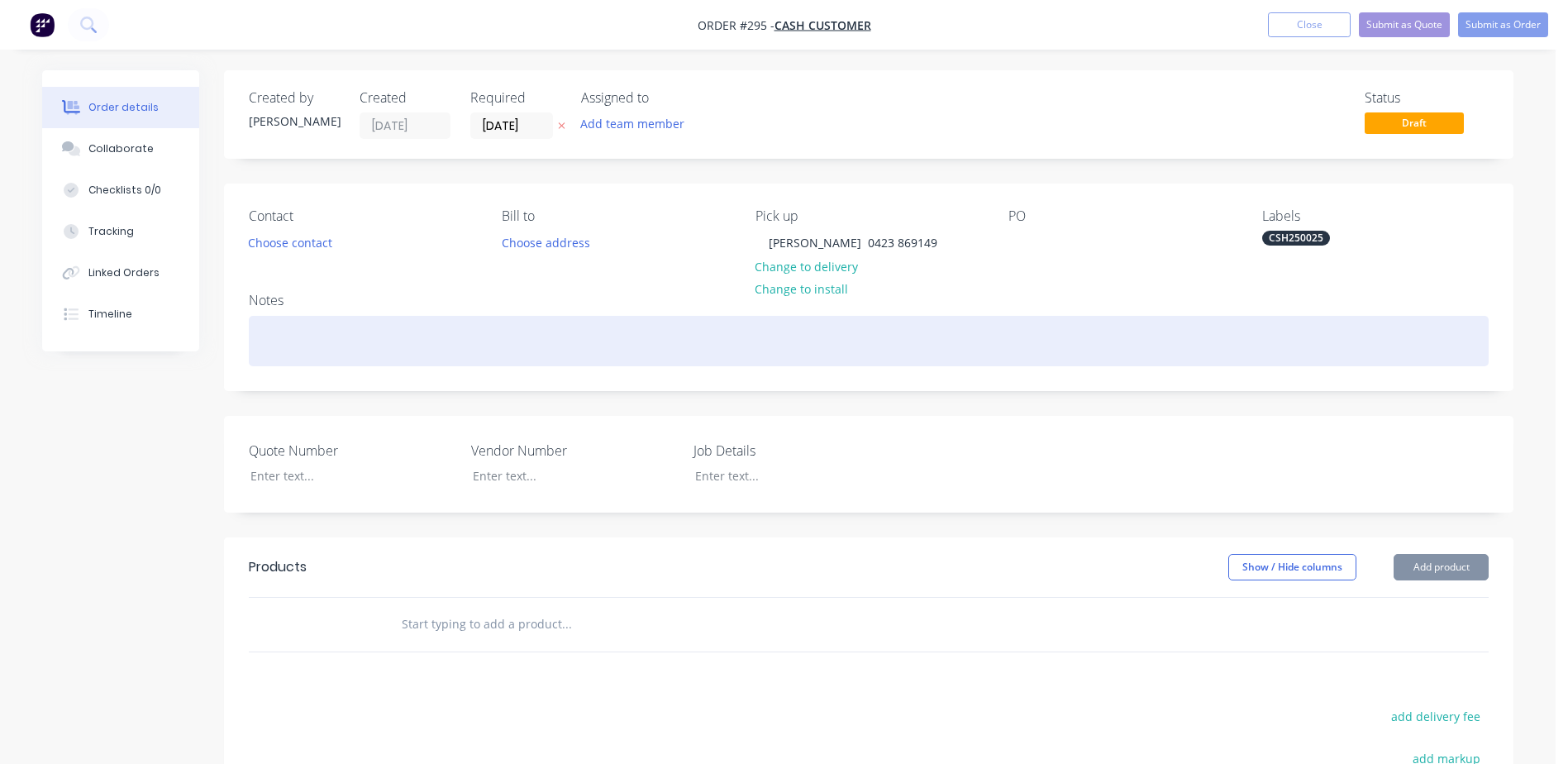
click at [298, 335] on div at bounding box center [869, 341] width 1240 height 51
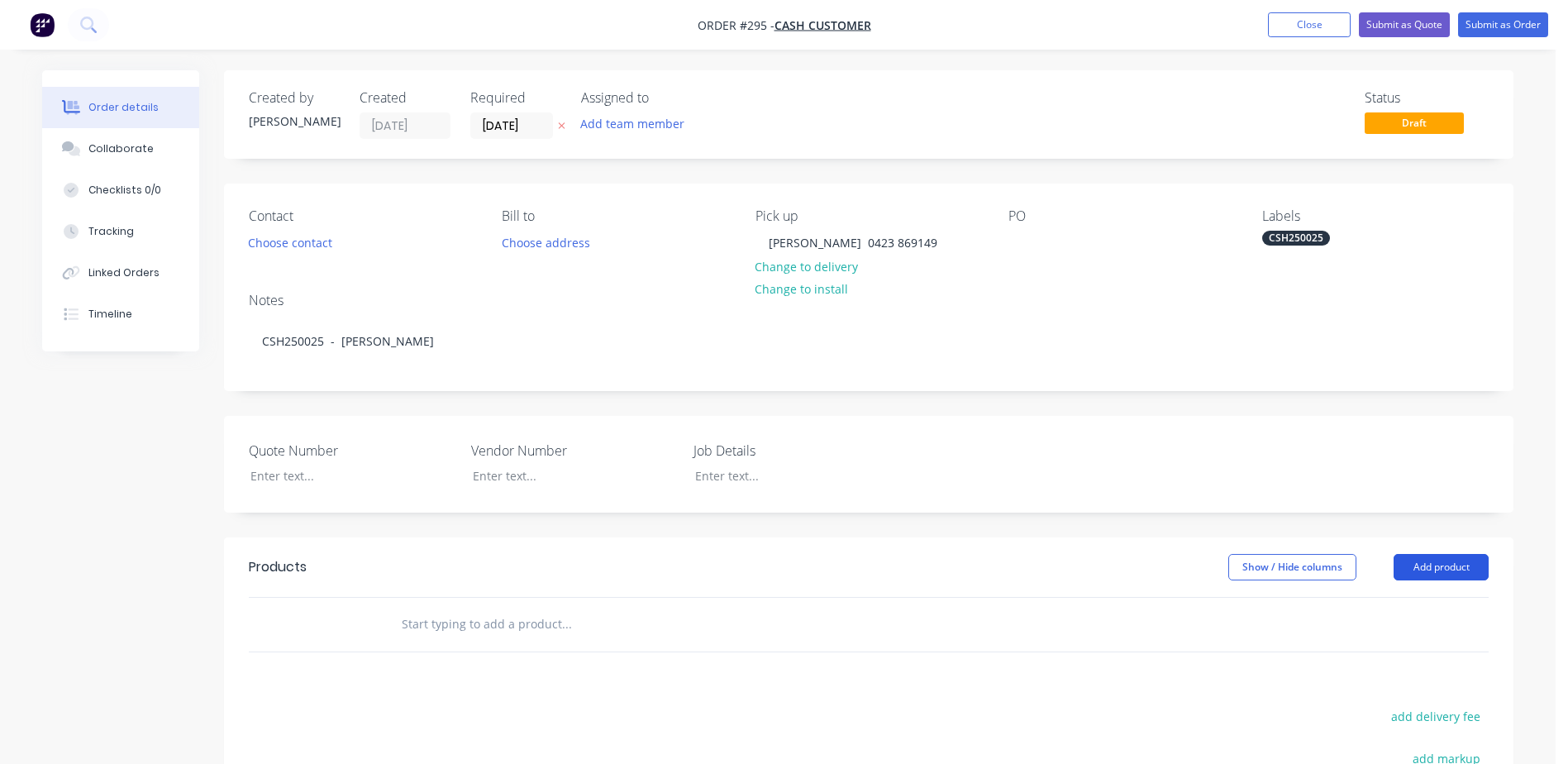
click at [1435, 561] on button "Add product" at bounding box center [1440, 567] width 95 height 26
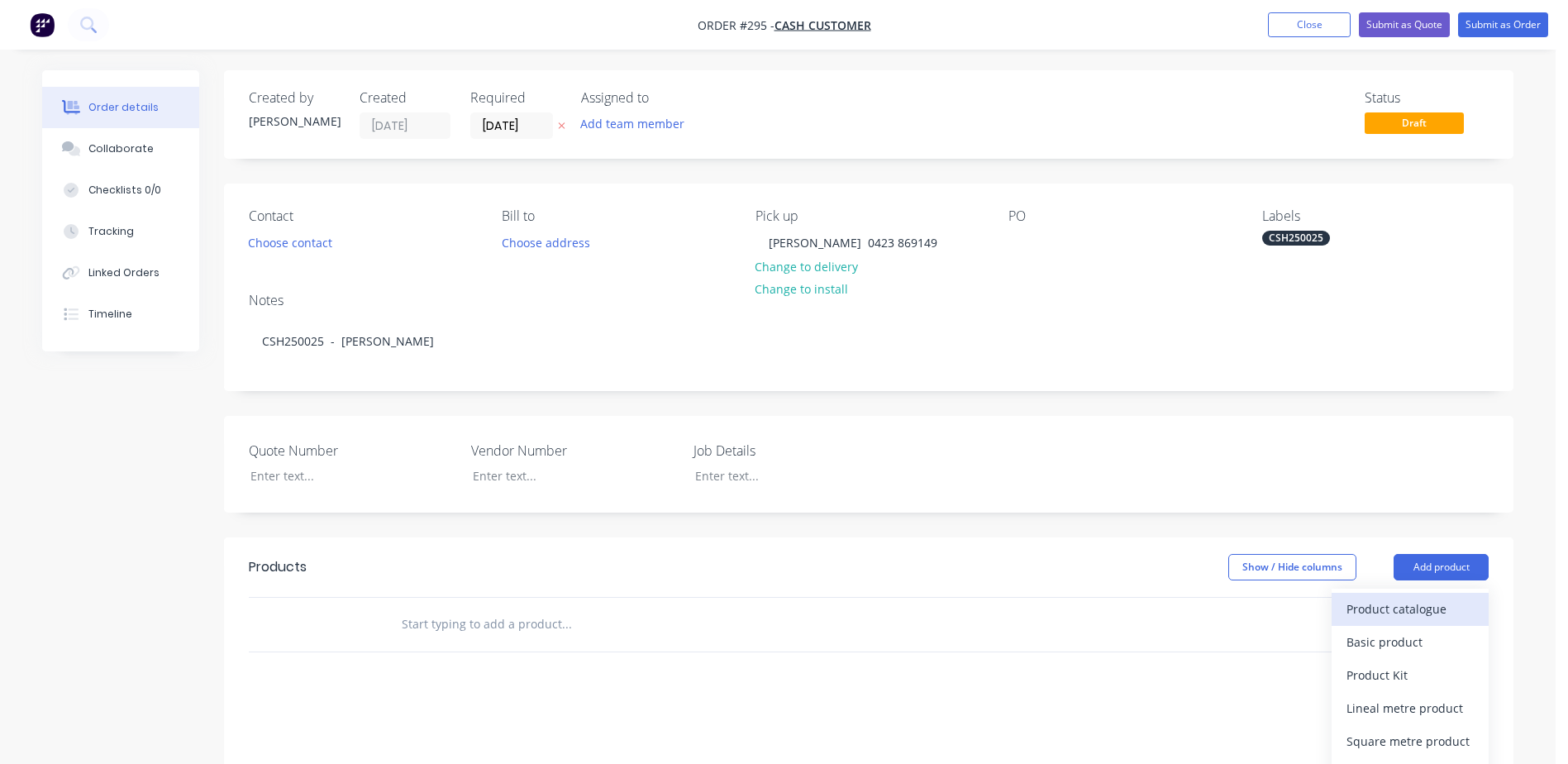
click at [1421, 606] on div "Product catalogue" at bounding box center [1410, 609] width 127 height 24
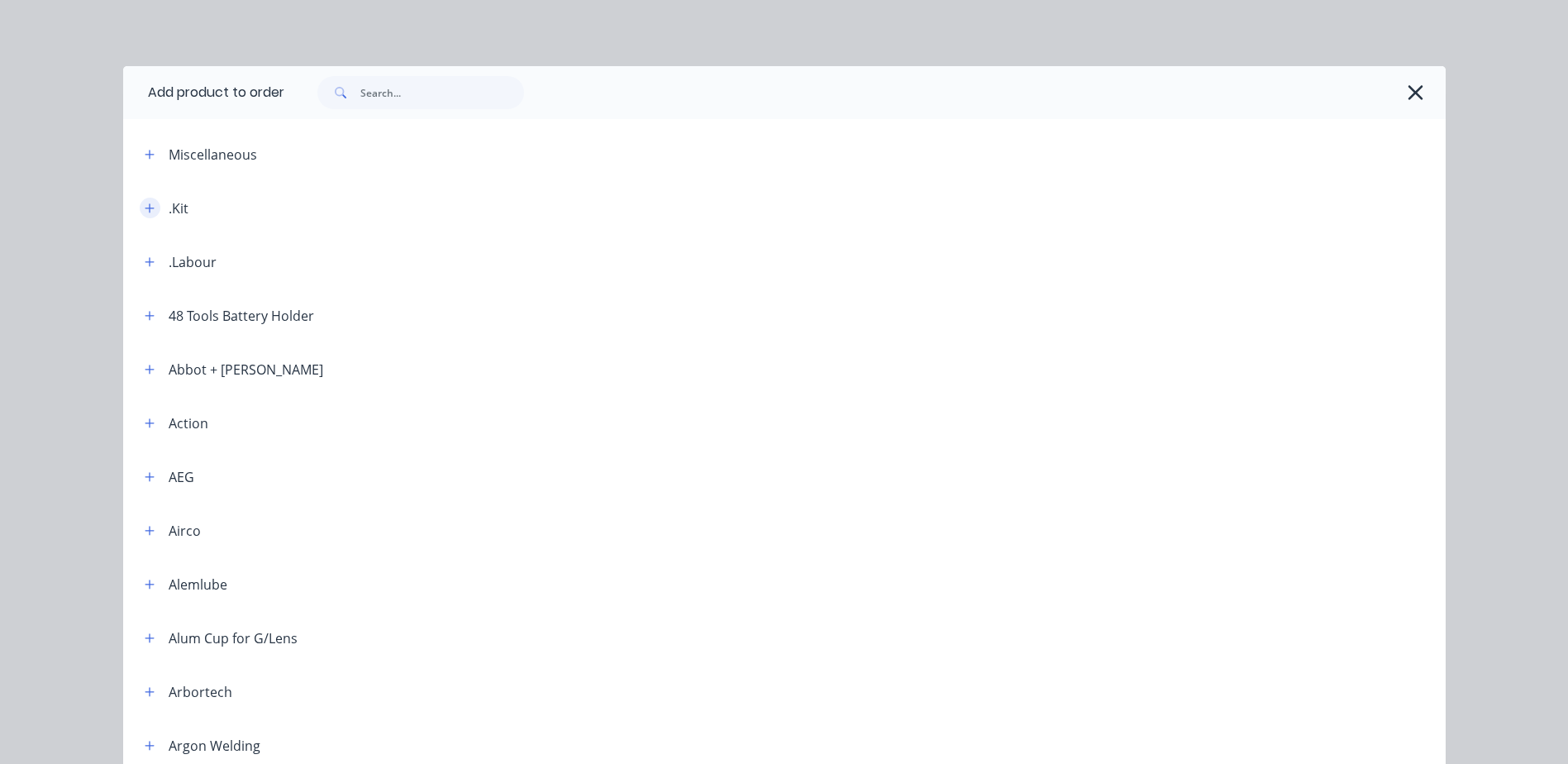
click at [145, 203] on icon "button" at bounding box center [149, 208] width 10 height 12
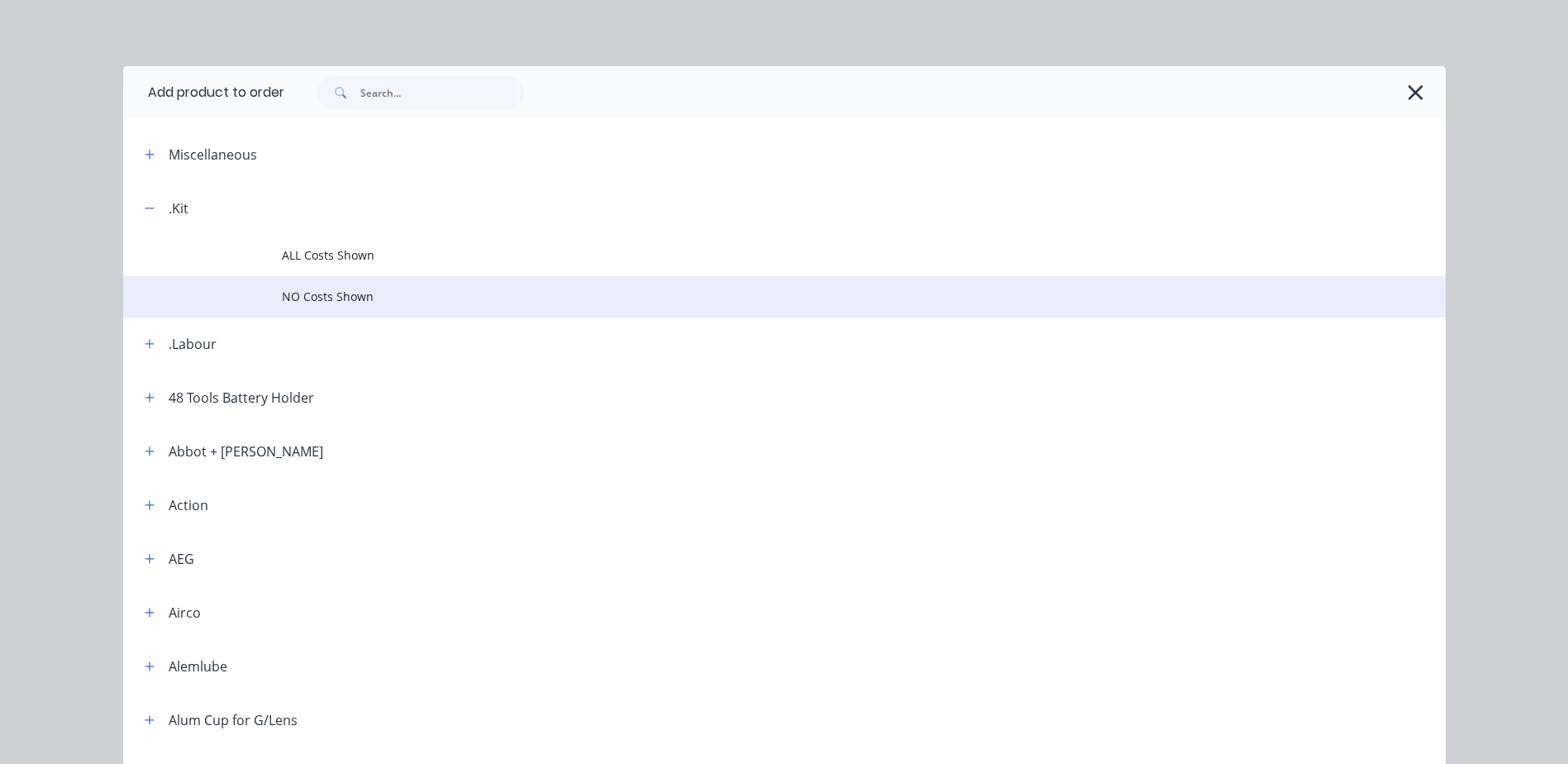
click at [319, 292] on span "NO Costs Shown" at bounding box center [746, 296] width 931 height 18
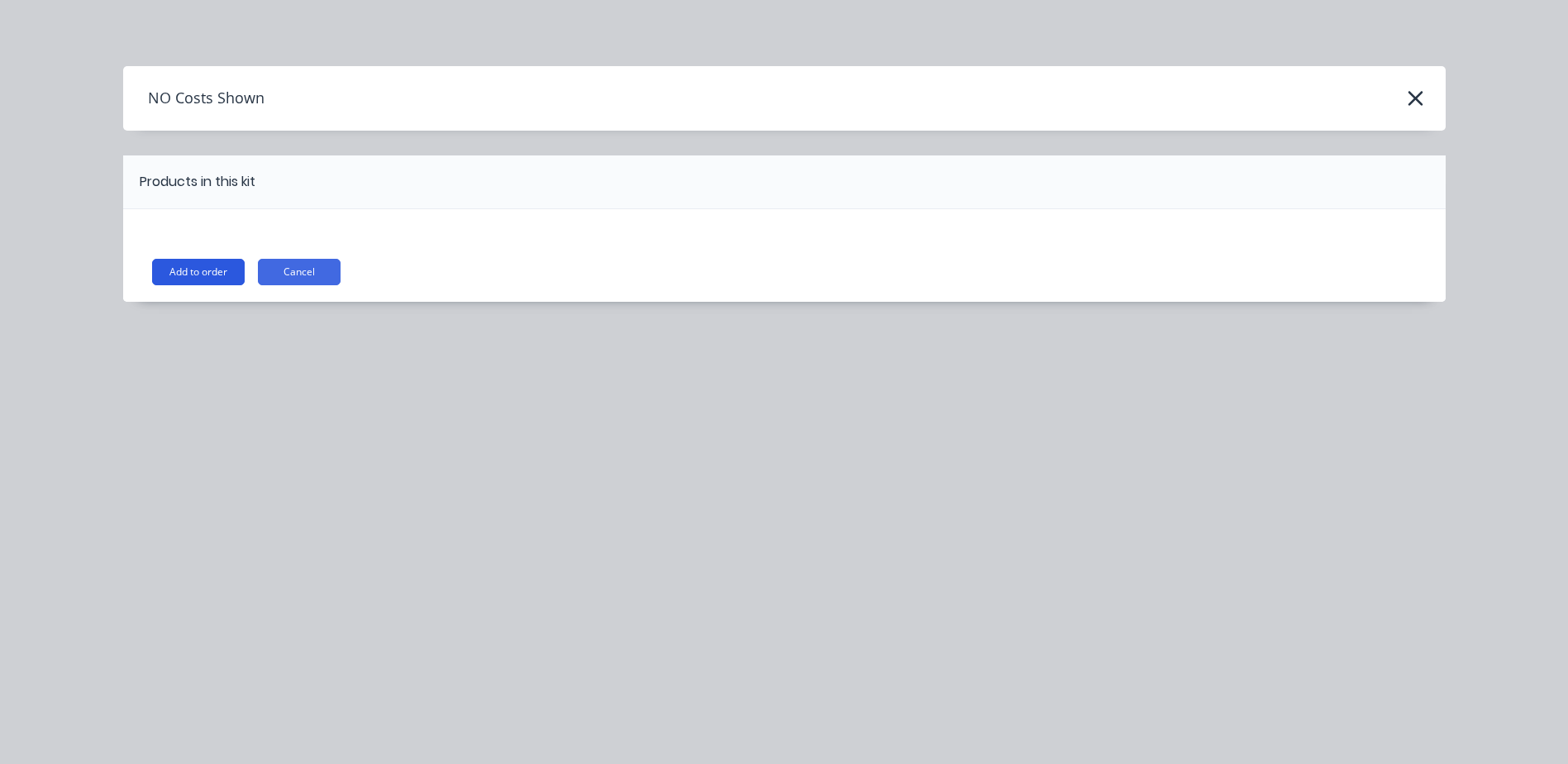
click at [191, 273] on button "Add to order" at bounding box center [198, 272] width 93 height 26
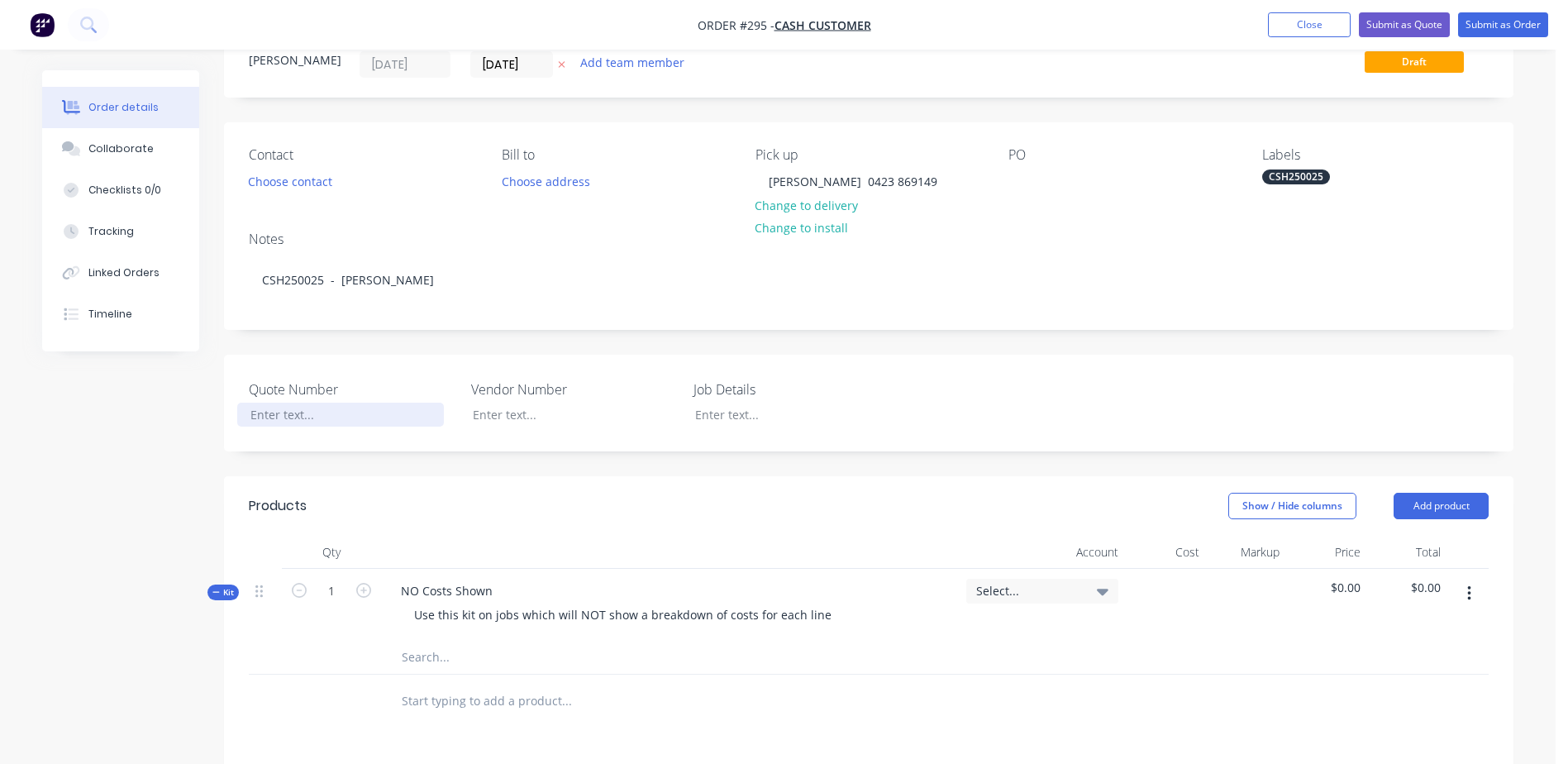
scroll to position [165, 0]
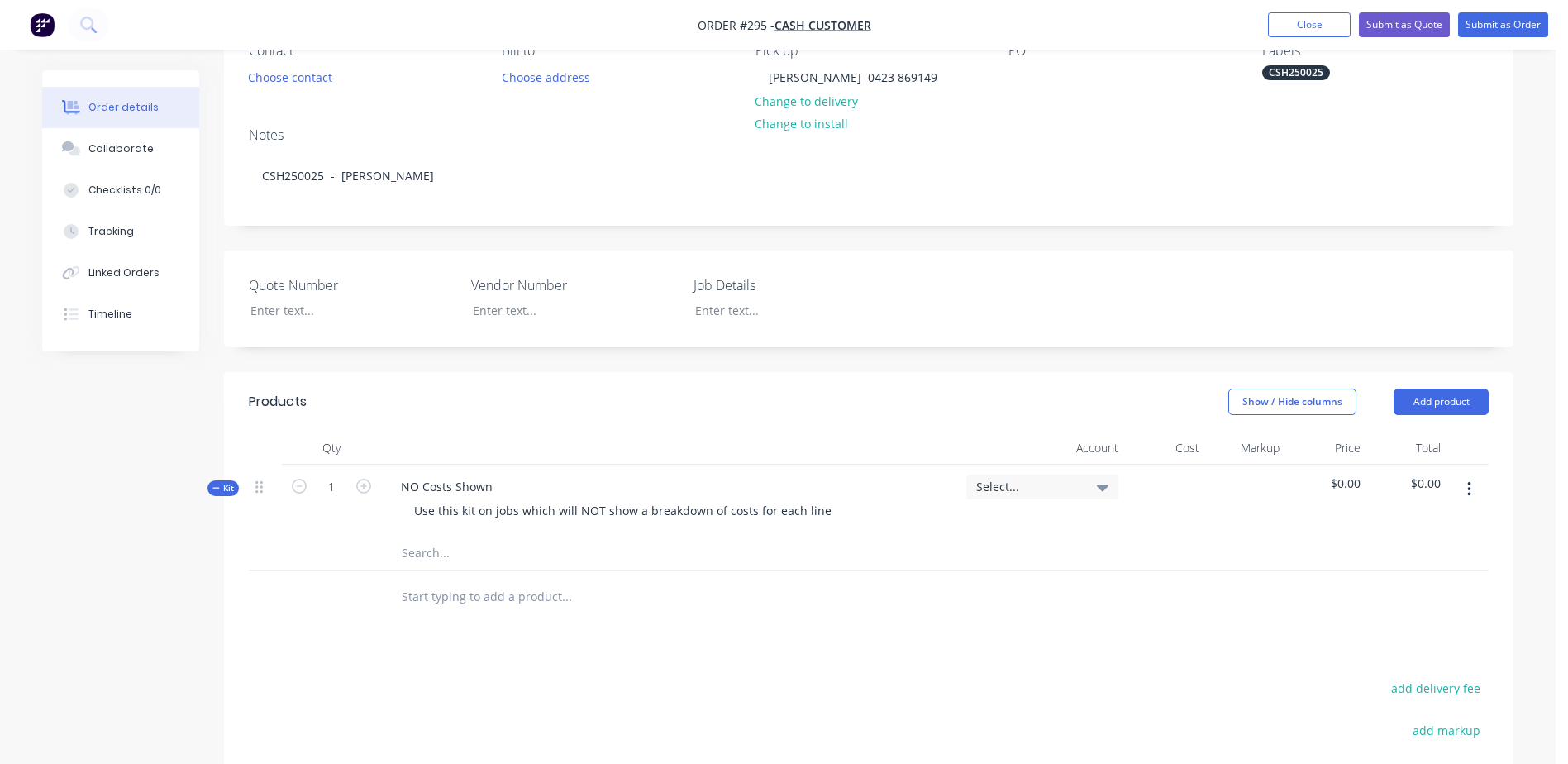
click at [412, 552] on input "text" at bounding box center [566, 553] width 330 height 33
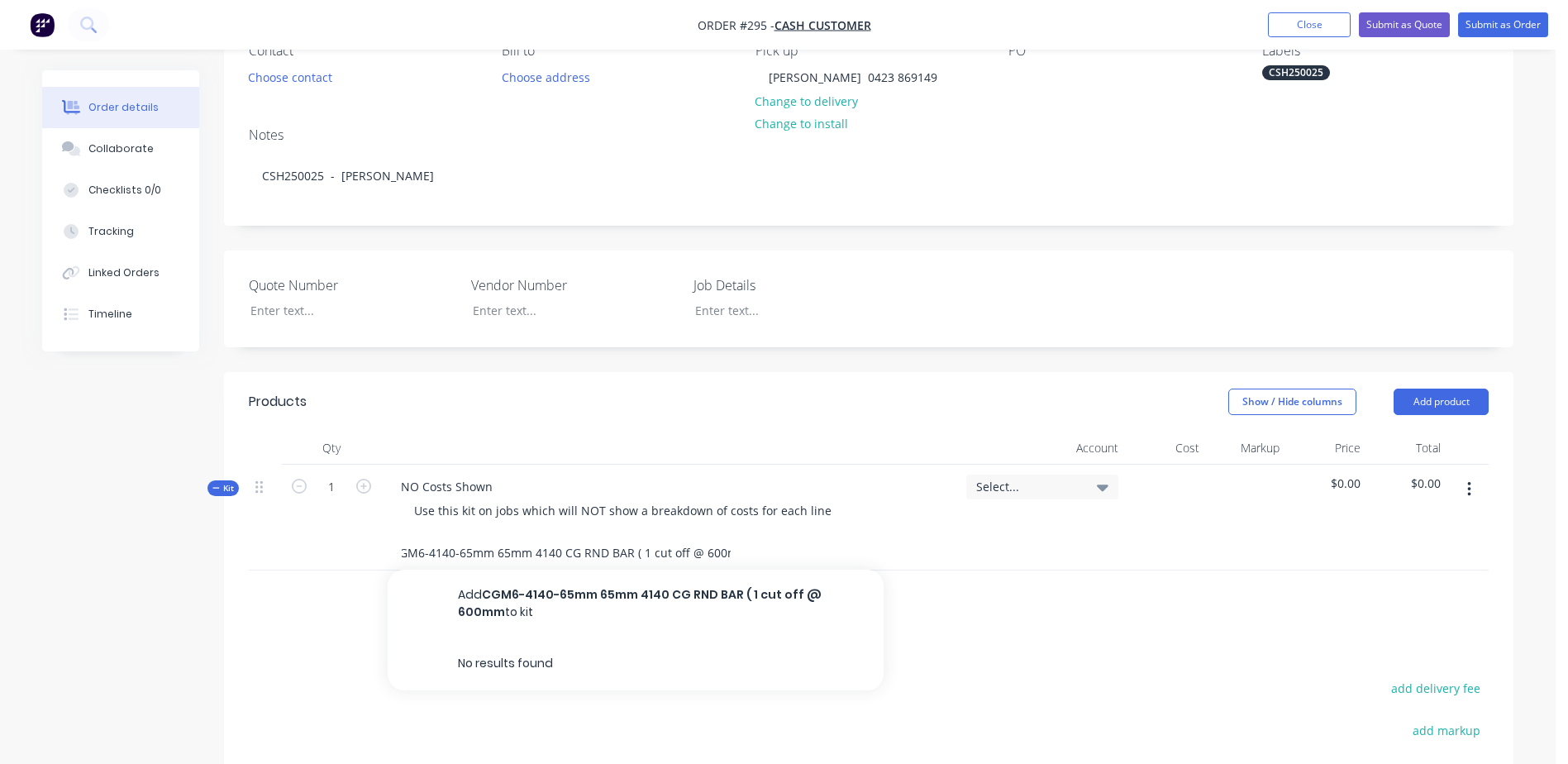
scroll to position [0, 21]
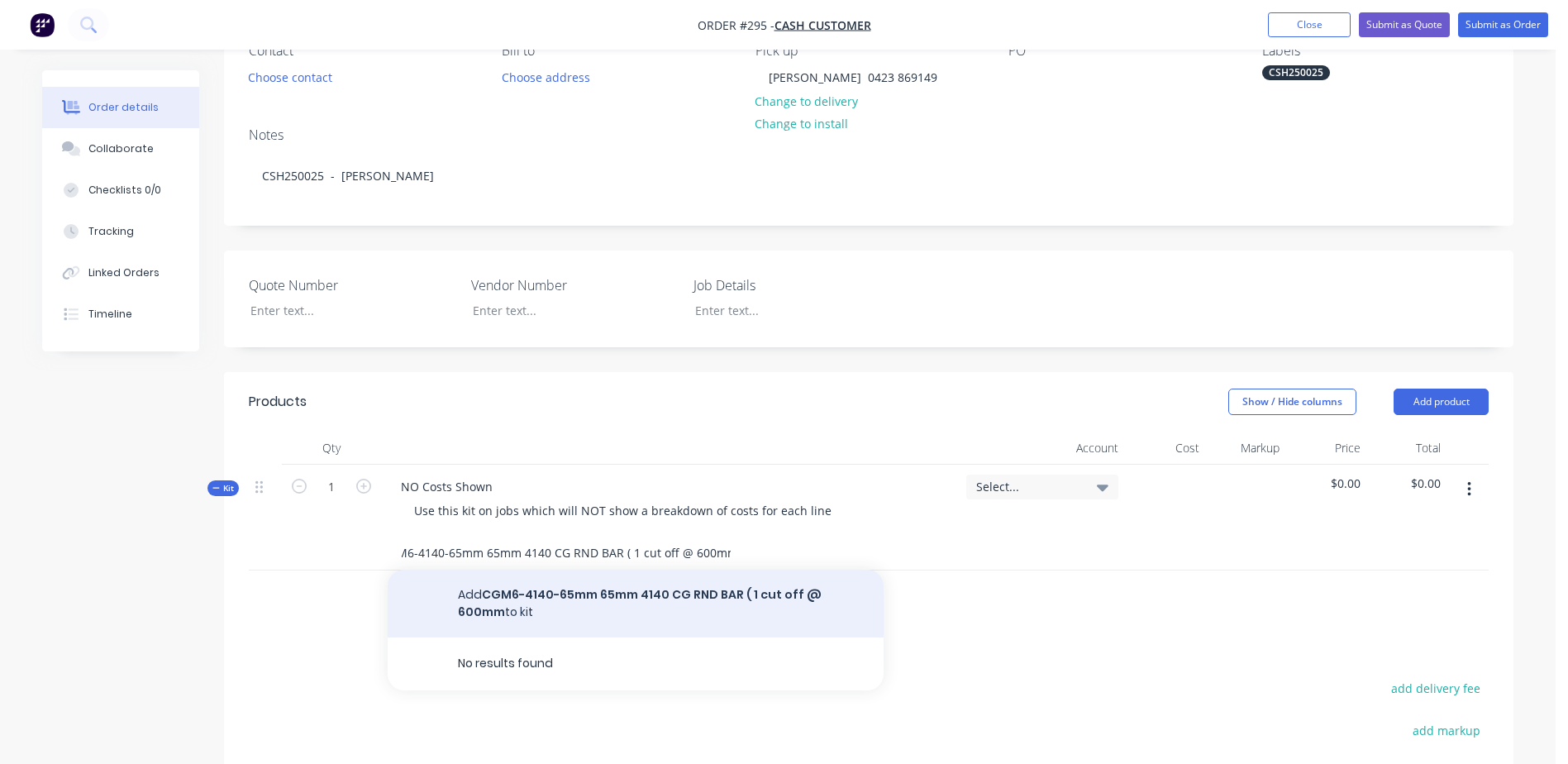
type input "CGM6-4140-65mm 65mm 4140 CG RND BAR ( 1 cut off @ 600mm"
click at [676, 596] on button "Add CGM6-4140-65mm 65mm 4140 CG RND BAR ( 1 cut off @ 600mm to kit" at bounding box center [636, 603] width 496 height 67
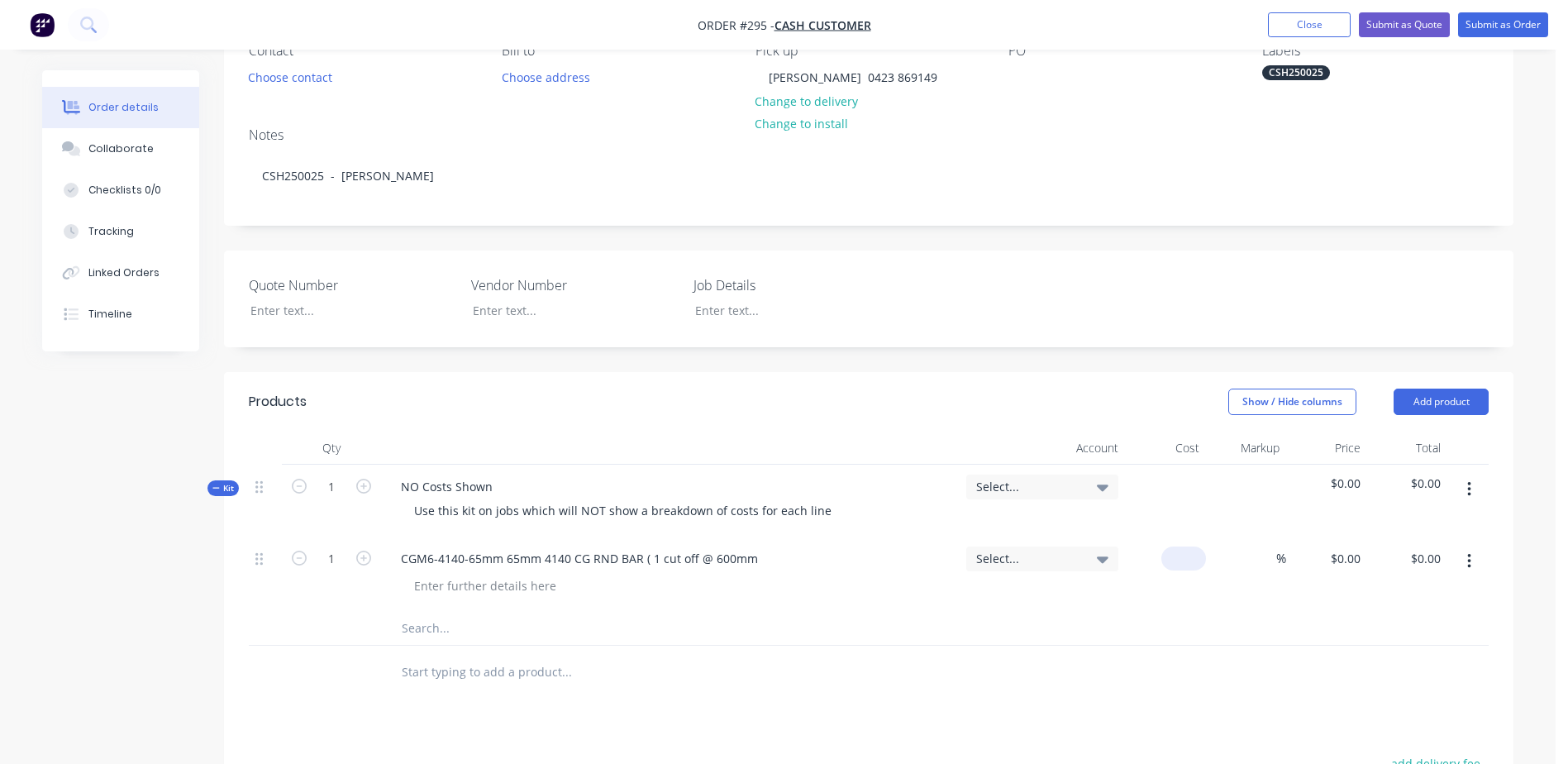
click at [1165, 561] on div "$0.00" at bounding box center [1165, 573] width 81 height 75
type input "$85.65"
click at [438, 630] on input "text" at bounding box center [566, 628] width 330 height 33
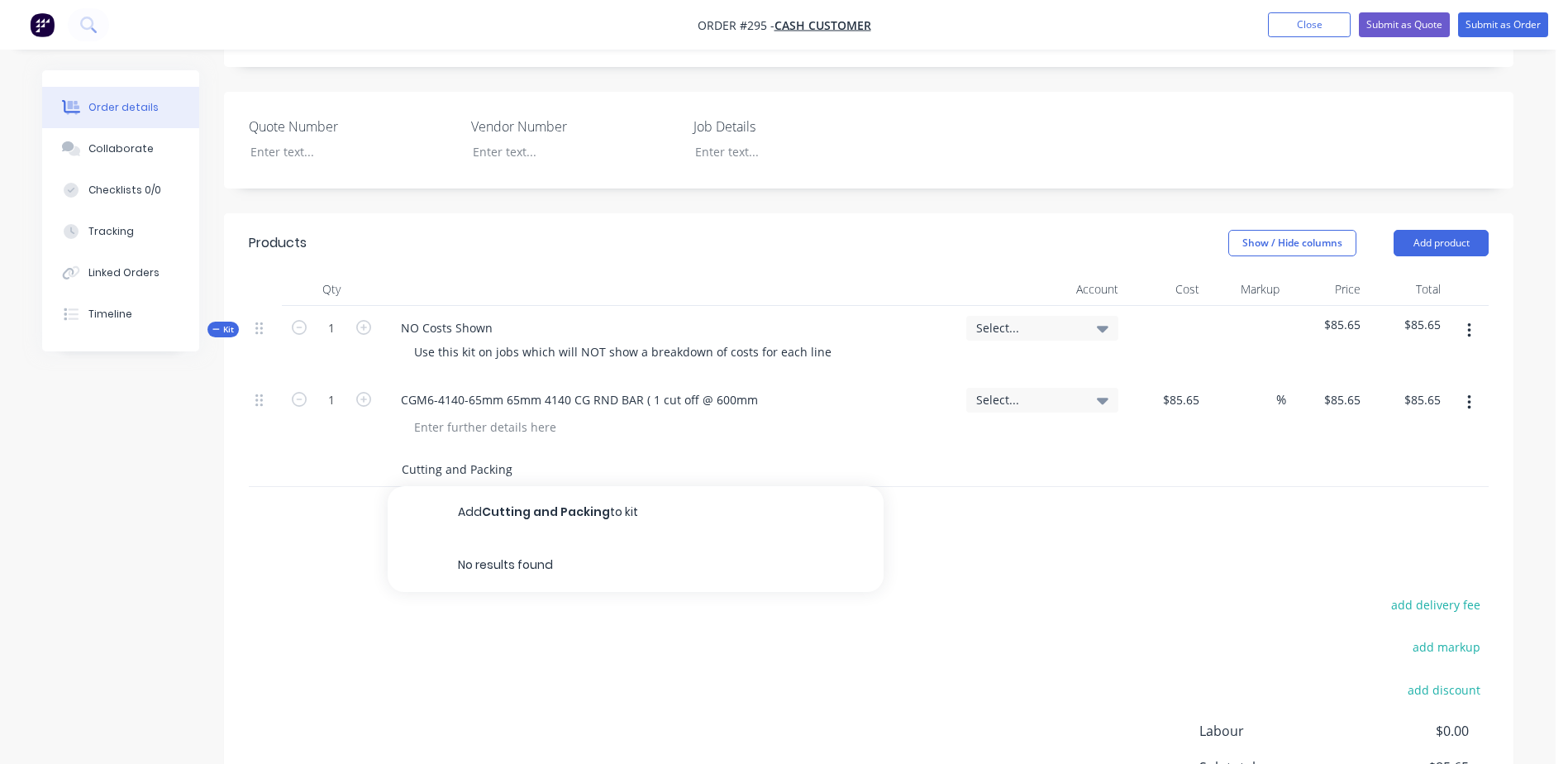
scroll to position [330, 0]
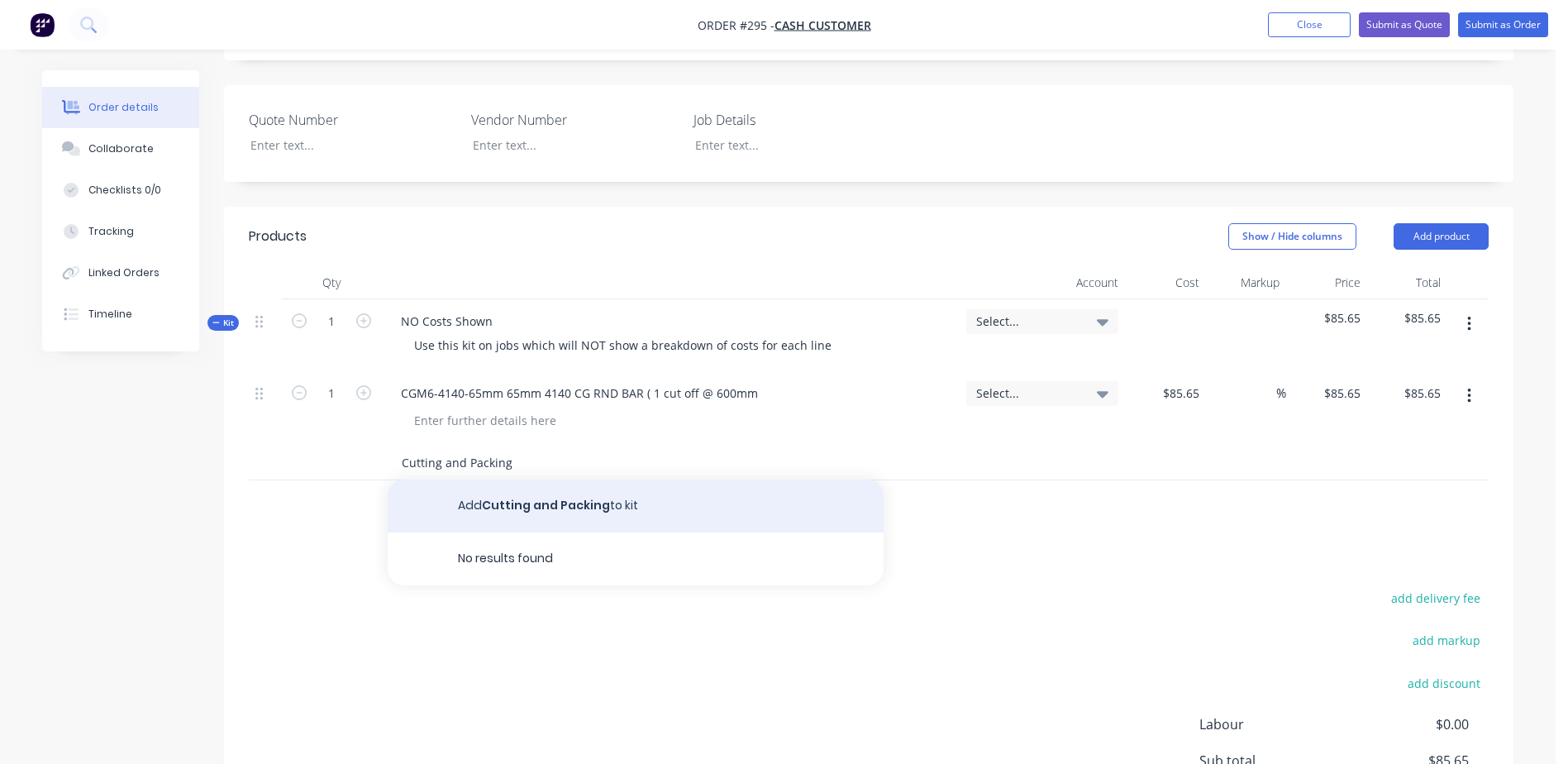
type input "Cutting and Packing"
click at [566, 500] on button "Add Cutting and Packing to kit" at bounding box center [636, 506] width 496 height 53
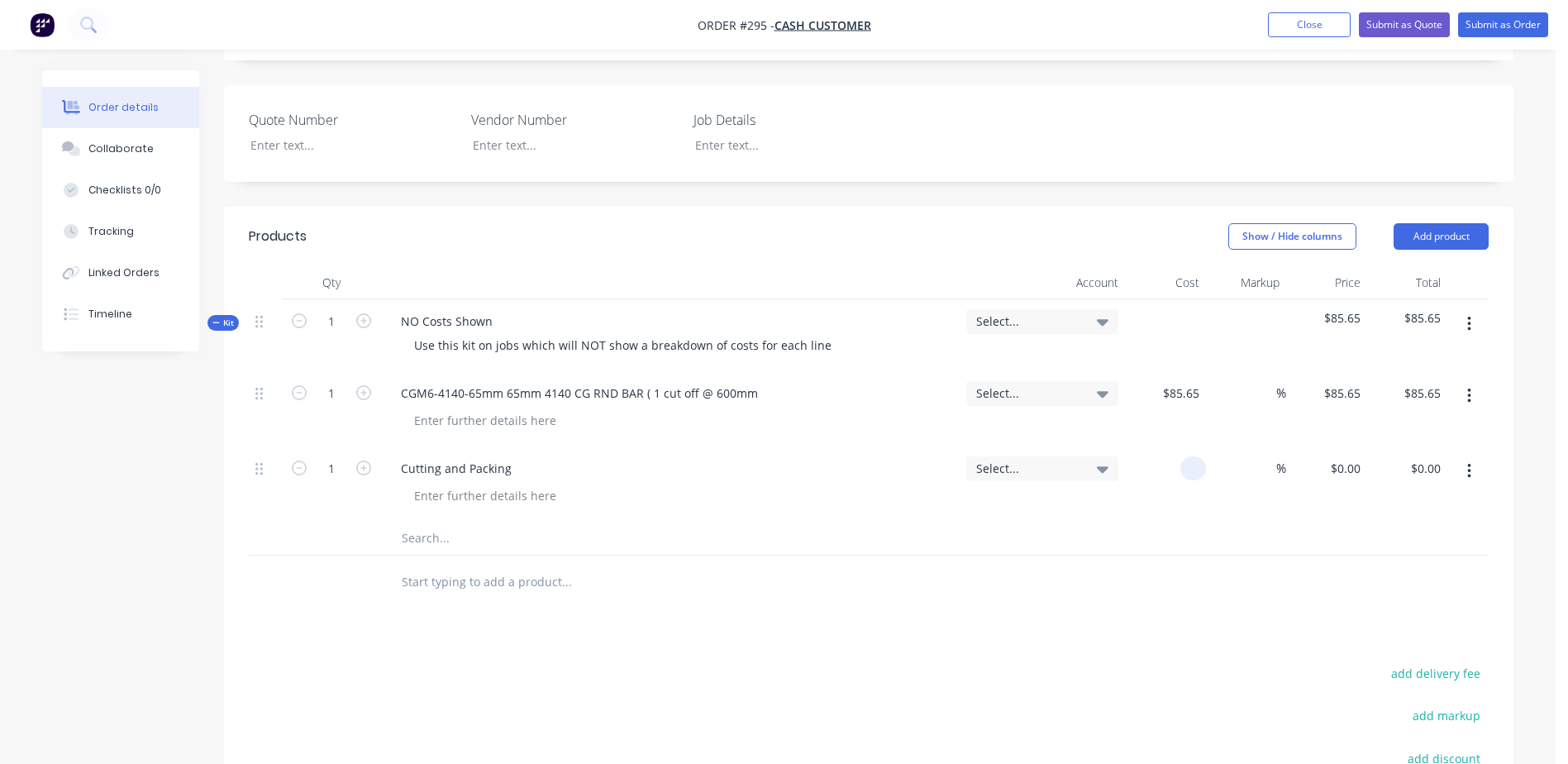
click at [1174, 471] on div at bounding box center [1165, 484] width 81 height 75
type input "$7.50"
click at [1490, 24] on button "Submit as Order" at bounding box center [1503, 24] width 90 height 24
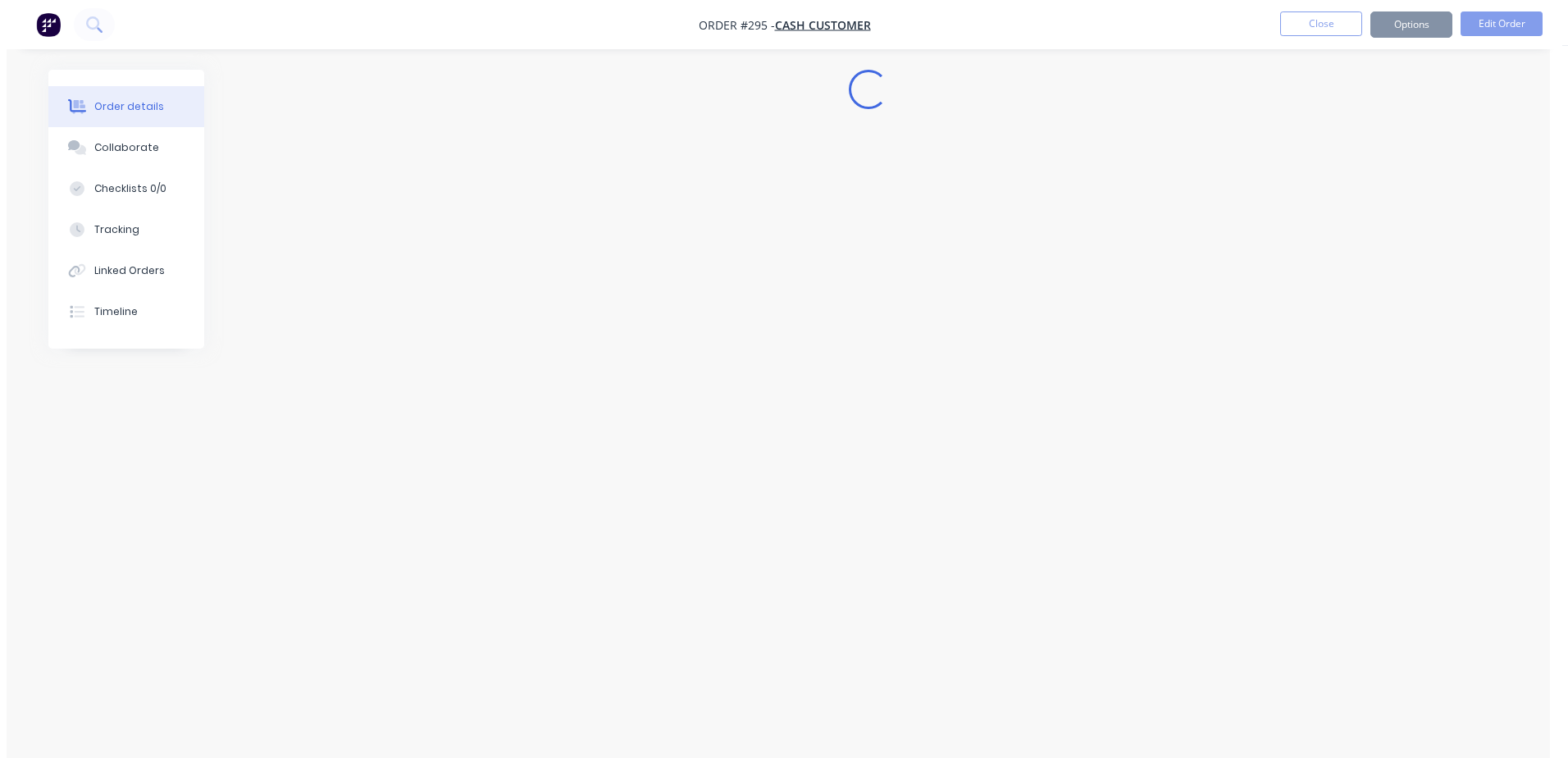
scroll to position [0, 0]
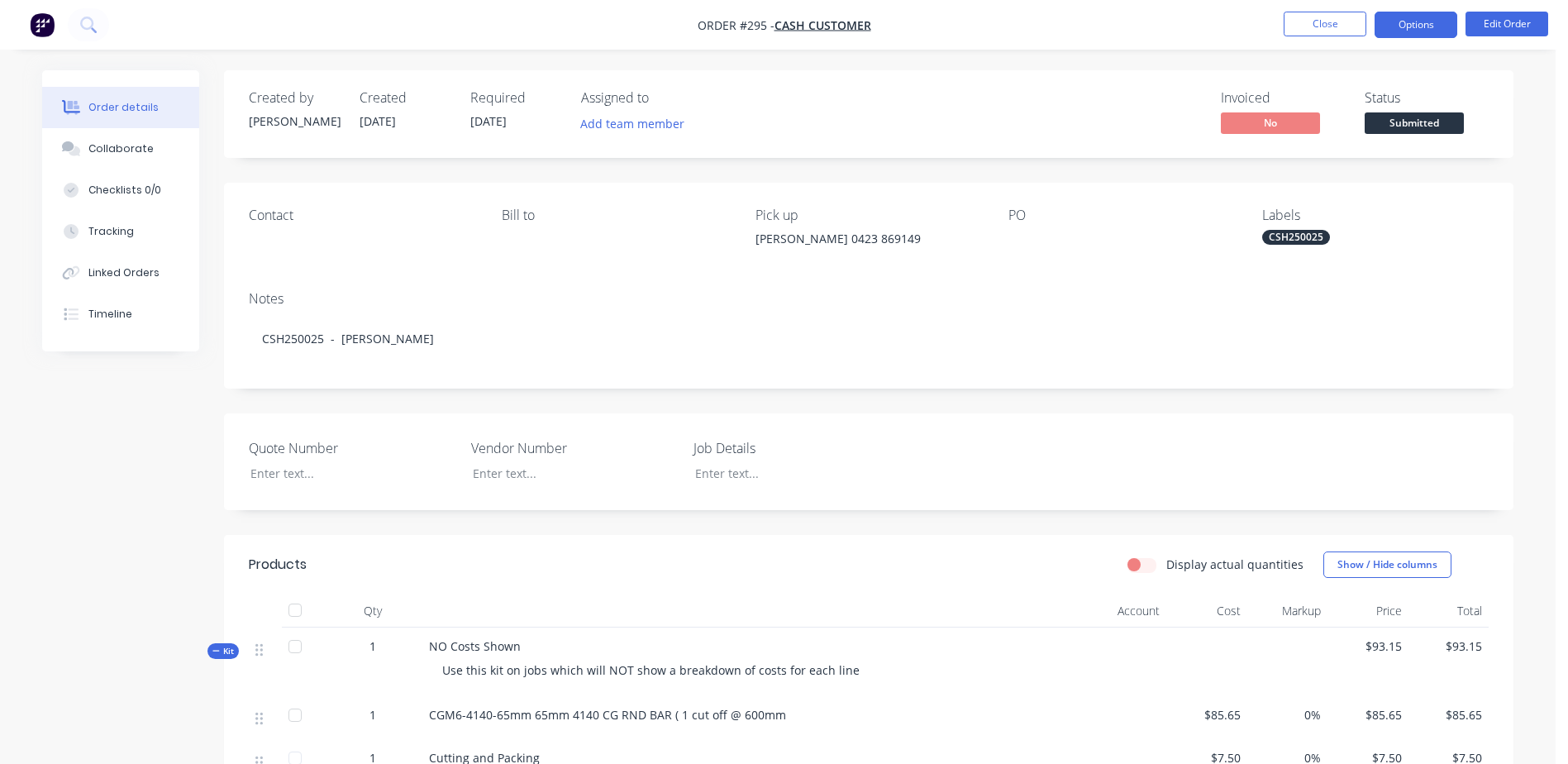
click at [1420, 19] on button "Options" at bounding box center [1416, 24] width 83 height 26
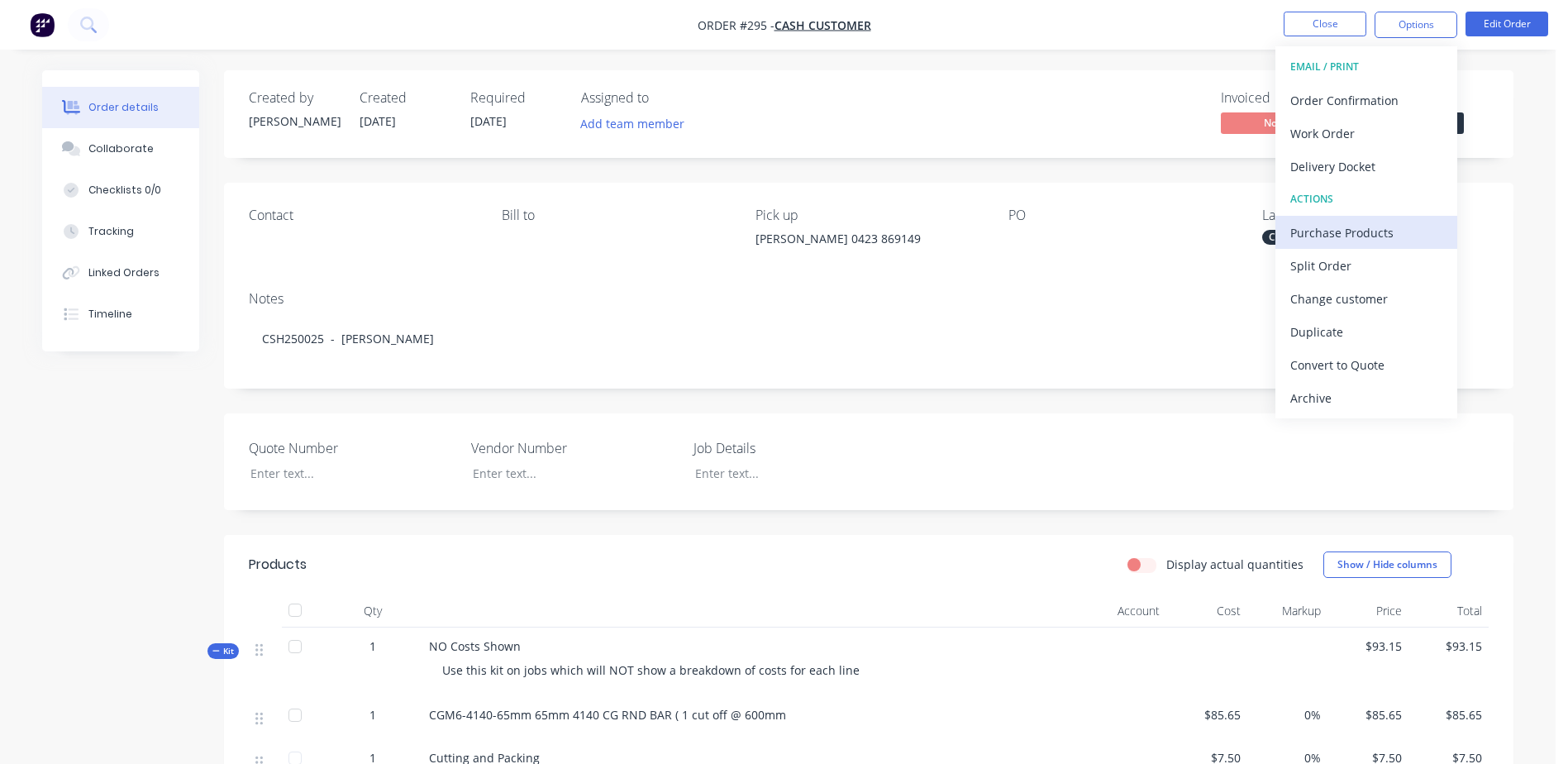
click at [1388, 230] on div "Purchase Products" at bounding box center [1367, 233] width 152 height 24
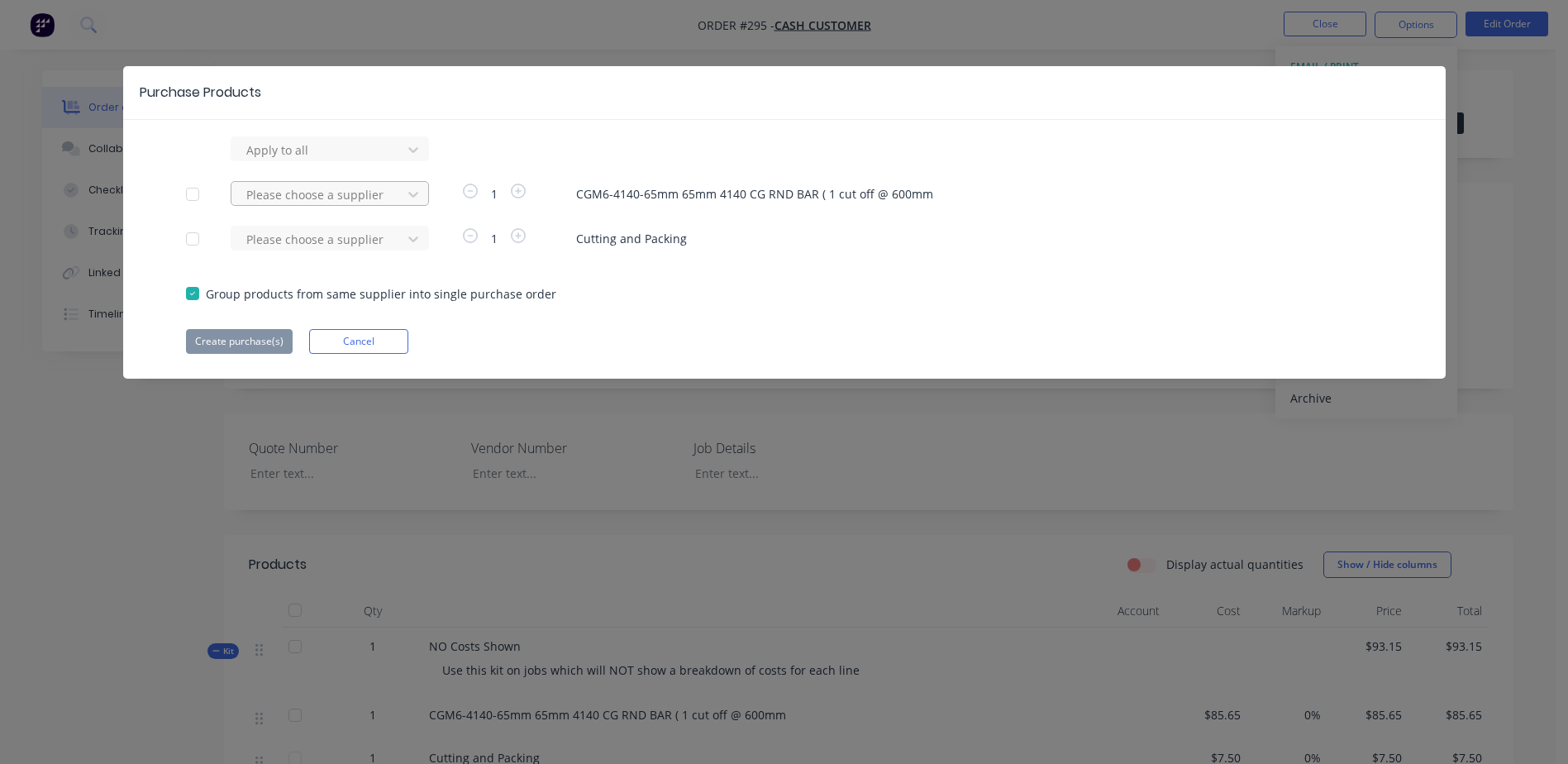
click at [316, 160] on div at bounding box center [318, 149] width 148 height 21
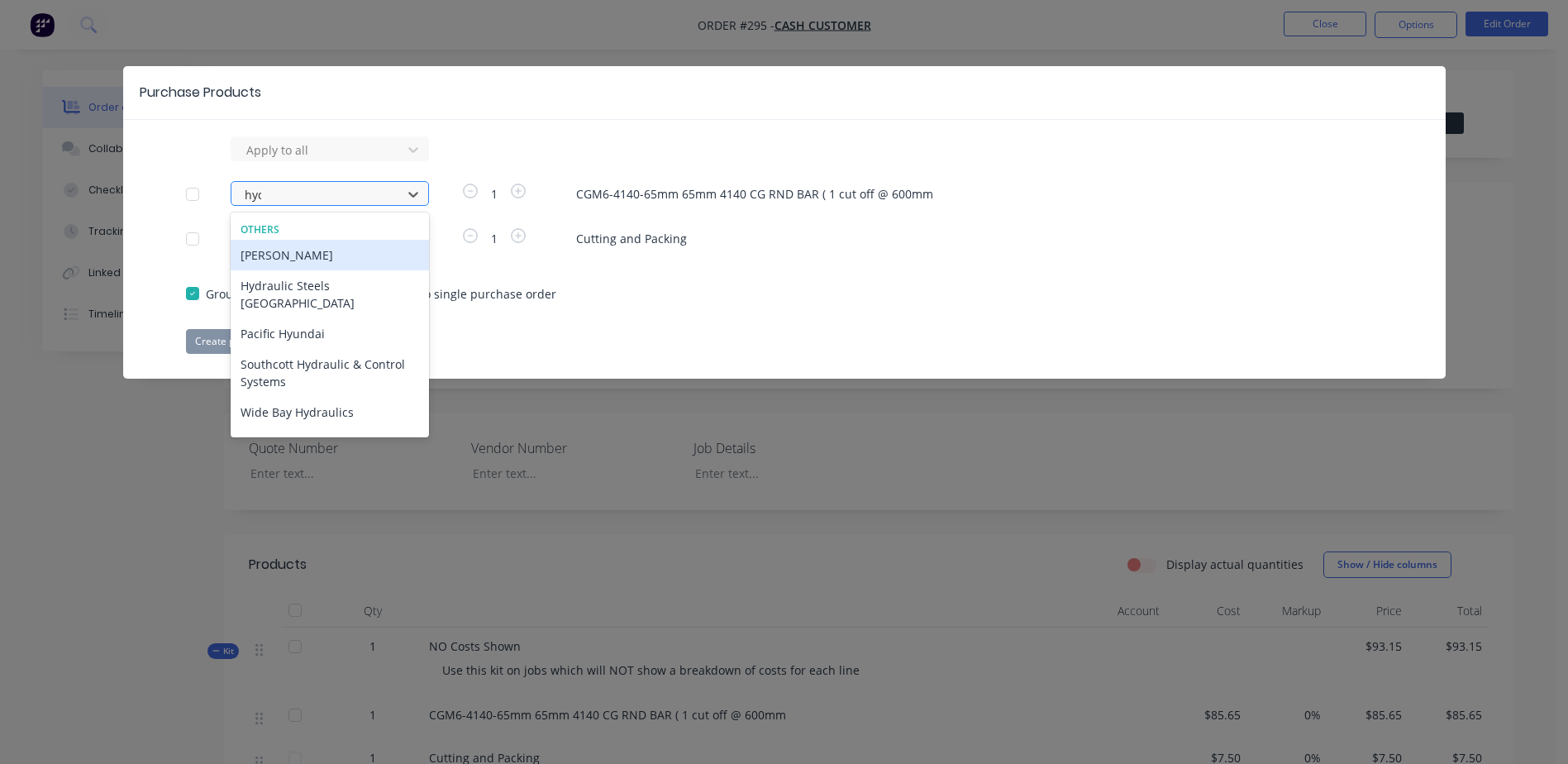
type input "hydr"
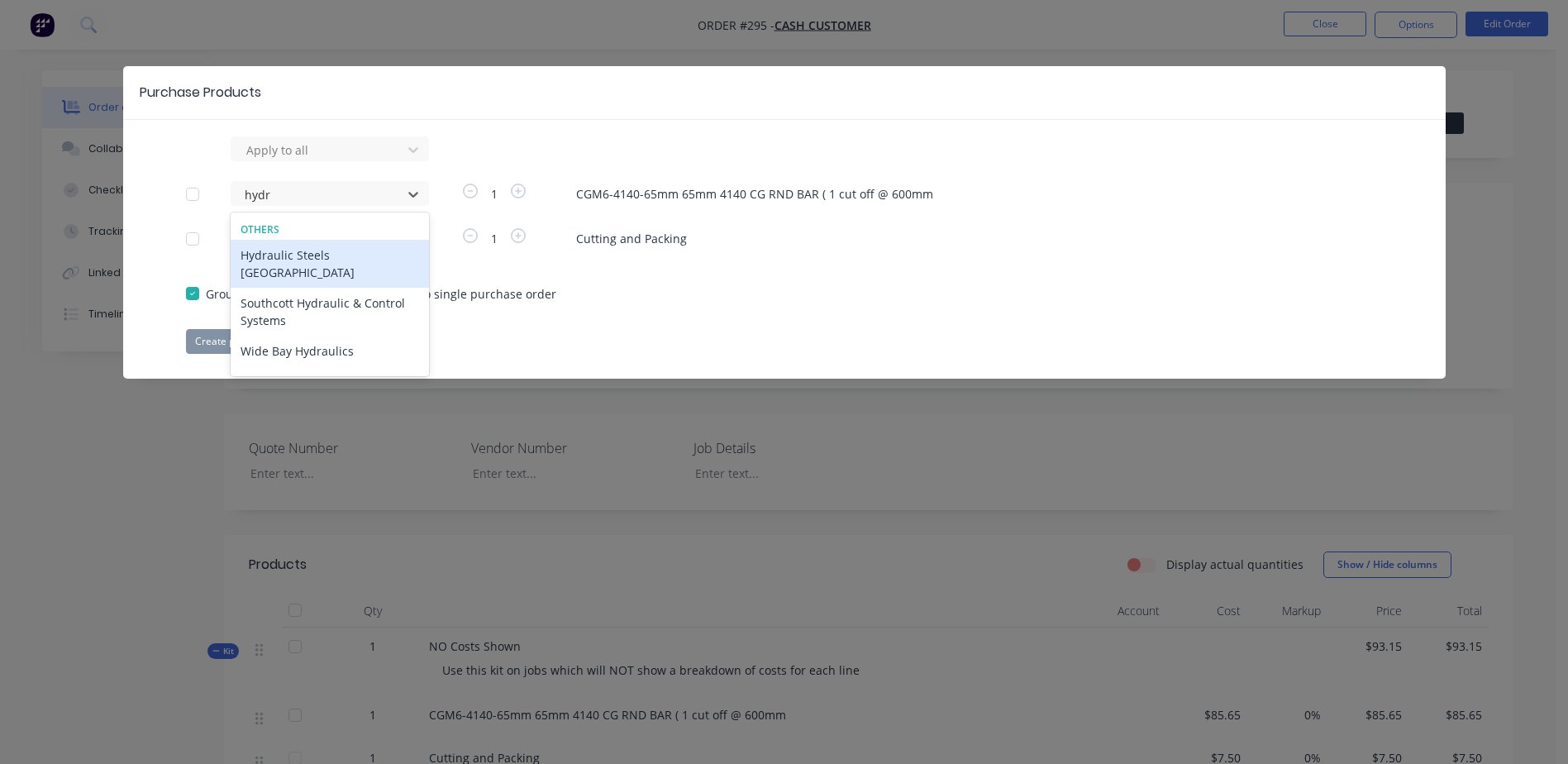
click at [280, 261] on div "Hydraulic Steels [GEOGRAPHIC_DATA]" at bounding box center [329, 263] width 198 height 48
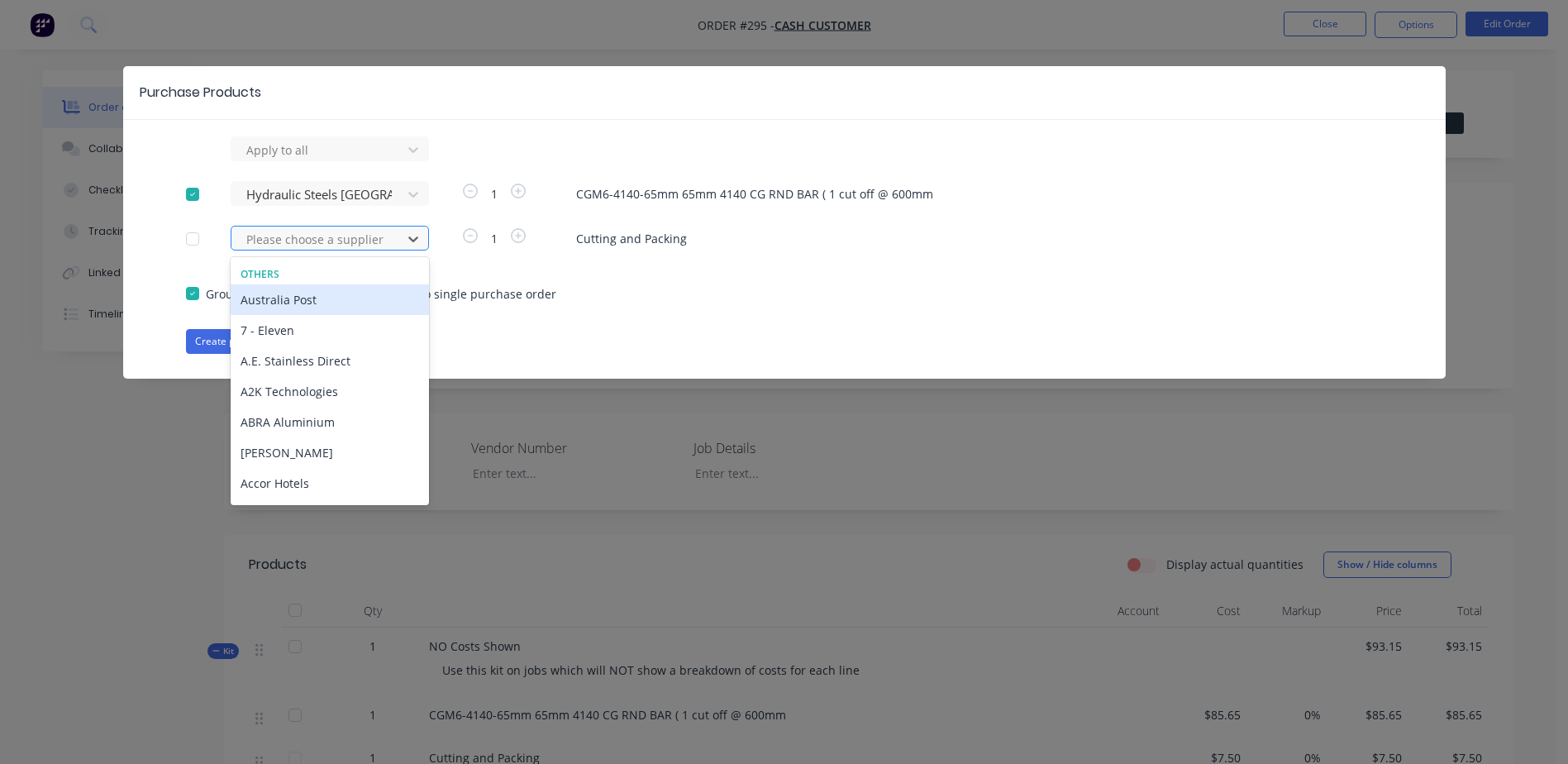
click at [280, 244] on div at bounding box center [318, 238] width 148 height 21
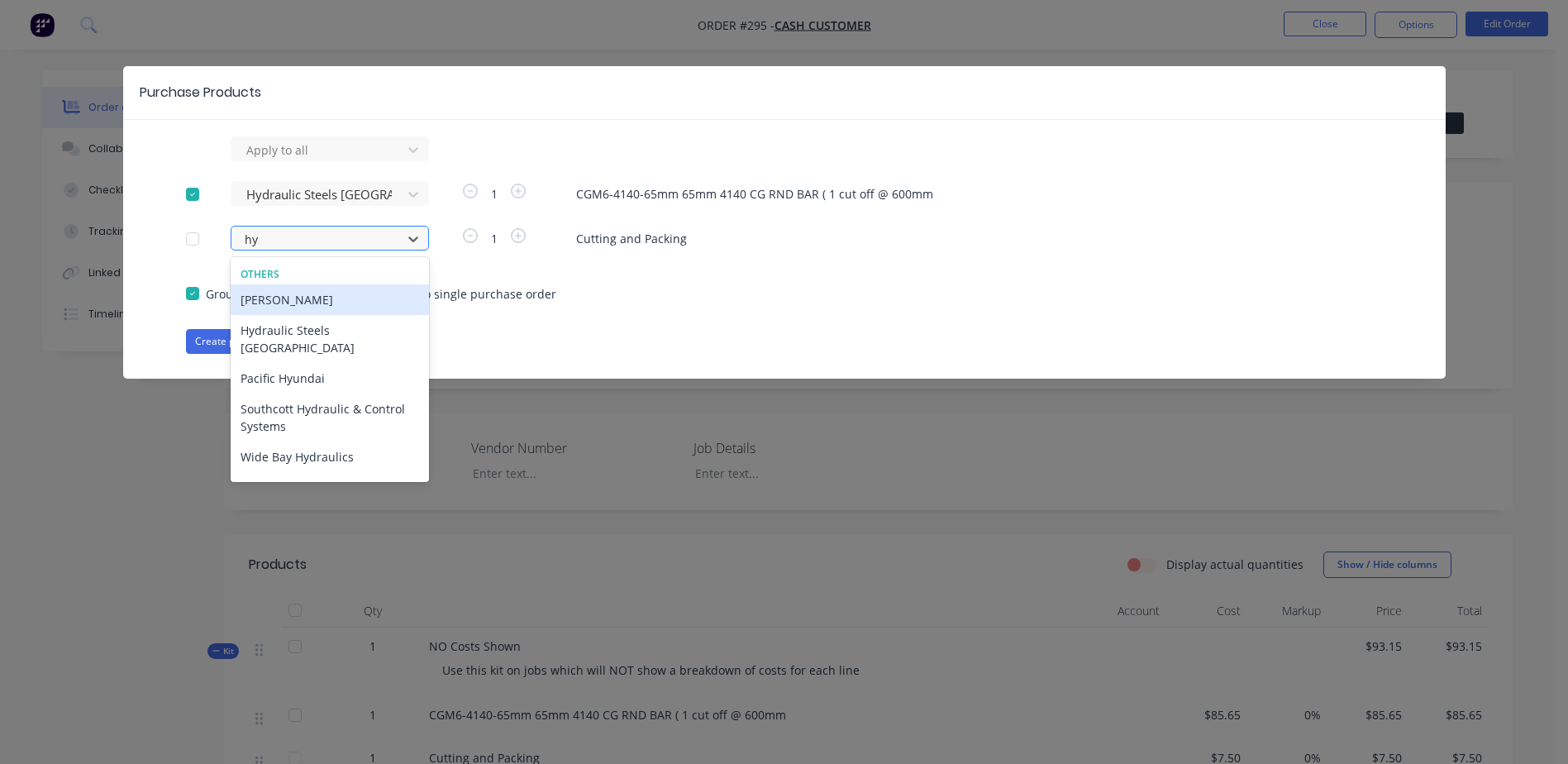
type input "hyd"
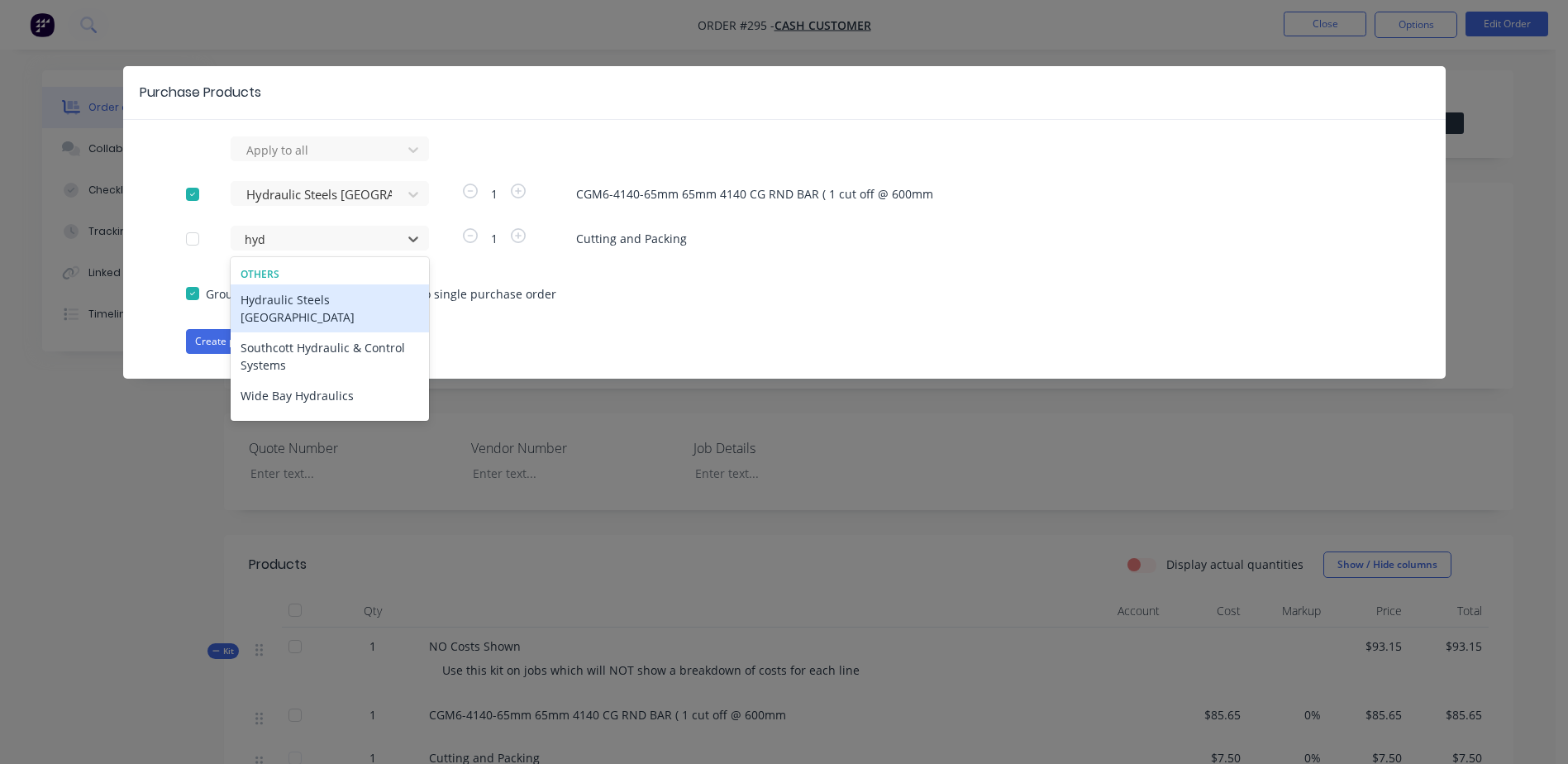
click at [319, 308] on div "Hydraulic Steels [GEOGRAPHIC_DATA]" at bounding box center [329, 308] width 198 height 48
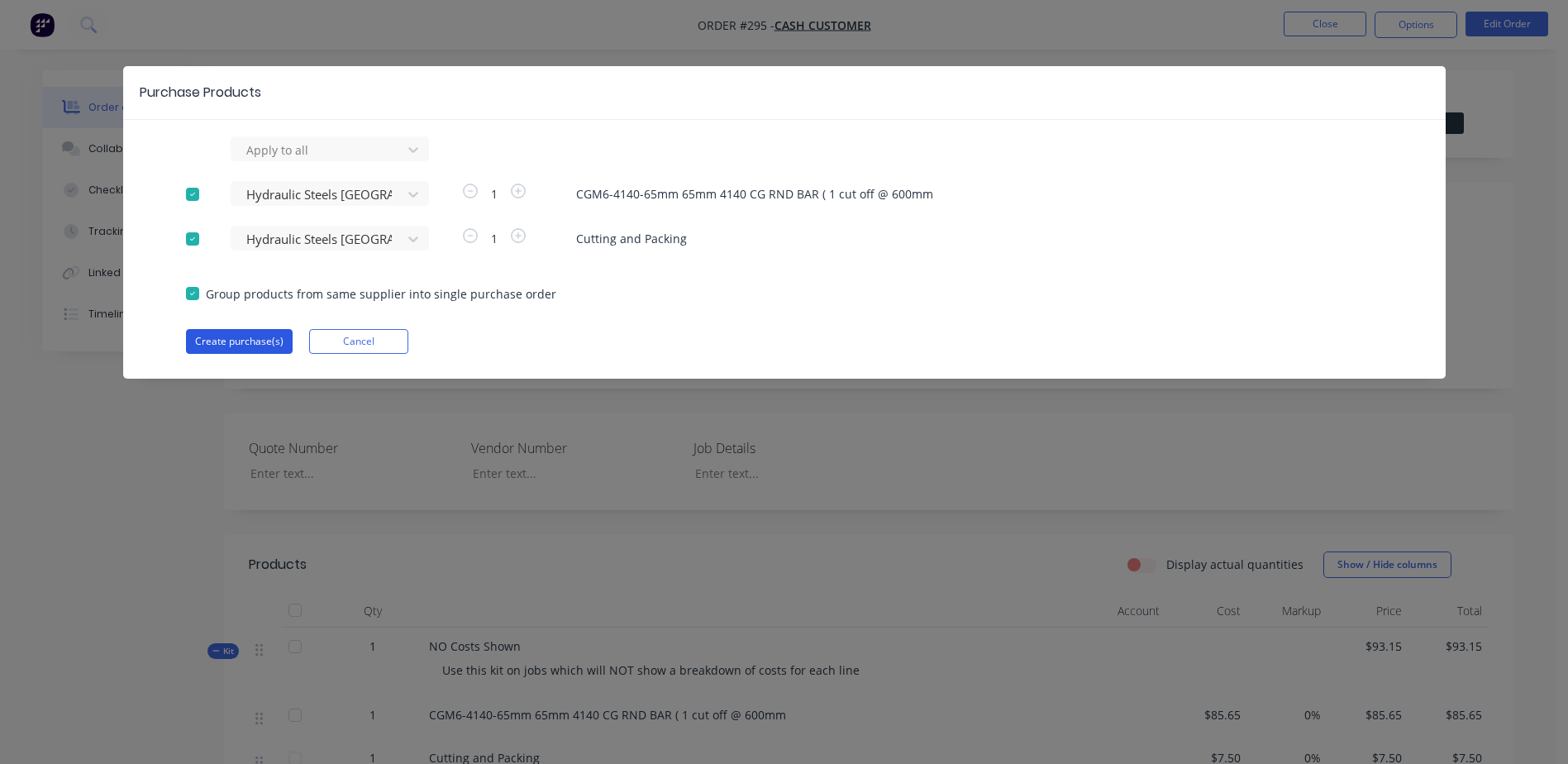
click at [235, 337] on button "Create purchase(s)" at bounding box center [238, 341] width 106 height 24
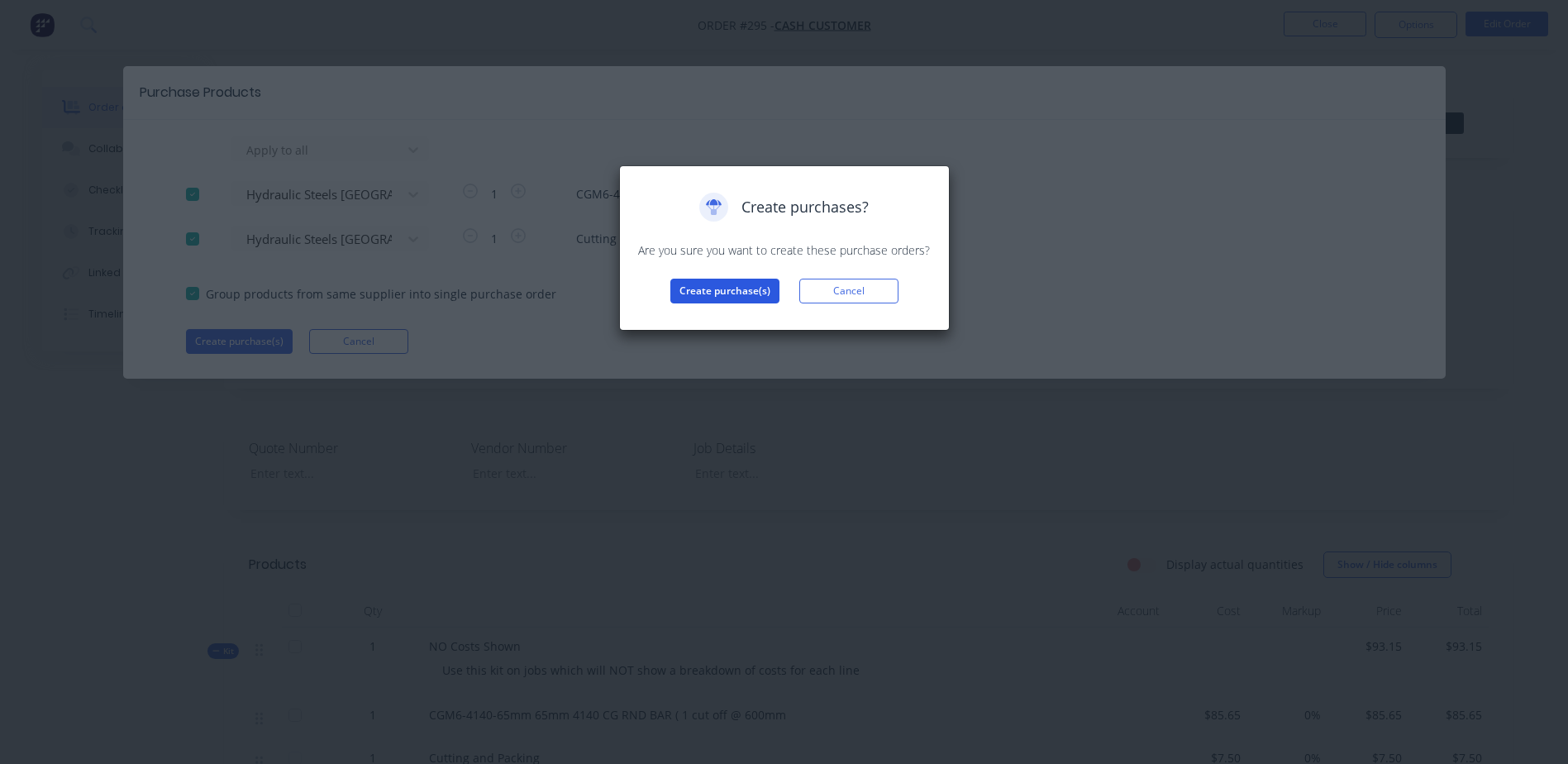
click at [697, 293] on button "Create purchase(s)" at bounding box center [725, 290] width 109 height 24
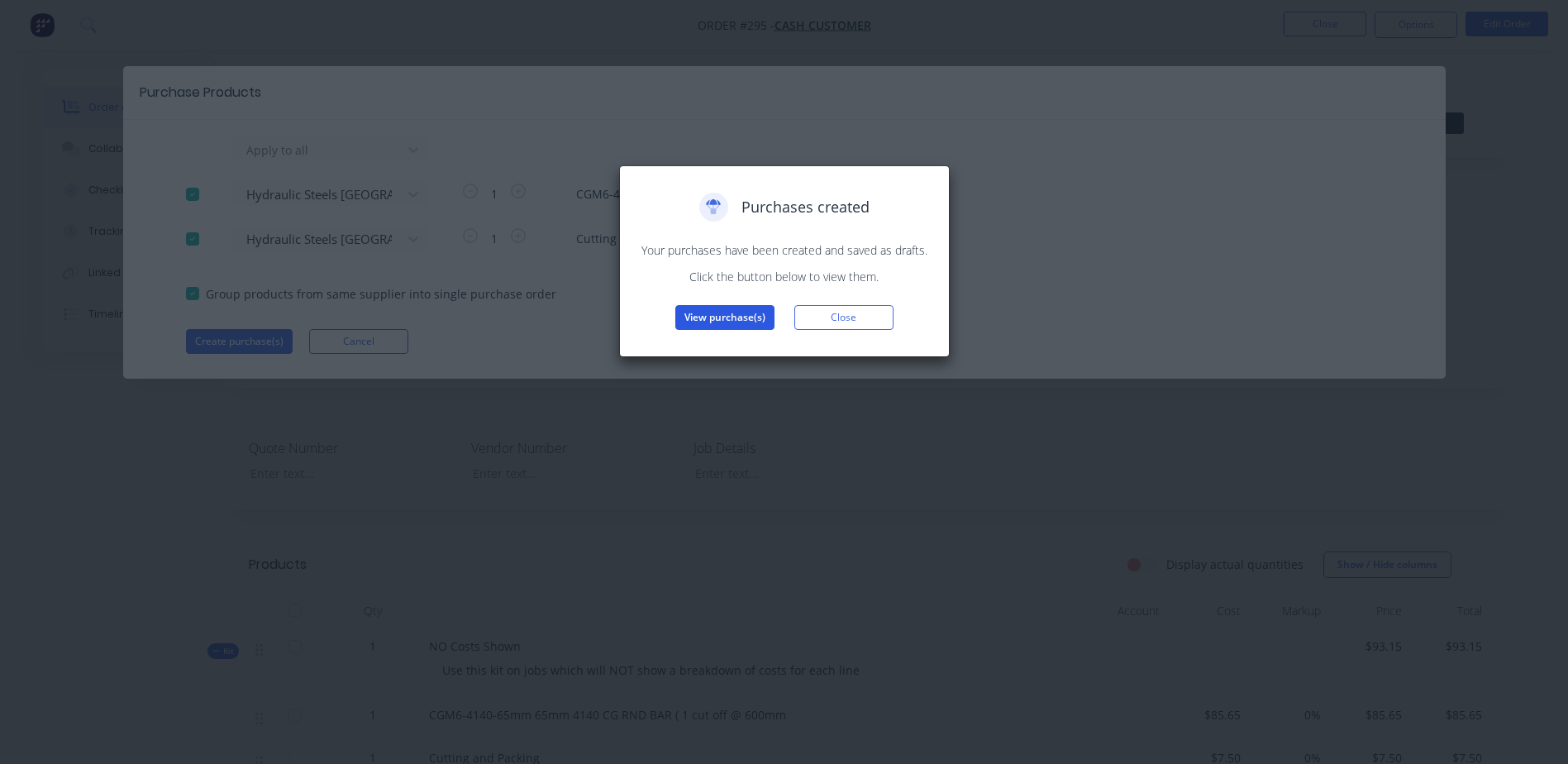
click at [720, 317] on button "View purchase(s)" at bounding box center [725, 317] width 100 height 24
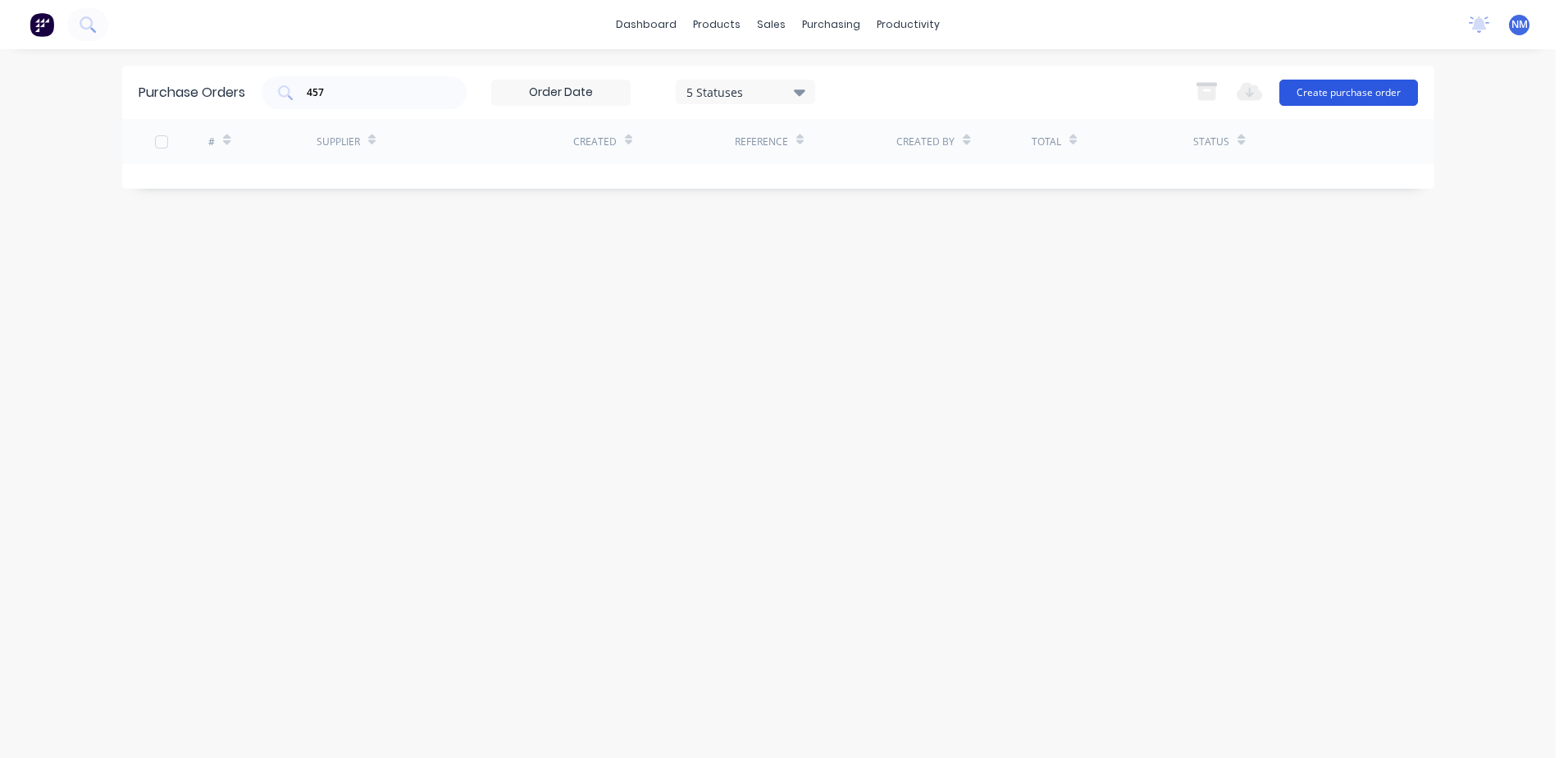
click at [1331, 90] on button "Create purchase order" at bounding box center [1349, 92] width 139 height 26
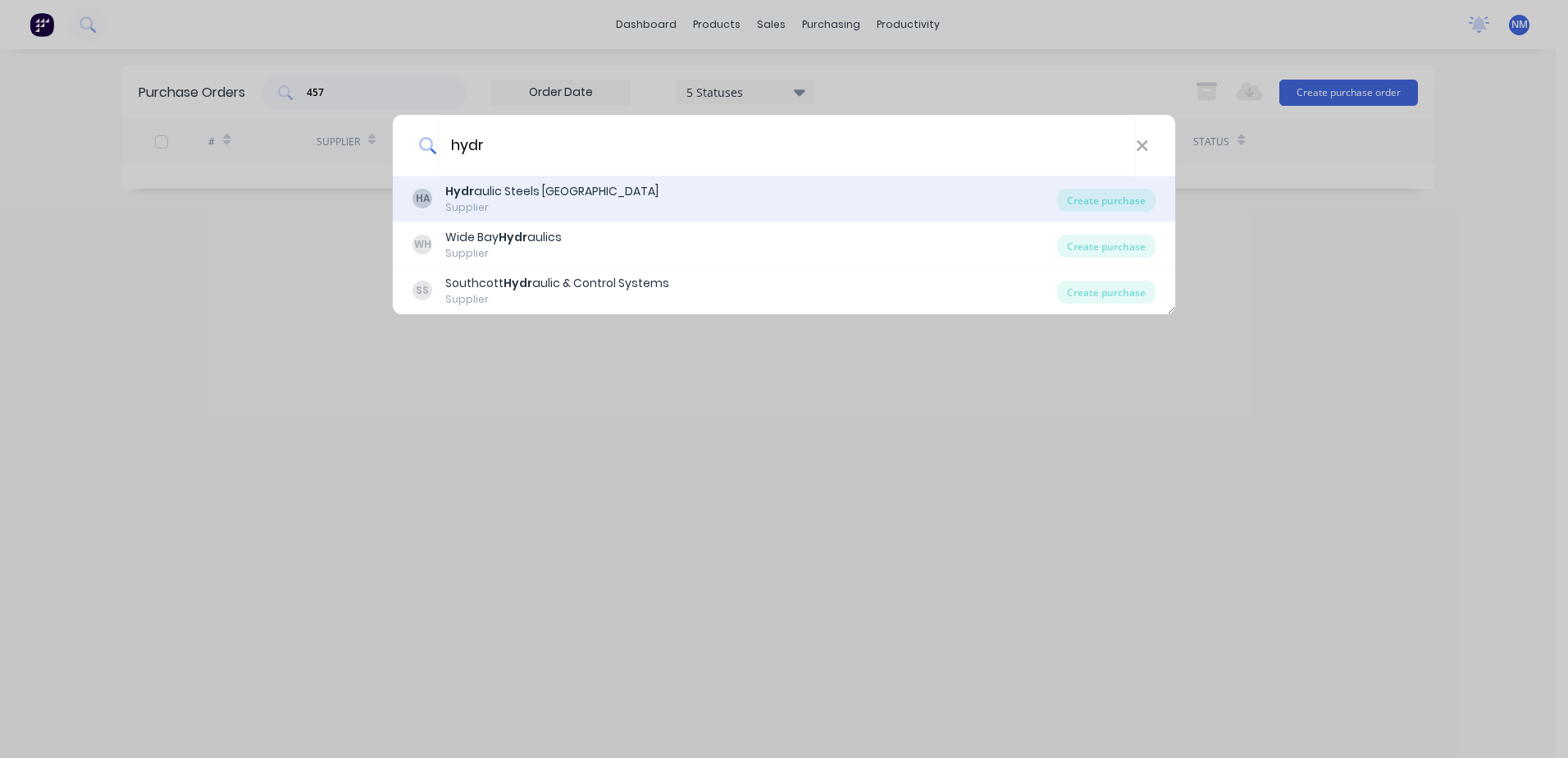
type input "hydr"
click at [604, 195] on div "HA Hydr aulic Steels Australia Supplier" at bounding box center [735, 199] width 645 height 32
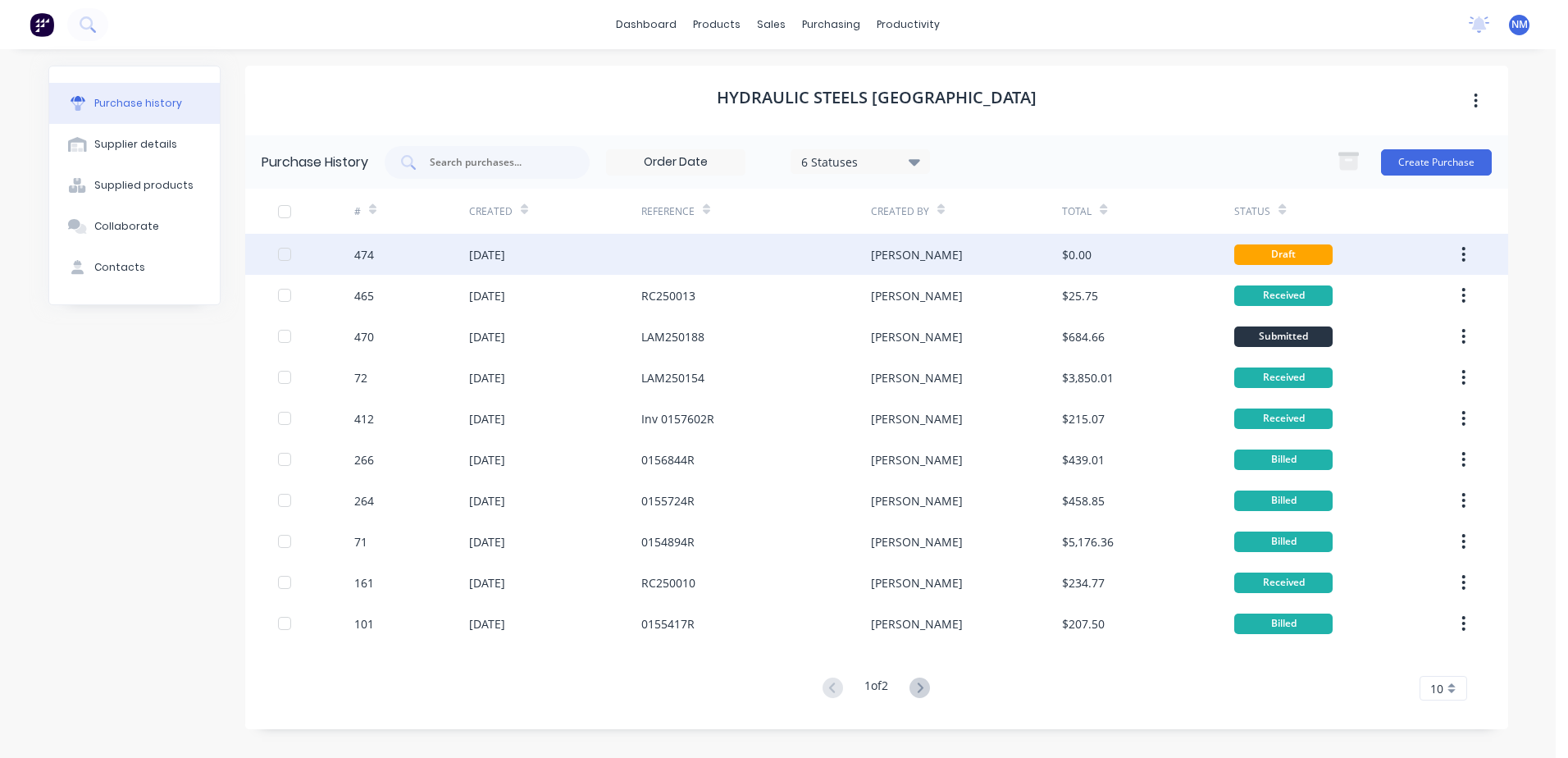
click at [942, 253] on div "[PERSON_NAME]" at bounding box center [966, 254] width 191 height 41
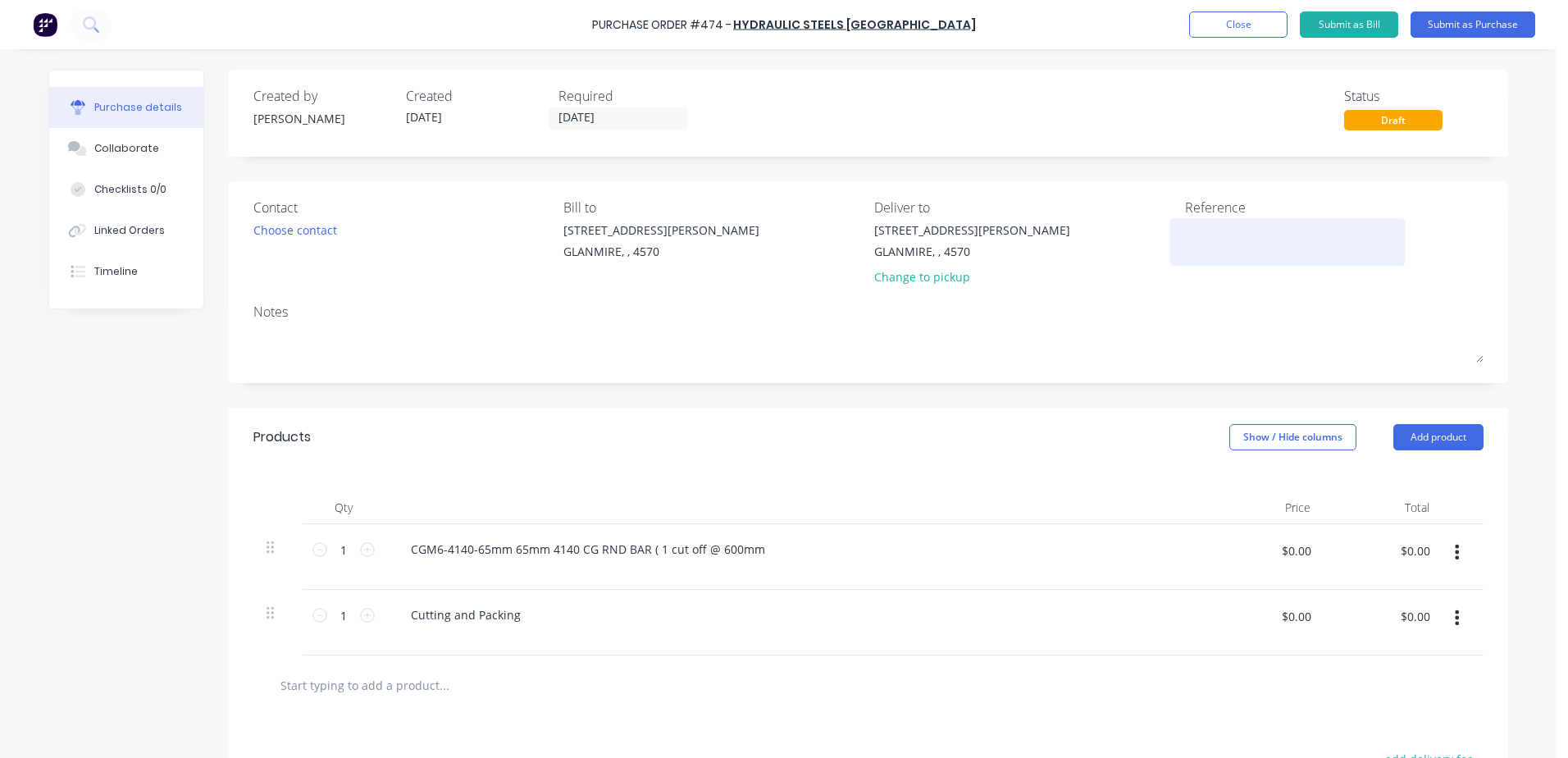
click at [1213, 236] on textarea at bounding box center [1287, 239] width 205 height 37
type textarea "CS"
type textarea "x"
type textarea "CSH"
type textarea "x"
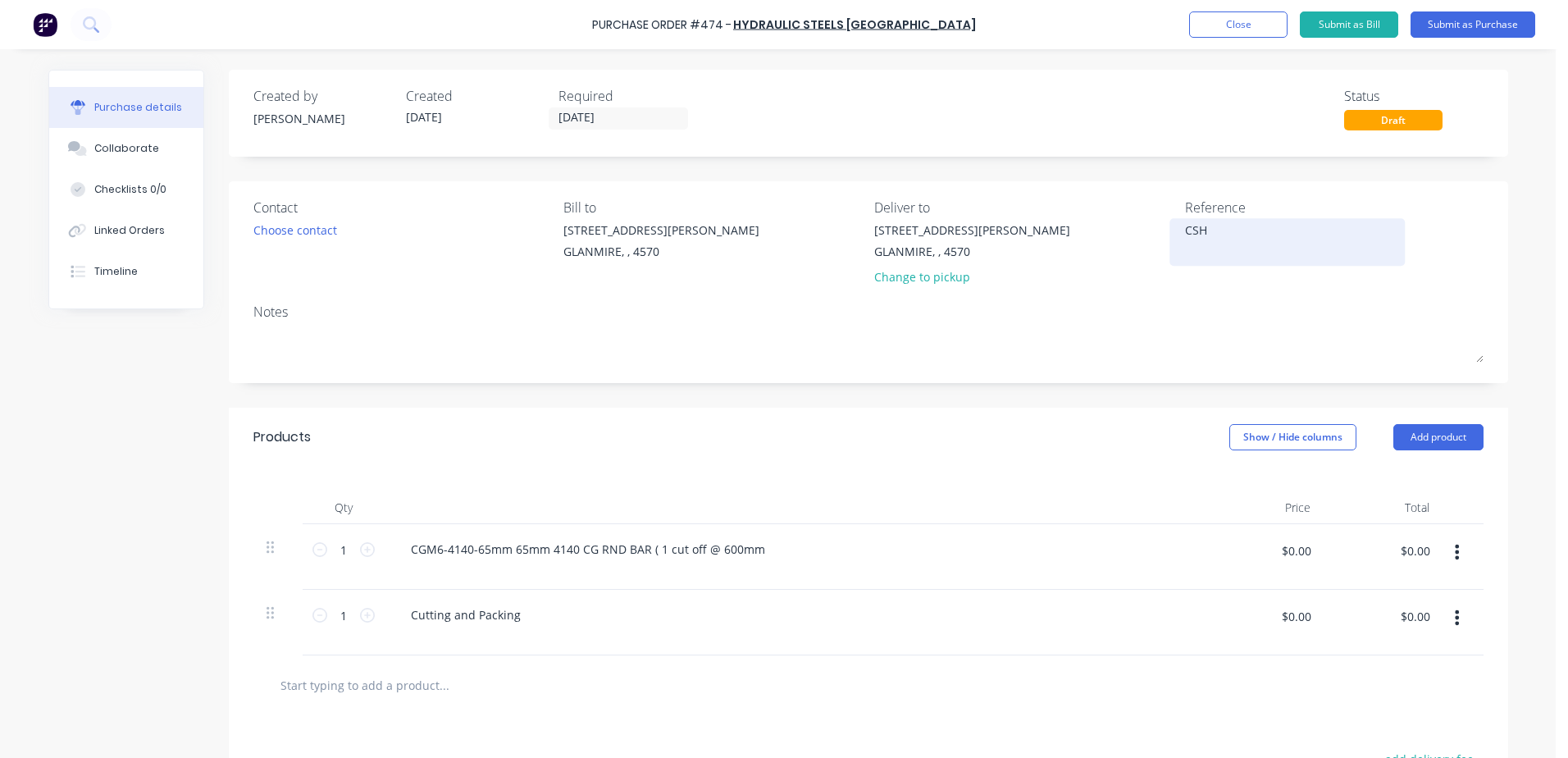
type textarea "CSH2"
type textarea "x"
type textarea "CSH25"
type textarea "x"
type textarea "CSH250"
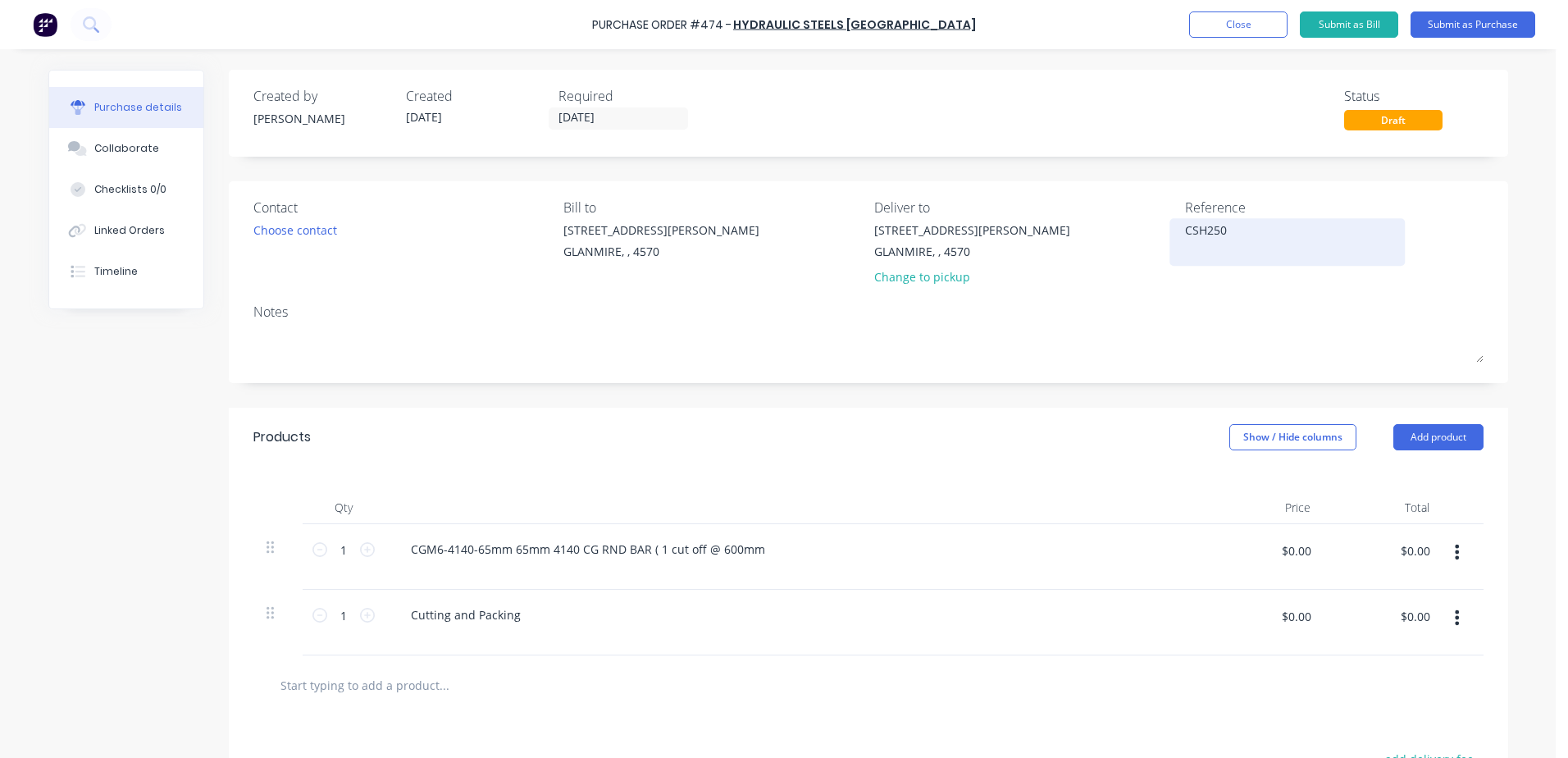
type textarea "x"
type textarea "CSH2500"
type textarea "x"
type textarea "CSH25002"
type textarea "x"
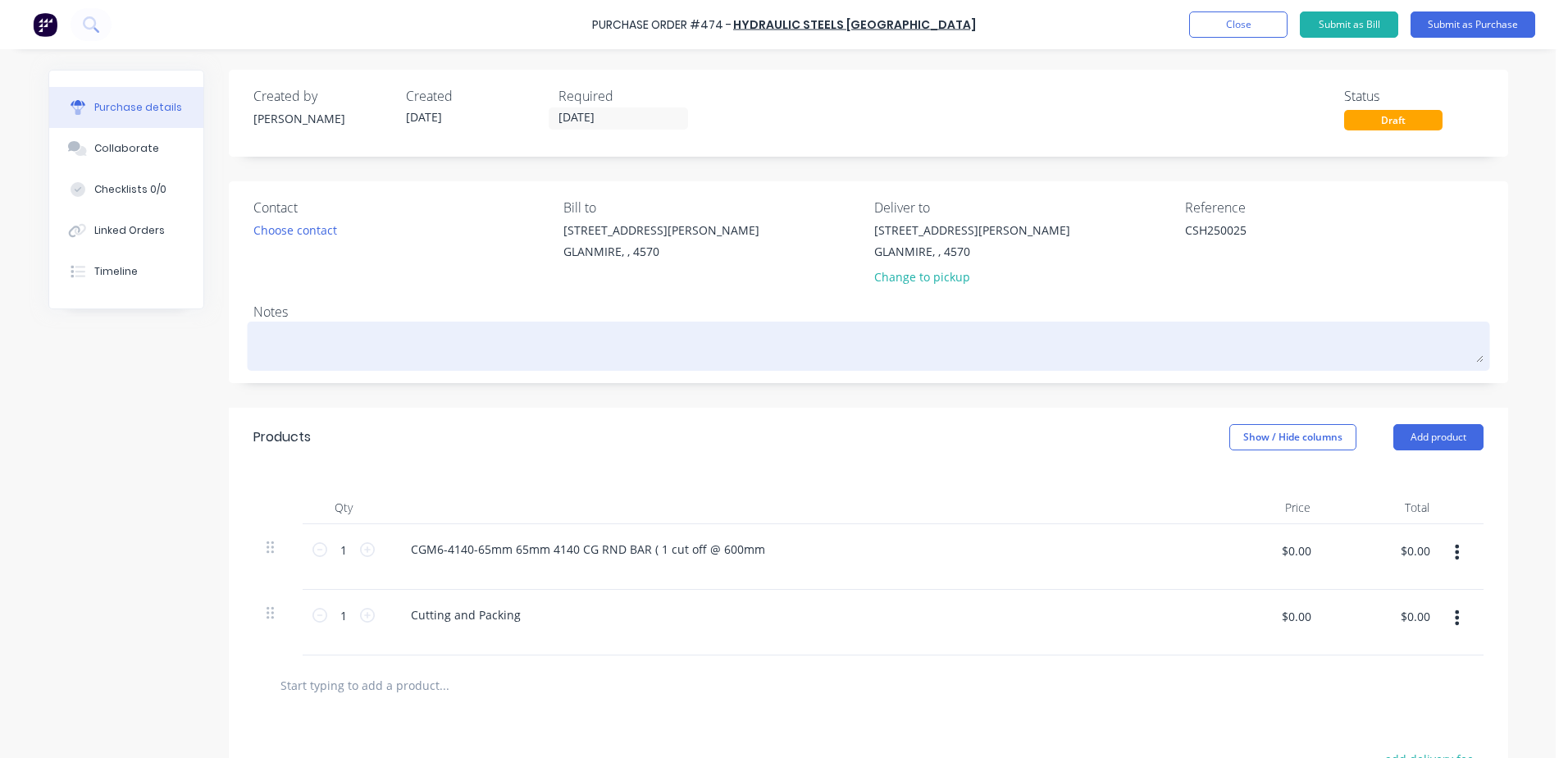
type textarea "CSH250025"
type textarea "x"
type textarea "CSH250025"
click at [274, 338] on textarea at bounding box center [868, 344] width 1231 height 37
type textarea "x"
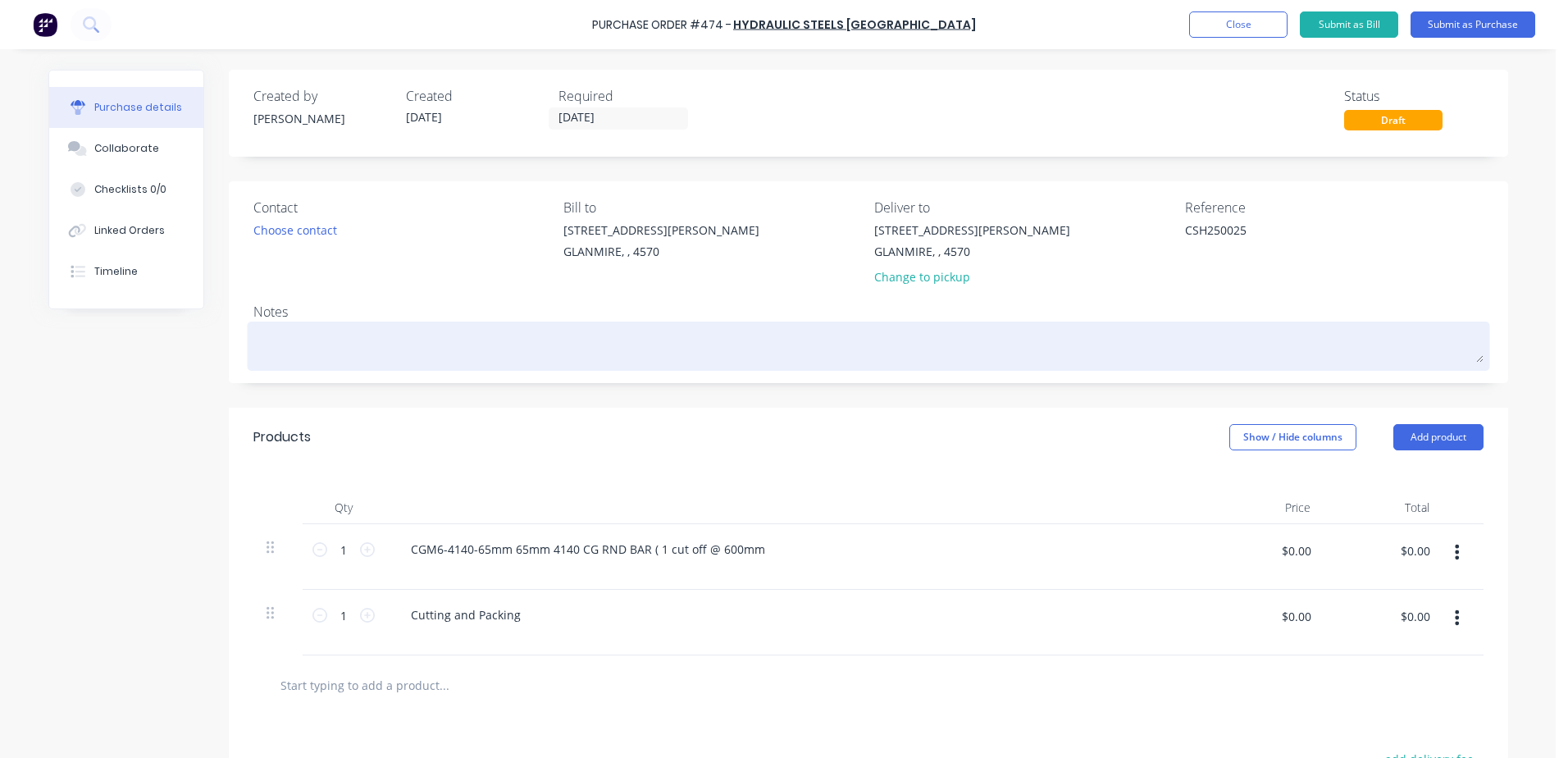
type textarea "C"
type textarea "x"
type textarea "CS"
type textarea "x"
type textarea "CSH"
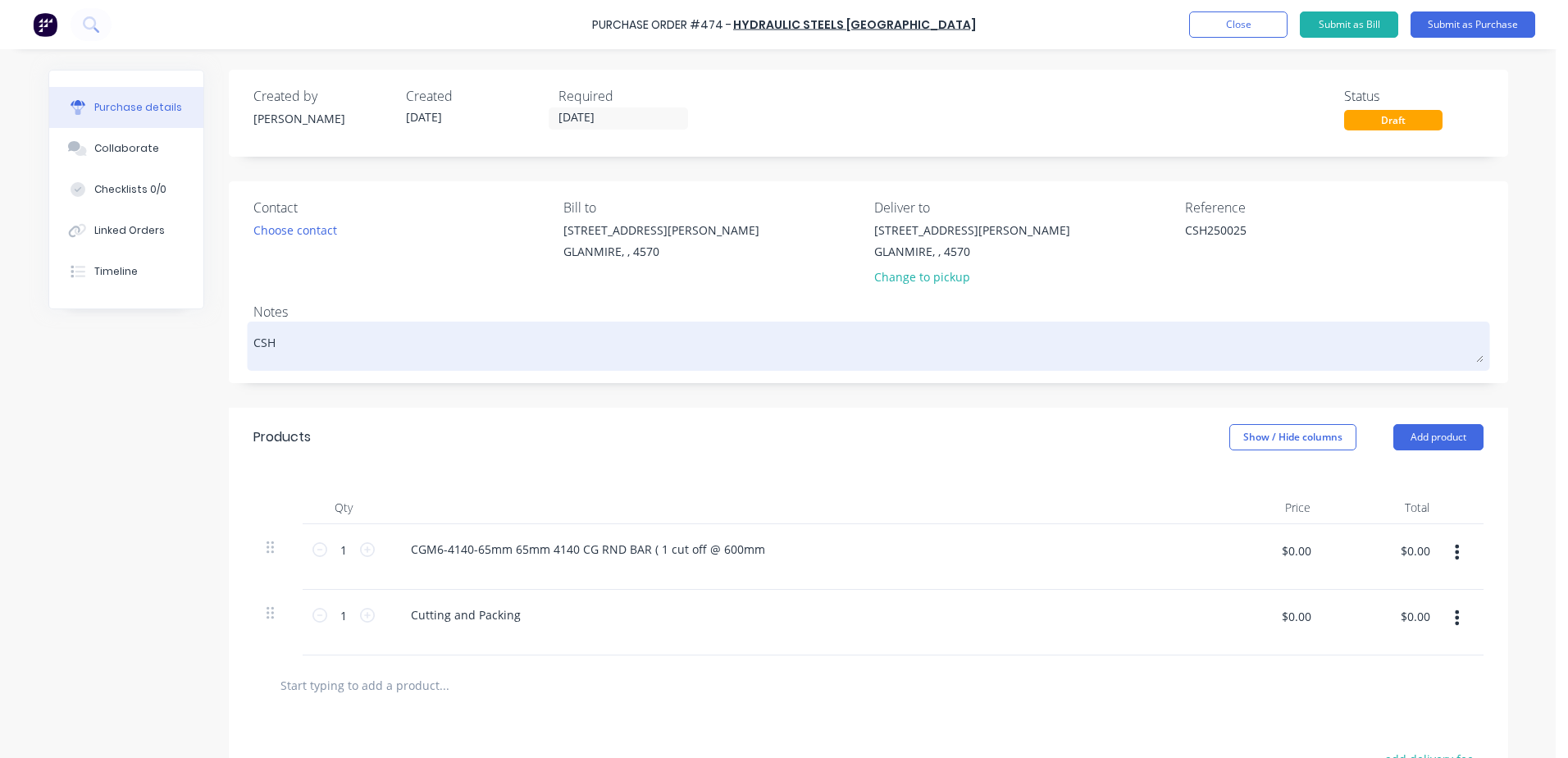
type textarea "x"
type textarea "CSH2"
type textarea "x"
type textarea "CSH25"
type textarea "x"
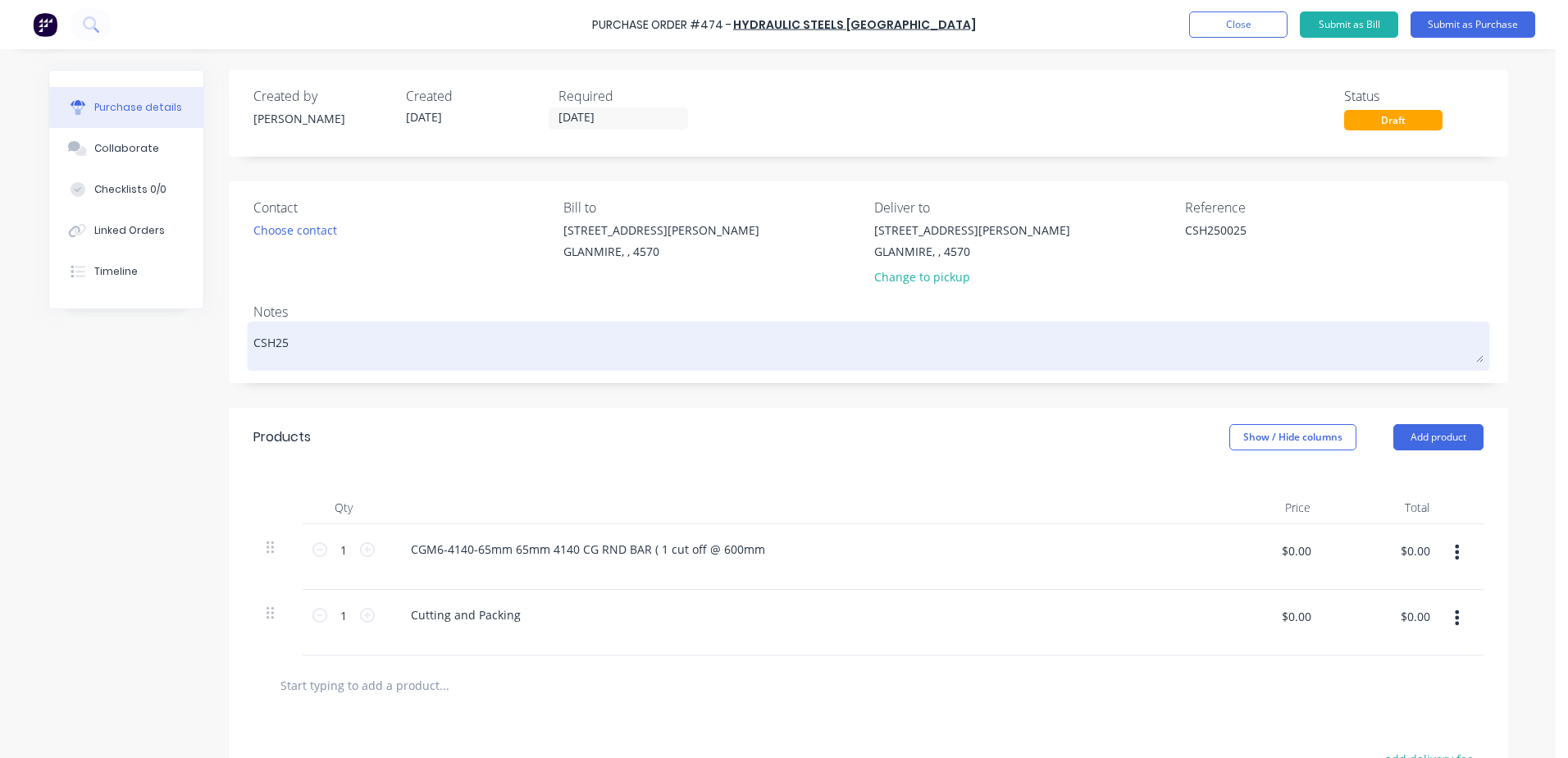
type textarea "CSH250"
type textarea "x"
type textarea "CSH2500"
type textarea "x"
type textarea "CSH25002"
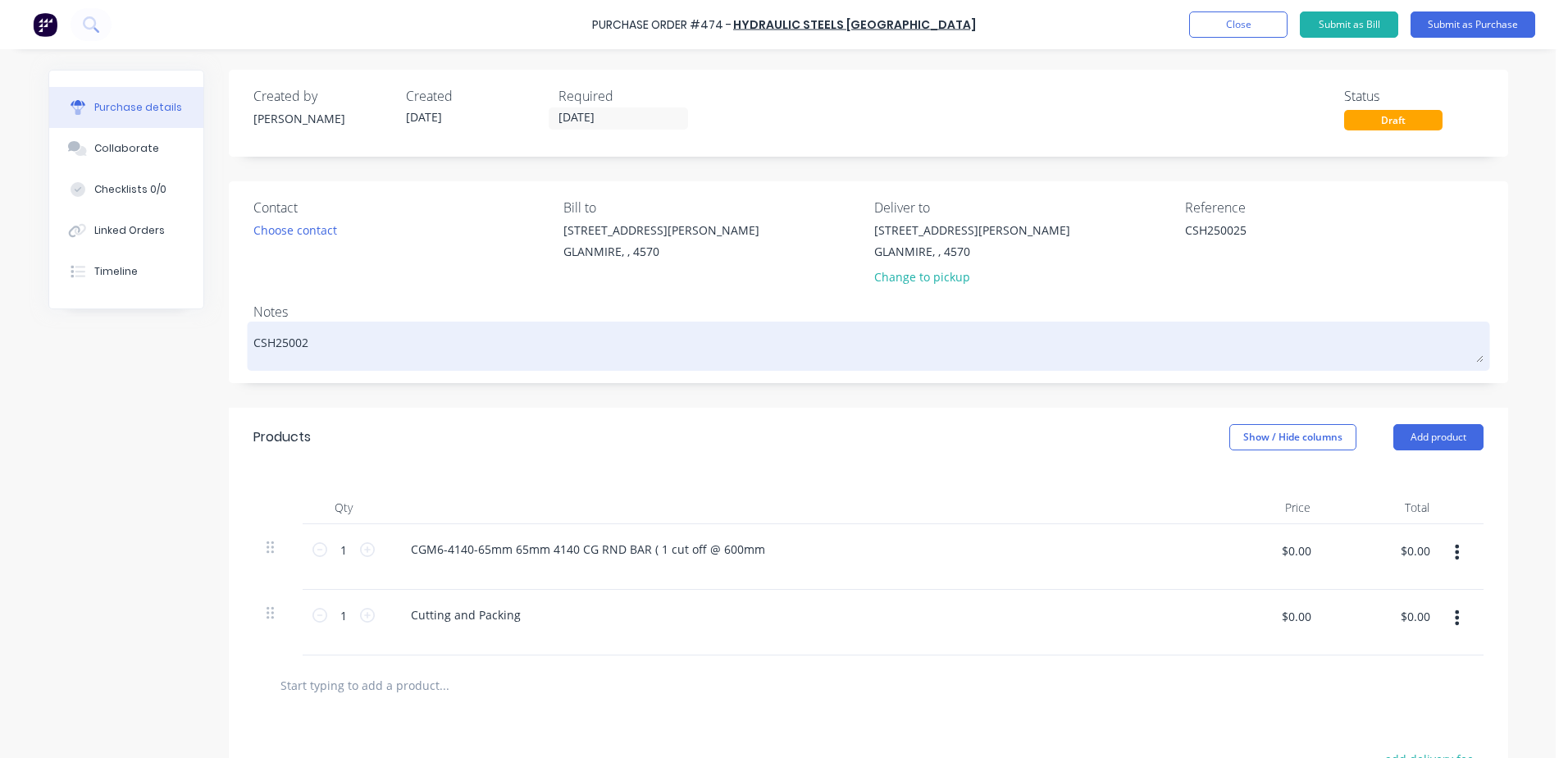
type textarea "x"
type textarea "CSH250025"
type textarea "x"
type textarea "CSH250025"
type textarea "x"
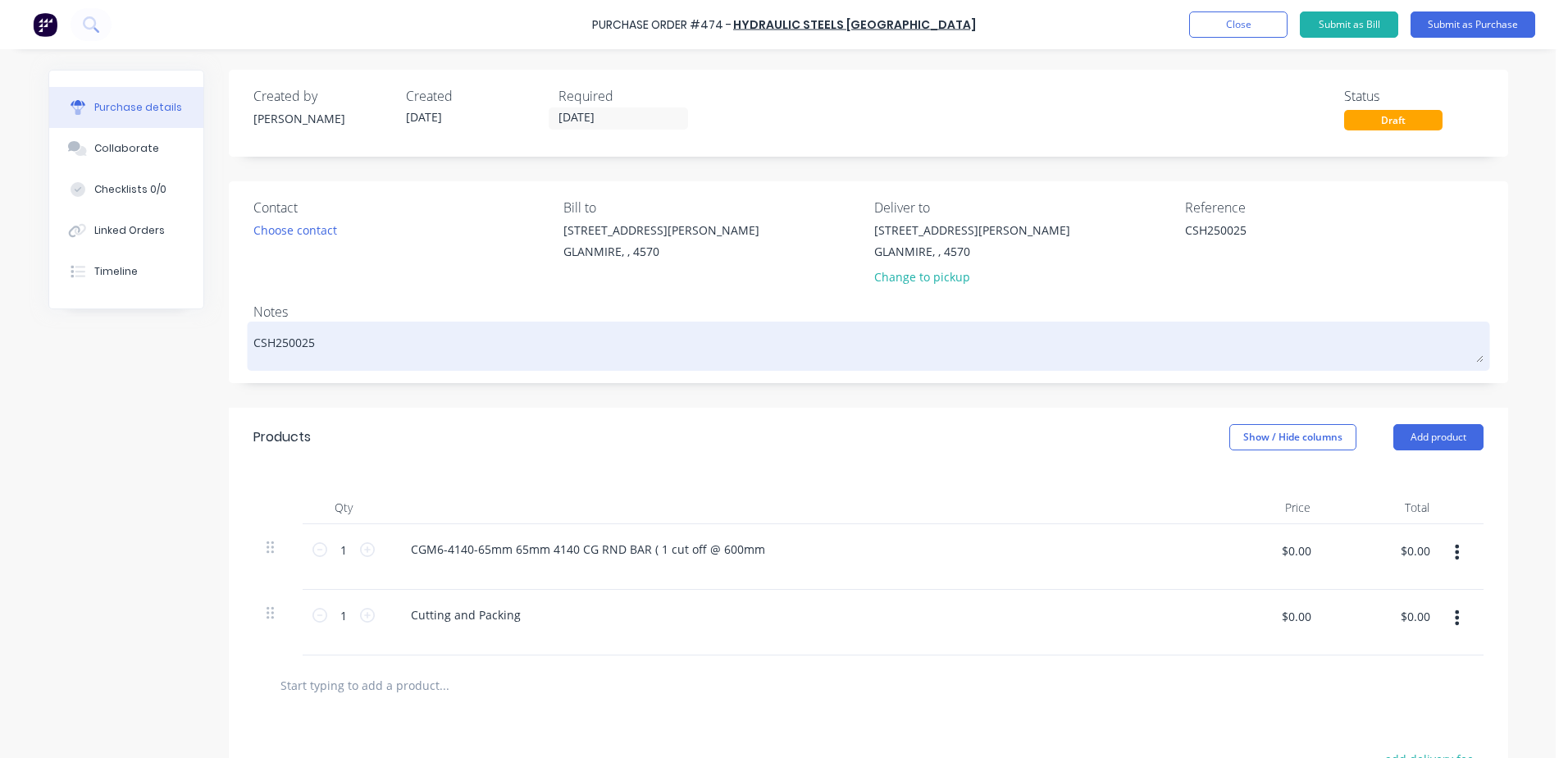
type textarea "CSH250025 -"
type textarea "x"
type textarea "CSH250025 -"
type textarea "x"
type textarea "CSH250025 - g"
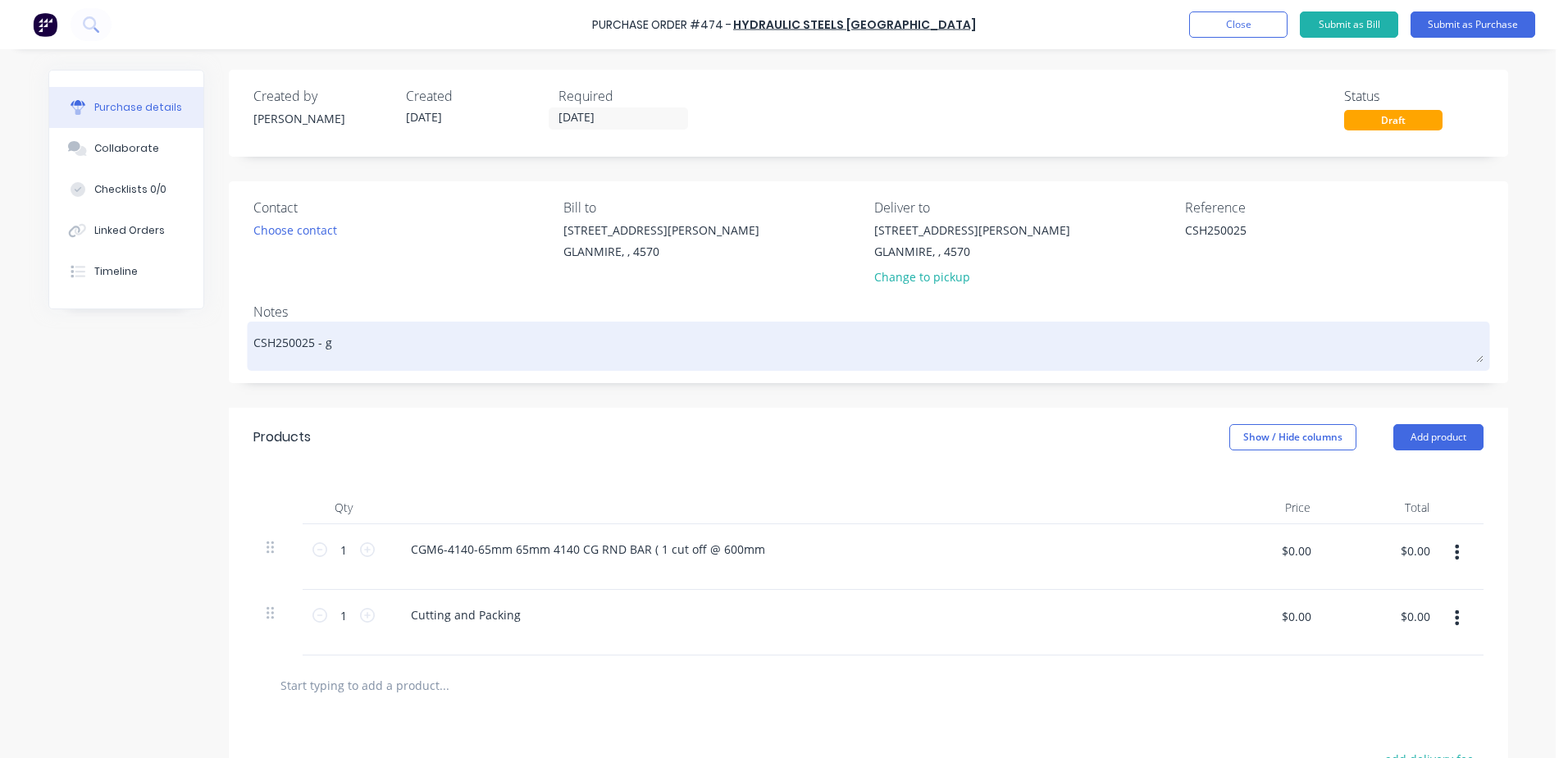
type textarea "x"
type textarea "CSH250025 - gr"
type textarea "x"
type textarea "CSH250025 - gre"
type textarea "x"
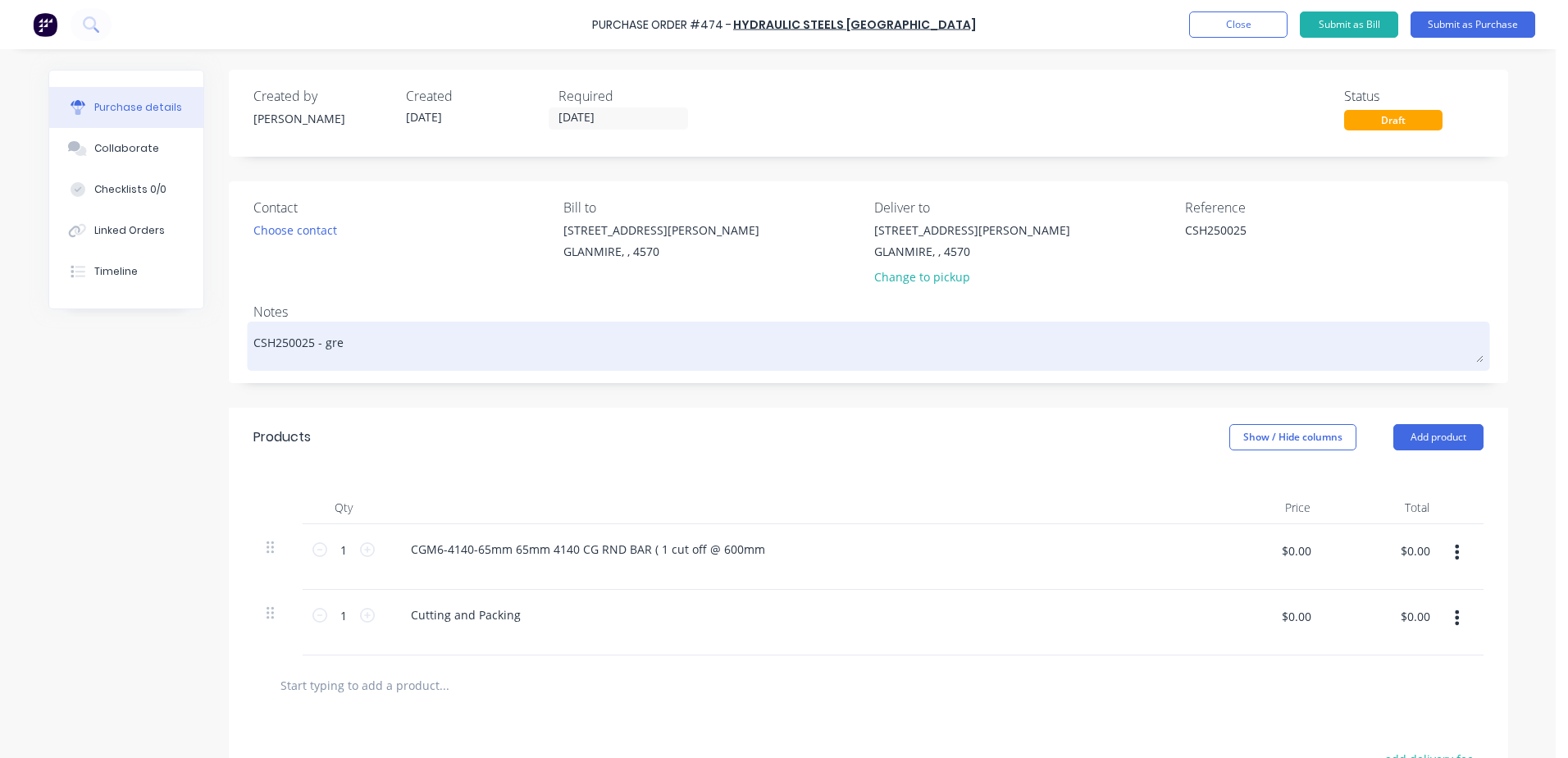
type textarea "CSH250025 - [PERSON_NAME]"
type textarea "x"
type textarea "CSH250025 - [PERSON_NAME]"
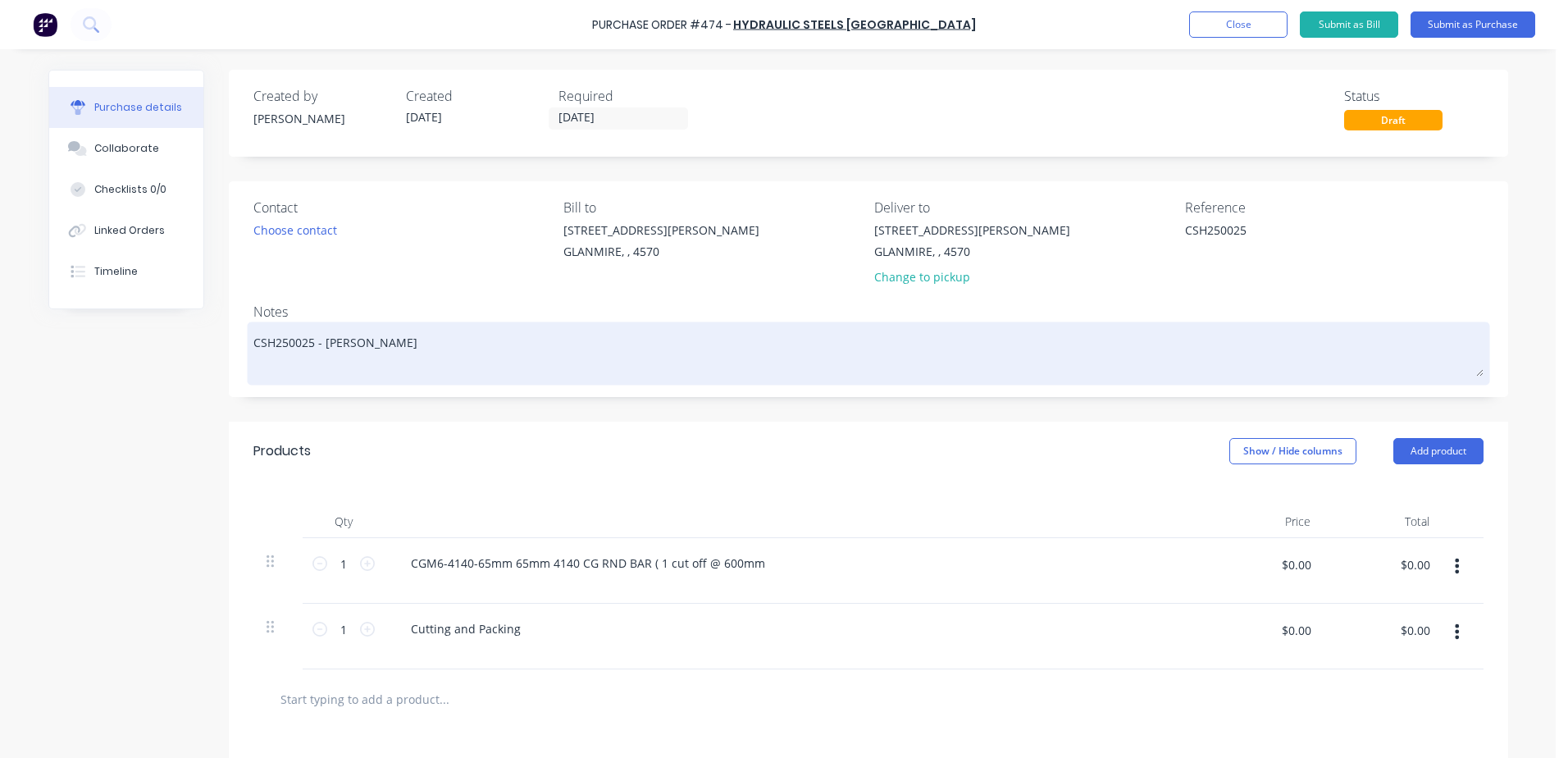
type textarea "x"
type textarea "CSH250025 - [PERSON_NAME]"
type textarea "x"
type textarea "CSH250025 - [PERSON_NAME]"
type textarea "x"
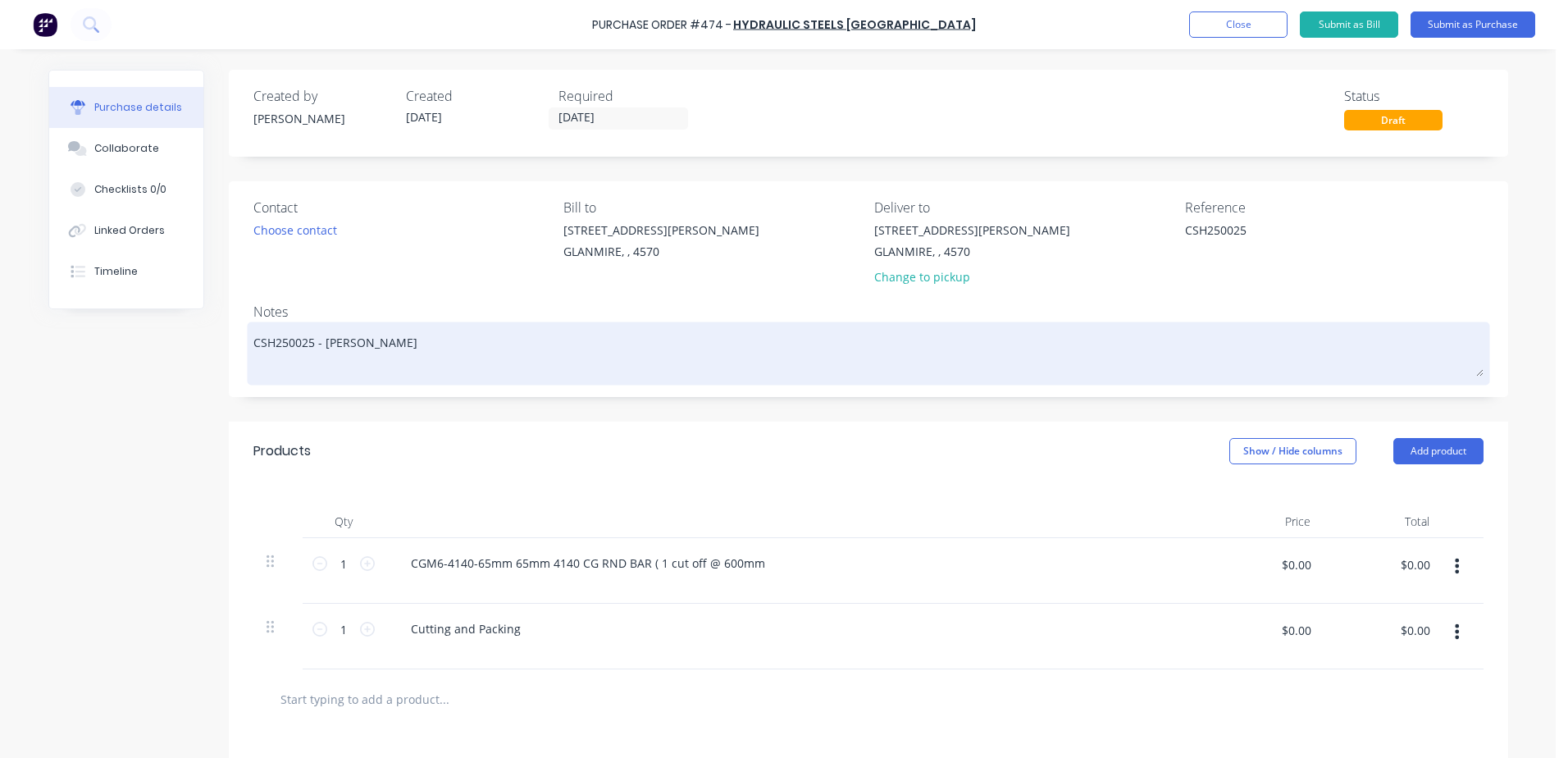
type textarea "CSH250025 - [PERSON_NAME]"
type textarea "x"
type textarea "CSH250025 - [PERSON_NAME]"
type textarea "x"
type textarea "CSH250025 - [PERSON_NAME] -"
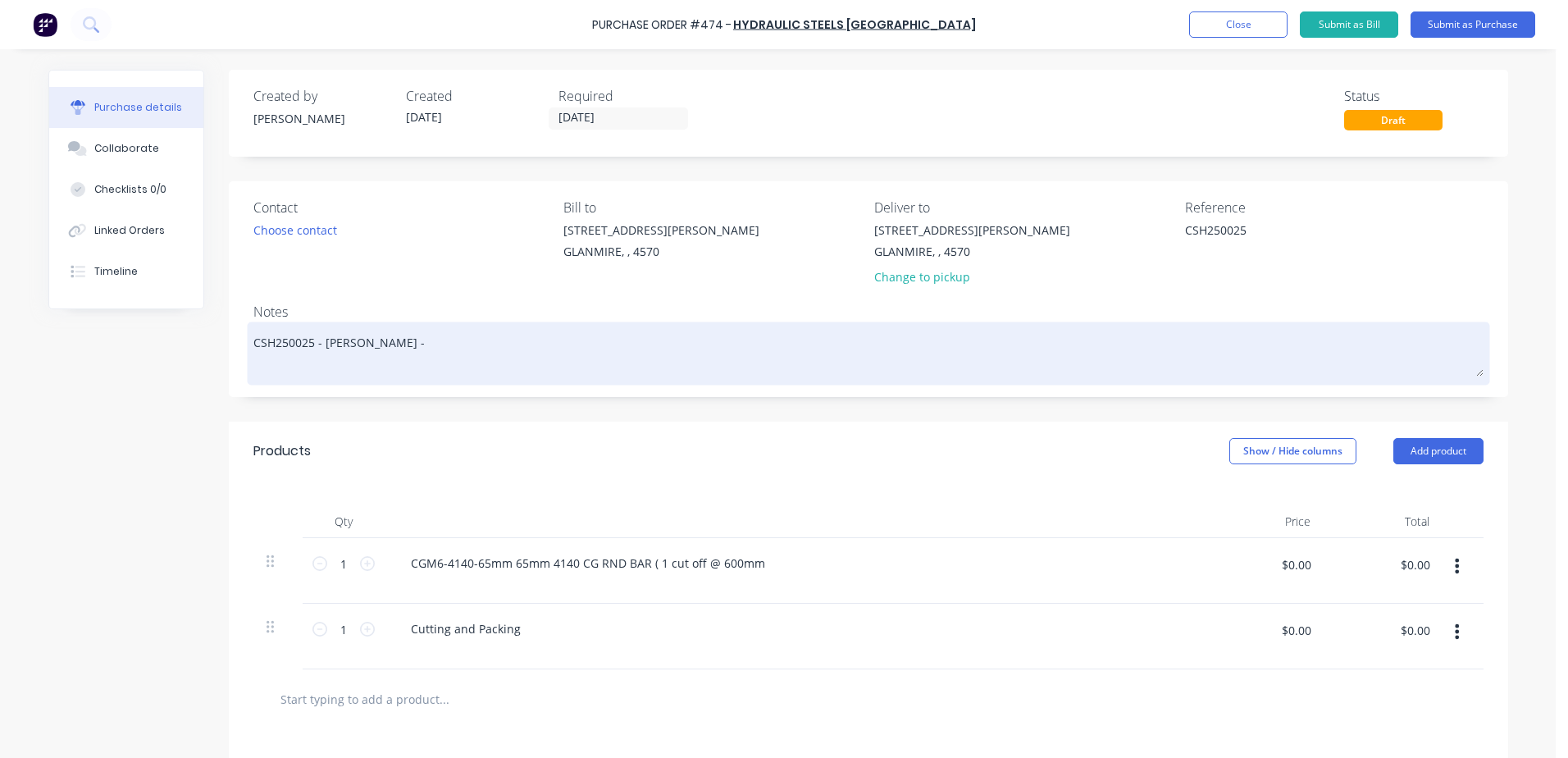
type textarea "x"
type textarea "CSH250025 - [PERSON_NAME] -"
type textarea "x"
type textarea "CSH250025 - [PERSON_NAME] - 0"
type textarea "x"
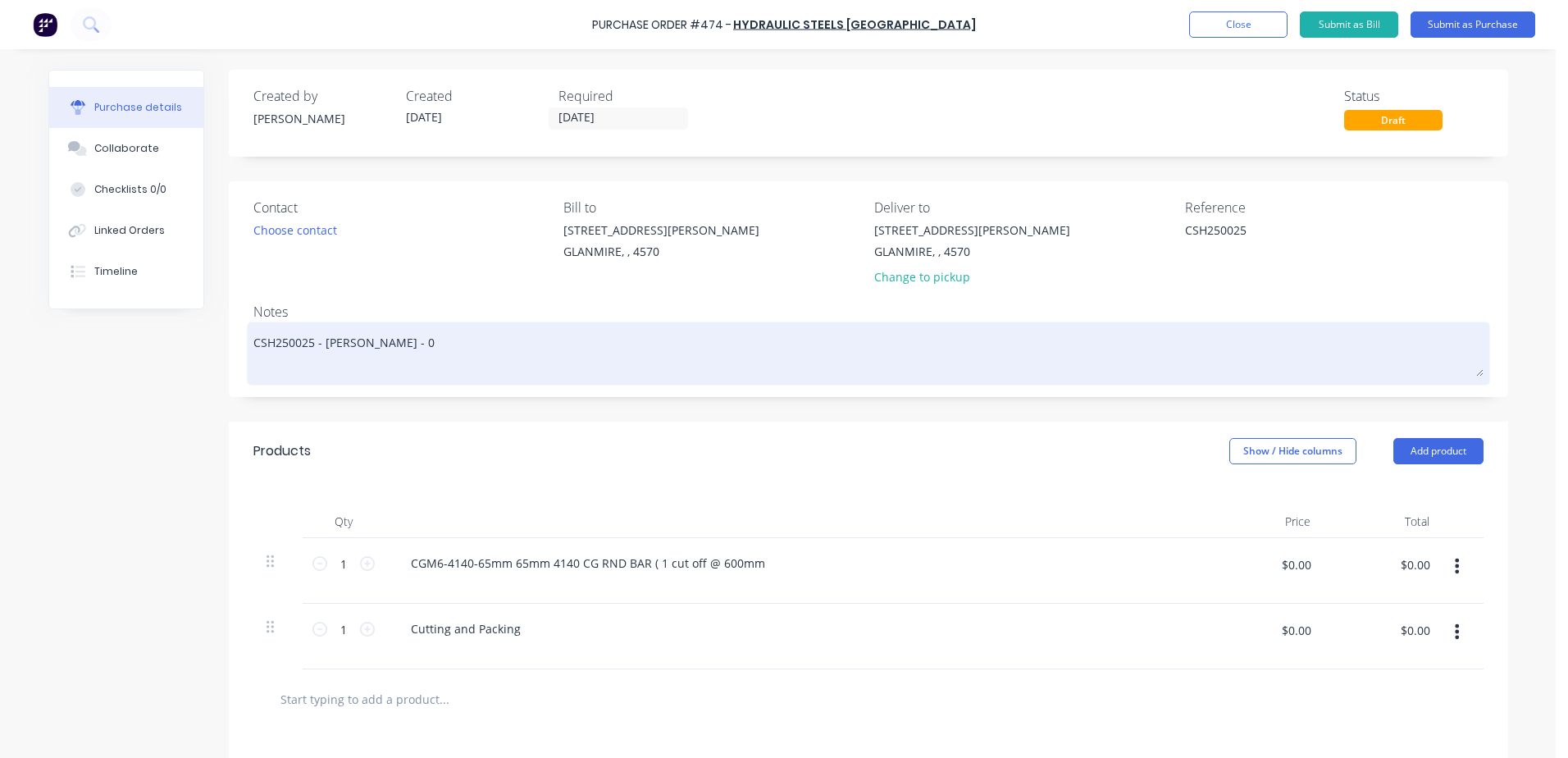
type textarea "CSH250025 - [PERSON_NAME] - 01"
type textarea "x"
type textarea "CSH250025 - [PERSON_NAME] Quote - 015"
type textarea "x"
type textarea "CSH250025 - [PERSON_NAME] Quote - 0158"
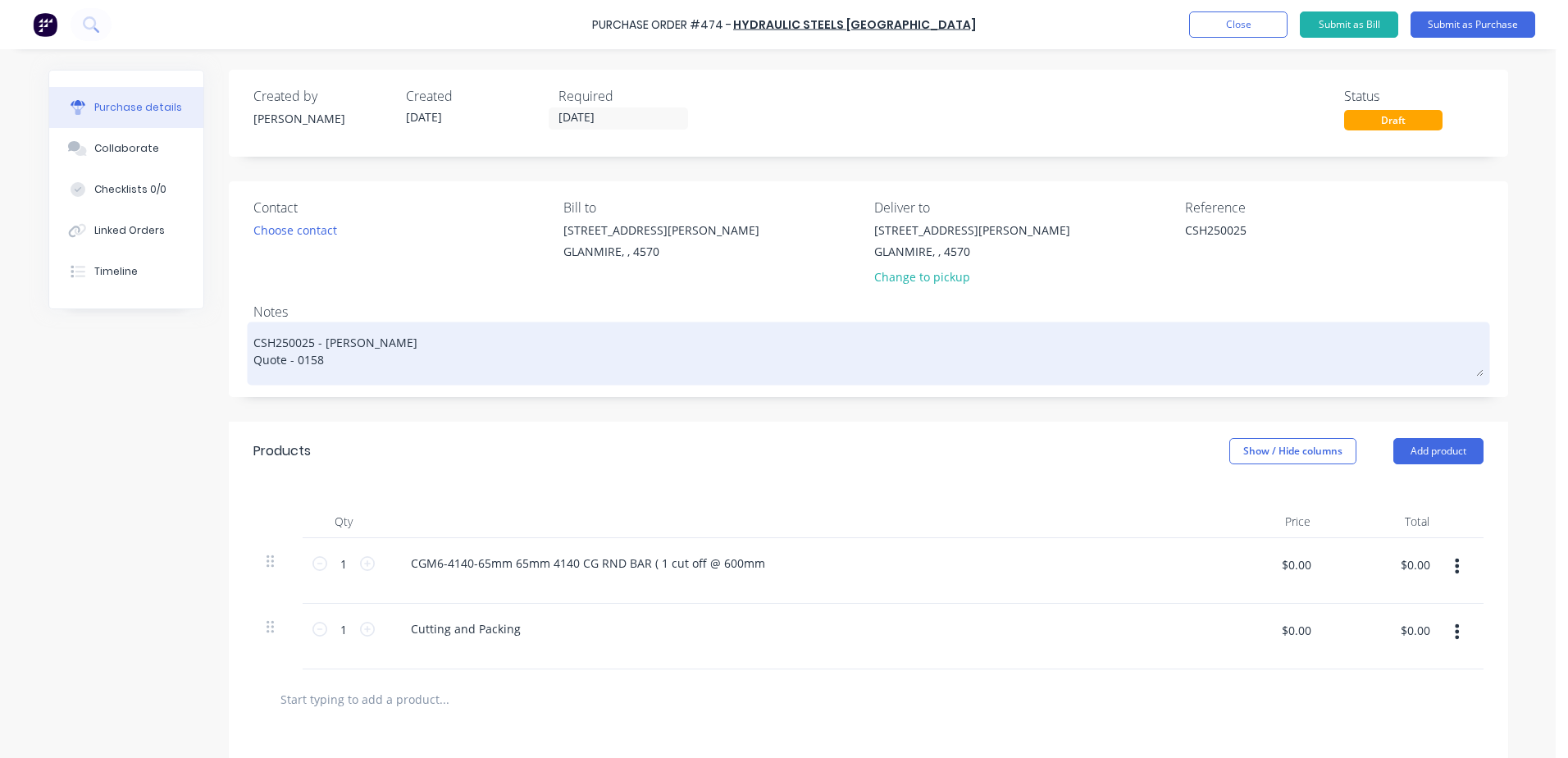
type textarea "x"
type textarea "CSH250025 - [PERSON_NAME] Quote - 01581"
type textarea "x"
type textarea "CSH250025 - [PERSON_NAME] Quote - 015810"
type textarea "x"
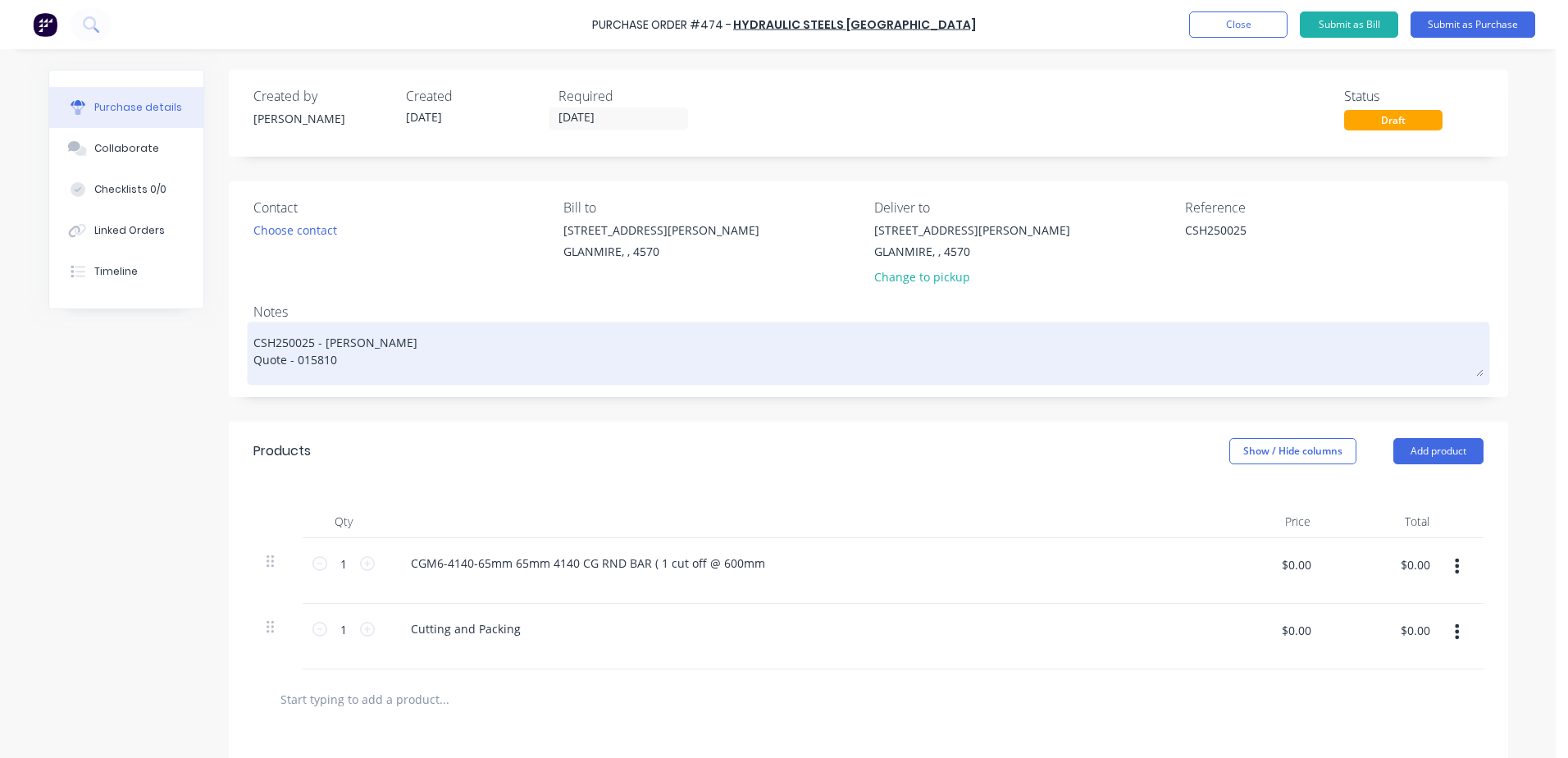
type textarea "CSH250025 - [PERSON_NAME] Quote - 0158102"
type textarea "x"
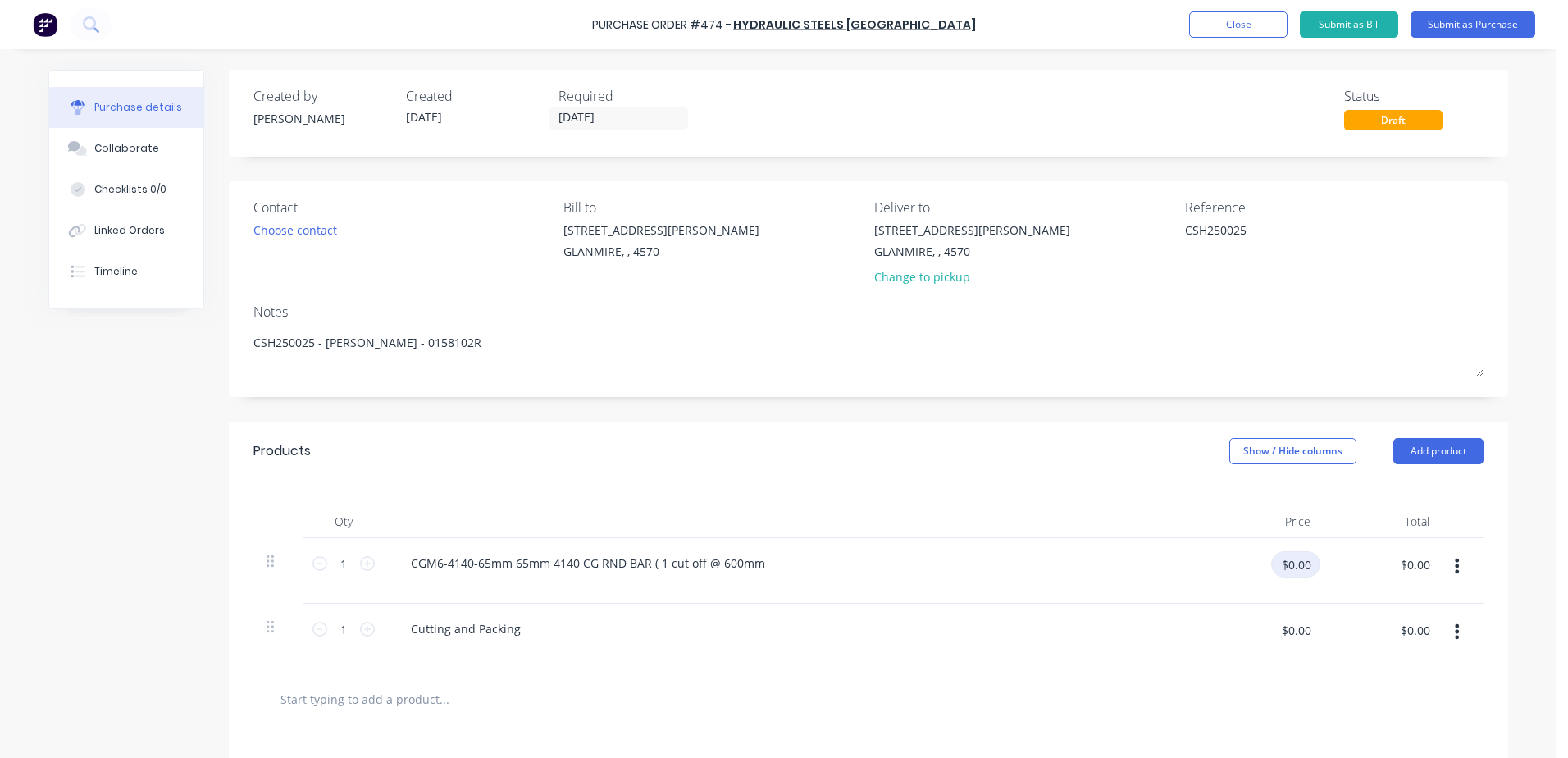
type textarea "CSH250025 - [PERSON_NAME] - 0158102R"
type textarea "x"
type textarea "CSH250025 - [PERSON_NAME] - 0158102R"
click at [1285, 575] on input "$0.00" at bounding box center [1296, 563] width 49 height 26
type input "85.65"
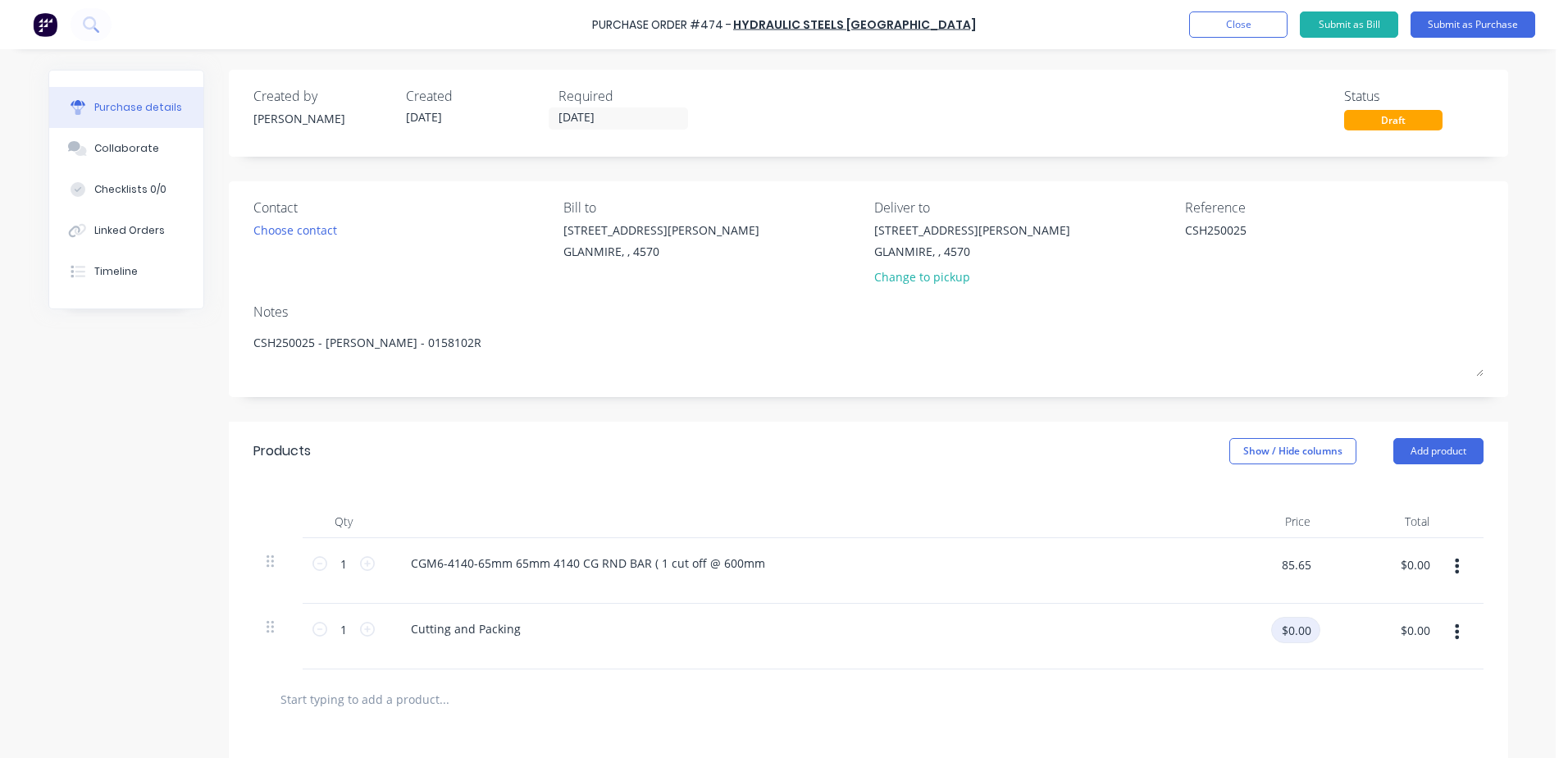
type textarea "x"
type input "$85.65"
drag, startPoint x: 1280, startPoint y: 635, endPoint x: 1288, endPoint y: 634, distance: 8.1
click at [1281, 635] on input "$0.00" at bounding box center [1296, 629] width 49 height 26
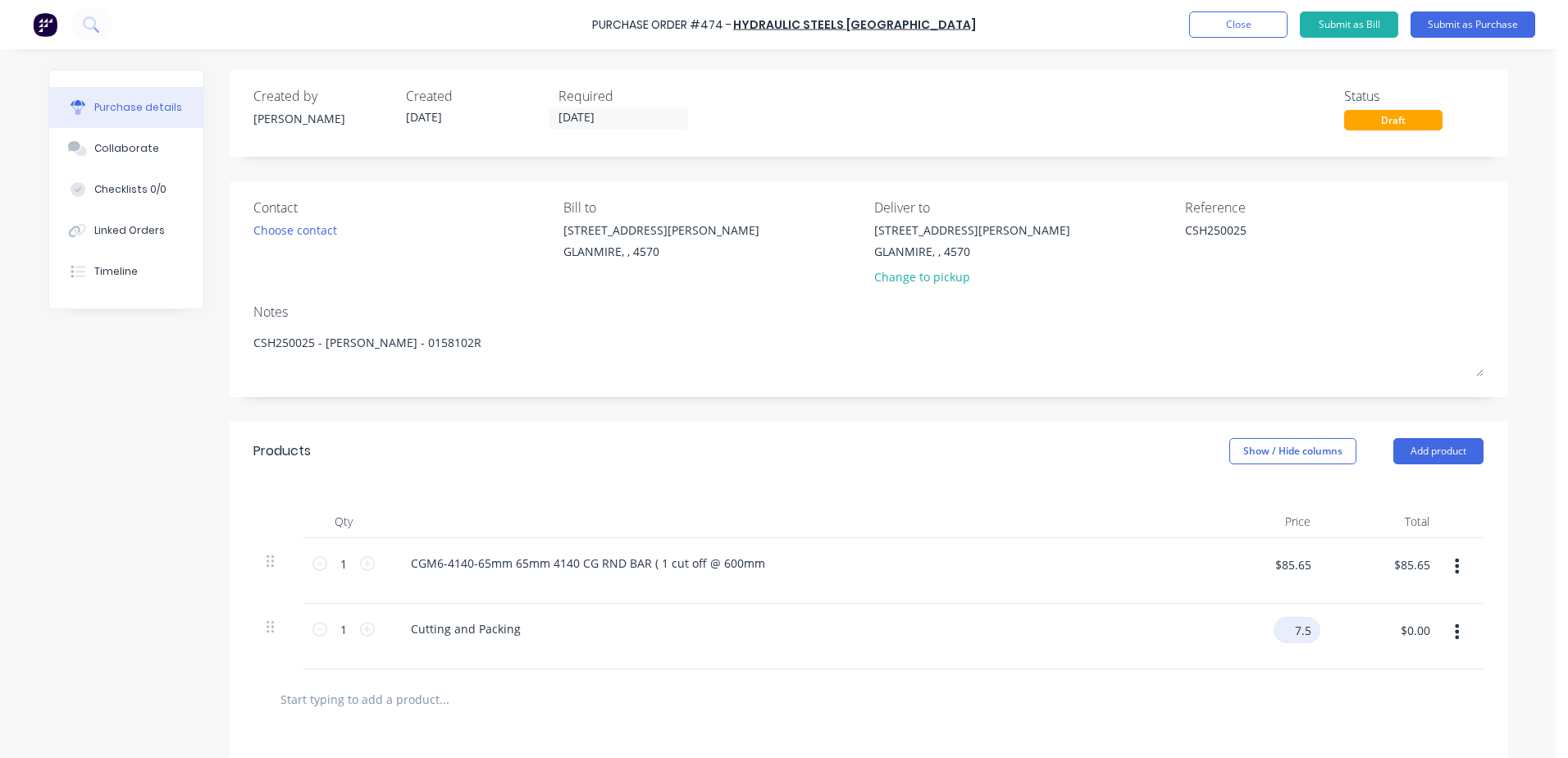
type input "7.5"
type textarea "x"
type input "$7.50"
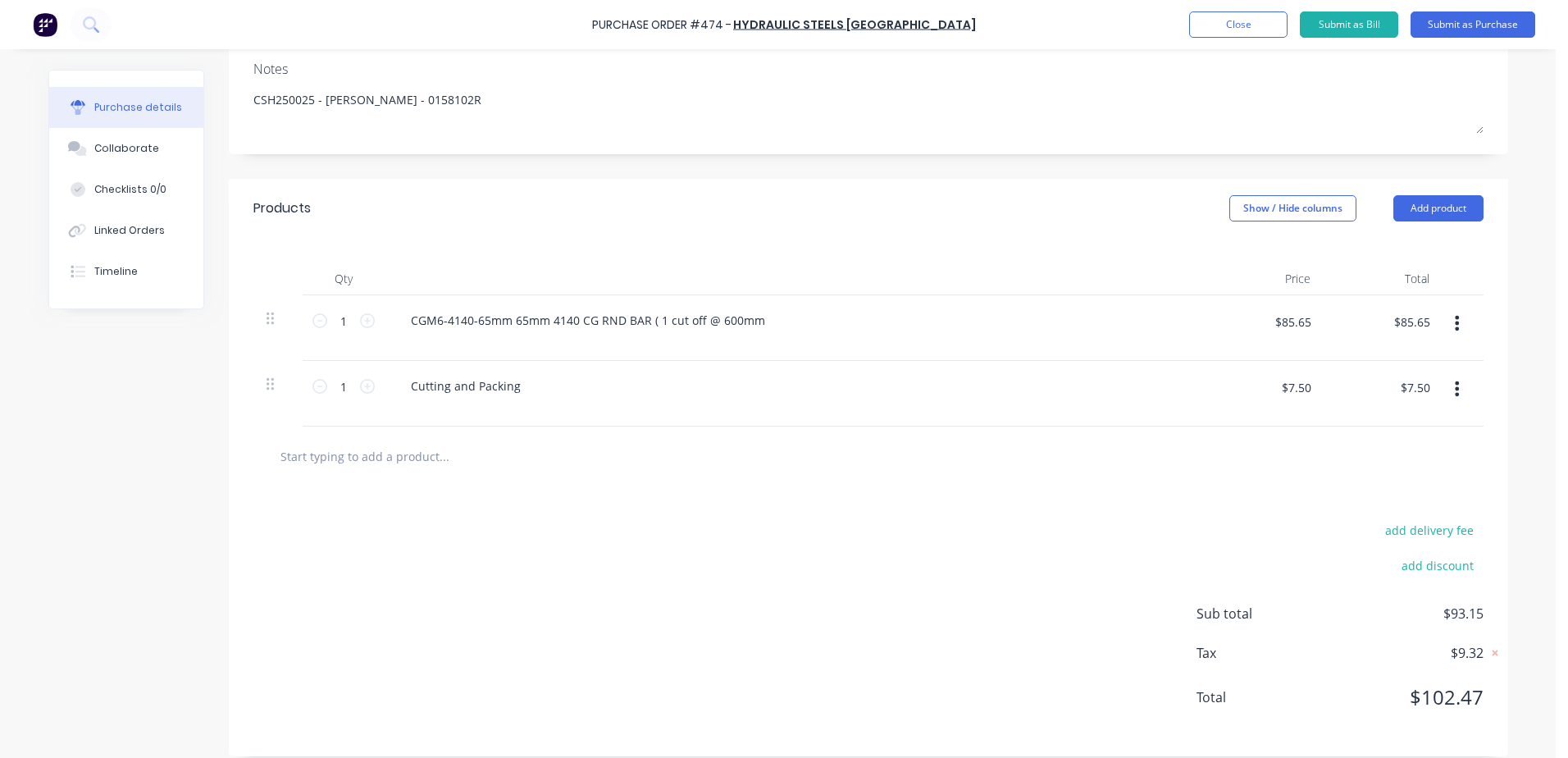
scroll to position [246, 0]
click at [1462, 23] on button "Submit as Purchase" at bounding box center [1473, 24] width 125 height 26
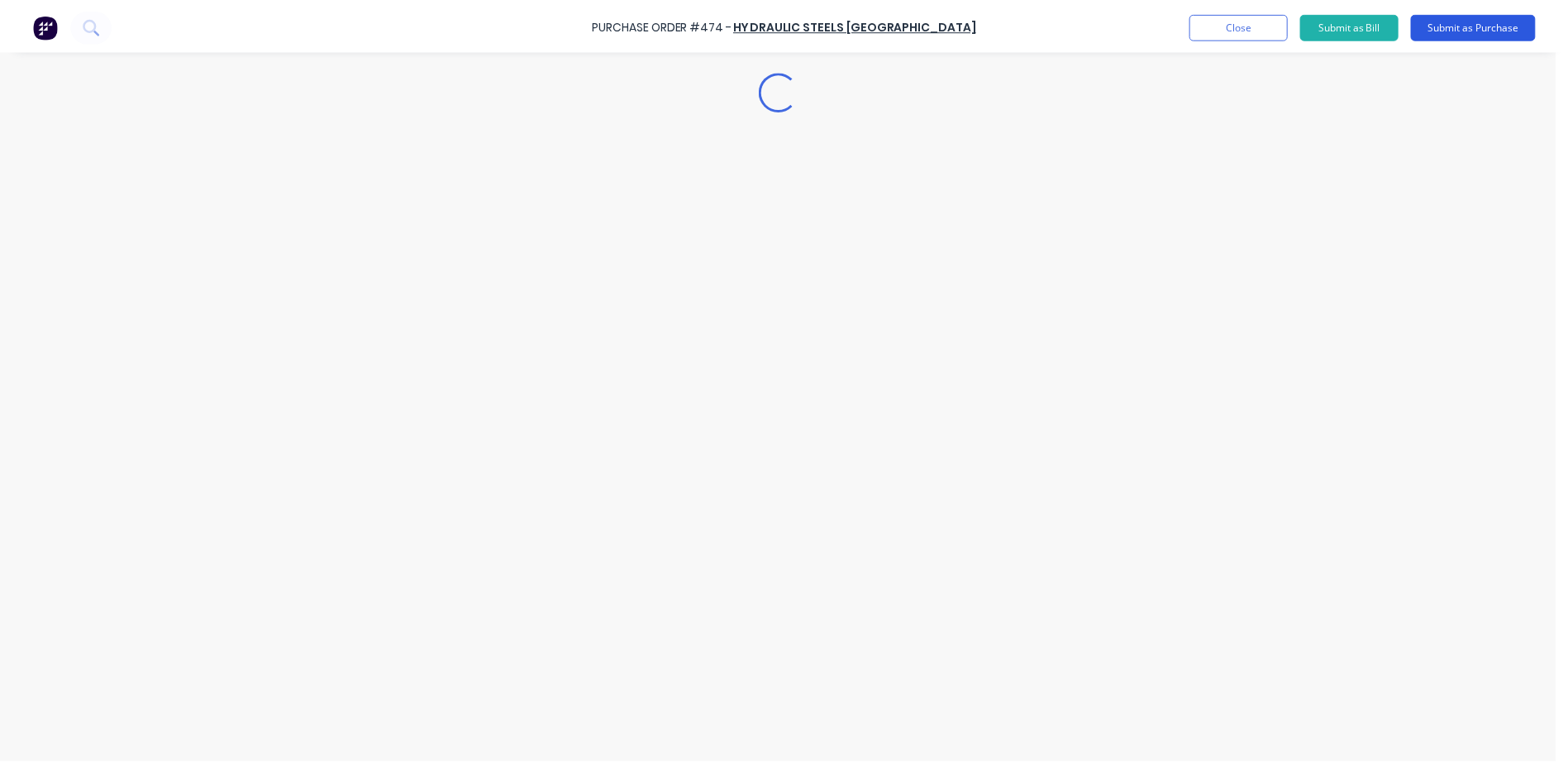
scroll to position [0, 0]
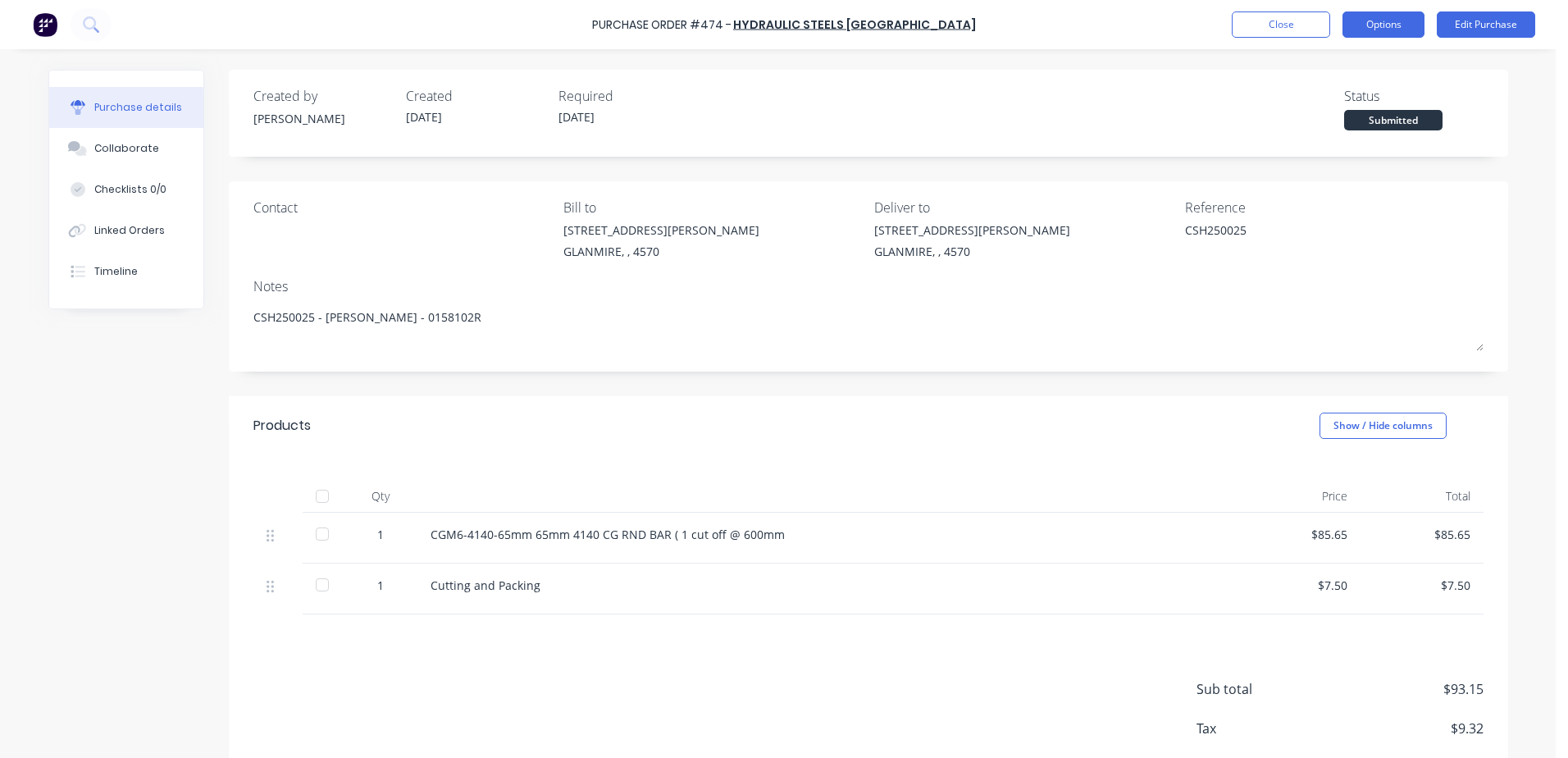
click at [1380, 17] on button "Options" at bounding box center [1384, 24] width 82 height 26
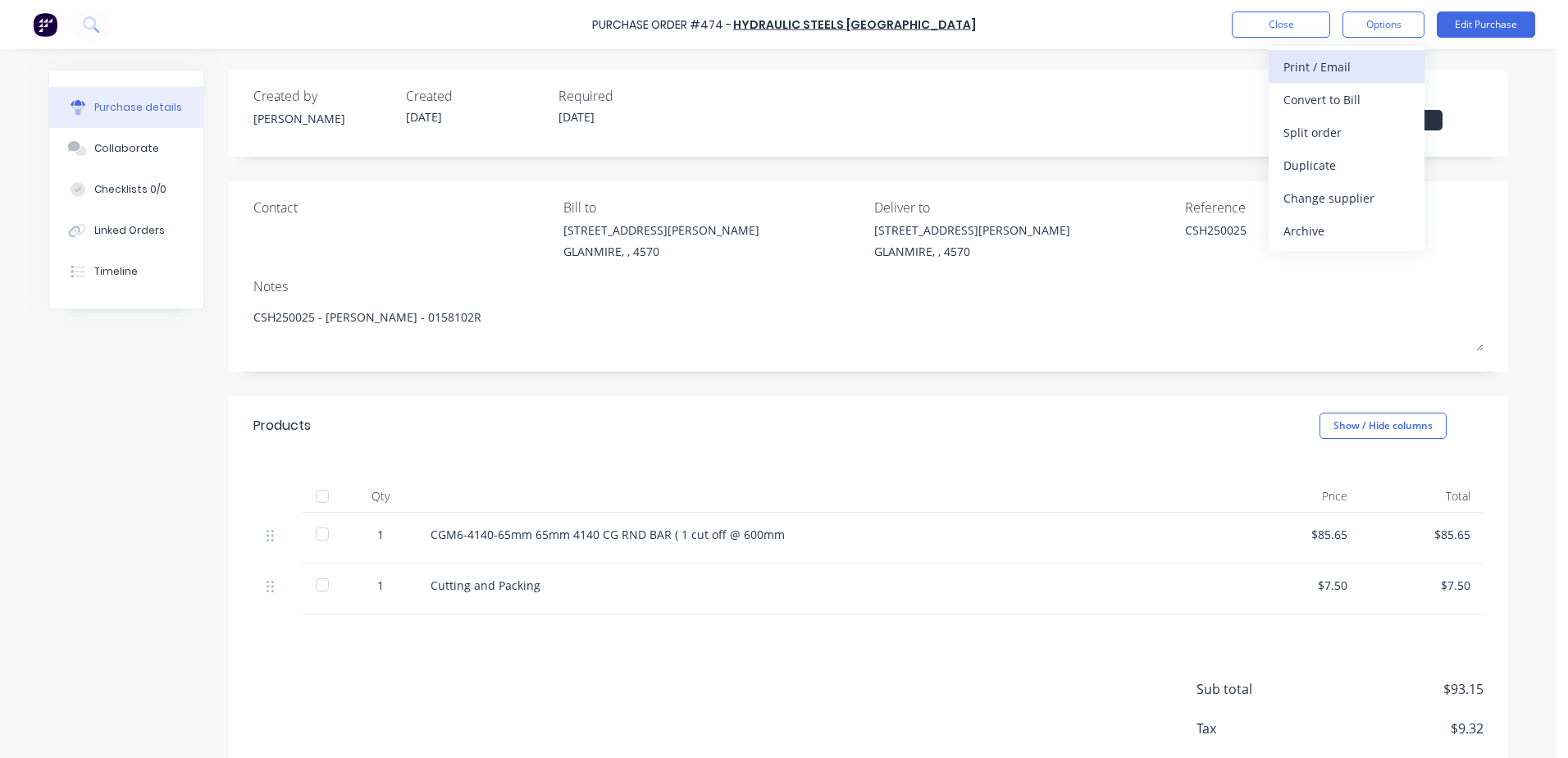
click at [1345, 65] on div "Print / Email" at bounding box center [1347, 67] width 126 height 24
click at [1318, 102] on div "With pricing" at bounding box center [1347, 100] width 126 height 24
type textarea "x"
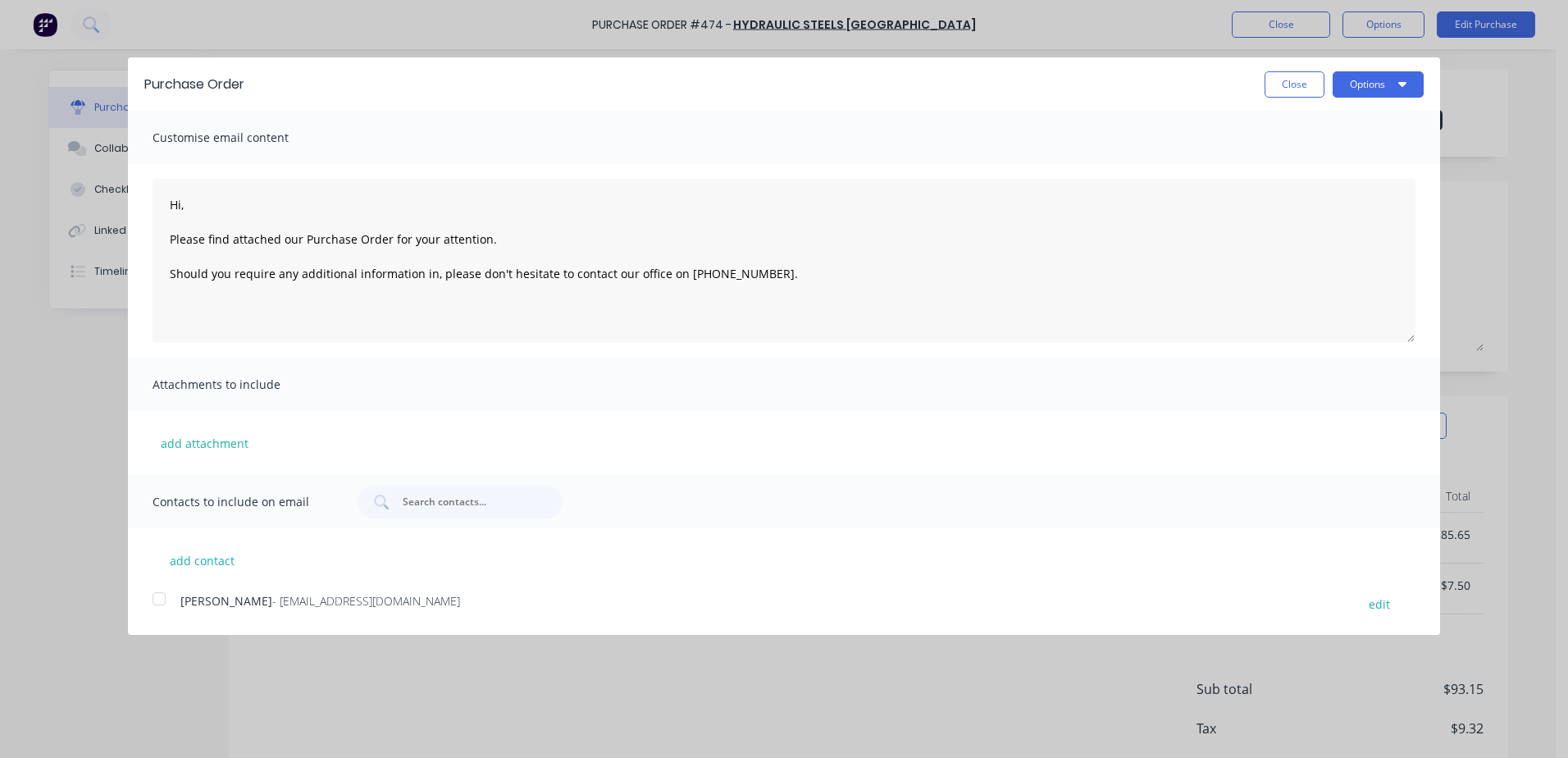
click at [165, 593] on div at bounding box center [159, 599] width 33 height 33
type textarea "Hi, Please find attached our Purchase Order for your attention. Should you requ…"
click at [1386, 89] on button "Options" at bounding box center [1379, 84] width 91 height 26
click at [1347, 154] on div "Email" at bounding box center [1346, 158] width 126 height 24
type textarea "x"
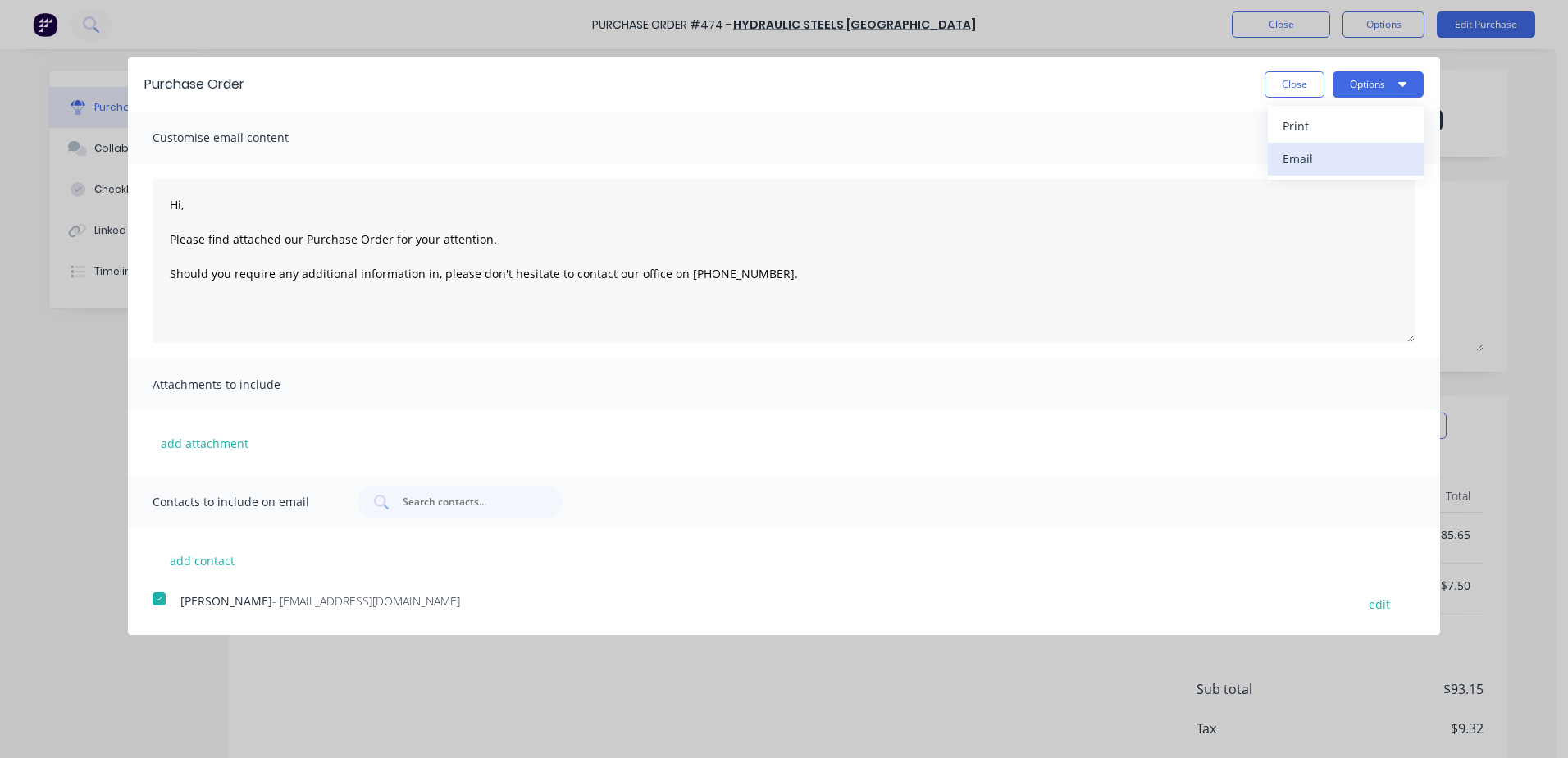
type textarea "Hi, Please find attached our Purchase Order for your attention. Should you requ…"
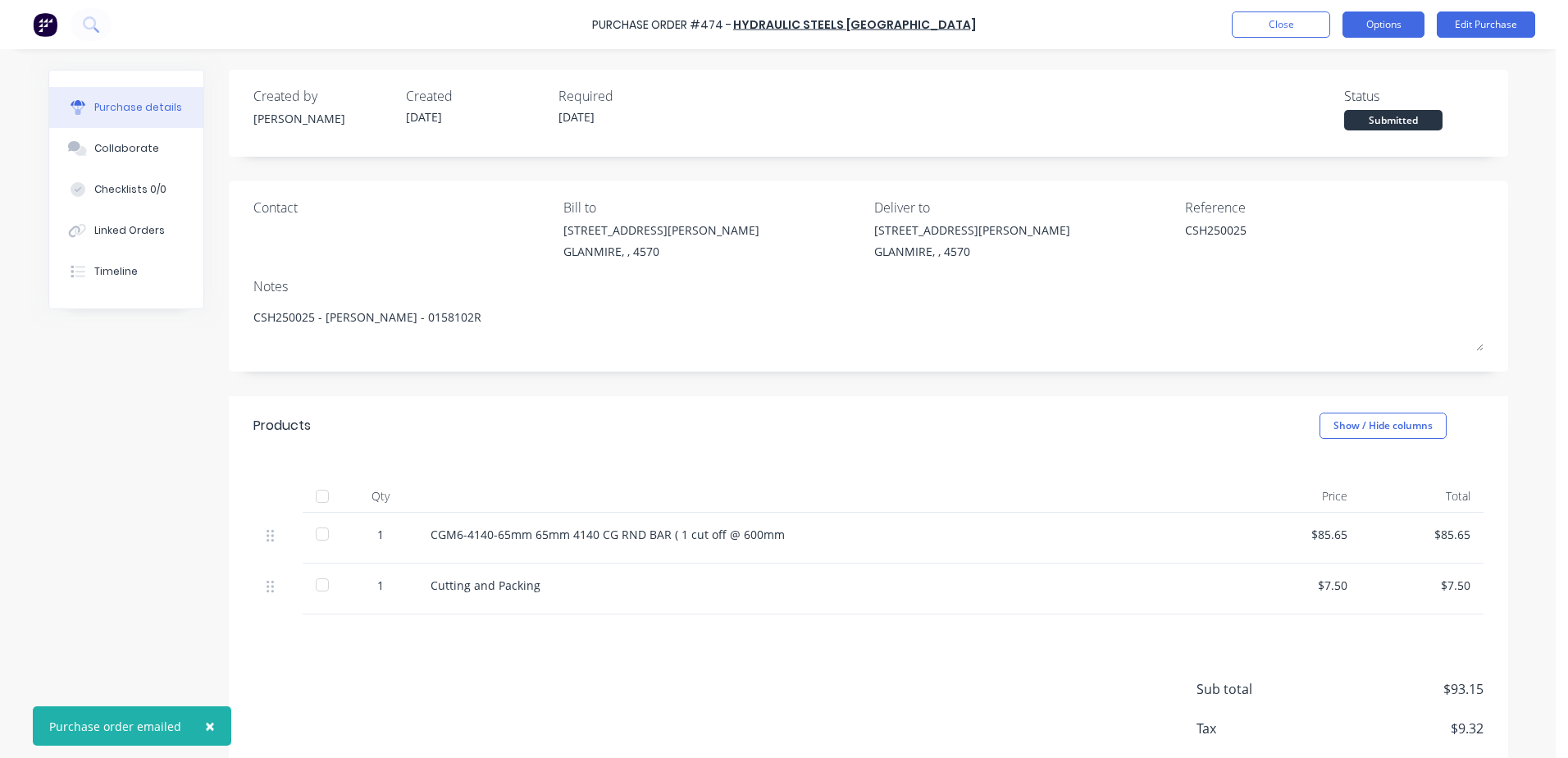
click at [1367, 21] on button "Options" at bounding box center [1384, 24] width 82 height 26
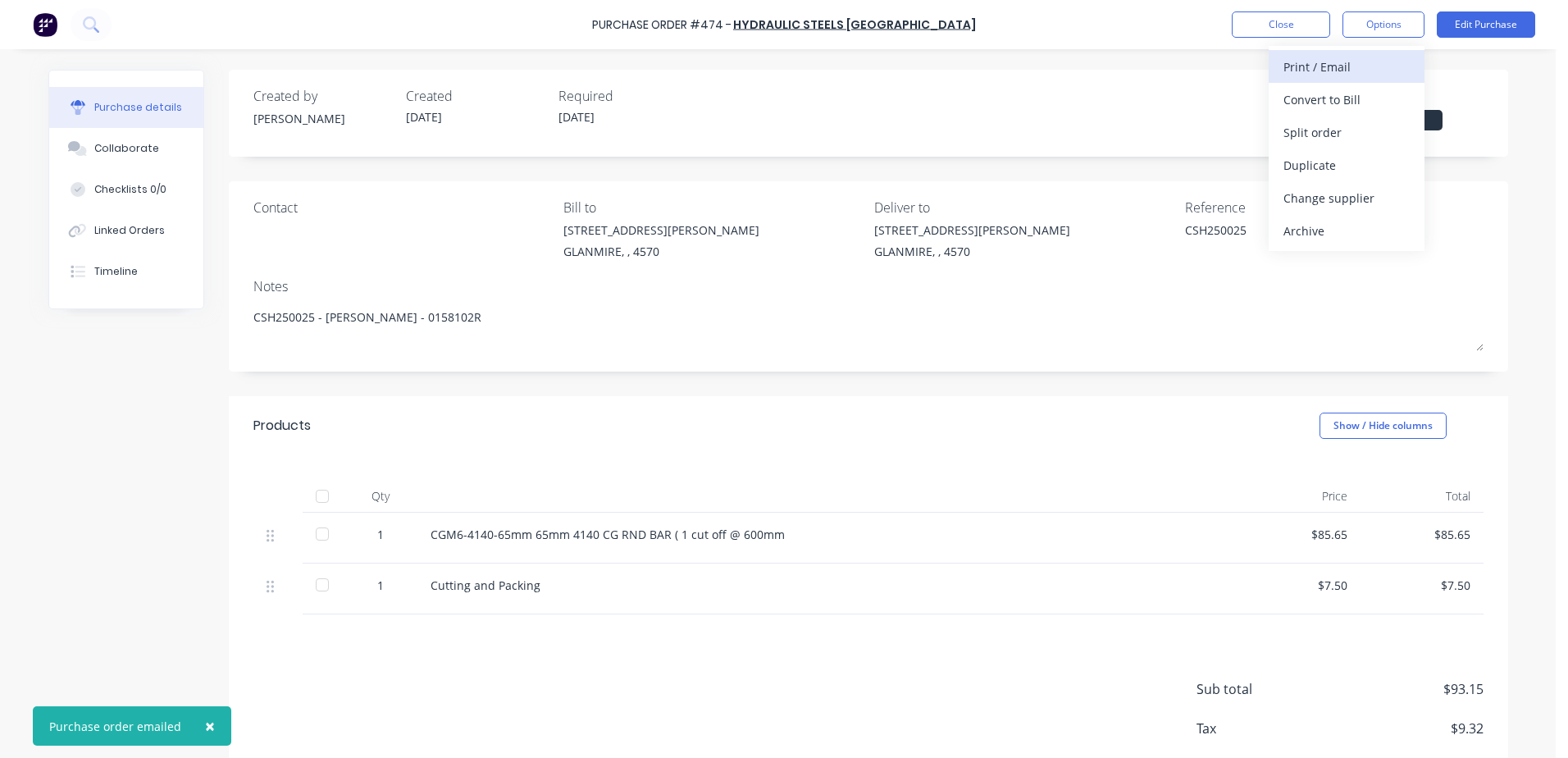
click at [1302, 58] on div "Print / Email" at bounding box center [1347, 67] width 126 height 24
click at [1323, 107] on div "With pricing" at bounding box center [1347, 100] width 126 height 24
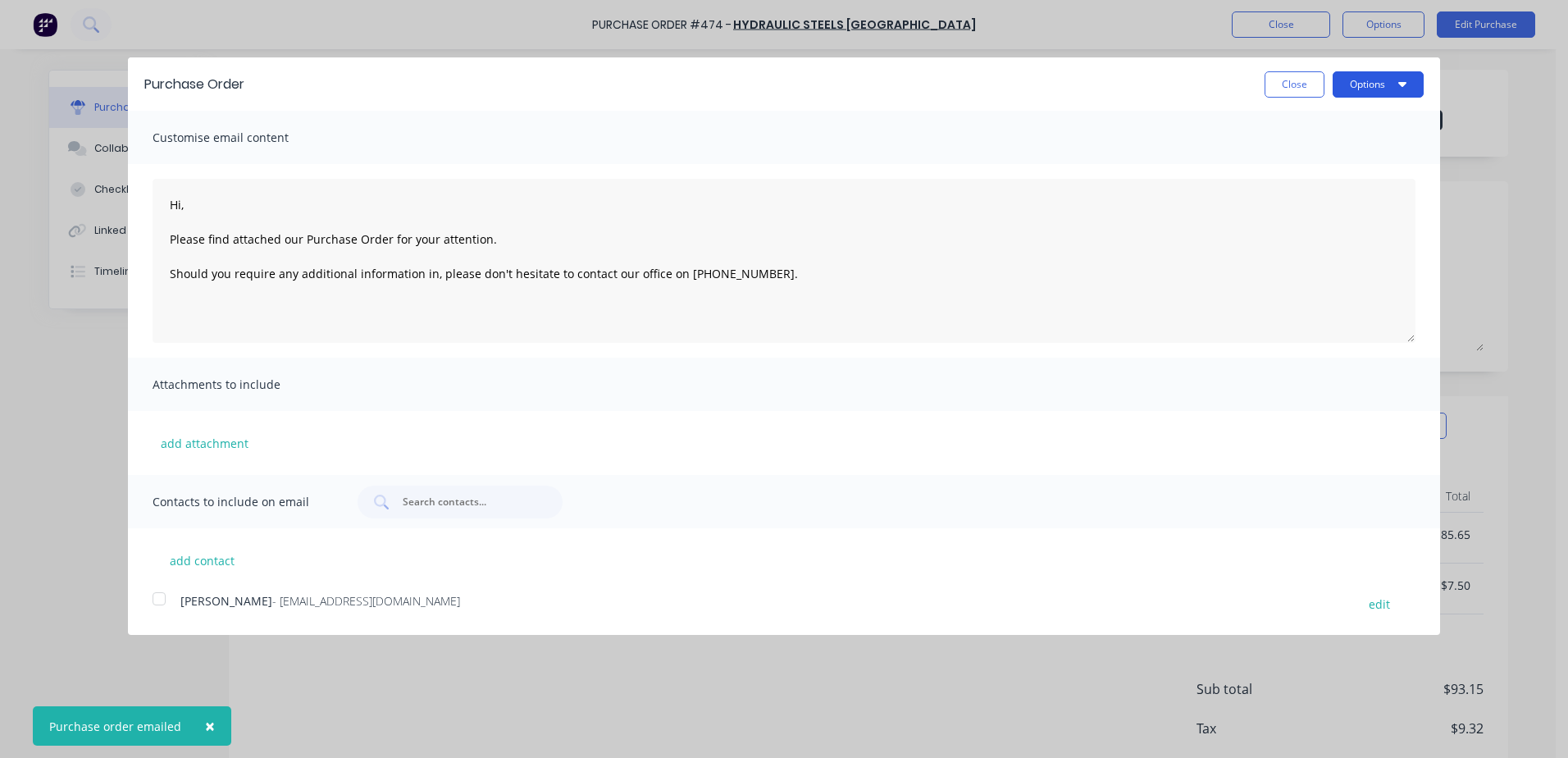
type textarea "x"
type textarea "Hi, Please find attached our Purchase Order for your attention. Should you requ…"
type textarea "x"
click at [1363, 83] on button "Options" at bounding box center [1379, 84] width 91 height 26
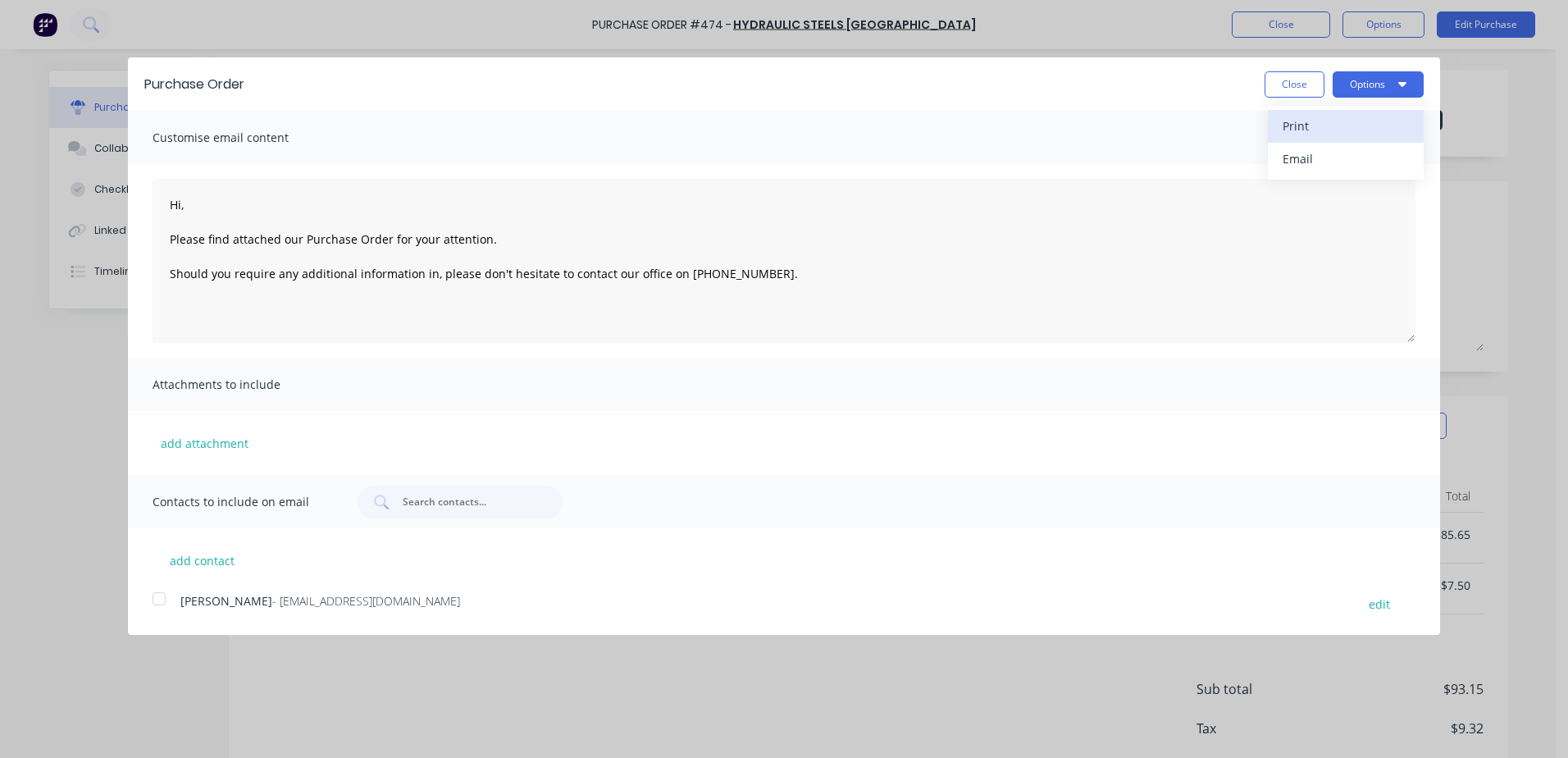
click at [1304, 131] on div "Print" at bounding box center [1346, 126] width 126 height 24
type textarea "Hi, Please find attached our Purchase Order for your attention. Should you requ…"
type textarea "x"
click at [1291, 84] on button "Close" at bounding box center [1295, 84] width 60 height 26
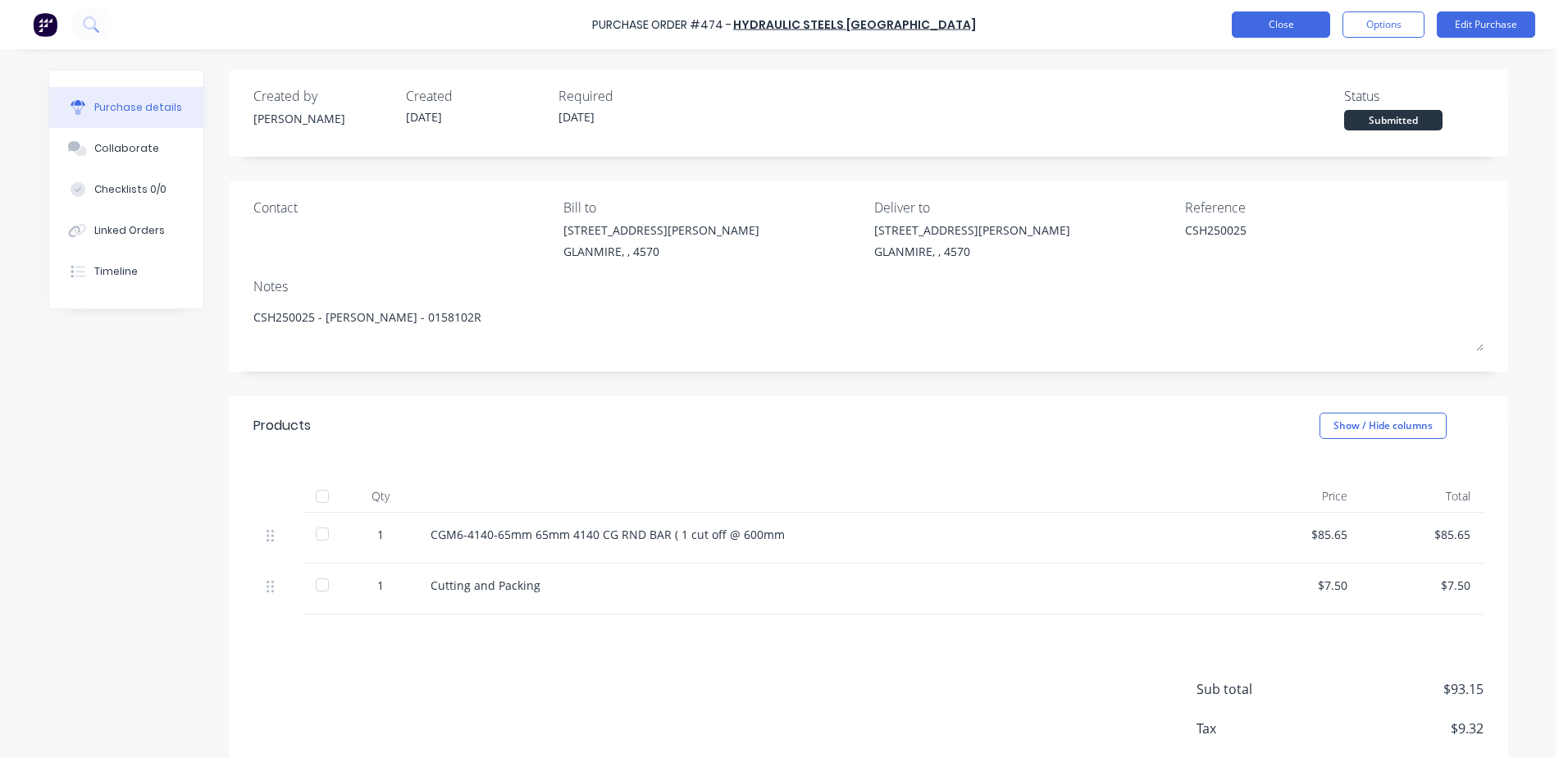
click at [1249, 28] on button "Close" at bounding box center [1282, 24] width 99 height 26
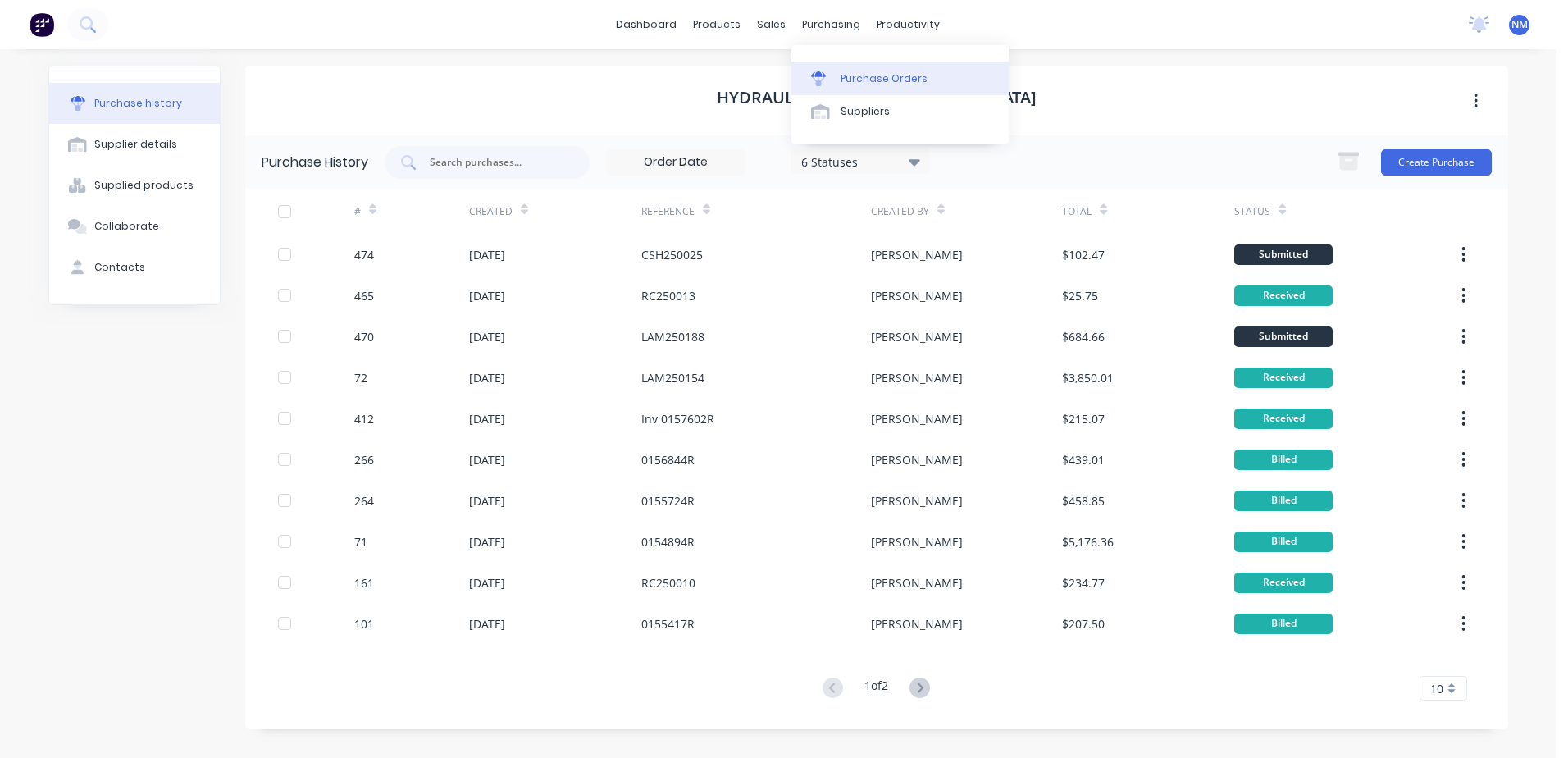
click at [859, 74] on div "Purchase Orders" at bounding box center [884, 79] width 87 height 15
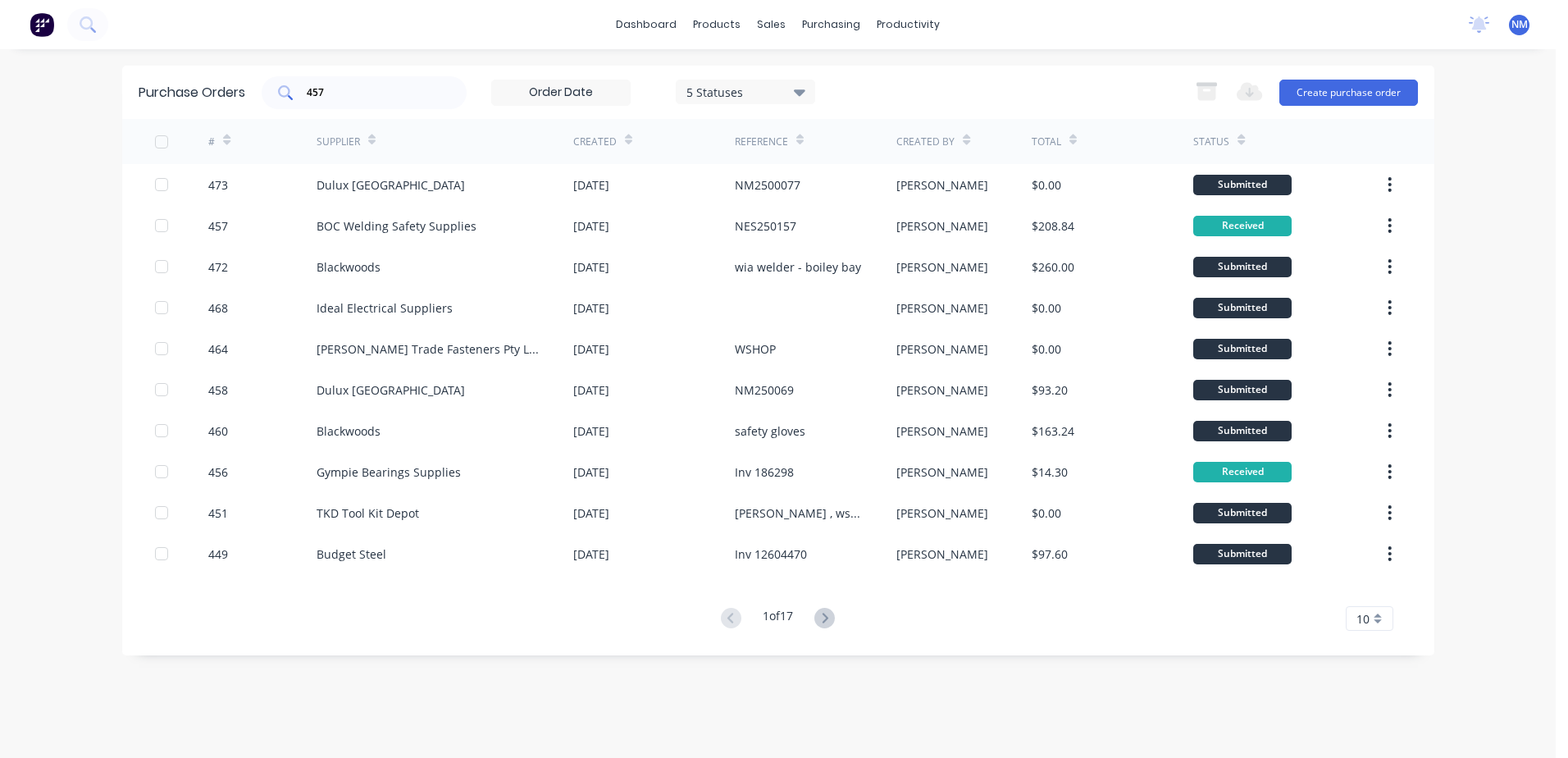
click at [357, 95] on input "457" at bounding box center [373, 92] width 136 height 16
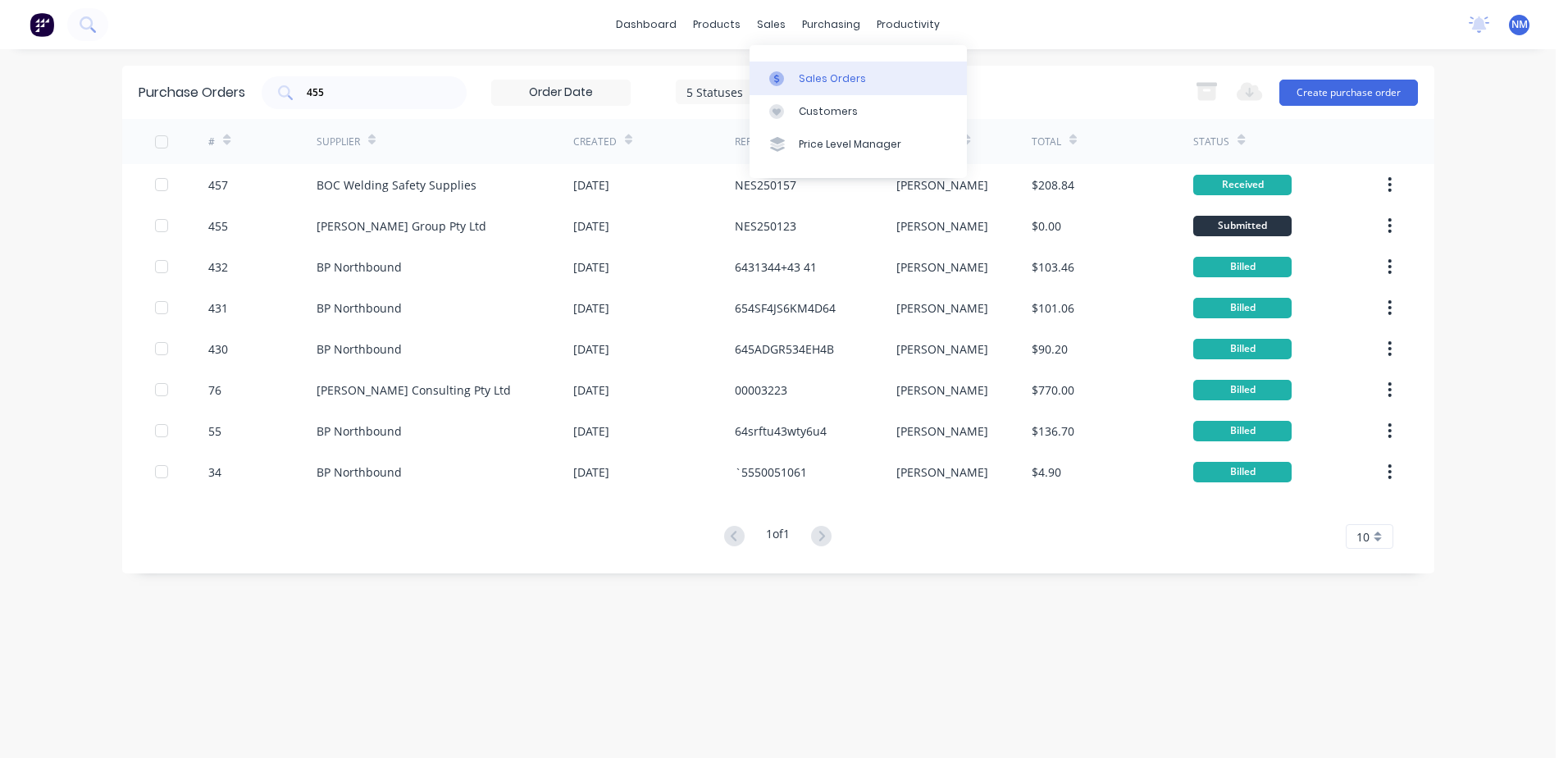
click at [815, 79] on div "Sales Orders" at bounding box center [832, 79] width 67 height 15
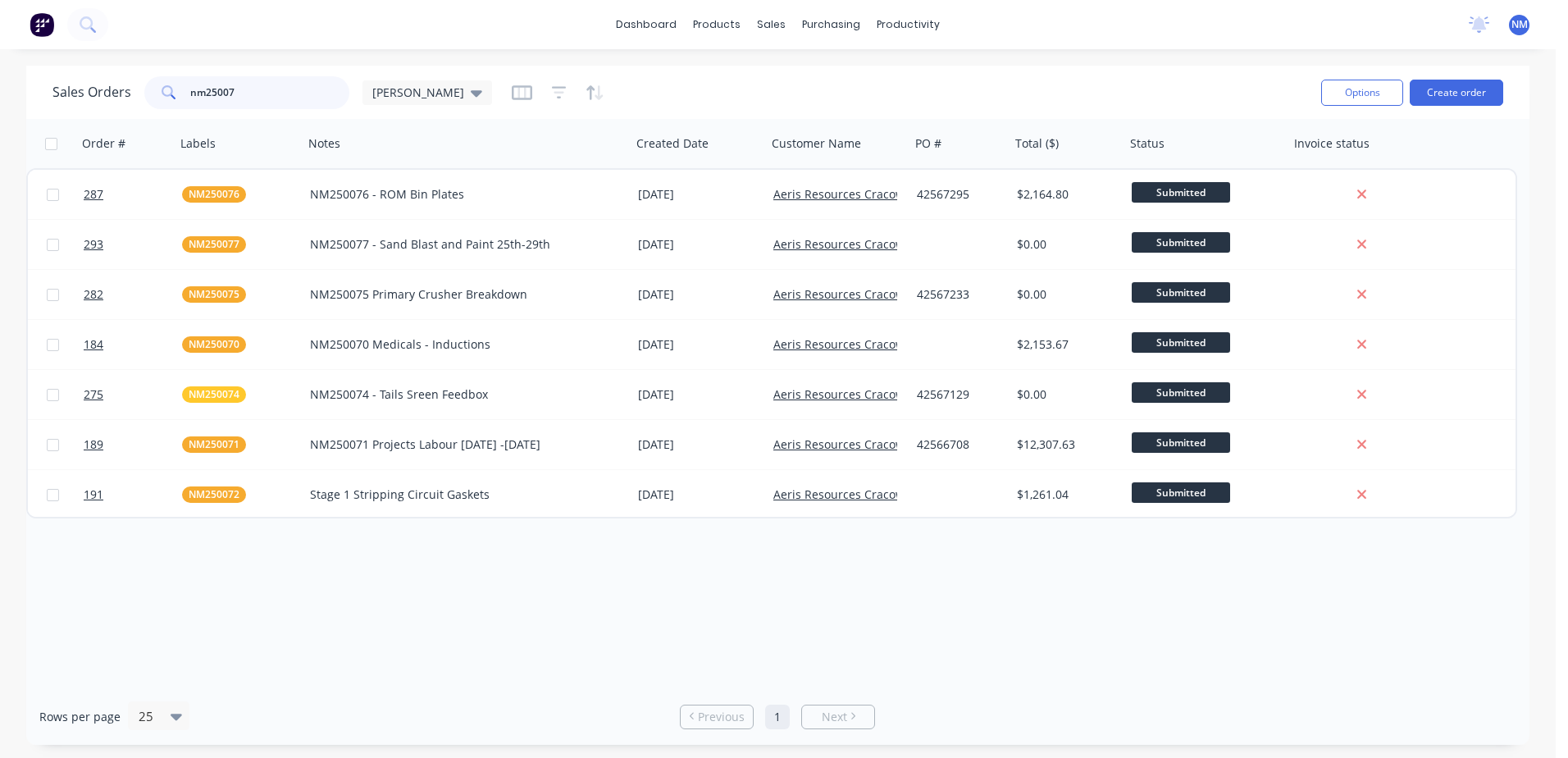
click at [255, 95] on input "nm25007" at bounding box center [270, 93] width 160 height 33
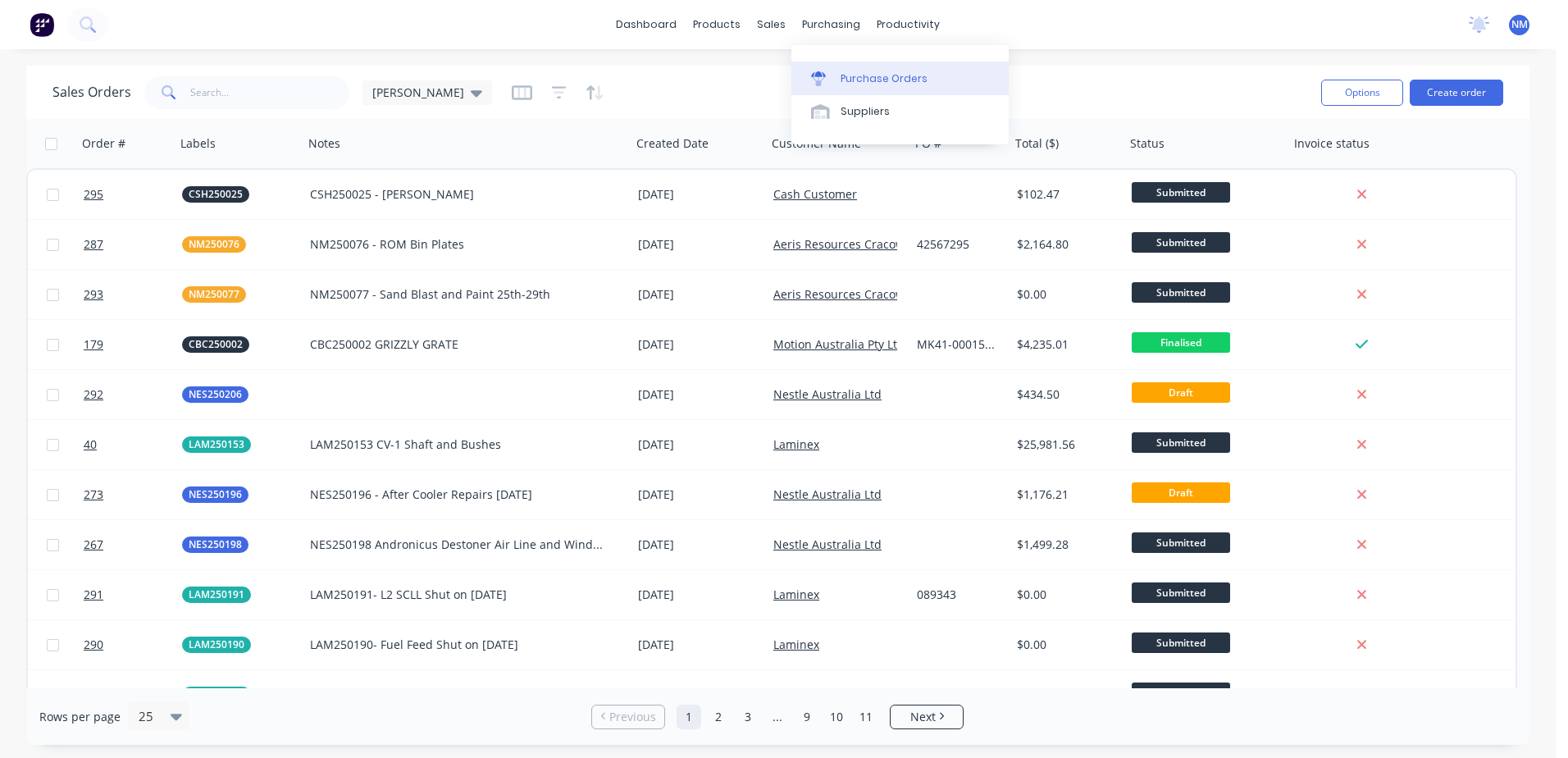
click at [858, 83] on div "Purchase Orders" at bounding box center [884, 79] width 87 height 15
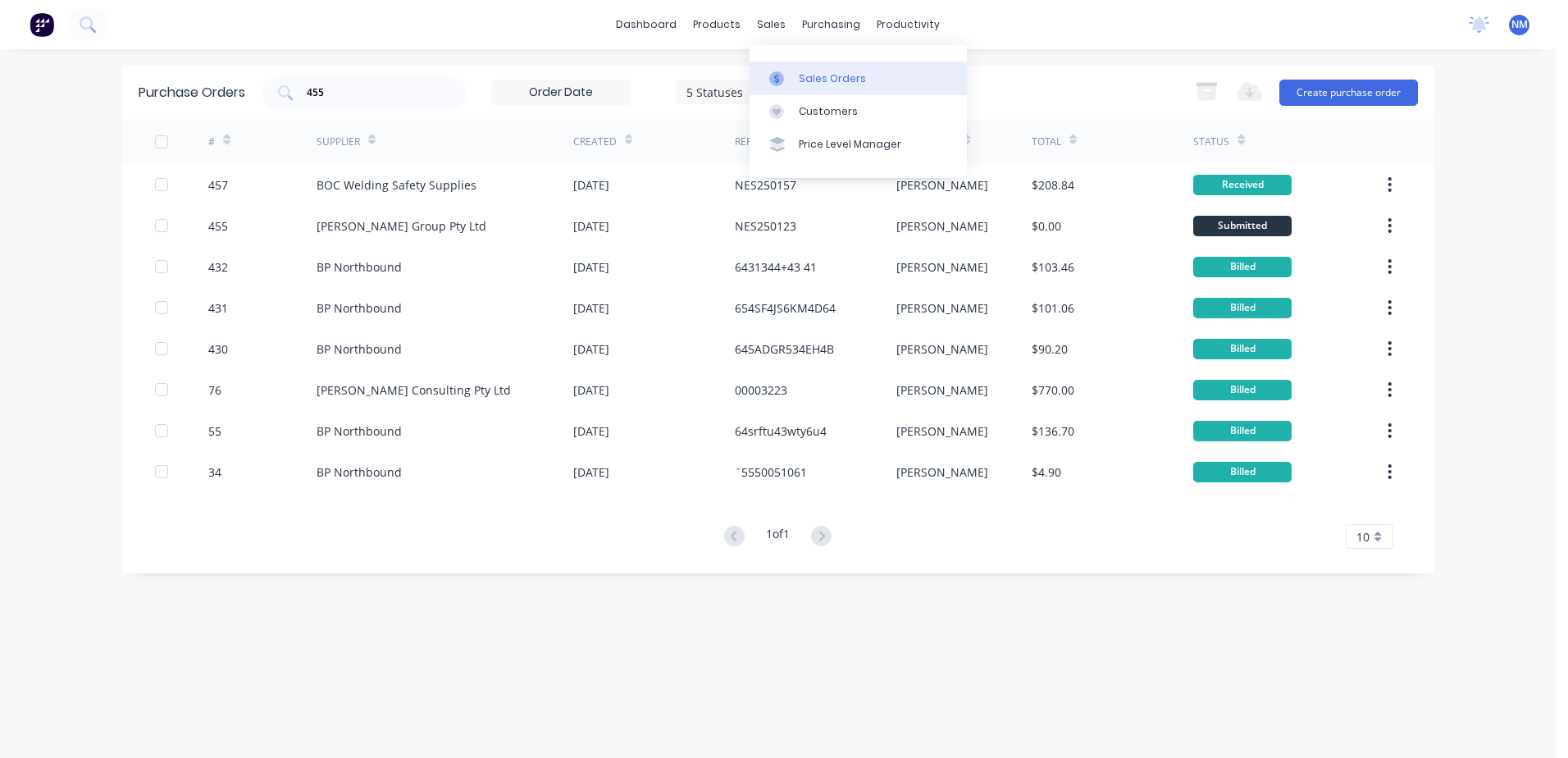
click at [810, 82] on div "Sales Orders" at bounding box center [832, 79] width 67 height 15
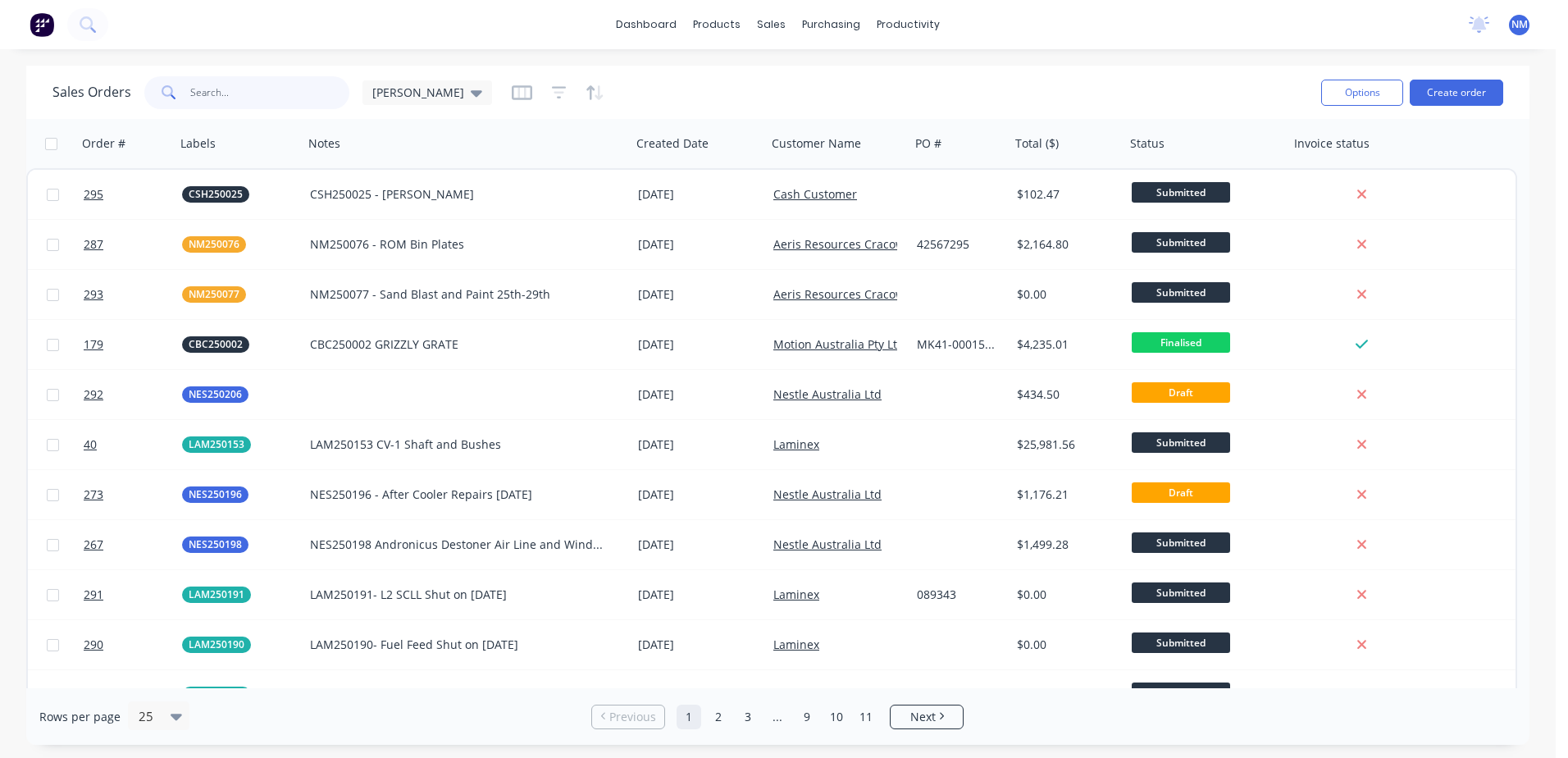
click at [230, 88] on input "text" at bounding box center [270, 93] width 160 height 33
click at [226, 103] on input "text" at bounding box center [270, 93] width 160 height 33
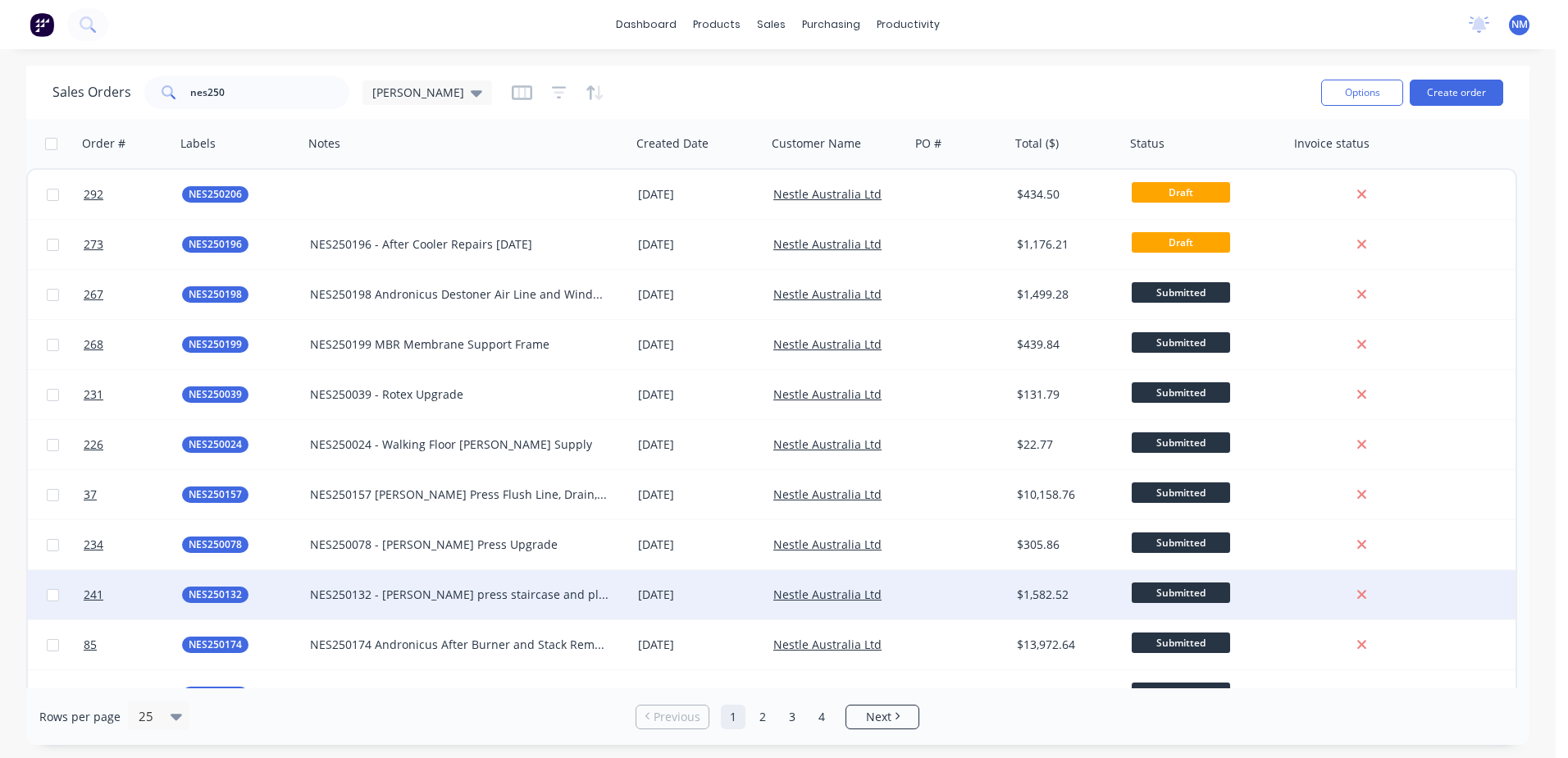
click at [924, 593] on div at bounding box center [960, 594] width 100 height 49
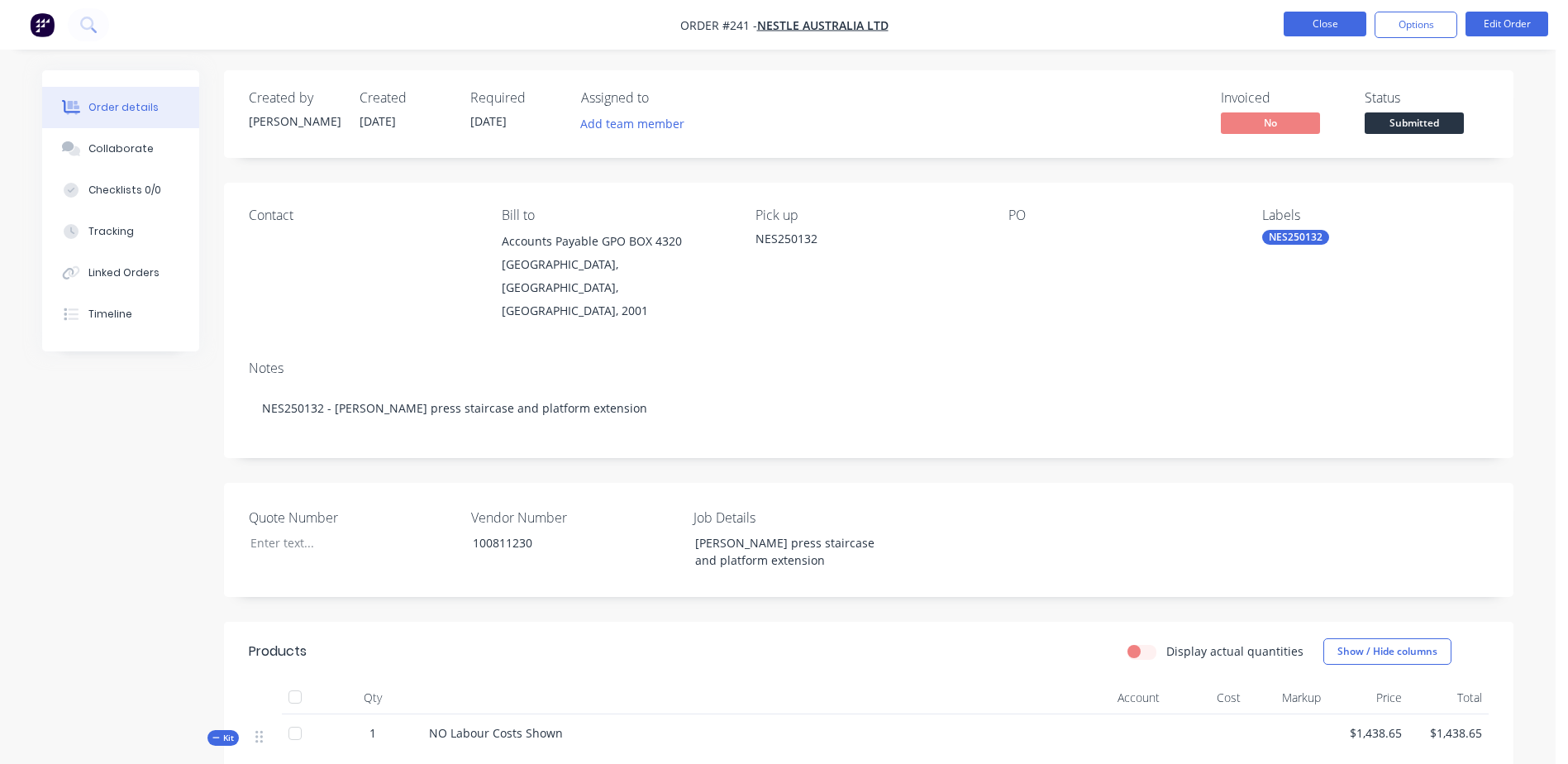
click at [1311, 22] on button "Close" at bounding box center [1325, 23] width 83 height 24
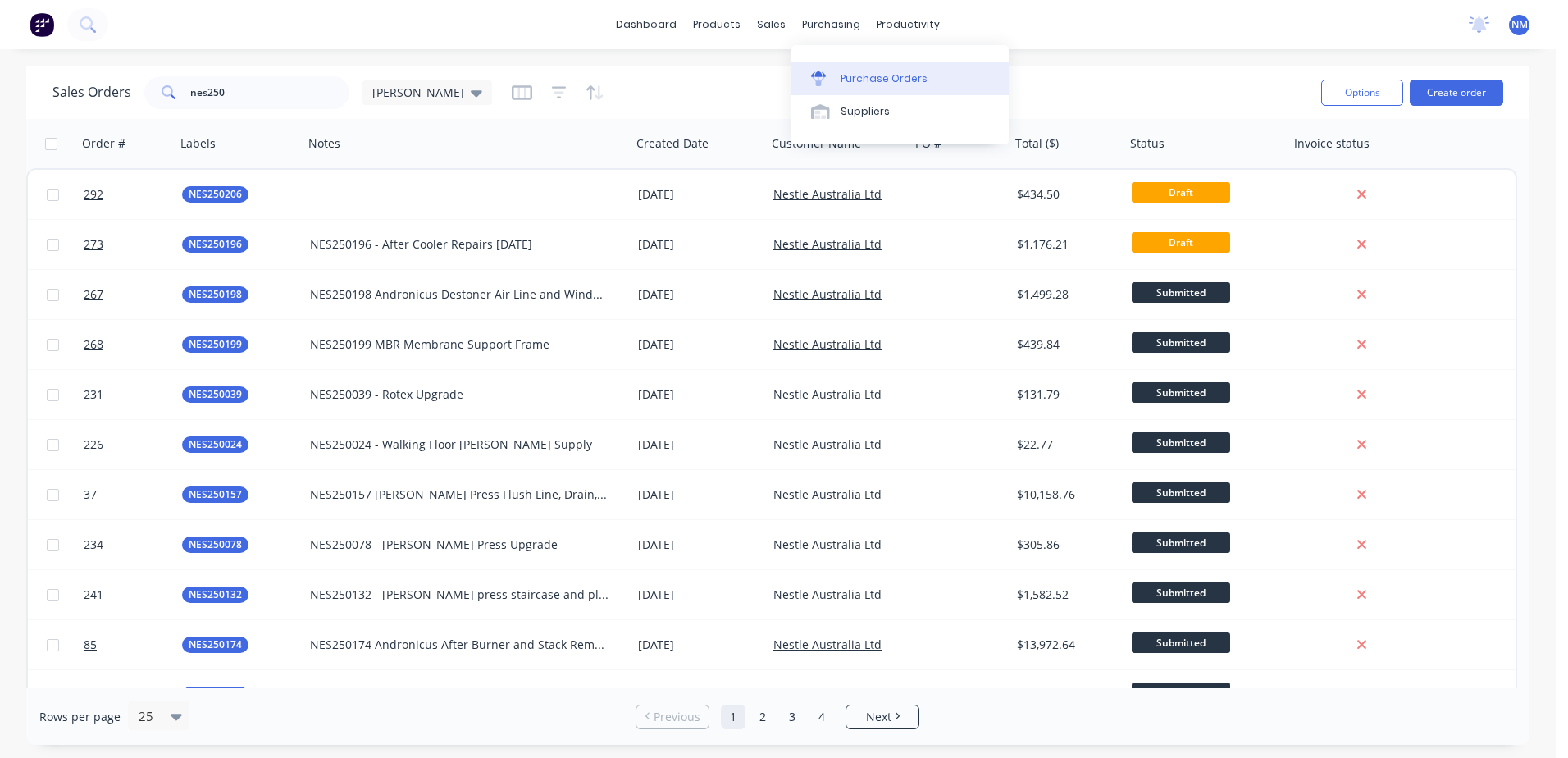
click at [870, 75] on div "Purchase Orders" at bounding box center [884, 79] width 87 height 15
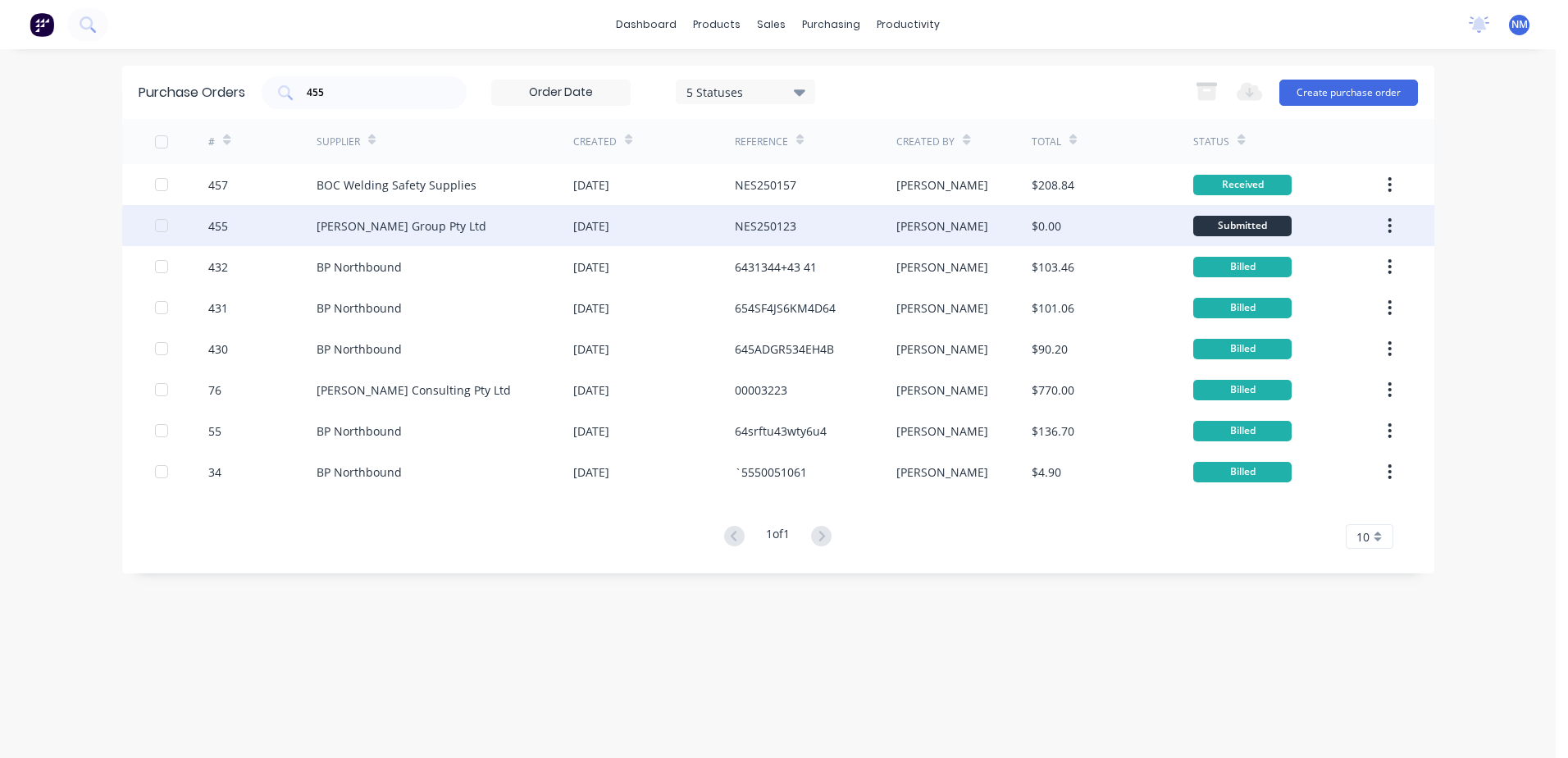
click at [960, 229] on div "[PERSON_NAME]" at bounding box center [965, 225] width 136 height 41
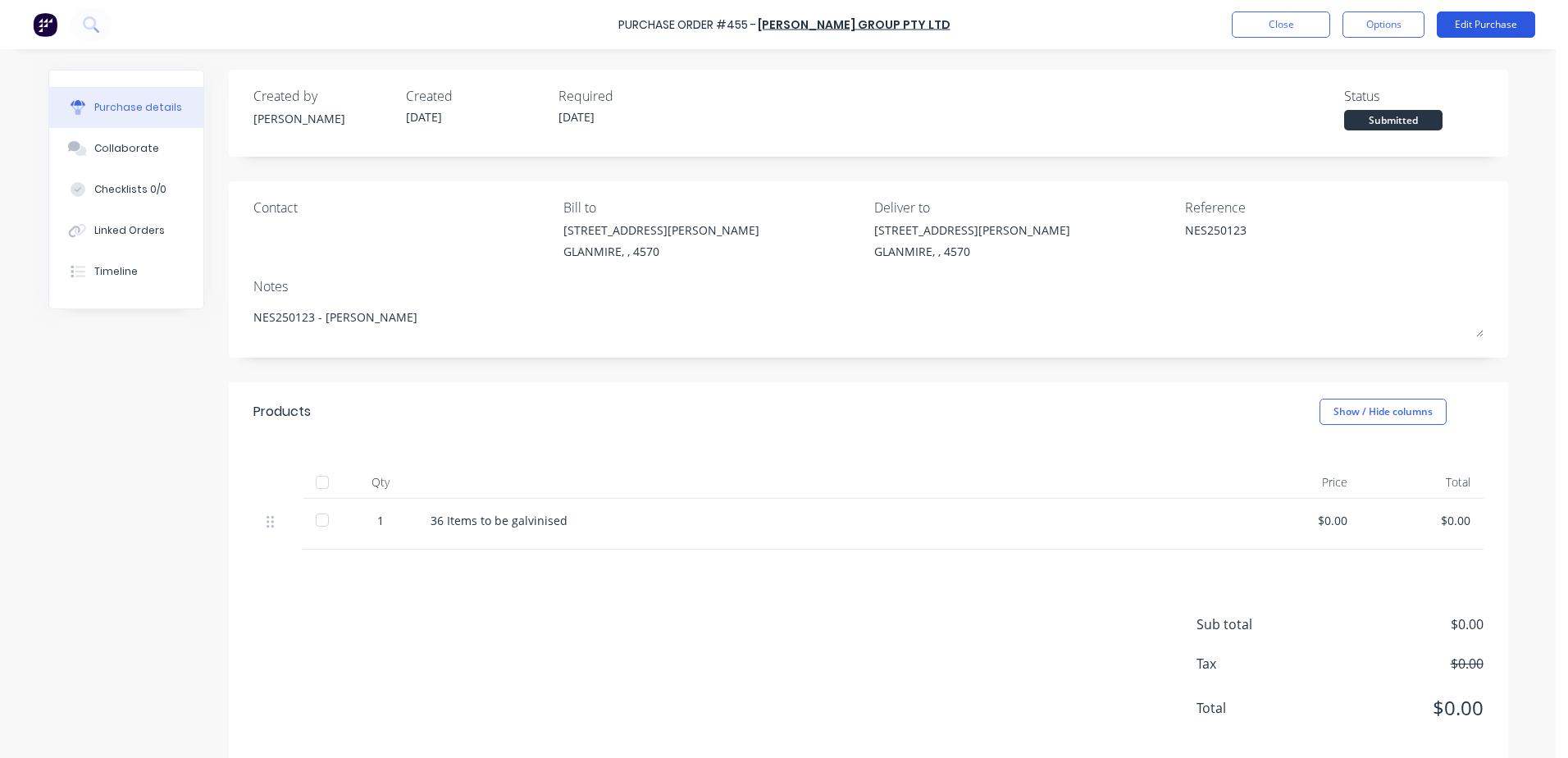
click at [1486, 29] on button "Edit Purchase" at bounding box center [1487, 24] width 99 height 26
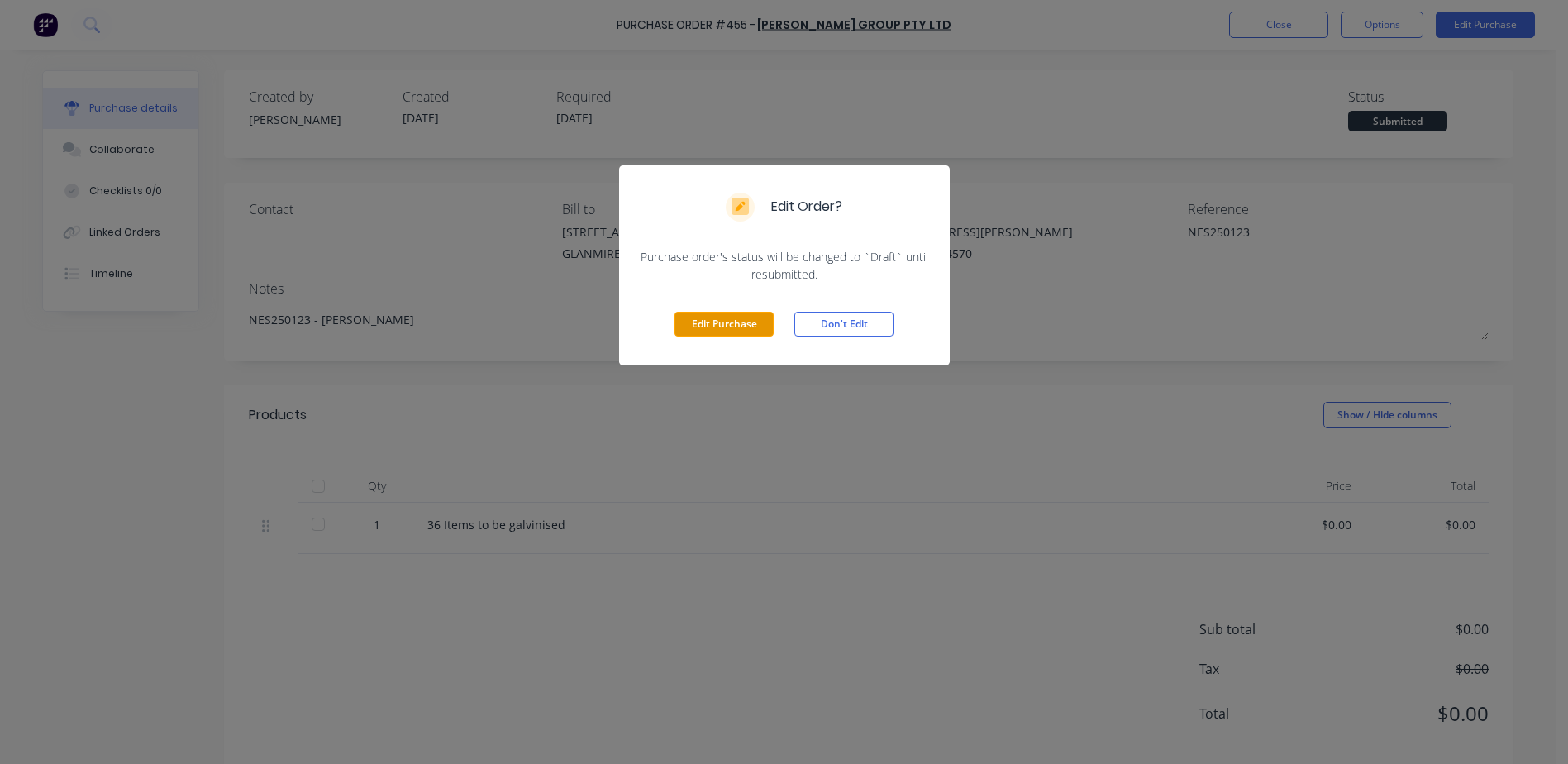
click at [730, 321] on button "Edit Purchase" at bounding box center [724, 323] width 100 height 24
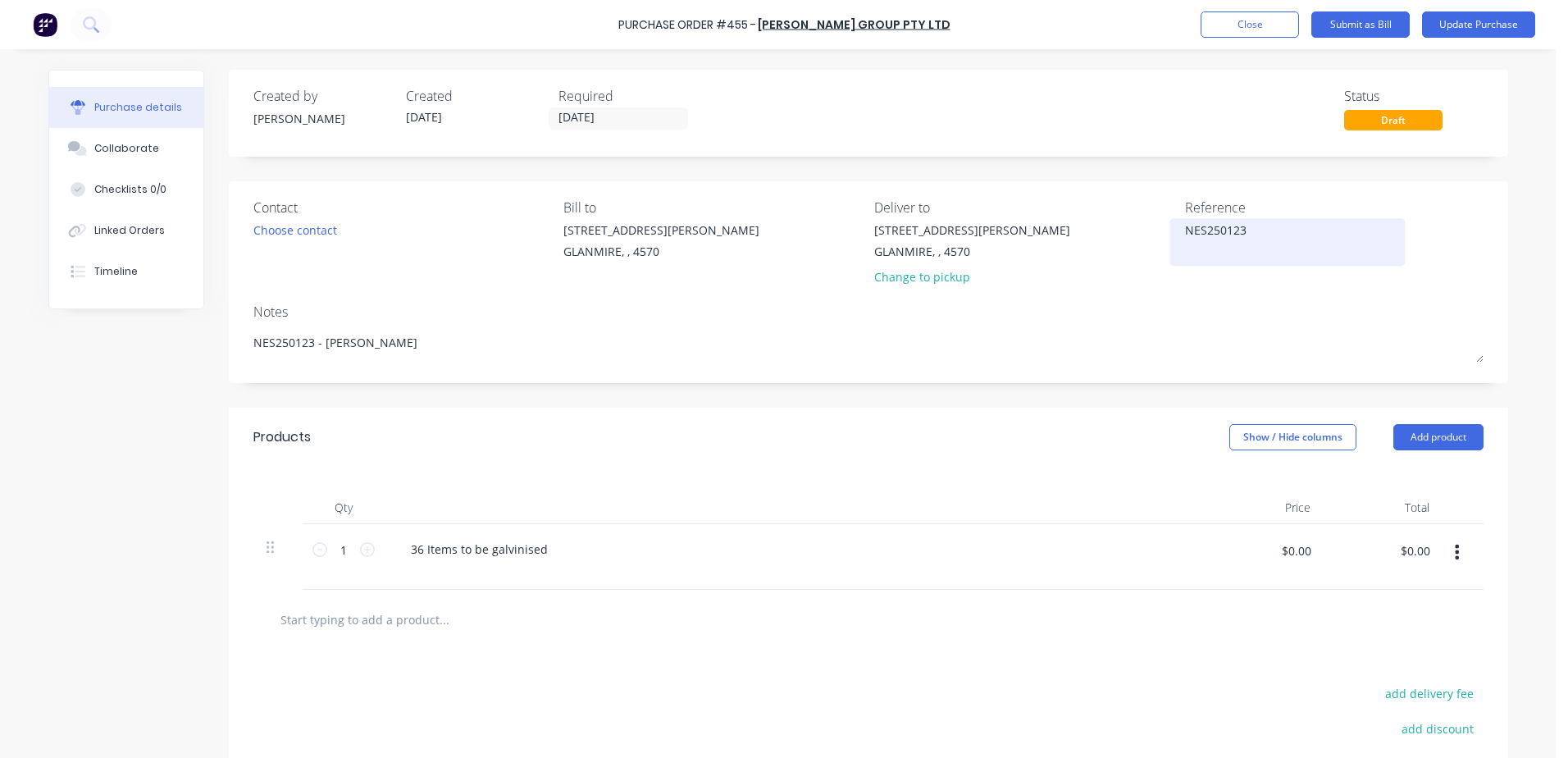
click at [1243, 232] on textarea "NES250123" at bounding box center [1287, 239] width 205 height 37
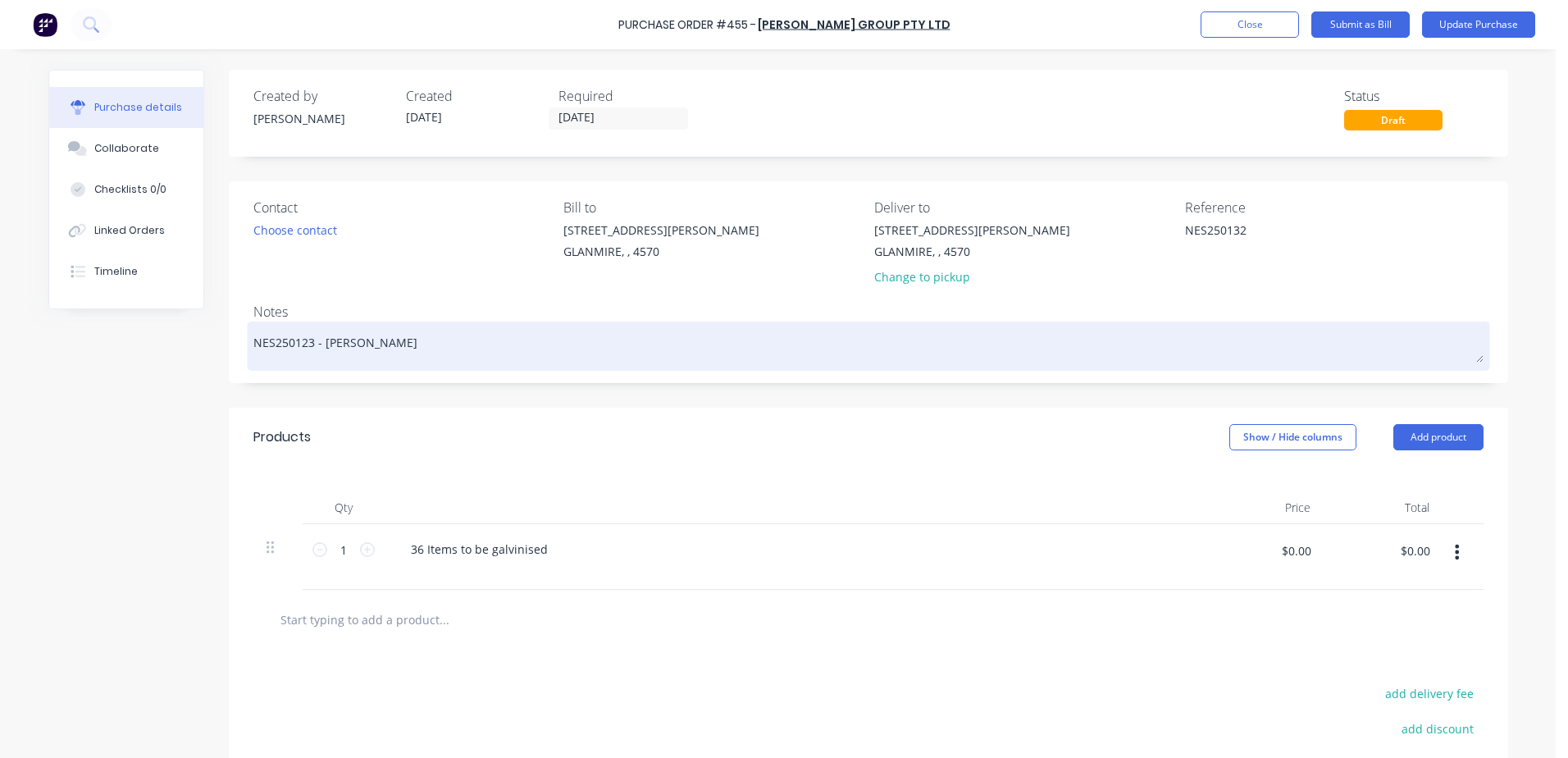
click at [304, 343] on textarea "NES250123 - [PERSON_NAME]" at bounding box center [868, 344] width 1231 height 37
click at [309, 335] on textarea "NES250123 - [PERSON_NAME]" at bounding box center [868, 344] width 1231 height 37
click at [307, 342] on textarea "NES250123 - [PERSON_NAME]" at bounding box center [868, 344] width 1231 height 37
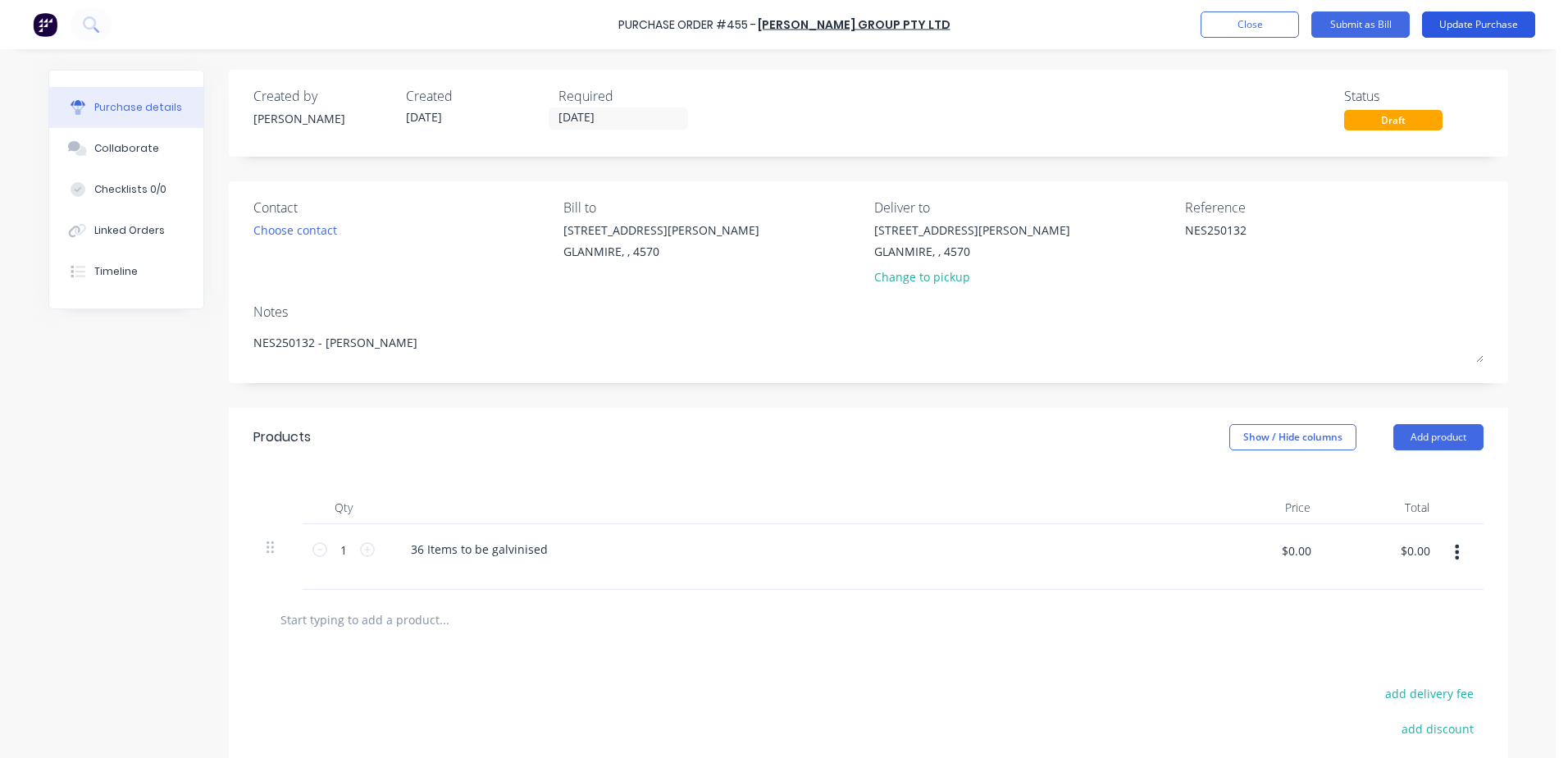
click at [1462, 25] on button "Update Purchase" at bounding box center [1479, 24] width 113 height 26
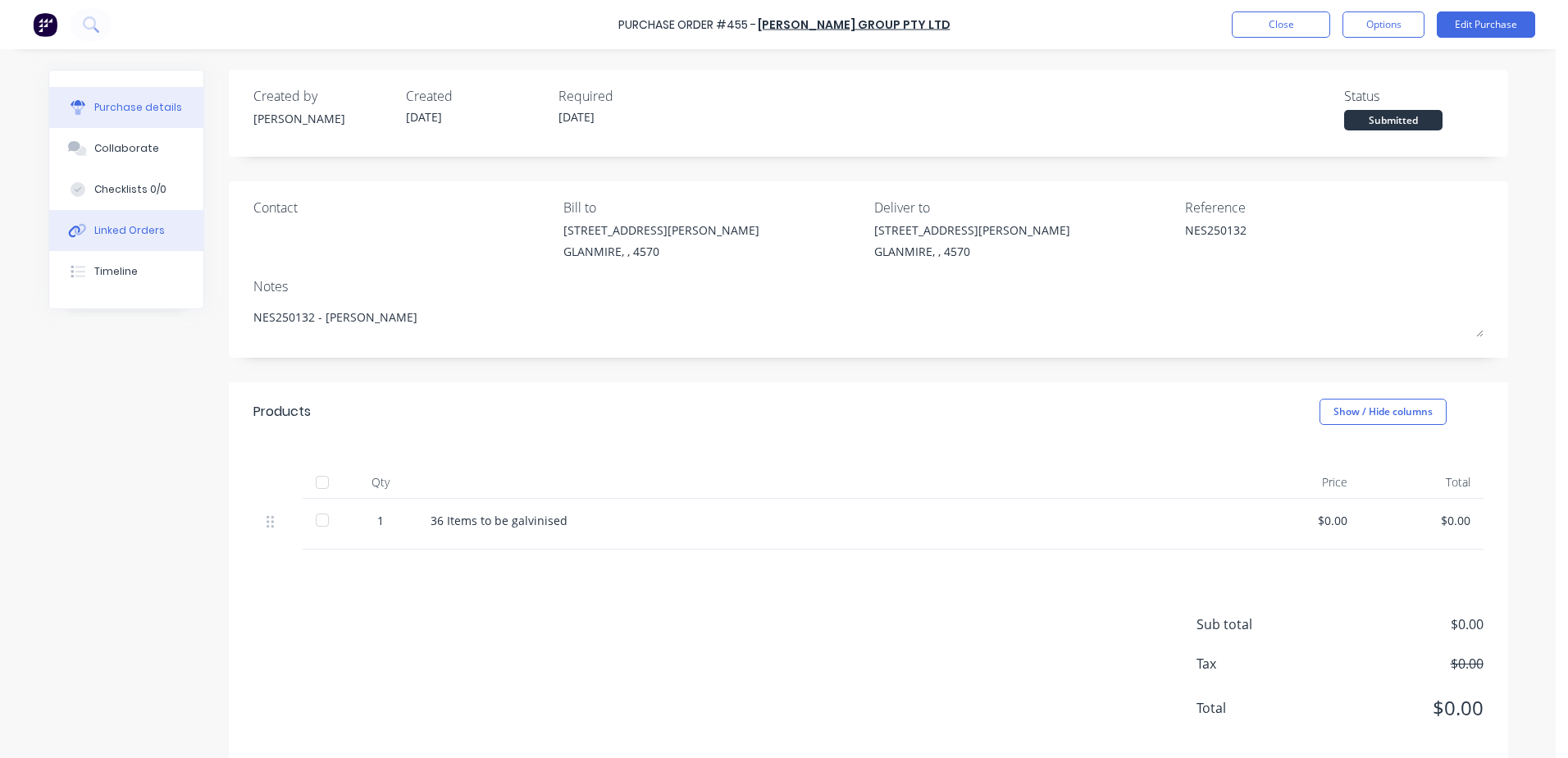
click at [129, 221] on button "Linked Orders" at bounding box center [126, 231] width 154 height 41
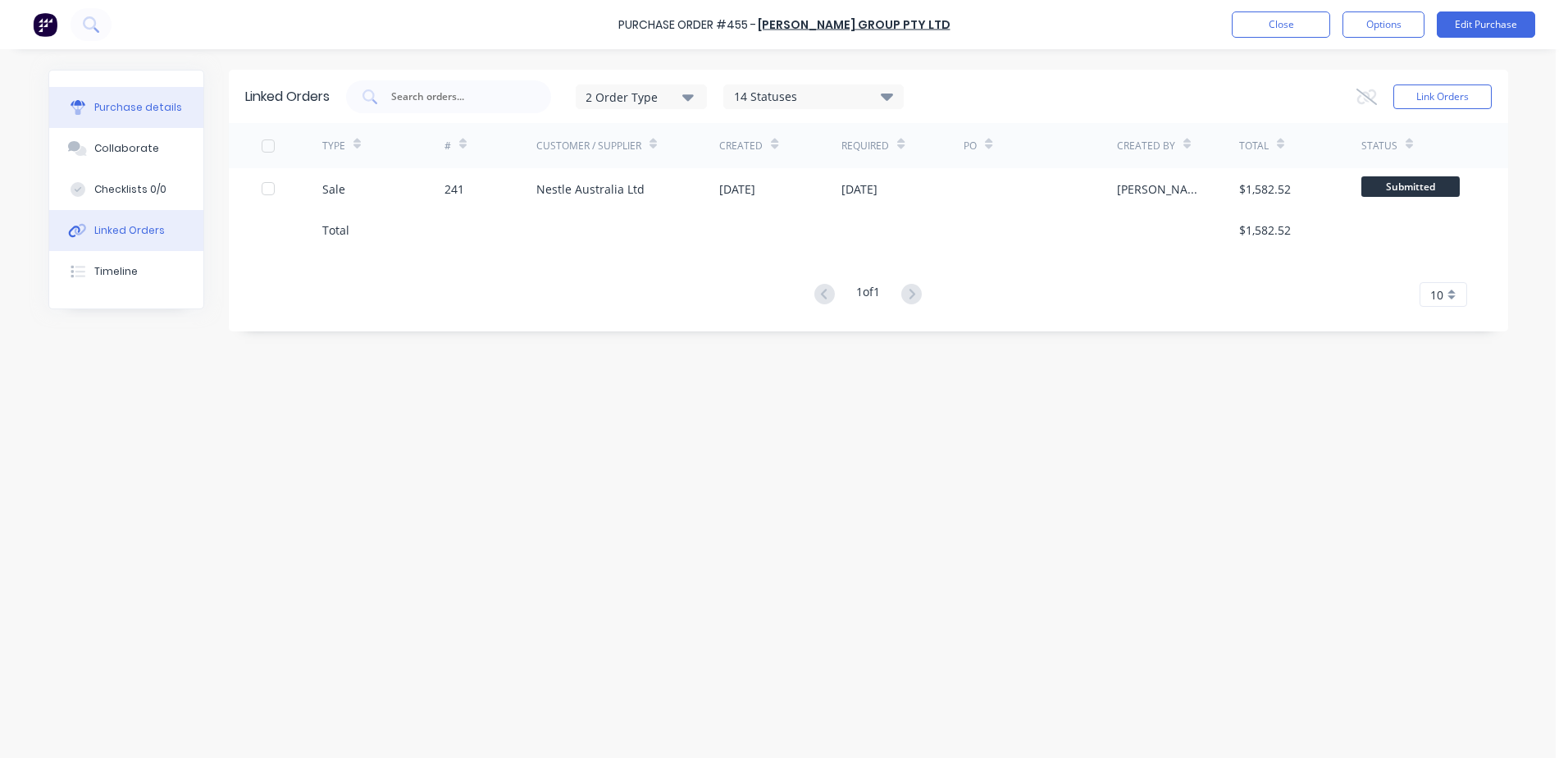
click at [134, 99] on button "Purchase details" at bounding box center [126, 108] width 154 height 41
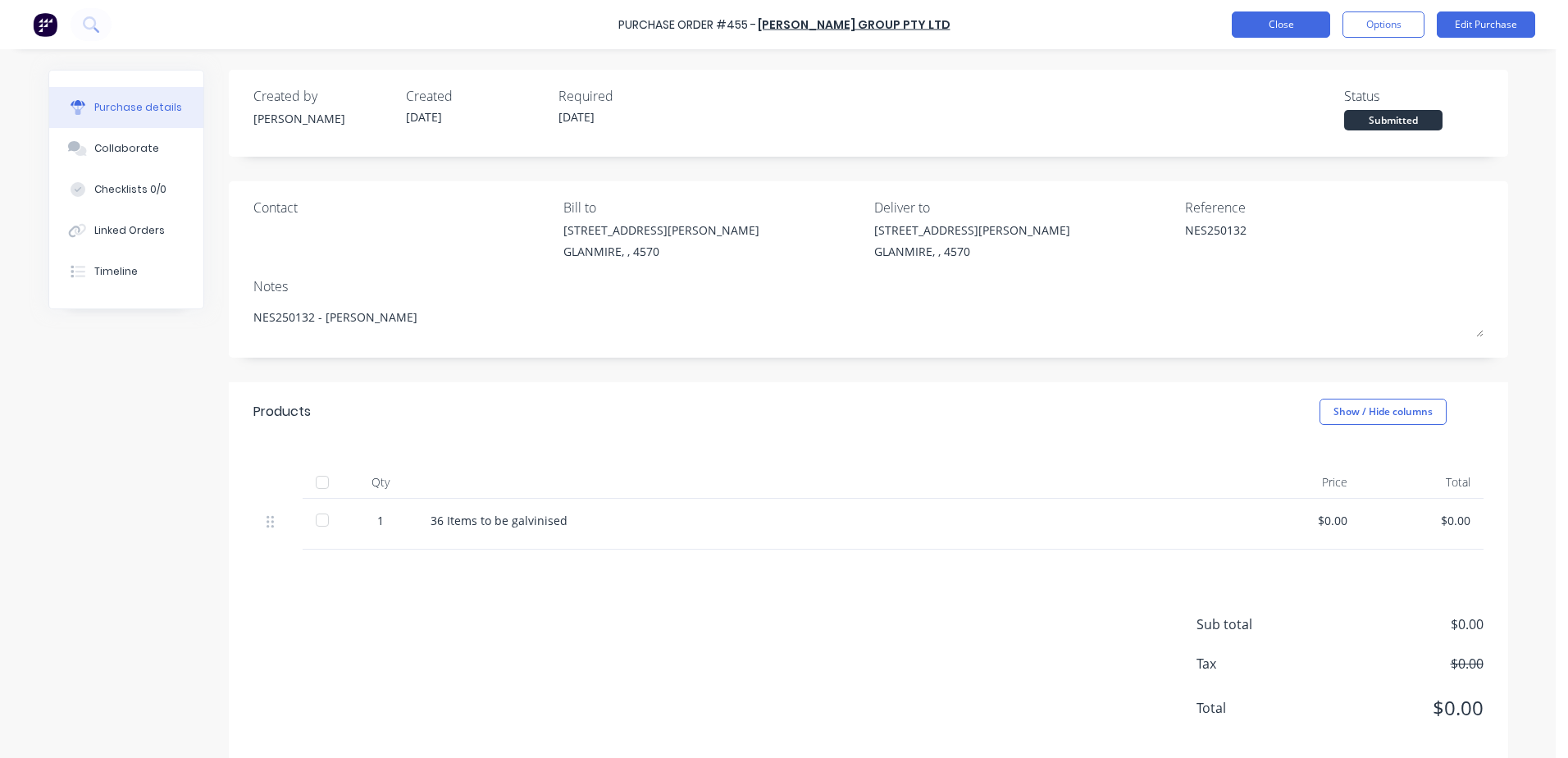
click at [1276, 19] on button "Close" at bounding box center [1282, 24] width 99 height 26
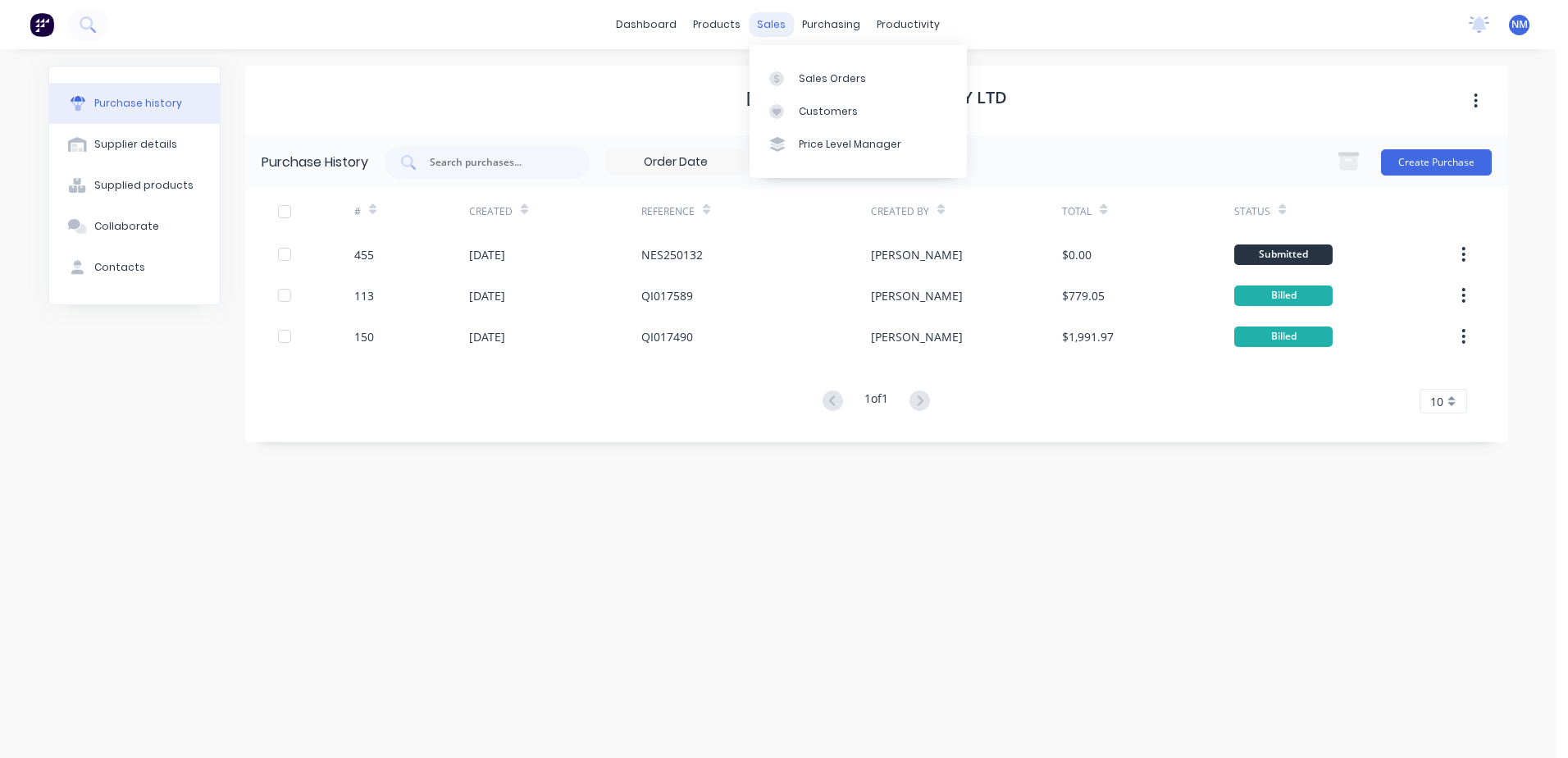
click at [778, 24] on div "sales" at bounding box center [771, 24] width 46 height 24
click at [830, 78] on div "Sales Orders" at bounding box center [832, 79] width 67 height 15
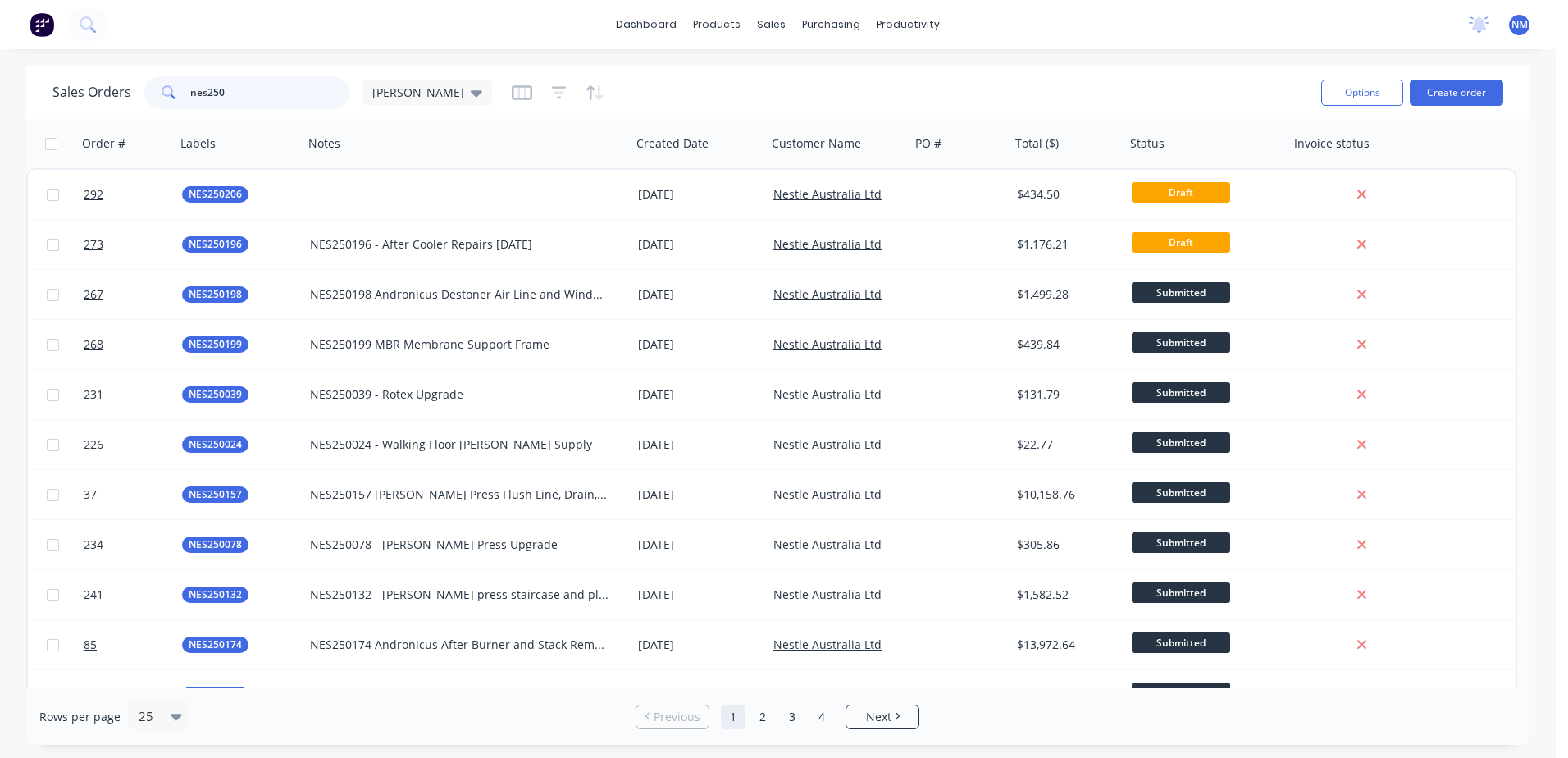
click at [246, 83] on input "nes250" at bounding box center [270, 93] width 160 height 33
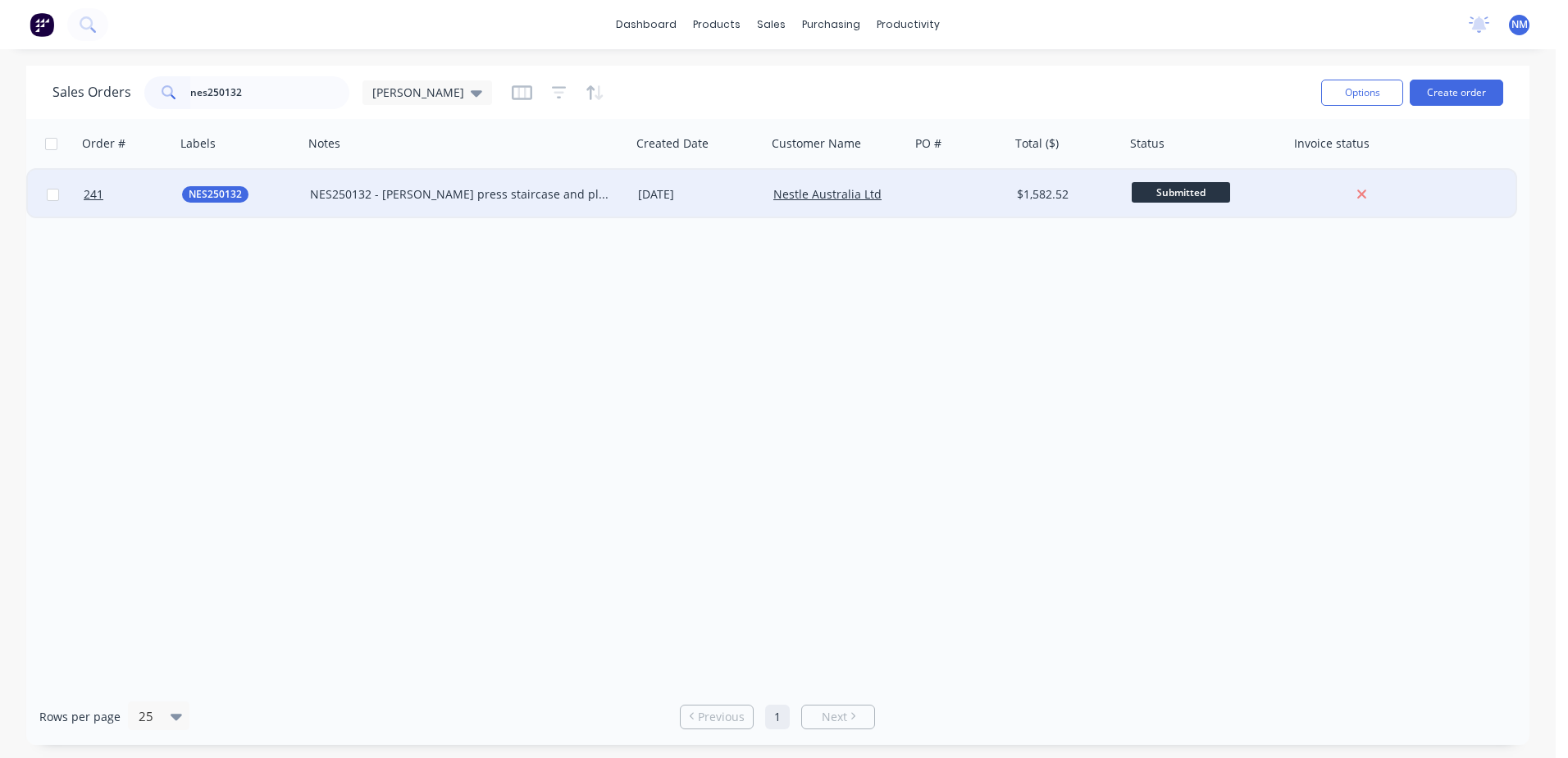
click at [925, 195] on div at bounding box center [960, 194] width 100 height 49
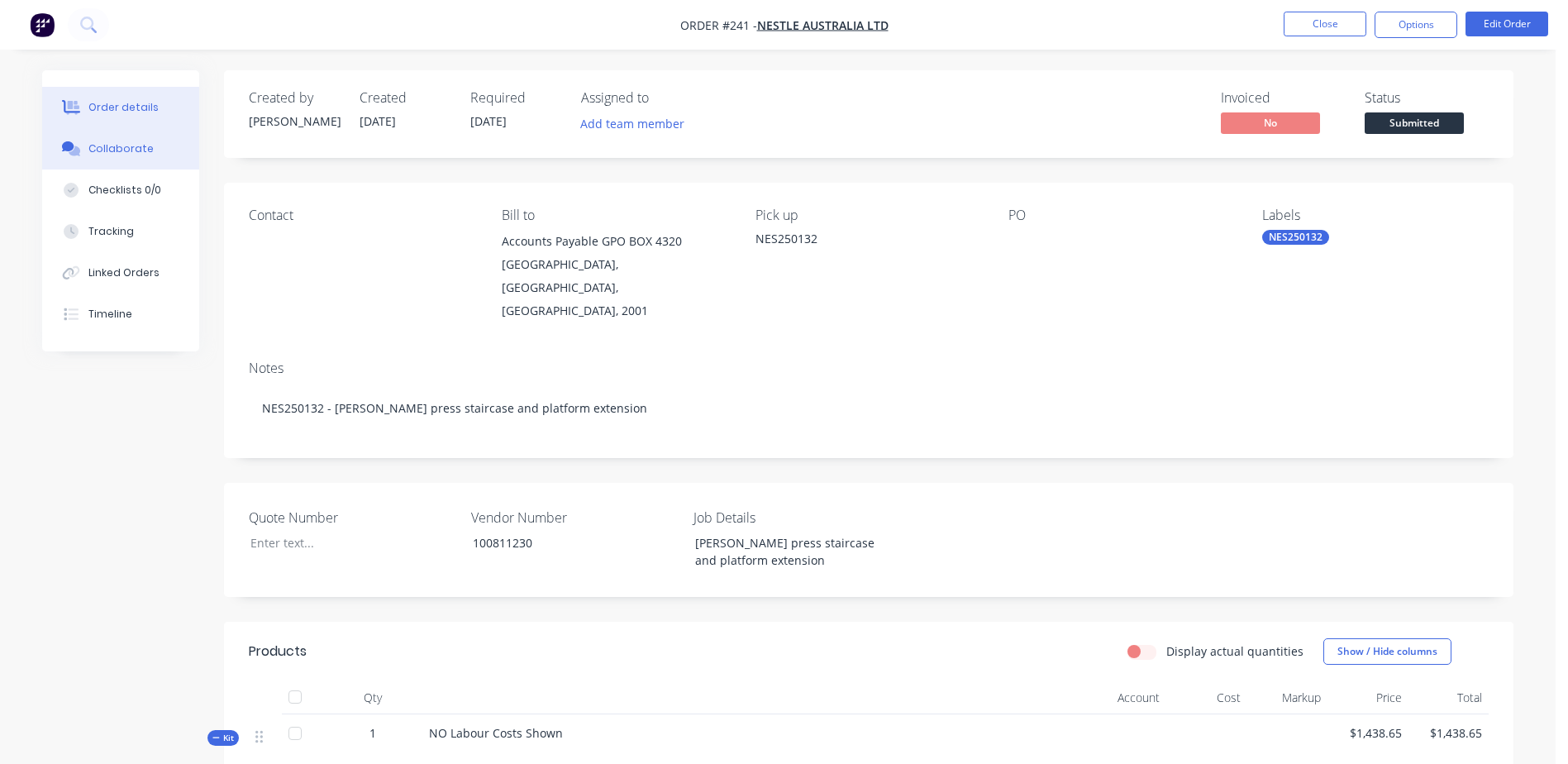
click at [122, 152] on div "Collaborate" at bounding box center [121, 149] width 65 height 15
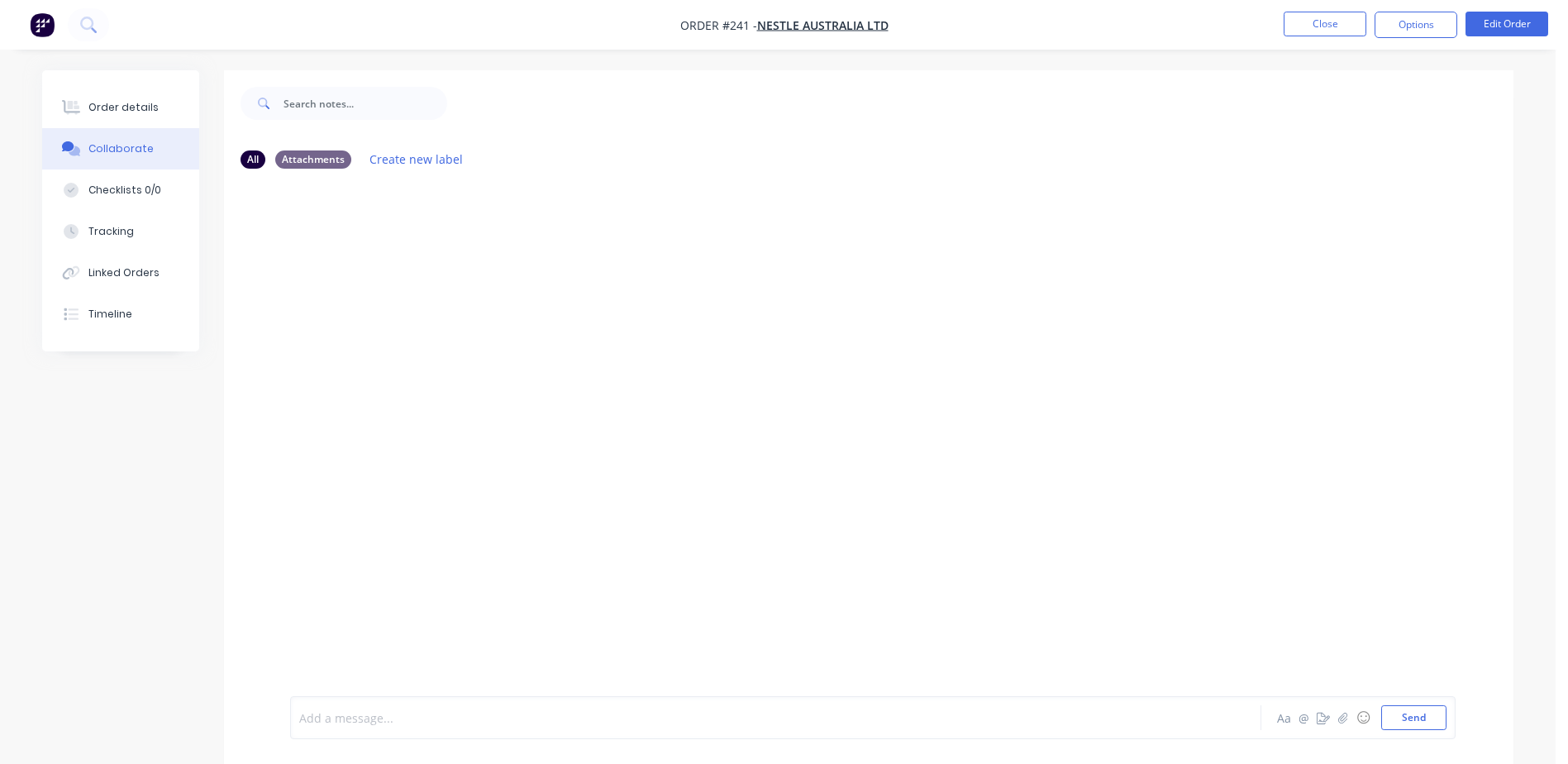
click at [347, 720] on div at bounding box center [730, 718] width 860 height 18
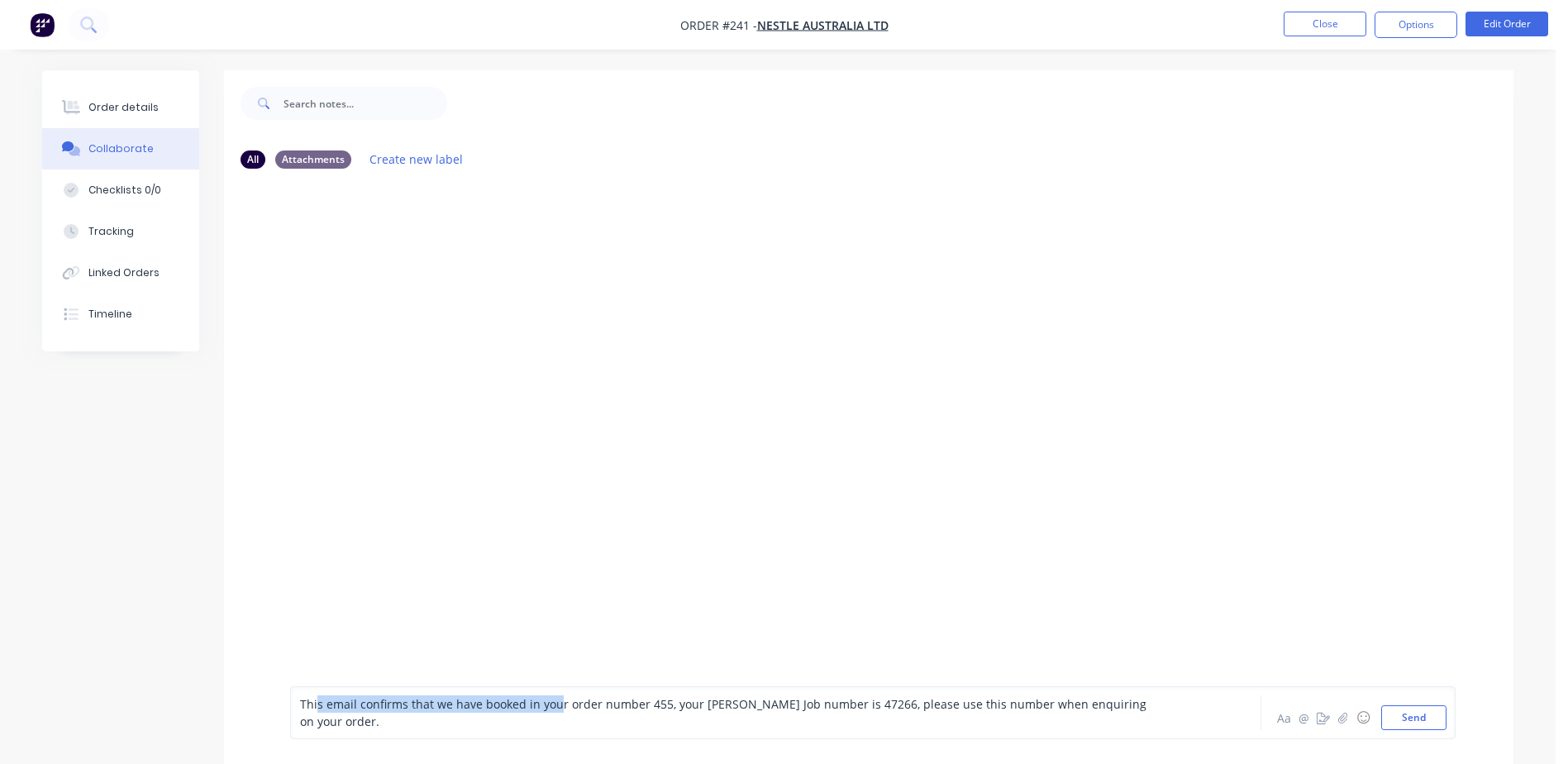
drag, startPoint x: 559, startPoint y: 717, endPoint x: 318, endPoint y: 733, distance: 241.5
click at [318, 733] on div "This email confirms that we have booked in your order number 455, your [PERSON_…" at bounding box center [872, 712] width 1165 height 53
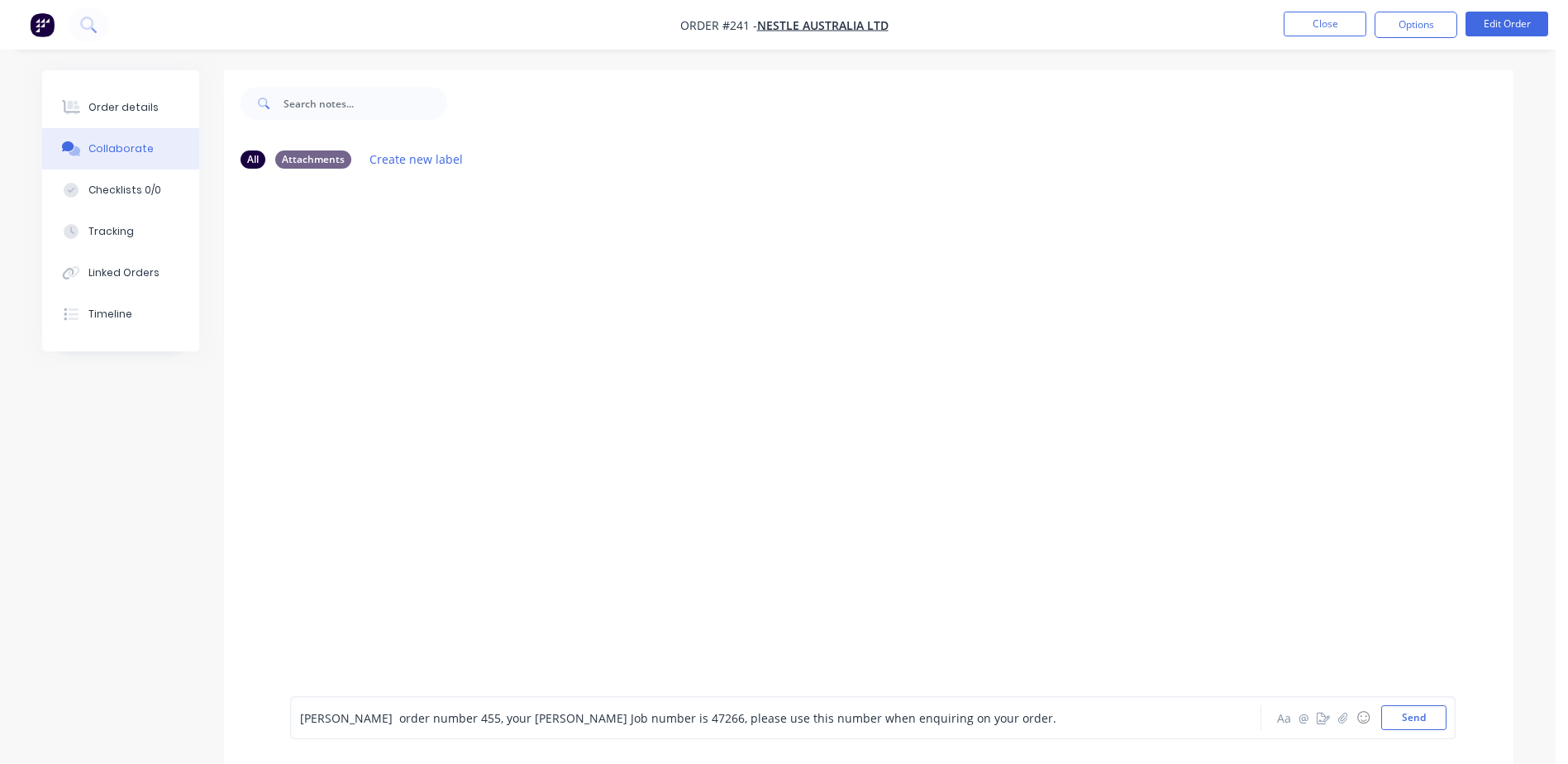
click at [925, 720] on div "[PERSON_NAME] order number 455, your [PERSON_NAME] Job number is 47266, please …" at bounding box center [730, 718] width 860 height 18
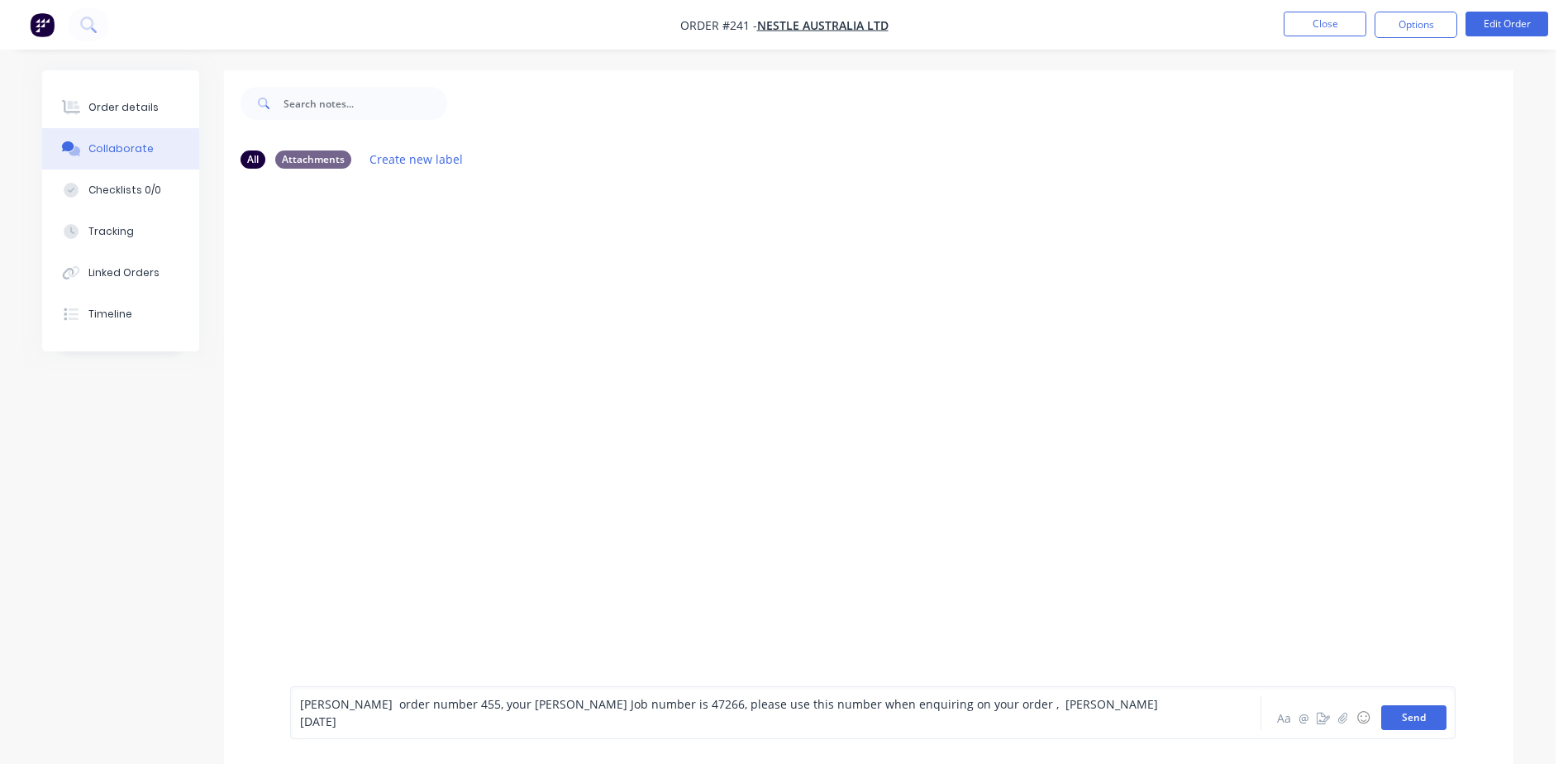
click at [1431, 727] on button "Send" at bounding box center [1414, 717] width 65 height 24
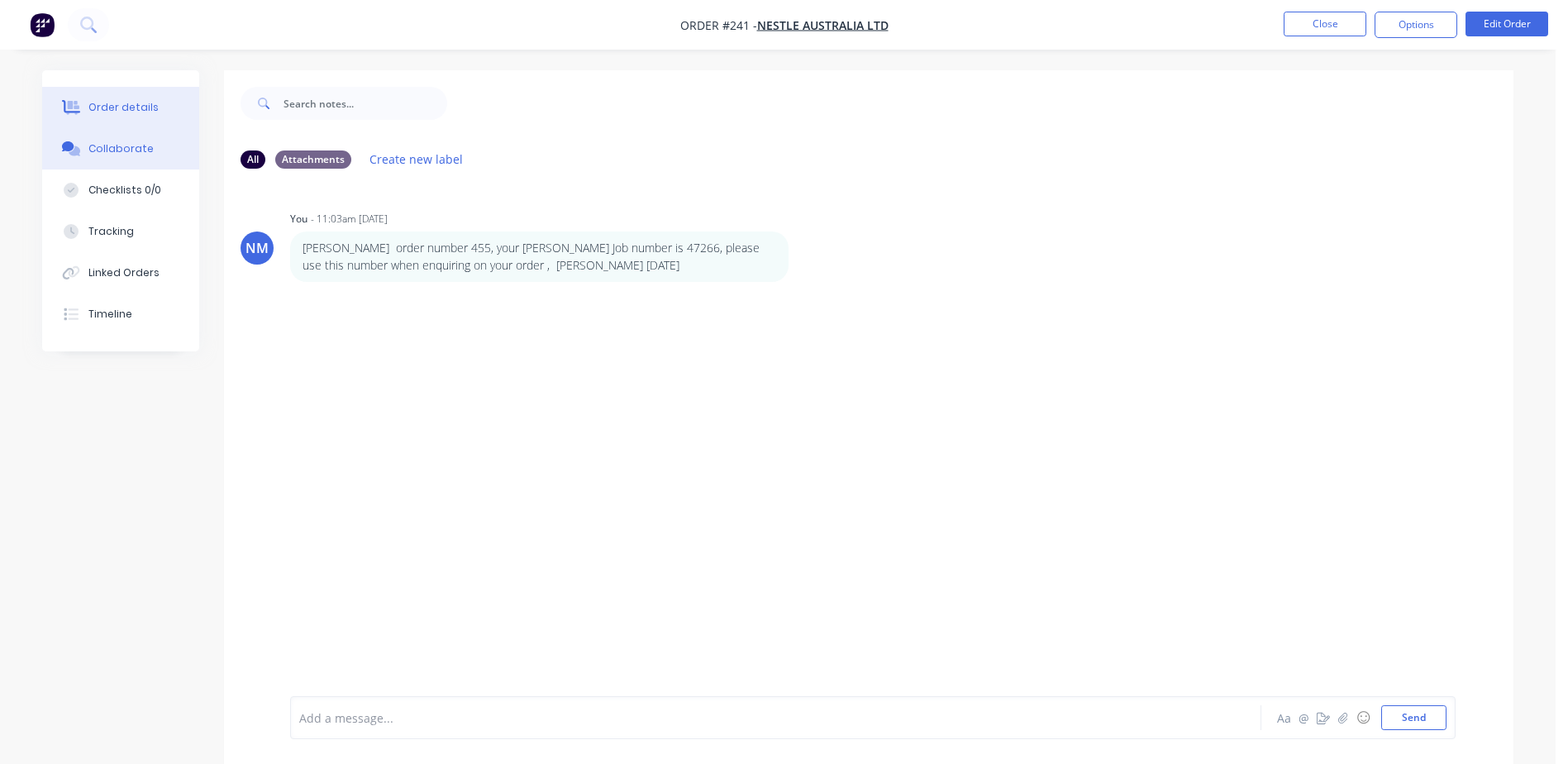
click at [139, 110] on div "Order details" at bounding box center [124, 106] width 70 height 15
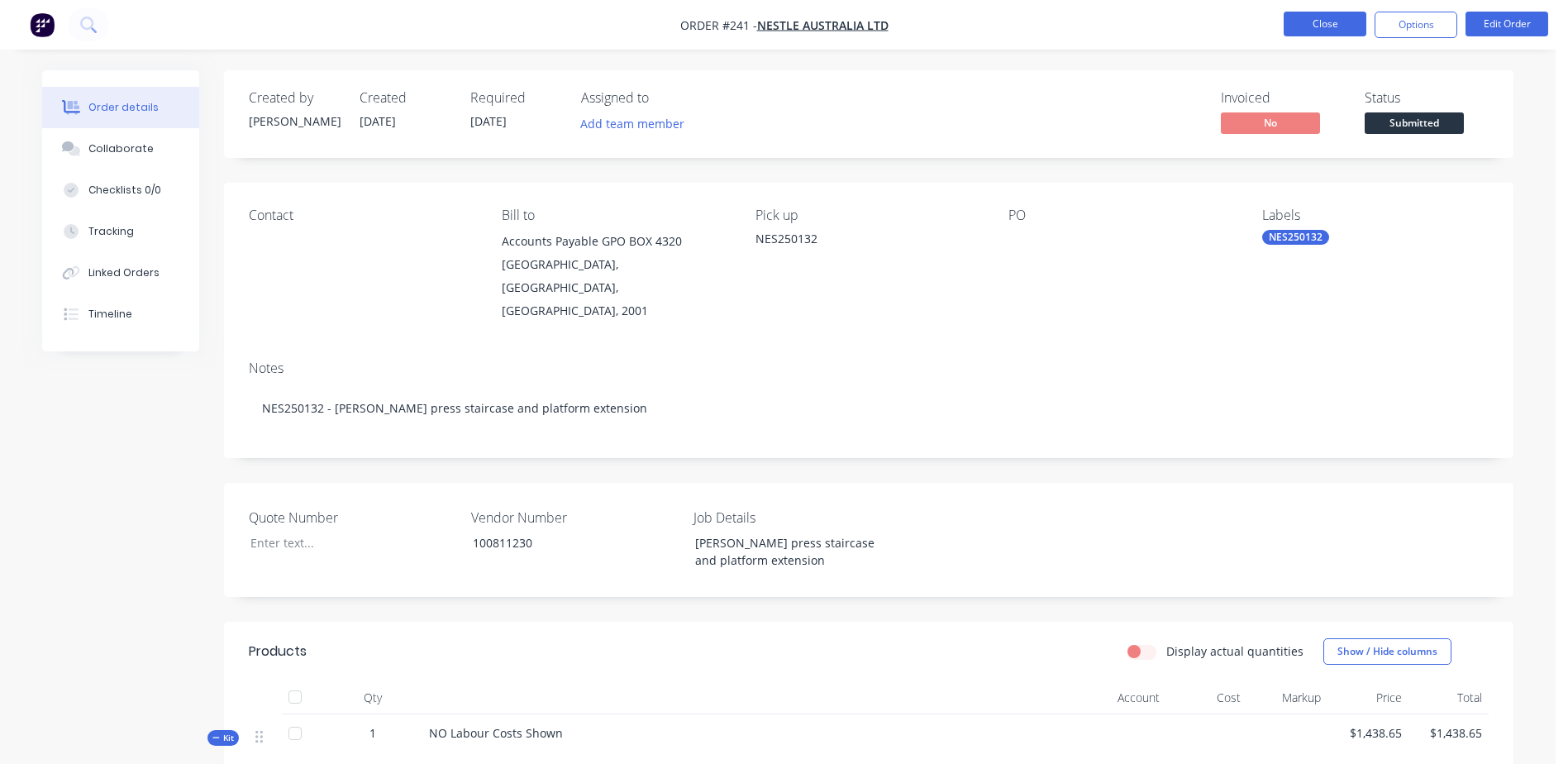
click at [1305, 21] on button "Close" at bounding box center [1325, 23] width 83 height 24
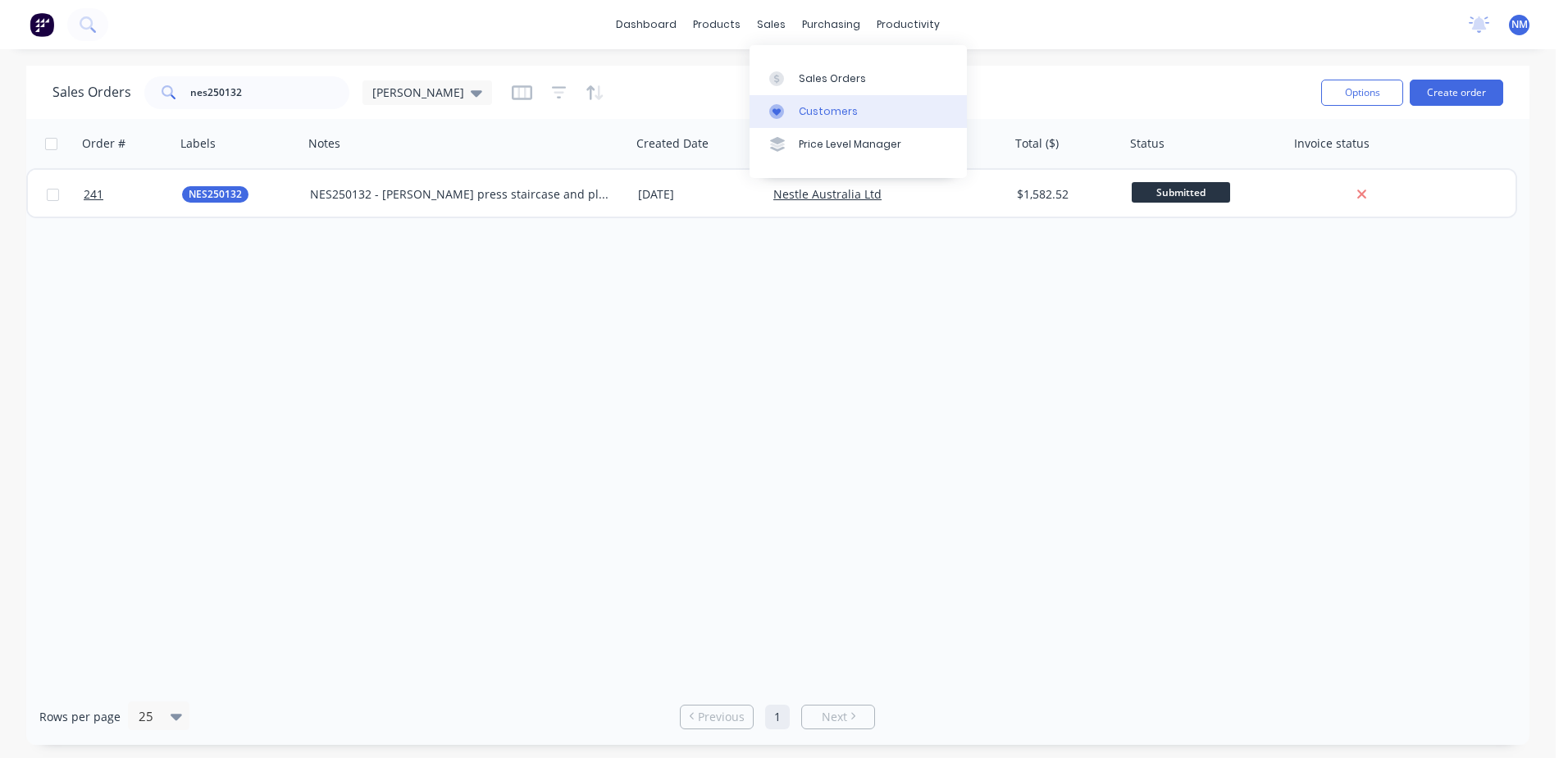
click at [840, 107] on div "Customers" at bounding box center [828, 111] width 59 height 15
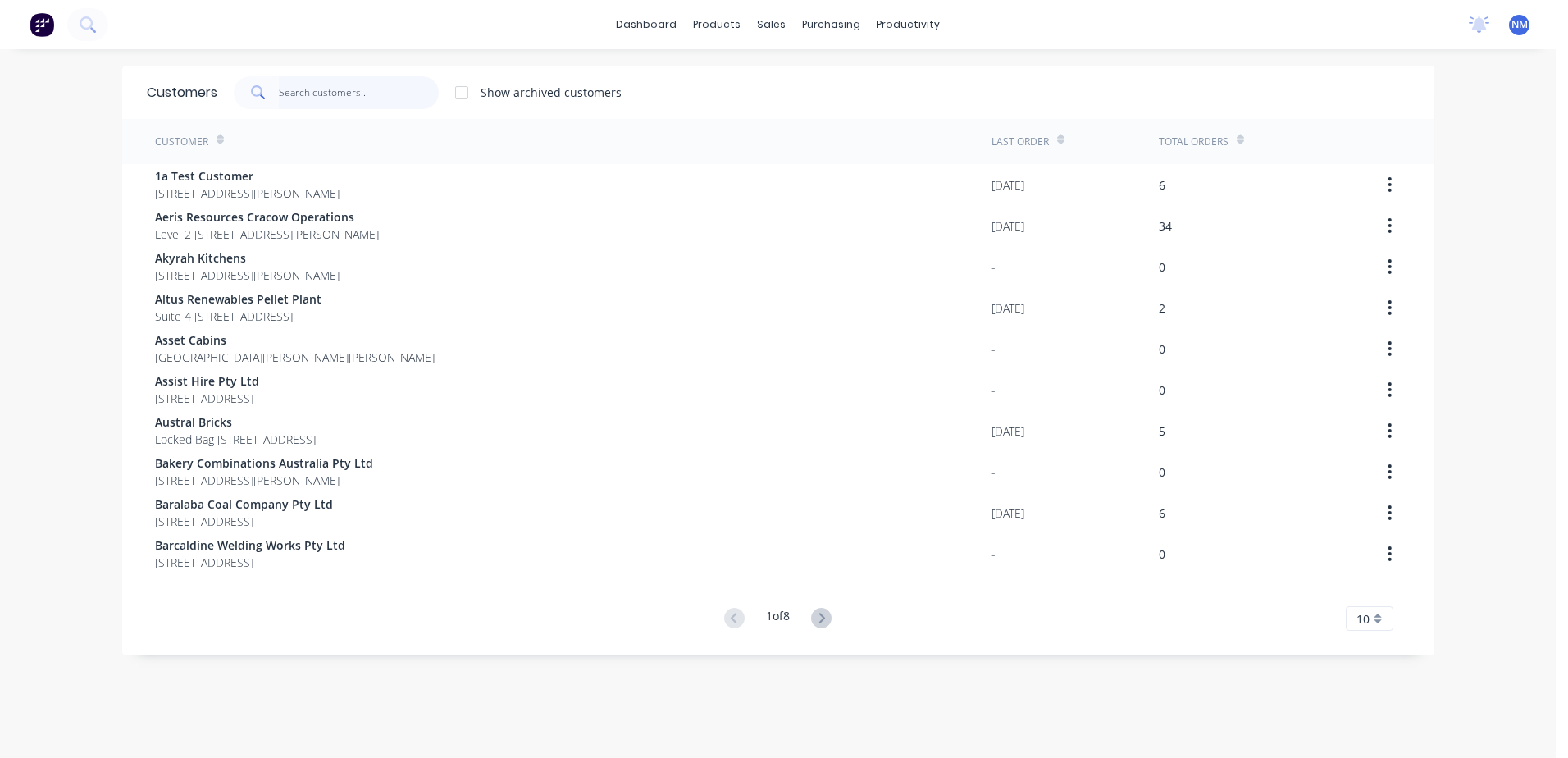
click at [307, 103] on input "text" at bounding box center [359, 93] width 160 height 33
click at [812, 82] on div "Sales Orders" at bounding box center [825, 79] width 67 height 15
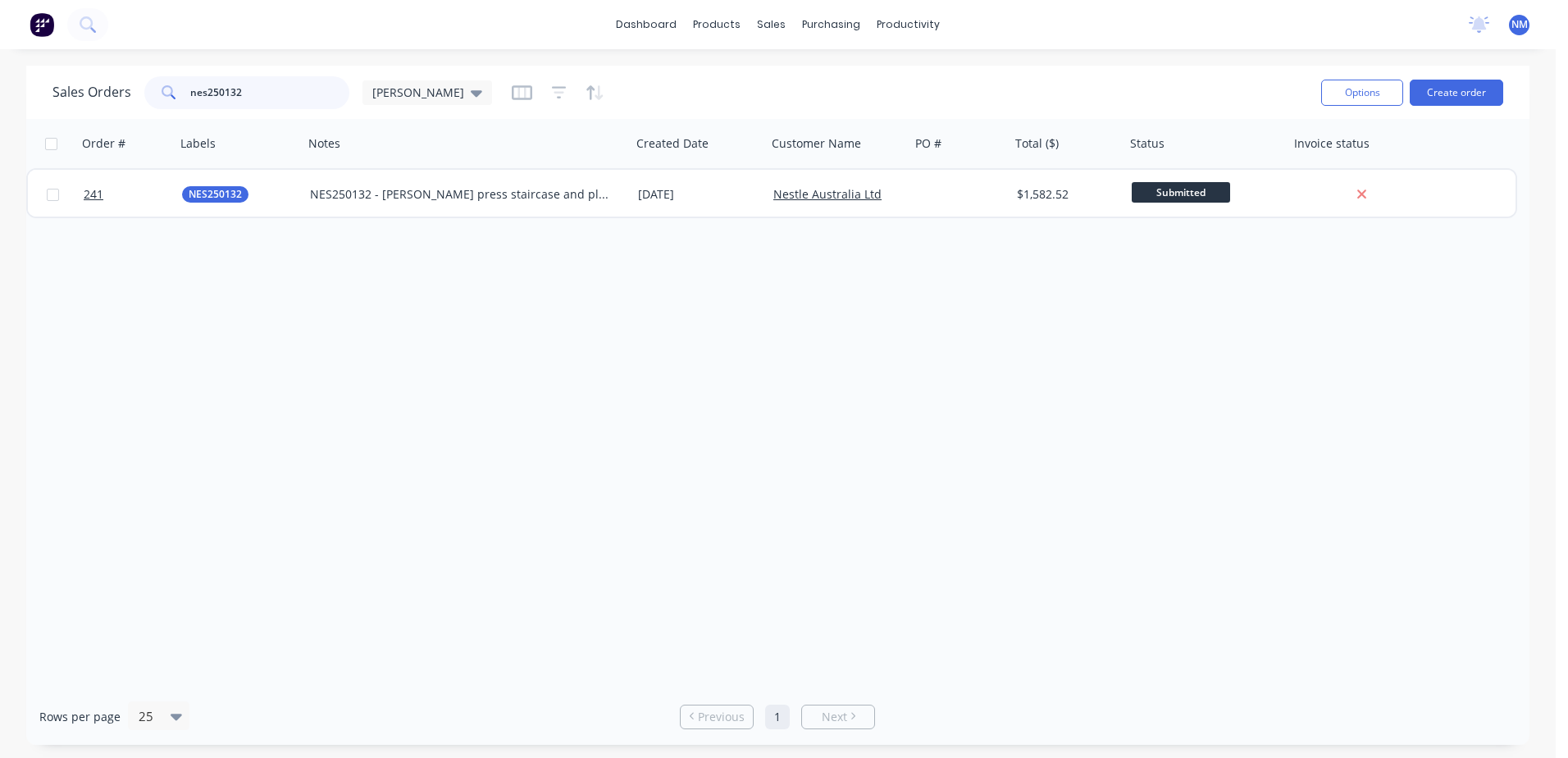
click at [265, 88] on input "nes250132" at bounding box center [270, 93] width 160 height 33
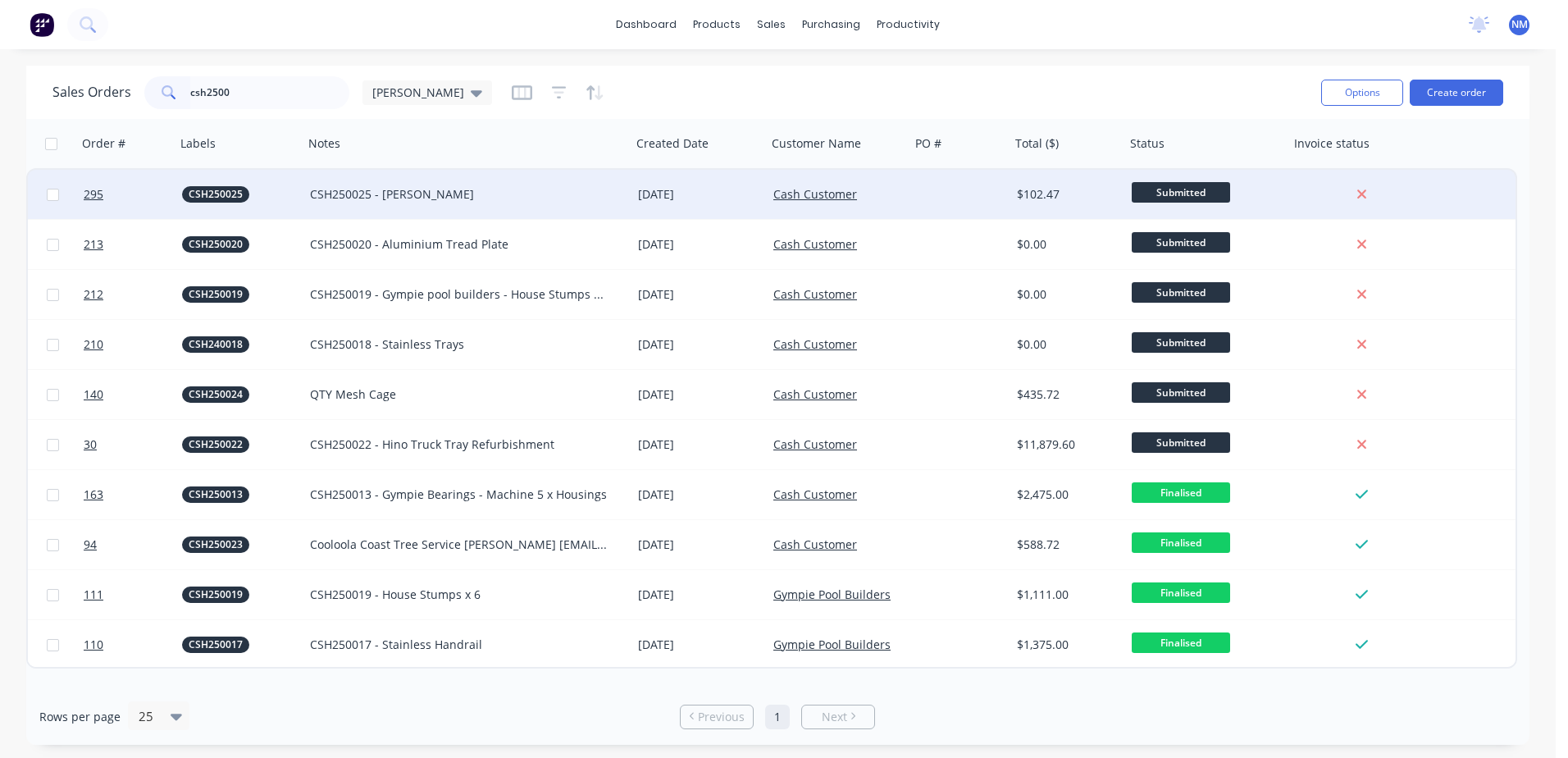
click at [541, 202] on div "CSH250025 - [PERSON_NAME]" at bounding box center [460, 194] width 300 height 16
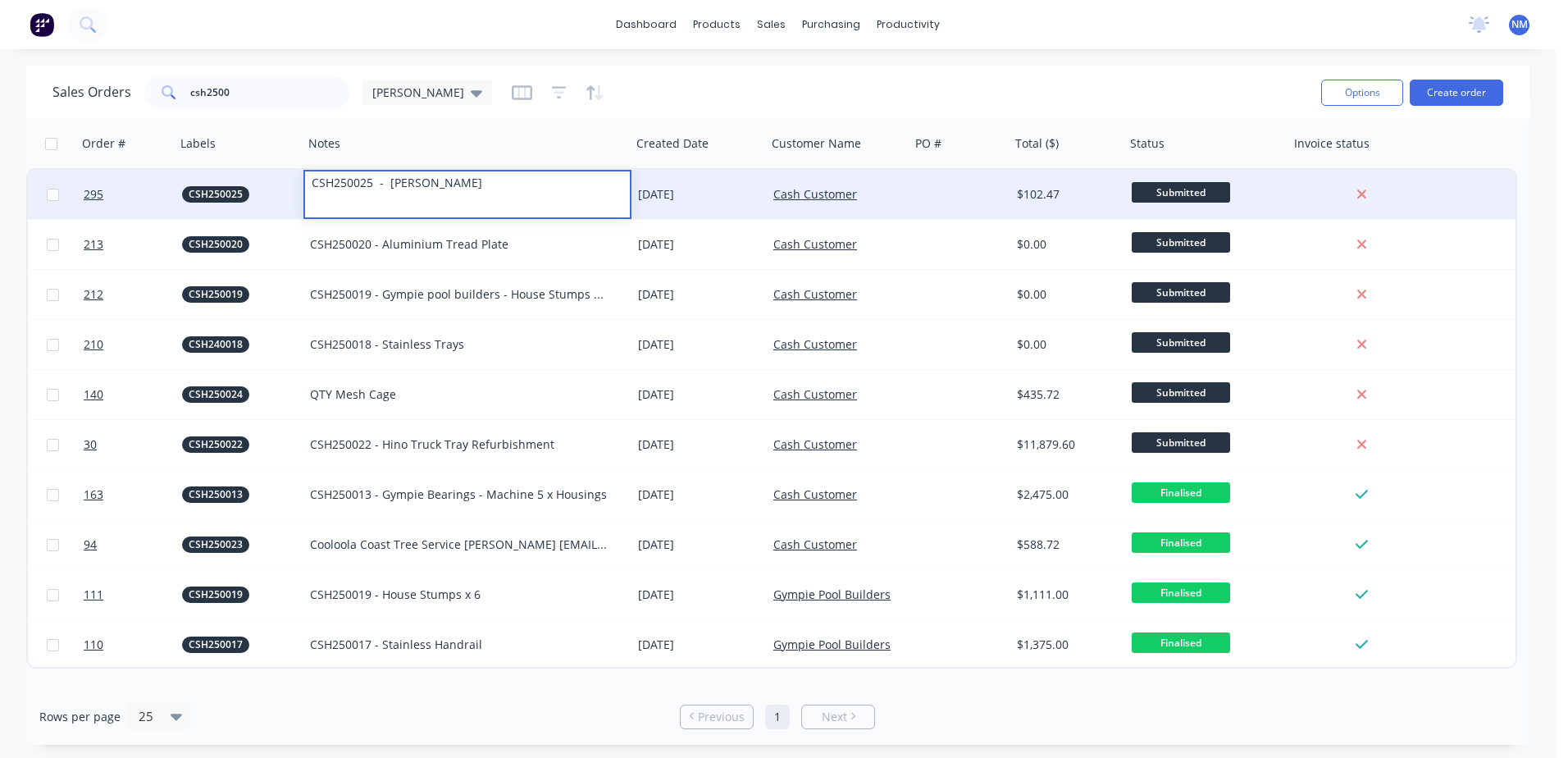
click at [899, 186] on div "Cash Customer" at bounding box center [839, 194] width 131 height 16
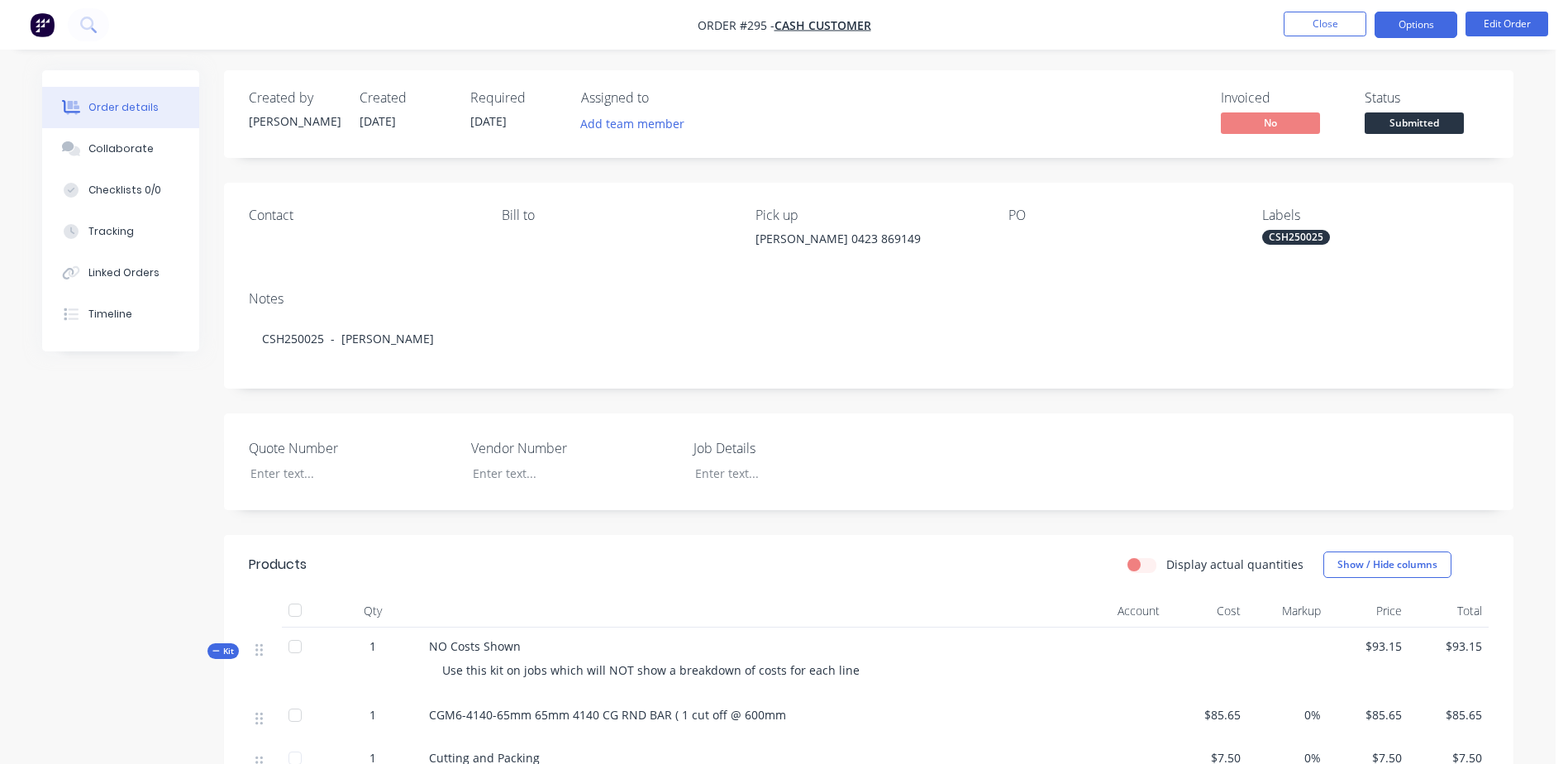
click at [1419, 25] on button "Options" at bounding box center [1416, 24] width 83 height 26
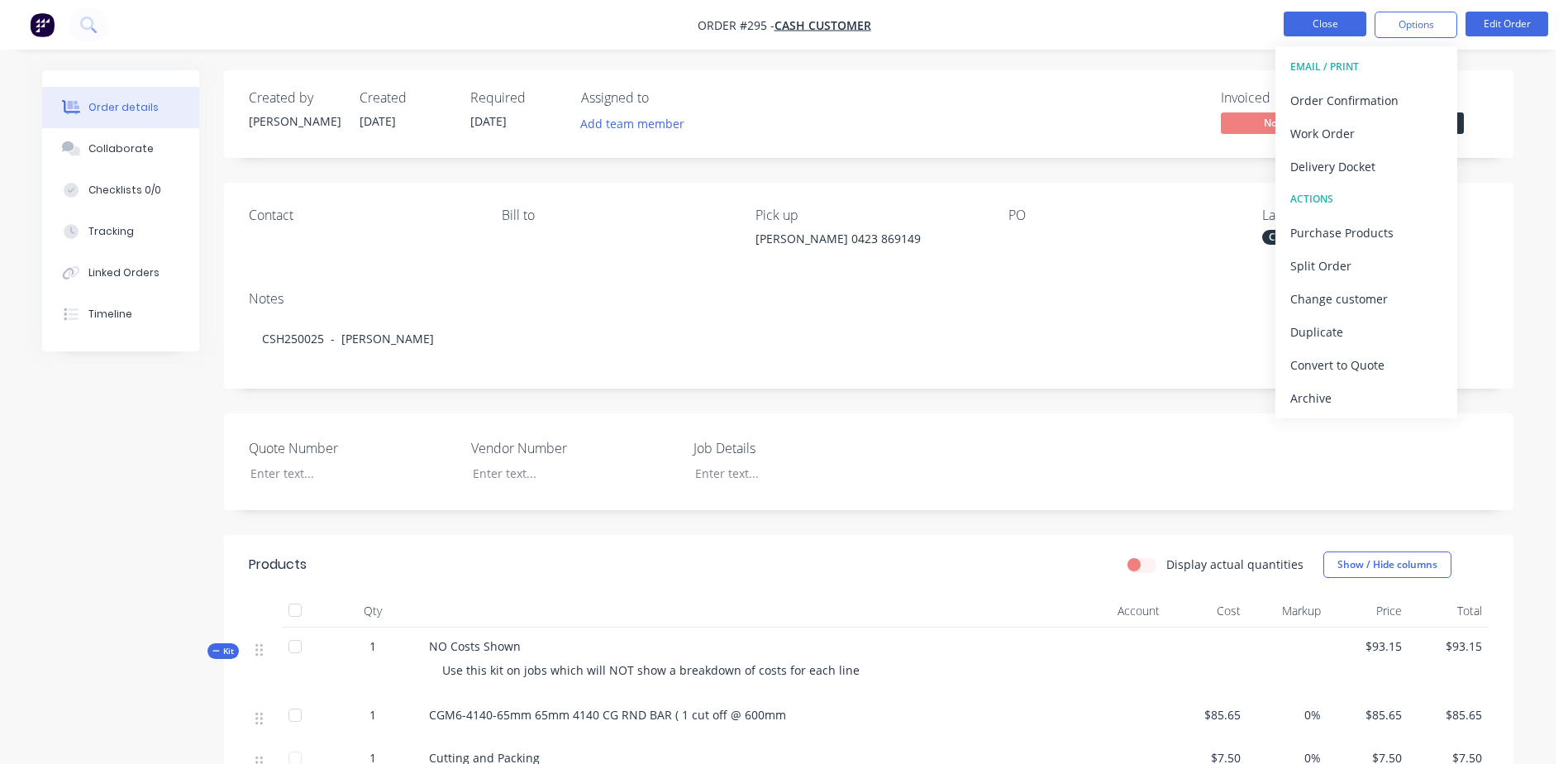
click at [1327, 20] on button "Close" at bounding box center [1325, 23] width 83 height 24
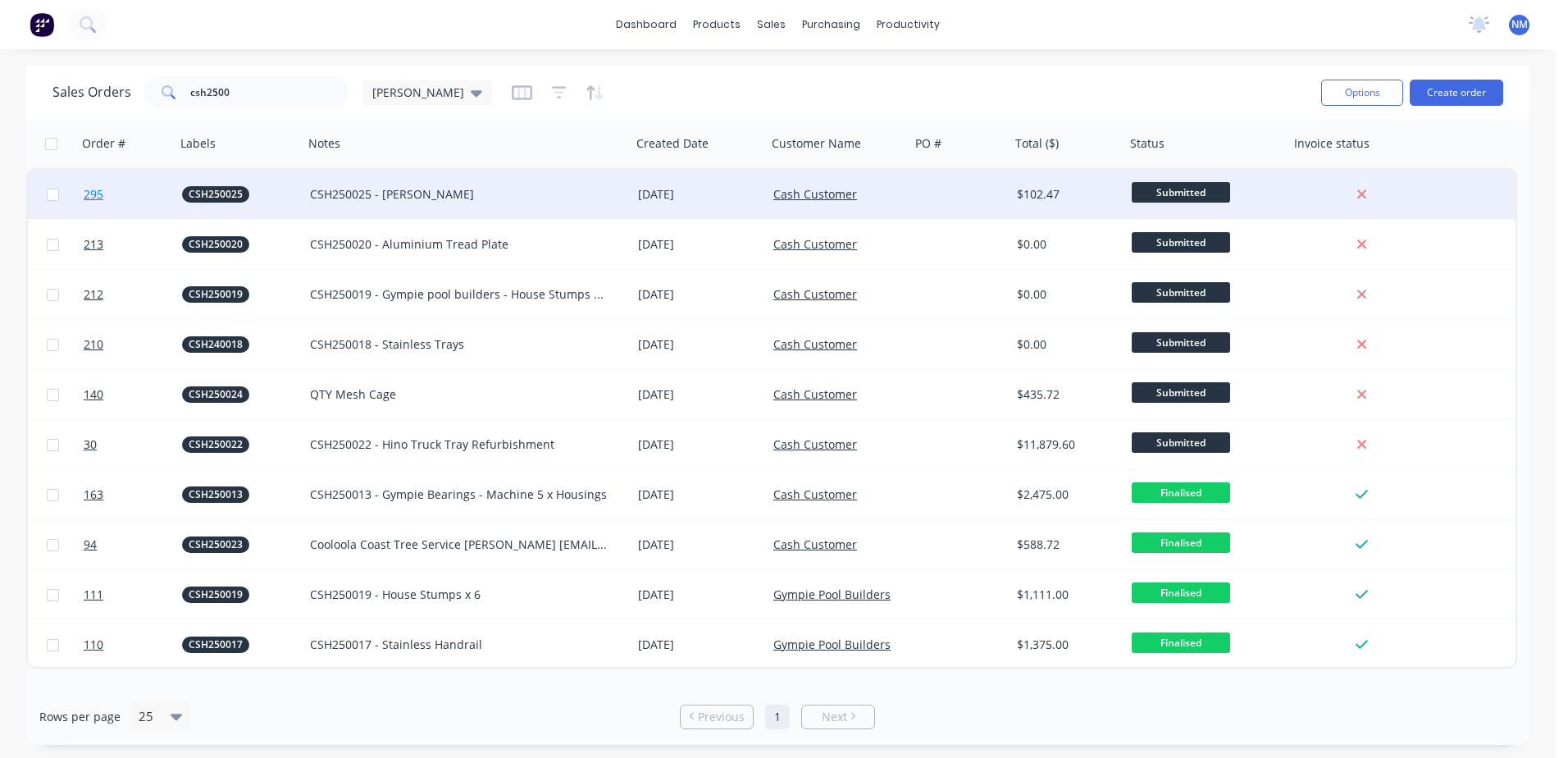
click at [88, 195] on span "295" at bounding box center [93, 194] width 19 height 16
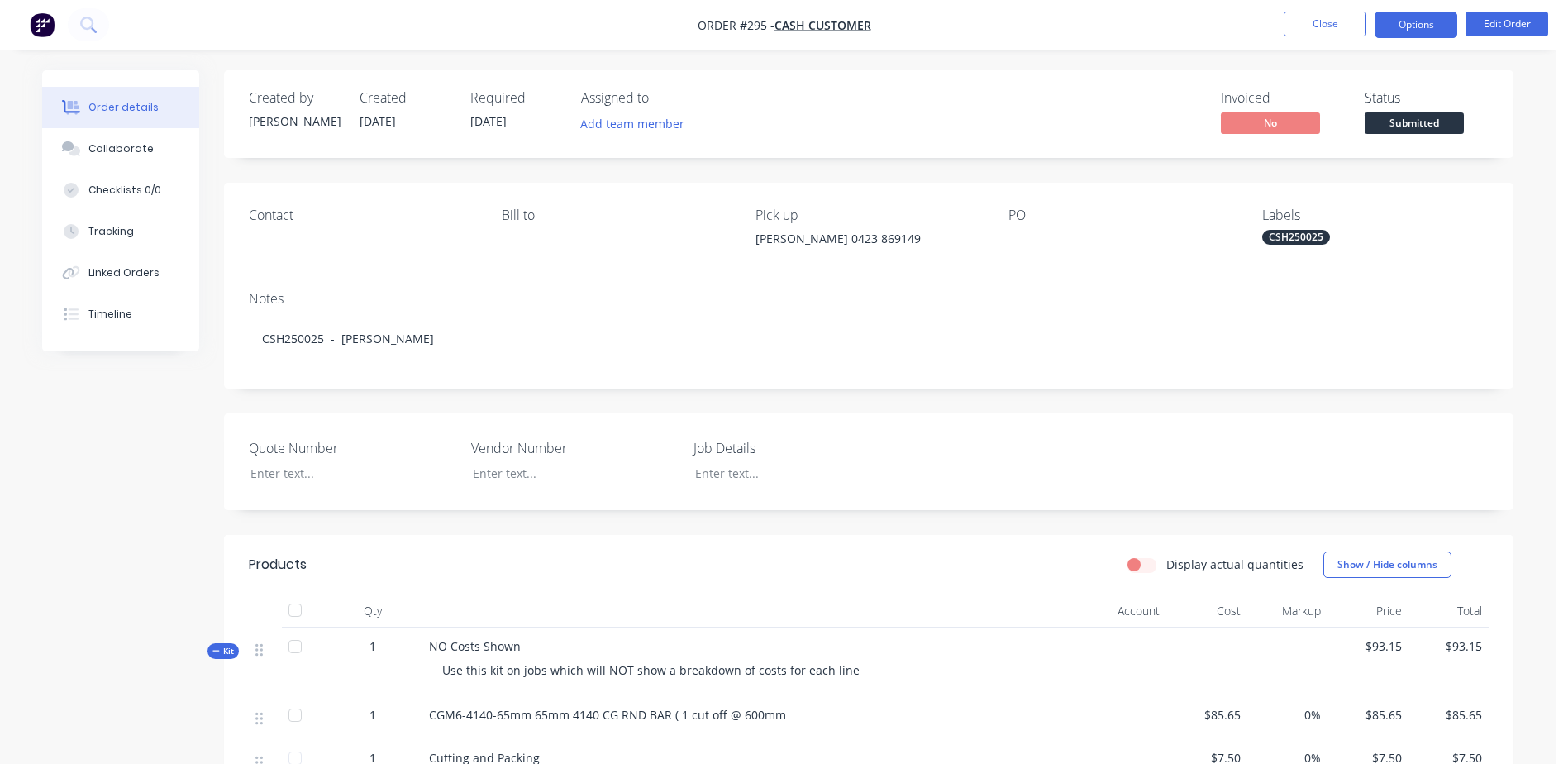
click at [1420, 23] on button "Options" at bounding box center [1416, 24] width 83 height 26
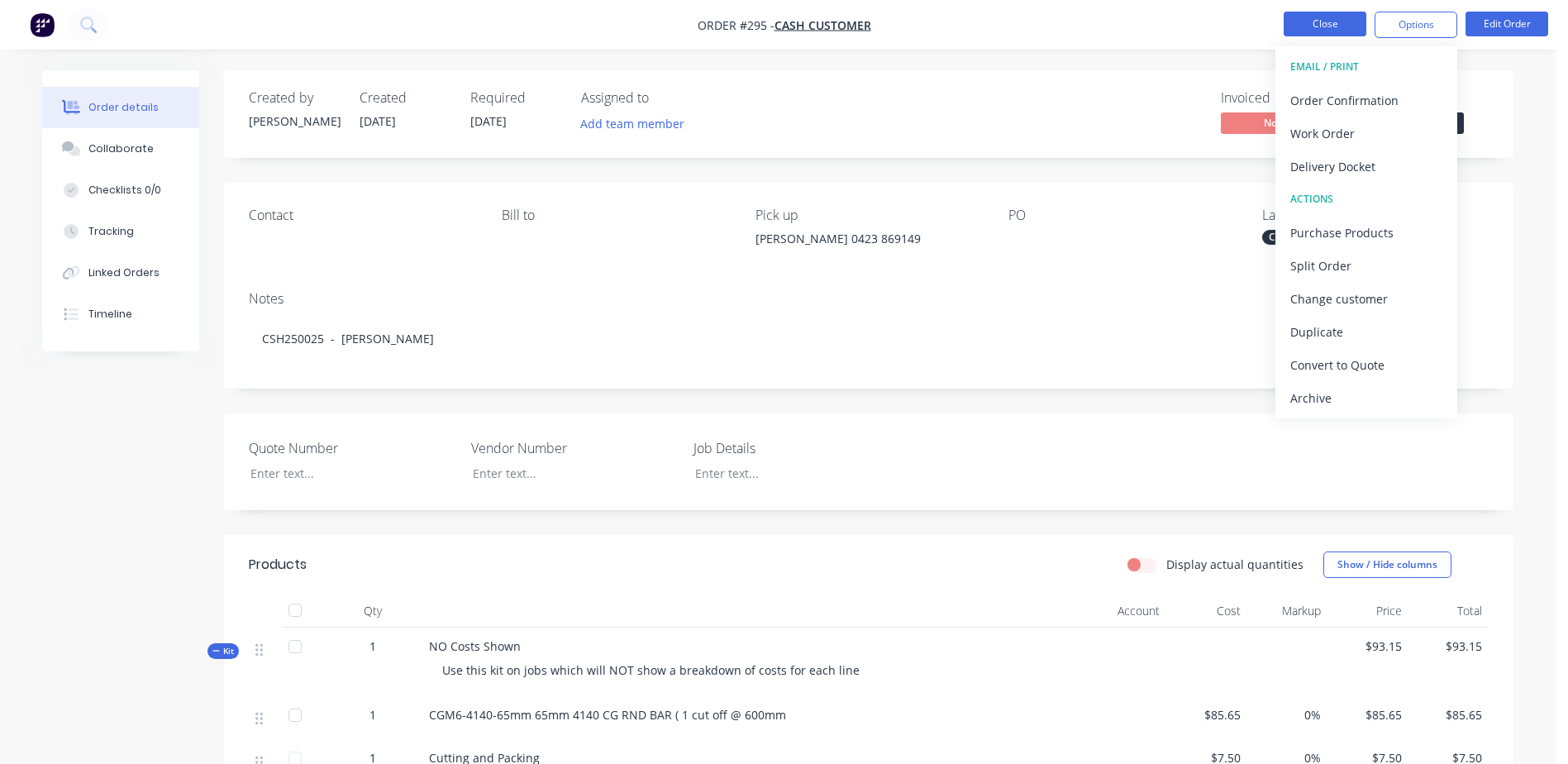
click at [1314, 22] on button "Close" at bounding box center [1325, 23] width 83 height 24
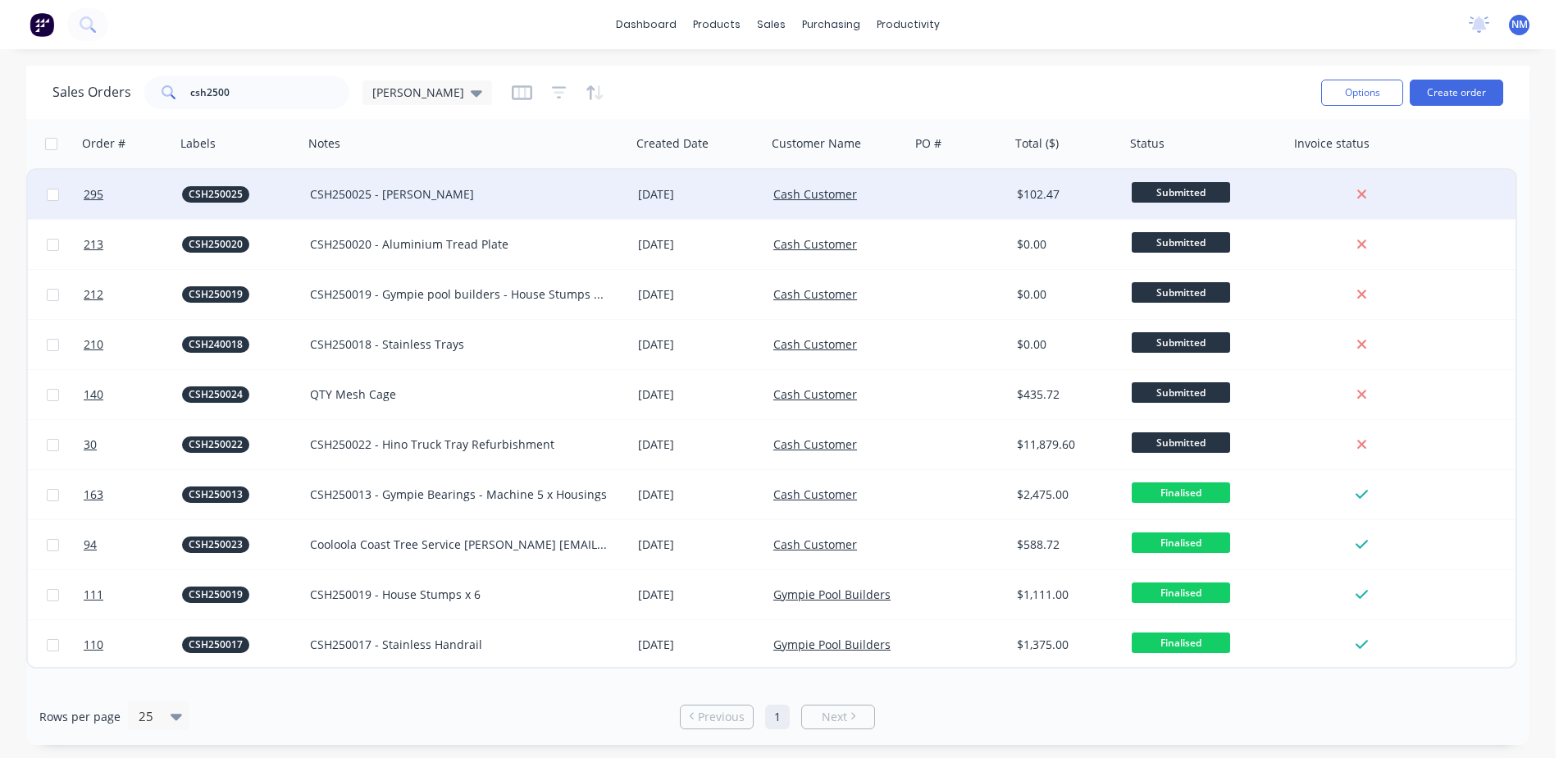
click at [546, 204] on div "CSH250025 - [PERSON_NAME]" at bounding box center [467, 194] width 328 height 49
click at [909, 194] on div "Cash Customer" at bounding box center [839, 194] width 144 height 49
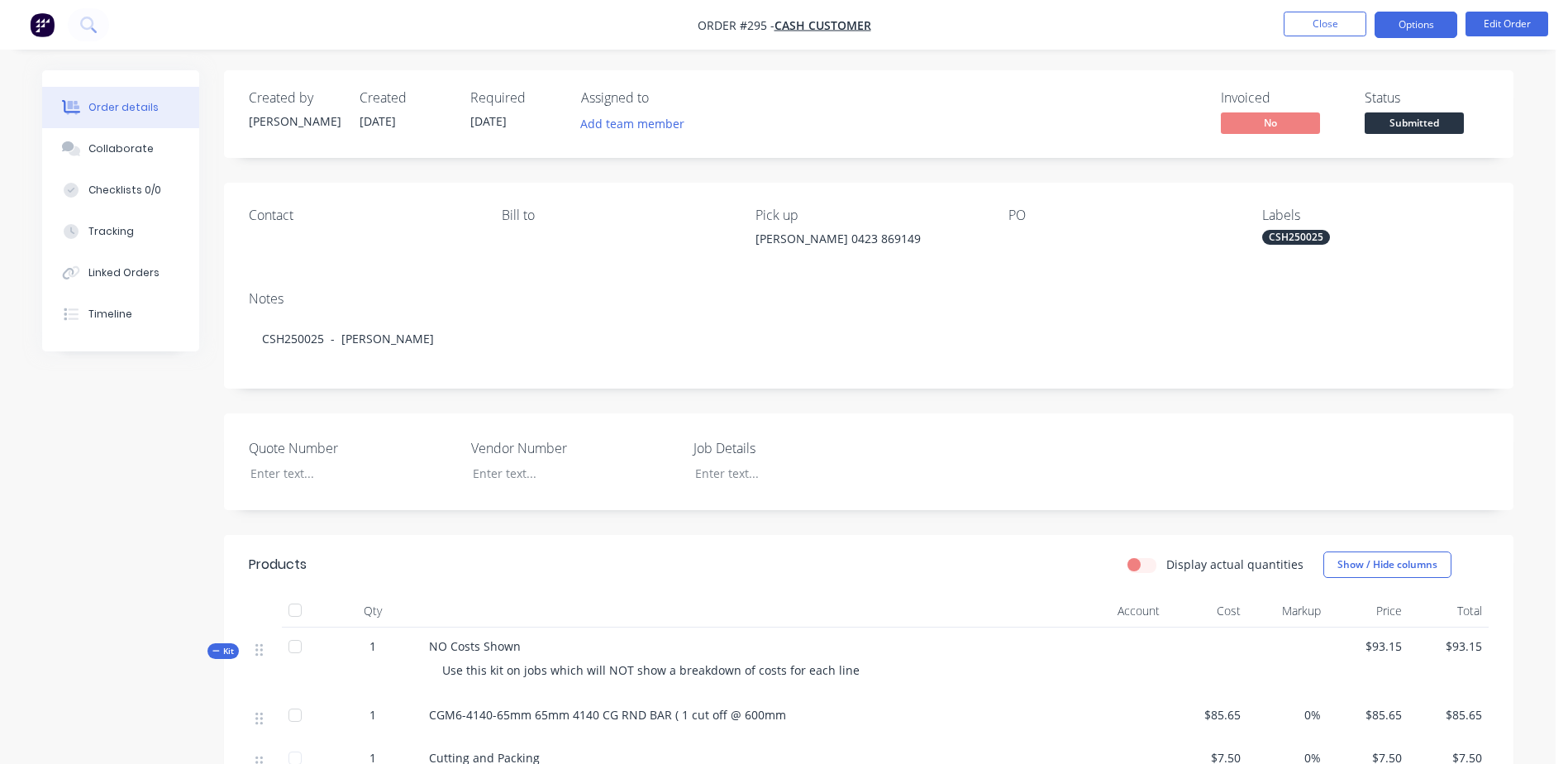
click at [1418, 27] on button "Options" at bounding box center [1416, 24] width 83 height 26
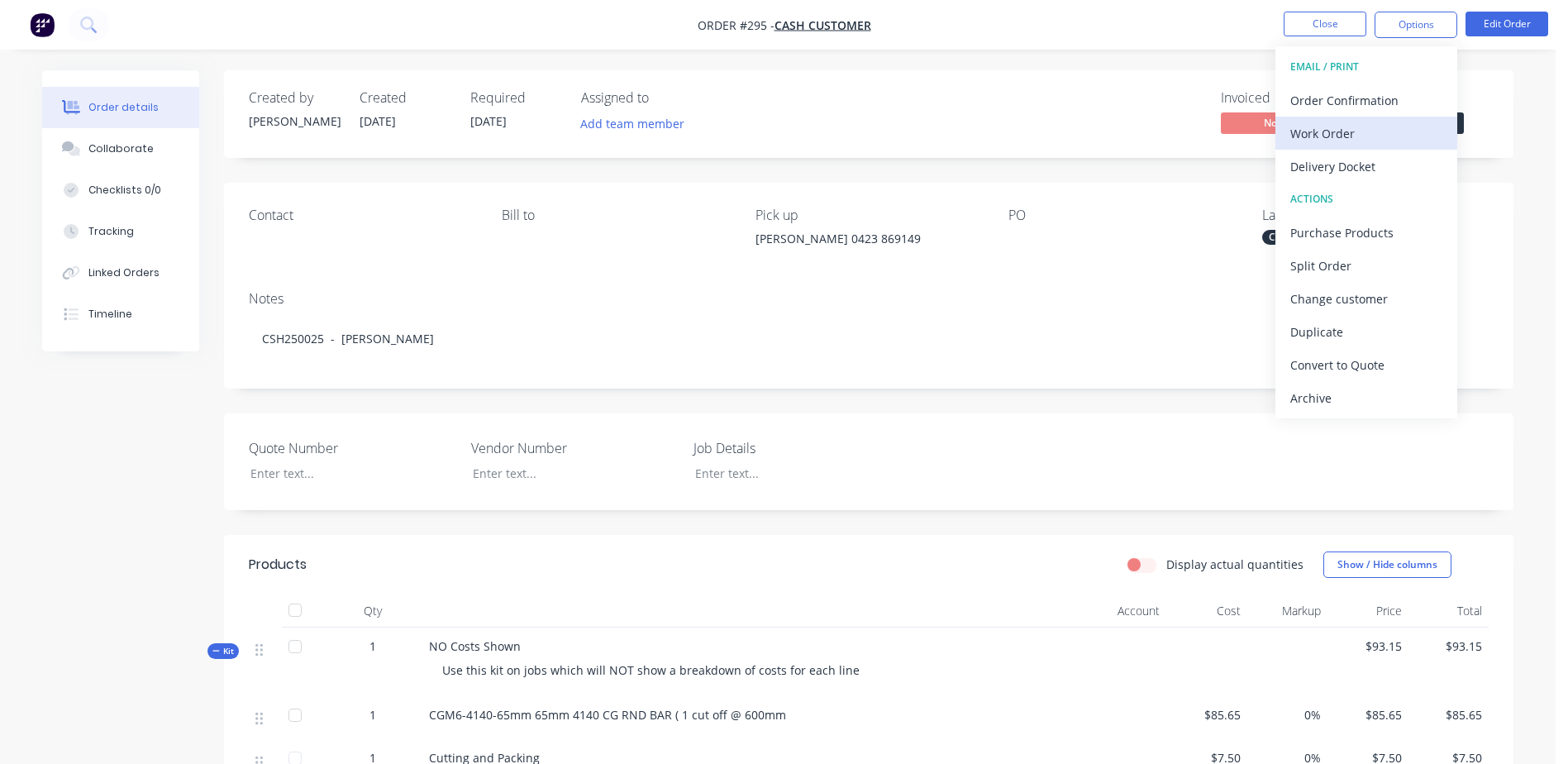
click at [1324, 131] on div "Work Order" at bounding box center [1367, 133] width 152 height 24
click at [1346, 132] on div "With pricing" at bounding box center [1367, 133] width 152 height 24
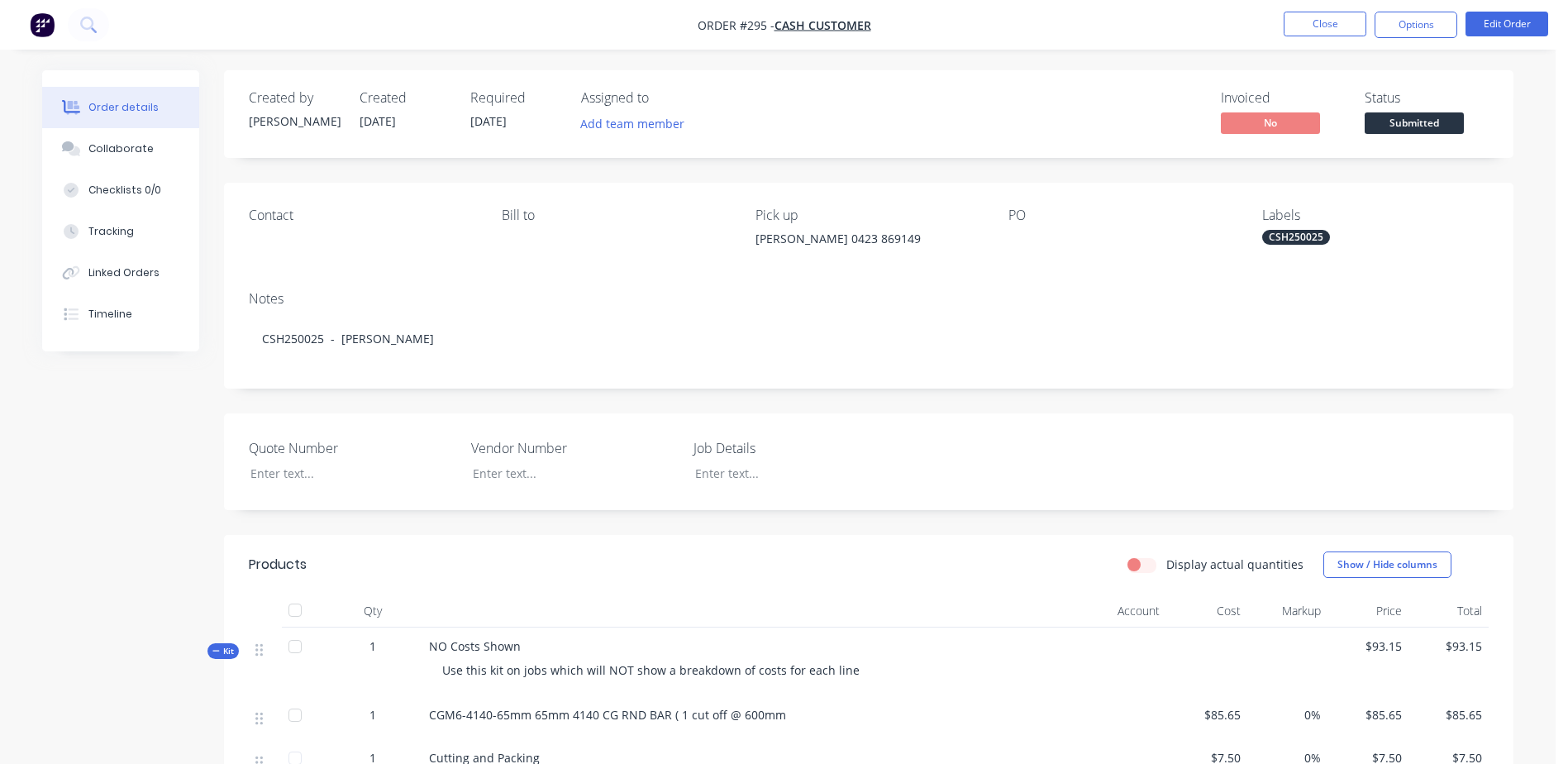
click at [1071, 302] on div "Notes" at bounding box center [869, 299] width 1240 height 16
click at [721, 485] on div at bounding box center [784, 473] width 206 height 24
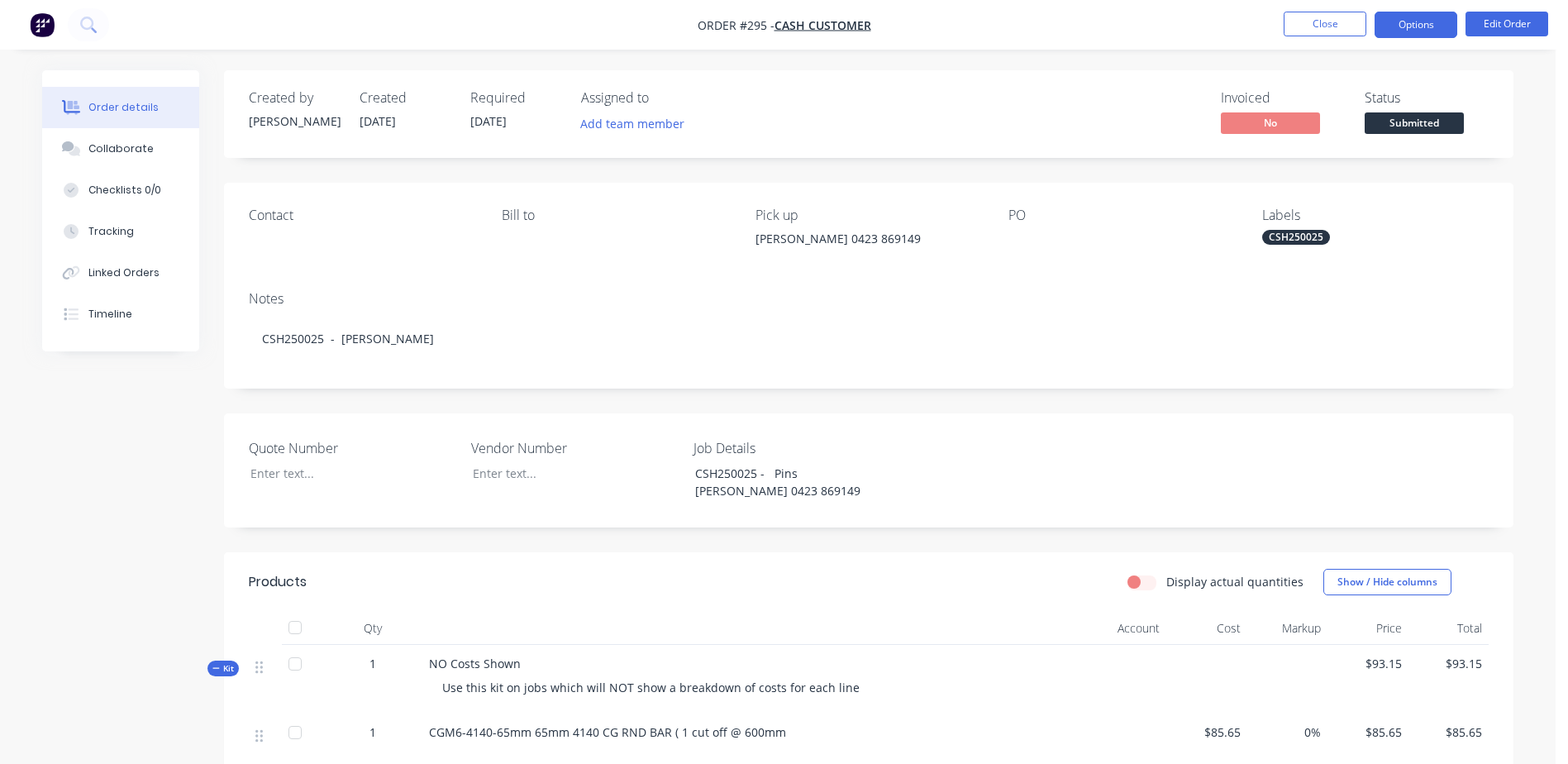
click at [1397, 21] on button "Options" at bounding box center [1416, 24] width 83 height 26
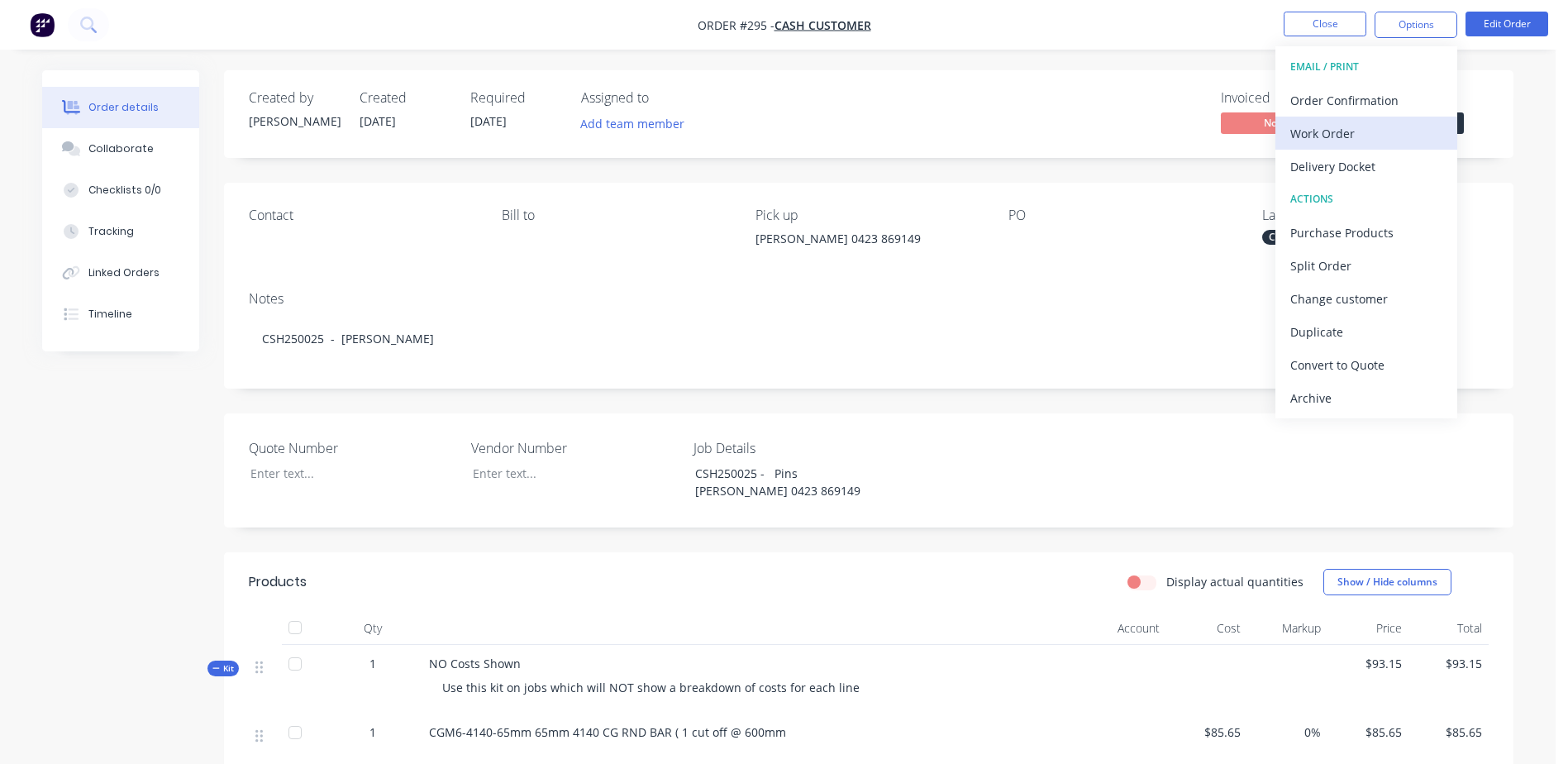
click at [1343, 138] on div "Work Order" at bounding box center [1367, 133] width 152 height 24
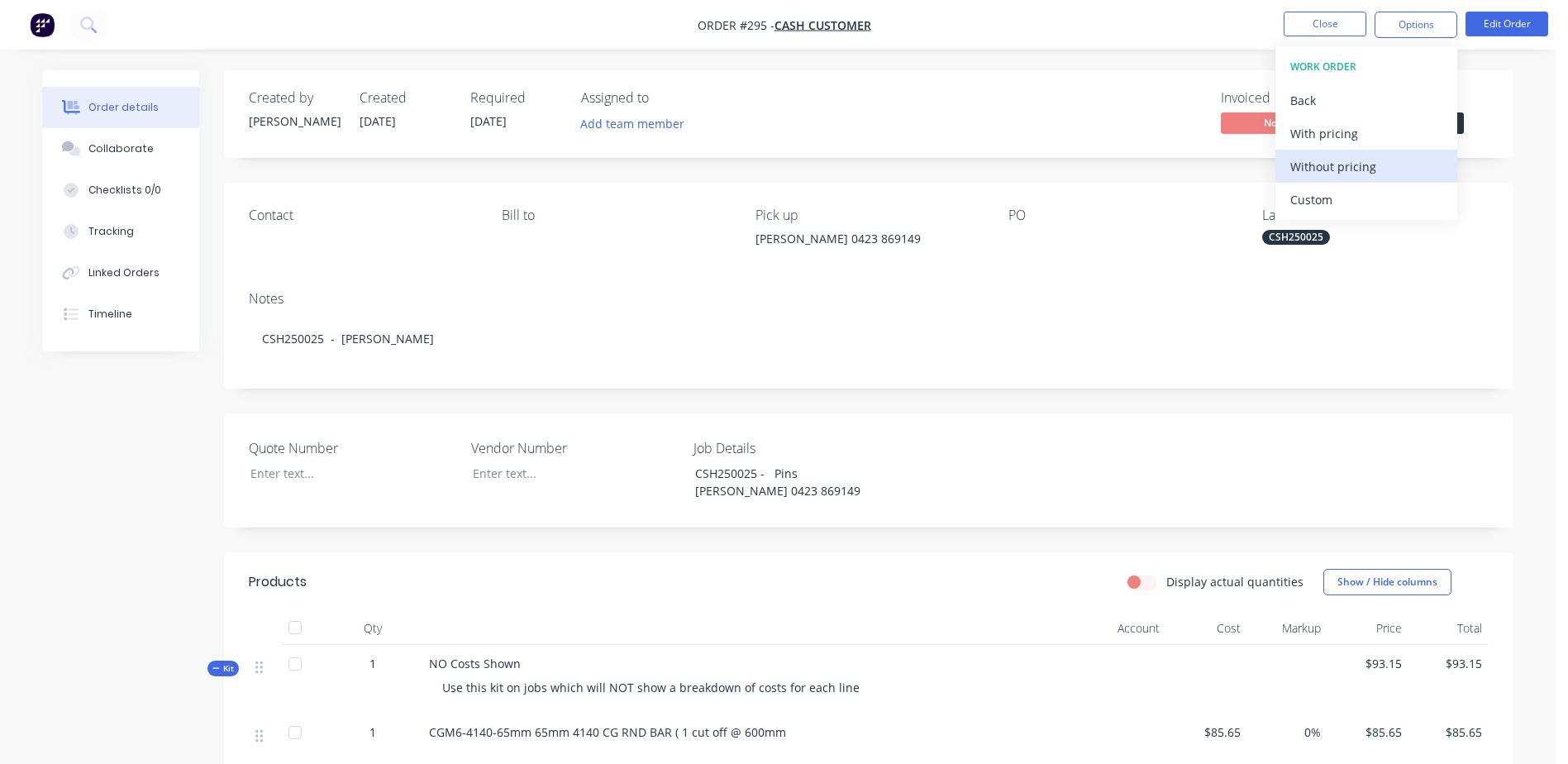
click at [1321, 163] on div "Without pricing" at bounding box center [1367, 166] width 152 height 24
